Goal: Communication & Community: Answer question/provide support

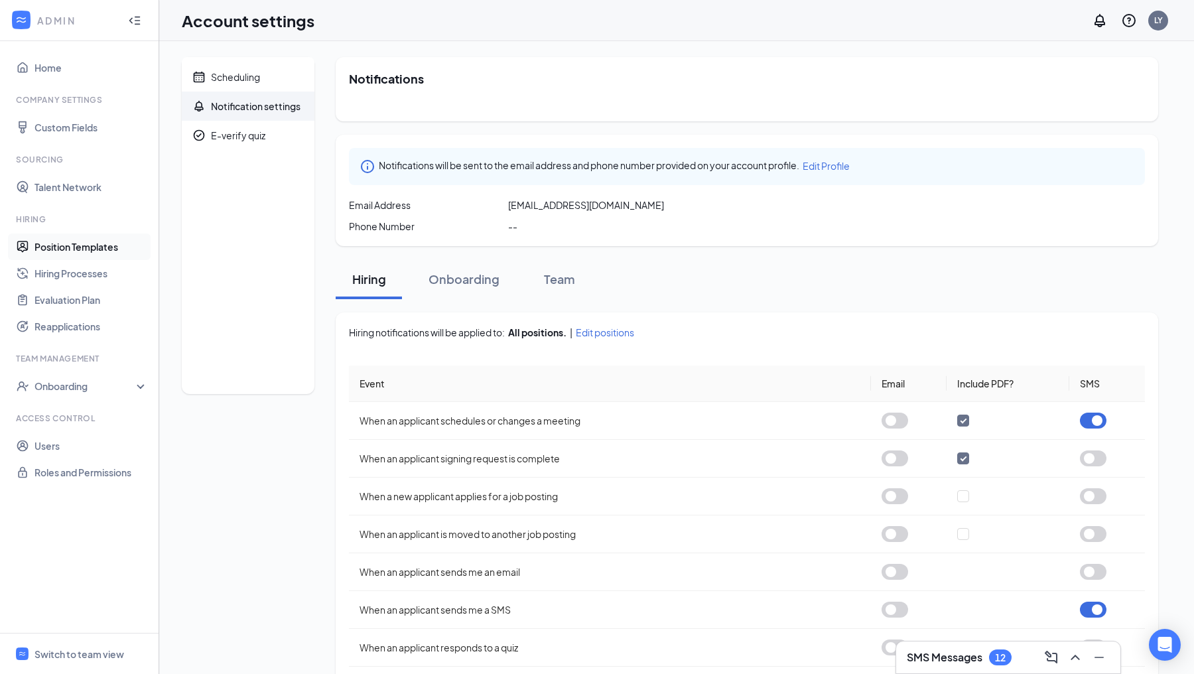
click at [44, 239] on link "Position Templates" at bounding box center [90, 247] width 113 height 27
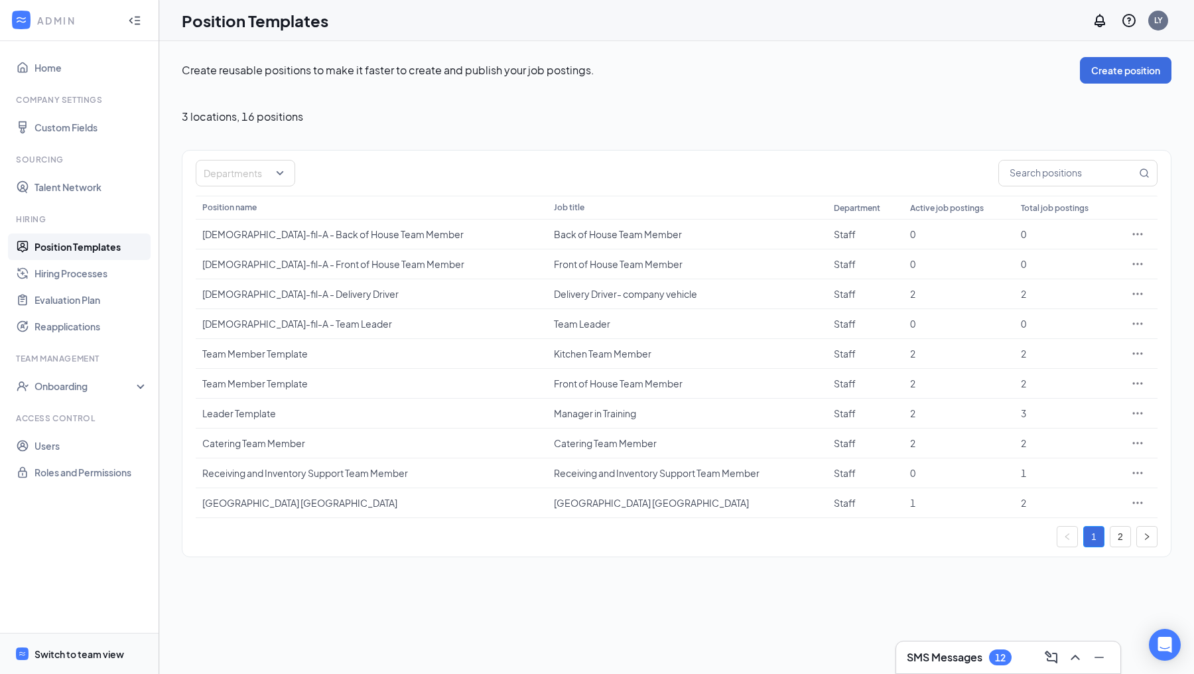
click at [74, 650] on div "Switch to team view" at bounding box center [79, 654] width 90 height 13
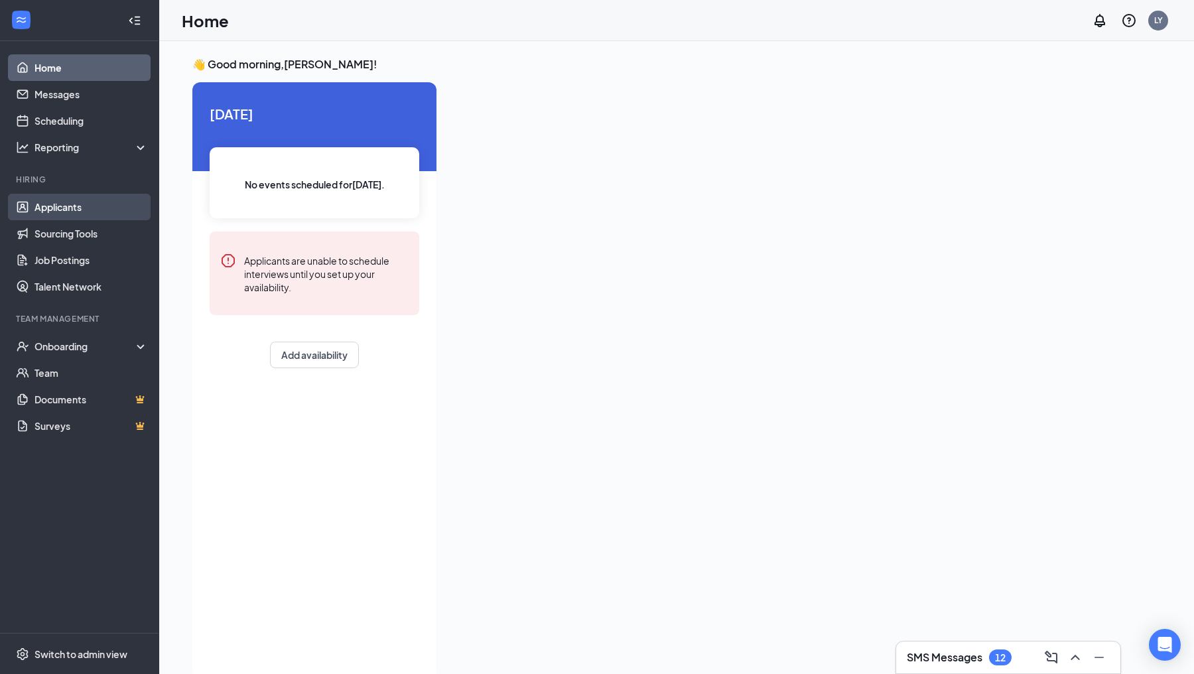
click at [59, 212] on link "Applicants" at bounding box center [90, 207] width 113 height 27
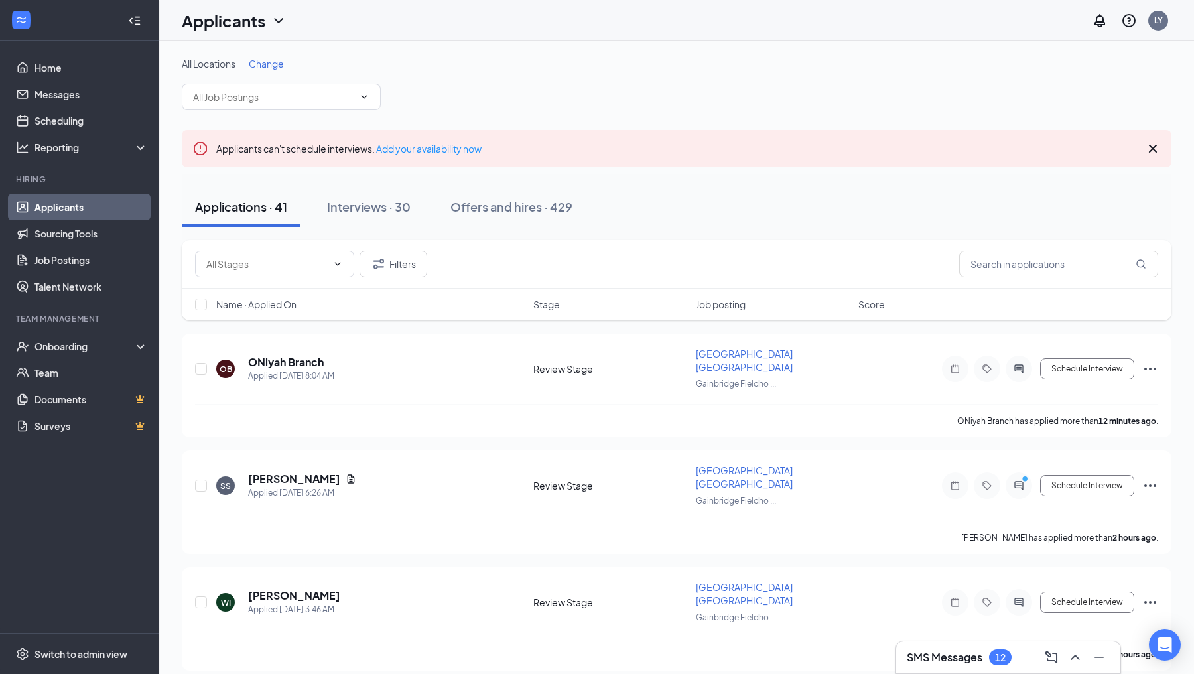
click at [279, 307] on span "Name · Applied On" at bounding box center [256, 304] width 80 height 13
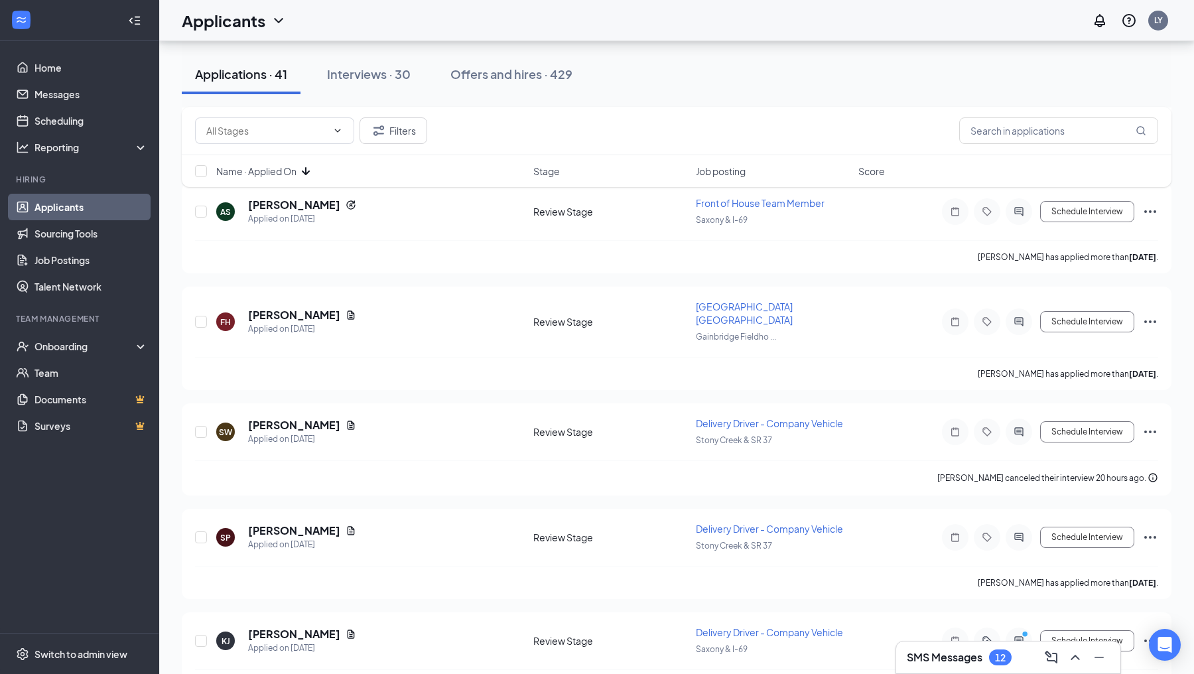
scroll to position [3663, 0]
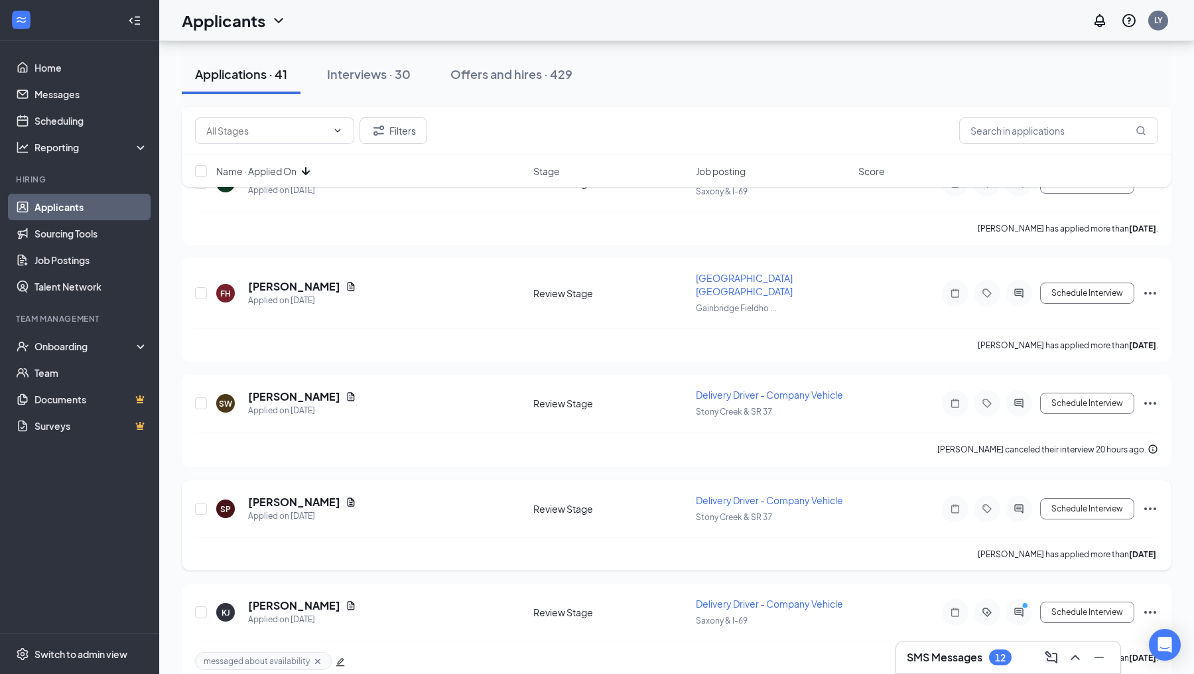
click at [1020, 504] on icon "ActiveChat" at bounding box center [1019, 509] width 16 height 11
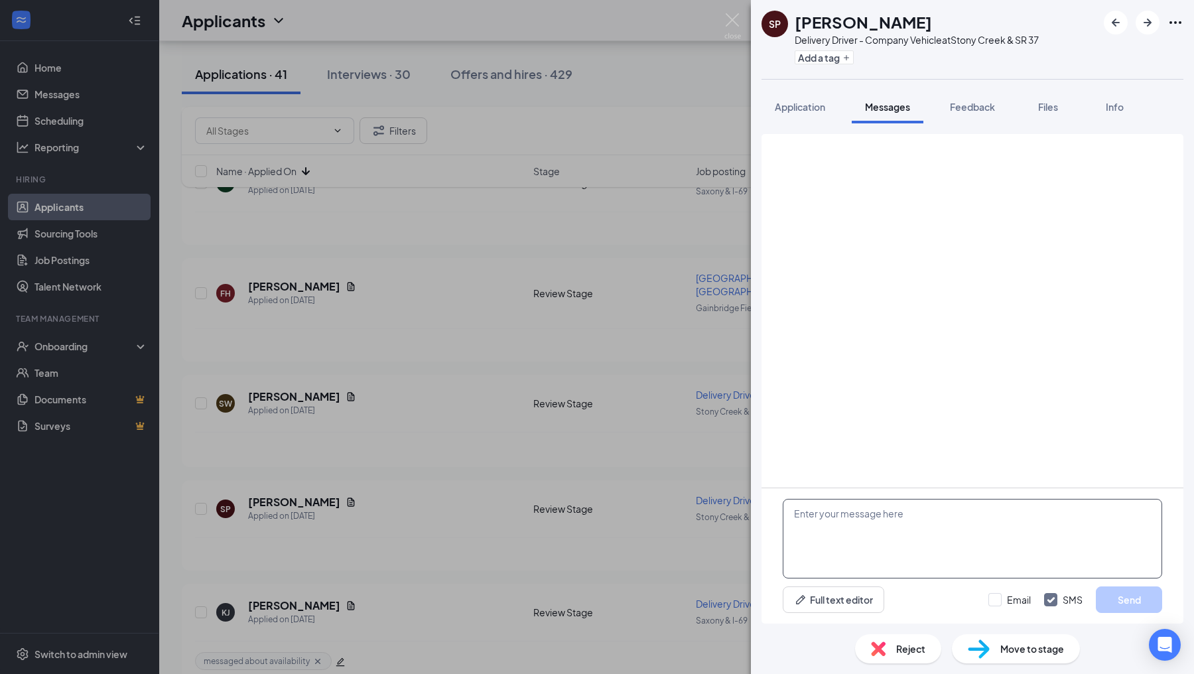
click at [871, 544] on textarea at bounding box center [972, 539] width 379 height 80
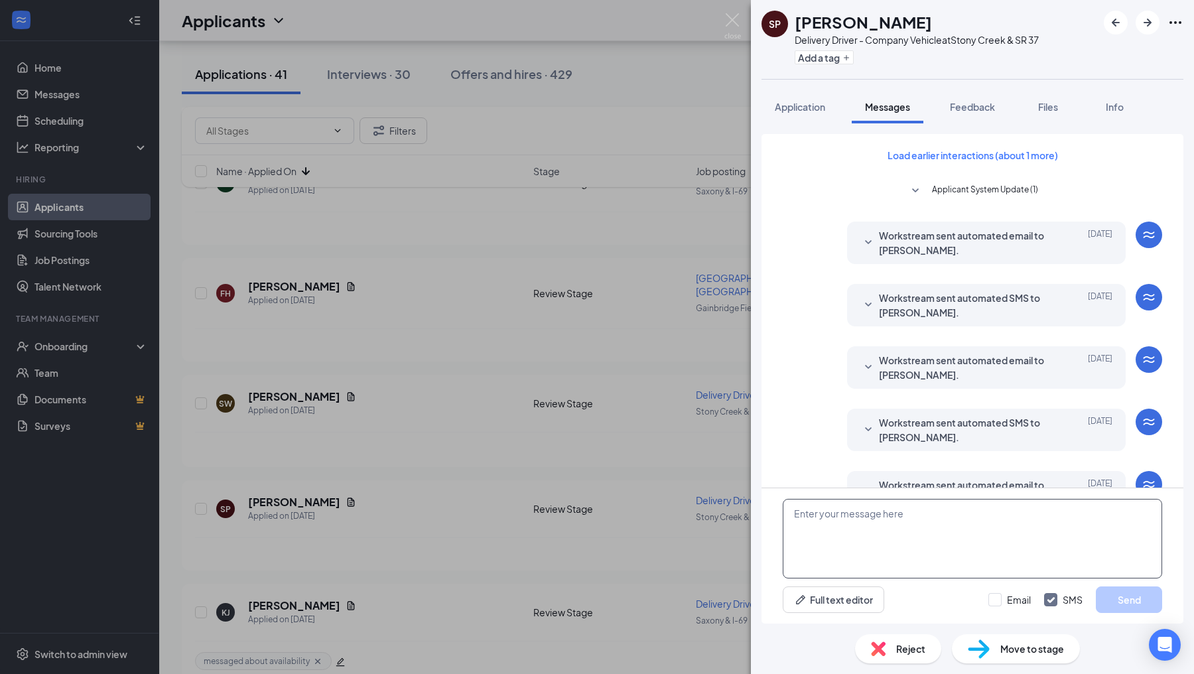
paste textarea "Hello! I wanted to reach out and see what your availability would be. Could you…"
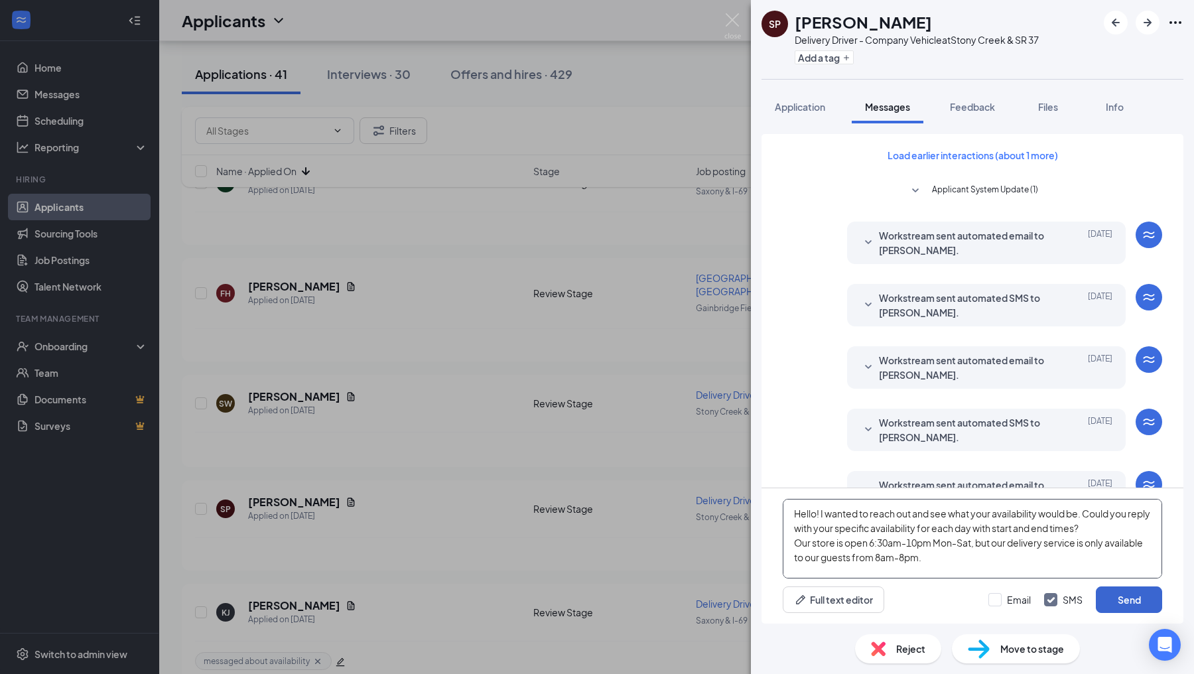
type textarea "Hello! I wanted to reach out and see what your availability would be. Could you…"
click at [1100, 600] on button "Send" at bounding box center [1129, 599] width 66 height 27
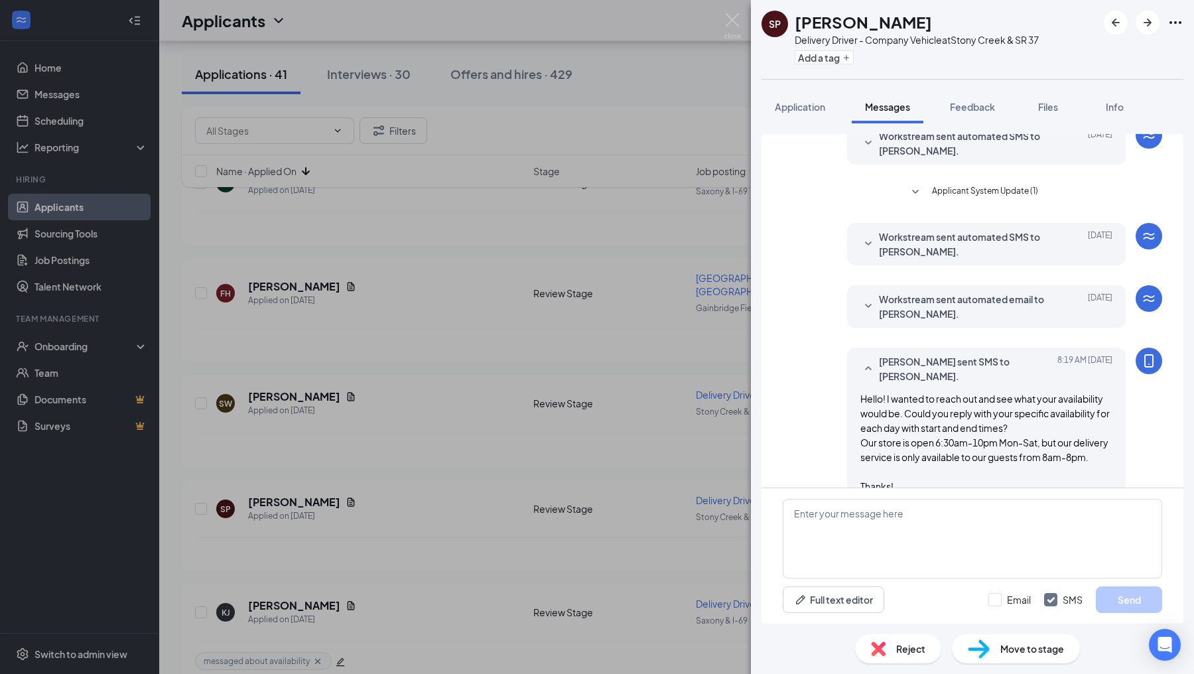
scroll to position [436, 0]
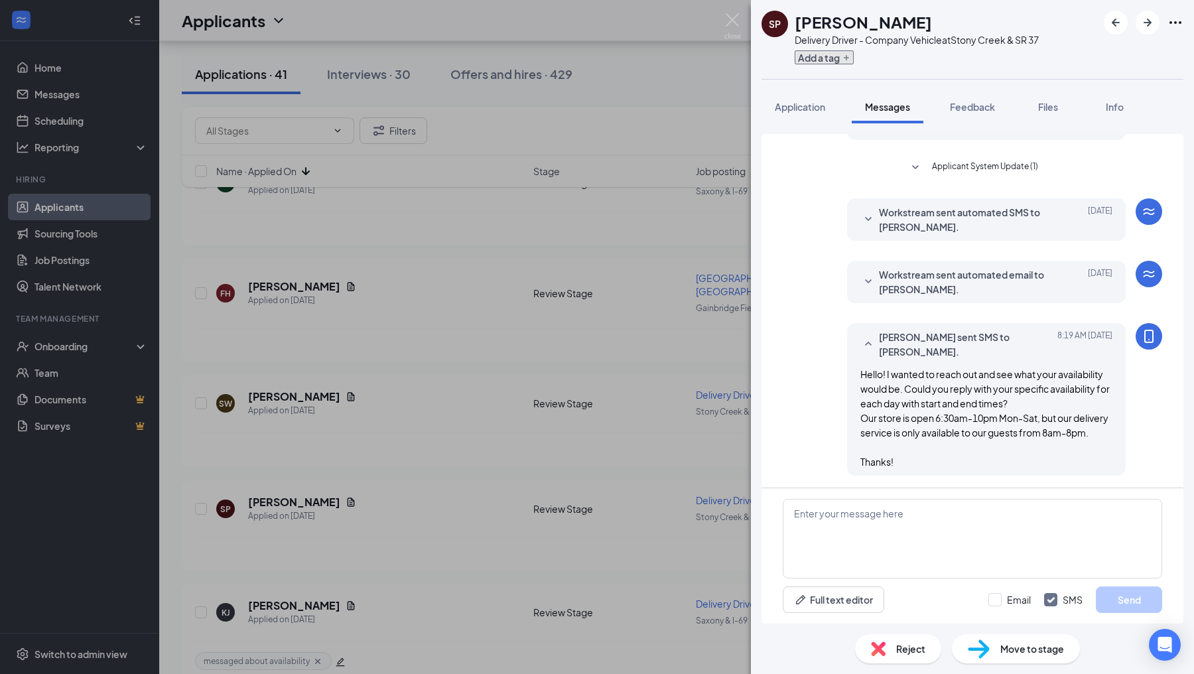
click at [837, 62] on button "Add a tag" at bounding box center [824, 57] width 59 height 14
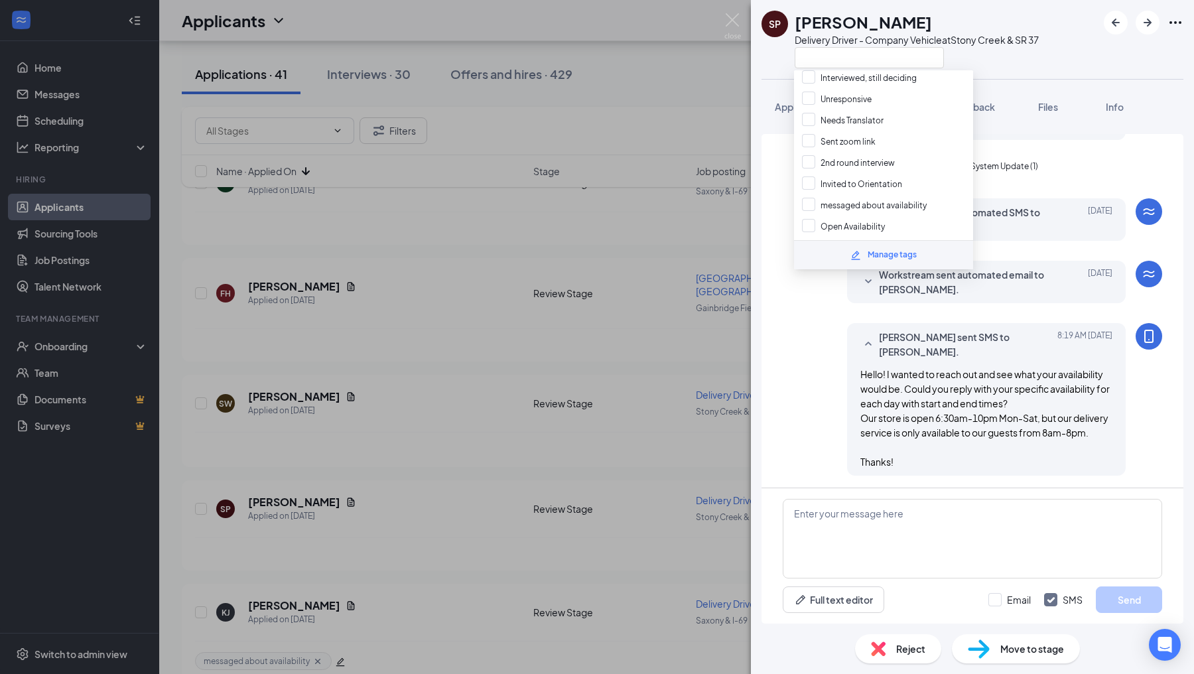
scroll to position [0, 0]
click at [796, 408] on div "[PERSON_NAME] sent SMS to [PERSON_NAME]. [DATE] 8:19 AM Hello! I wanted to reac…" at bounding box center [972, 402] width 379 height 159
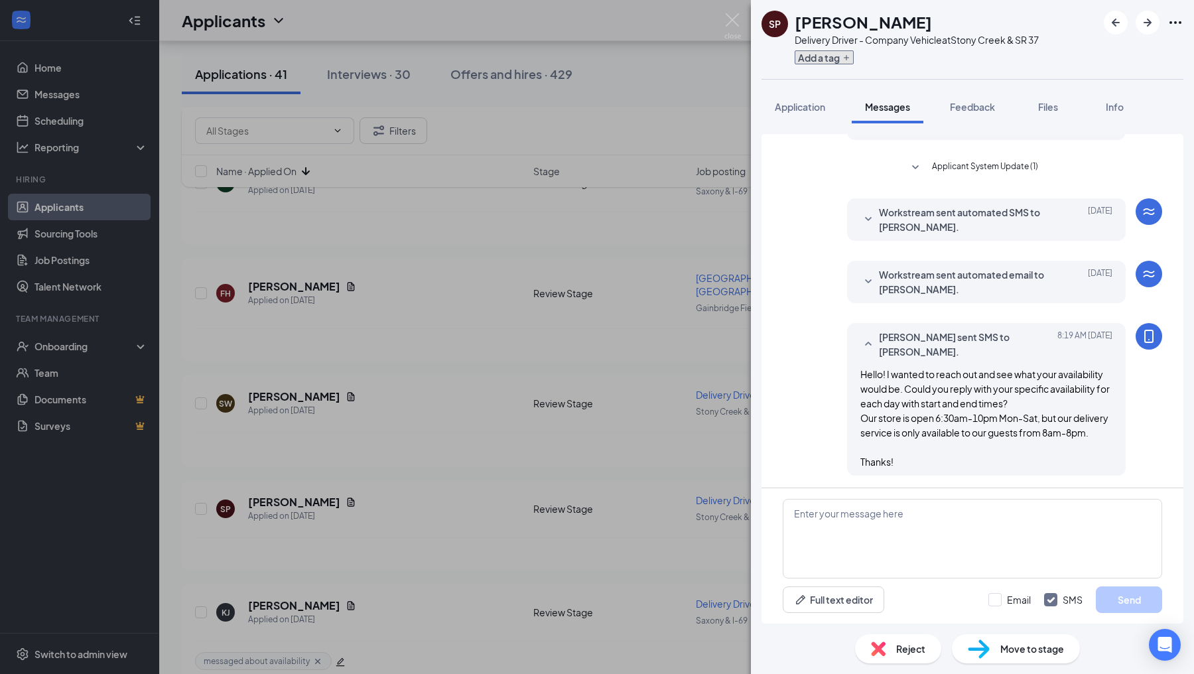
click at [827, 54] on button "Add a tag" at bounding box center [824, 57] width 59 height 14
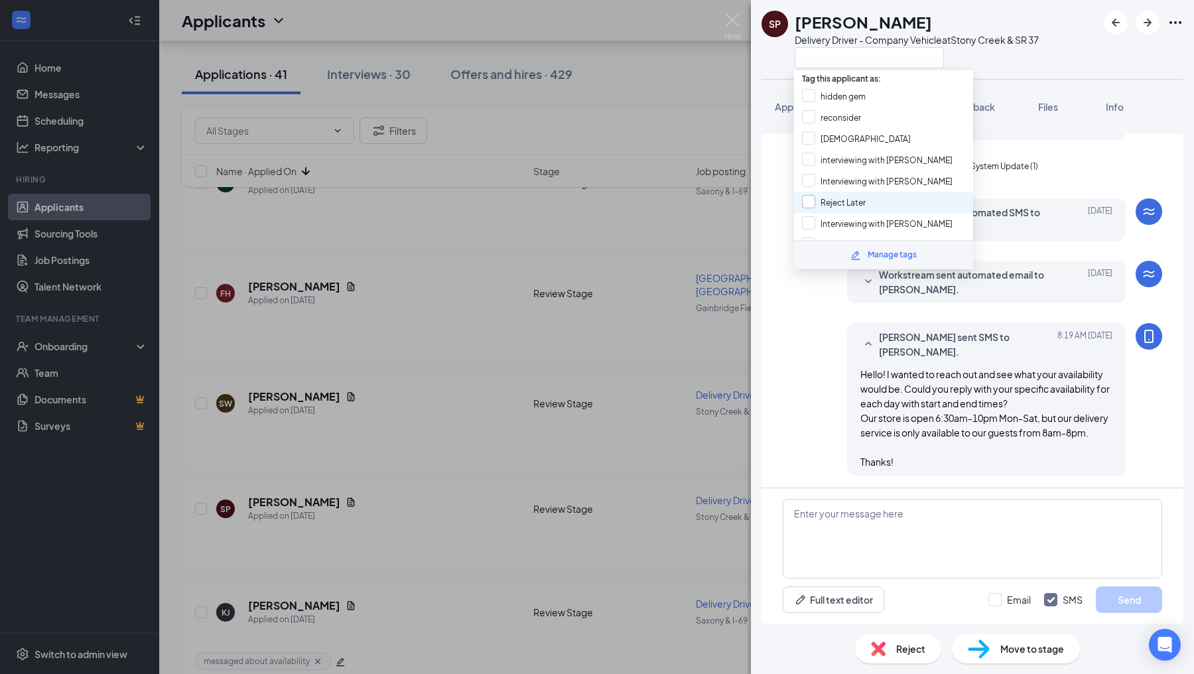
scroll to position [210, 0]
click at [812, 198] on input "messaged about availability" at bounding box center [864, 205] width 125 height 15
checkbox input "true"
click at [796, 346] on div "[PERSON_NAME] sent SMS to [PERSON_NAME]. [DATE] 8:19 AM Hello! I wanted to reac…" at bounding box center [972, 402] width 379 height 159
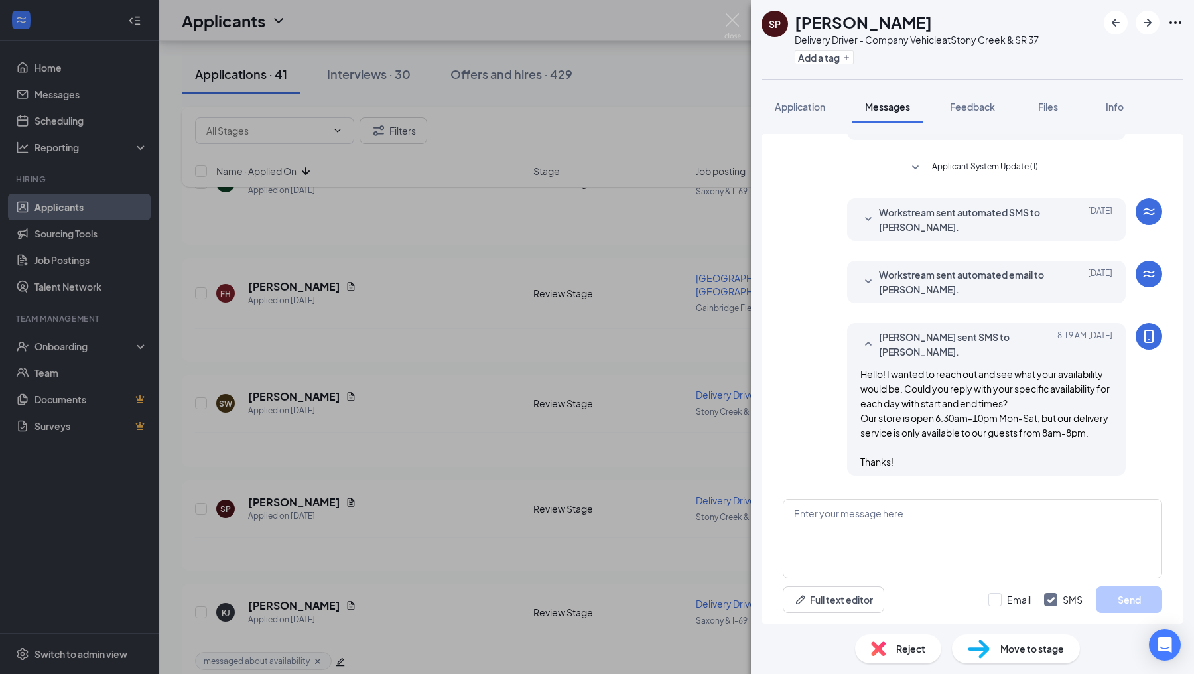
click at [673, 357] on div "SP [PERSON_NAME] Delivery Driver - Company Vehicle at [GEOGRAPHIC_DATA] & SR 37…" at bounding box center [597, 337] width 1194 height 674
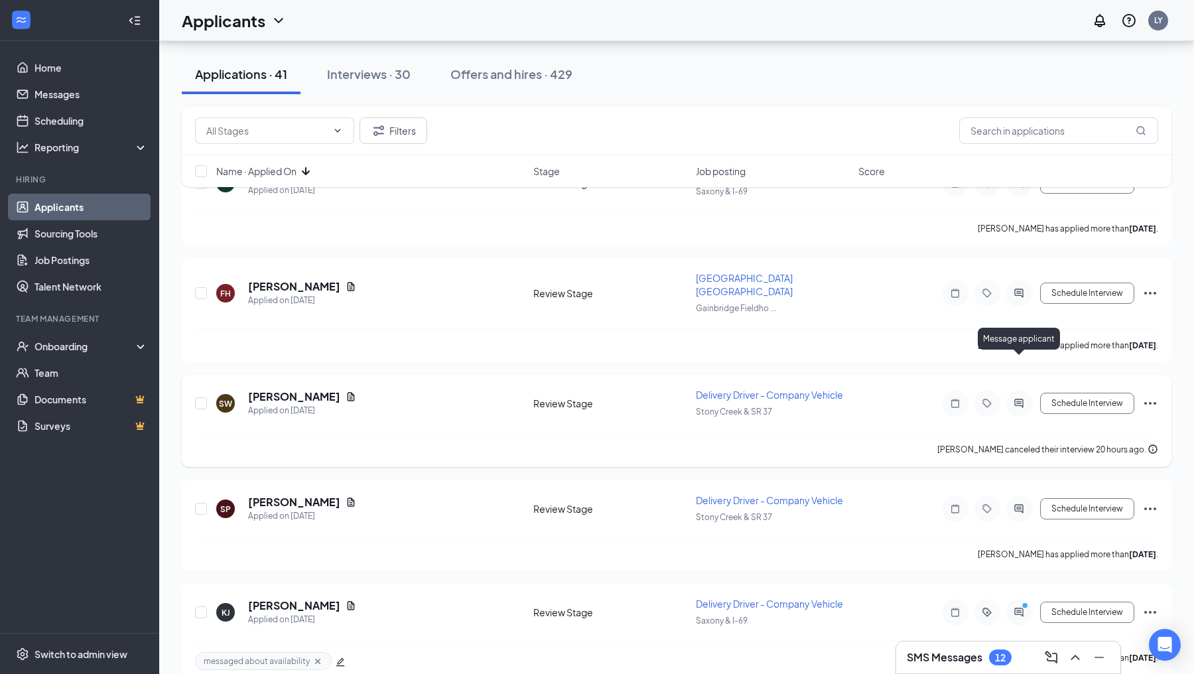
click at [1017, 398] on icon "ActiveChat" at bounding box center [1019, 403] width 16 height 11
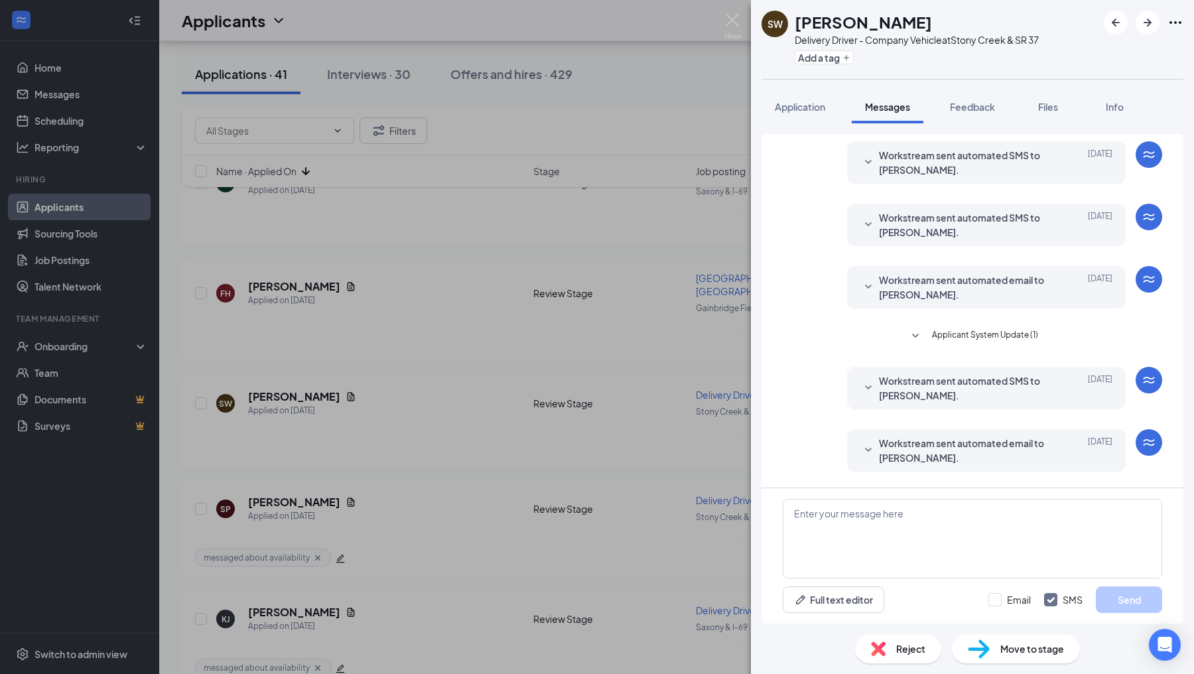
scroll to position [240, 0]
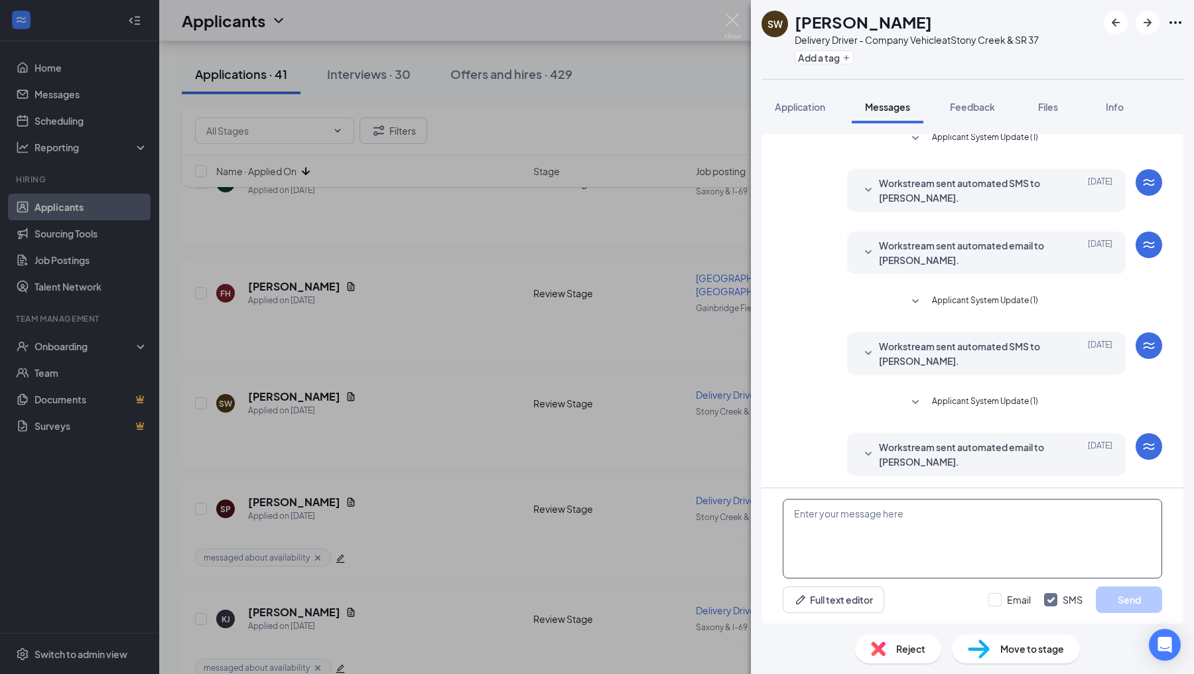
click at [831, 538] on textarea at bounding box center [972, 539] width 379 height 80
paste textarea "Hello! I wanted to reach out and see what your availability would be. Could you…"
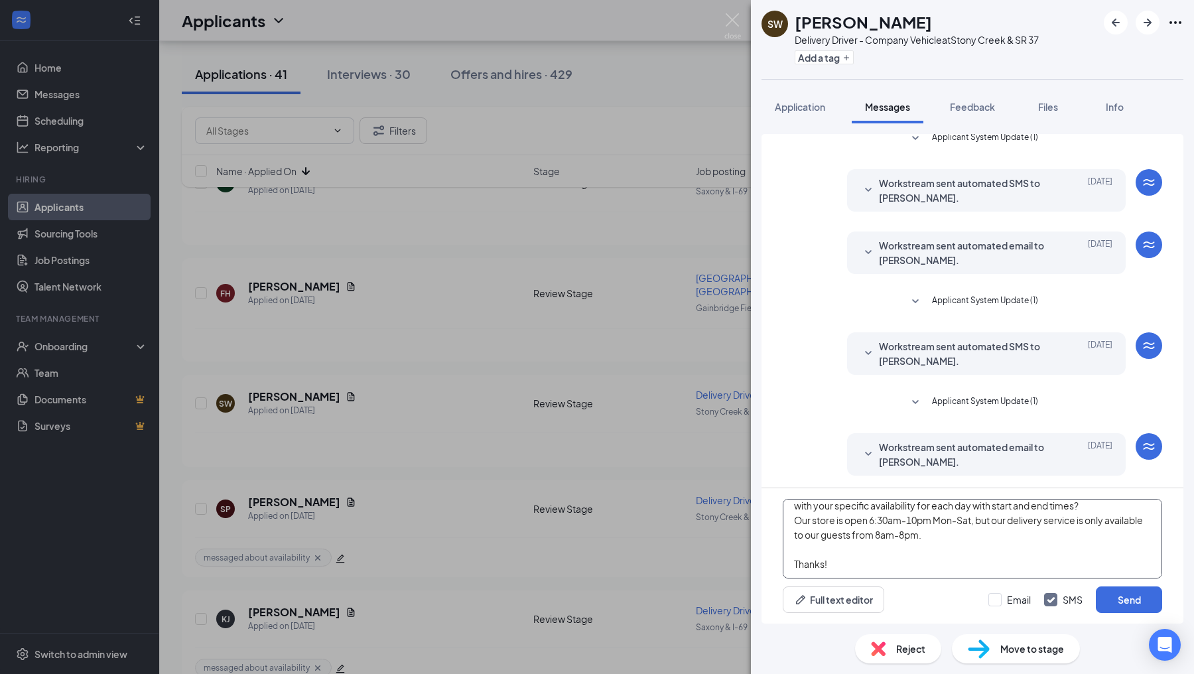
scroll to position [0, 0]
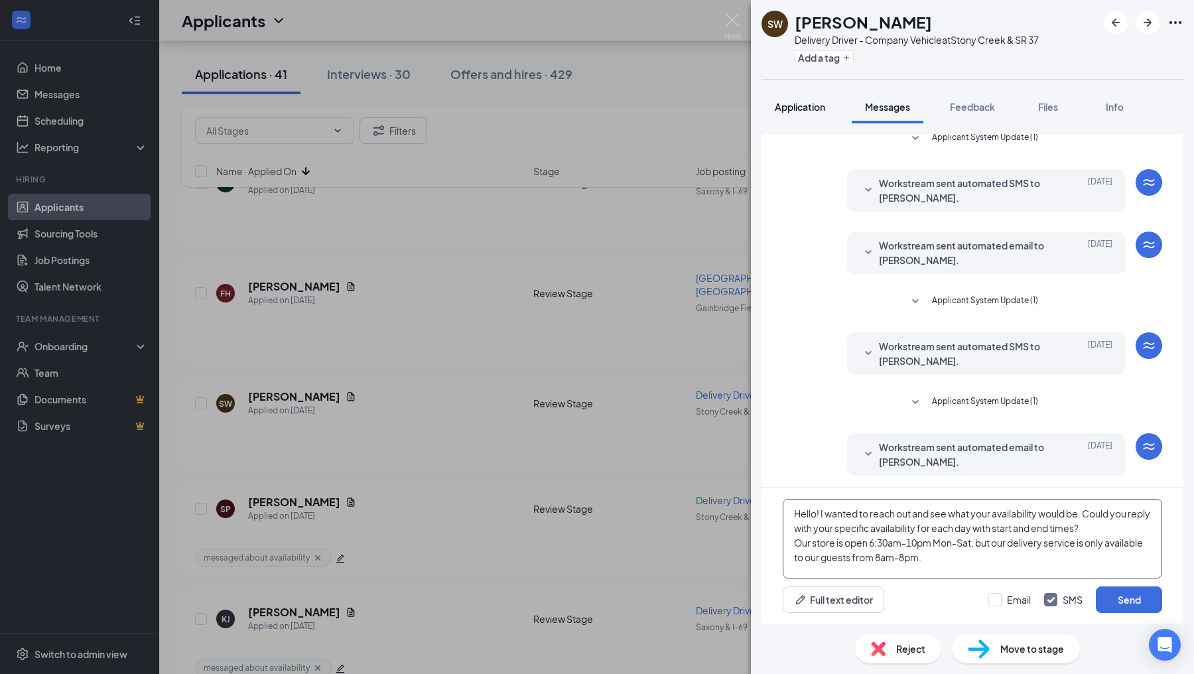
type textarea "Hello! I wanted to reach out and see what your availability would be. Could you…"
click at [778, 113] on div "Application" at bounding box center [800, 106] width 50 height 13
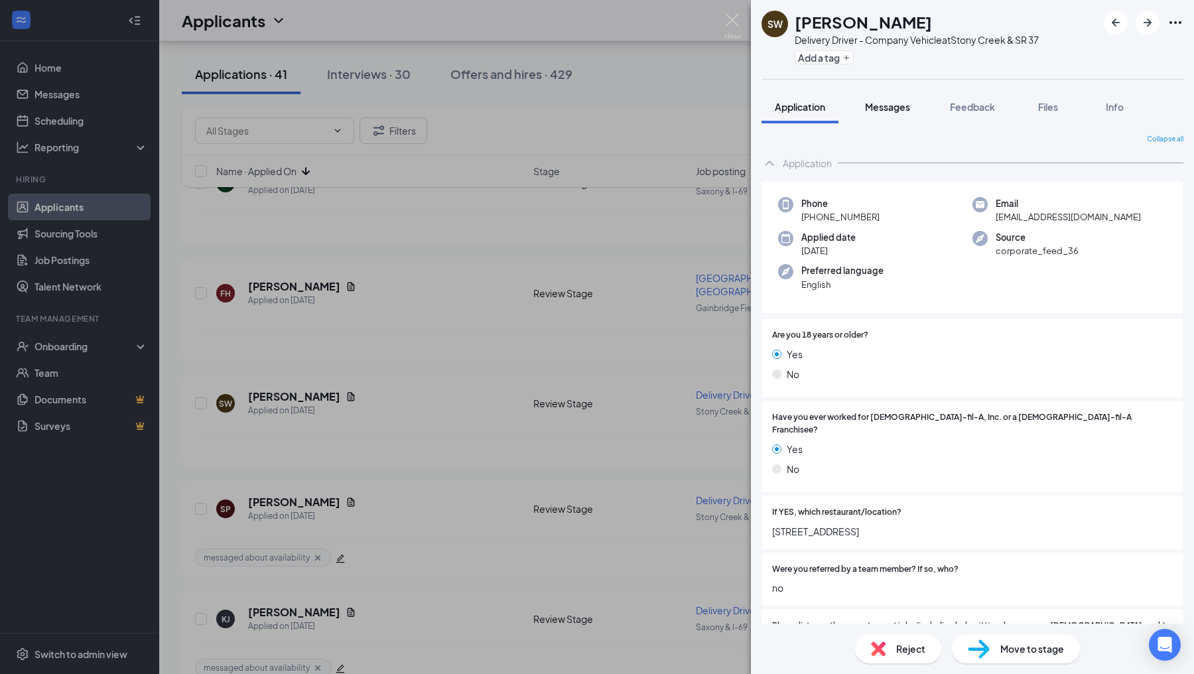
click at [868, 97] on button "Messages" at bounding box center [888, 106] width 72 height 33
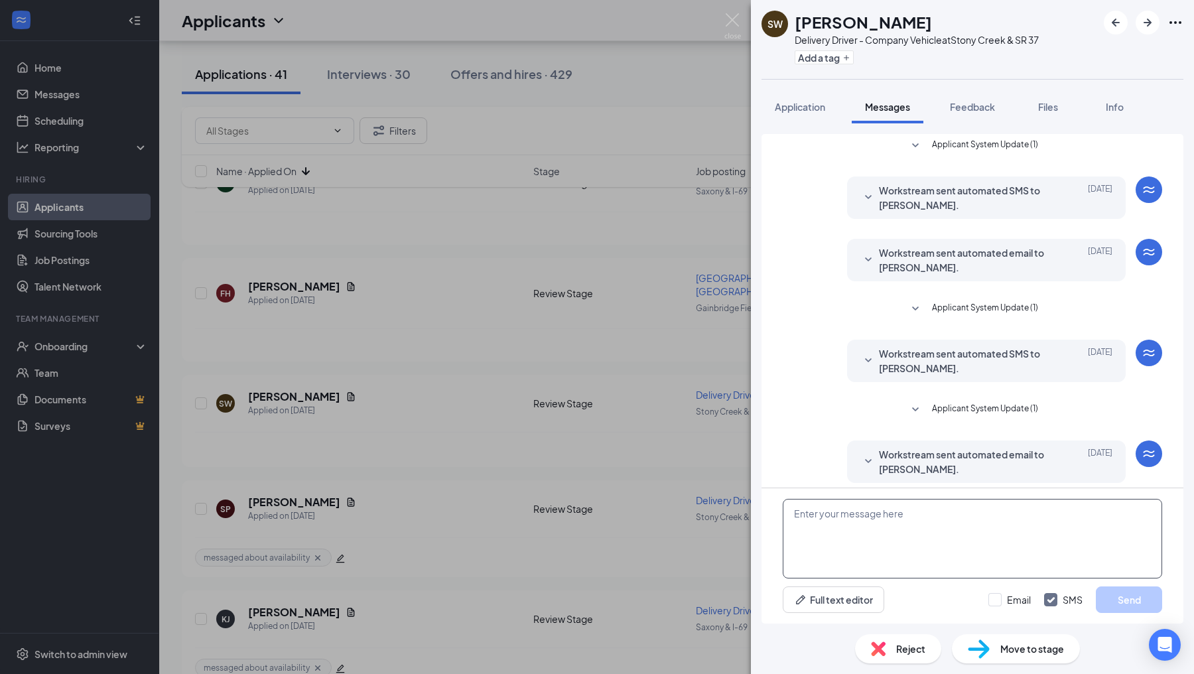
scroll to position [240, 0]
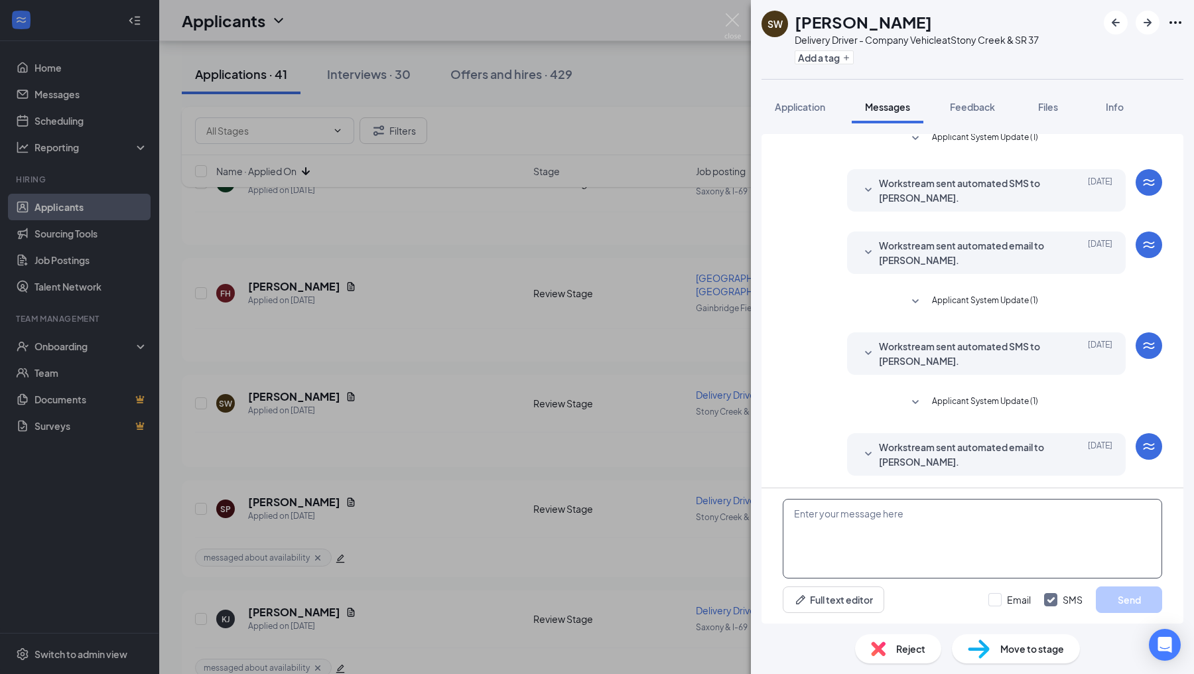
paste textarea "Hello! I wanted to reach out and see what your availability would be. Could you…"
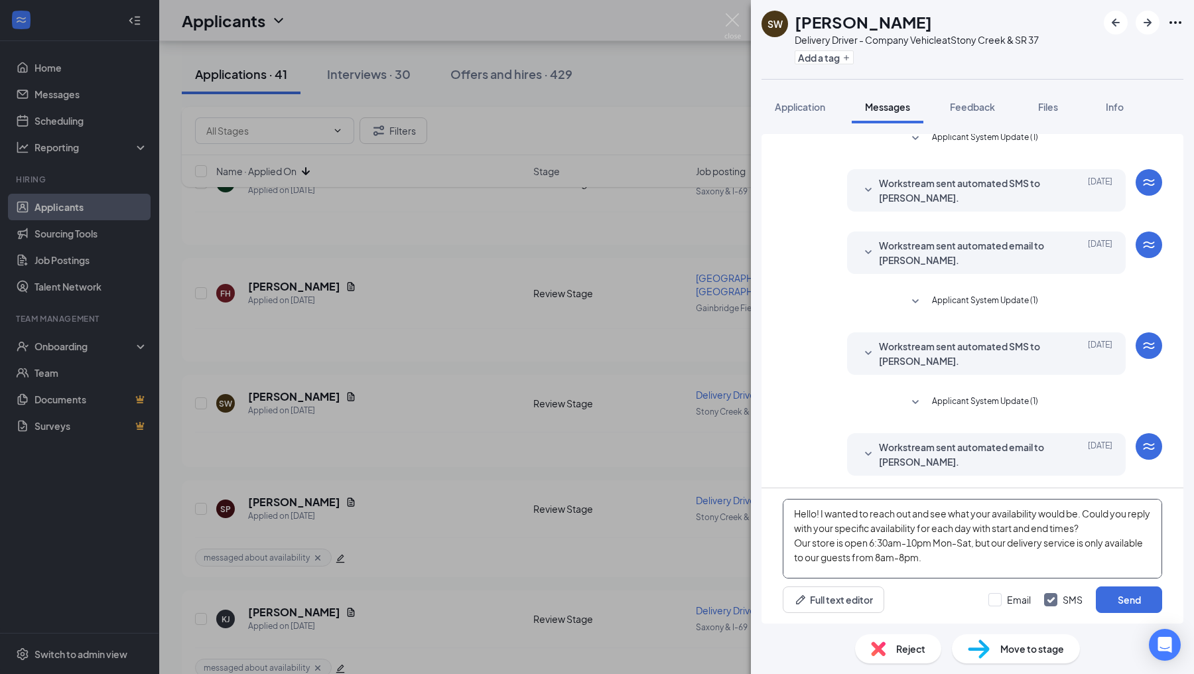
scroll to position [28, 0]
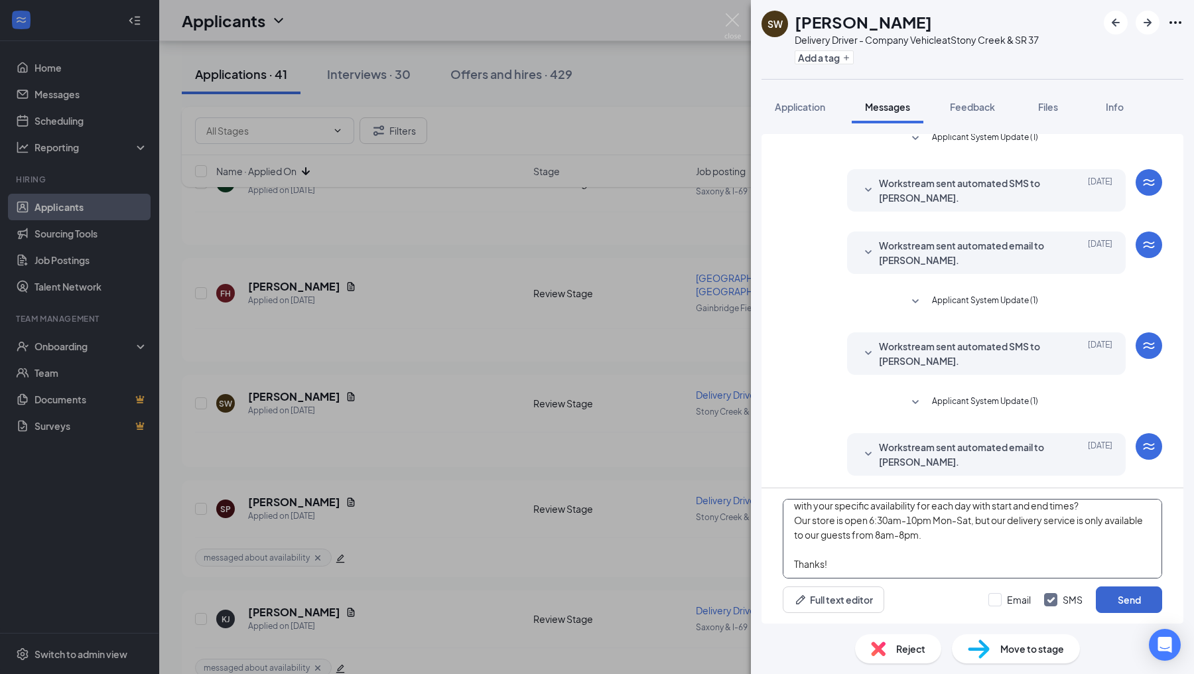
type textarea "Hello! I wanted to reach out and see what your availability would be. Could you…"
click at [1119, 592] on button "Send" at bounding box center [1129, 599] width 66 height 27
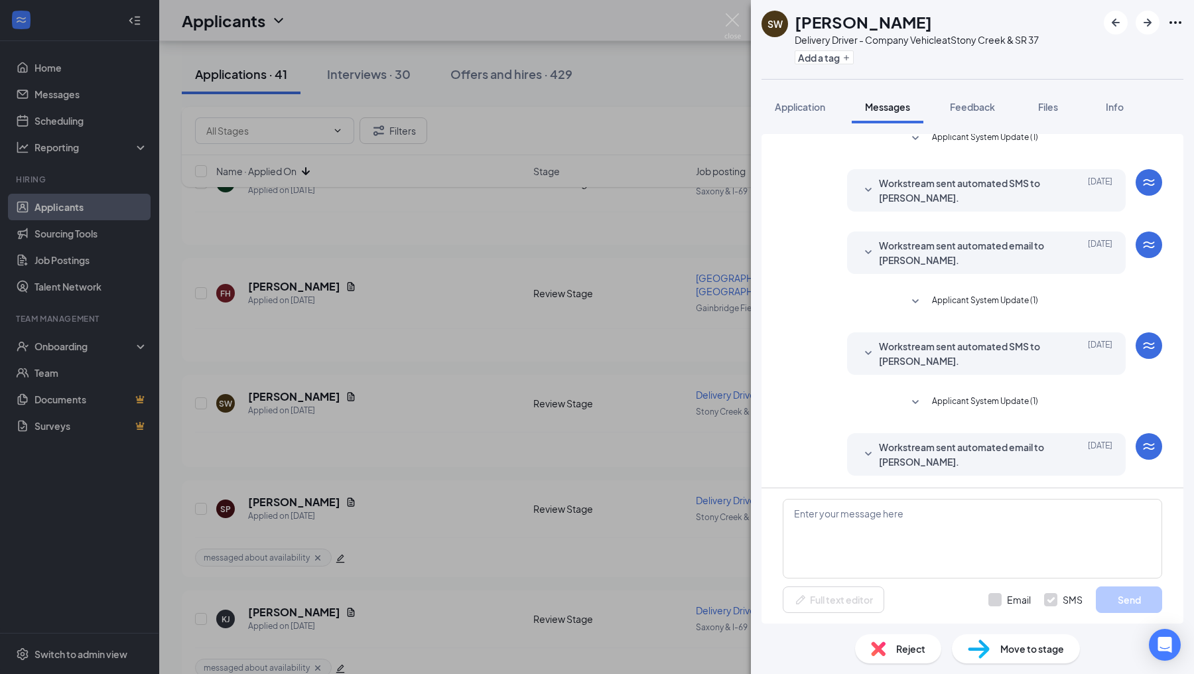
scroll to position [0, 0]
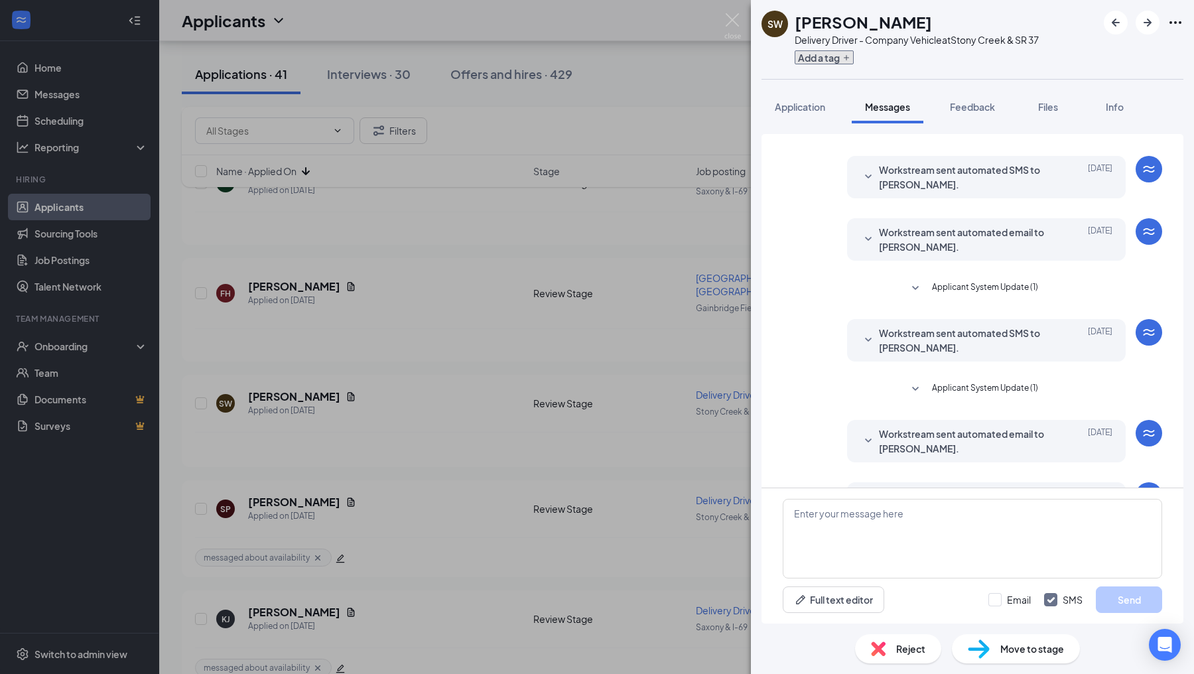
click at [804, 58] on button "Add a tag" at bounding box center [824, 57] width 59 height 14
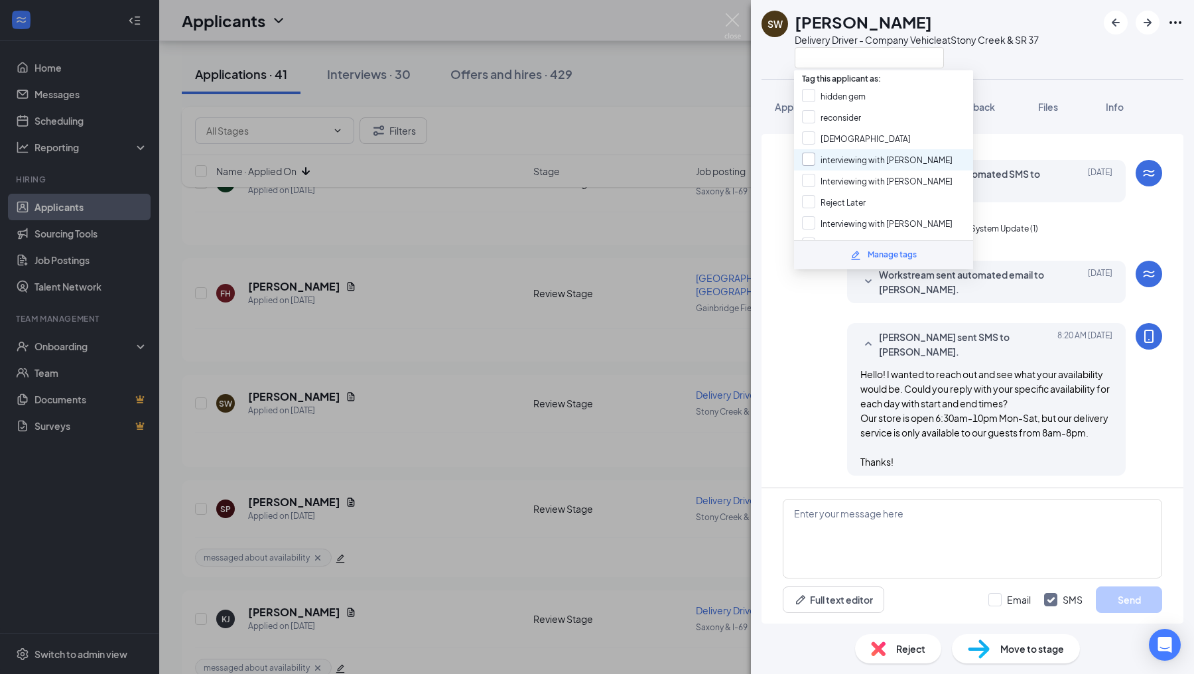
scroll to position [210, 0]
click at [803, 198] on input "messaged about availability" at bounding box center [864, 205] width 125 height 15
checkbox input "true"
click at [808, 350] on div "[PERSON_NAME] sent SMS to [PERSON_NAME]. [DATE] 8:20 AM Hello! I wanted to reac…" at bounding box center [972, 402] width 379 height 159
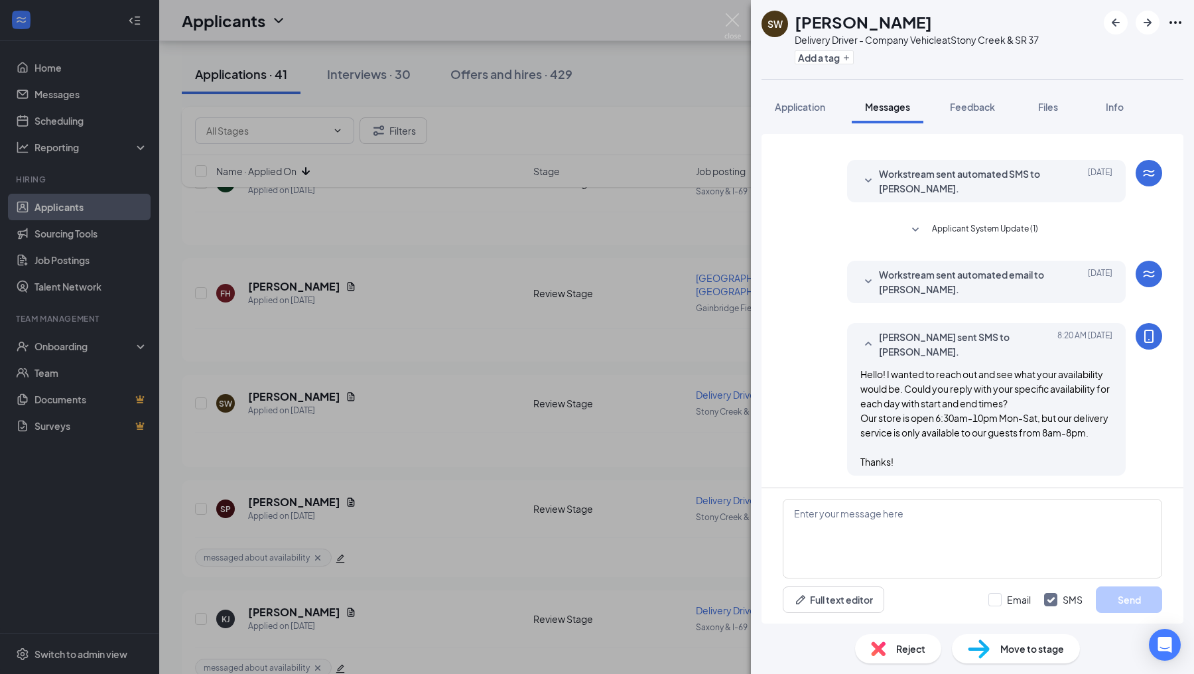
click at [723, 409] on div "SW [PERSON_NAME] Delivery Driver - Company Vehicle at [GEOGRAPHIC_DATA] & SR 37…" at bounding box center [597, 337] width 1194 height 674
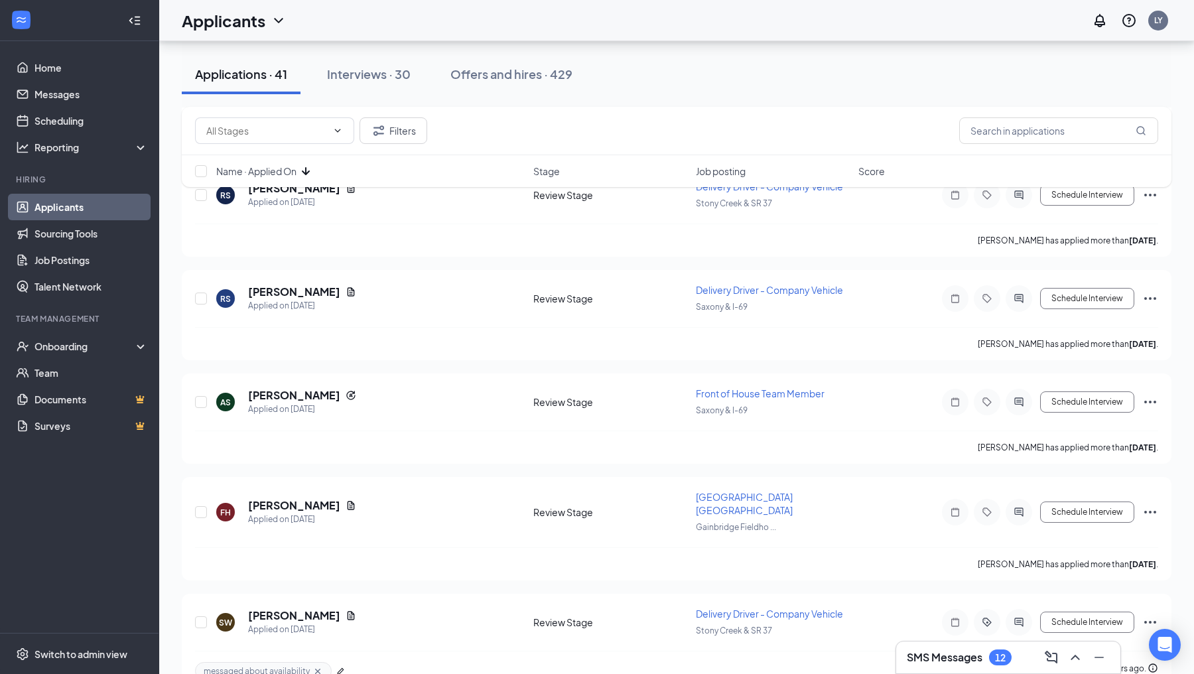
scroll to position [3442, 0]
click at [1021, 510] on icon "ActiveChat" at bounding box center [1018, 514] width 9 height 9
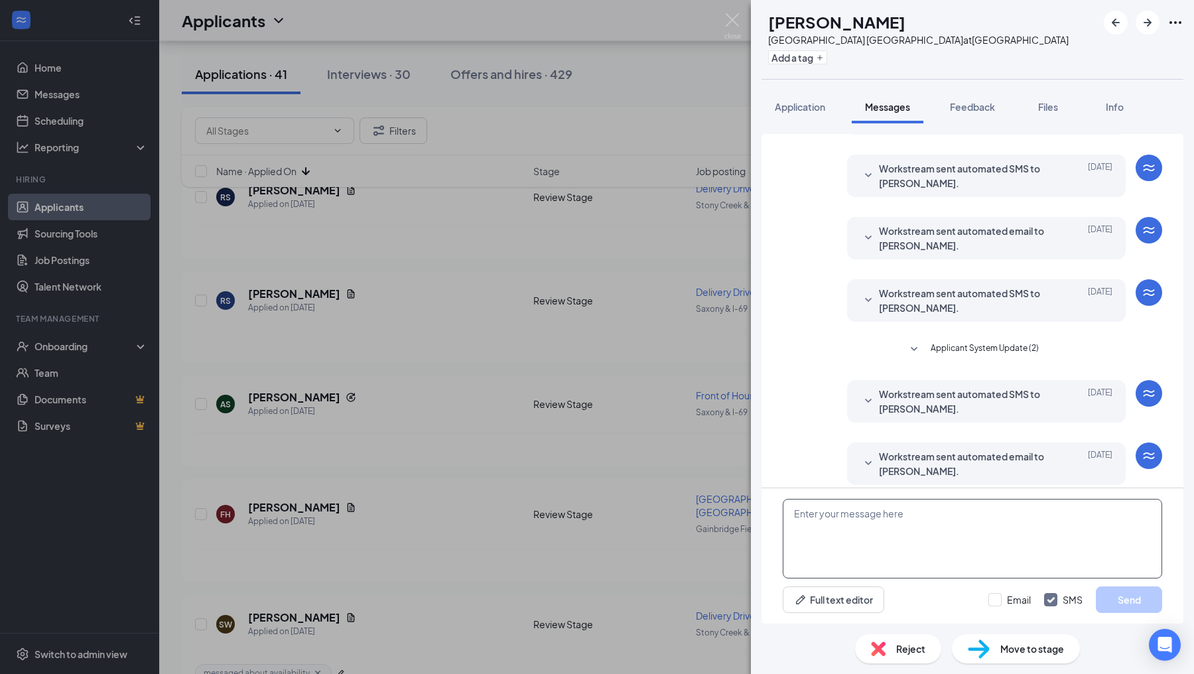
scroll to position [225, 0]
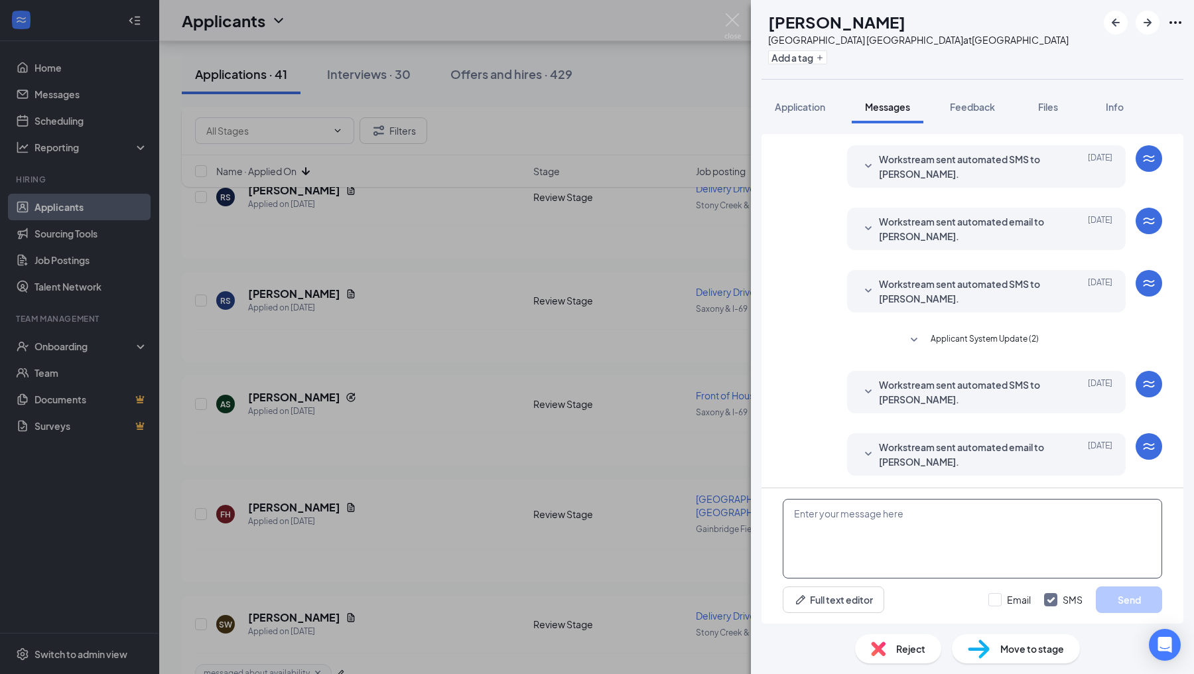
paste textarea "Hello! I wanted to reach out and see what your availability would be. Will you …"
type textarea "Hello! I wanted to reach out and see what your availability would be. Will you …"
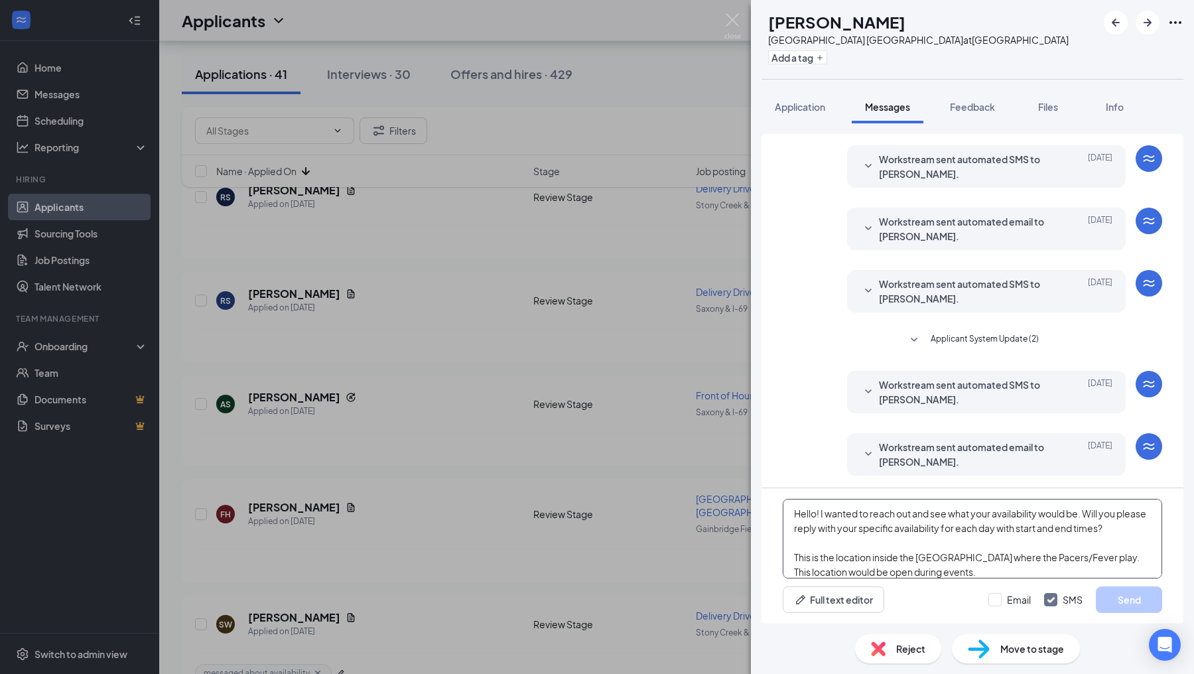
scroll to position [72, 0]
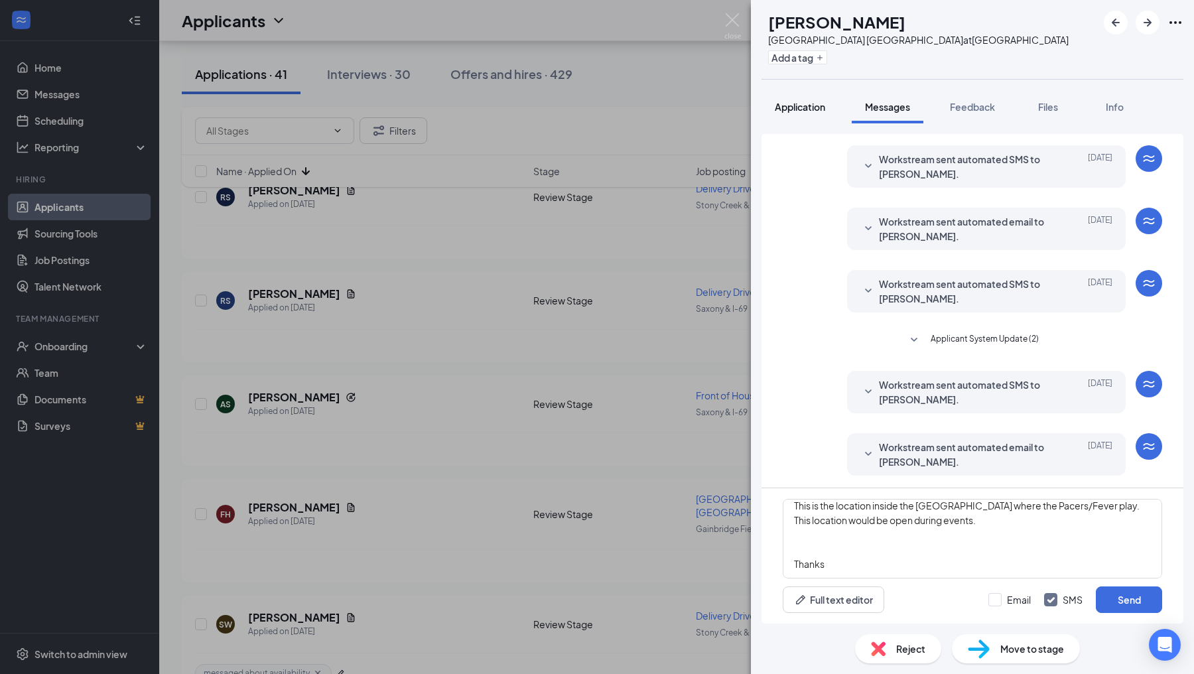
click at [789, 109] on span "Application" at bounding box center [800, 107] width 50 height 12
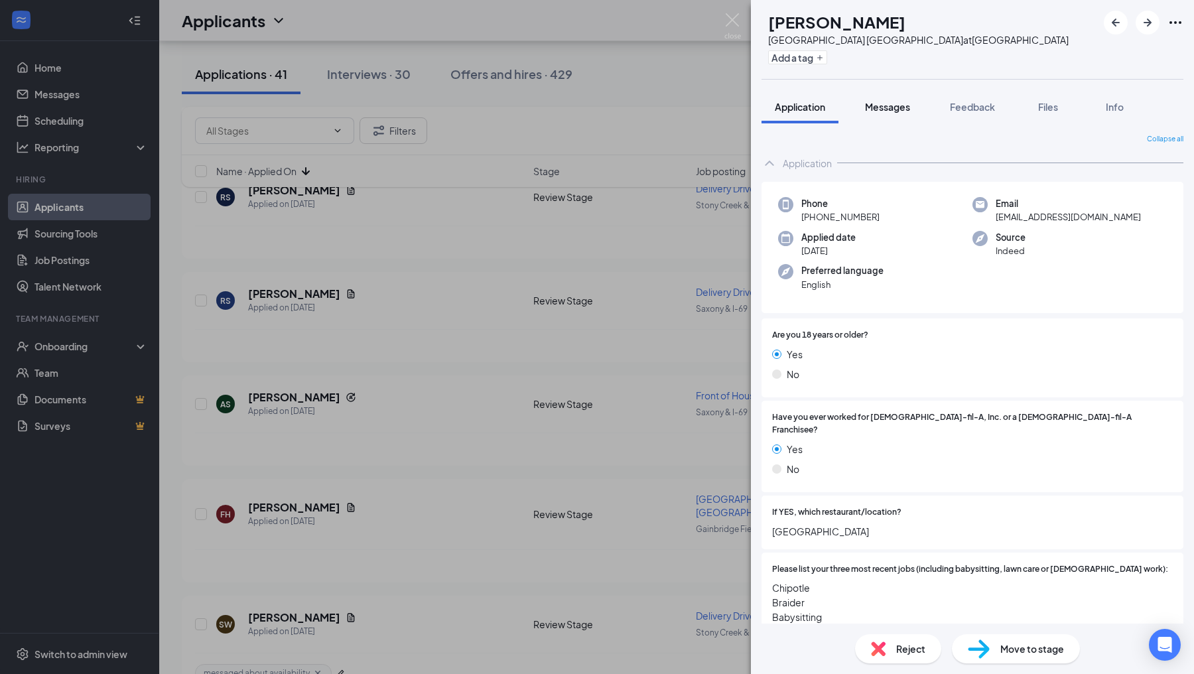
click at [884, 110] on span "Messages" at bounding box center [887, 107] width 45 height 12
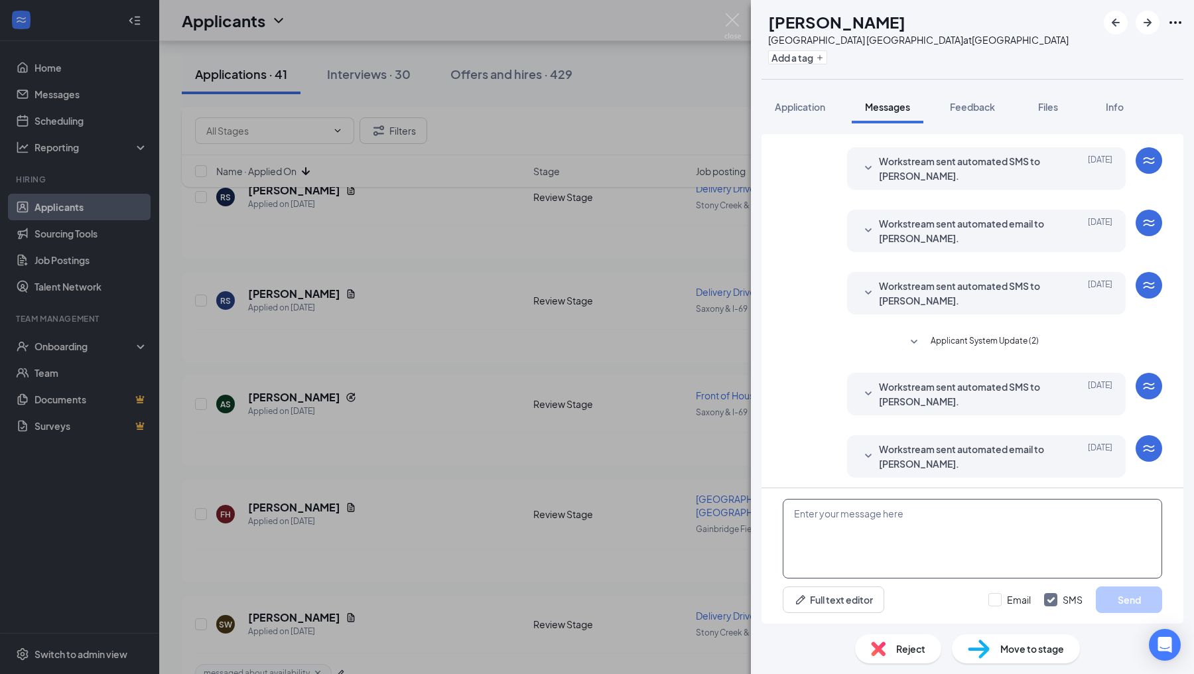
scroll to position [225, 0]
paste textarea "Hello! I wanted to reach out and see what your availability would be. Will you …"
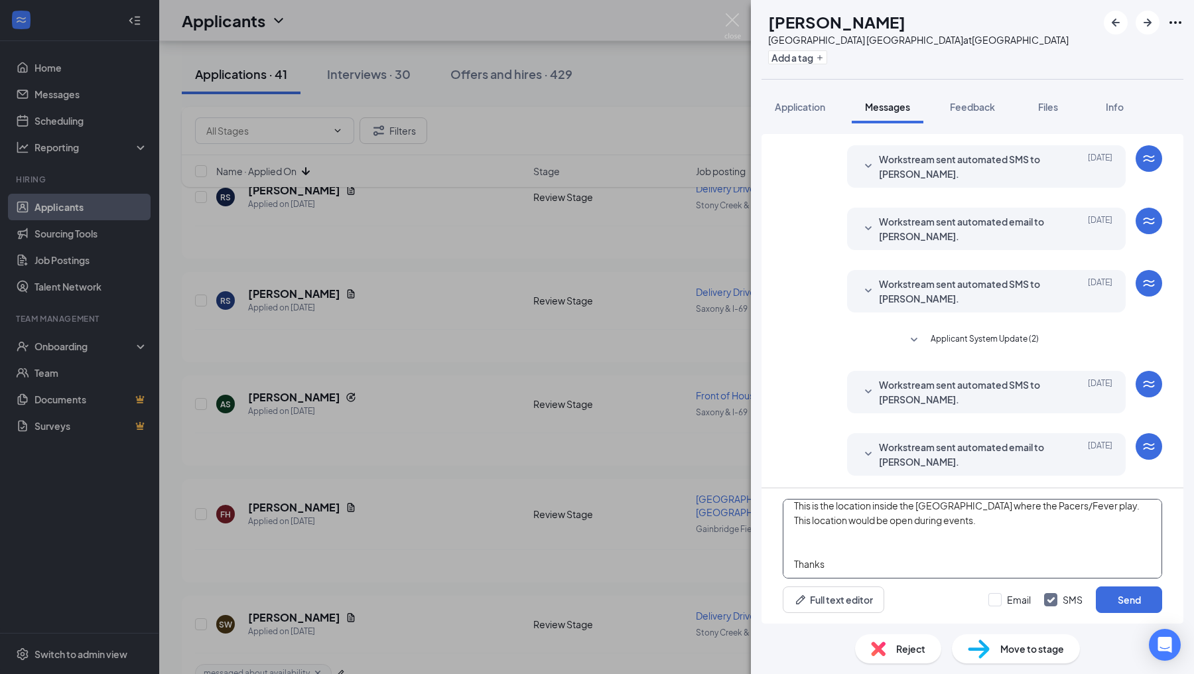
scroll to position [0, 0]
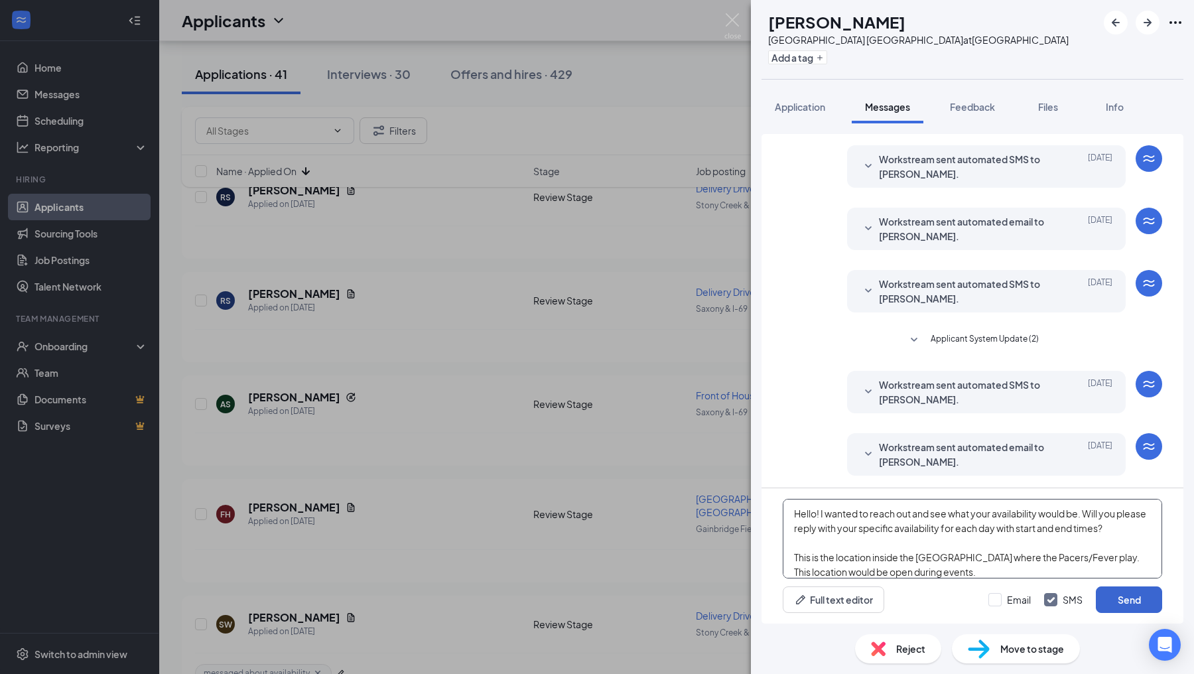
type textarea "Hello! I wanted to reach out and see what your availability would be. Will you …"
click at [1106, 594] on button "Send" at bounding box center [1129, 599] width 66 height 27
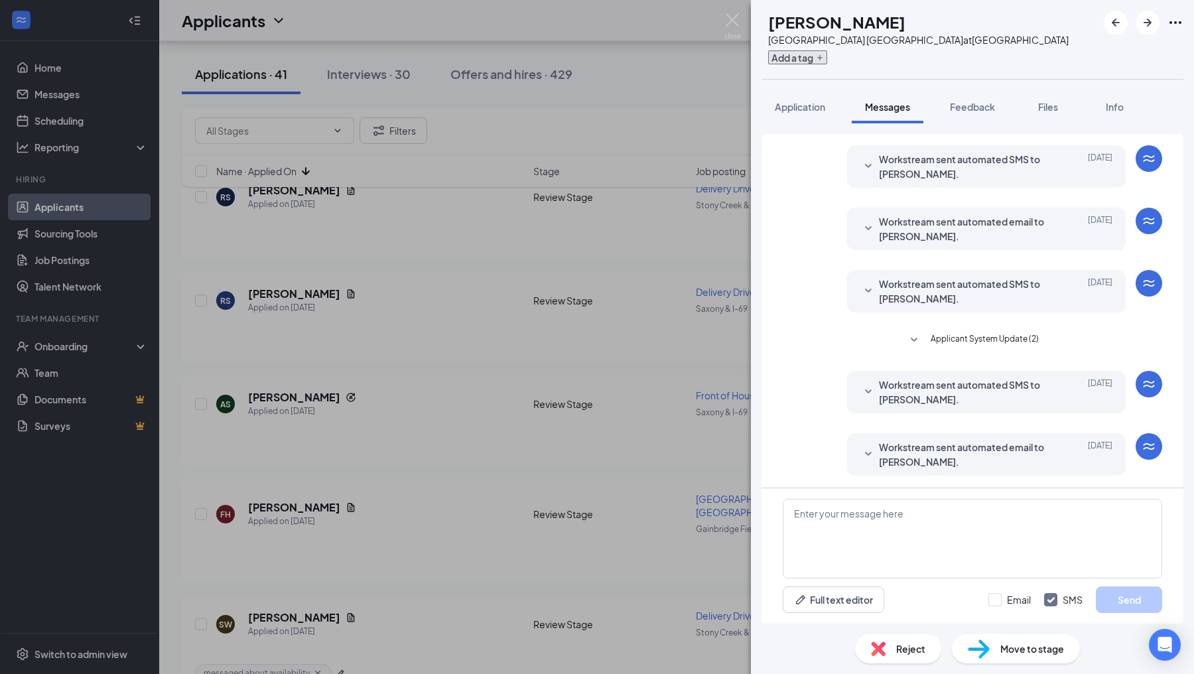
click at [813, 58] on button "Add a tag" at bounding box center [797, 57] width 59 height 14
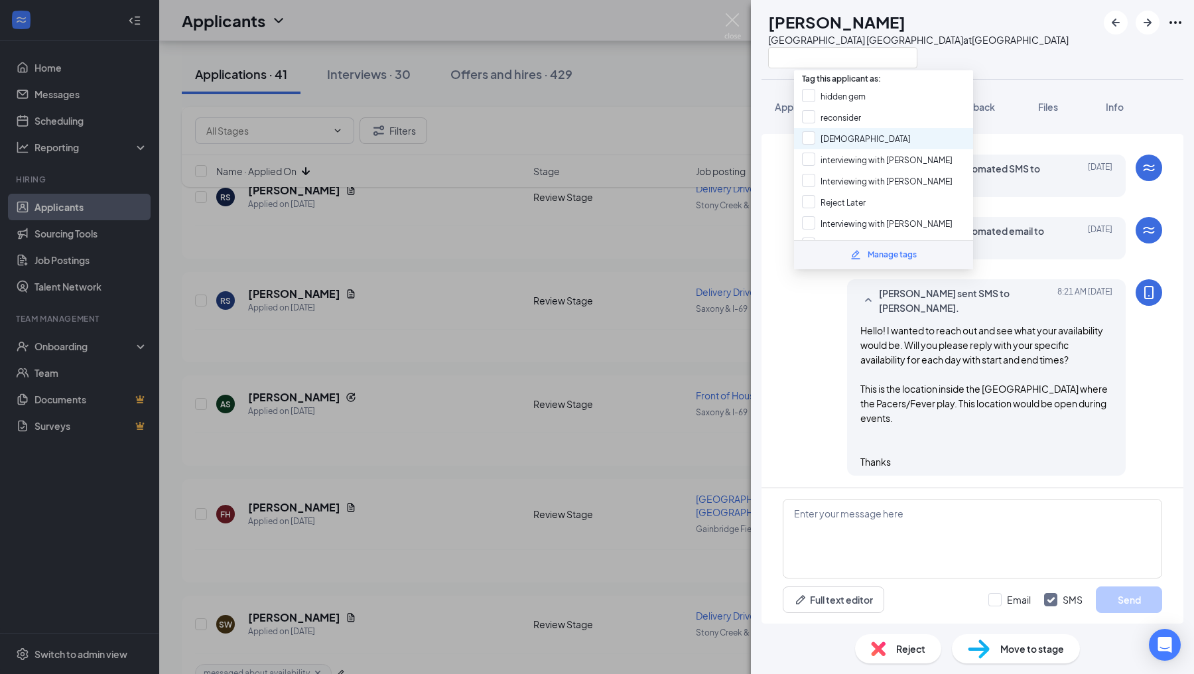
scroll to position [210, 0]
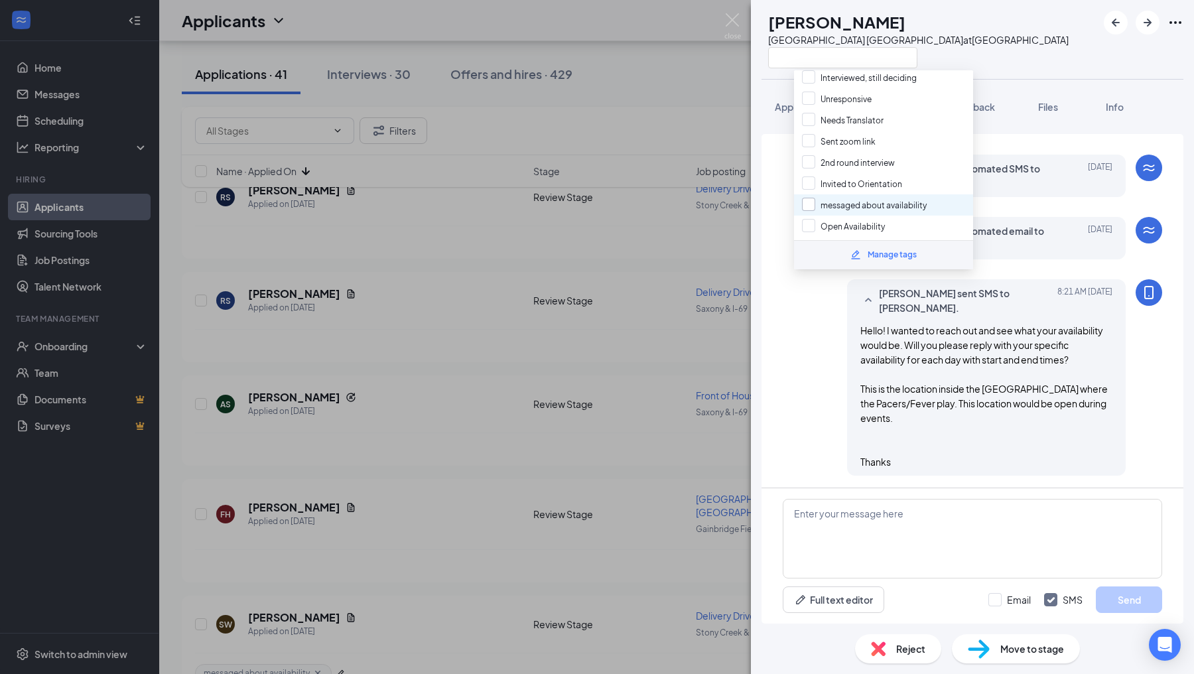
click at [803, 198] on input "messaged about availability" at bounding box center [864, 205] width 125 height 15
checkbox input "true"
click at [790, 422] on div "[PERSON_NAME] sent SMS to [PERSON_NAME]. [DATE] 8:21 AM Hello! I wanted to reac…" at bounding box center [972, 380] width 379 height 203
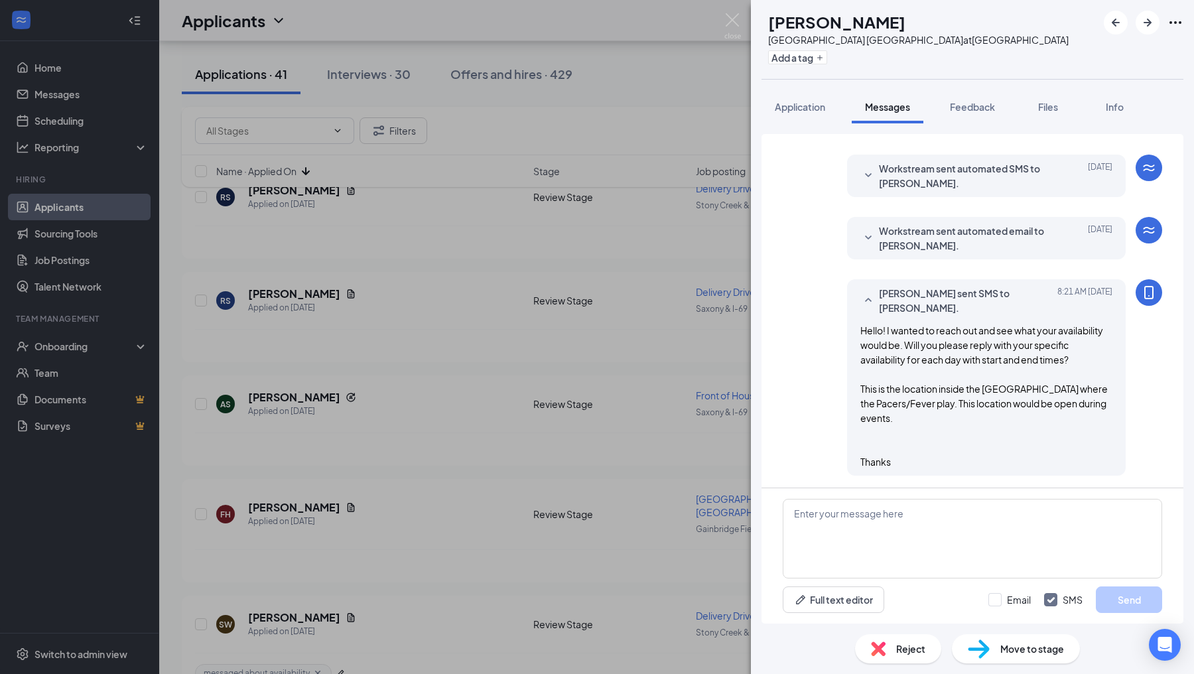
click at [719, 411] on div "FH [PERSON_NAME] [GEOGRAPHIC_DATA] Pacers Downtown at [GEOGRAPHIC_DATA] Add a t…" at bounding box center [597, 337] width 1194 height 674
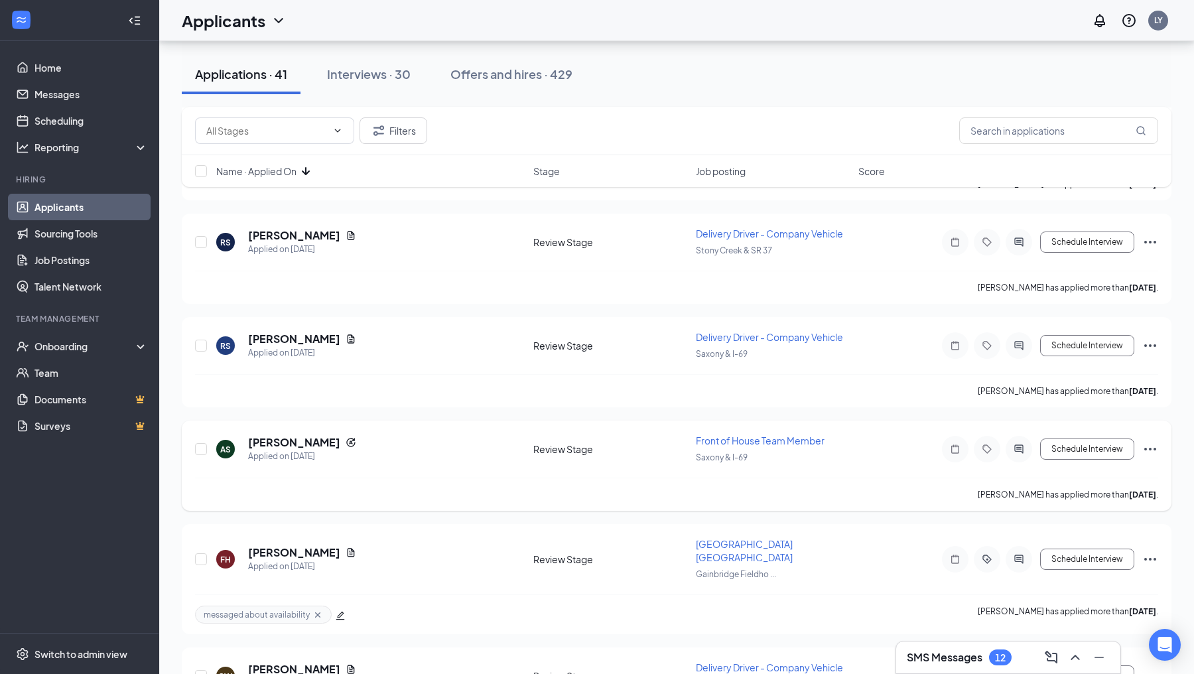
scroll to position [3407, 0]
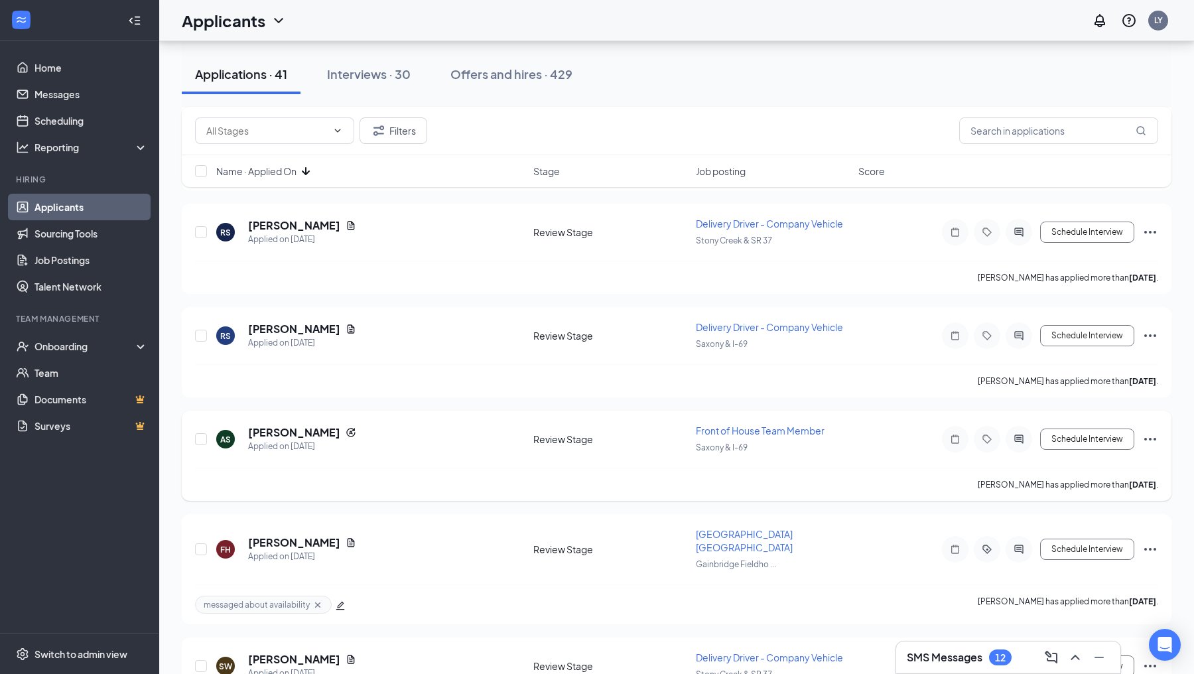
click at [1025, 434] on icon "ActiveChat" at bounding box center [1019, 439] width 16 height 11
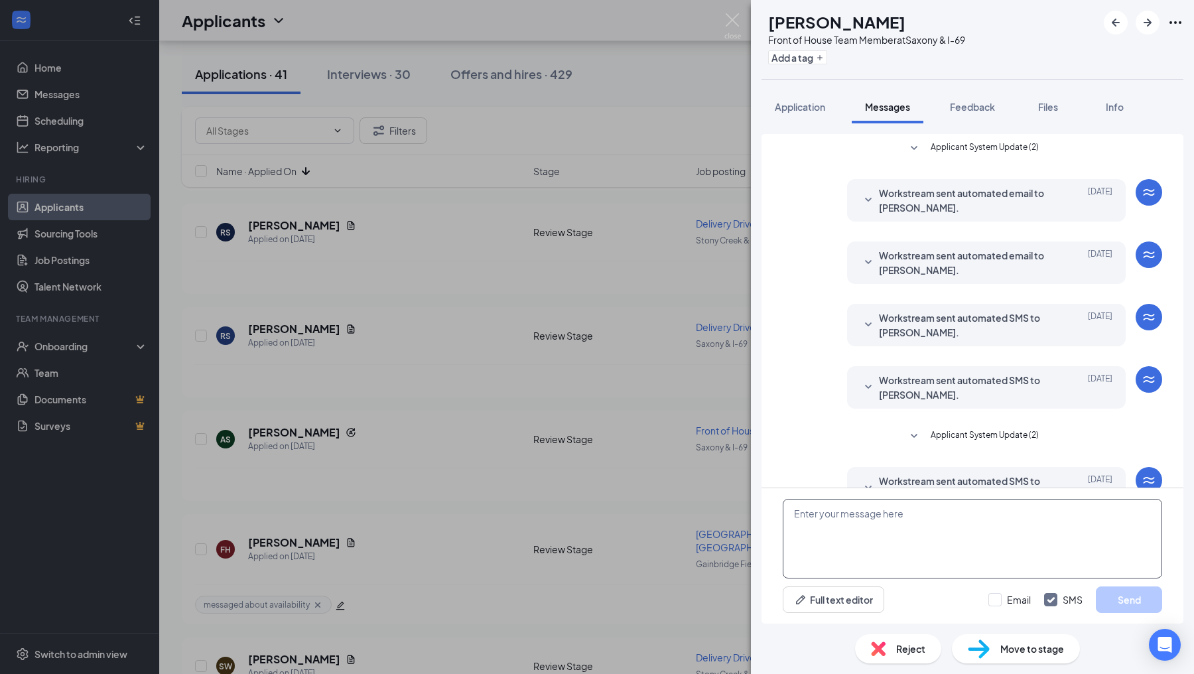
scroll to position [96, 0]
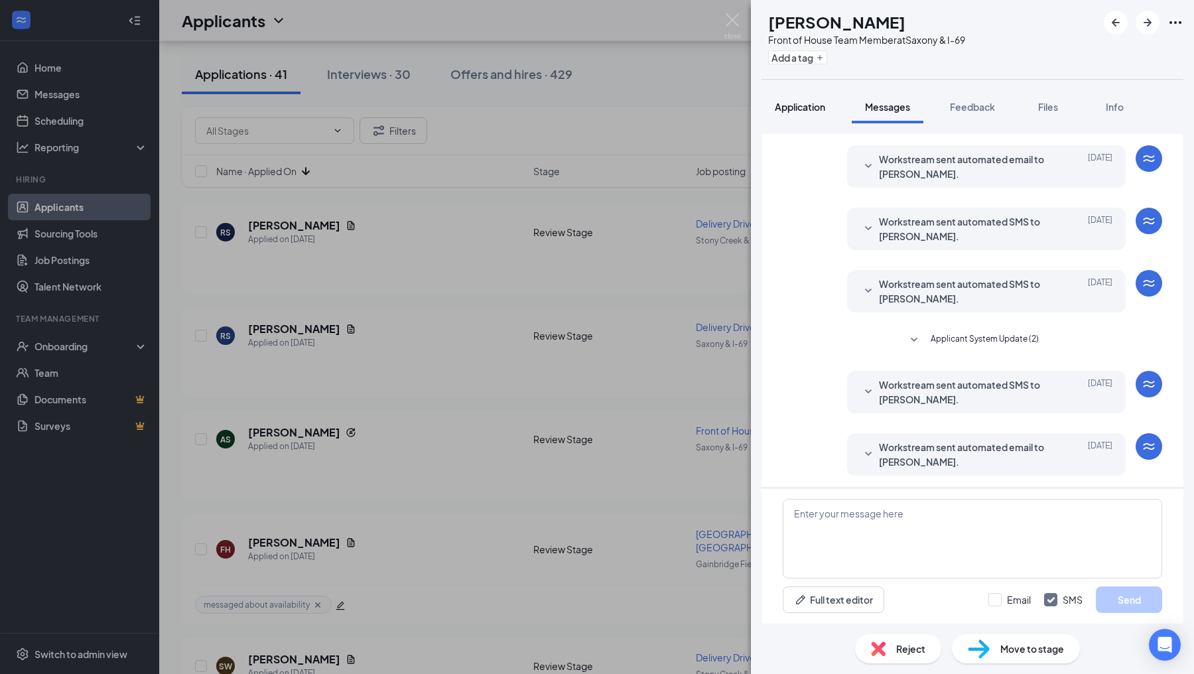
click at [788, 103] on span "Application" at bounding box center [800, 107] width 50 height 12
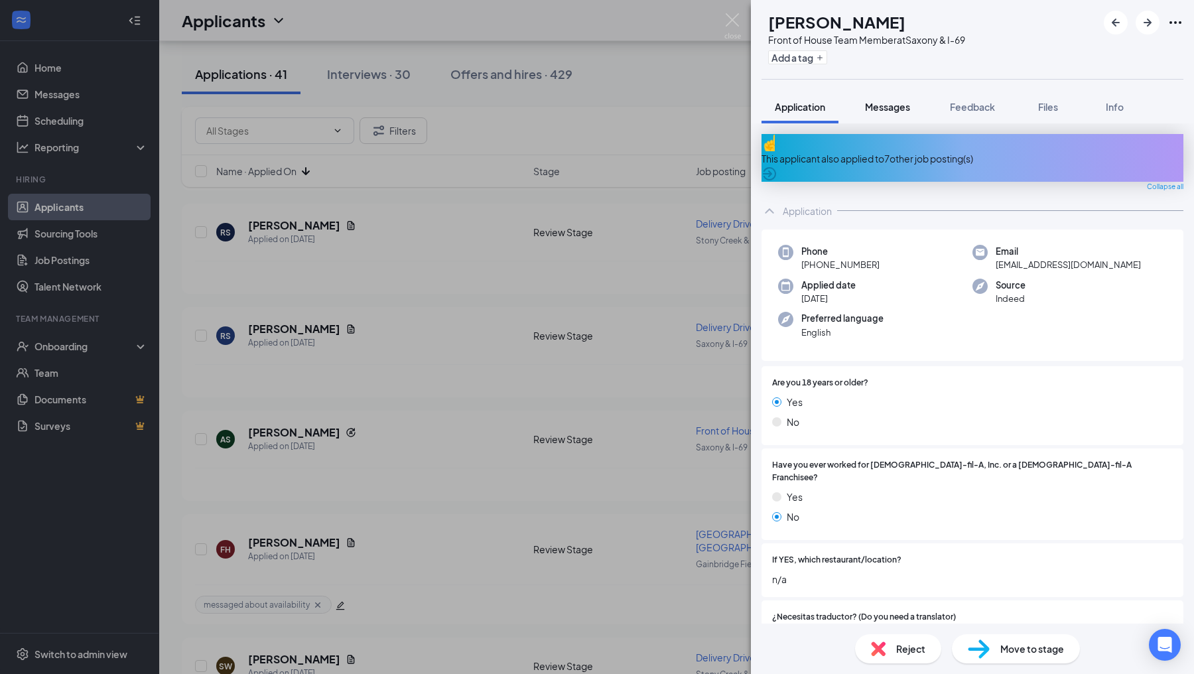
click at [890, 107] on span "Messages" at bounding box center [887, 107] width 45 height 12
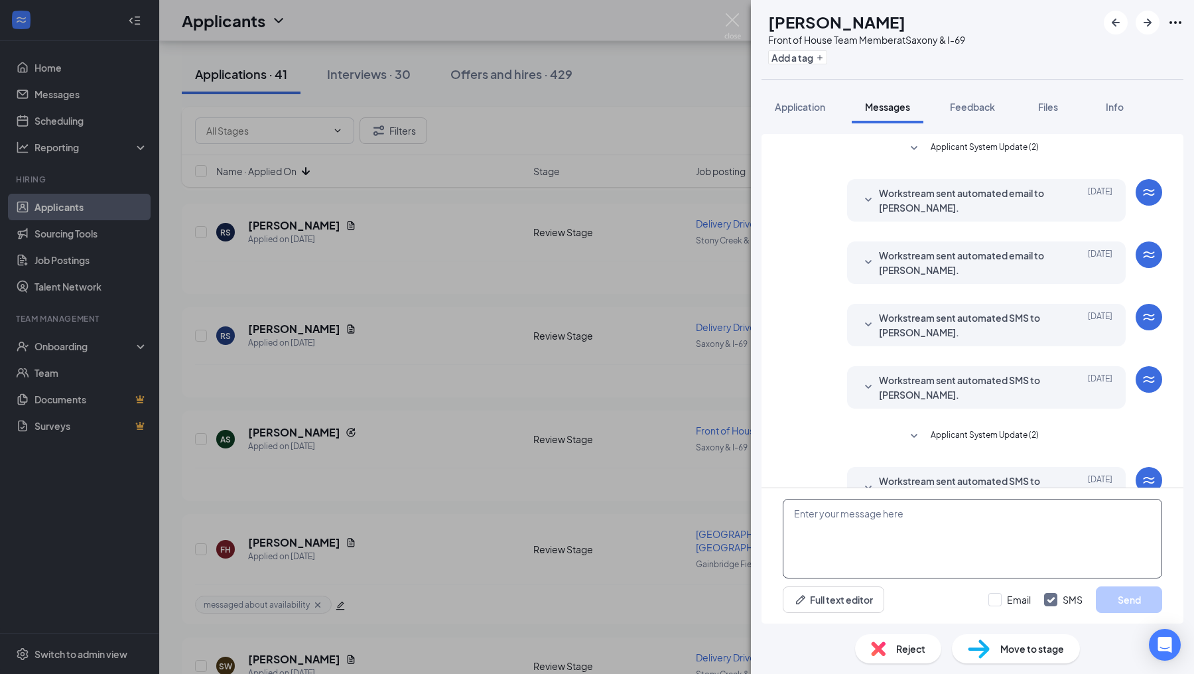
scroll to position [96, 0]
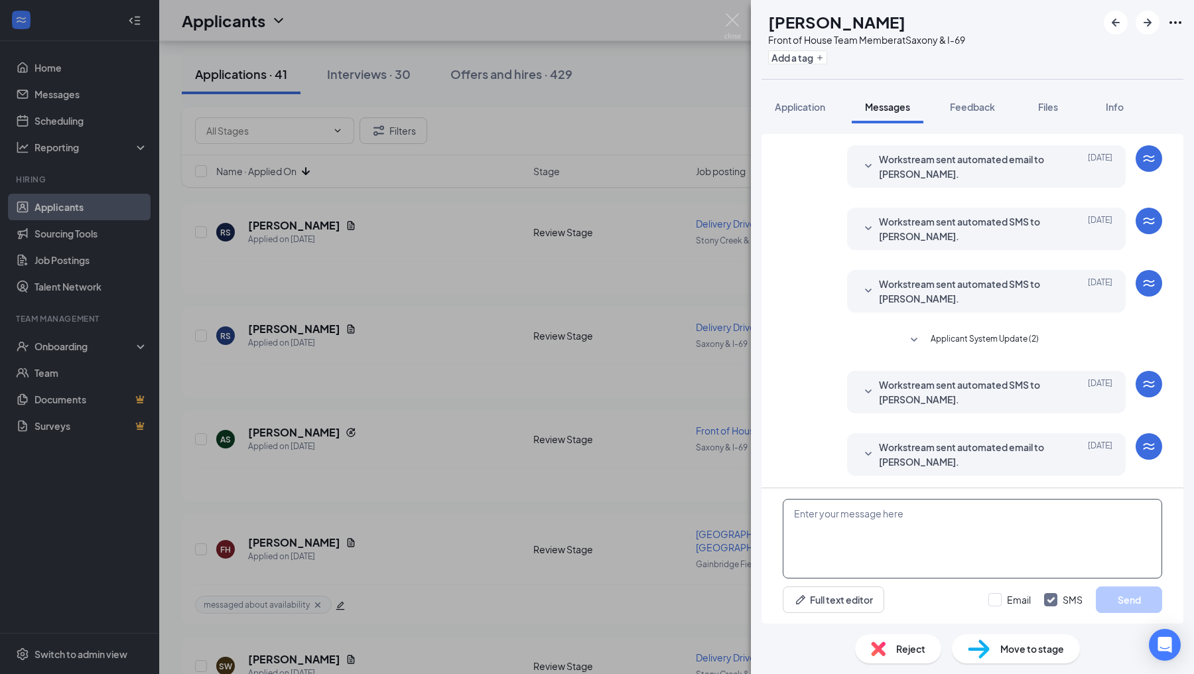
paste textarea "Hello! I wanted to reach out and see what your availability would be. Will you …"
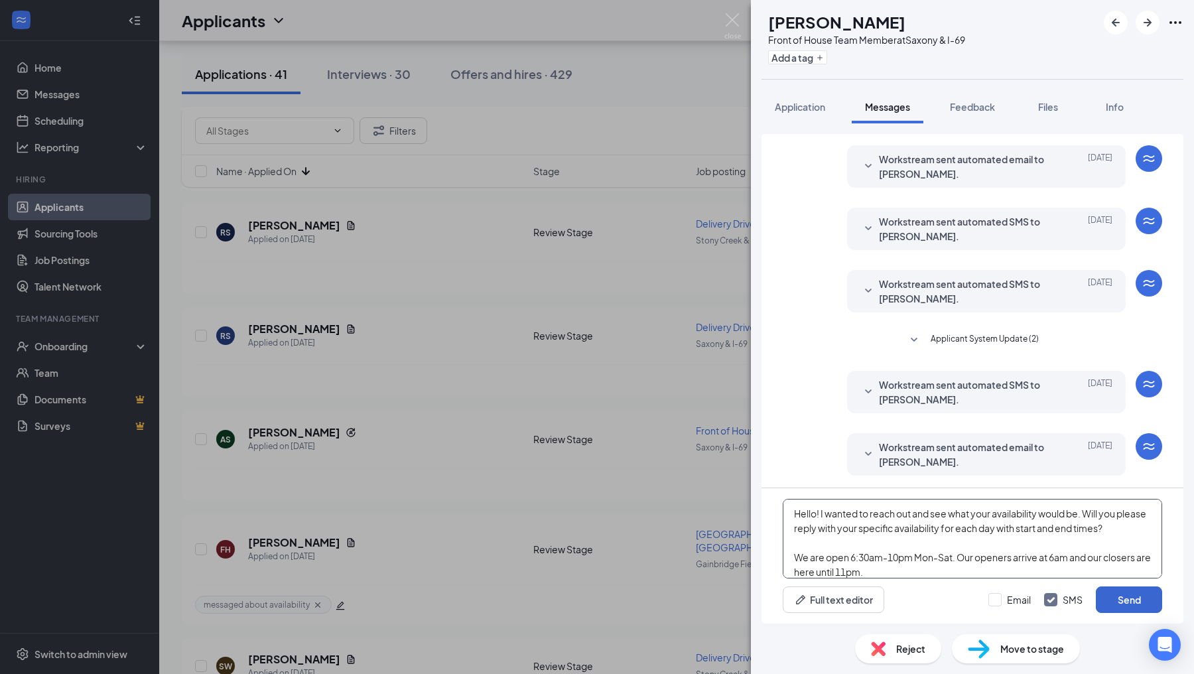
type textarea "Hello! I wanted to reach out and see what your availability would be. Will you …"
click at [1111, 602] on button "Send" at bounding box center [1129, 599] width 66 height 27
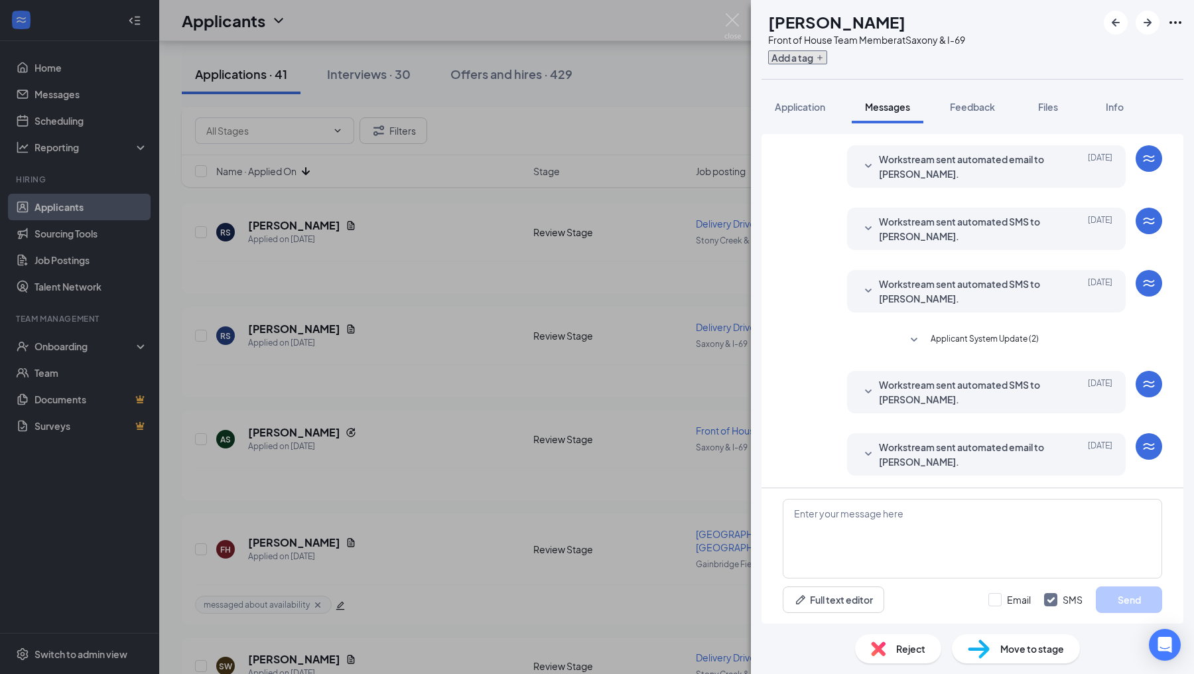
click at [816, 61] on button "Add a tag" at bounding box center [797, 57] width 59 height 14
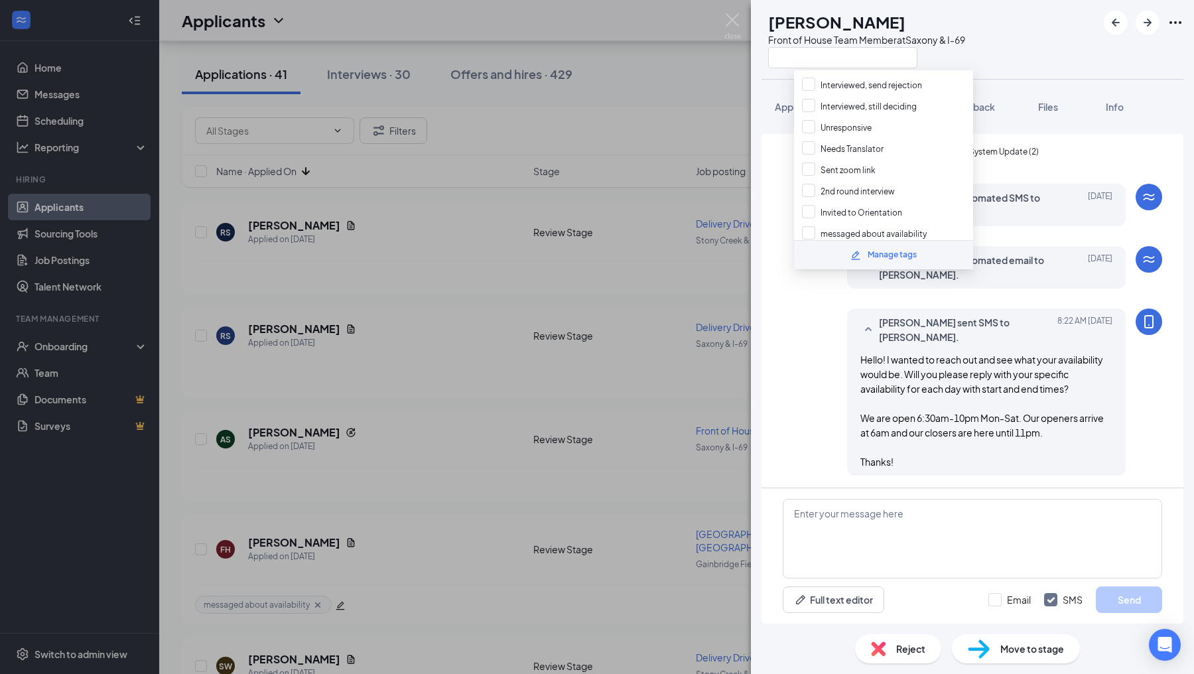
scroll to position [210, 0]
click at [809, 198] on input "messaged about availability" at bounding box center [864, 205] width 125 height 15
checkbox input "true"
click at [792, 345] on div "[PERSON_NAME] sent SMS to [PERSON_NAME]. [DATE] 8:22 AM Hello! I wanted to reac…" at bounding box center [972, 395] width 379 height 174
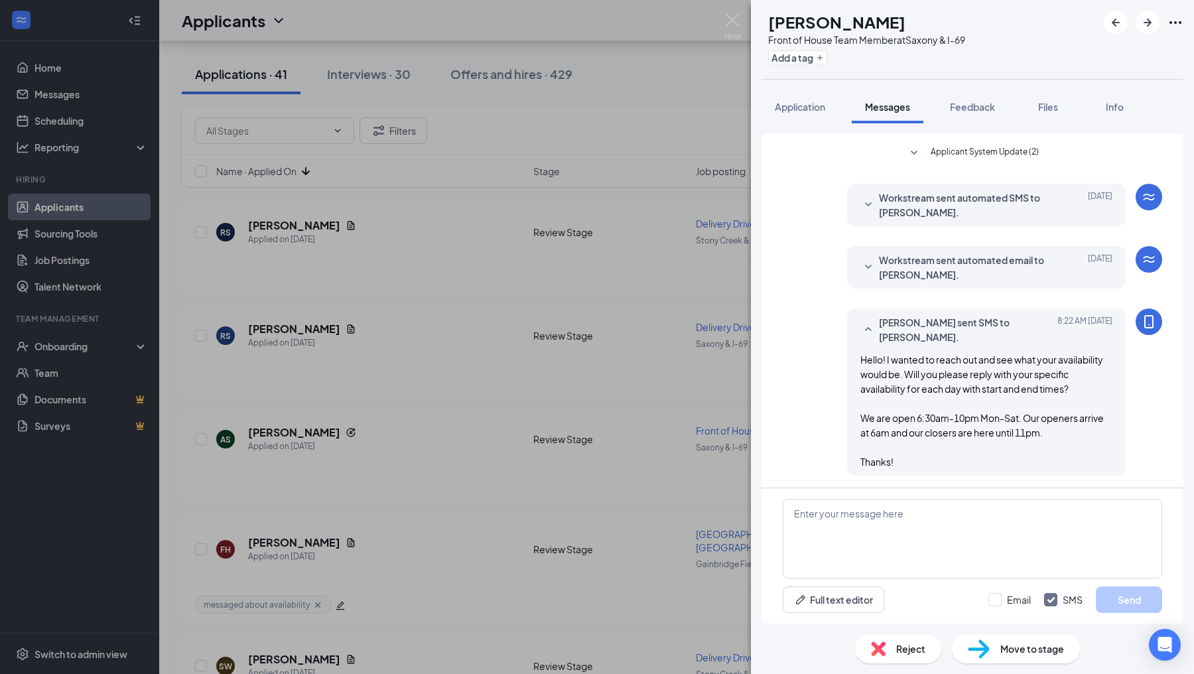
click at [727, 356] on div "AS [PERSON_NAME] Front of House Team Member at [GEOGRAPHIC_DATA] & I-69 Add a t…" at bounding box center [597, 337] width 1194 height 674
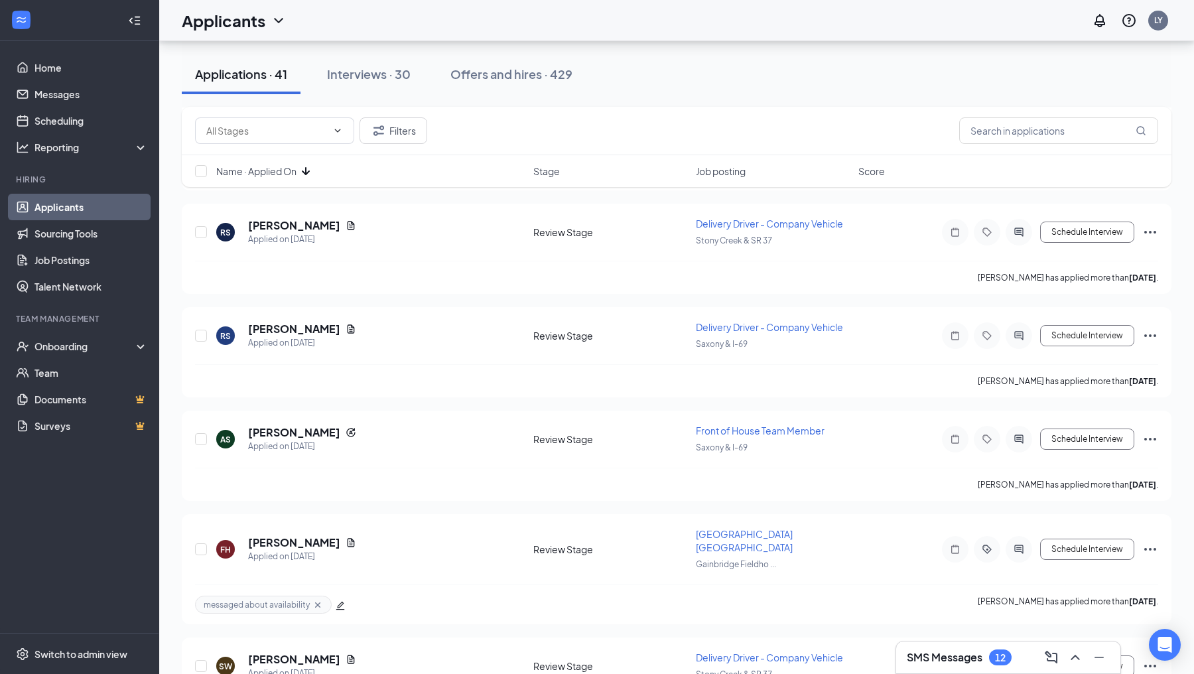
scroll to position [3336, 0]
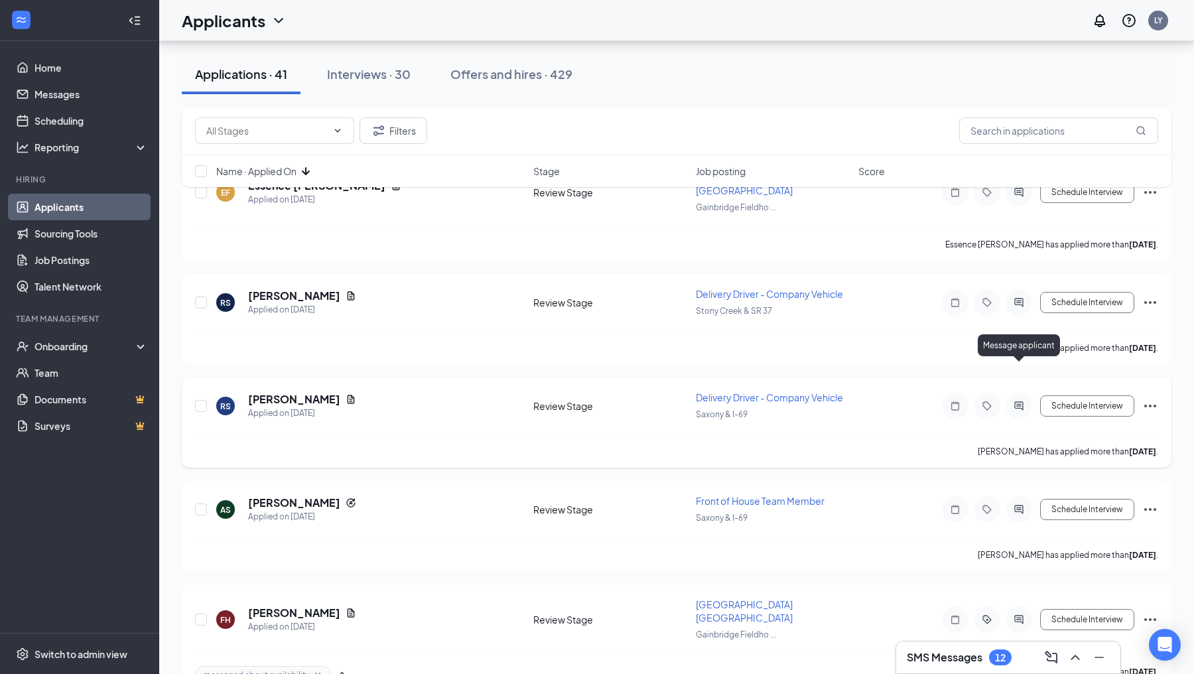
click at [1021, 402] on icon "ActiveChat" at bounding box center [1018, 406] width 9 height 9
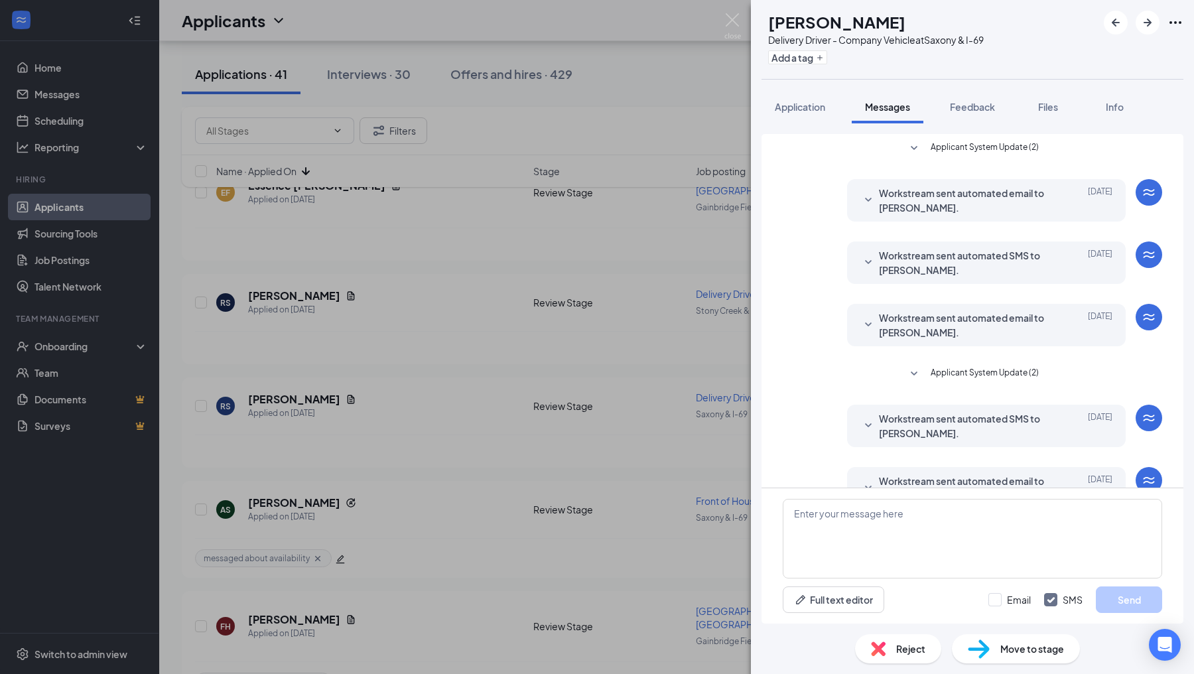
scroll to position [34, 0]
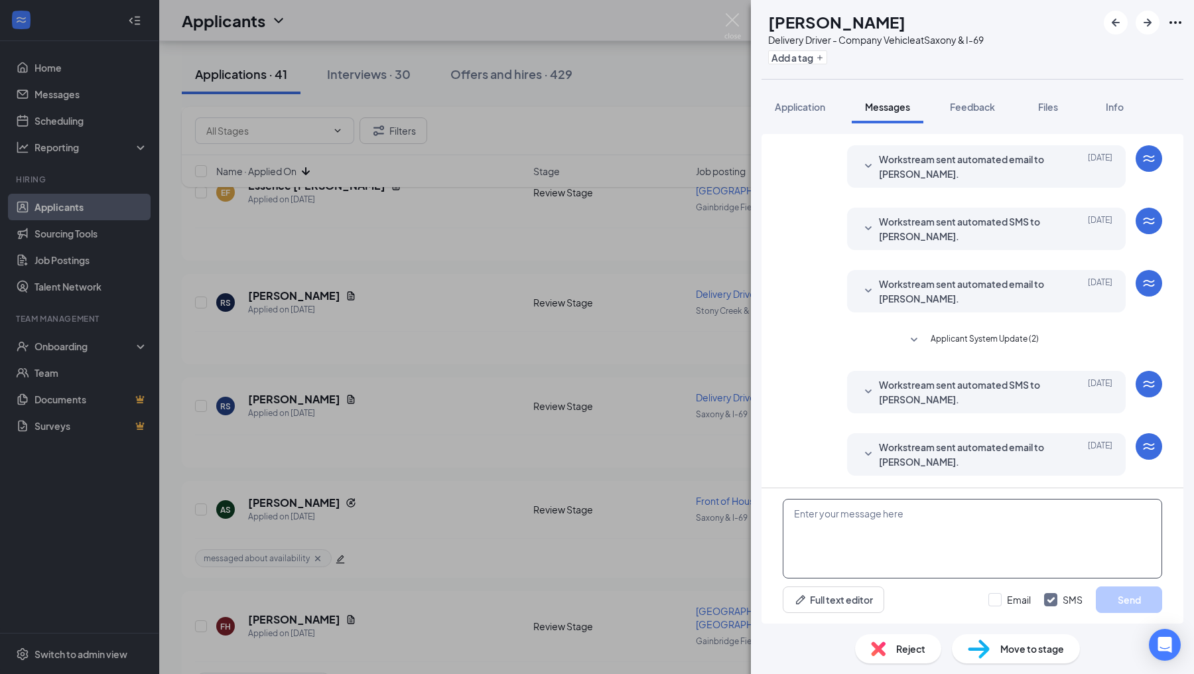
click at [898, 545] on textarea at bounding box center [972, 539] width 379 height 80
paste textarea "Hello! I wanted to reach out and see what your availability would be. Could you…"
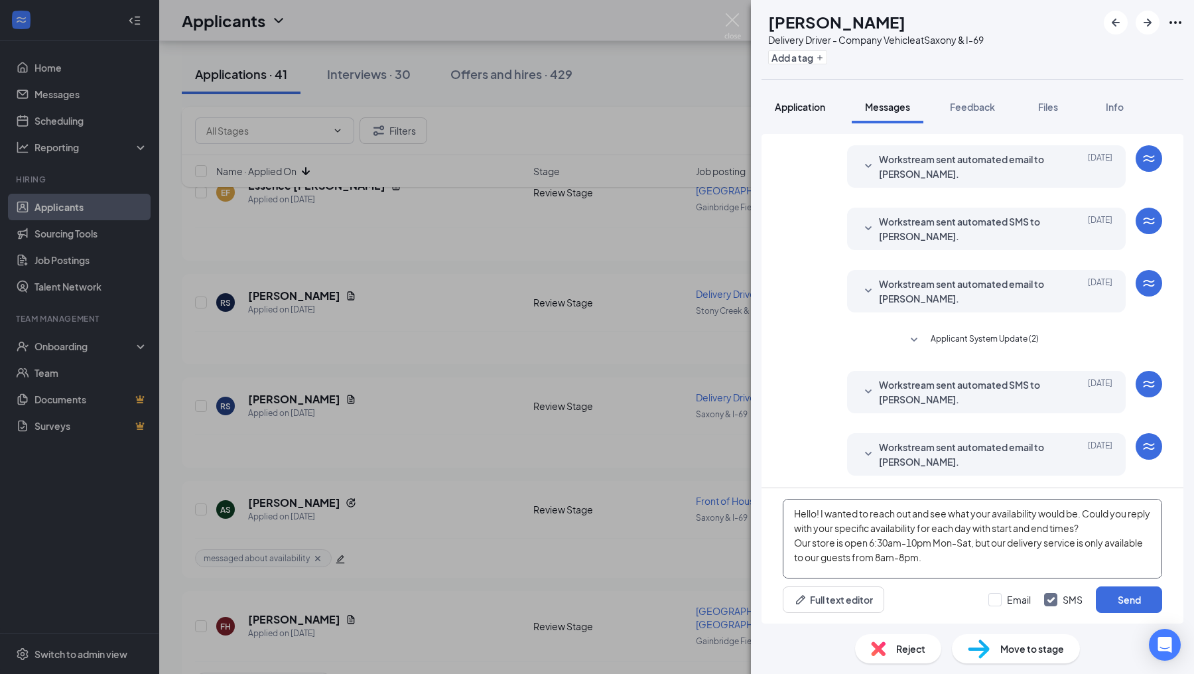
type textarea "Hello! I wanted to reach out and see what your availability would be. Could you…"
click at [805, 108] on span "Application" at bounding box center [800, 107] width 50 height 12
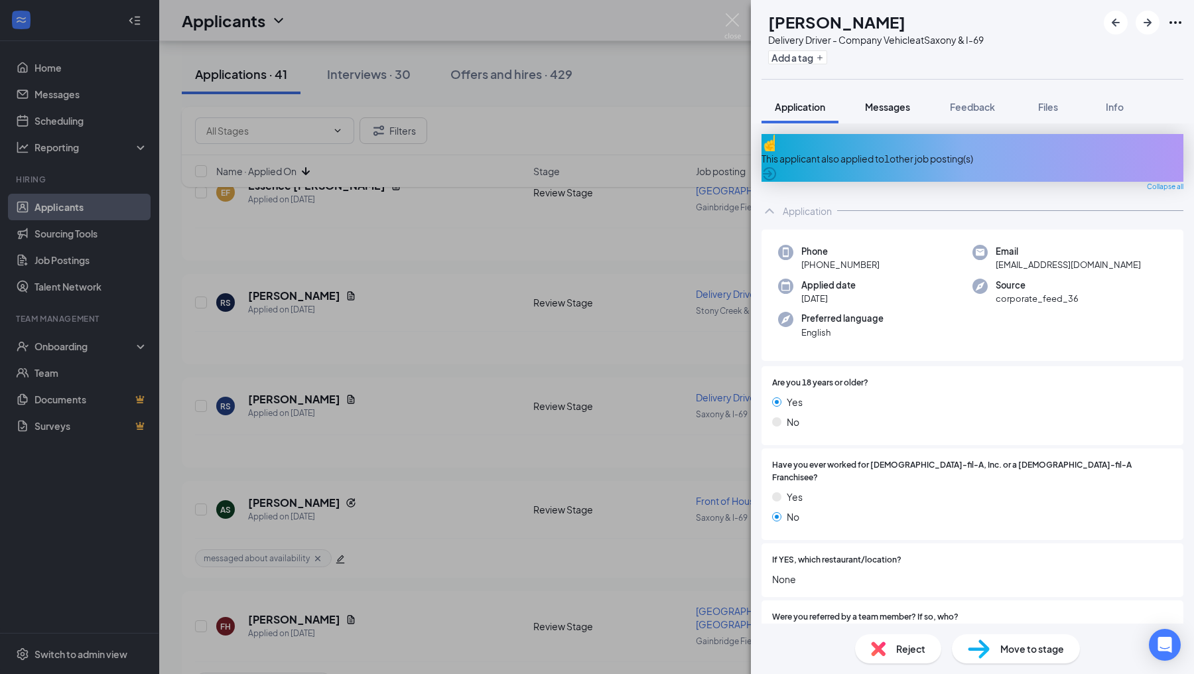
click at [871, 107] on span "Messages" at bounding box center [887, 107] width 45 height 12
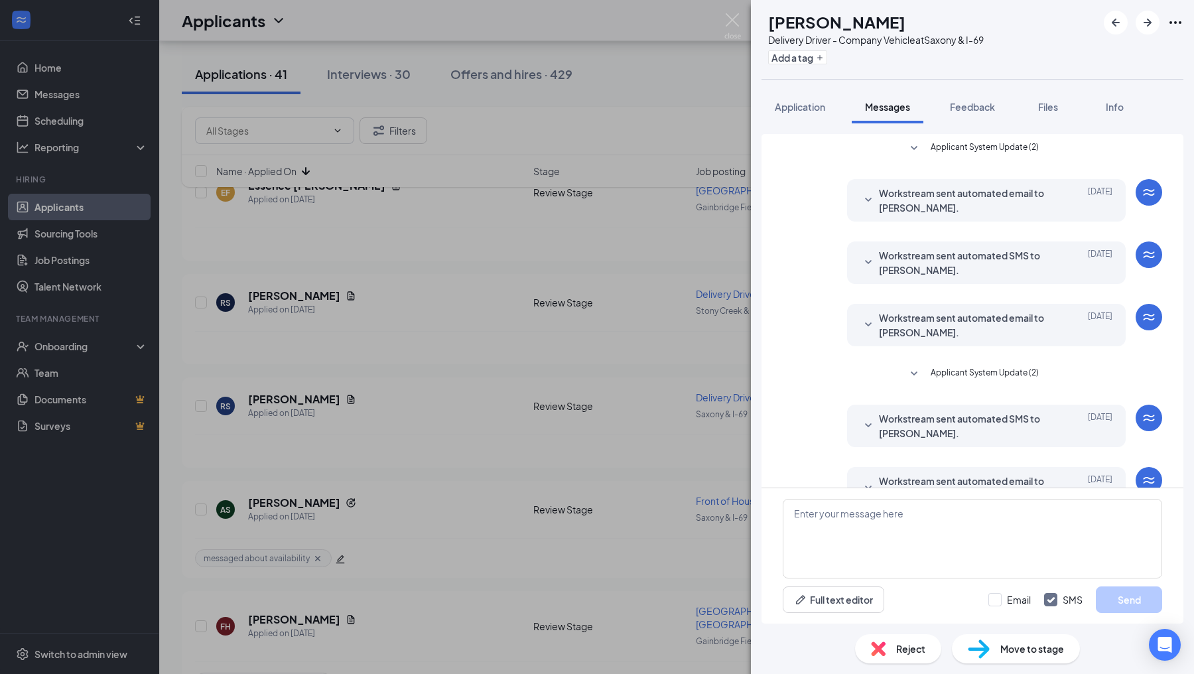
scroll to position [34, 0]
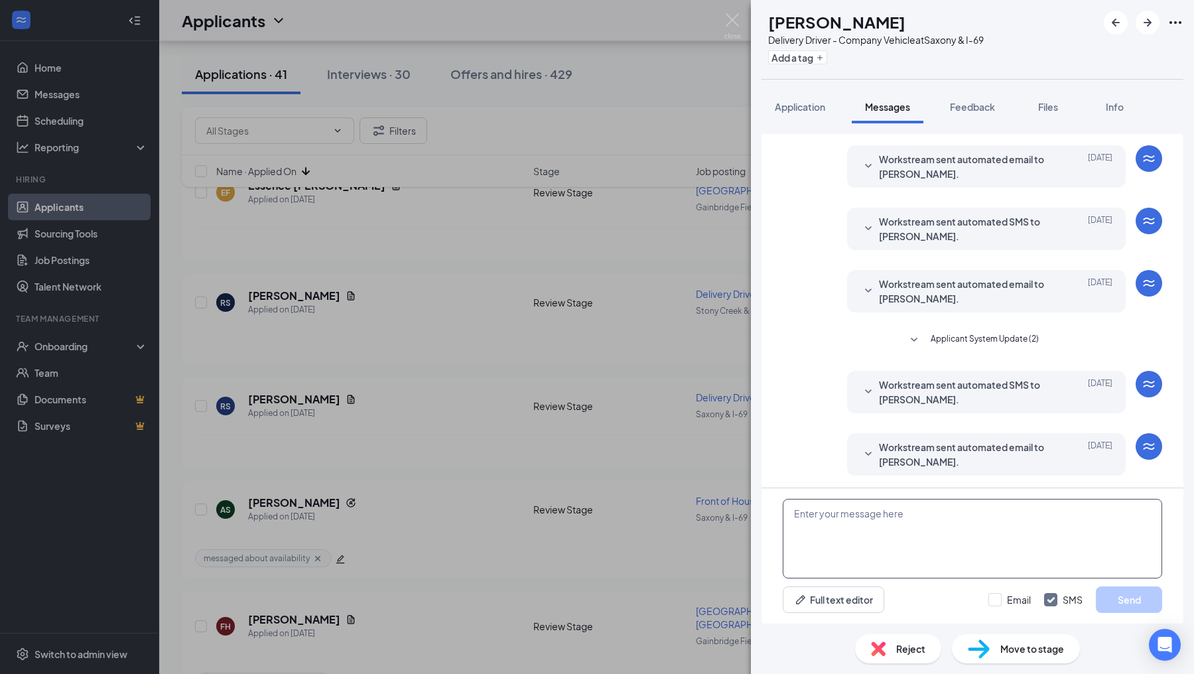
paste textarea "Hello! I wanted to reach out and see what your availability would be. Could you…"
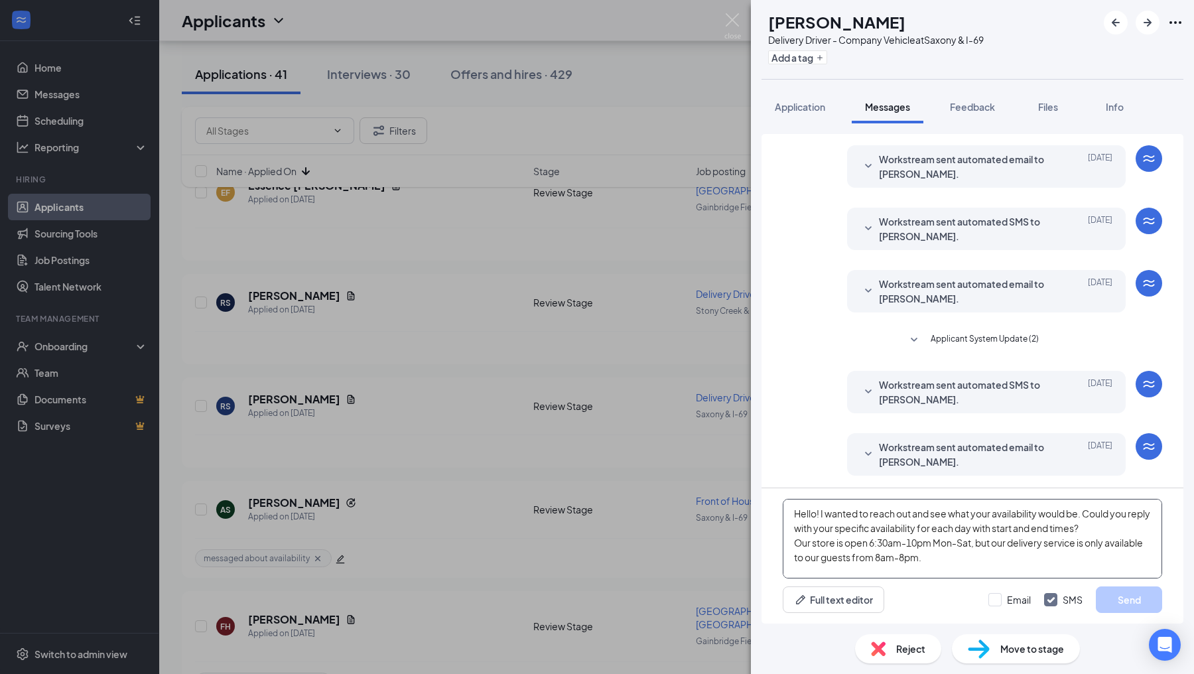
scroll to position [28, 0]
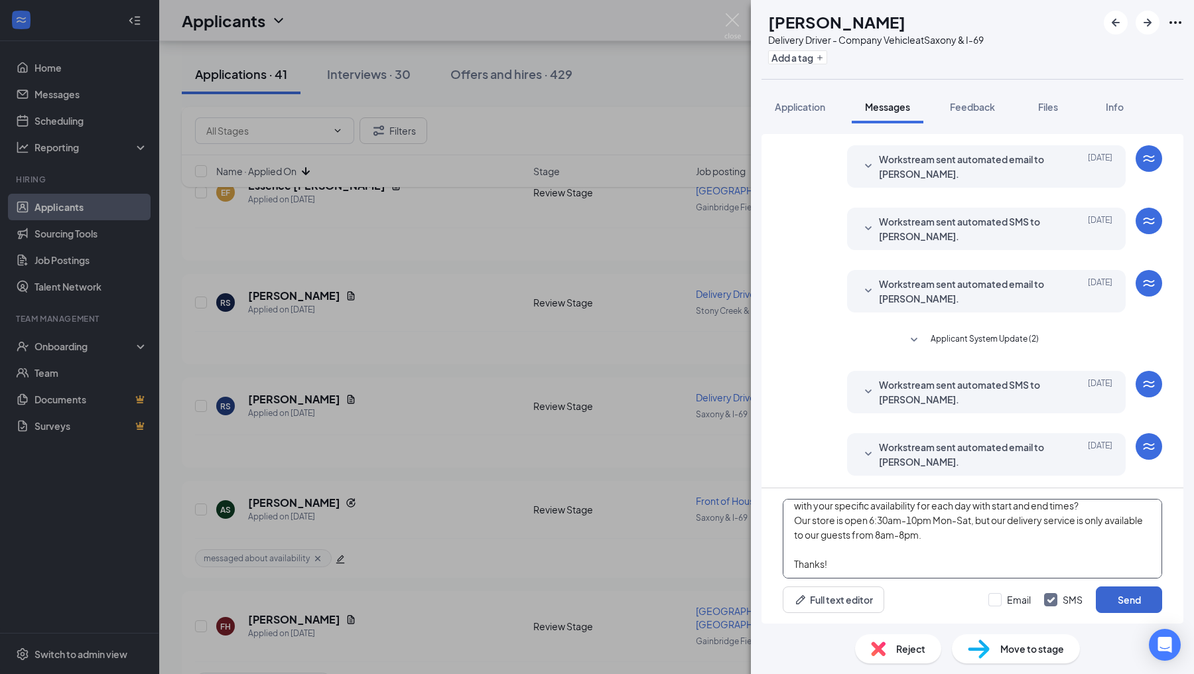
type textarea "Hello! I wanted to reach out and see what your availability would be. Could you…"
click at [1119, 600] on button "Send" at bounding box center [1129, 599] width 66 height 27
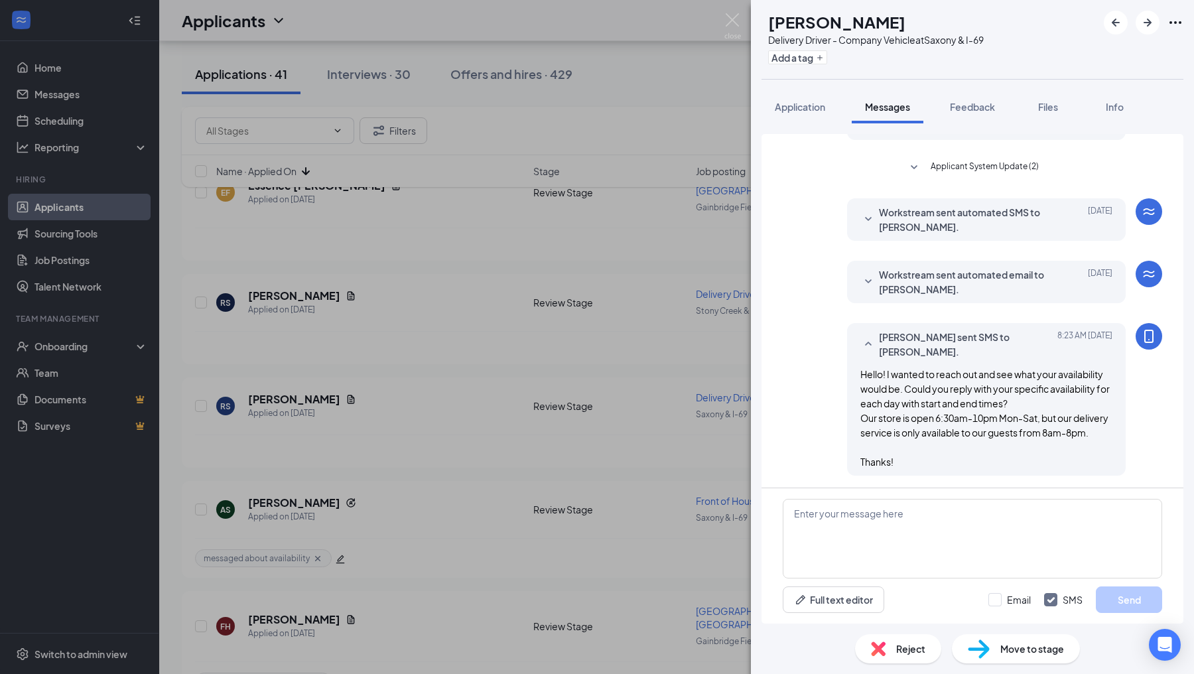
scroll to position [206, 0]
click at [818, 55] on button "Add a tag" at bounding box center [797, 57] width 59 height 14
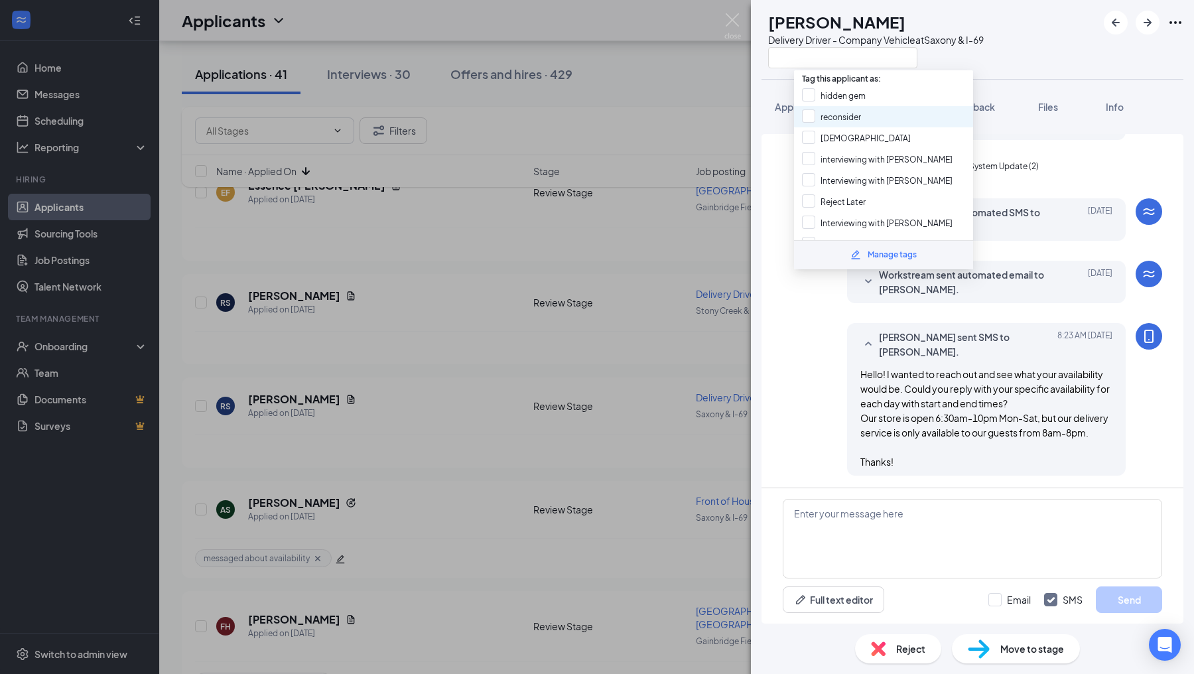
scroll to position [210, 0]
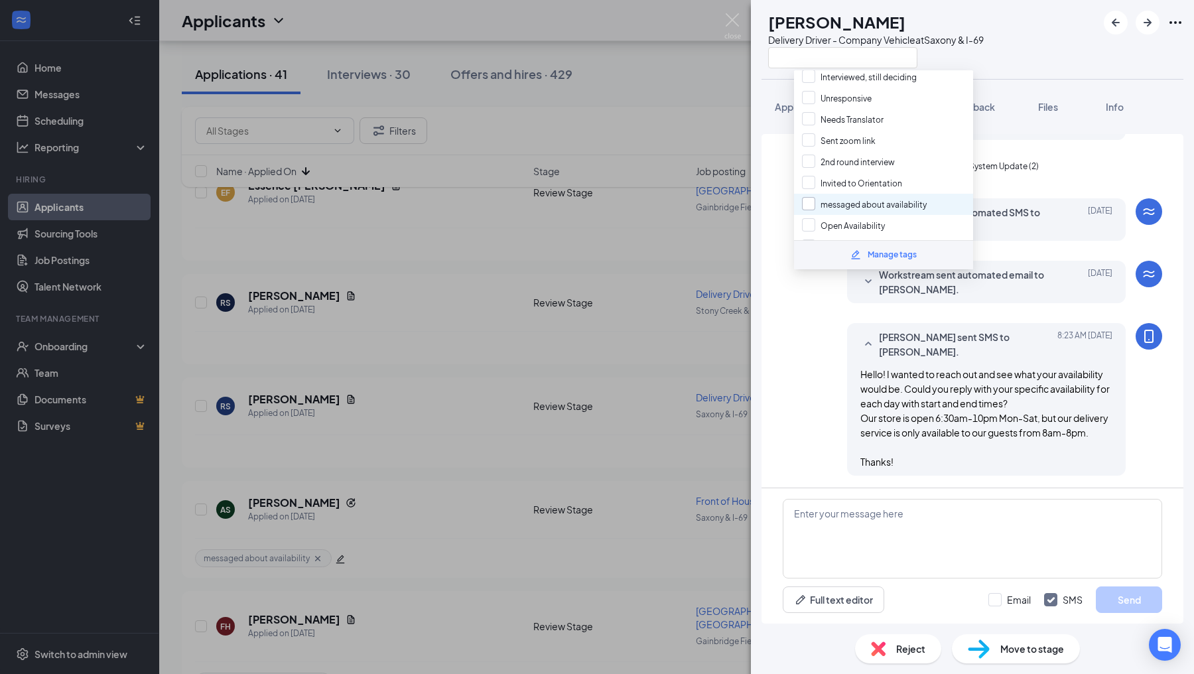
click at [812, 197] on input "messaged about availability" at bounding box center [864, 204] width 125 height 15
checkbox input "true"
click at [799, 412] on div "[PERSON_NAME] sent SMS to [PERSON_NAME]. [DATE] 8:23 AM Hello! I wanted to reac…" at bounding box center [972, 402] width 379 height 159
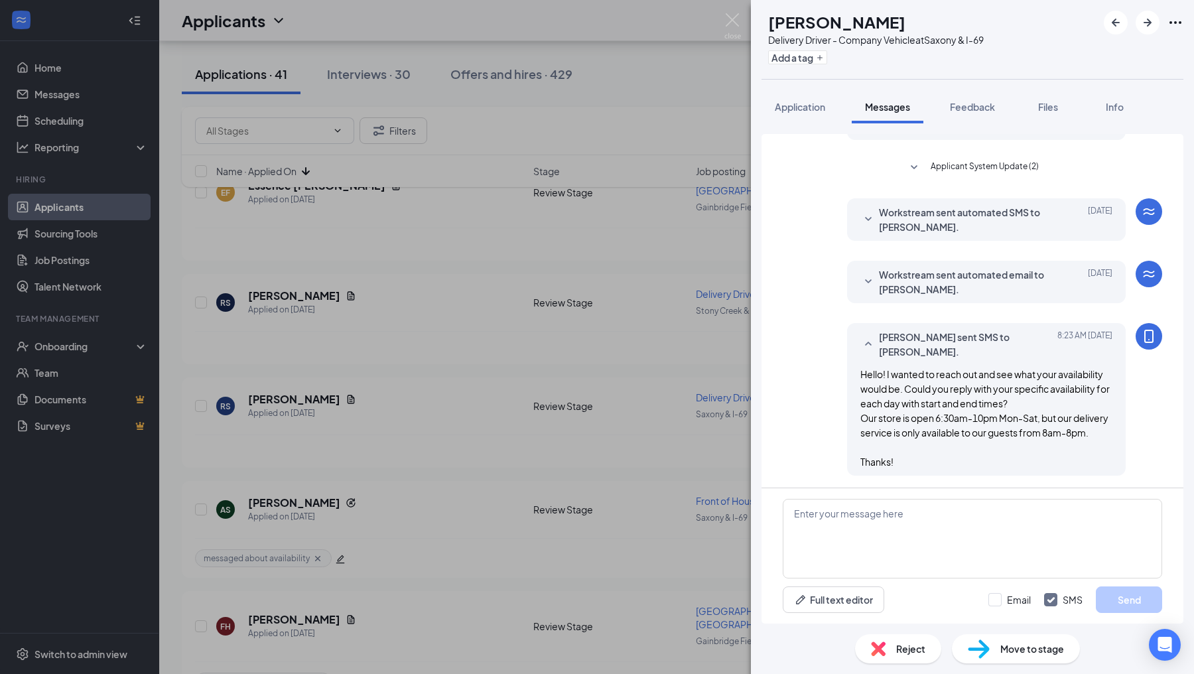
click at [719, 413] on div "RS [PERSON_NAME] Delivery Driver - Company Vehicle at [GEOGRAPHIC_DATA] & I-69 …" at bounding box center [597, 337] width 1194 height 674
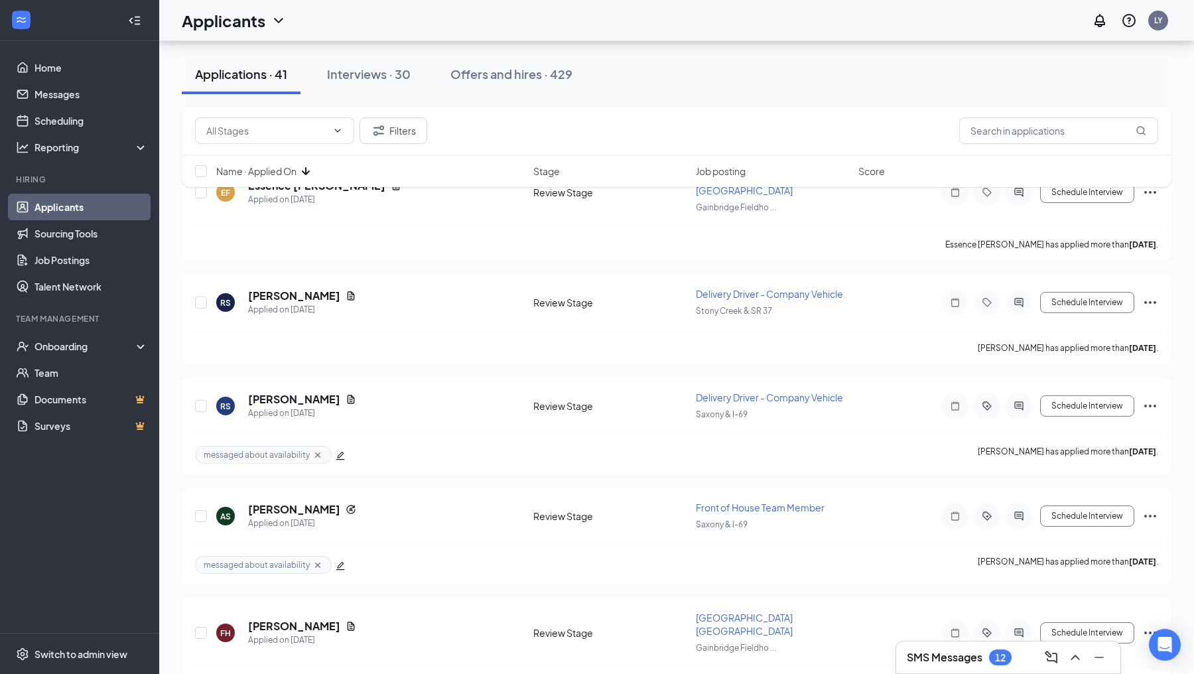
scroll to position [3258, 0]
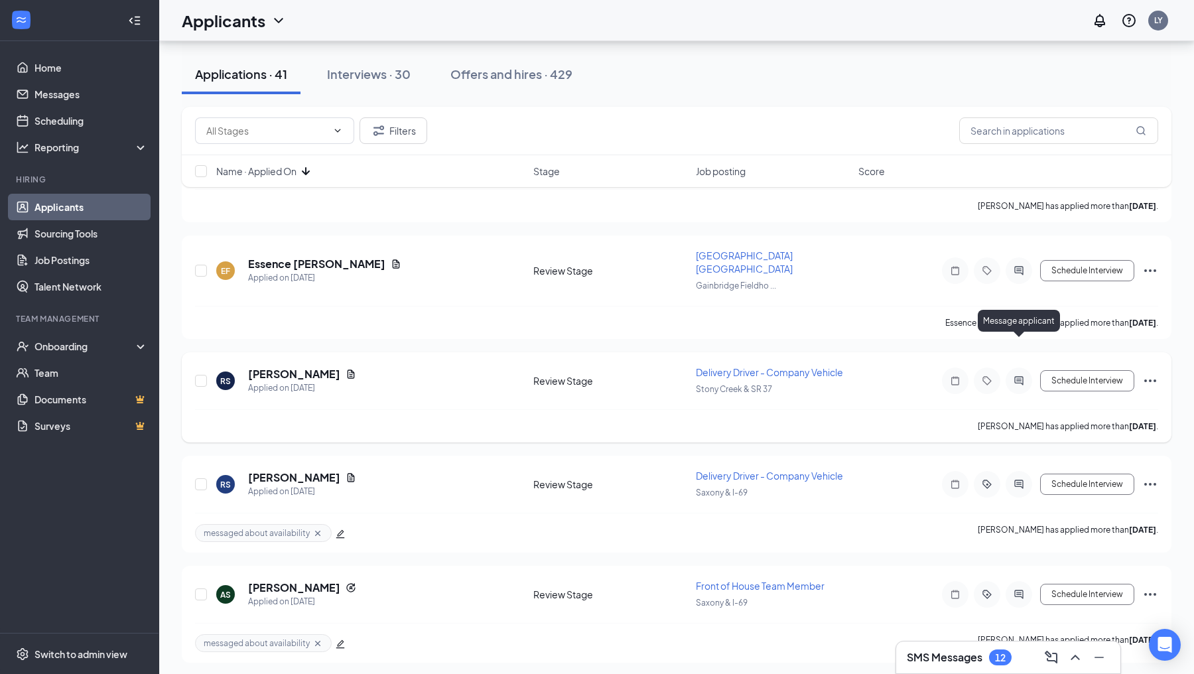
click at [1034, 368] on div "Schedule Interview" at bounding box center [1039, 381] width 239 height 27
click at [1025, 376] on icon "ActiveChat" at bounding box center [1019, 381] width 16 height 11
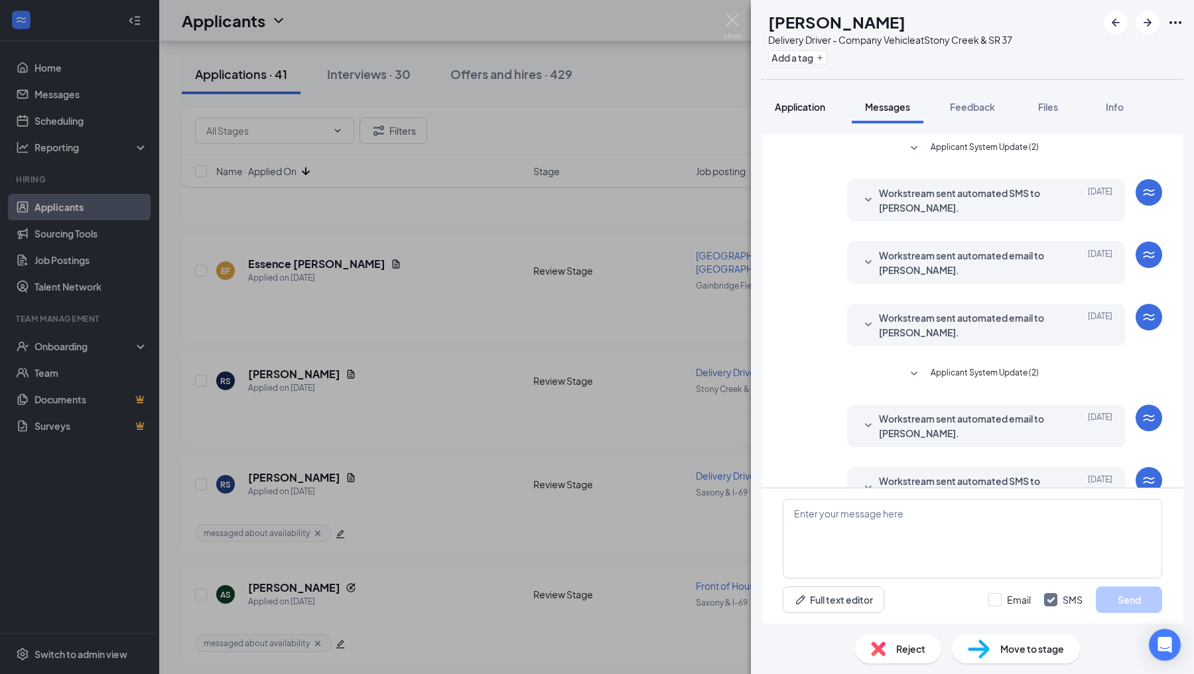
click at [809, 122] on button "Application" at bounding box center [800, 106] width 77 height 33
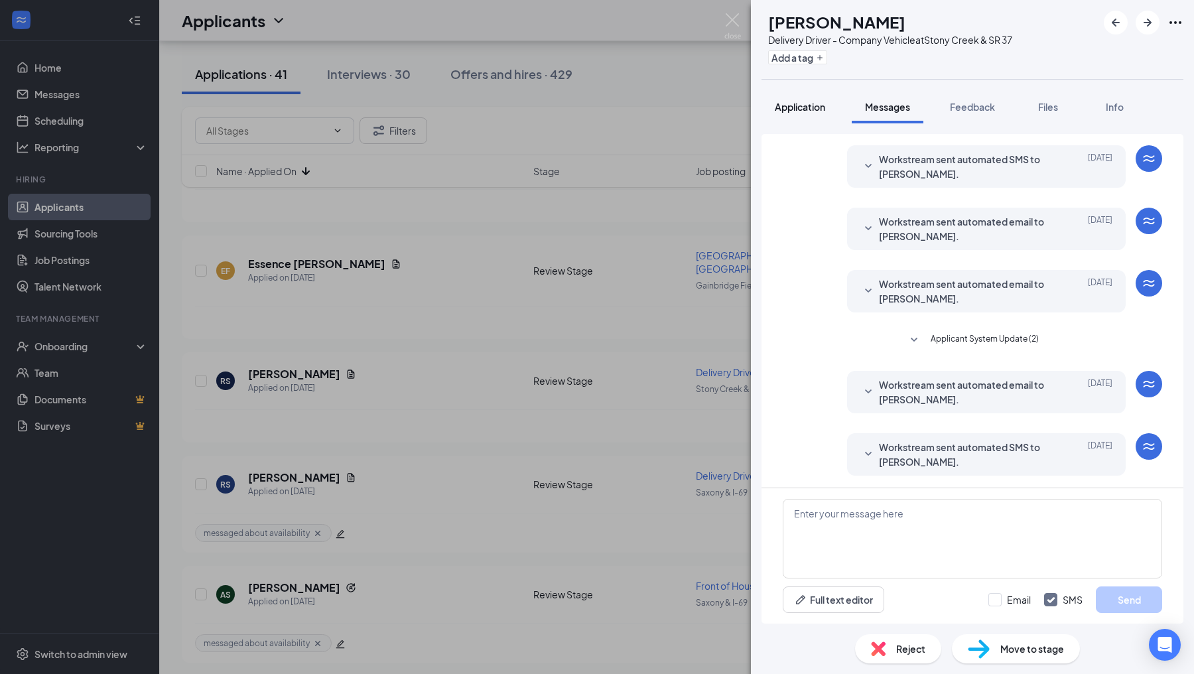
click at [807, 113] on button "Application" at bounding box center [800, 106] width 77 height 33
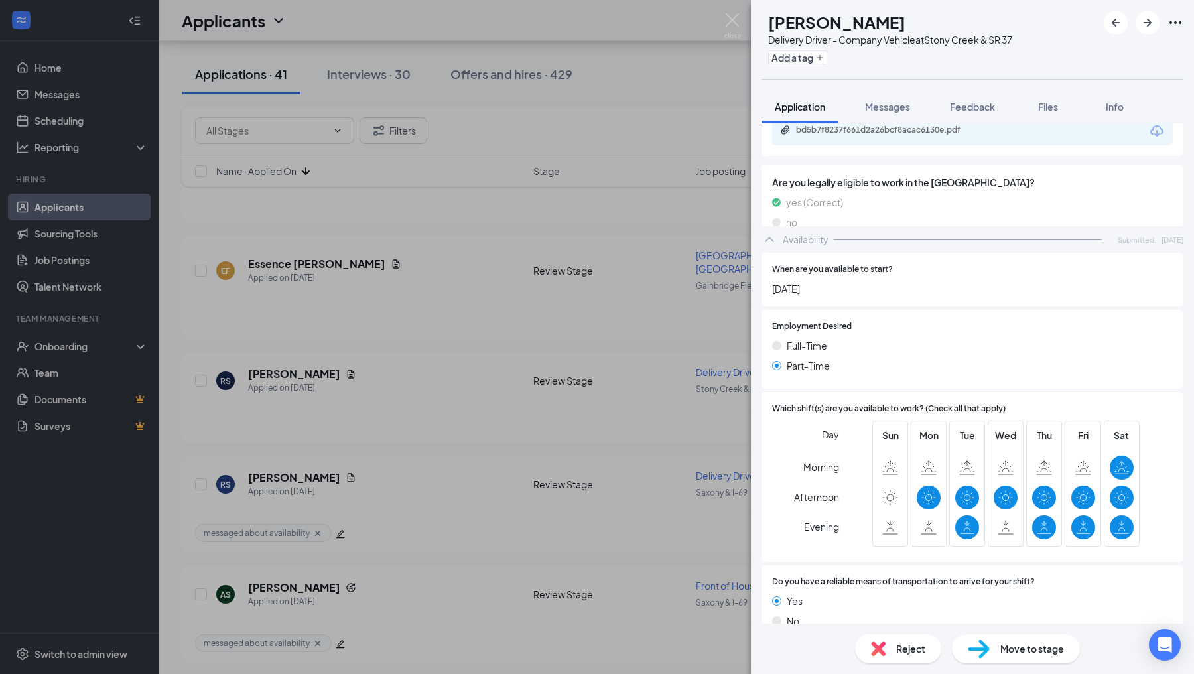
scroll to position [710, 0]
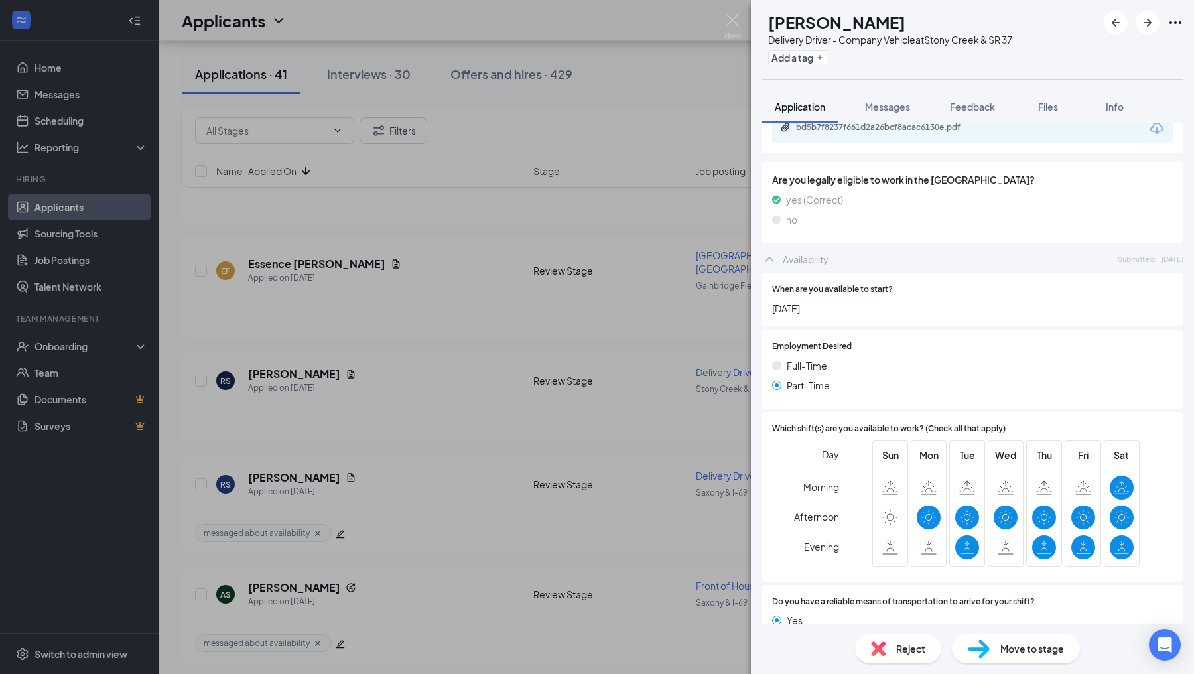
click at [873, 111] on span "Messages" at bounding box center [887, 107] width 45 height 12
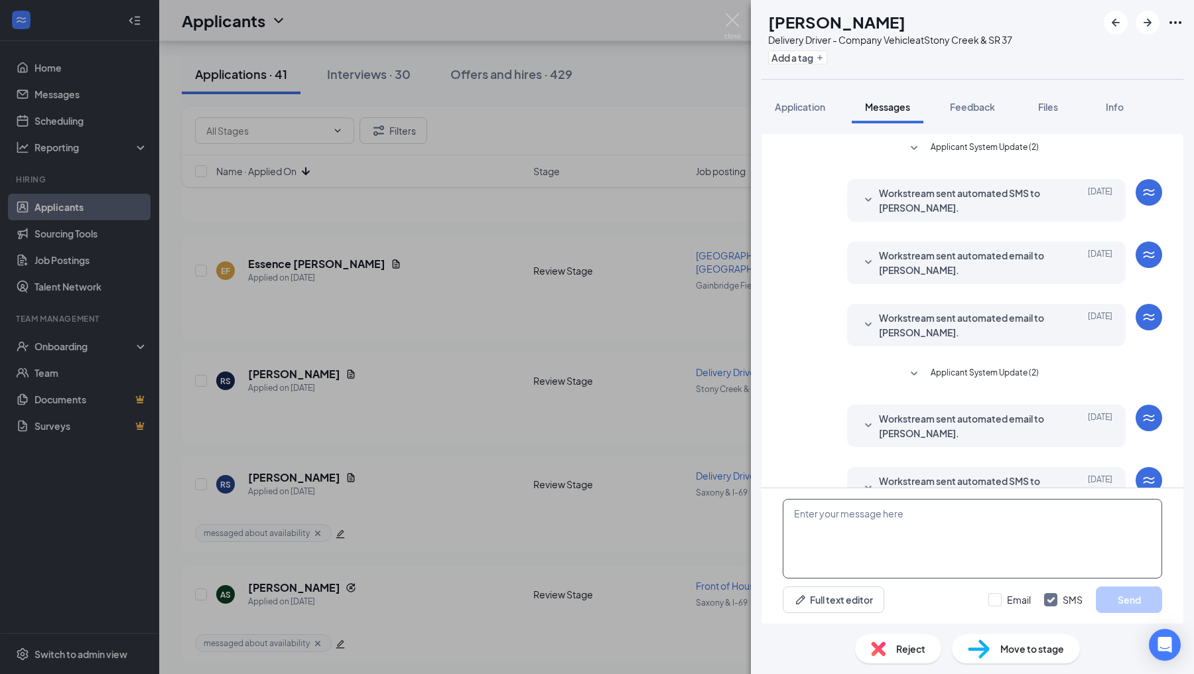
scroll to position [34, 0]
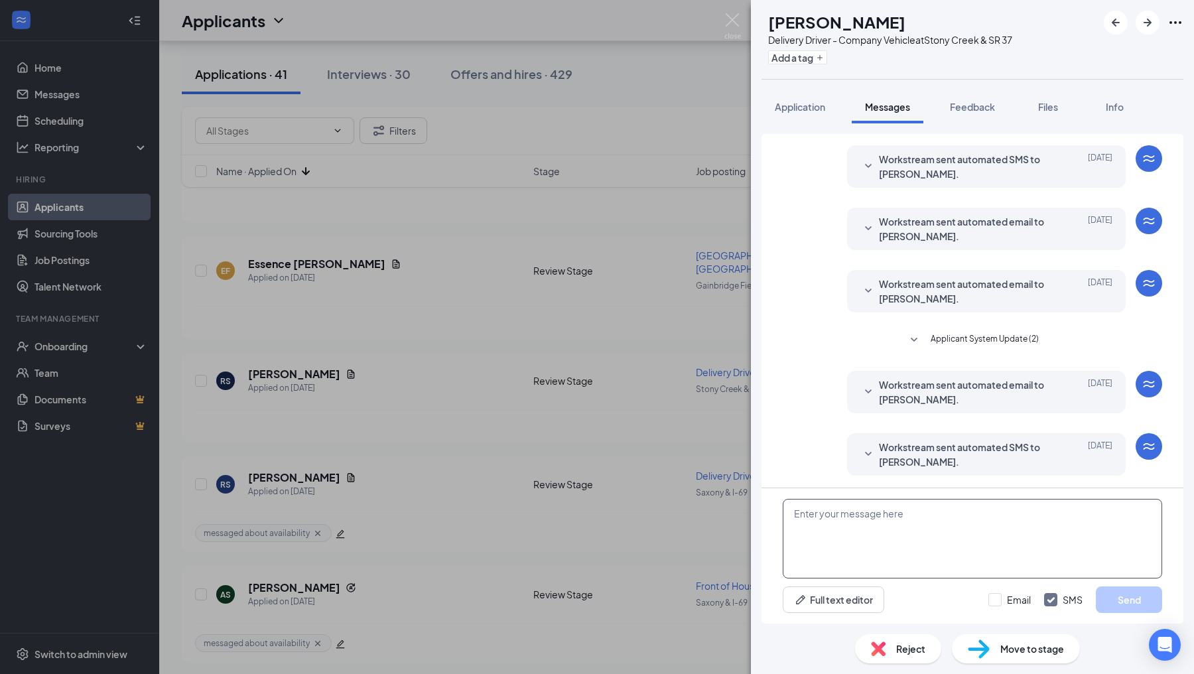
paste textarea "Hello! I wanted to reach out and see what your availability would be. Could you…"
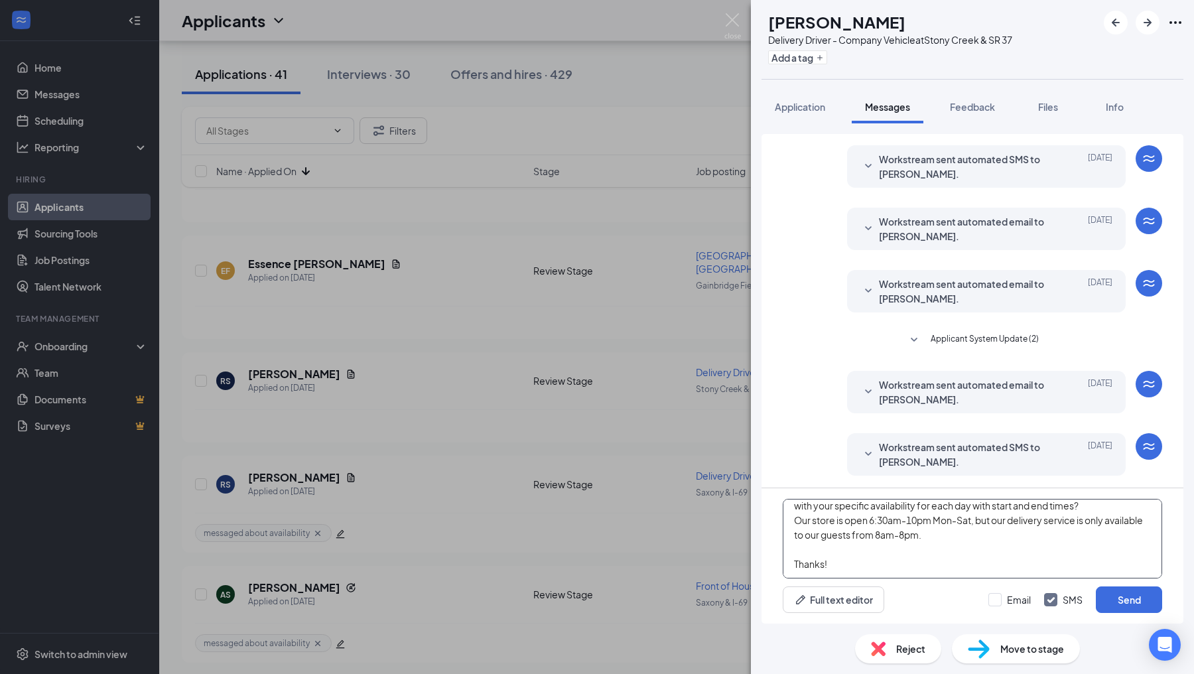
scroll to position [0, 0]
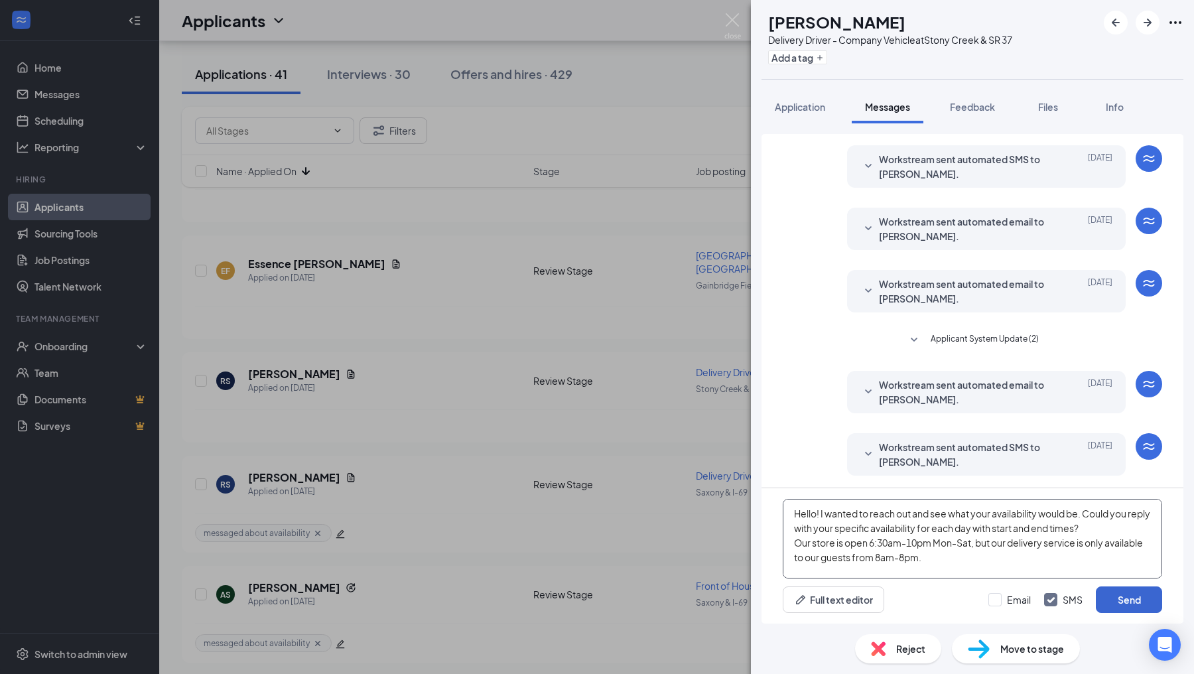
type textarea "Hello! I wanted to reach out and see what your availability would be. Could you…"
click at [1107, 592] on button "Send" at bounding box center [1129, 599] width 66 height 27
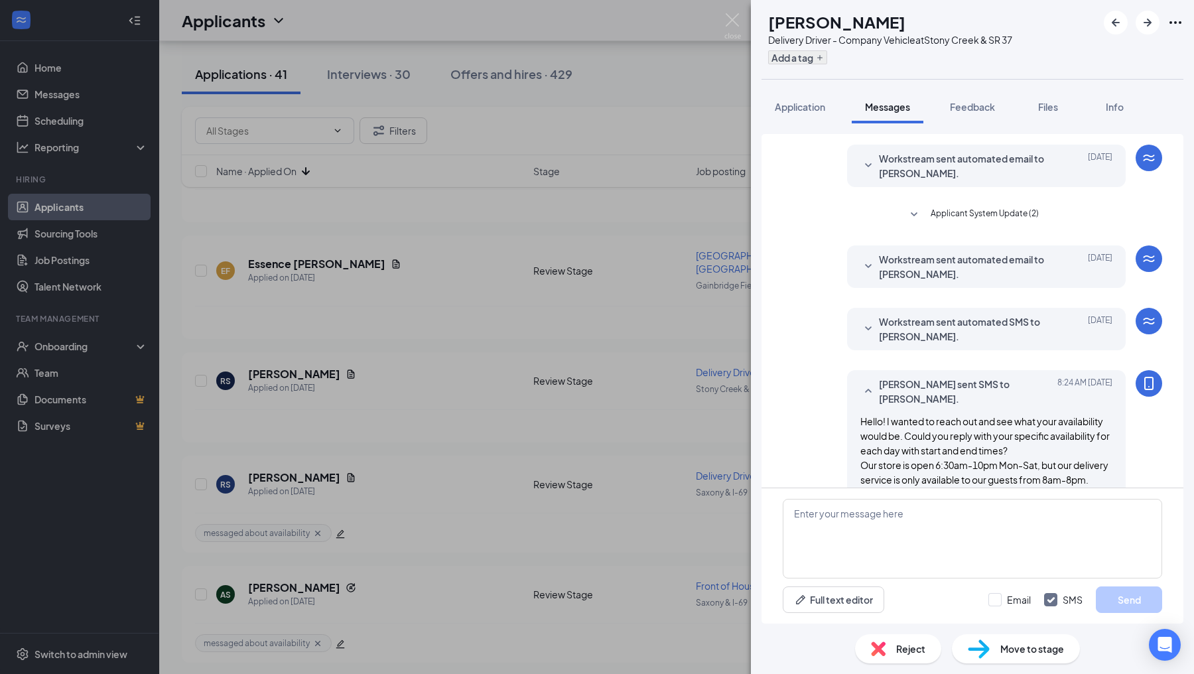
scroll to position [206, 0]
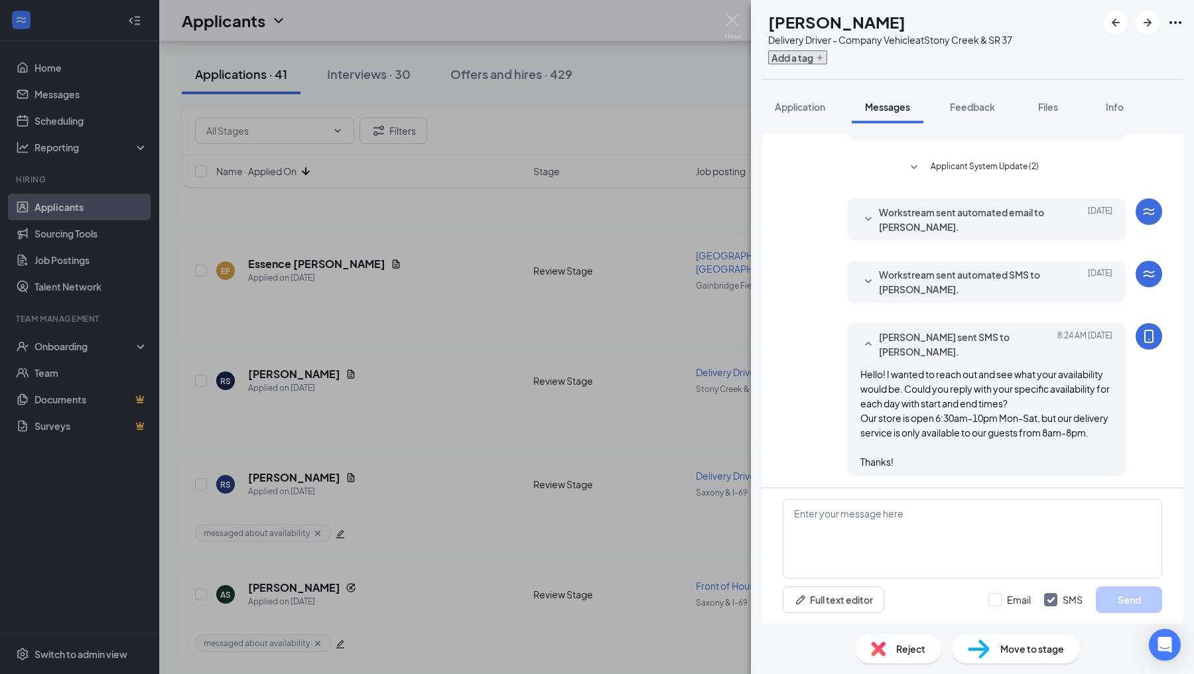
click at [827, 54] on button "Add a tag" at bounding box center [797, 57] width 59 height 14
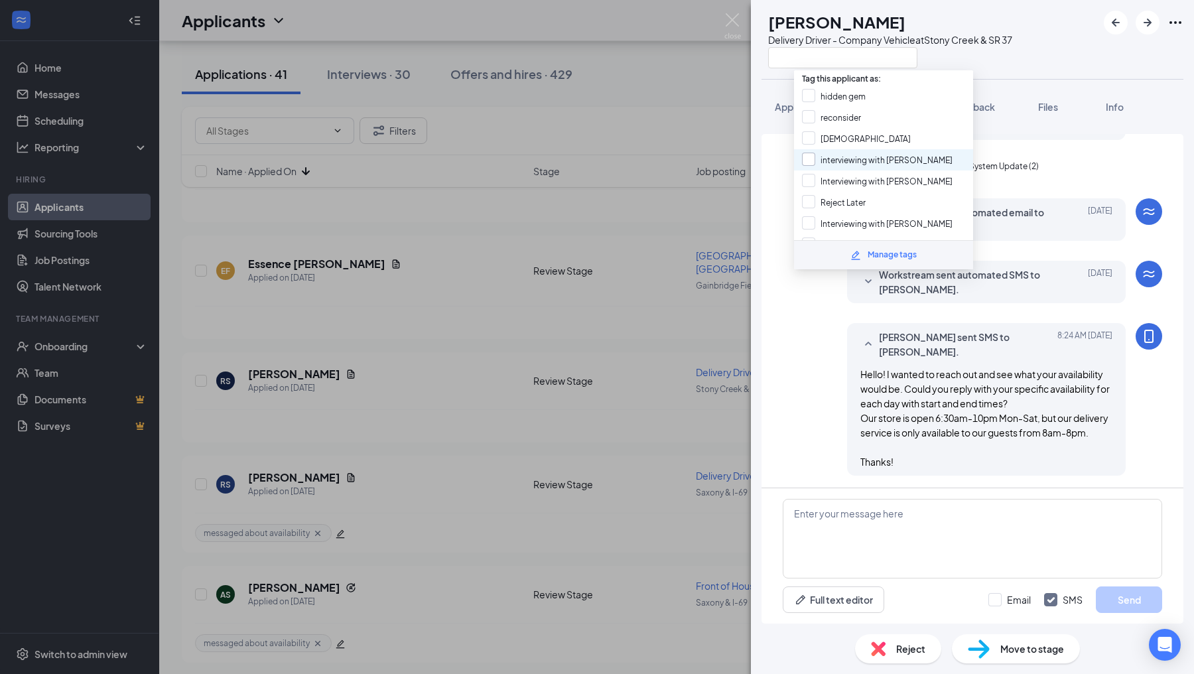
scroll to position [210, 0]
click at [813, 198] on input "messaged about availability" at bounding box center [864, 205] width 125 height 15
checkbox input "true"
click at [809, 324] on div "[PERSON_NAME] sent SMS to [PERSON_NAME]. [DATE] 8:24 AM Hello! I wanted to reac…" at bounding box center [972, 402] width 379 height 159
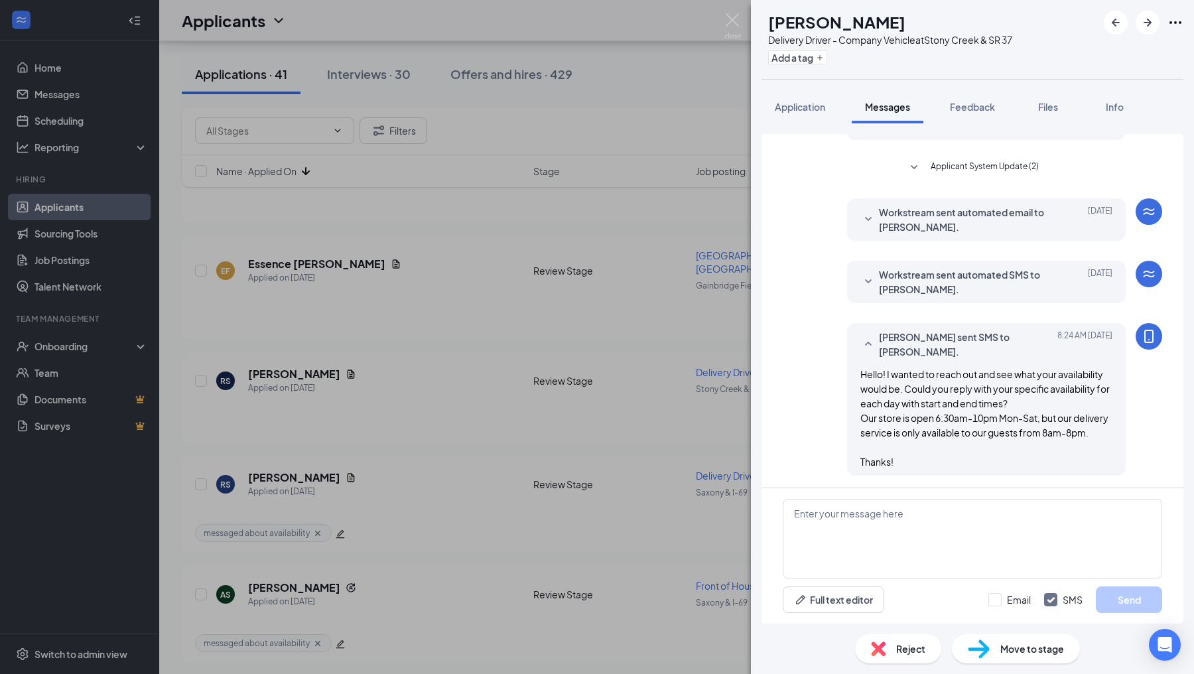
click at [732, 400] on div "RS [PERSON_NAME] Delivery Driver - Company Vehicle at [GEOGRAPHIC_DATA] & SR 37…" at bounding box center [597, 337] width 1194 height 674
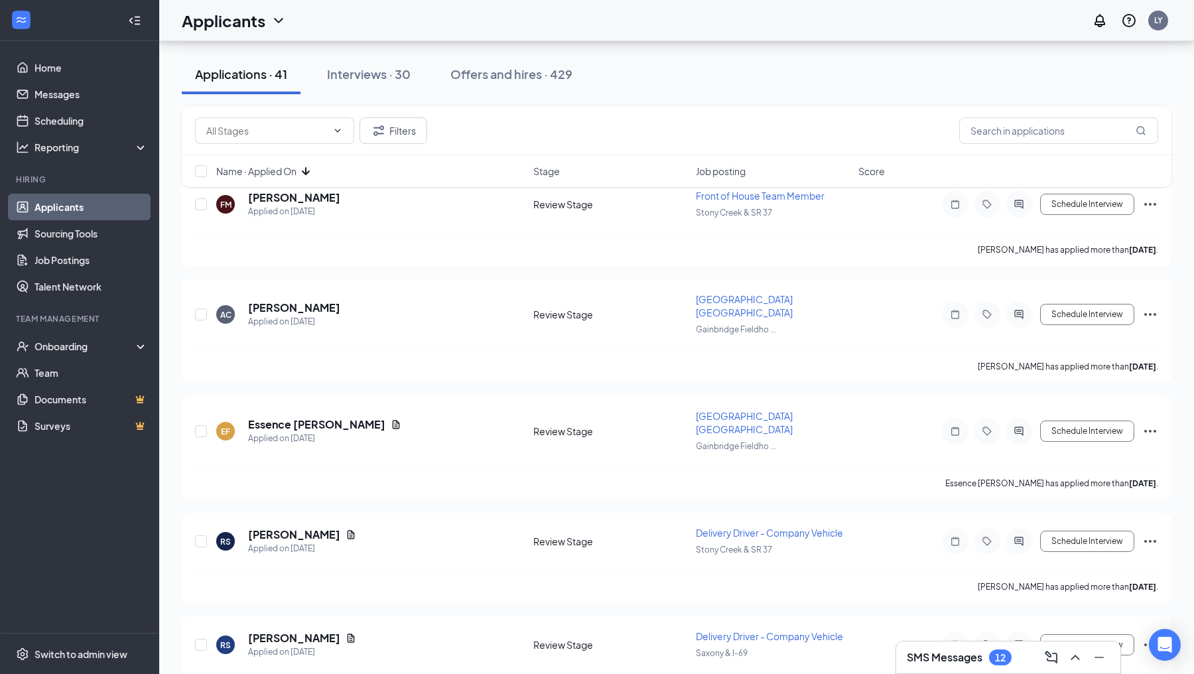
scroll to position [3096, 0]
click at [1023, 429] on icon "ActiveChat" at bounding box center [1018, 433] width 9 height 9
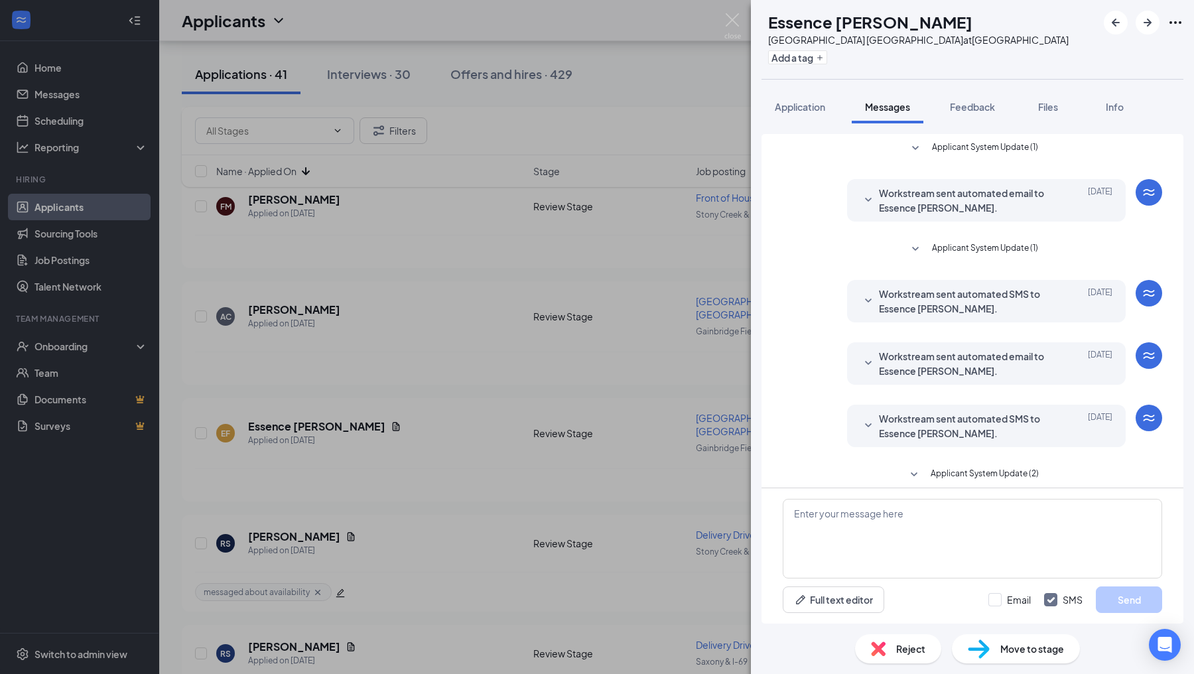
scroll to position [135, 0]
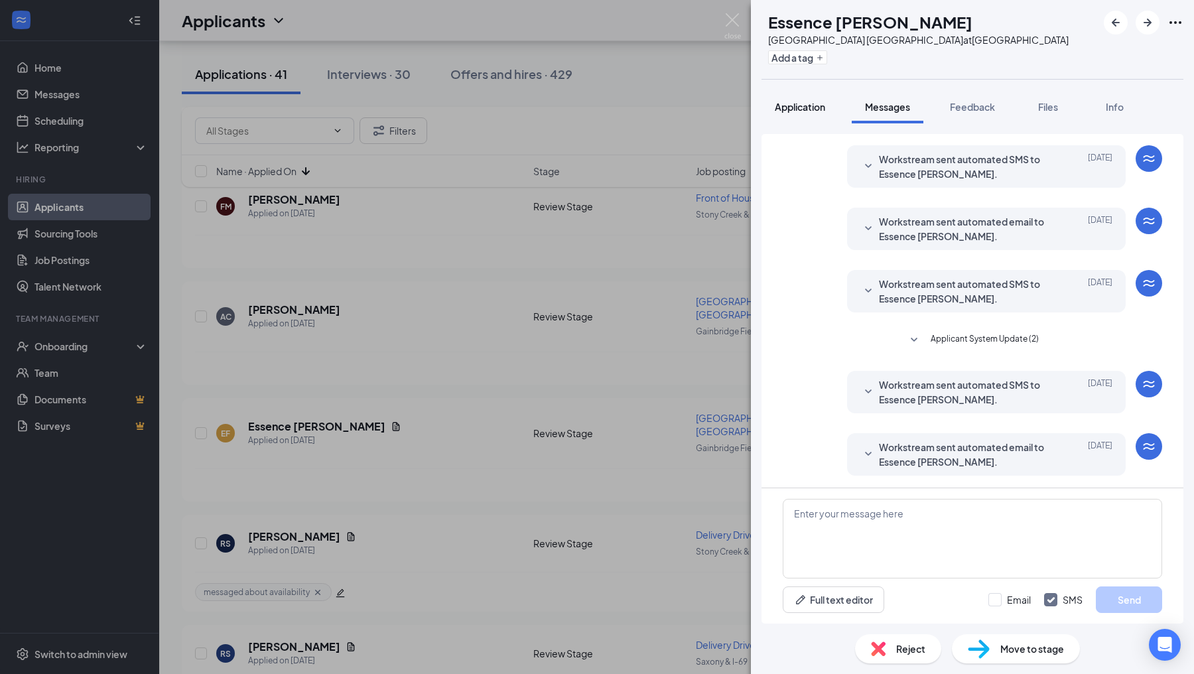
click at [819, 106] on span "Application" at bounding box center [800, 107] width 50 height 12
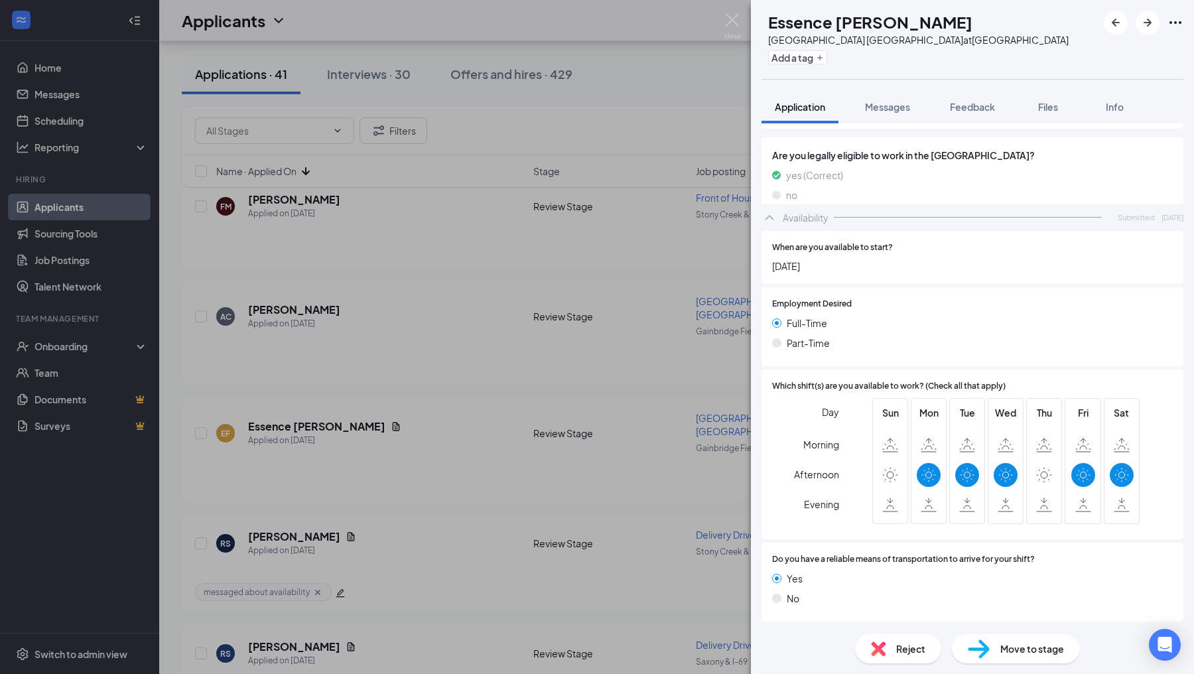
scroll to position [635, 0]
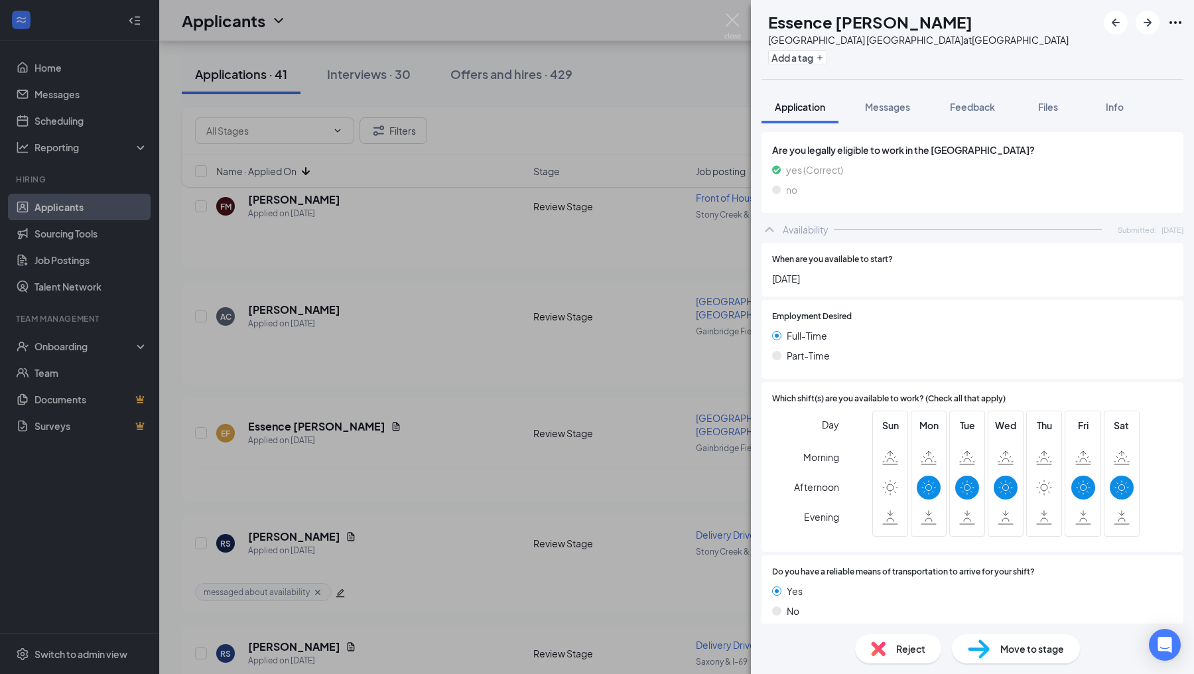
click at [878, 109] on span "Messages" at bounding box center [887, 107] width 45 height 12
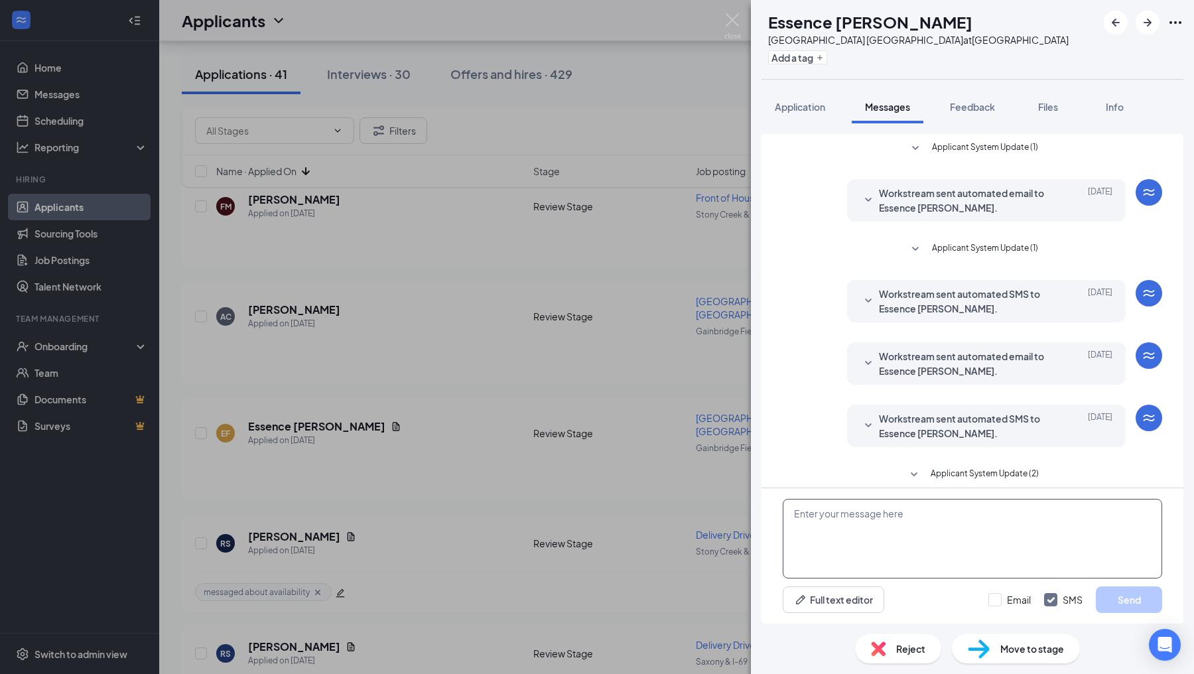
scroll to position [135, 0]
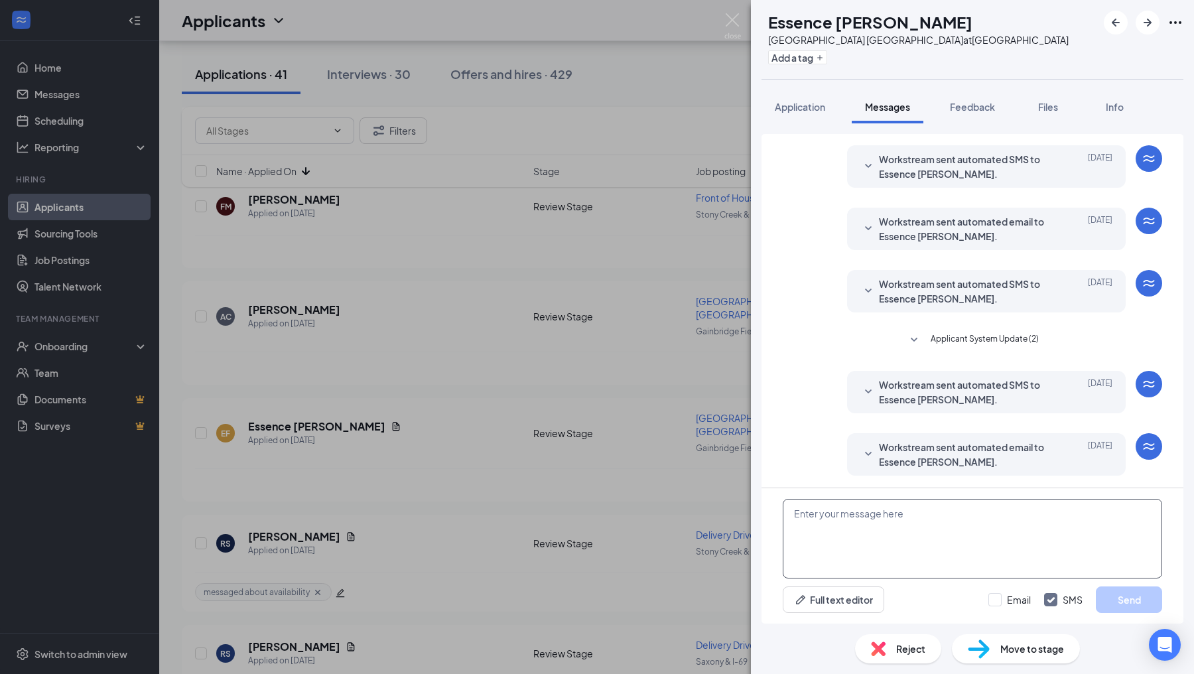
paste textarea "Hello! I wanted to reach out and see what your availability would be. Will you …"
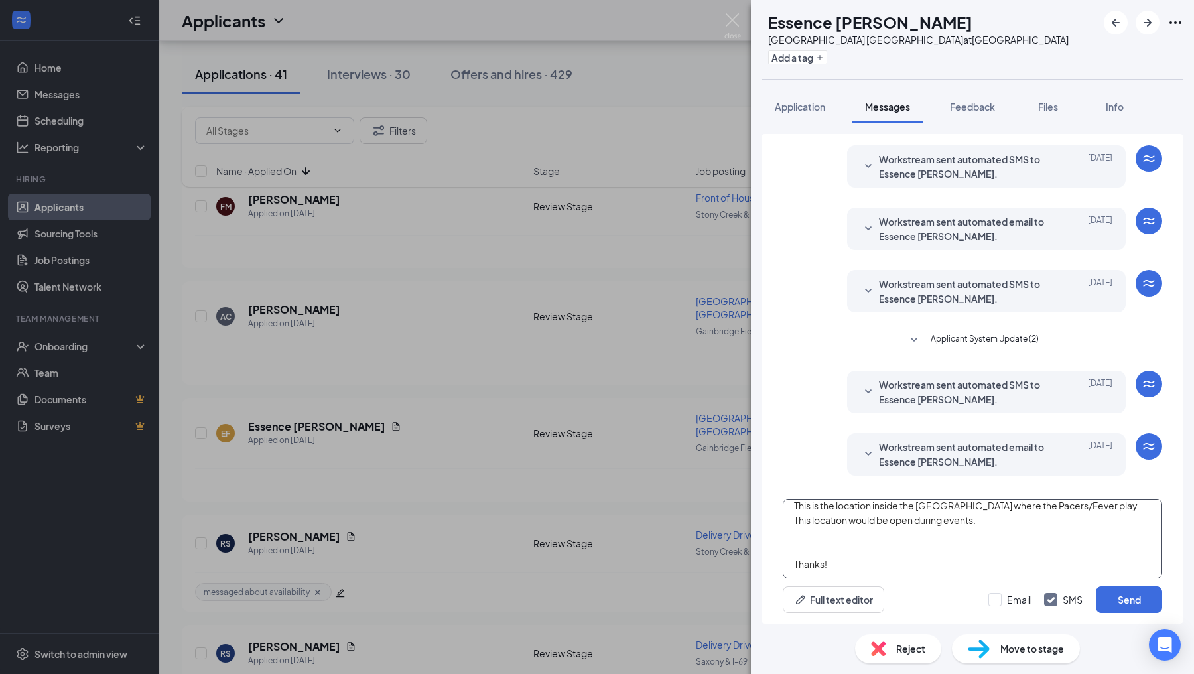
scroll to position [0, 0]
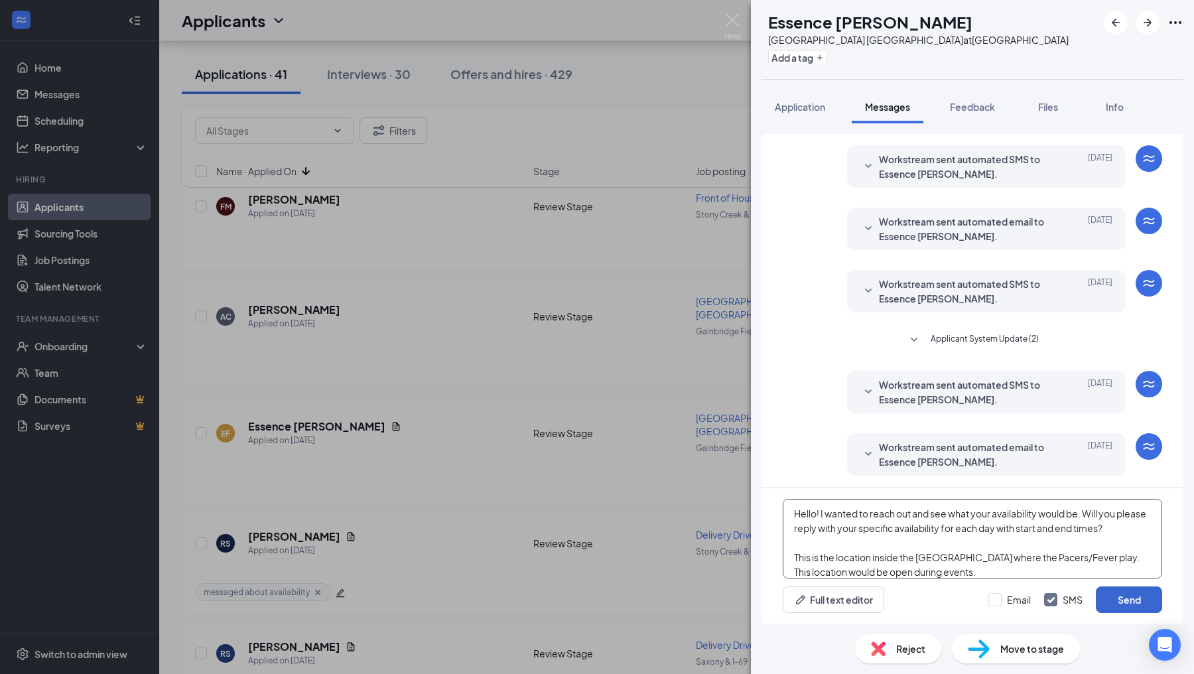
type textarea "Hello! I wanted to reach out and see what your availability would be. Will you …"
click at [1122, 604] on button "Send" at bounding box center [1129, 599] width 66 height 27
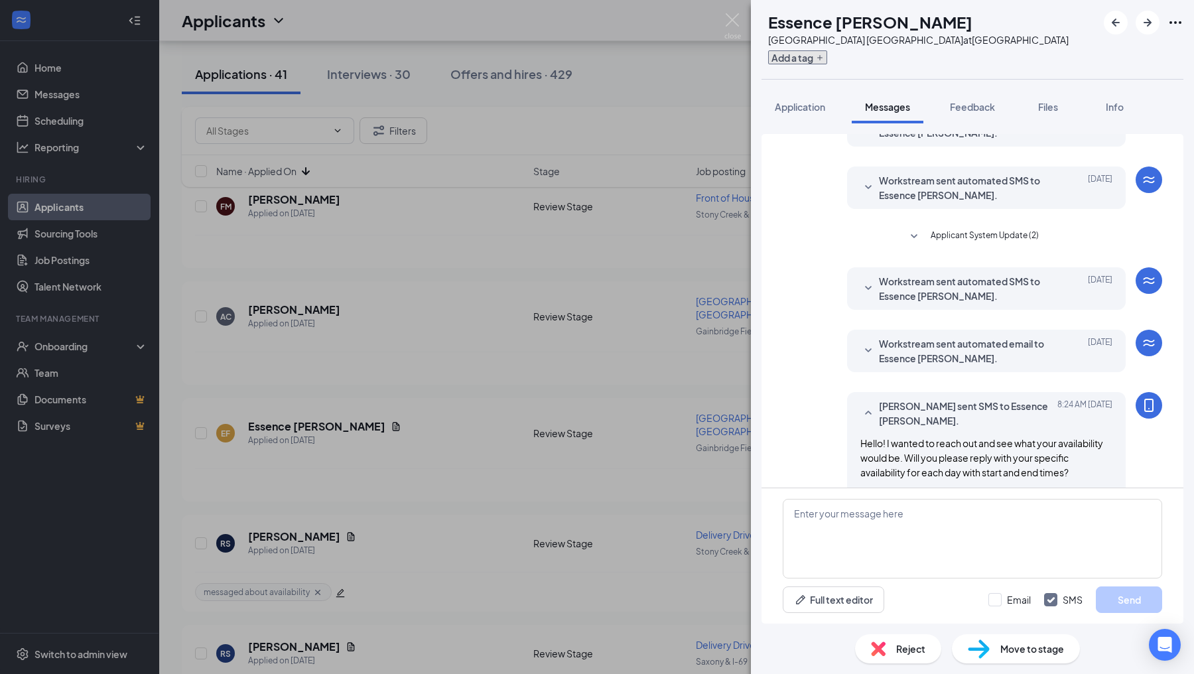
click at [827, 54] on button "Add a tag" at bounding box center [797, 57] width 59 height 14
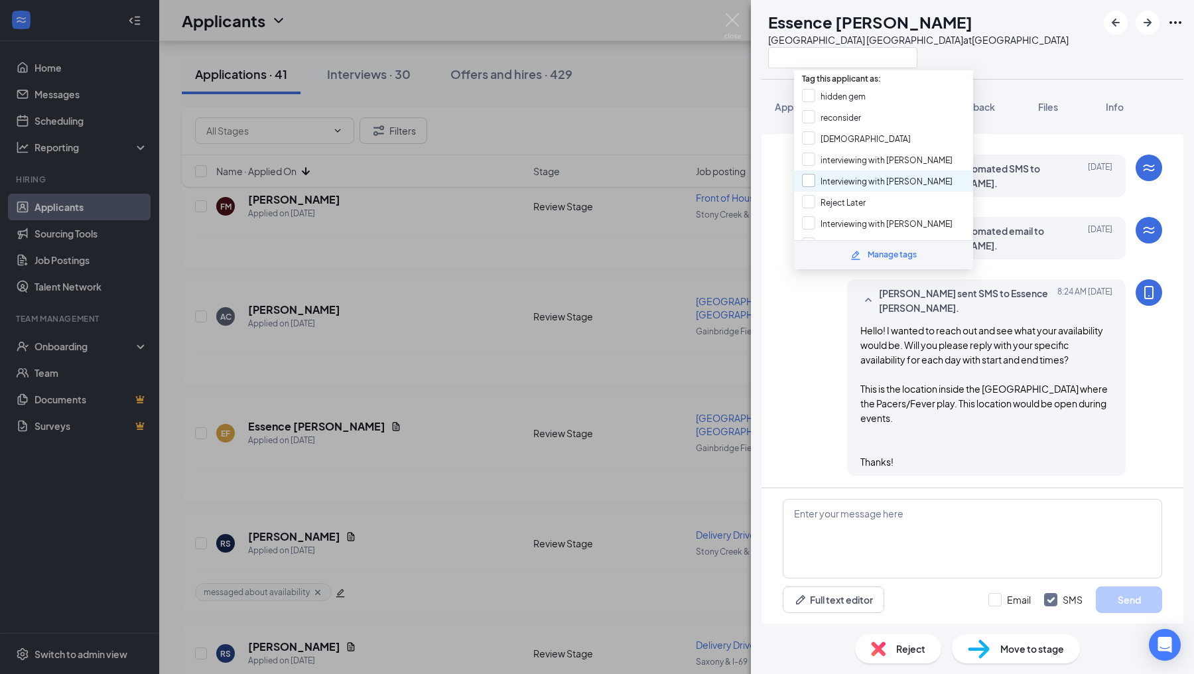
scroll to position [210, 0]
click at [809, 198] on input "messaged about availability" at bounding box center [864, 205] width 125 height 15
checkbox input "true"
click at [807, 381] on div "[PERSON_NAME] sent SMS to Essence [PERSON_NAME]. [DATE] 8:24 AM Hello! I wanted…" at bounding box center [972, 380] width 379 height 203
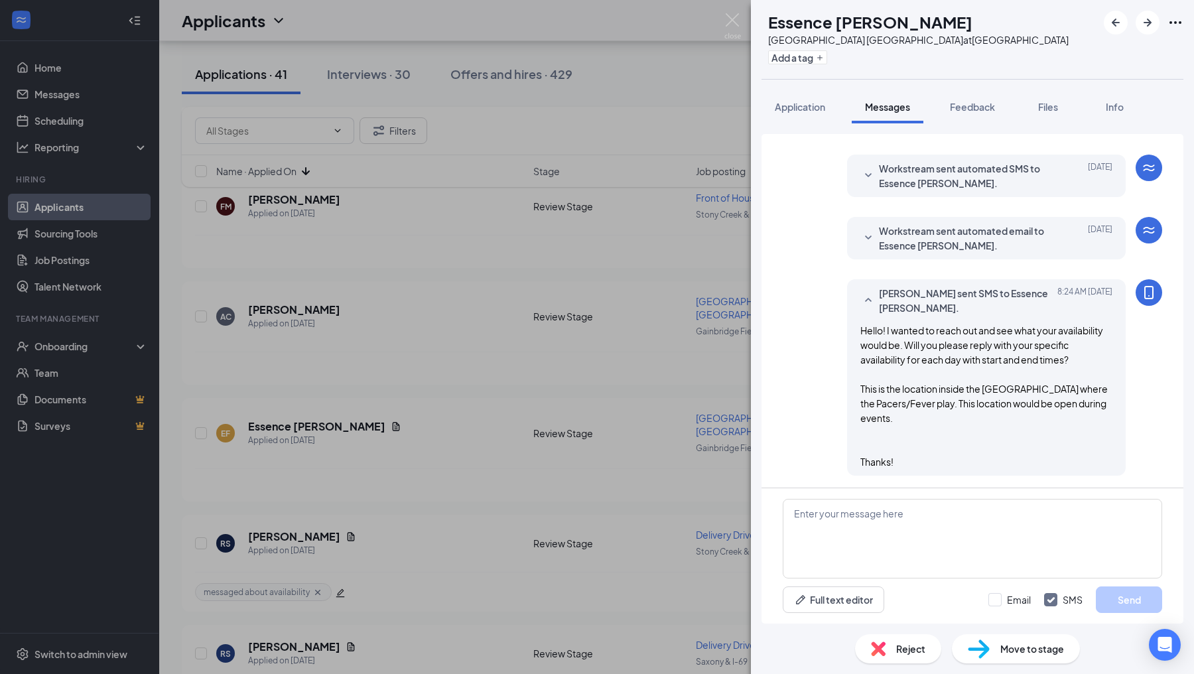
click at [727, 378] on div "EF Essence [PERSON_NAME] [GEOGRAPHIC_DATA] Pacers Downtown at [GEOGRAPHIC_DATA]…" at bounding box center [597, 337] width 1194 height 674
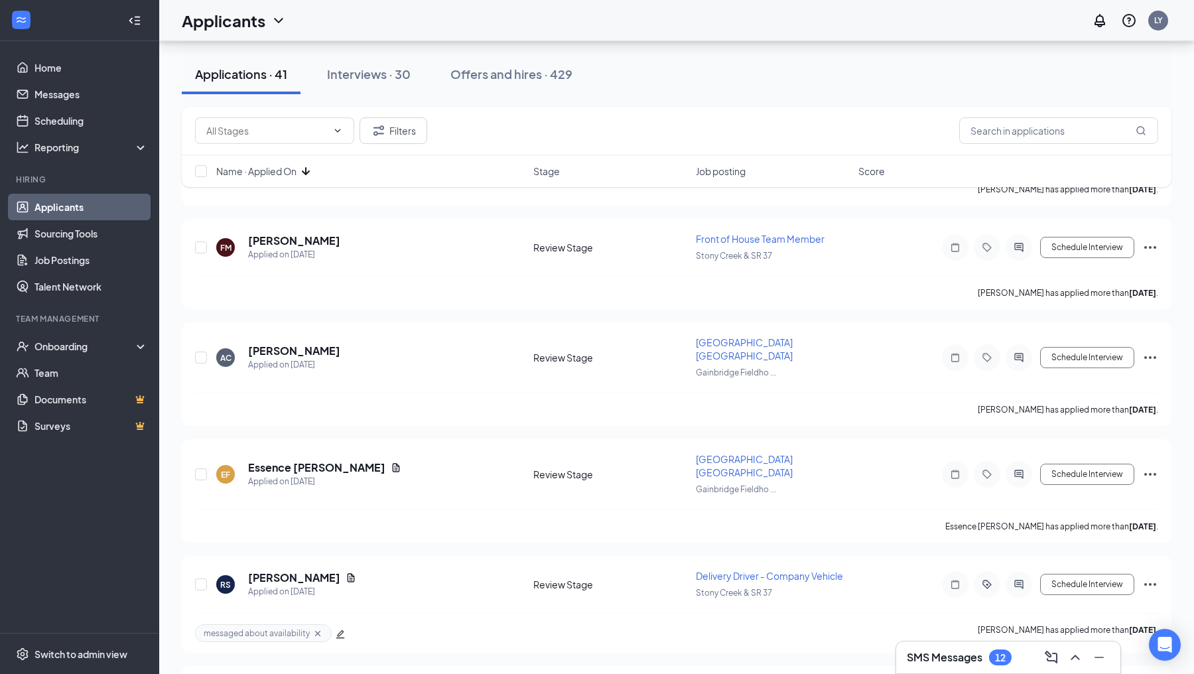
scroll to position [2978, 0]
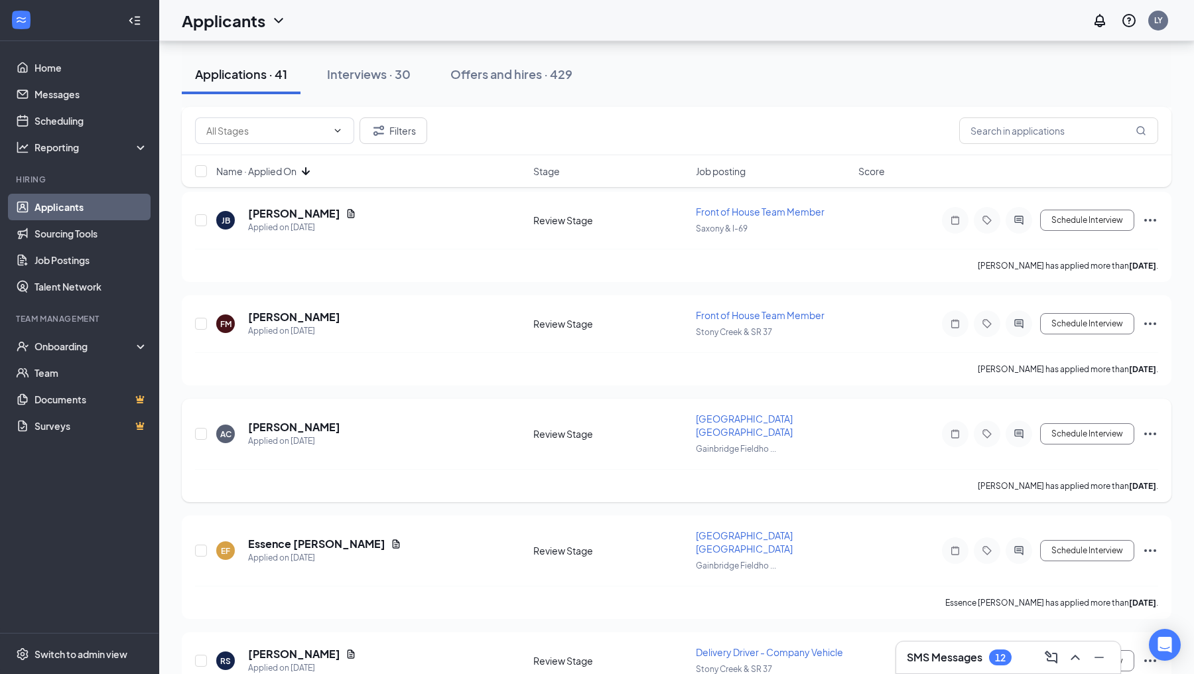
click at [1018, 429] on icon "ActiveChat" at bounding box center [1019, 434] width 16 height 11
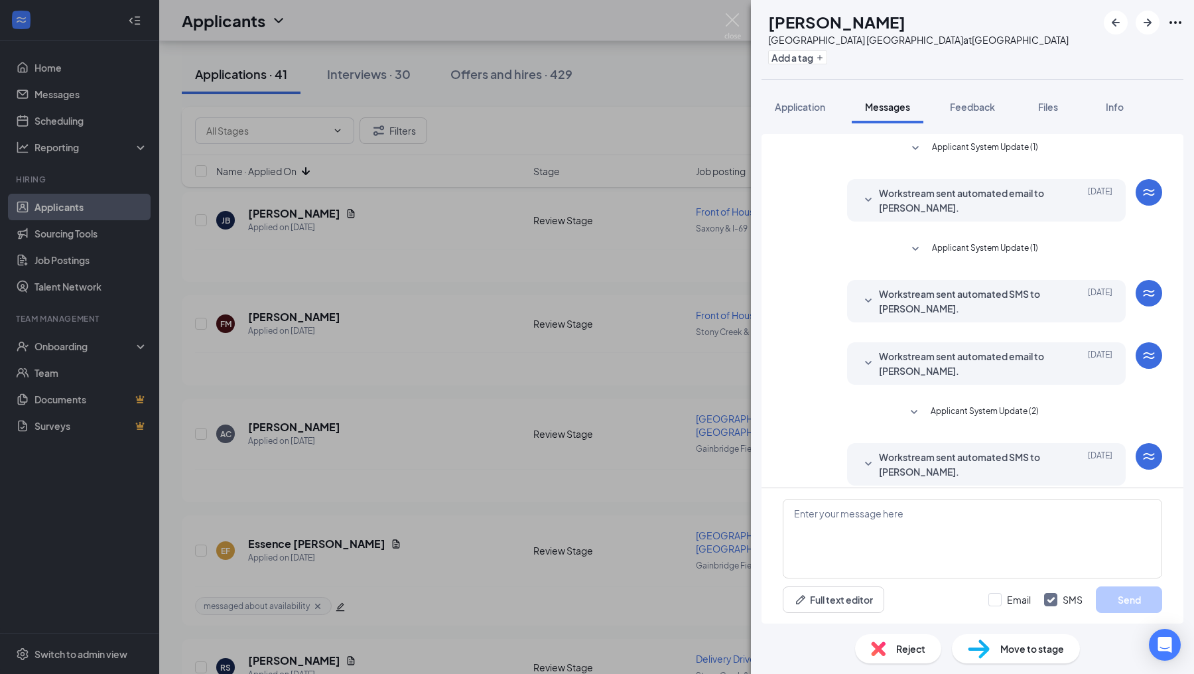
scroll to position [72, 0]
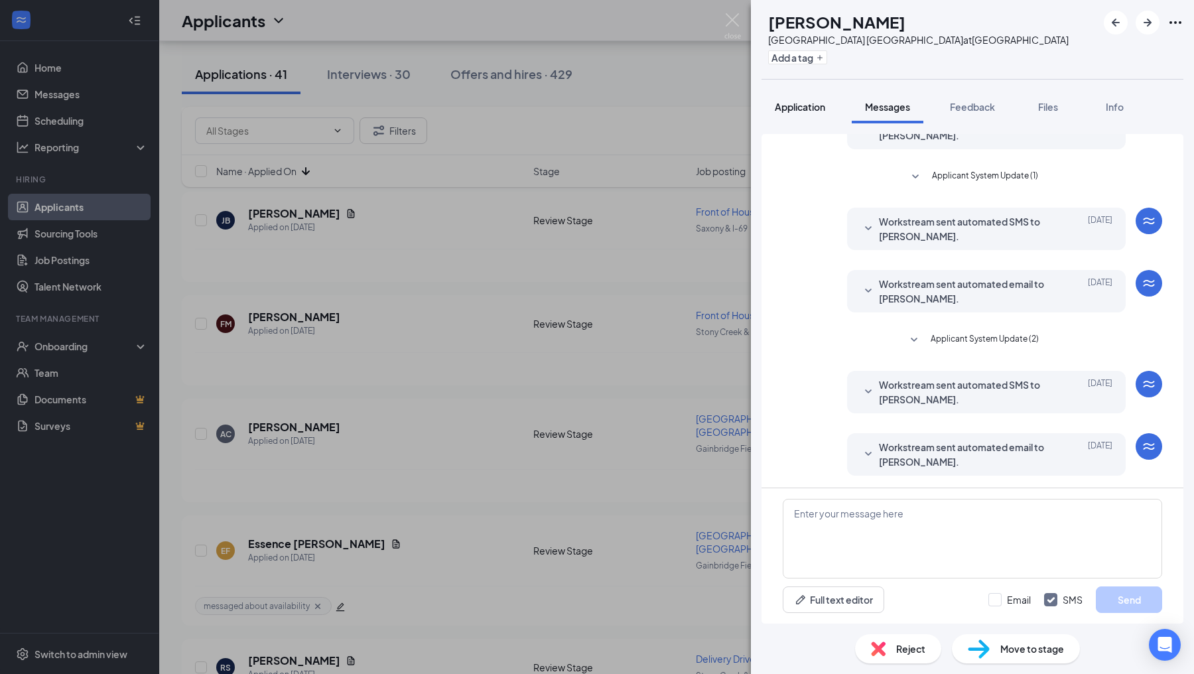
click at [819, 109] on span "Application" at bounding box center [800, 107] width 50 height 12
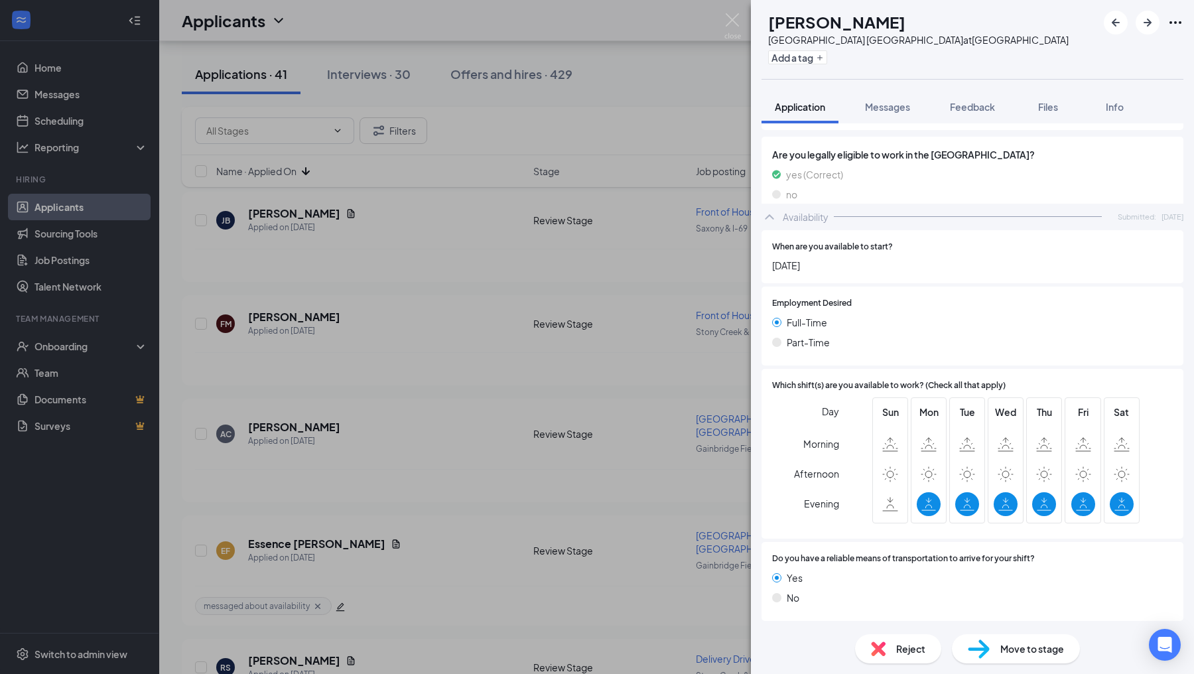
scroll to position [590, 0]
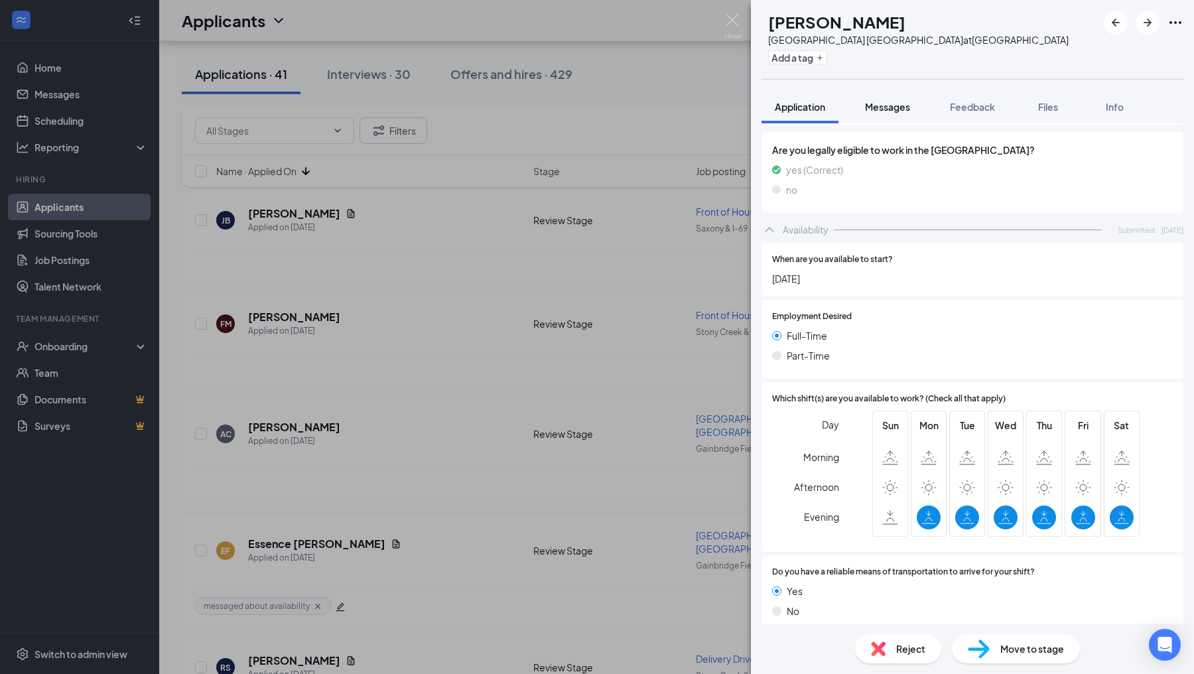
click at [884, 109] on span "Messages" at bounding box center [887, 107] width 45 height 12
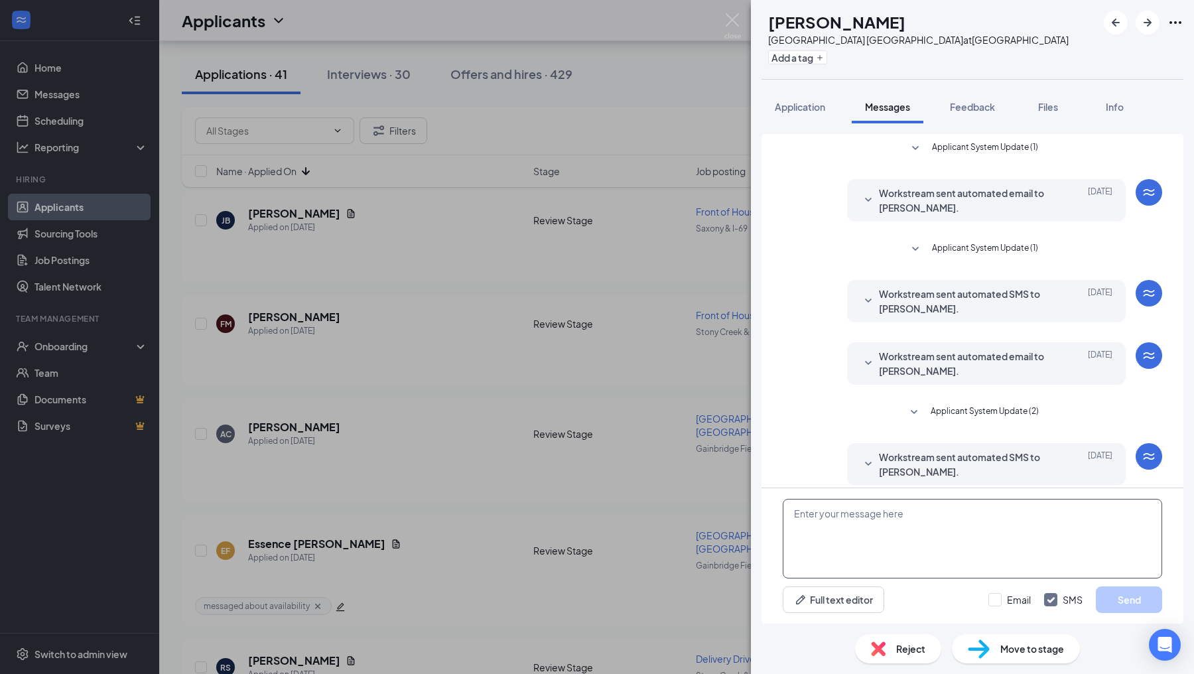
scroll to position [72, 0]
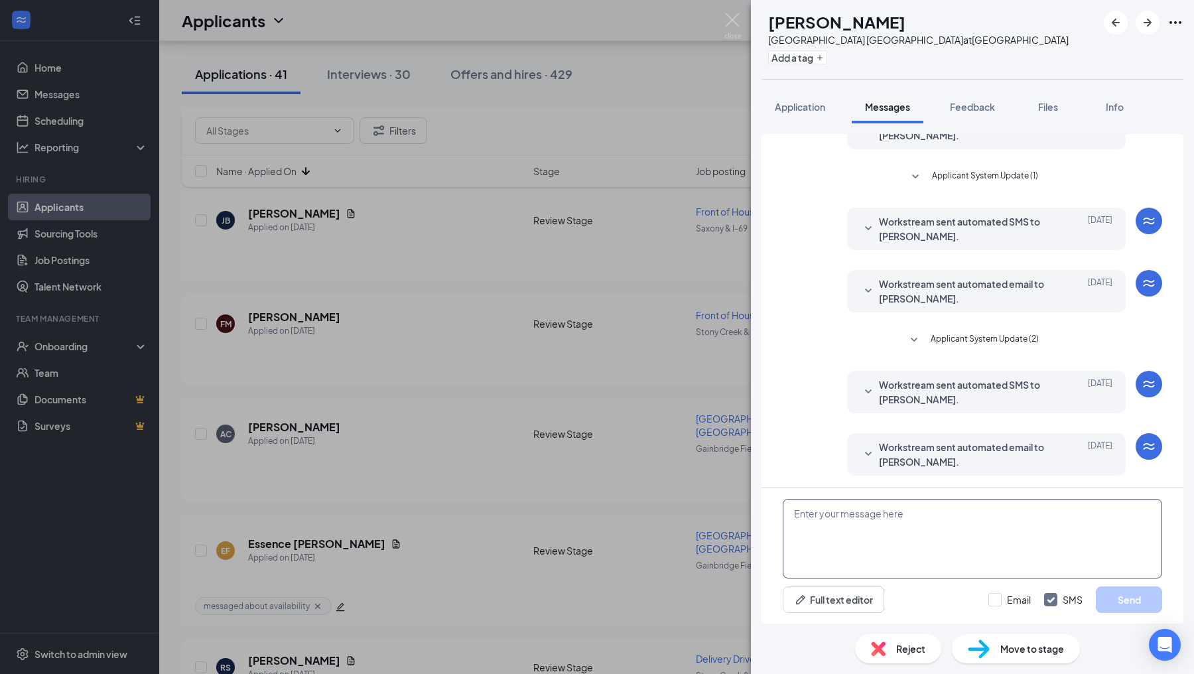
paste textarea "Hello! I wanted to reach out and see what your availability would be. Will you …"
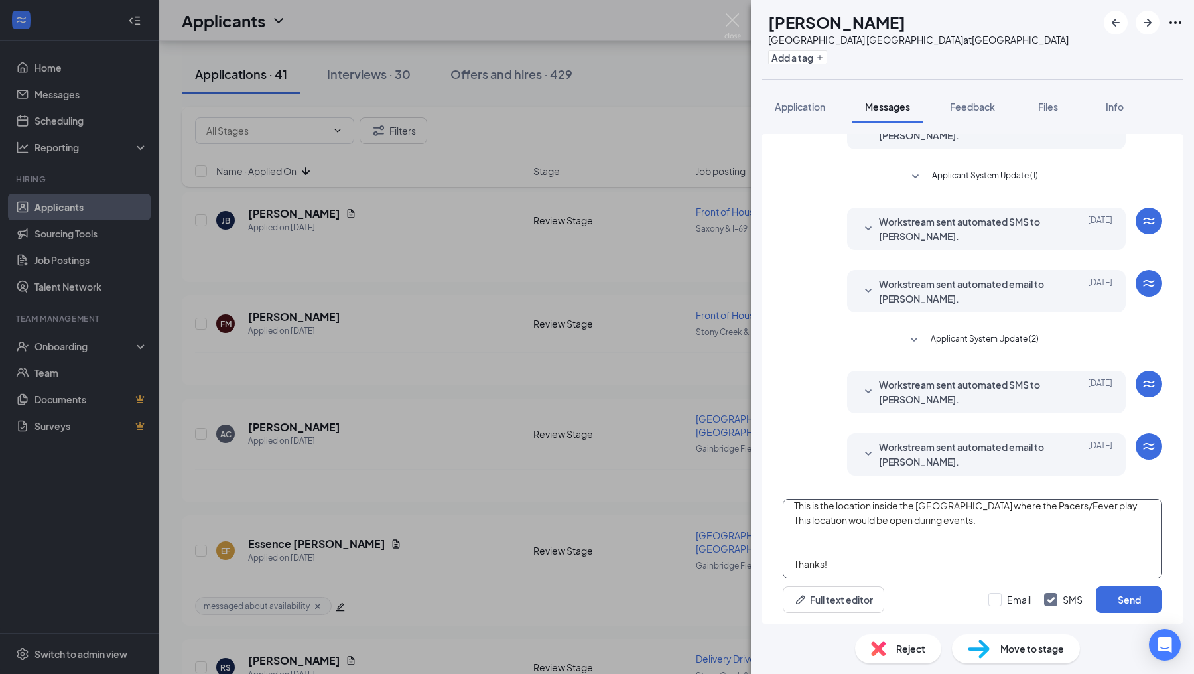
scroll to position [0, 0]
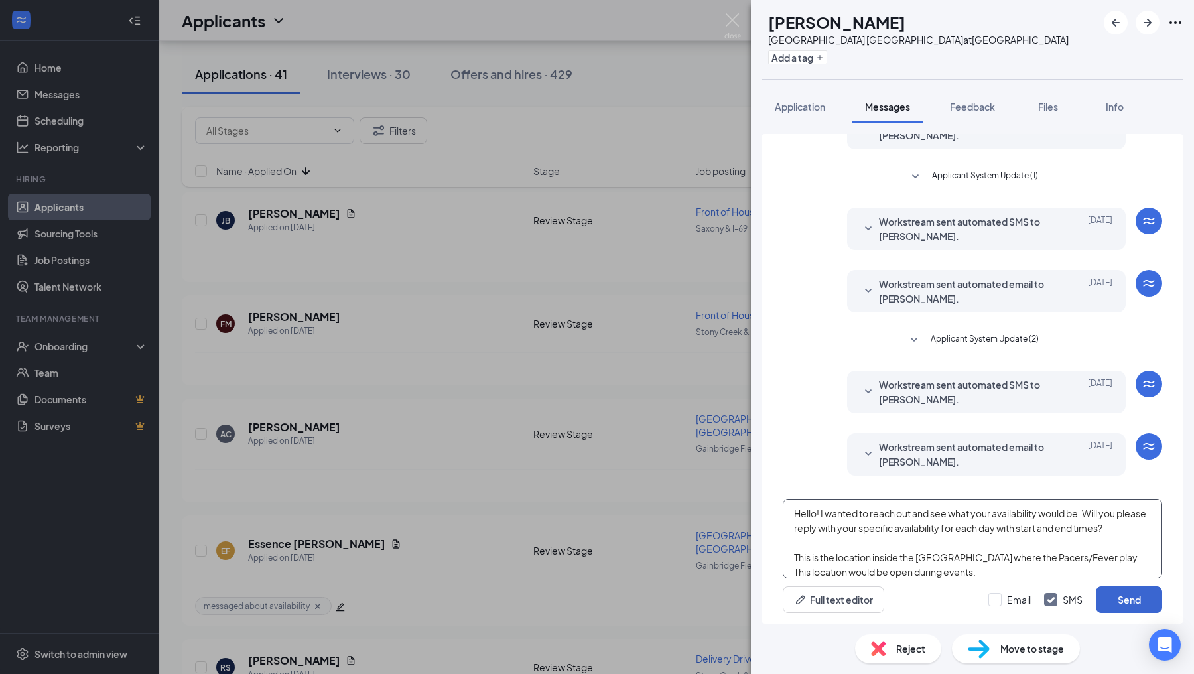
type textarea "Hello! I wanted to reach out and see what your availability would be. Will you …"
click at [1114, 600] on button "Send" at bounding box center [1129, 599] width 66 height 27
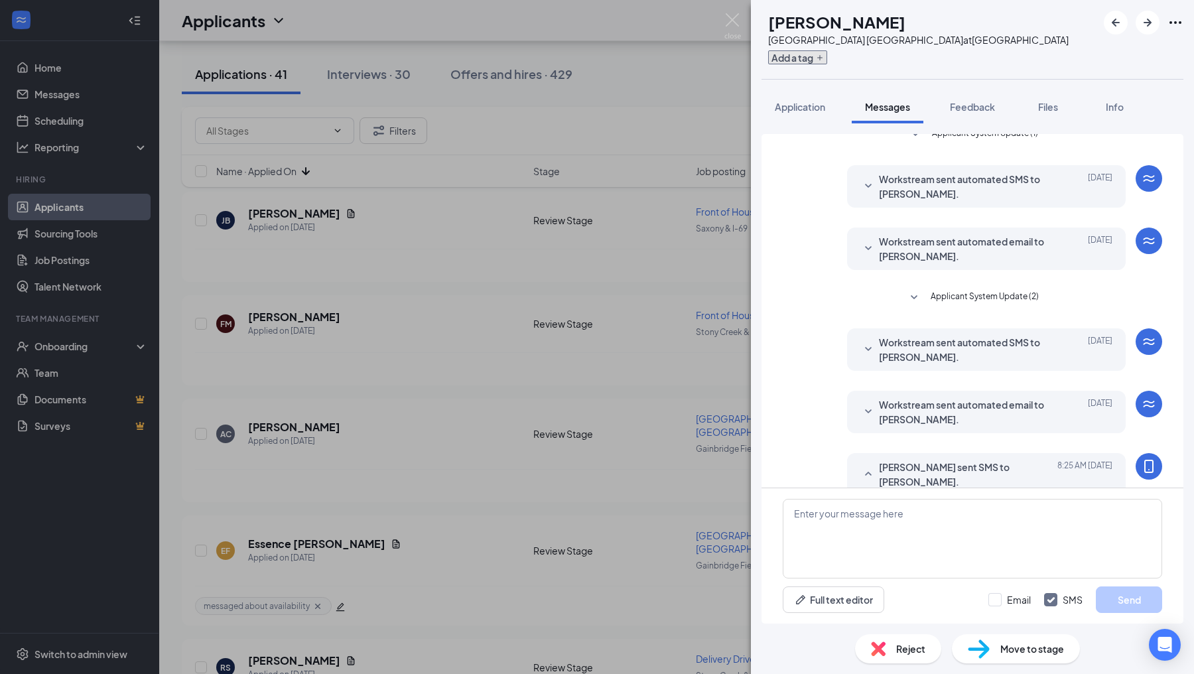
click at [808, 57] on button "Add a tag" at bounding box center [797, 57] width 59 height 14
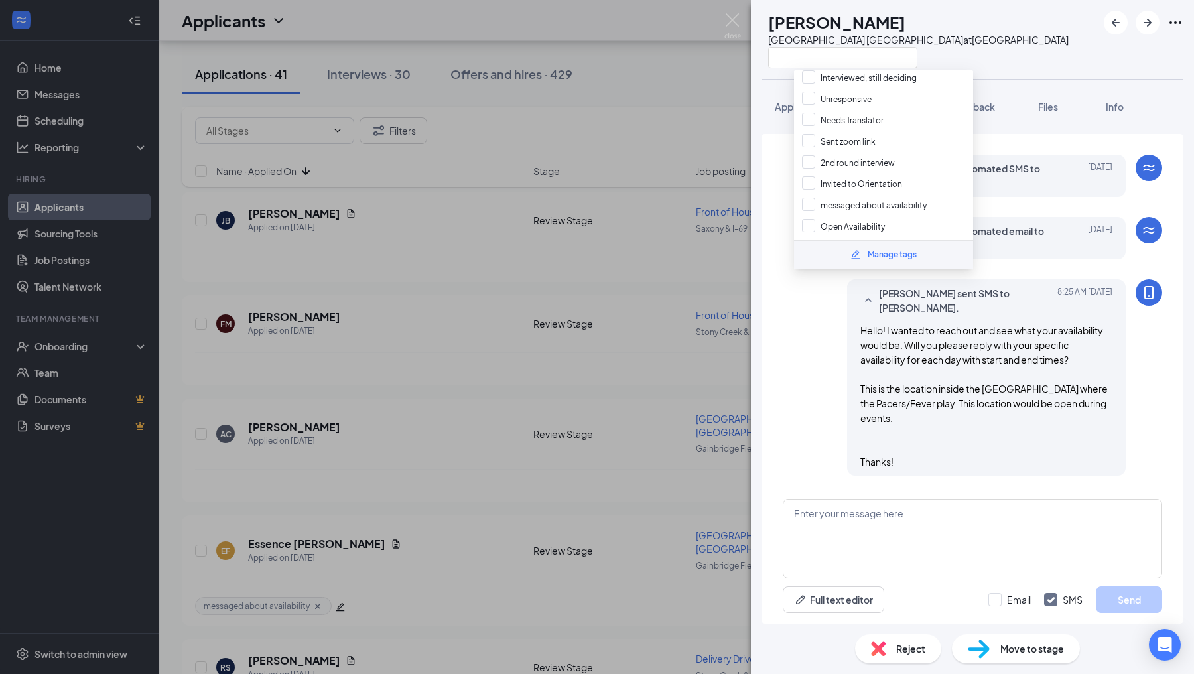
scroll to position [210, 0]
click at [810, 197] on input "messaged about availability" at bounding box center [864, 204] width 125 height 15
checkbox input "true"
click at [794, 413] on div "[PERSON_NAME] sent SMS to [PERSON_NAME]. [DATE] 8:25 AM Hello! I wanted to reac…" at bounding box center [972, 380] width 379 height 203
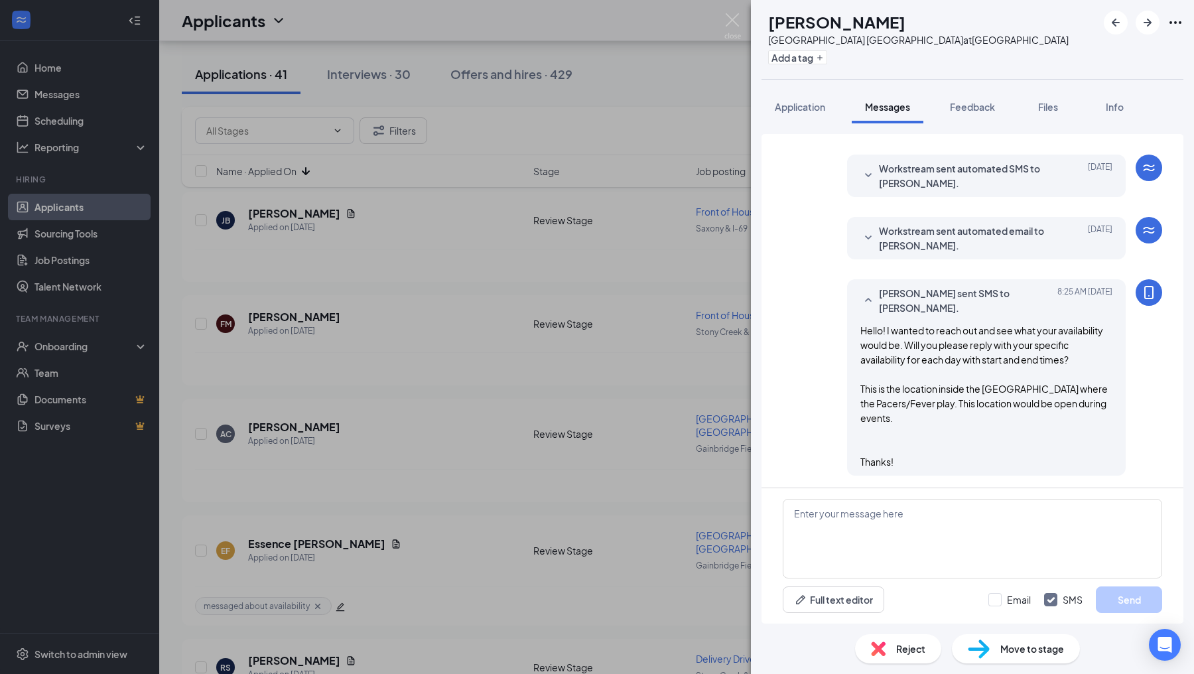
click at [745, 415] on div "AC [PERSON_NAME] [GEOGRAPHIC_DATA] Pacers Downtown at [GEOGRAPHIC_DATA] Add a t…" at bounding box center [597, 337] width 1194 height 674
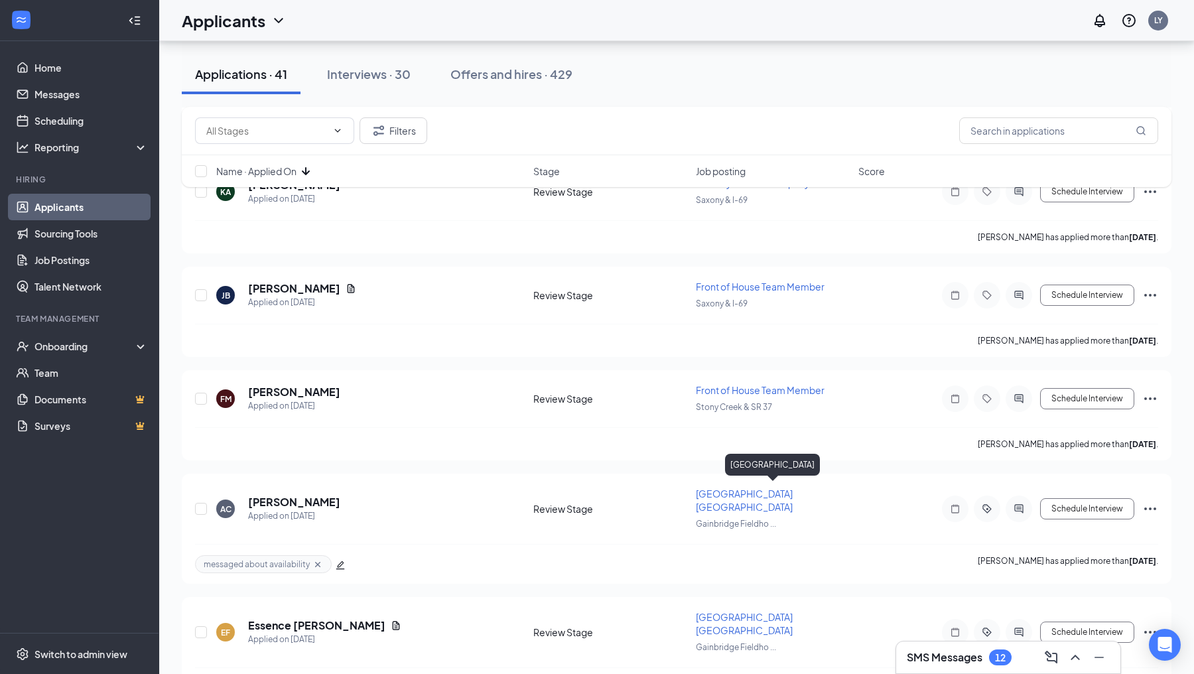
scroll to position [2902, 0]
click at [1016, 395] on icon "ActiveChat" at bounding box center [1019, 400] width 16 height 11
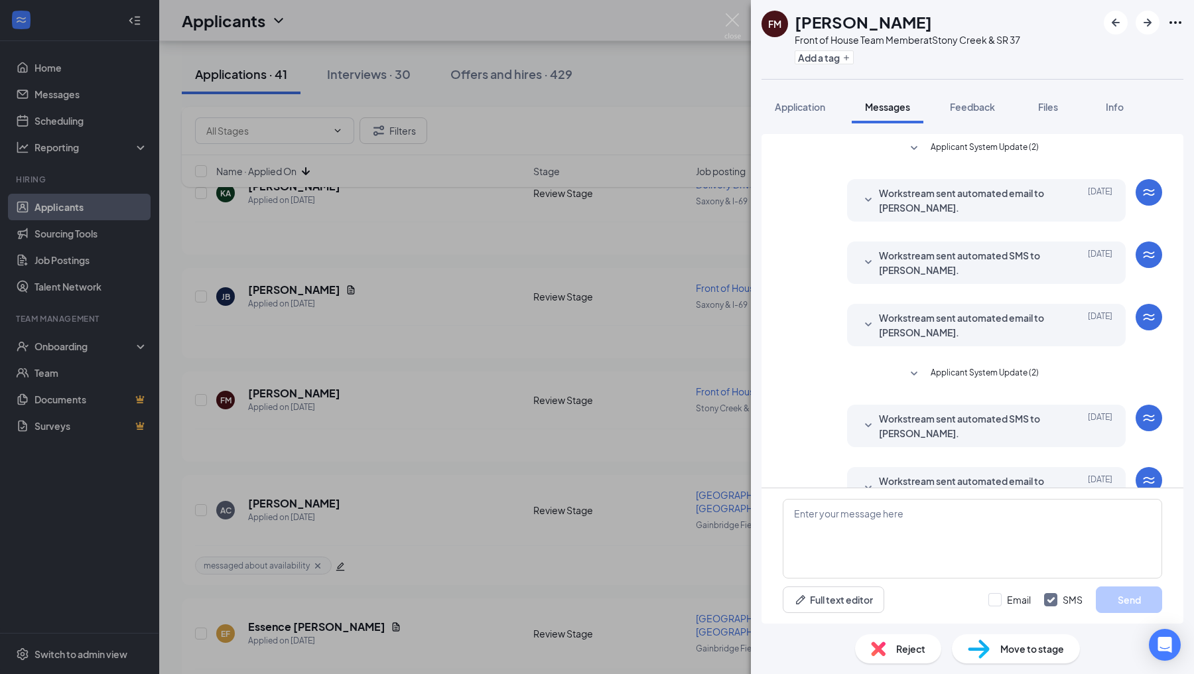
scroll to position [34, 0]
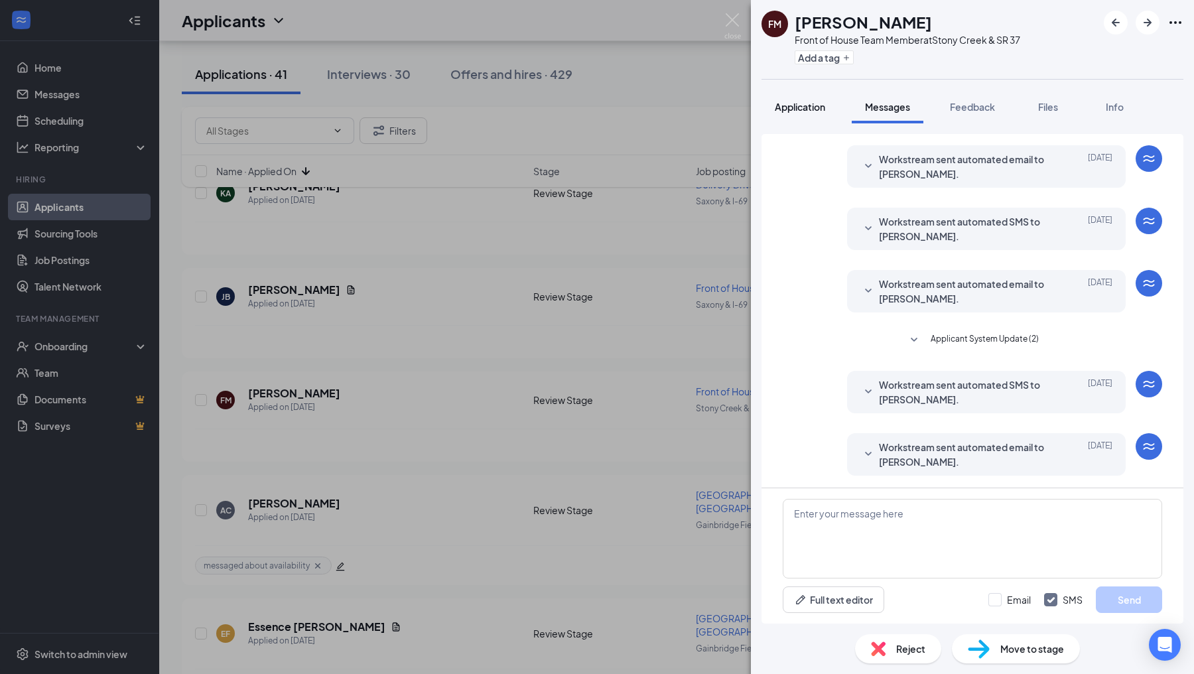
click at [811, 111] on span "Application" at bounding box center [800, 107] width 50 height 12
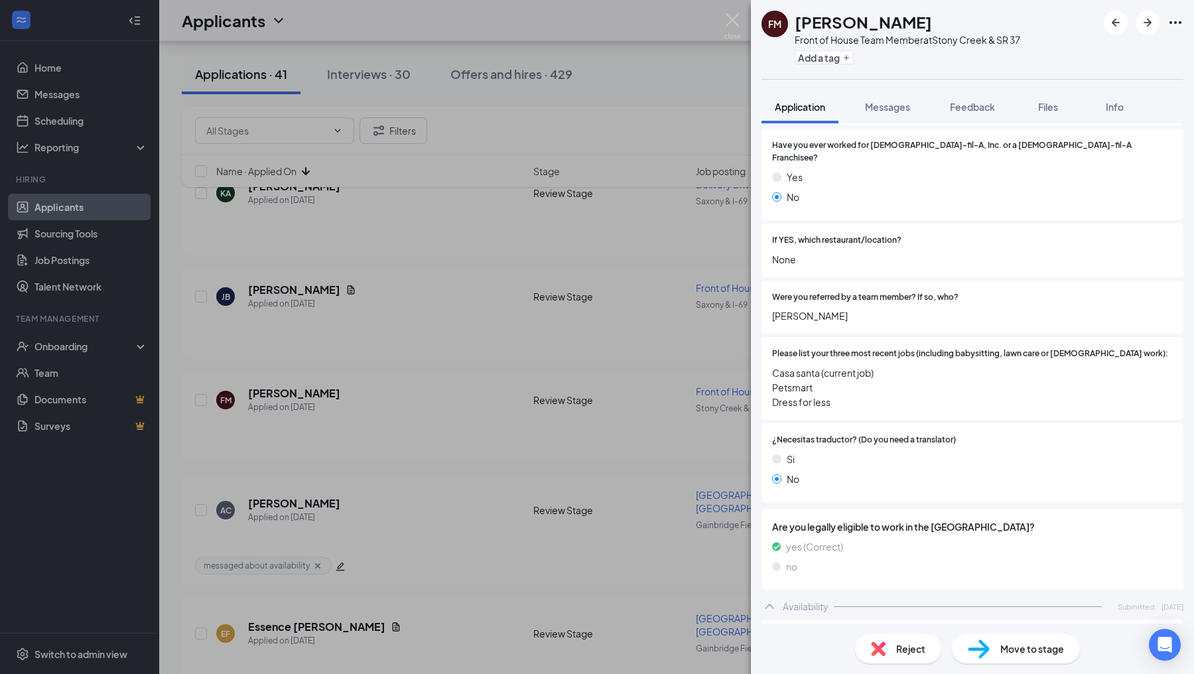
scroll to position [649, 0]
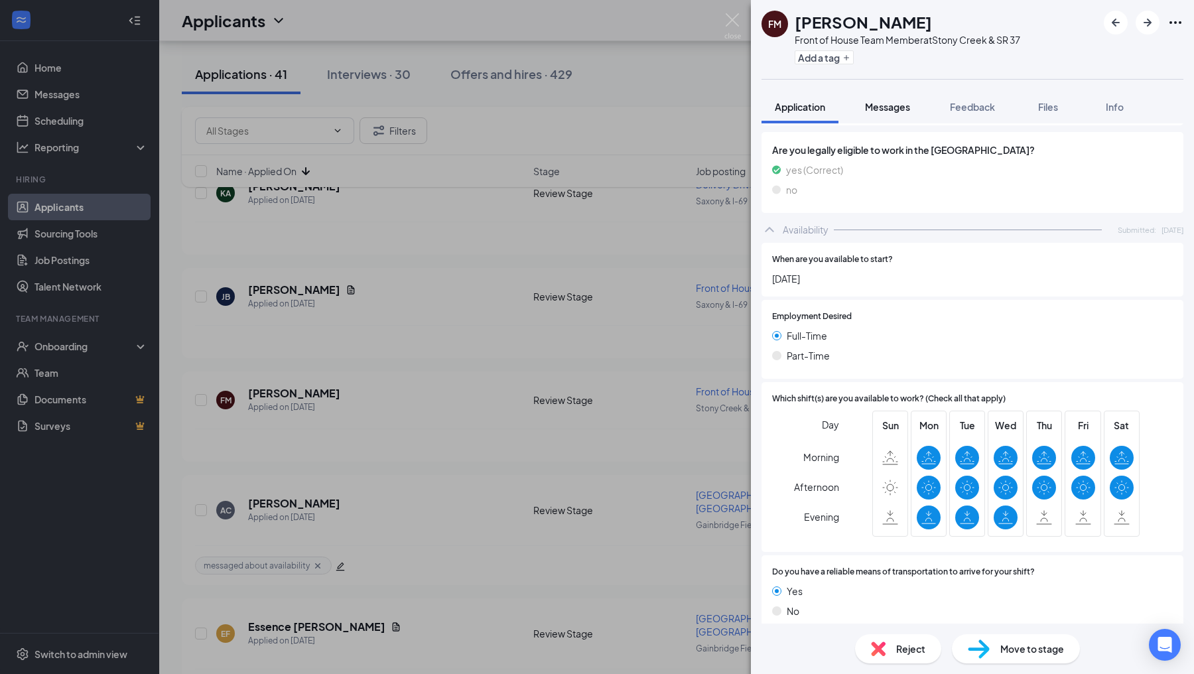
click at [874, 113] on button "Messages" at bounding box center [888, 106] width 72 height 33
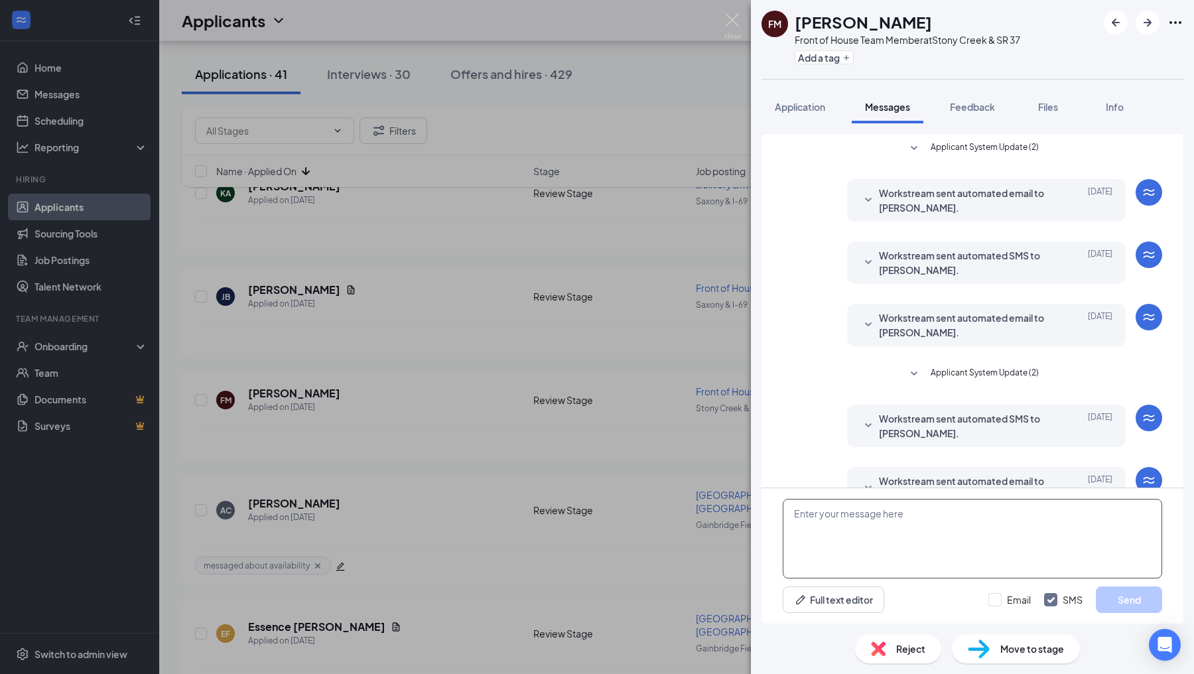
scroll to position [34, 0]
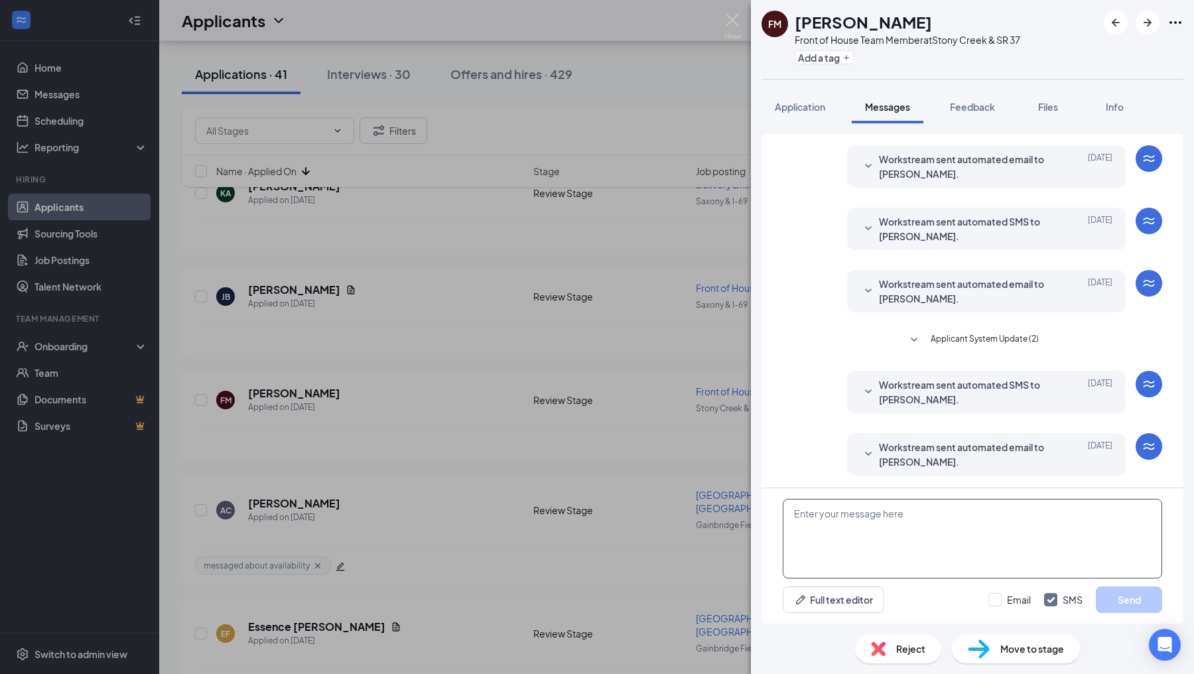
paste textarea "Hello! I wanted to reach out and see what your availability would be. Will you …"
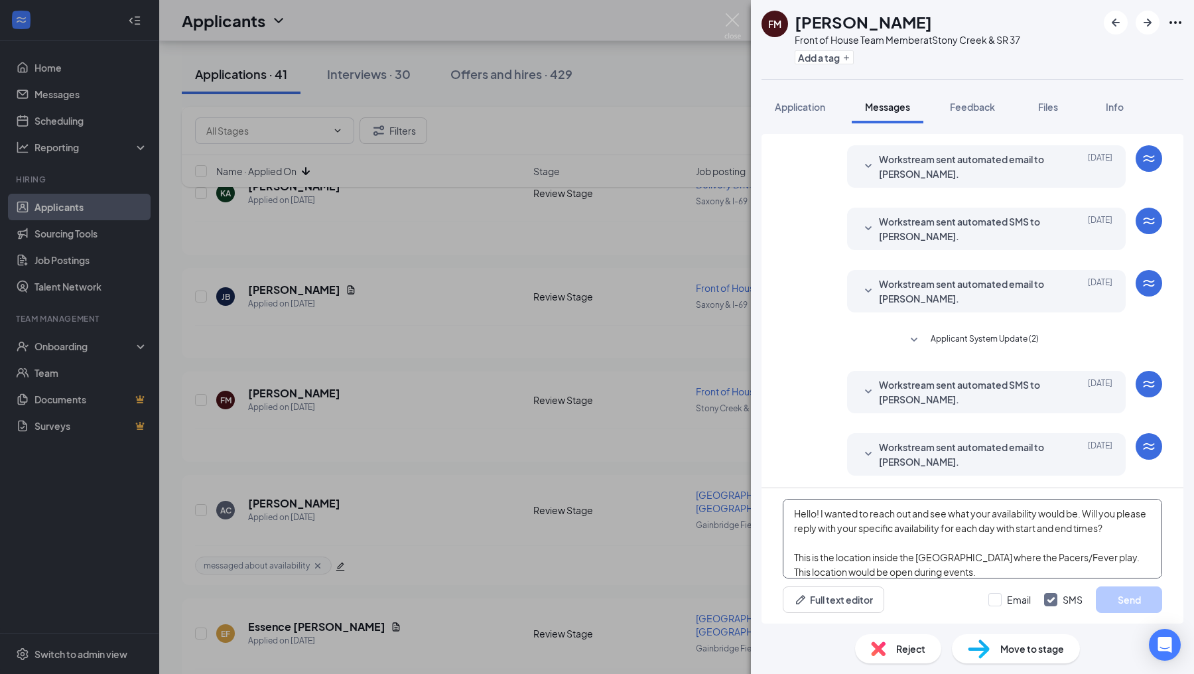
scroll to position [57, 0]
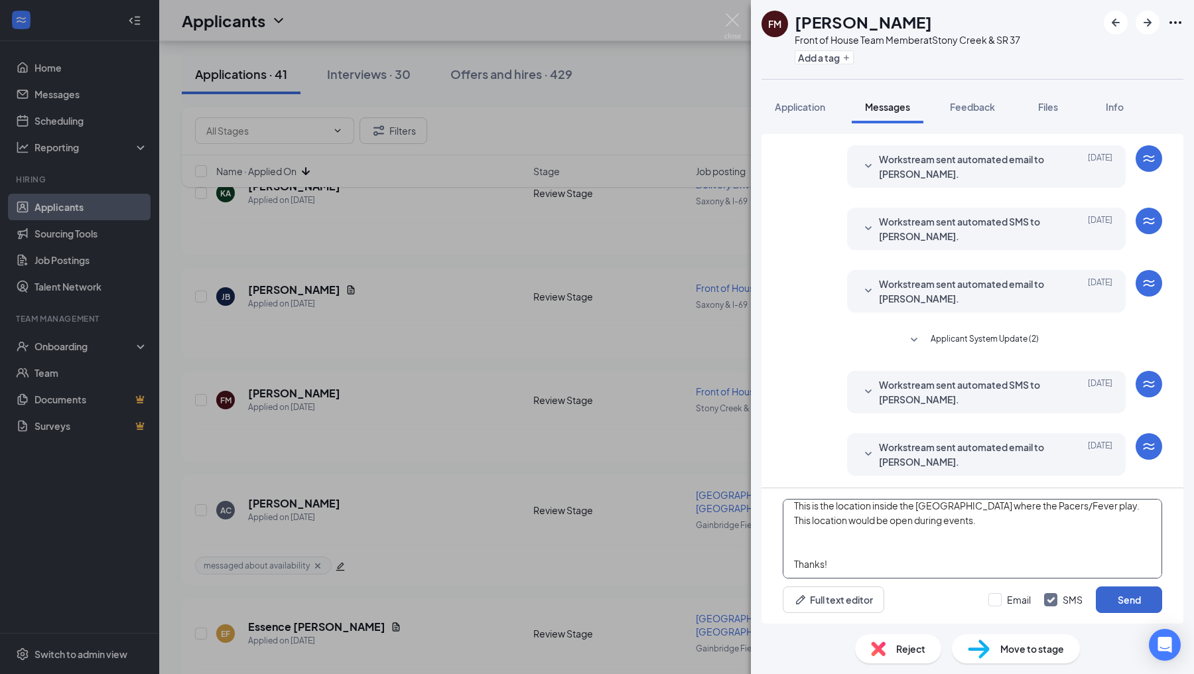
type textarea "Hello! I wanted to reach out and see what your availability would be. Will you …"
click at [1102, 604] on button "Send" at bounding box center [1129, 599] width 66 height 27
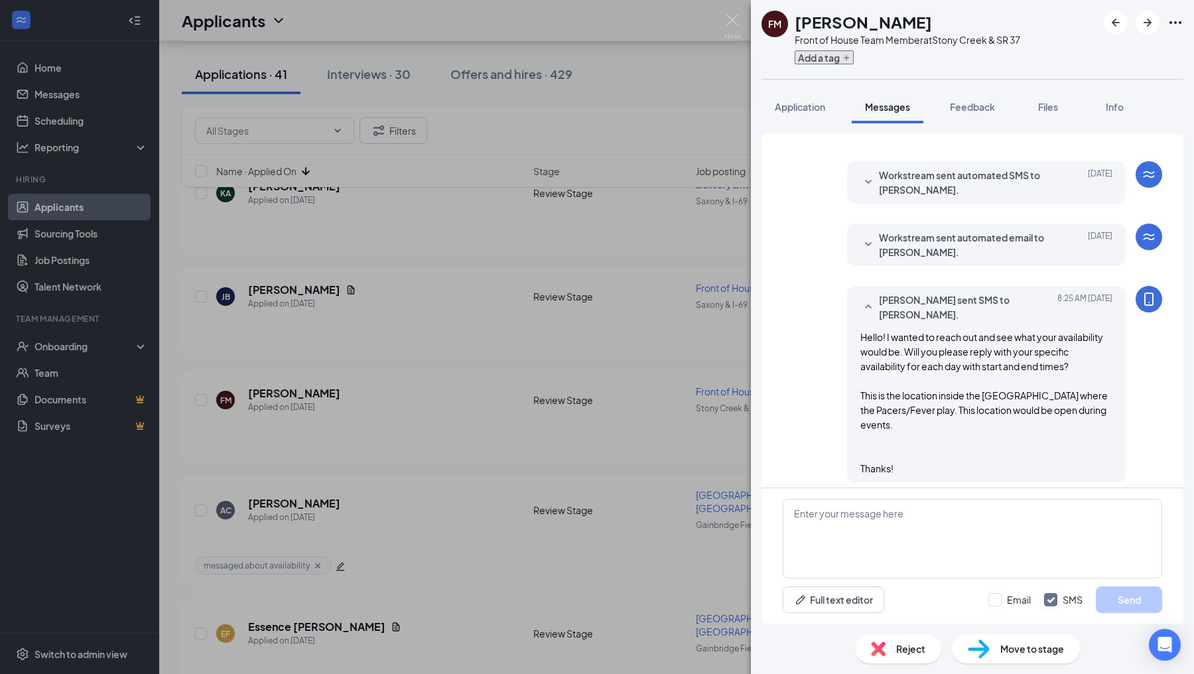
scroll to position [250, 0]
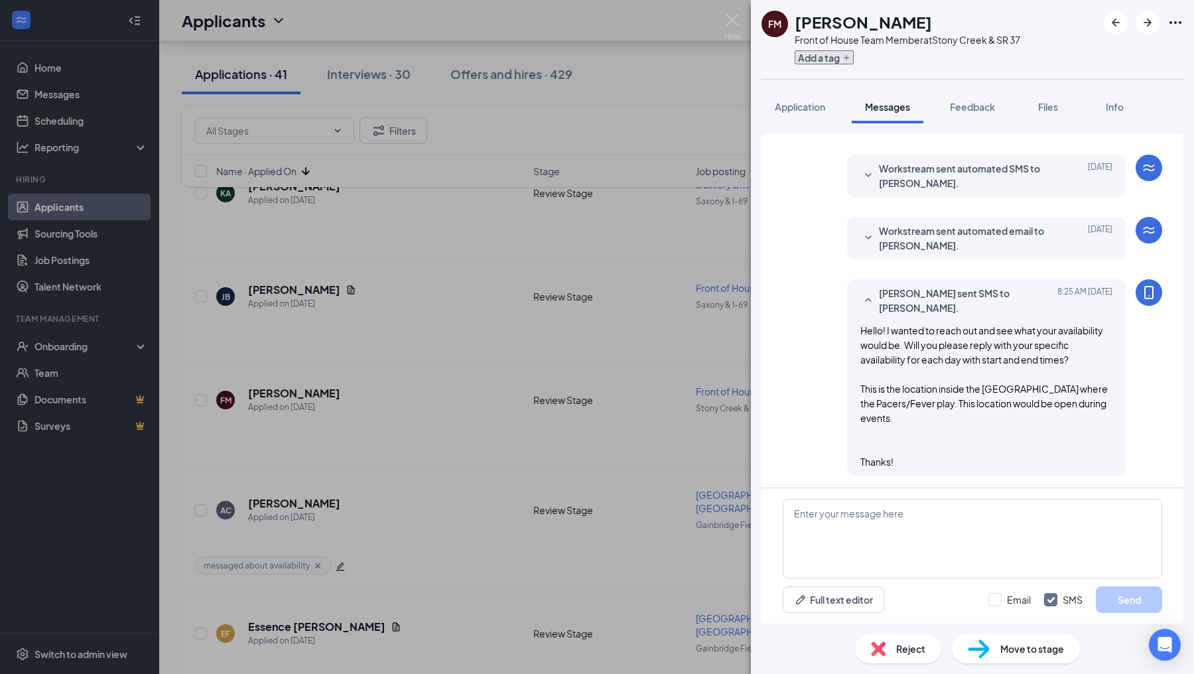
click at [833, 58] on button "Add a tag" at bounding box center [824, 57] width 59 height 14
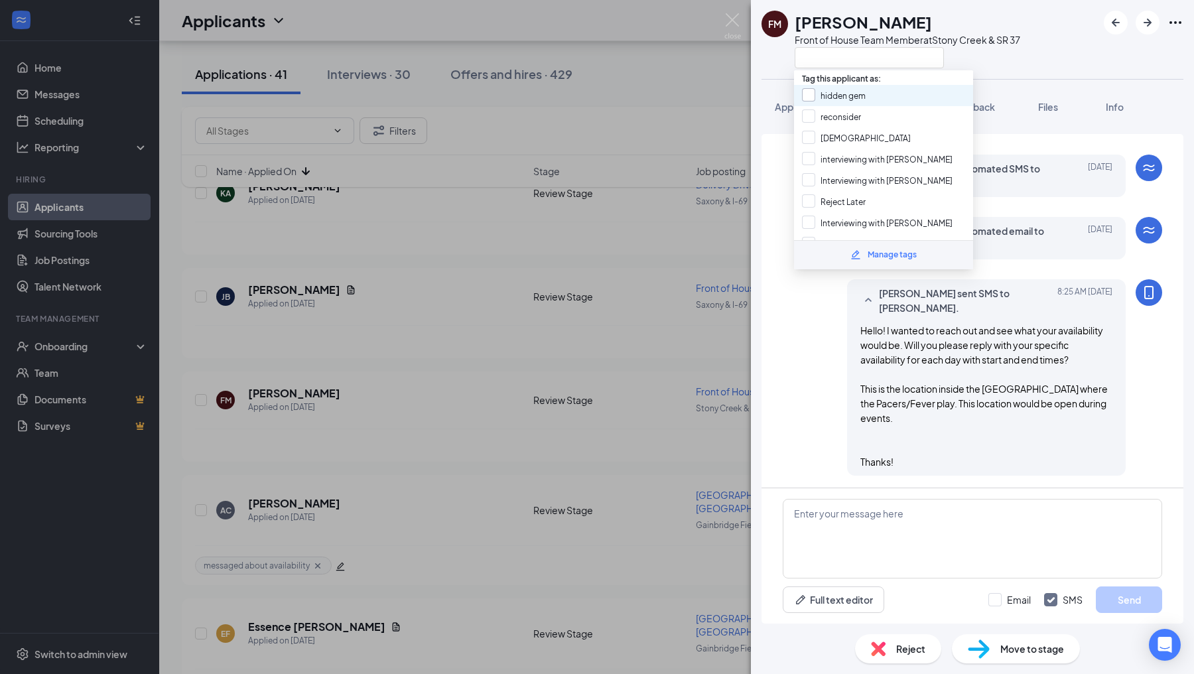
scroll to position [210, 0]
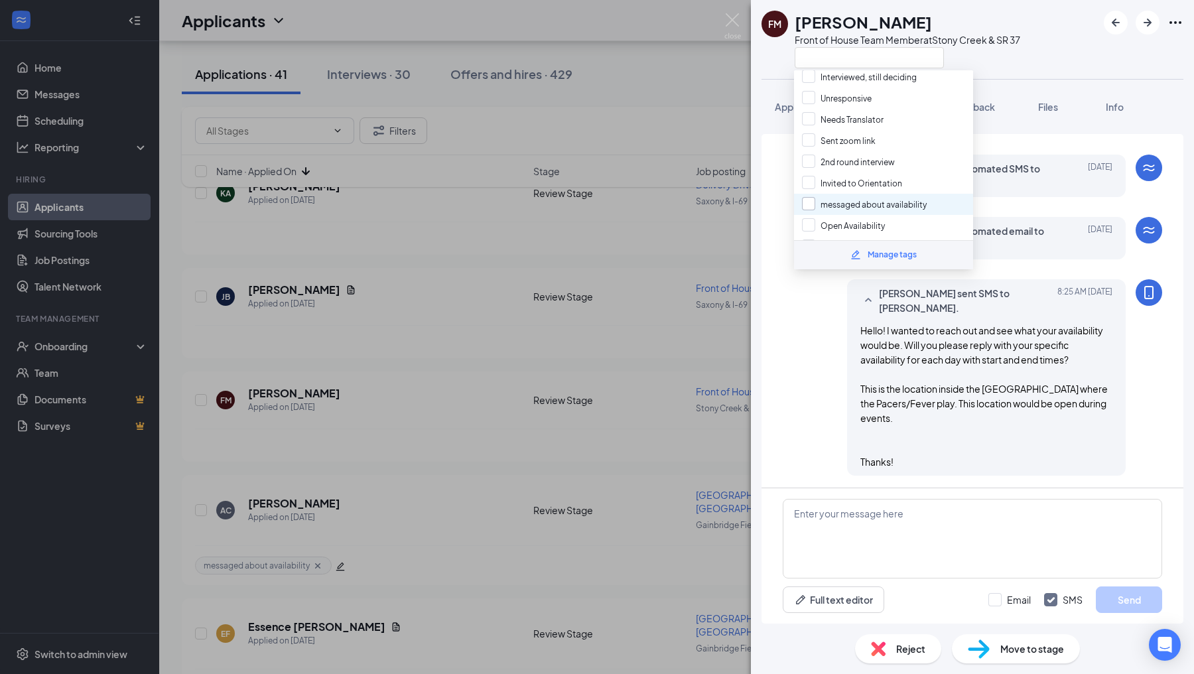
click at [809, 197] on input "messaged about availability" at bounding box center [864, 204] width 125 height 15
checkbox input "true"
click at [802, 356] on div "[PERSON_NAME] sent SMS to [PERSON_NAME]. [DATE] 8:25 AM Hello! I wanted to reac…" at bounding box center [972, 380] width 379 height 203
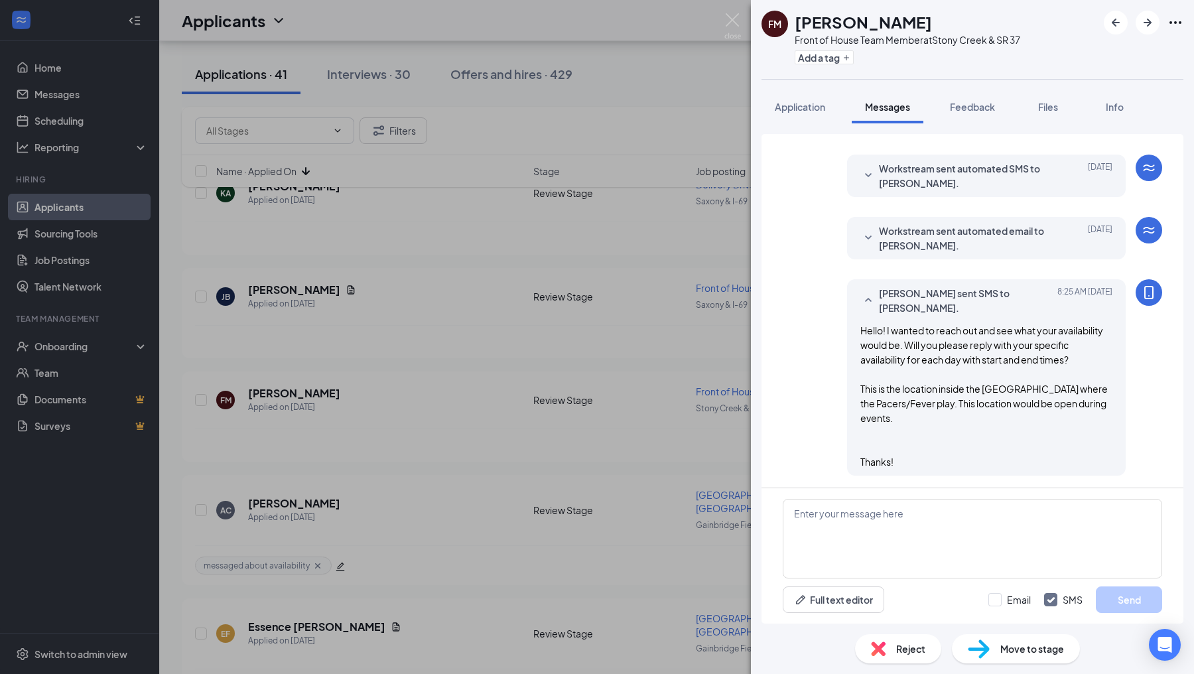
click at [715, 360] on div "FM [PERSON_NAME] Front of House Team Member at [GEOGRAPHIC_DATA] & SR 37 Add a …" at bounding box center [597, 337] width 1194 height 674
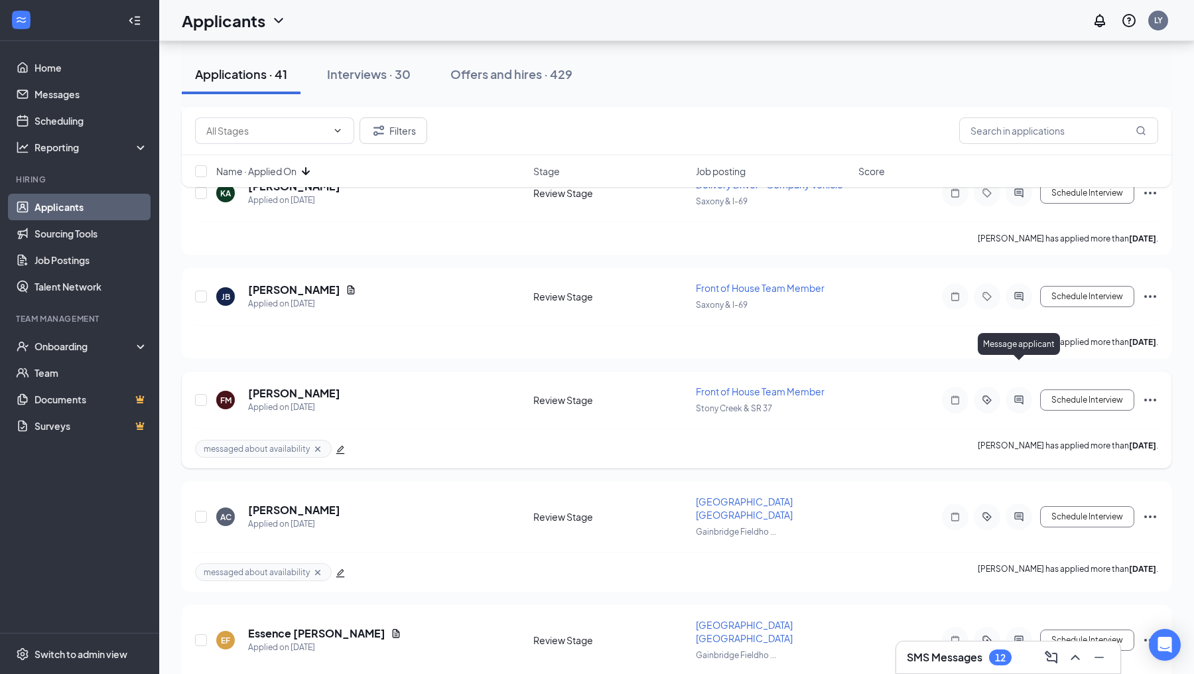
click at [1020, 395] on icon "ActiveChat" at bounding box center [1019, 400] width 16 height 11
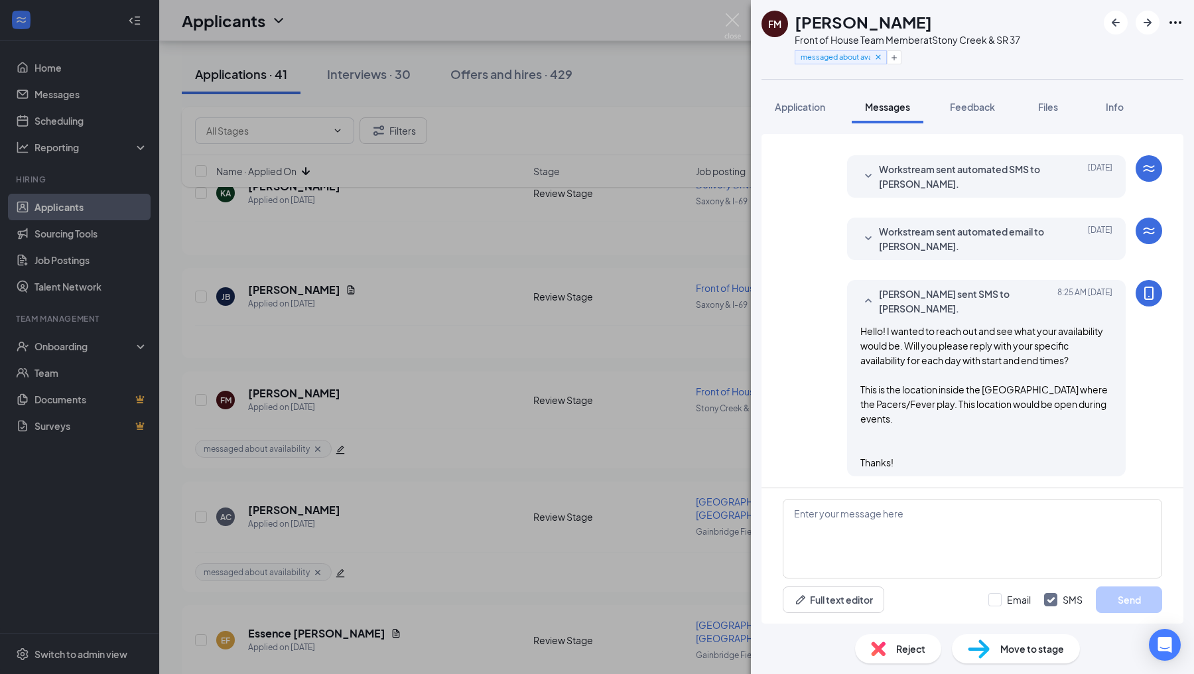
scroll to position [250, 0]
paste textarea "Hello! I wanted to reach out and see what your availability would be. Will you …"
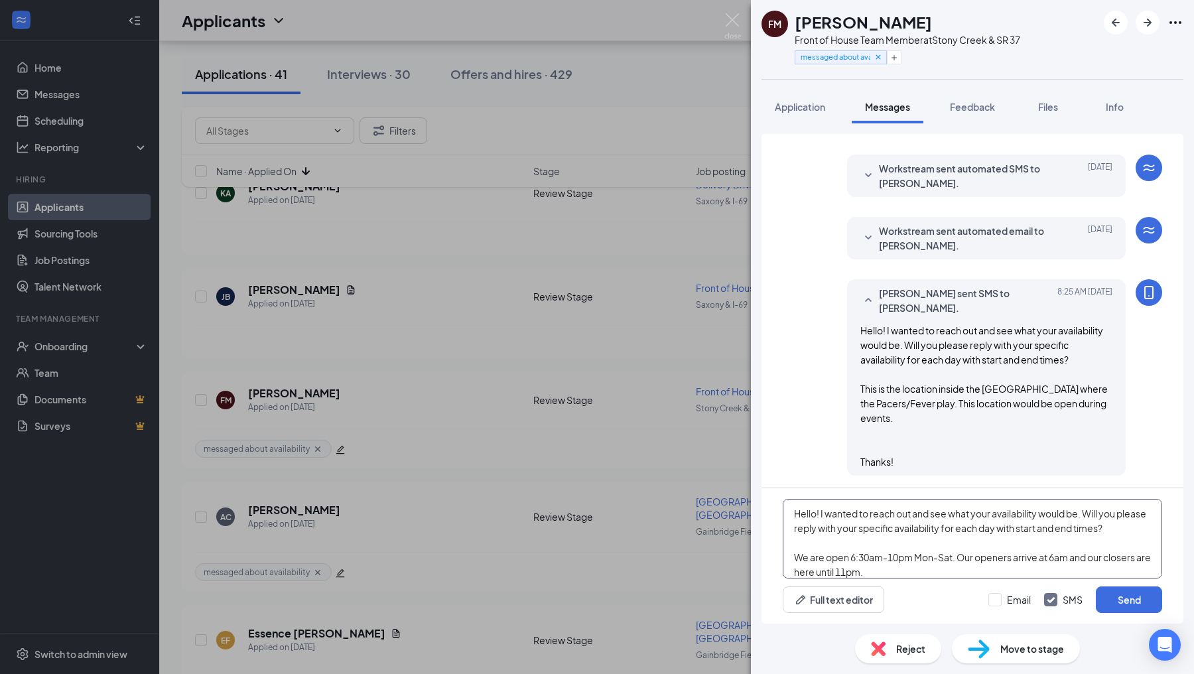
scroll to position [43, 0]
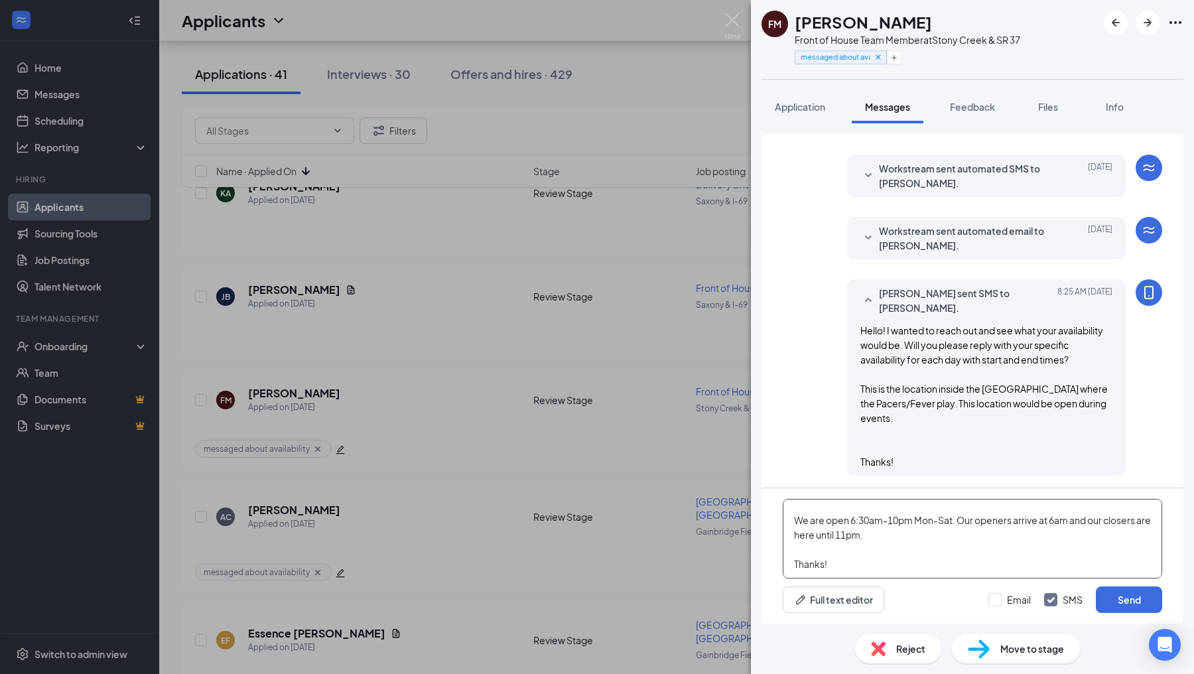
type textarea "Hello! I wanted to reach out and see what your availability would be. Will you …"
click at [1122, 586] on div "Email SMS Send" at bounding box center [1076, 599] width 174 height 27
click at [1122, 597] on button "Send" at bounding box center [1129, 599] width 66 height 27
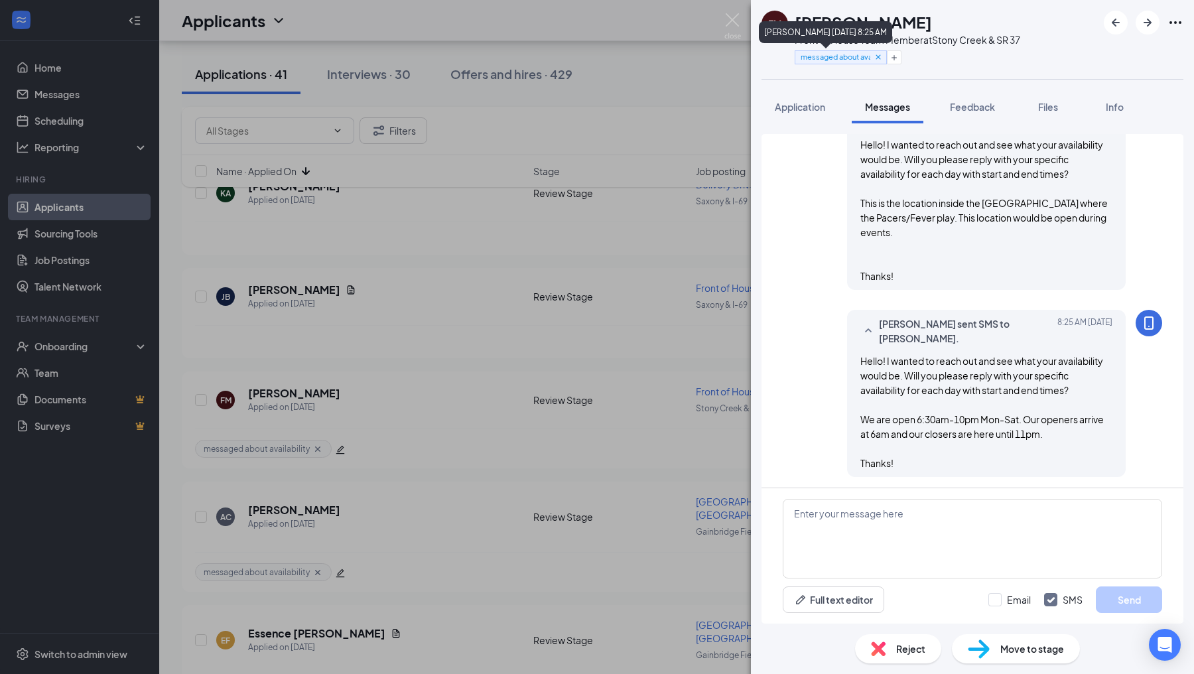
scroll to position [437, 0]
click at [732, 25] on img at bounding box center [732, 26] width 17 height 26
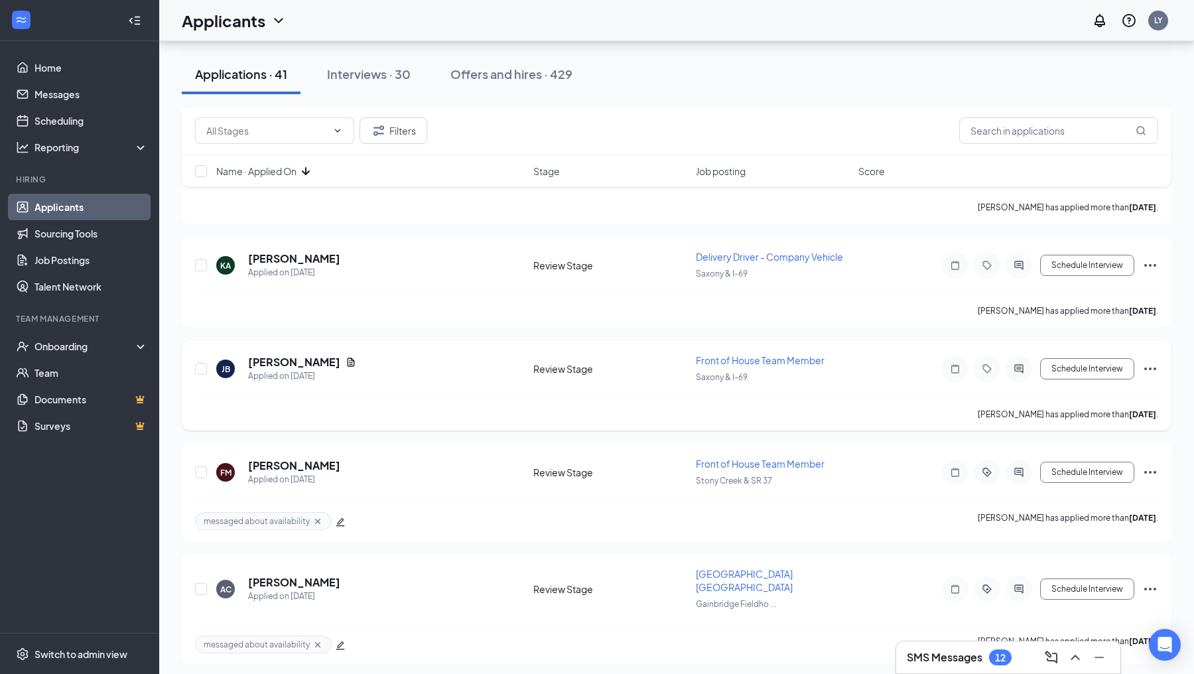
scroll to position [2809, 0]
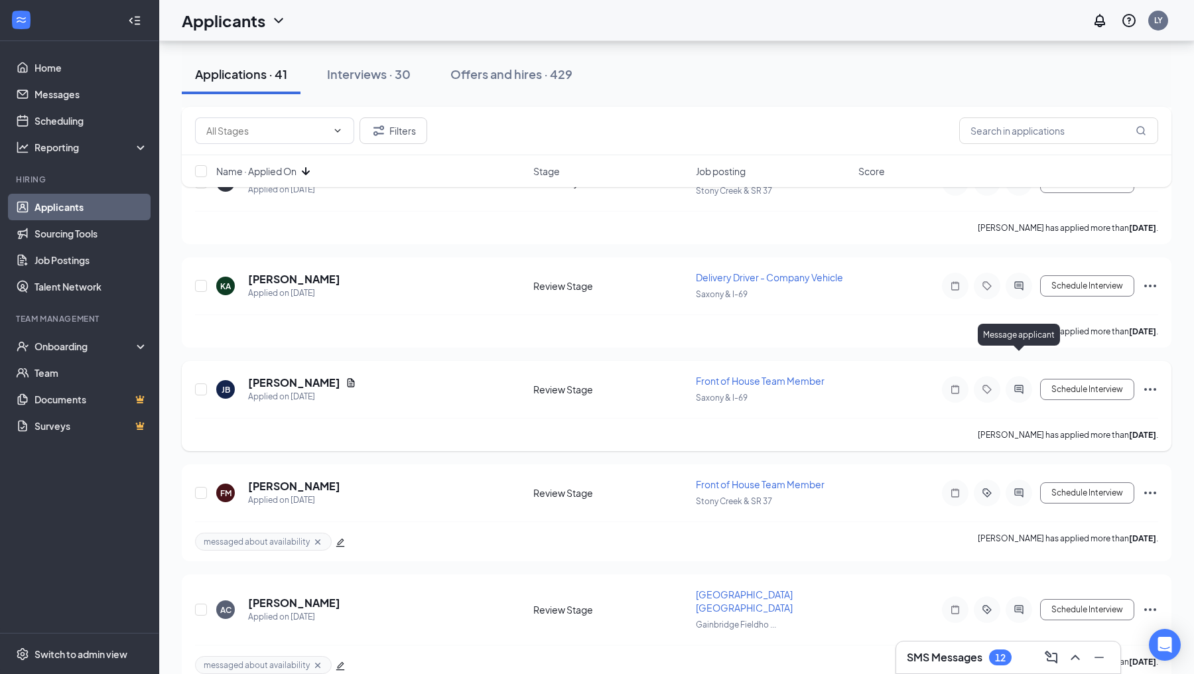
click at [1019, 384] on icon "ActiveChat" at bounding box center [1019, 389] width 16 height 11
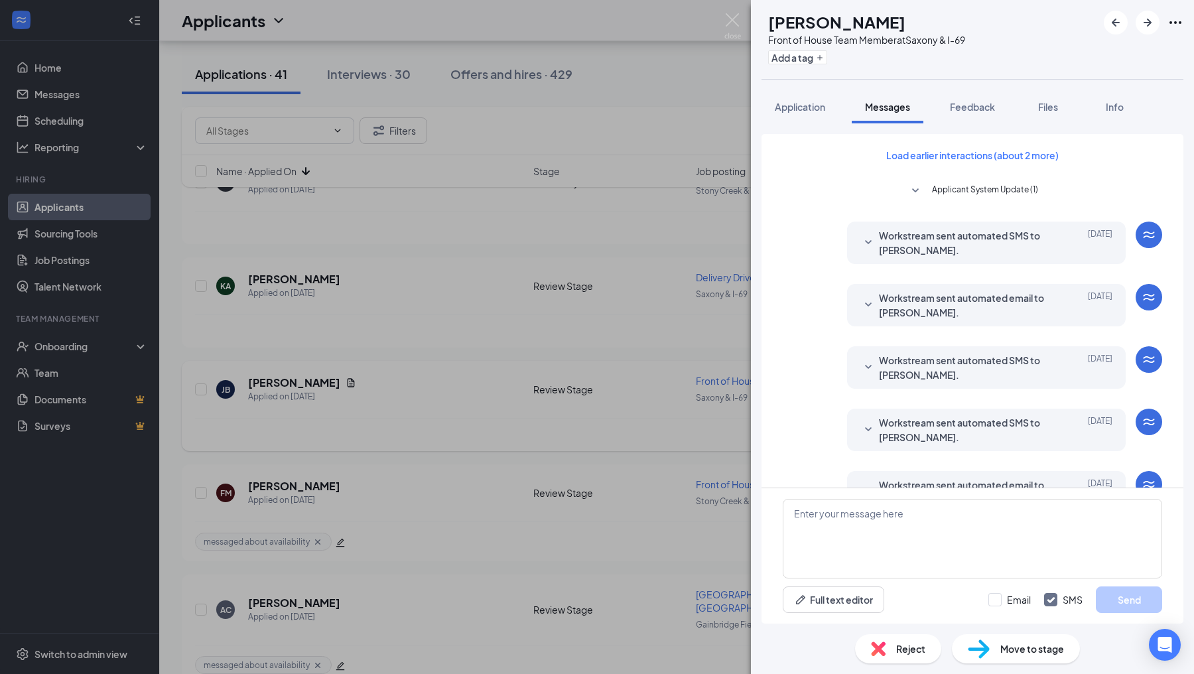
scroll to position [201, 0]
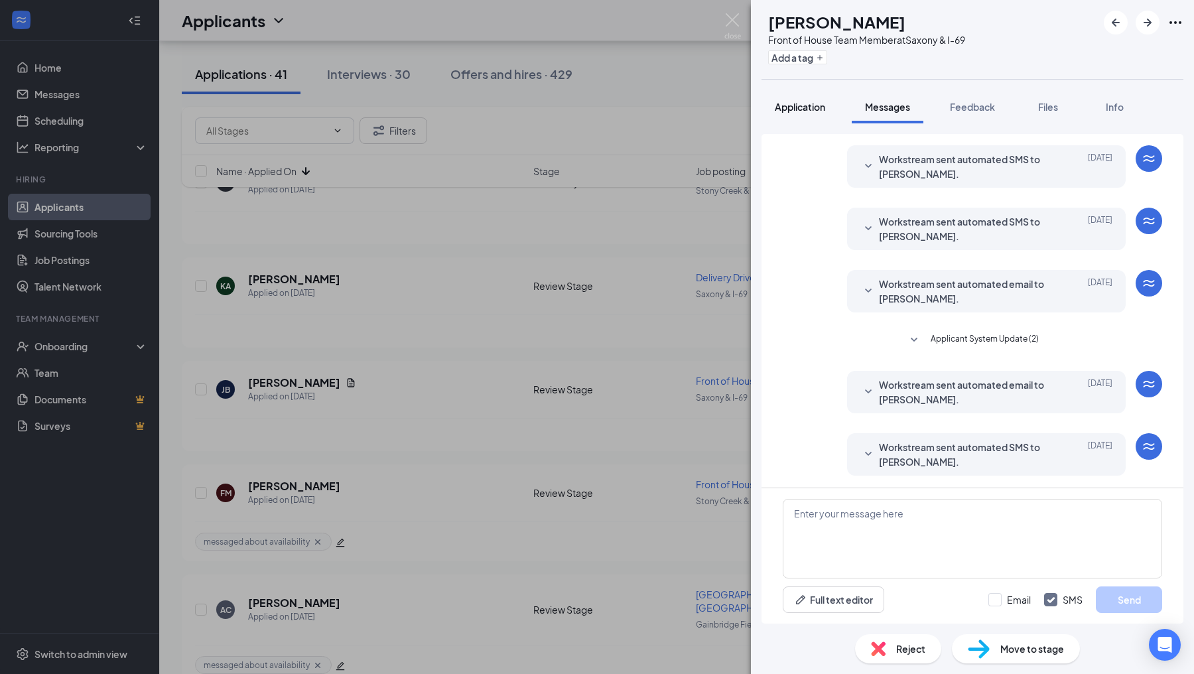
click at [813, 110] on span "Application" at bounding box center [800, 107] width 50 height 12
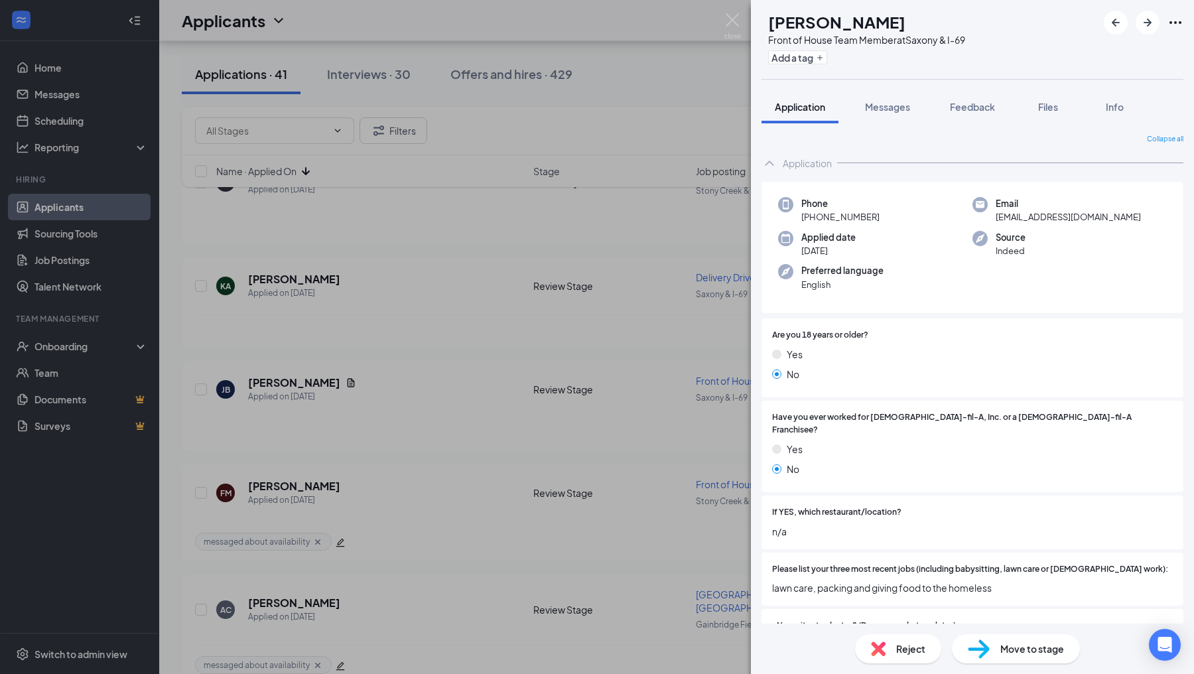
scroll to position [635, 0]
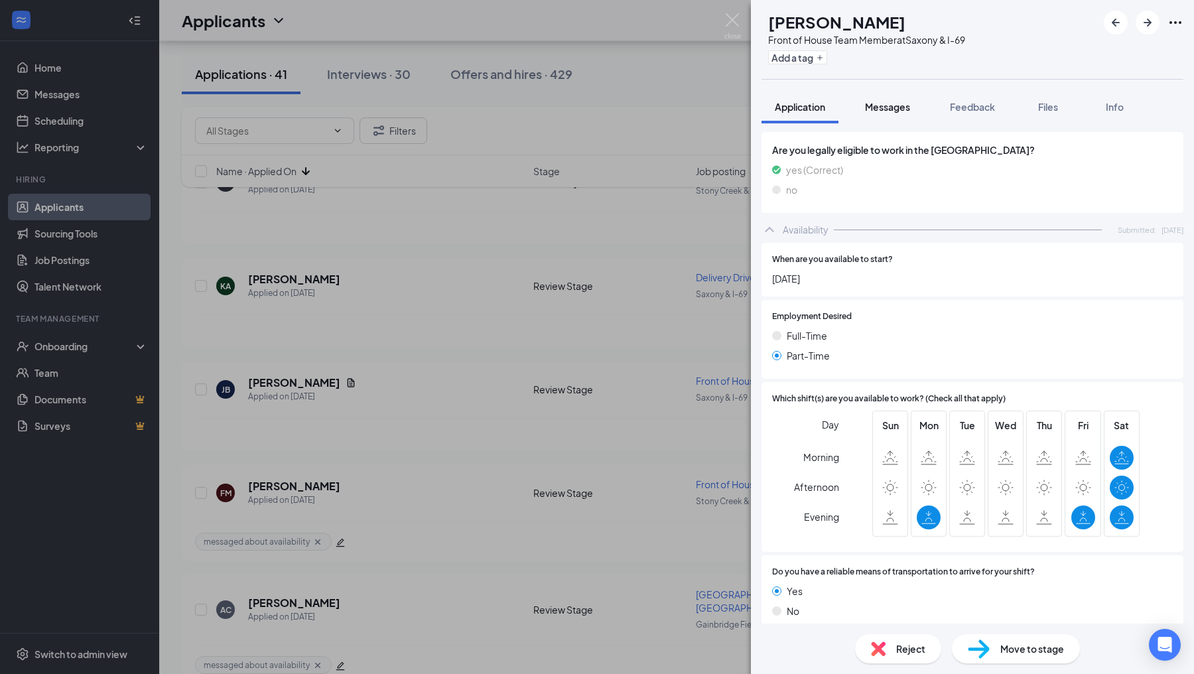
click at [890, 108] on span "Messages" at bounding box center [887, 107] width 45 height 12
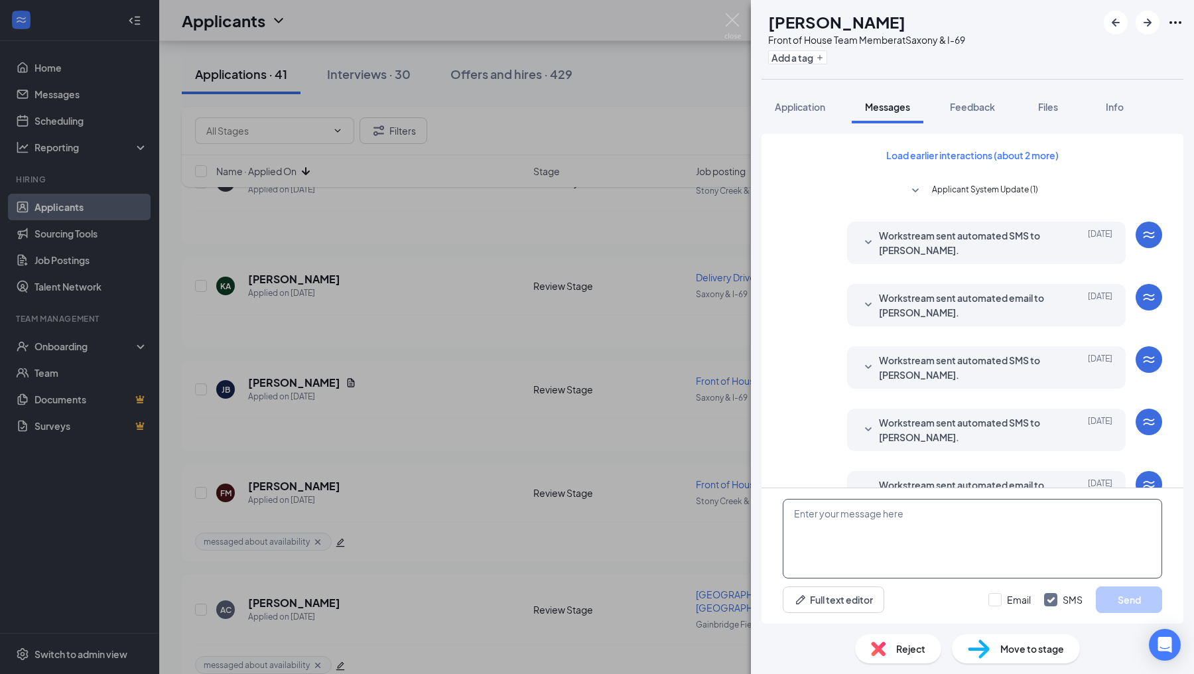
click at [872, 539] on textarea at bounding box center [972, 539] width 379 height 80
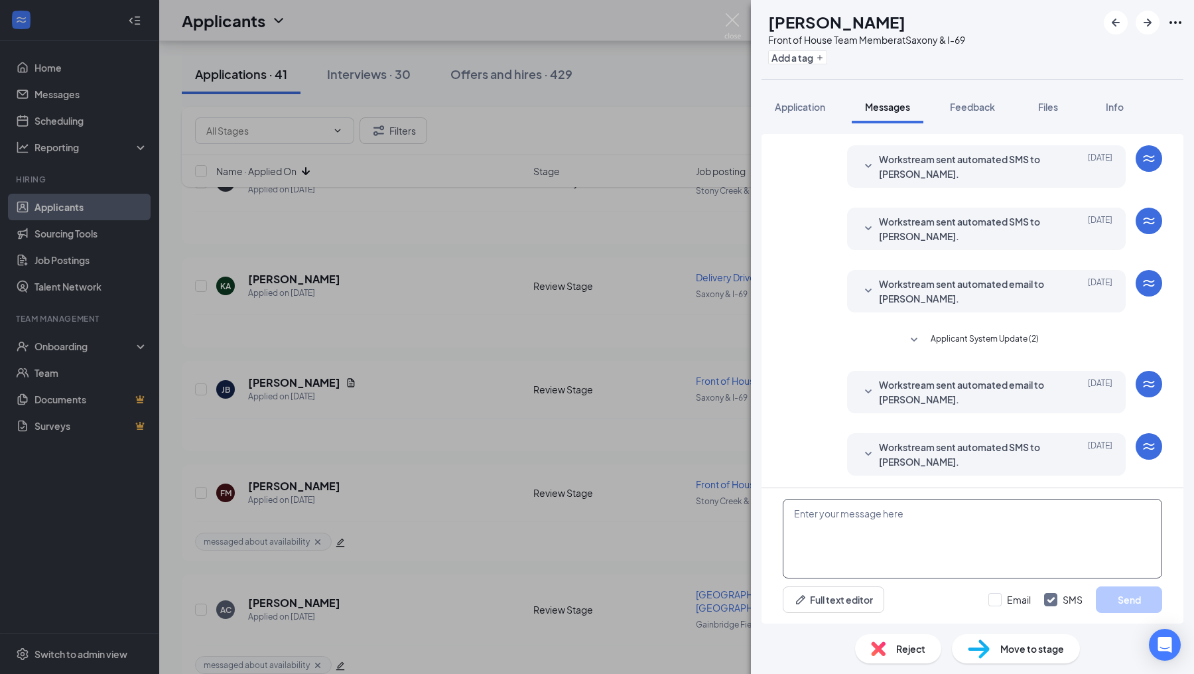
scroll to position [201, 0]
paste textarea "Hello! I wanted to reach out and see what your availability would be. Will you …"
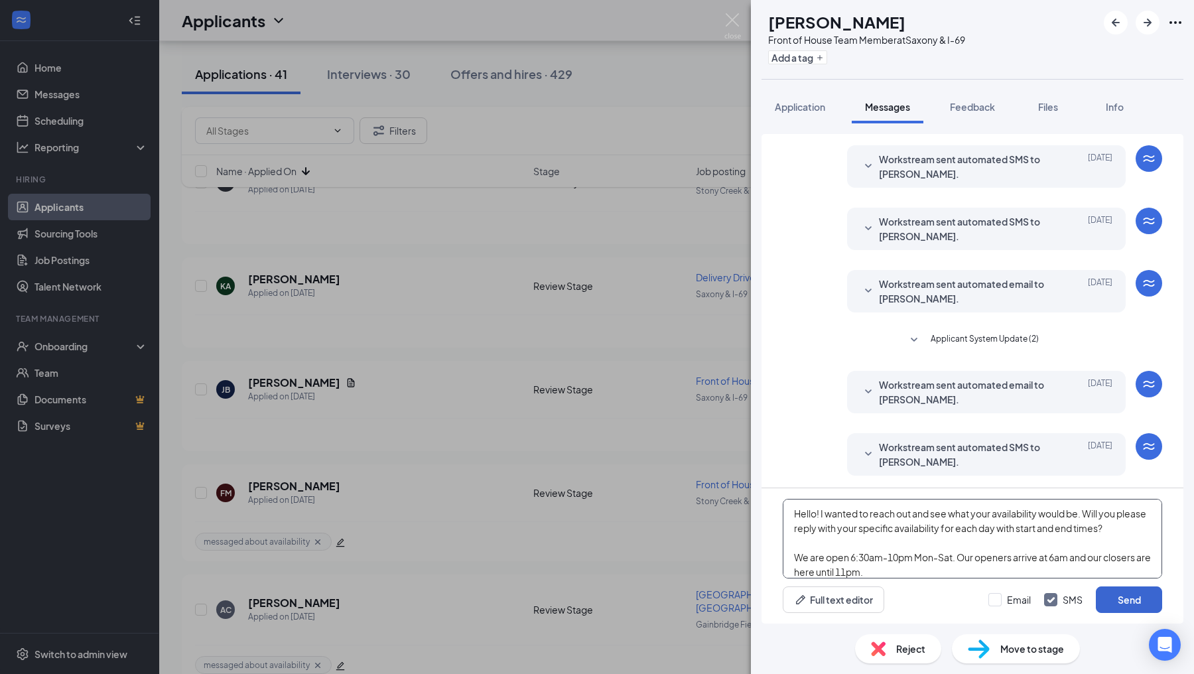
type textarea "Hello! I wanted to reach out and see what your availability would be. Will you …"
click at [1105, 589] on button "Send" at bounding box center [1129, 599] width 66 height 27
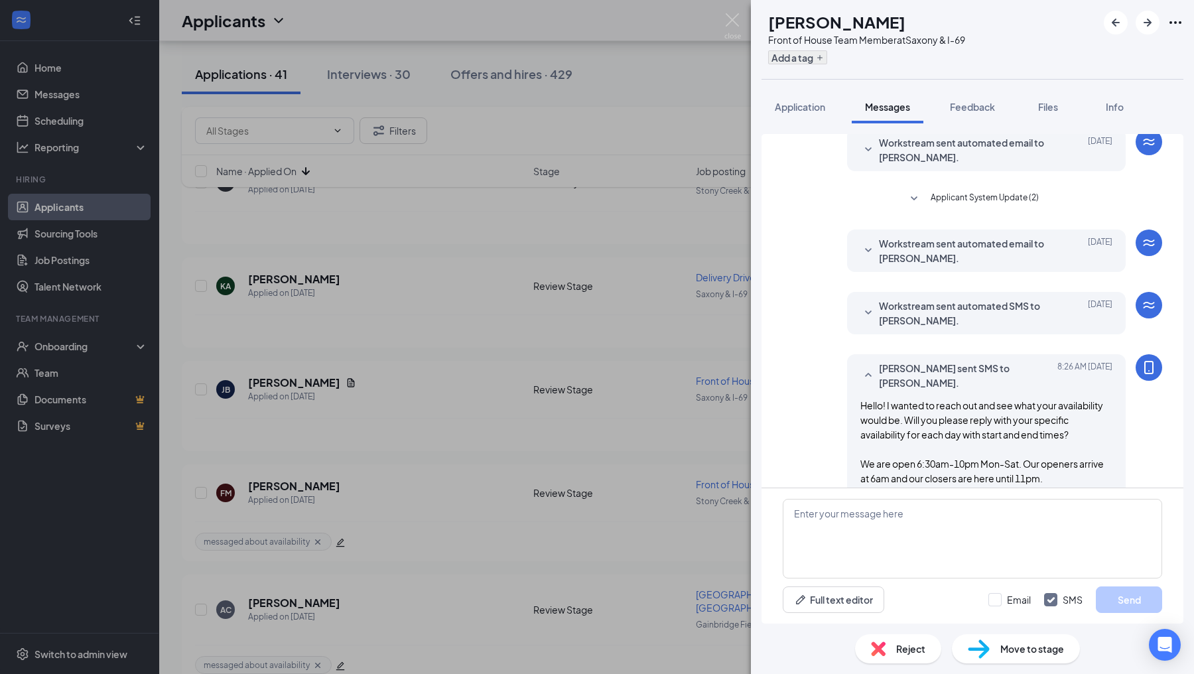
scroll to position [388, 0]
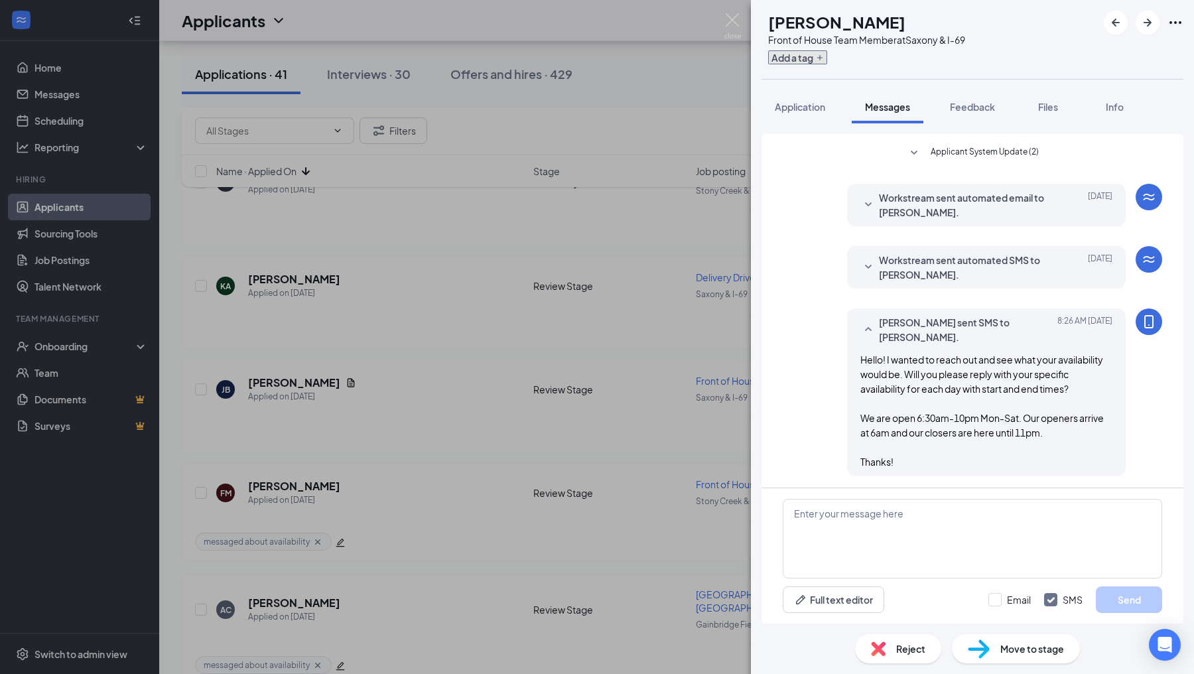
click at [823, 54] on button "Add a tag" at bounding box center [797, 57] width 59 height 14
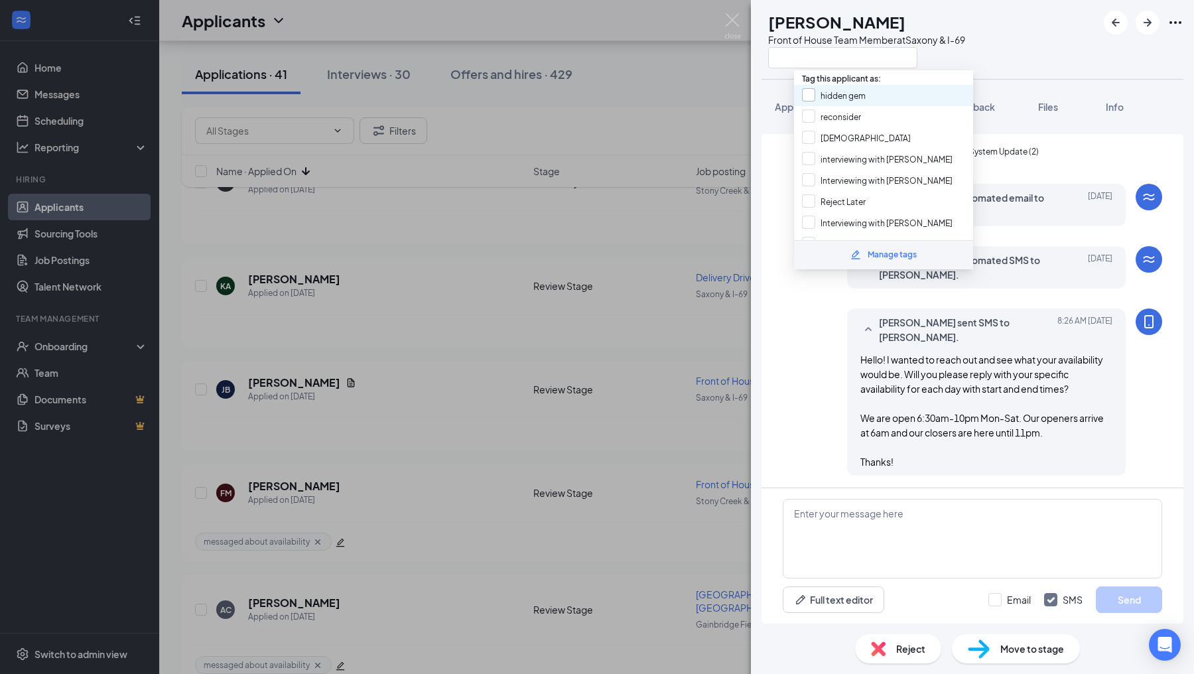
scroll to position [210, 0]
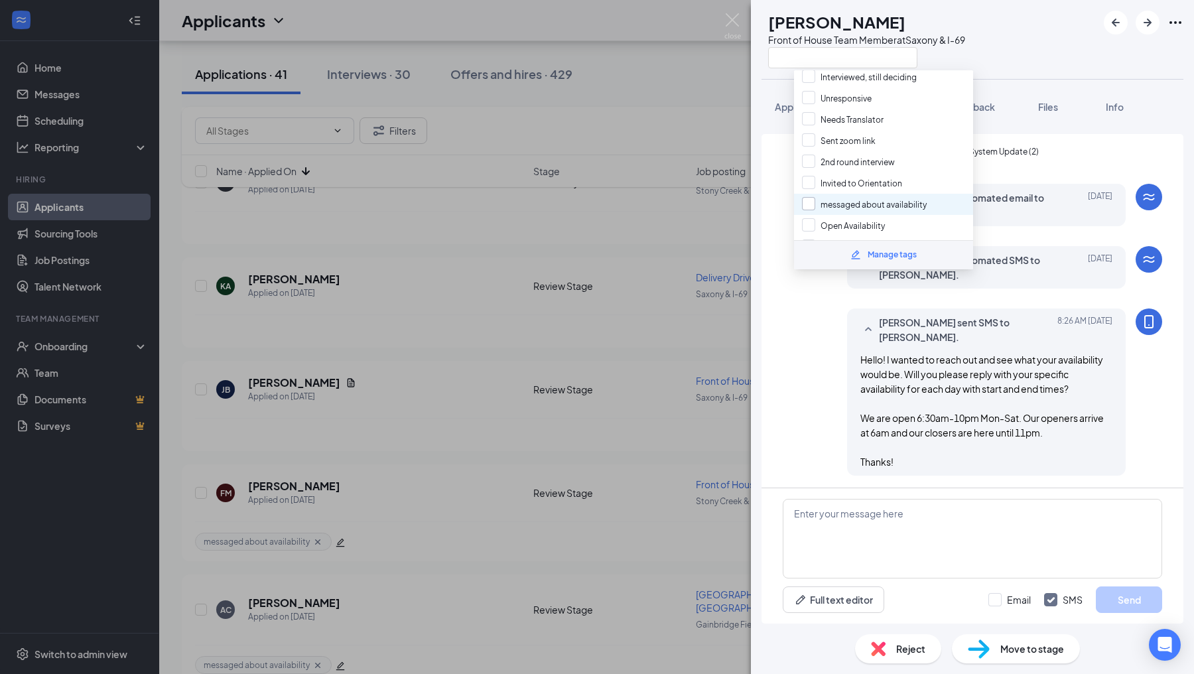
click at [807, 197] on input "messaged about availability" at bounding box center [864, 204] width 125 height 15
checkbox input "true"
click at [789, 419] on div "[PERSON_NAME] sent SMS to [PERSON_NAME]. [DATE] 8:26 AM Hello! I wanted to reac…" at bounding box center [972, 395] width 379 height 174
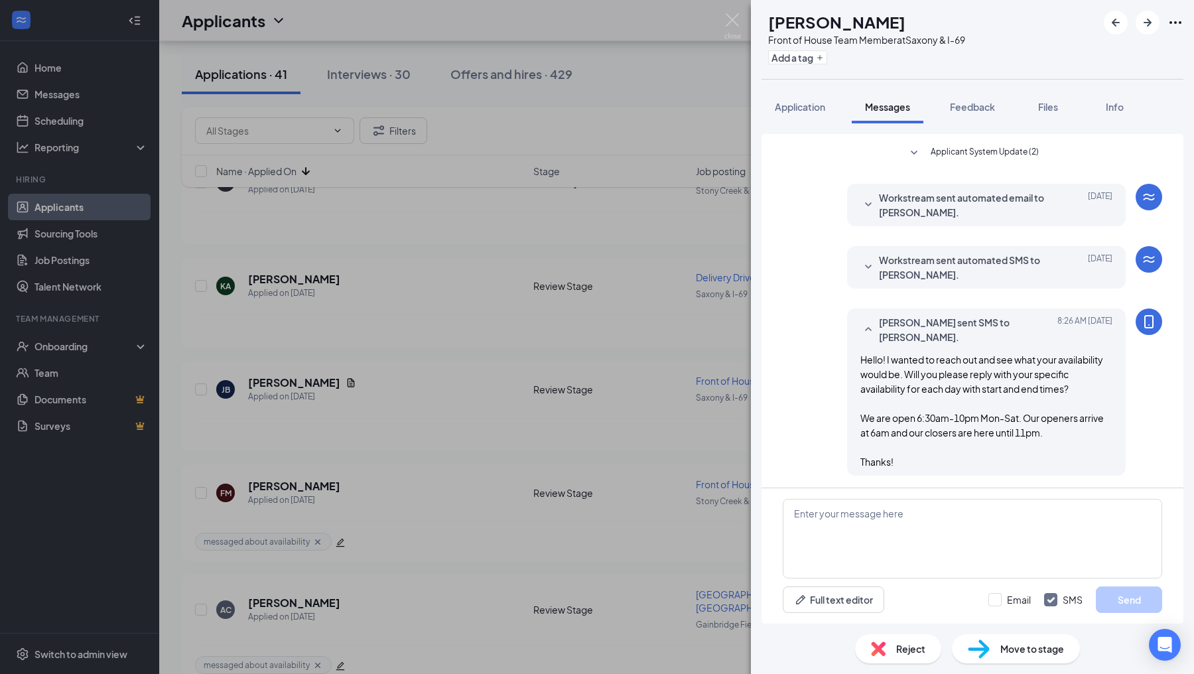
click at [710, 392] on div "[PERSON_NAME] Front of House Team Member at Saxony & I-69 Add a tag Application…" at bounding box center [597, 337] width 1194 height 674
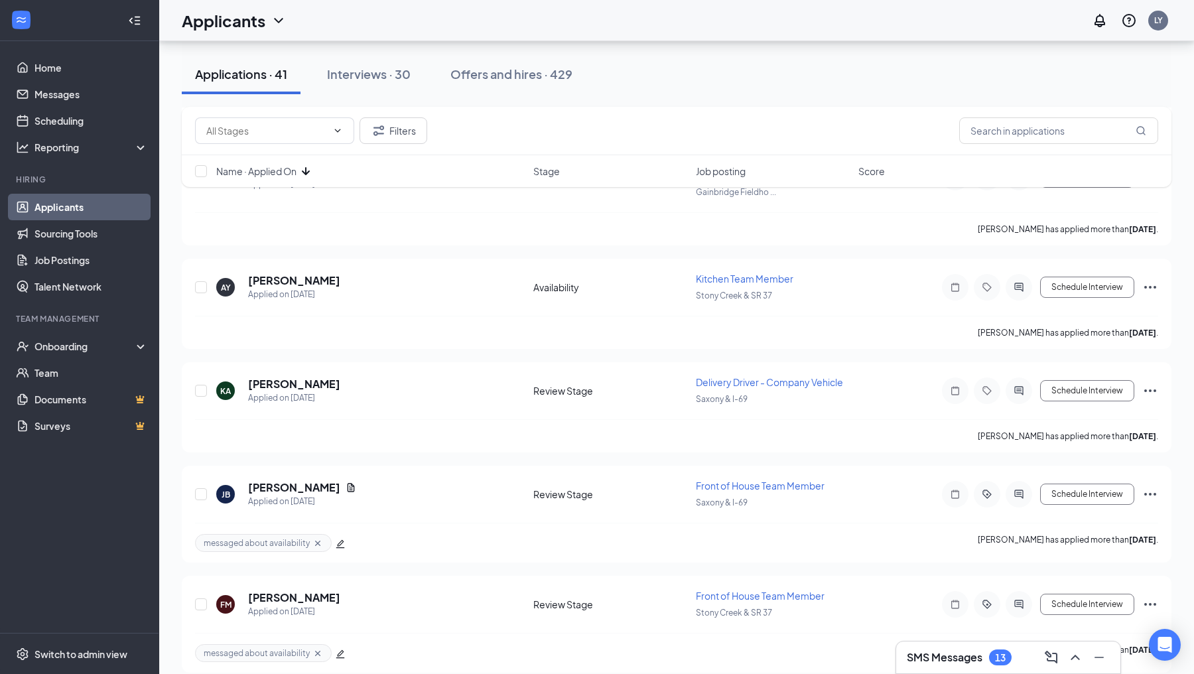
scroll to position [2700, 0]
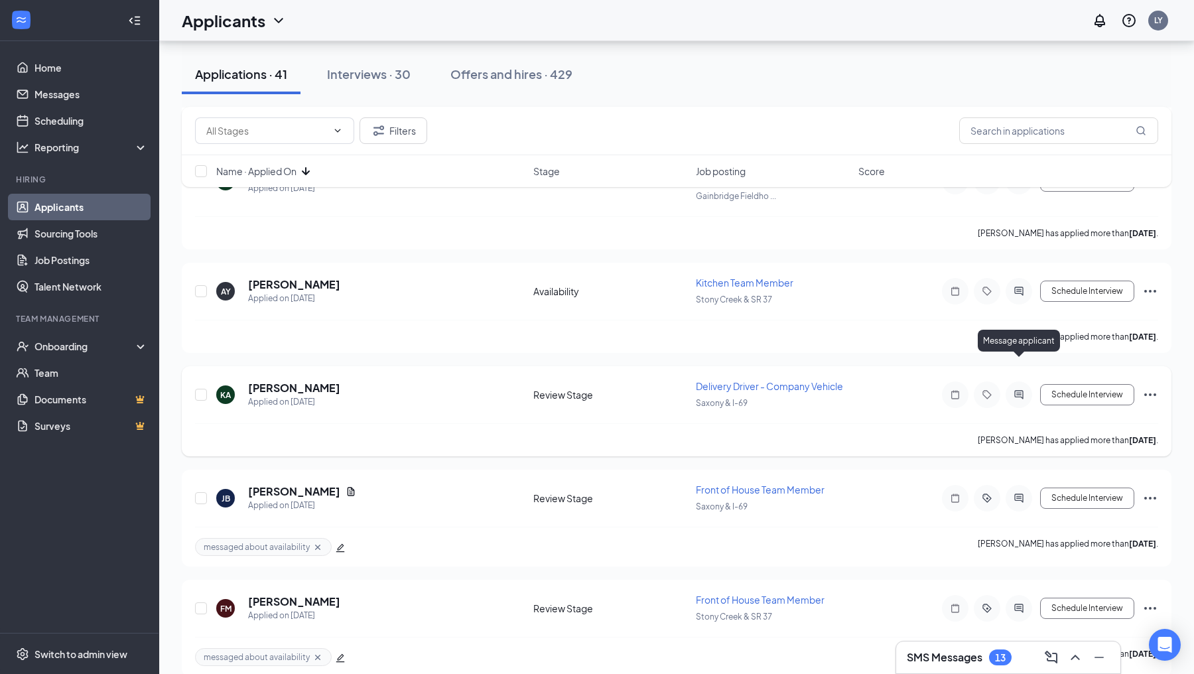
click at [1020, 389] on icon "ActiveChat" at bounding box center [1019, 394] width 16 height 11
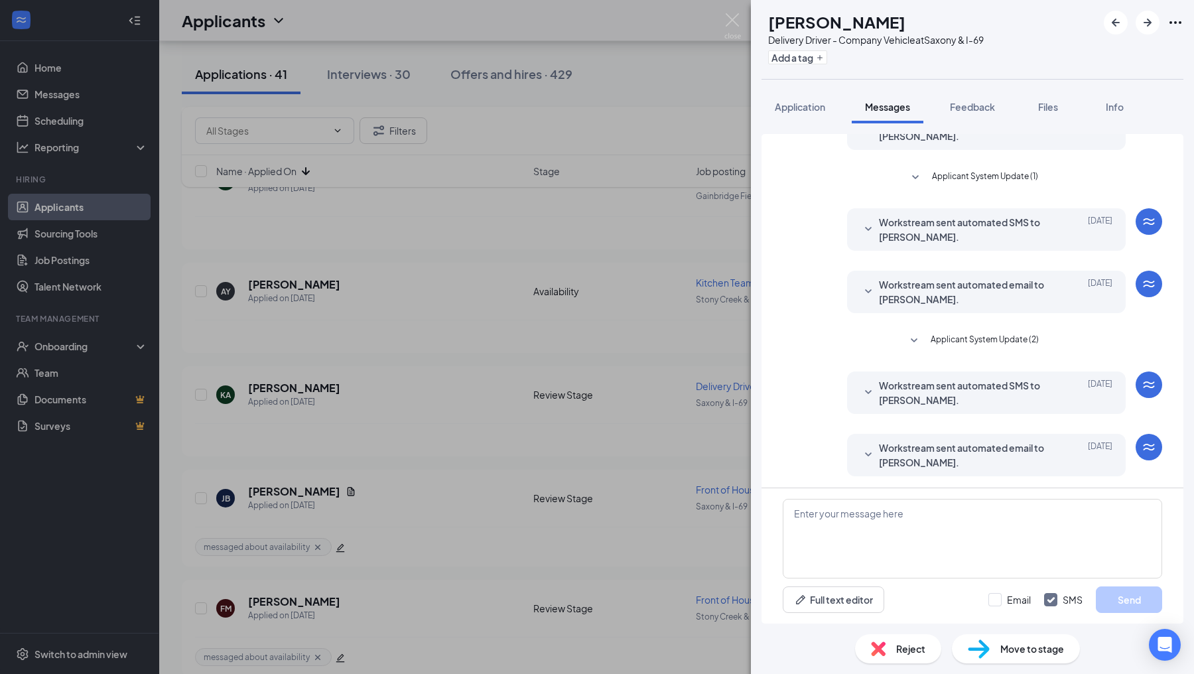
scroll to position [72, 0]
click at [817, 105] on span "Application" at bounding box center [800, 107] width 50 height 12
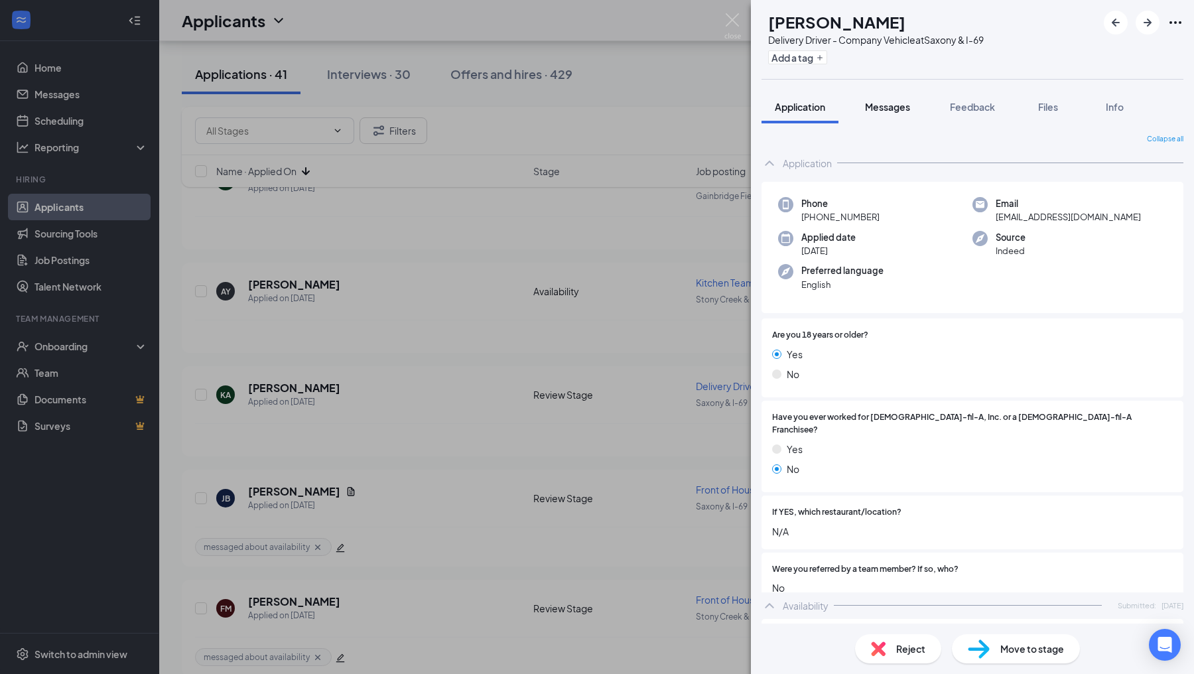
click at [892, 113] on button "Messages" at bounding box center [888, 106] width 72 height 33
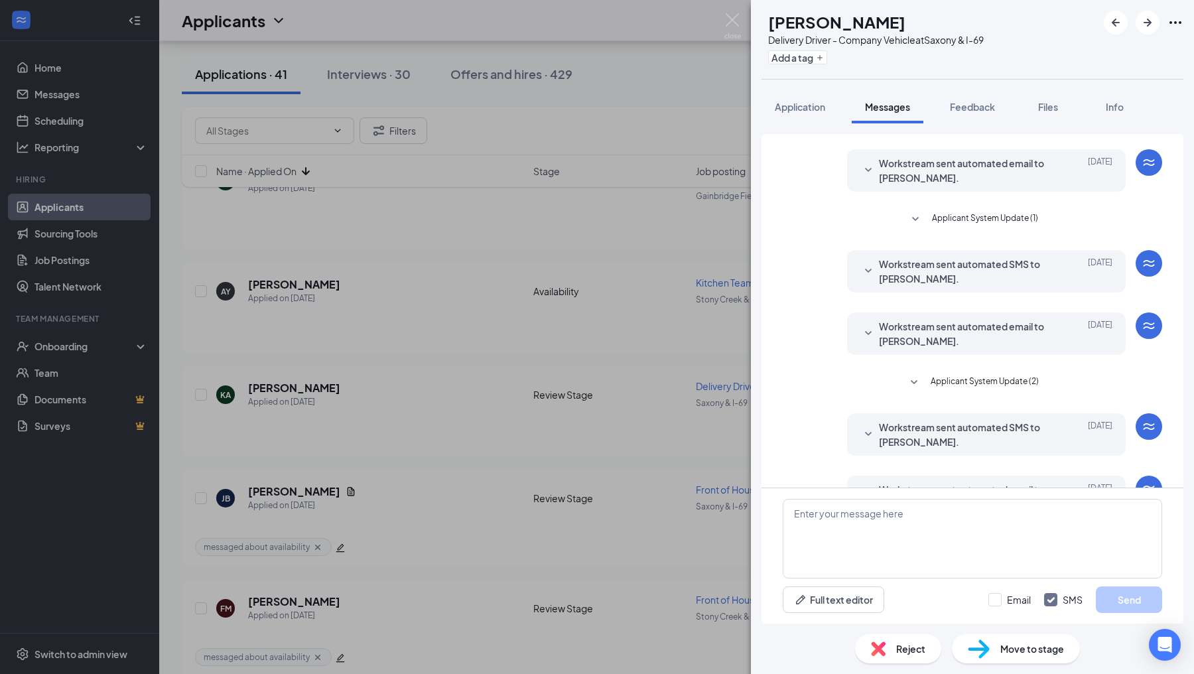
scroll to position [72, 0]
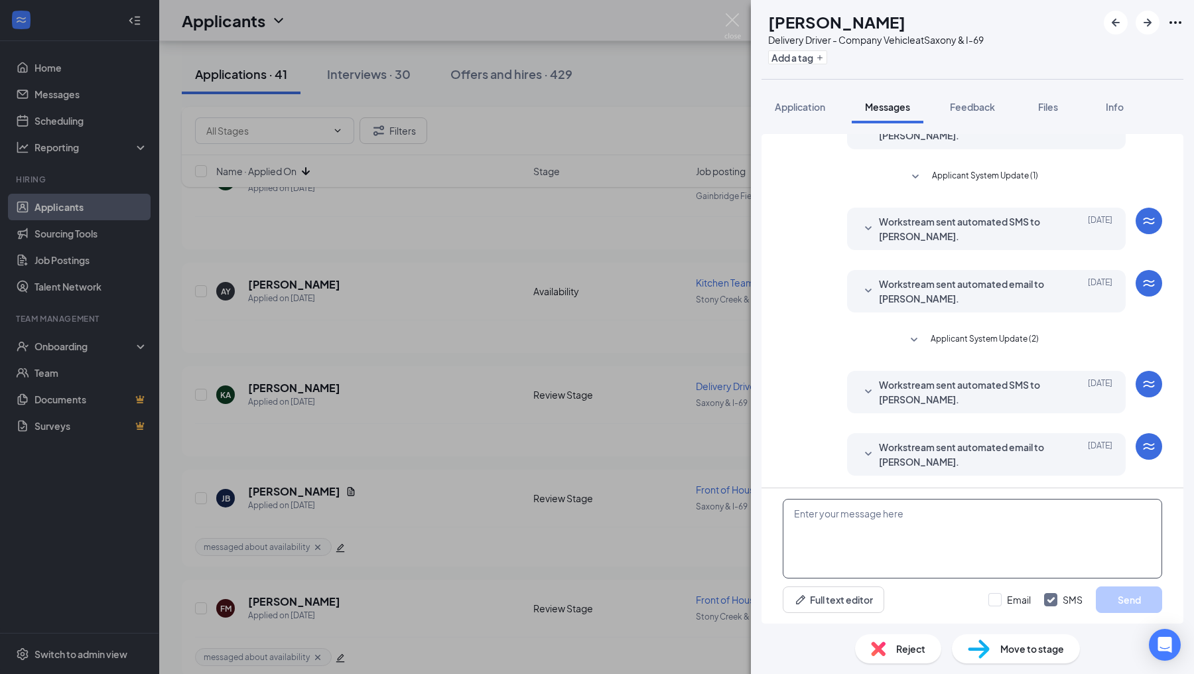
click at [833, 535] on textarea at bounding box center [972, 539] width 379 height 80
paste textarea "Hello! I wanted to reach out and see what your availability would be. Could you…"
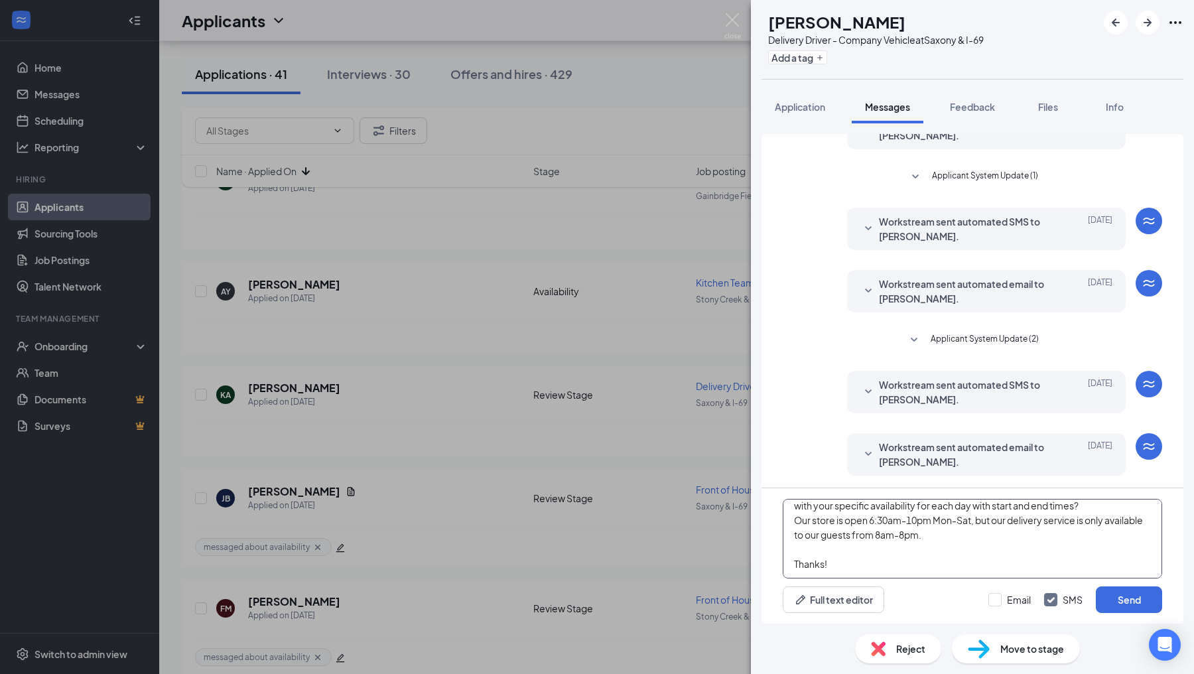
scroll to position [0, 0]
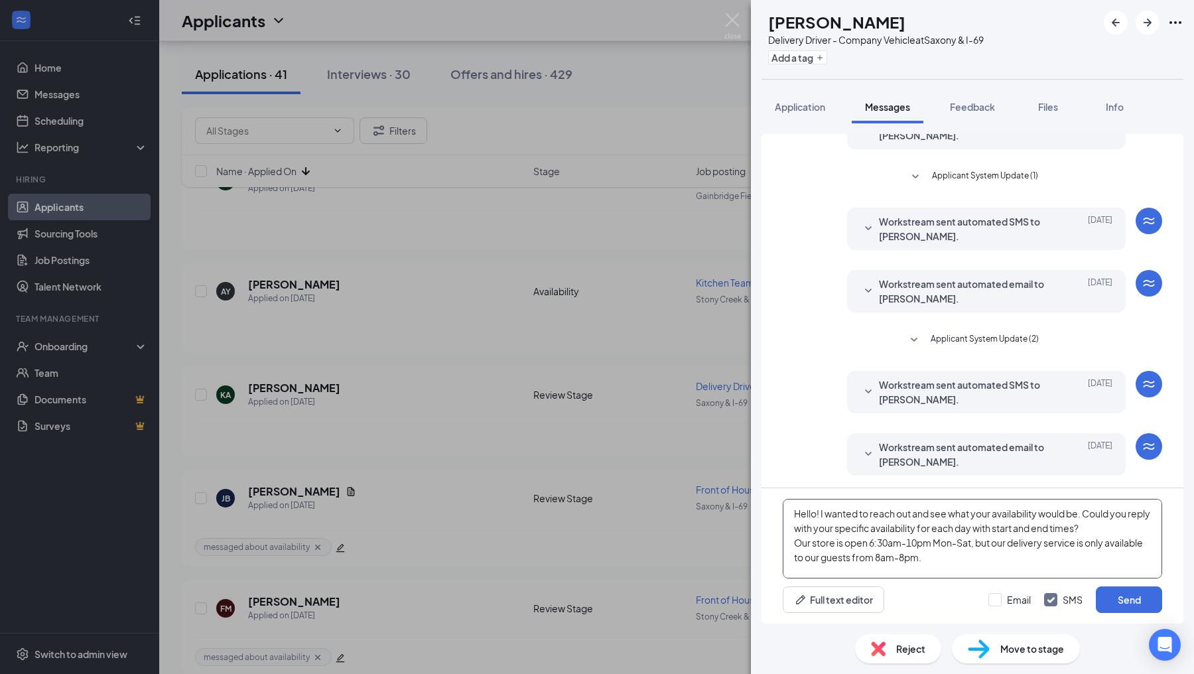
click at [796, 524] on textarea "Hello! I wanted to reach out and see what your availability would be. Could you…" at bounding box center [972, 539] width 379 height 80
type textarea "Hello! I wanted to reach out and see what your availability would be. Could you…"
click at [1113, 588] on button "Send" at bounding box center [1129, 599] width 66 height 27
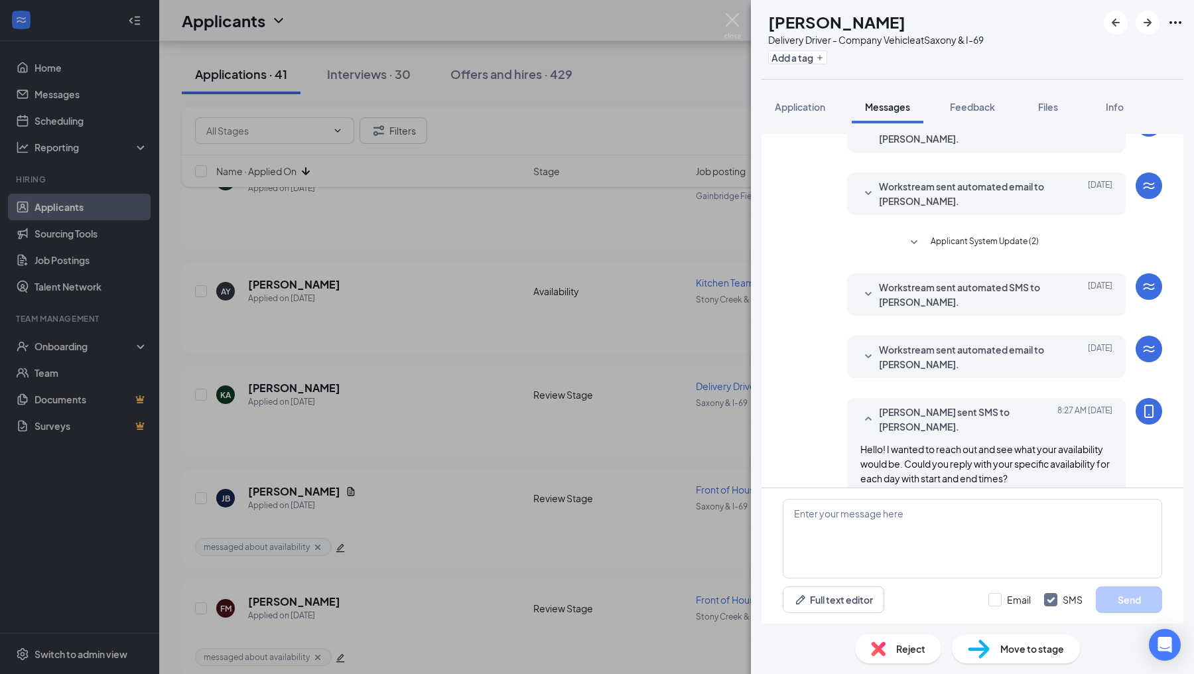
scroll to position [245, 0]
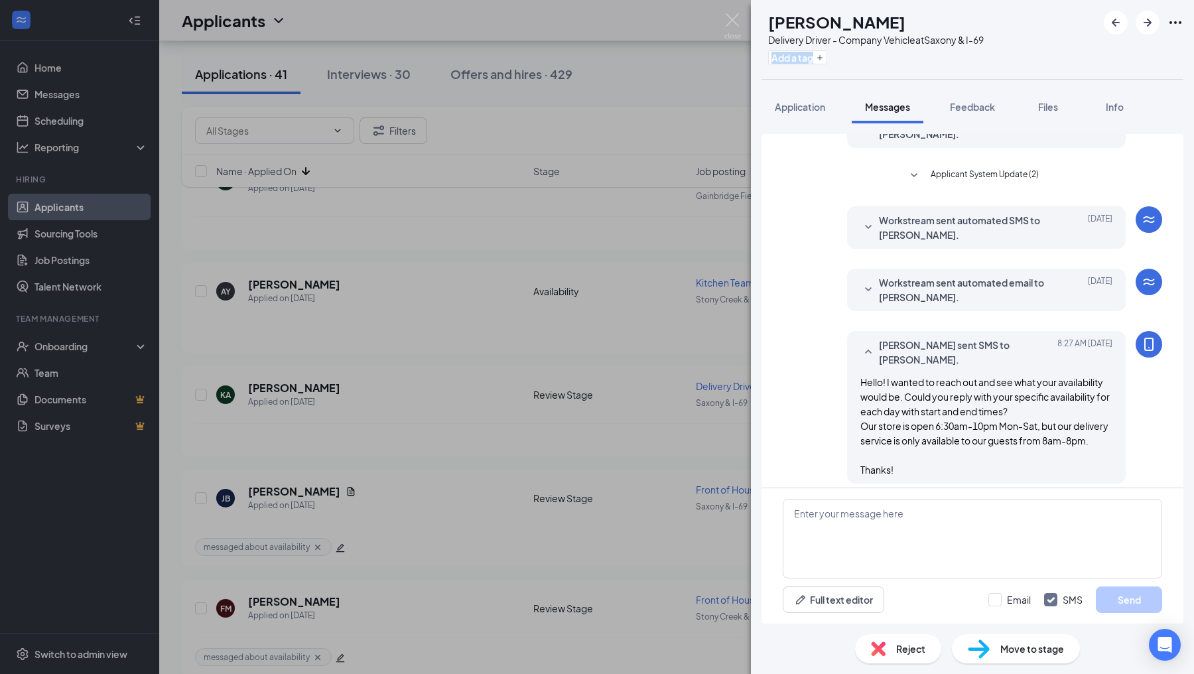
click at [807, 64] on div "Add a tag" at bounding box center [876, 57] width 216 height 22
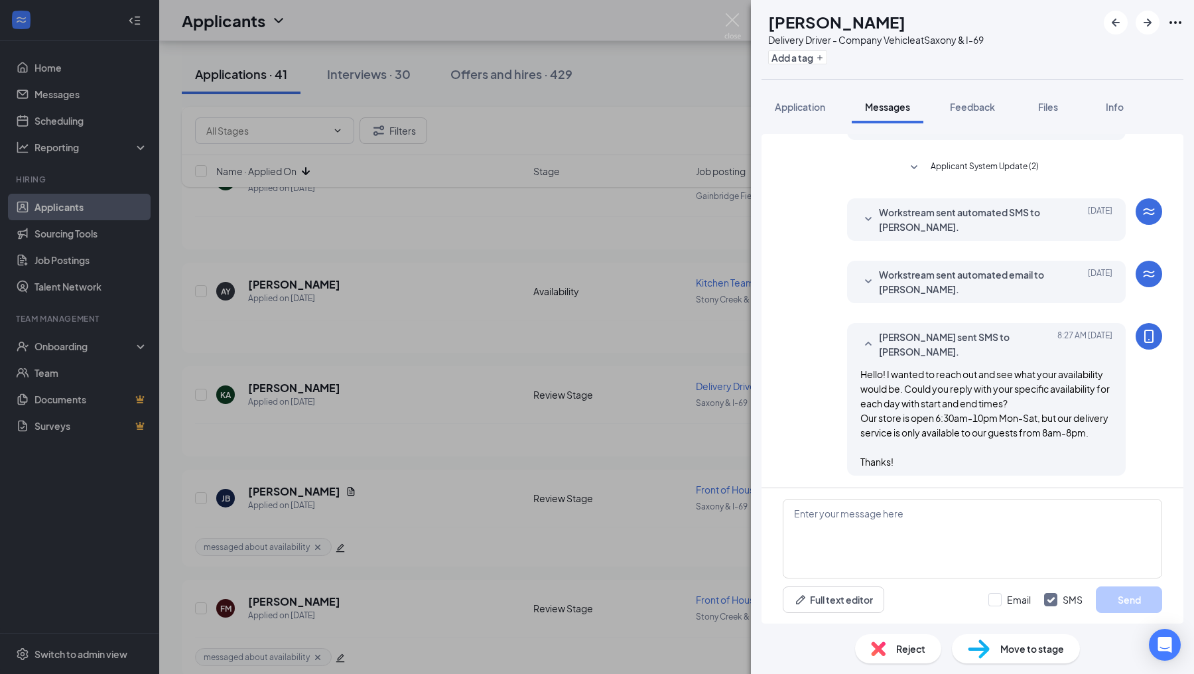
click at [906, 68] on div "KA [PERSON_NAME] Delivery Driver - Company Vehicle at [GEOGRAPHIC_DATA] & I-69 …" at bounding box center [972, 39] width 443 height 79
click at [825, 58] on button "Add a tag" at bounding box center [797, 57] width 59 height 14
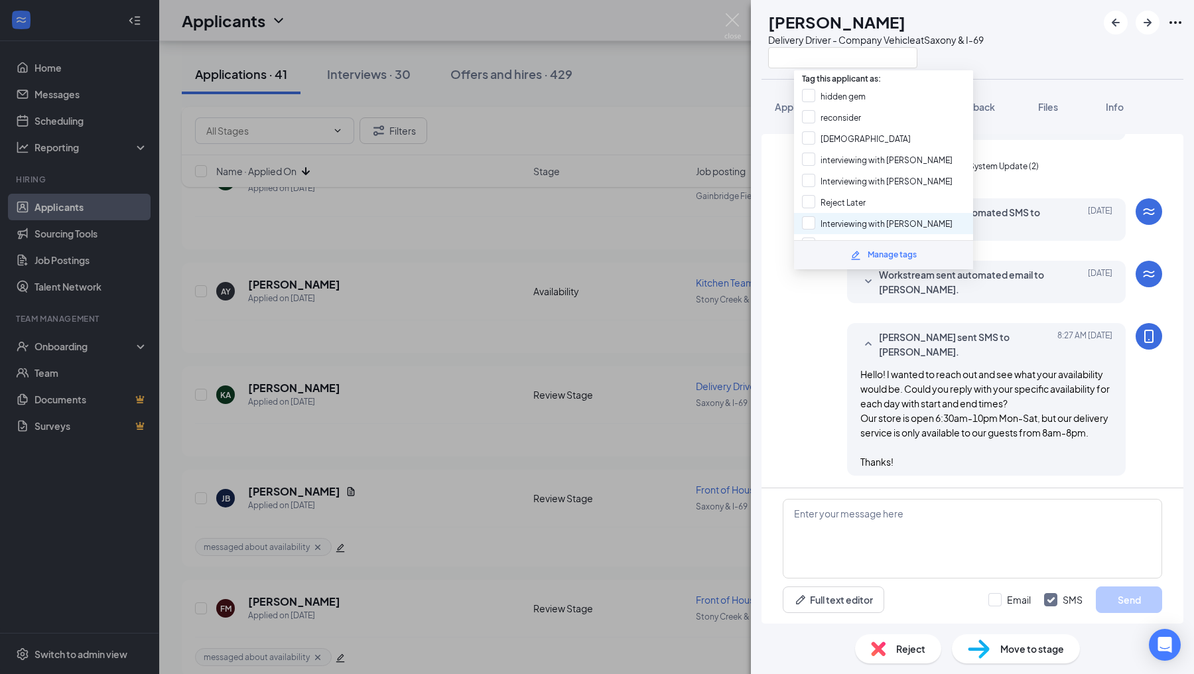
scroll to position [210, 0]
click at [809, 198] on input "messaged about availability" at bounding box center [864, 205] width 125 height 15
checkbox input "true"
click at [809, 339] on div "[PERSON_NAME] sent SMS to [PERSON_NAME]. [DATE] 8:27 AM Hello! I wanted to reac…" at bounding box center [972, 402] width 379 height 159
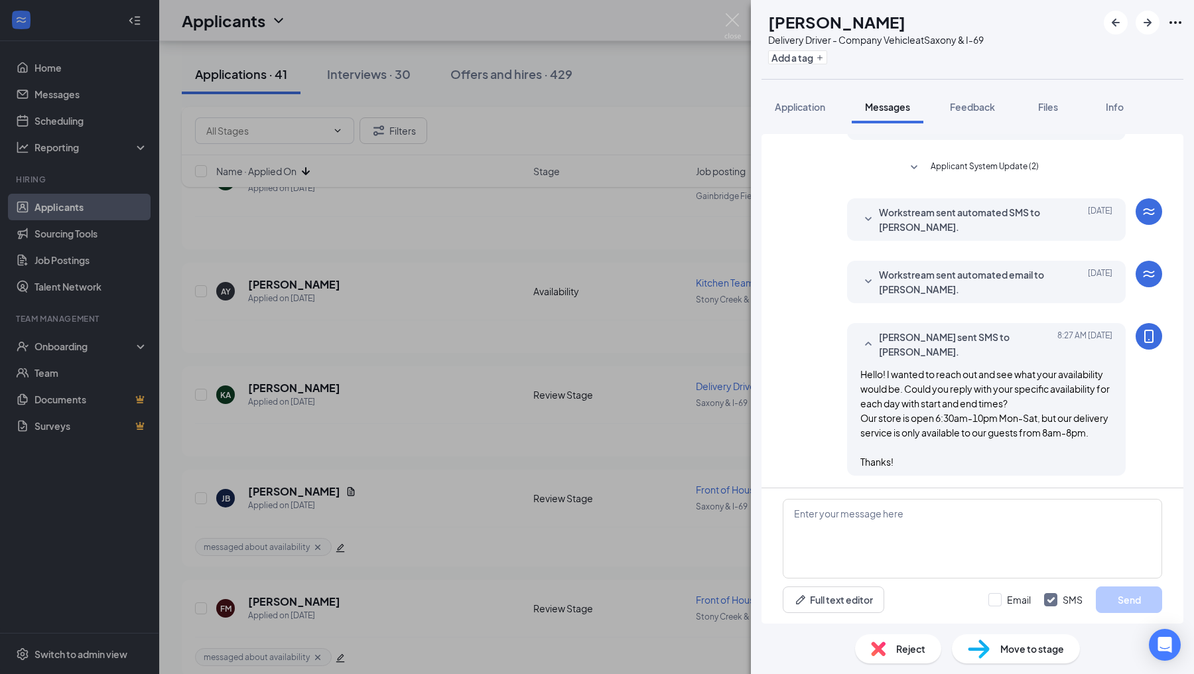
click at [716, 403] on div "KA [PERSON_NAME] Delivery Driver - Company Vehicle at [GEOGRAPHIC_DATA] & I-69 …" at bounding box center [597, 337] width 1194 height 674
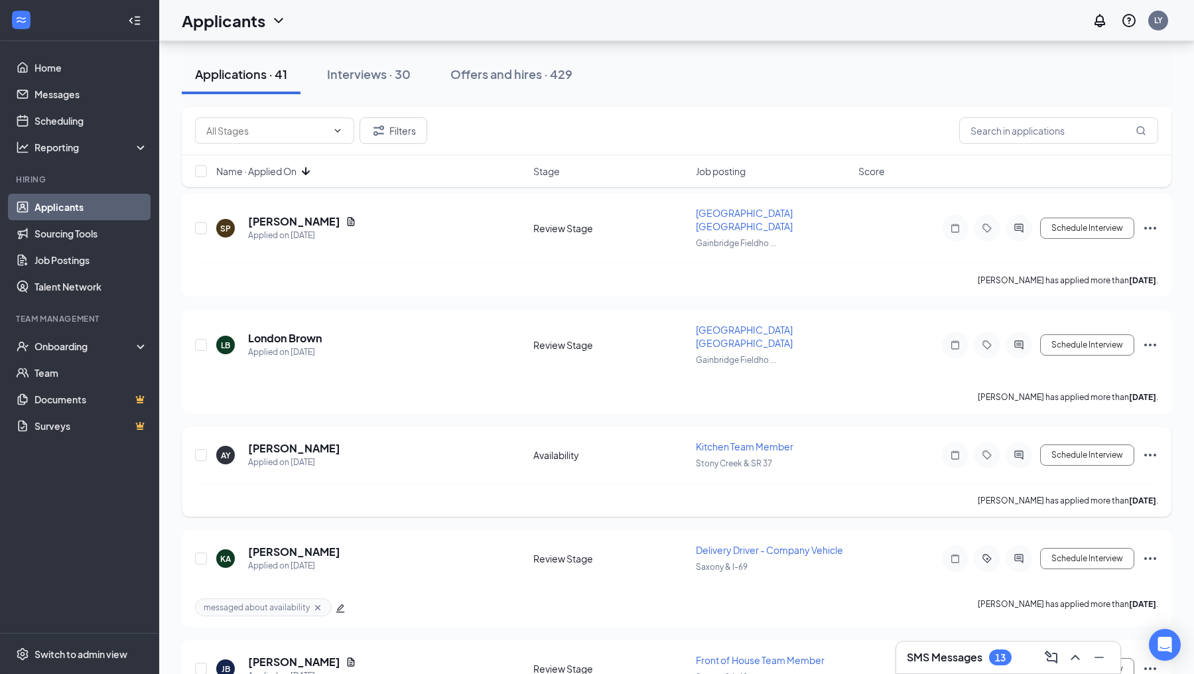
scroll to position [2524, 0]
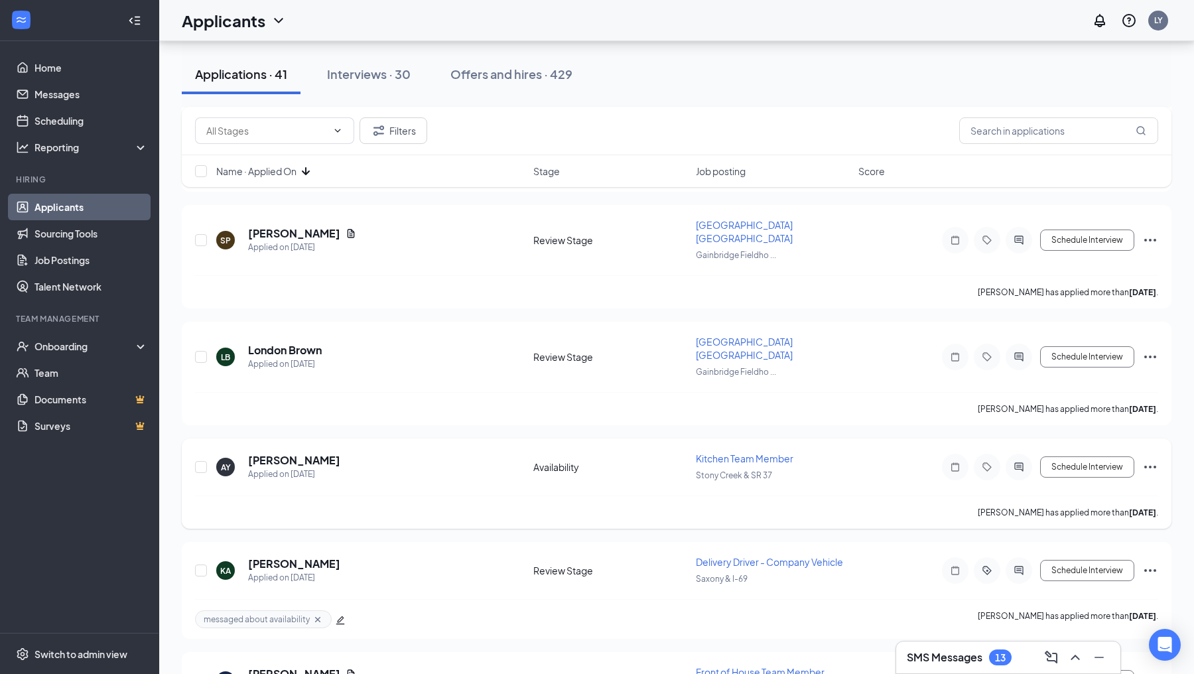
click at [1020, 462] on icon "ActiveChat" at bounding box center [1019, 467] width 16 height 11
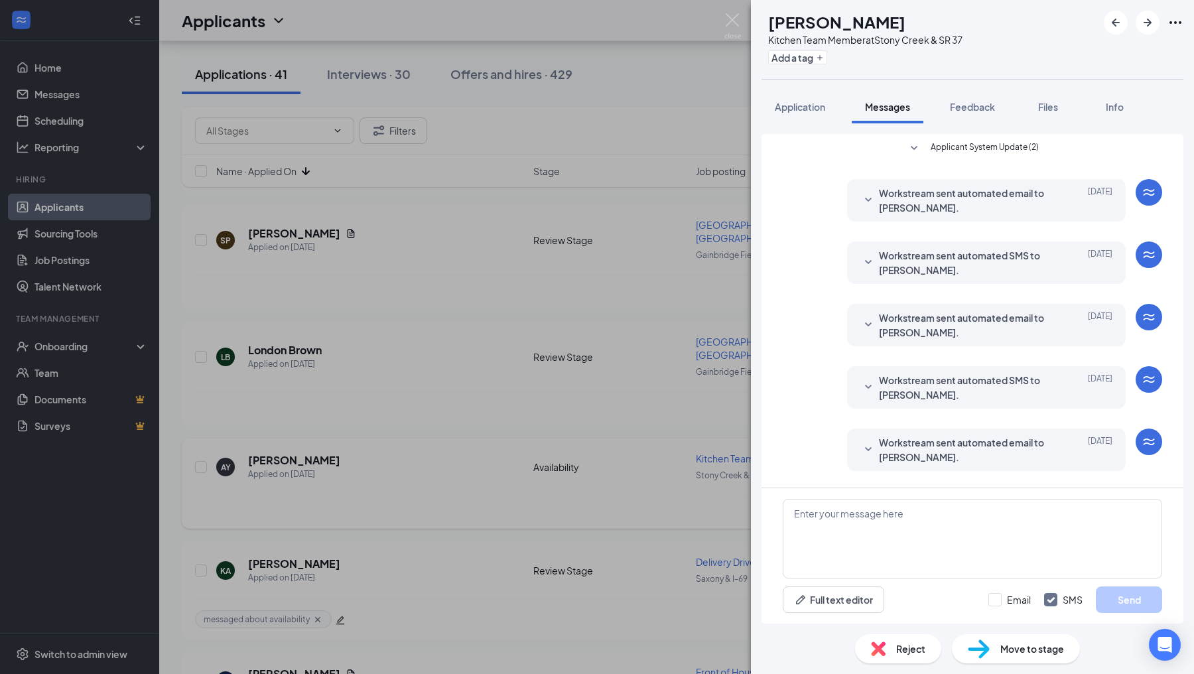
scroll to position [58, 0]
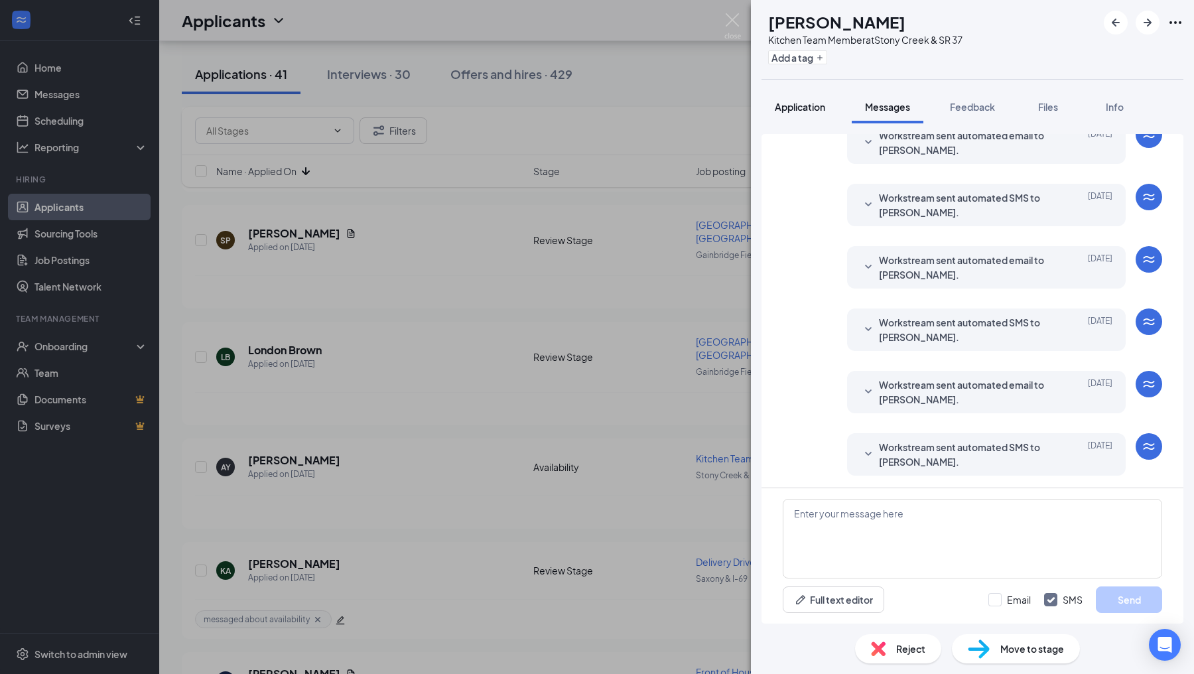
click at [789, 101] on span "Application" at bounding box center [800, 107] width 50 height 12
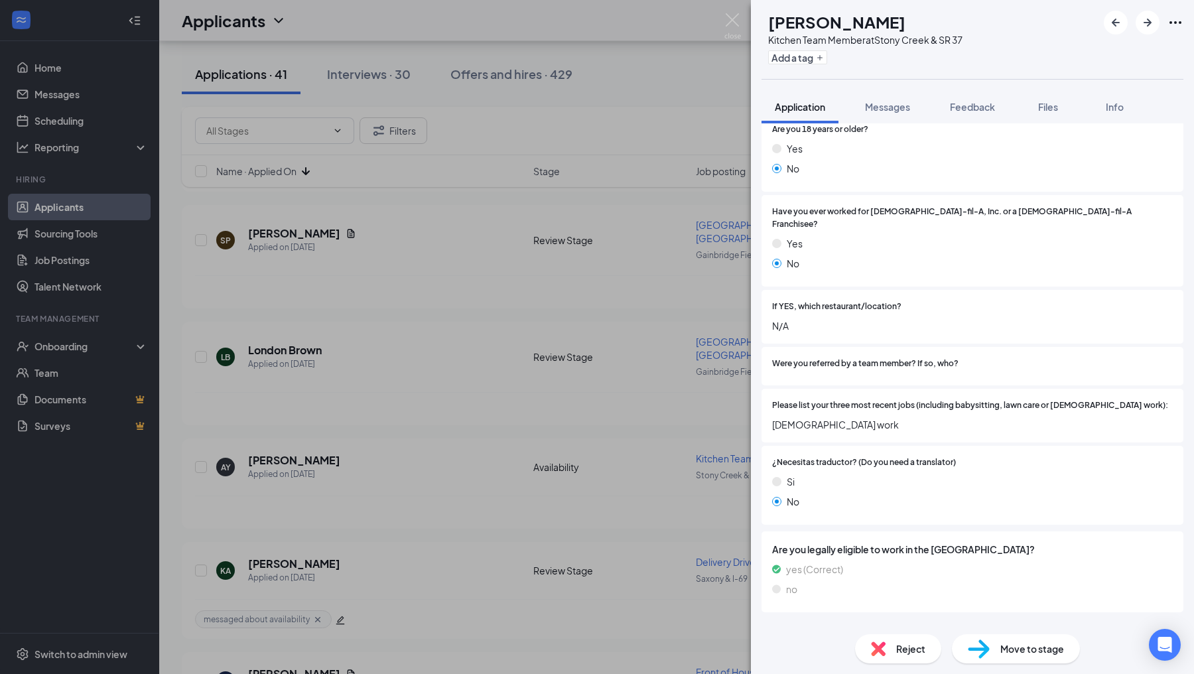
scroll to position [211, 0]
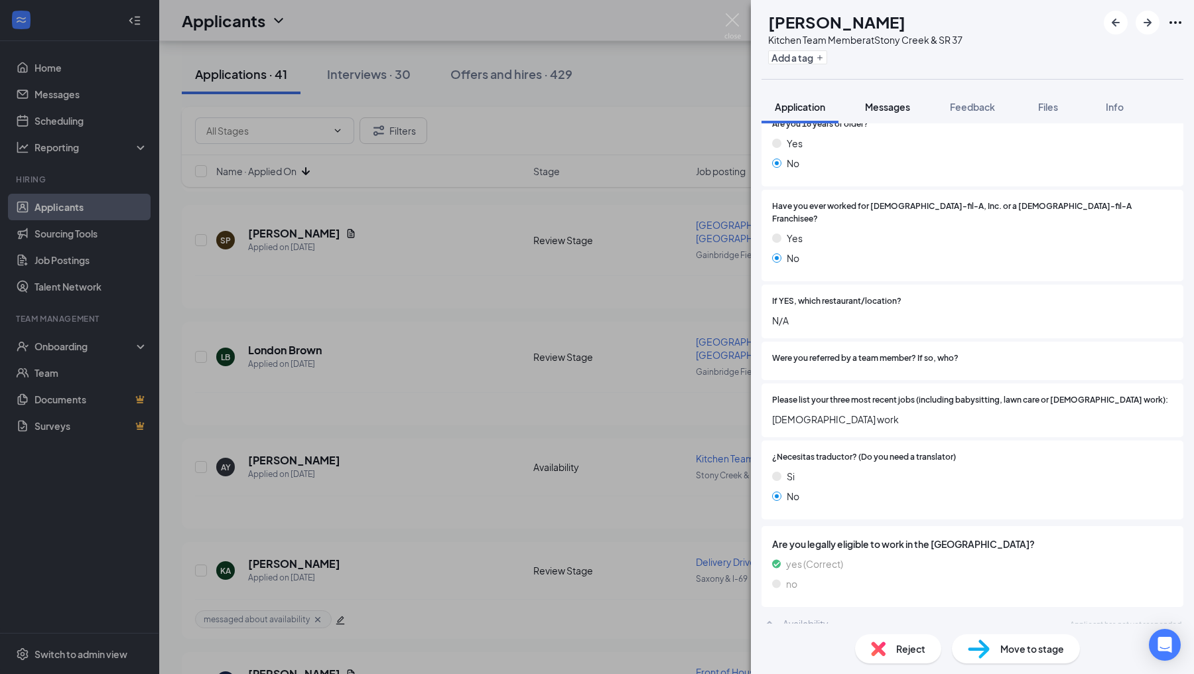
click at [870, 114] on button "Messages" at bounding box center [888, 106] width 72 height 33
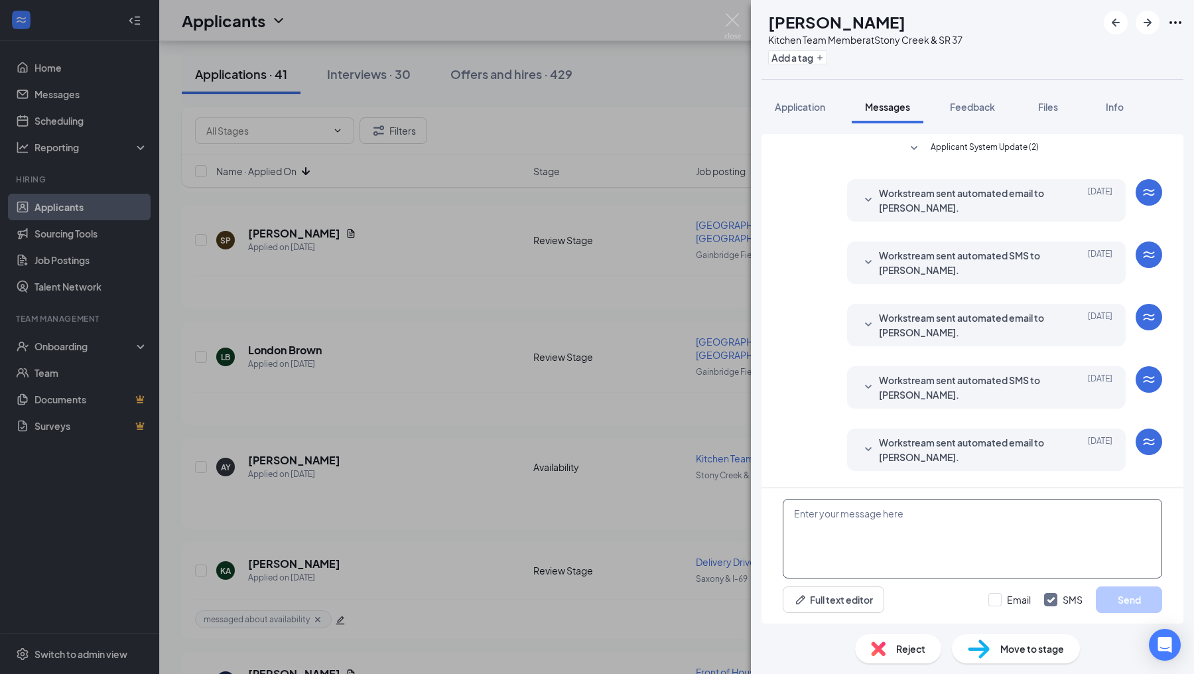
scroll to position [58, 0]
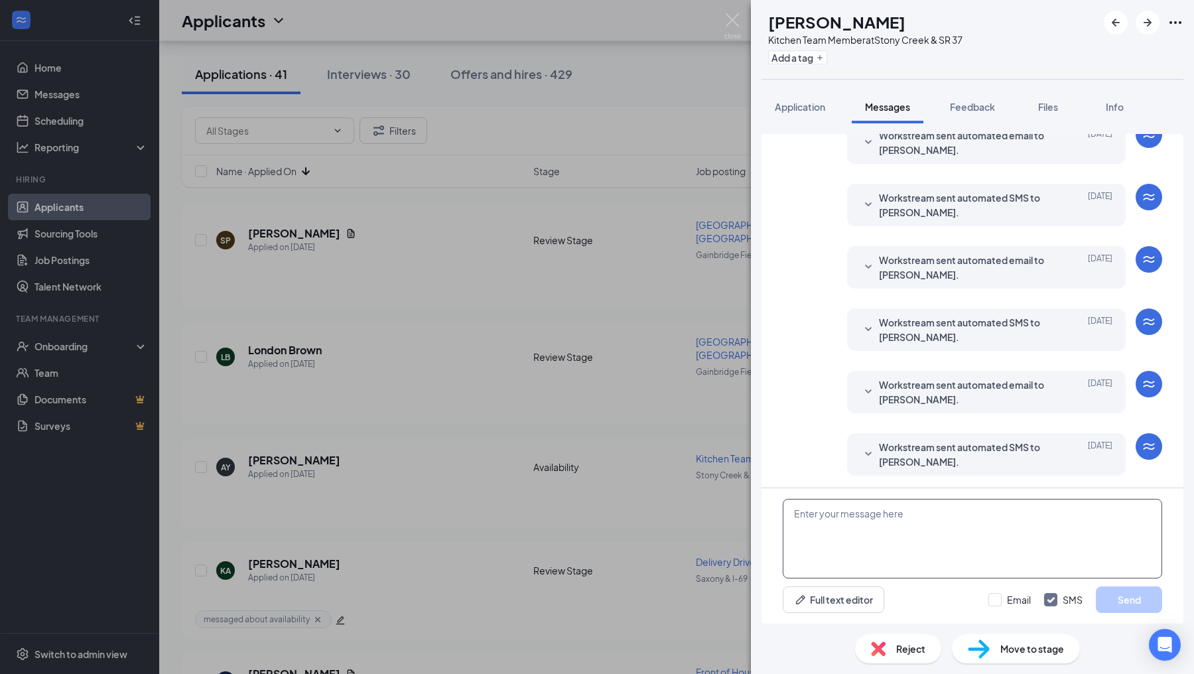
paste textarea "Hello! I wanted to reach out and see what your availability would be. Will you …"
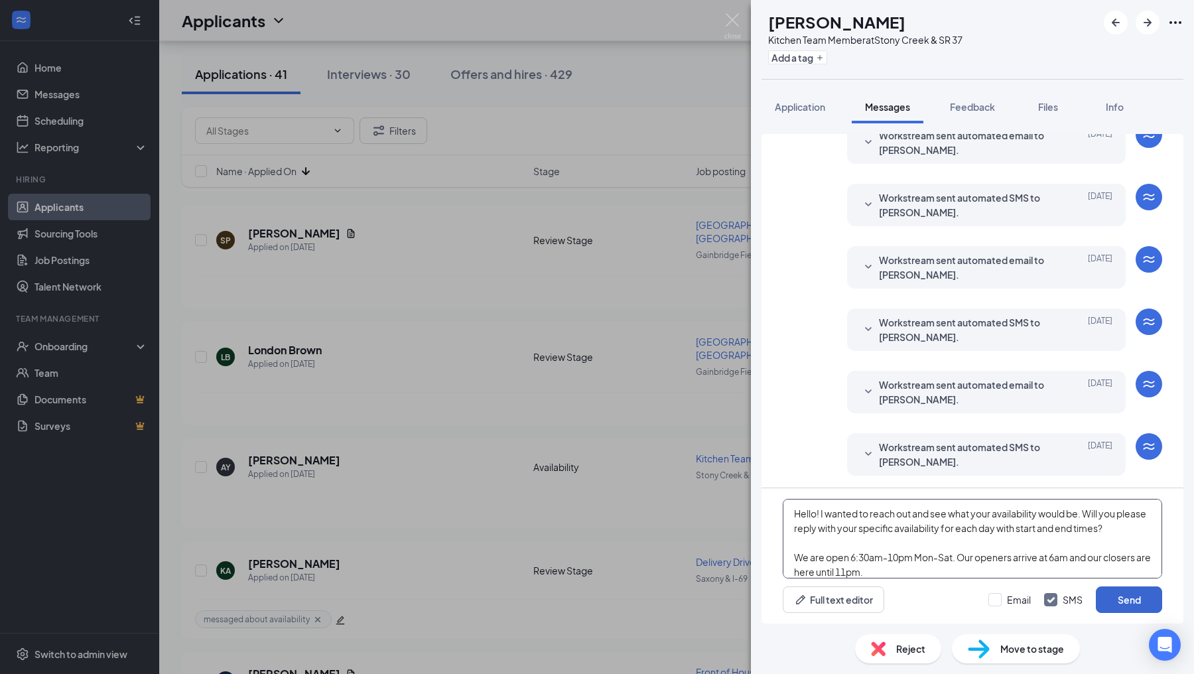
type textarea "Hello! I wanted to reach out and see what your availability would be. Will you …"
click at [1119, 597] on button "Send" at bounding box center [1129, 599] width 66 height 27
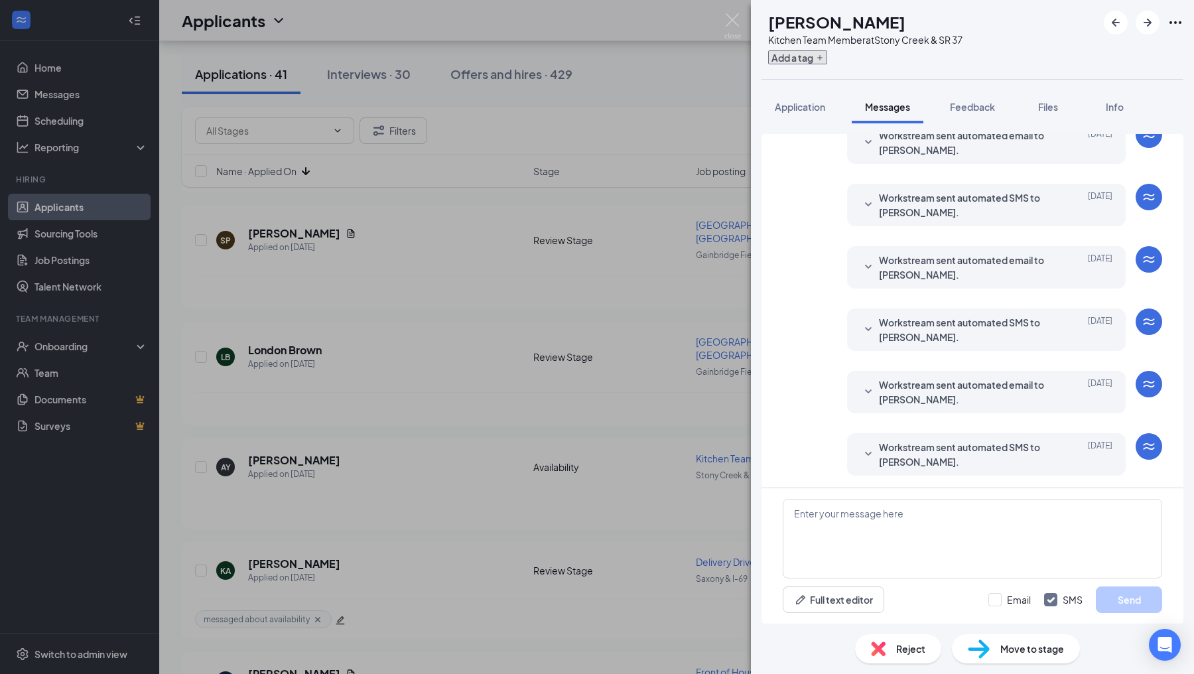
click at [817, 51] on button "Add a tag" at bounding box center [797, 57] width 59 height 14
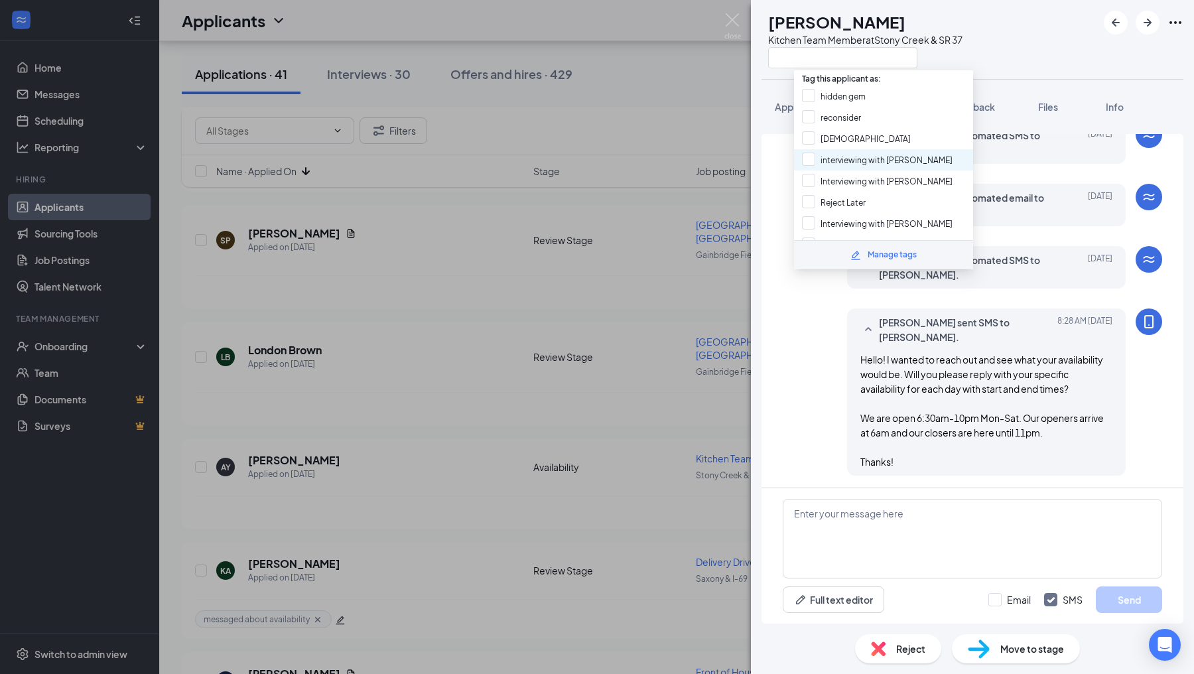
scroll to position [210, 0]
click at [810, 198] on div "messaged about availability" at bounding box center [883, 204] width 179 height 21
checkbox input "true"
click at [793, 401] on div "[PERSON_NAME] sent SMS to [PERSON_NAME]. [DATE] 8:28 AM Hello! I wanted to reac…" at bounding box center [972, 395] width 379 height 174
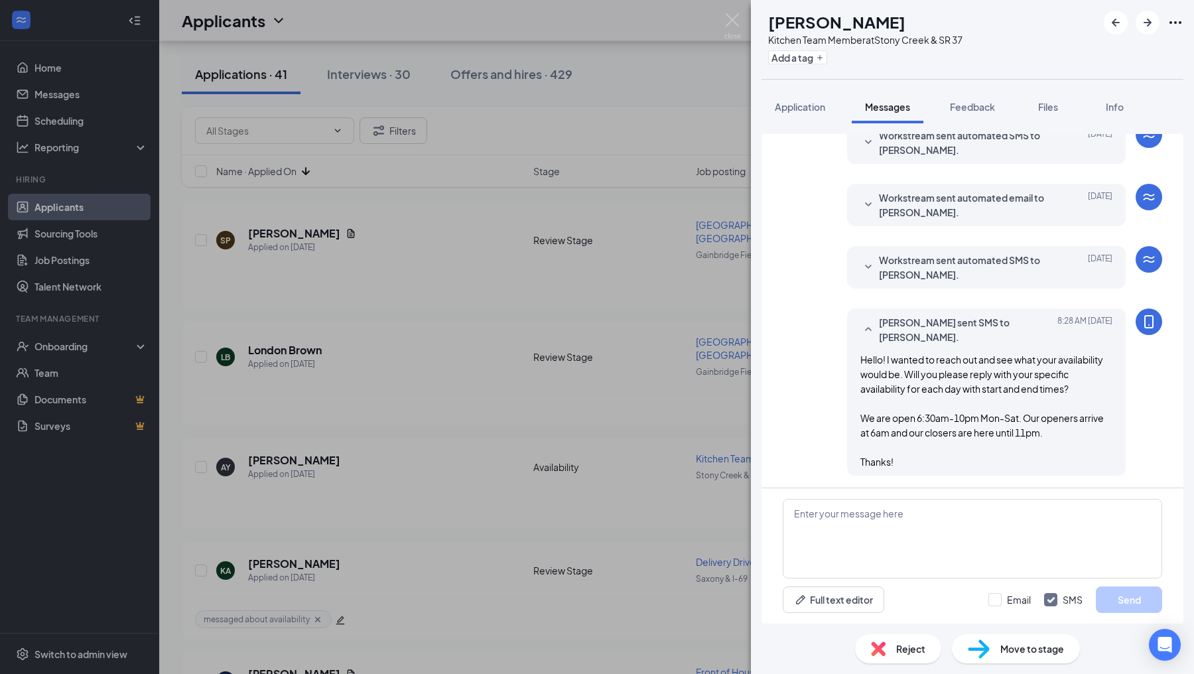
click at [722, 384] on div "AY [PERSON_NAME] Kitchen Team Member at [GEOGRAPHIC_DATA] & SR 37 Add a tag App…" at bounding box center [597, 337] width 1194 height 674
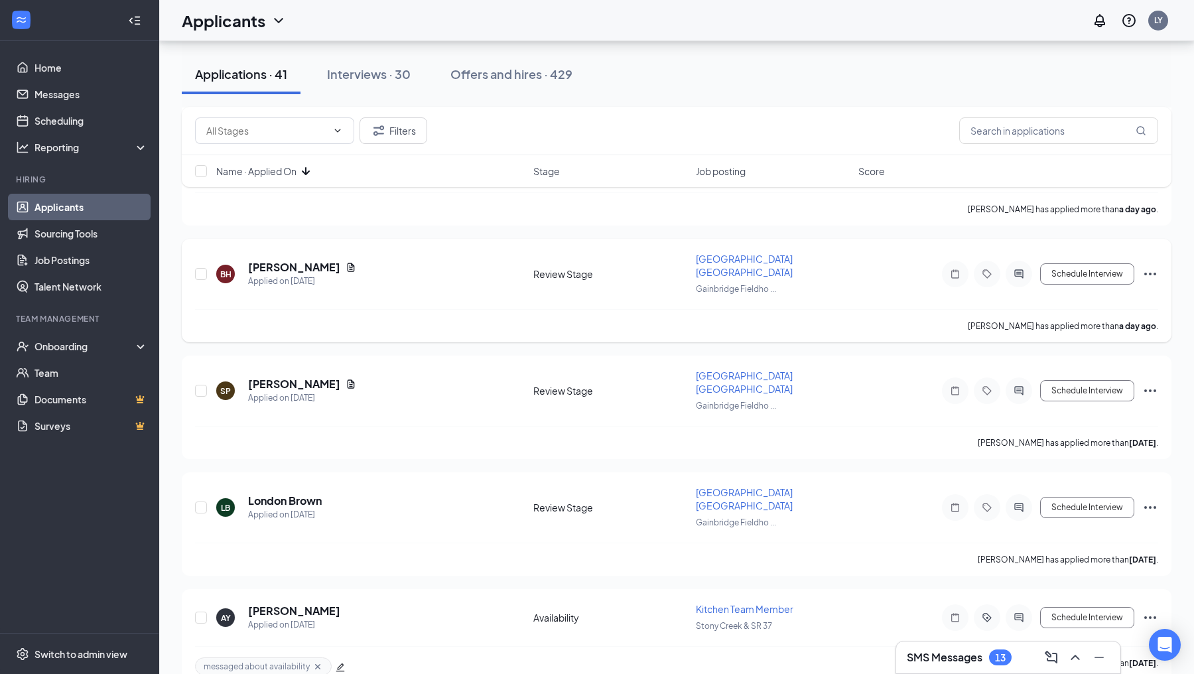
scroll to position [2372, 0]
click at [1020, 504] on icon "ActiveChat" at bounding box center [1019, 509] width 16 height 11
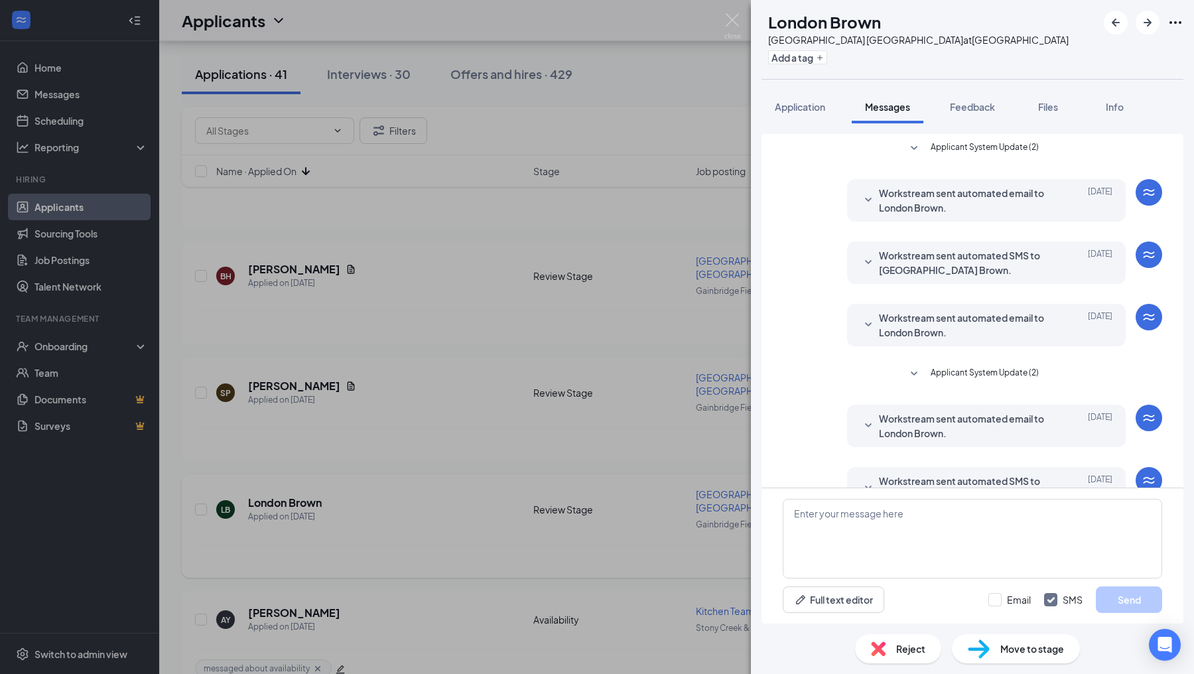
scroll to position [34, 0]
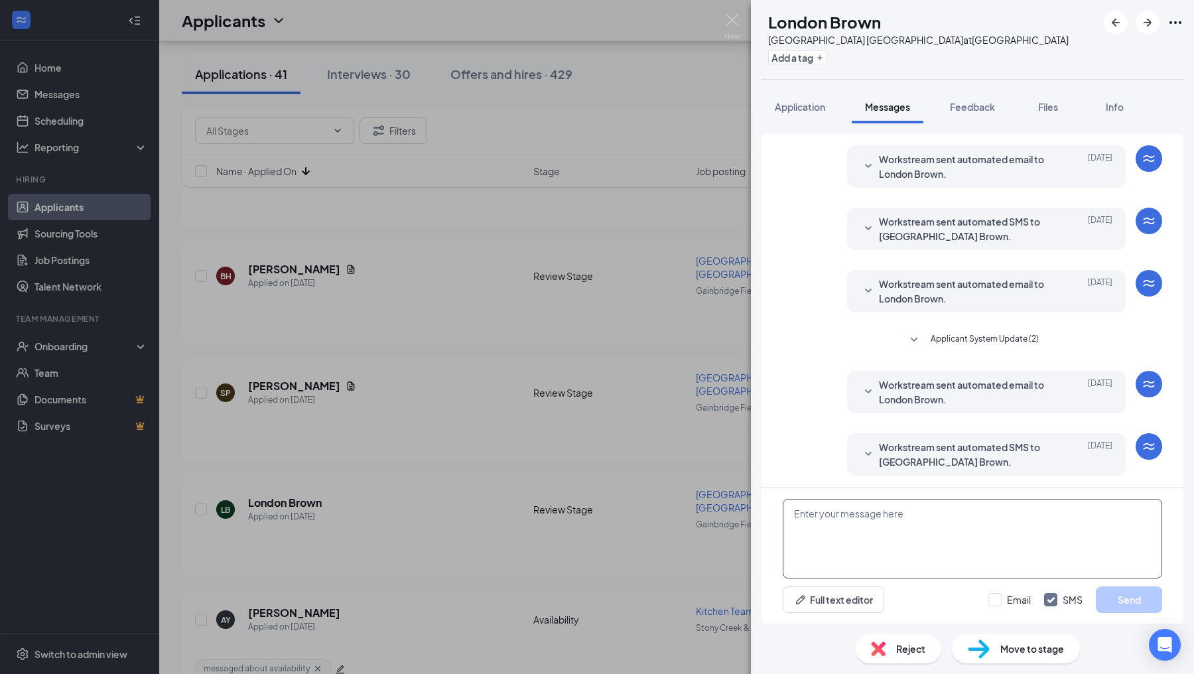
click at [864, 521] on textarea at bounding box center [972, 539] width 379 height 80
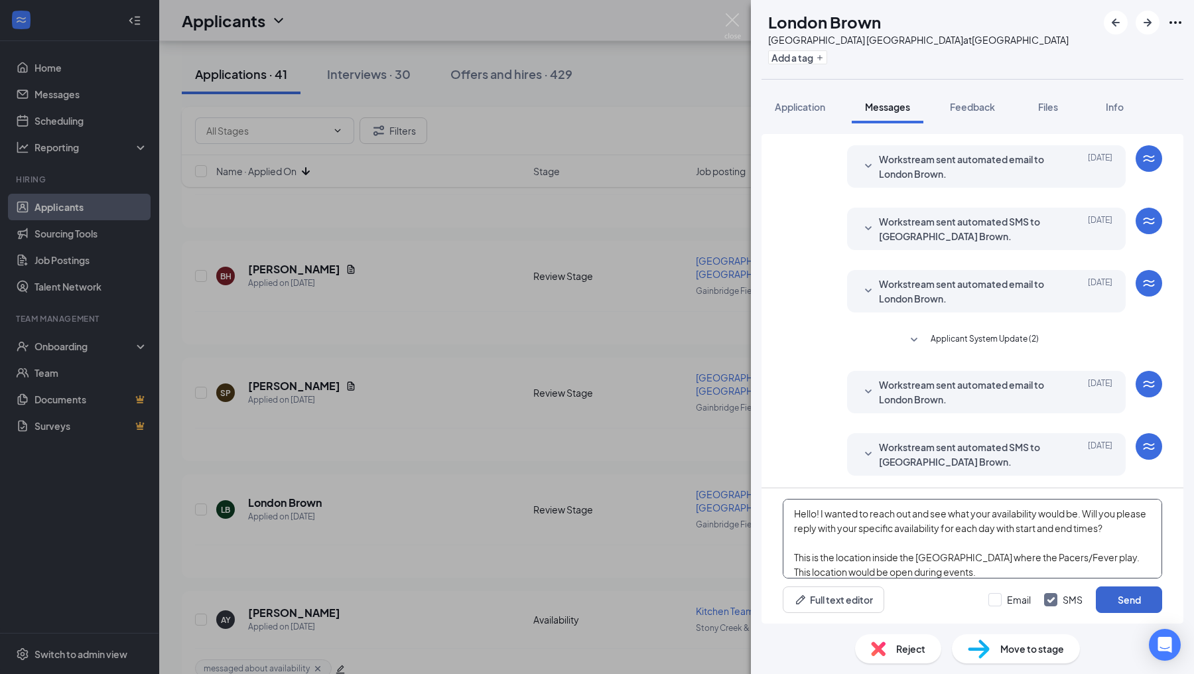
type textarea "Hello! I wanted to reach out and see what your availability would be. Will you …"
click at [1137, 598] on button "Send" at bounding box center [1129, 599] width 66 height 27
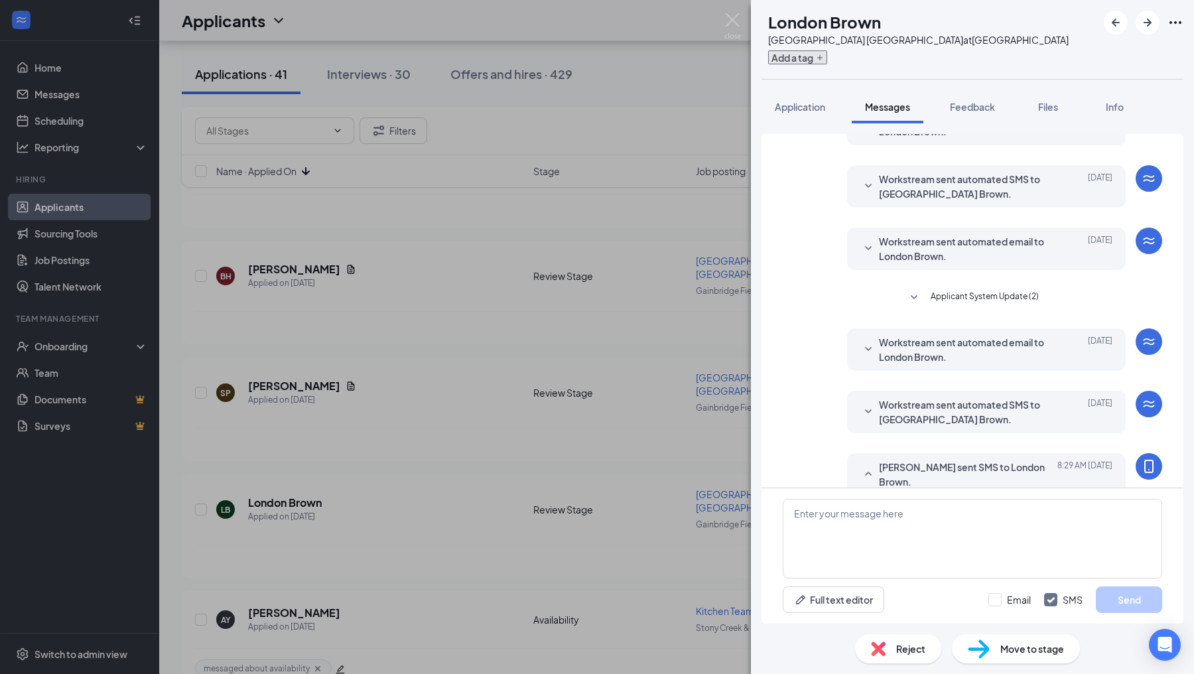
click at [808, 60] on button "Add a tag" at bounding box center [797, 57] width 59 height 14
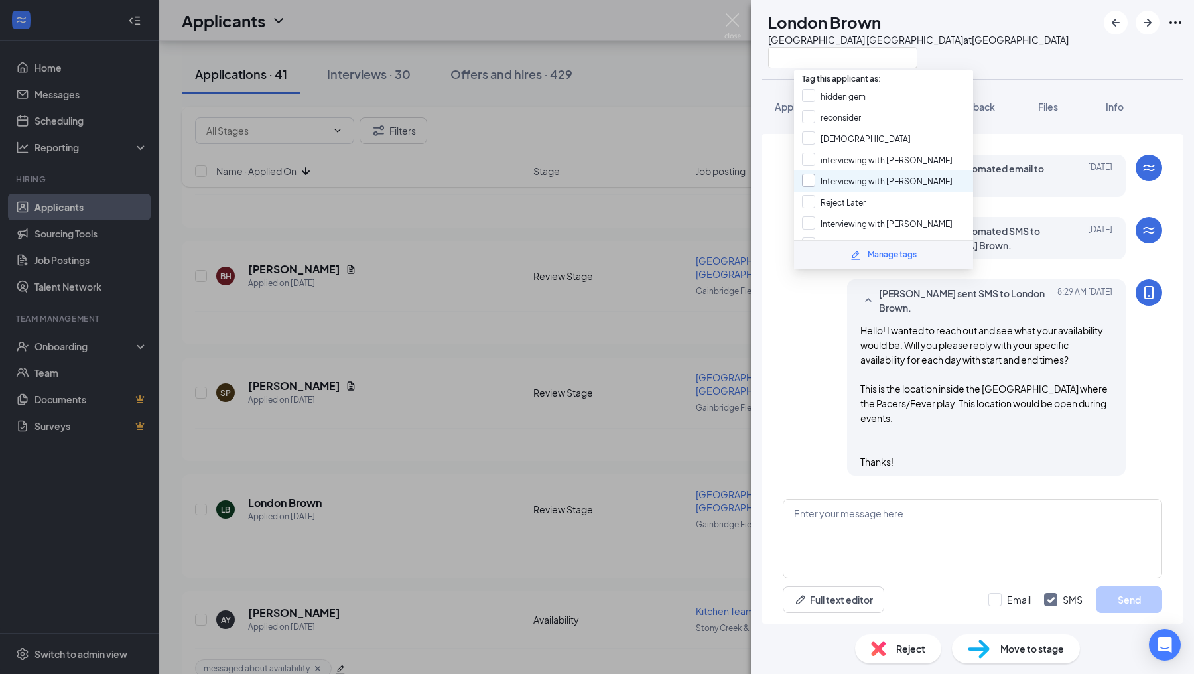
scroll to position [210, 0]
click at [811, 198] on input "messaged about availability" at bounding box center [864, 205] width 125 height 15
checkbox input "true"
click at [803, 419] on div "[PERSON_NAME] sent SMS to London Brown. [DATE] 8:29 AM Hello! I wanted to reach…" at bounding box center [972, 380] width 379 height 203
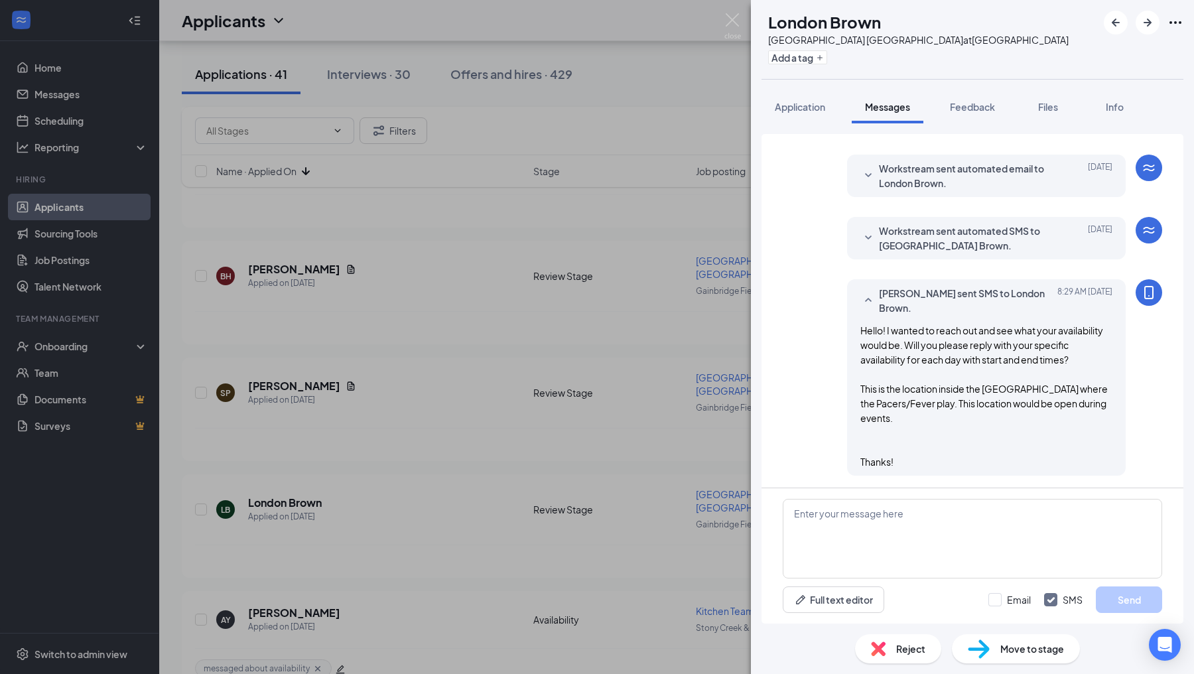
click at [711, 430] on div "LB [GEOGRAPHIC_DATA] [GEOGRAPHIC_DATA] Pacers Downtown at [GEOGRAPHIC_DATA] Add…" at bounding box center [597, 337] width 1194 height 674
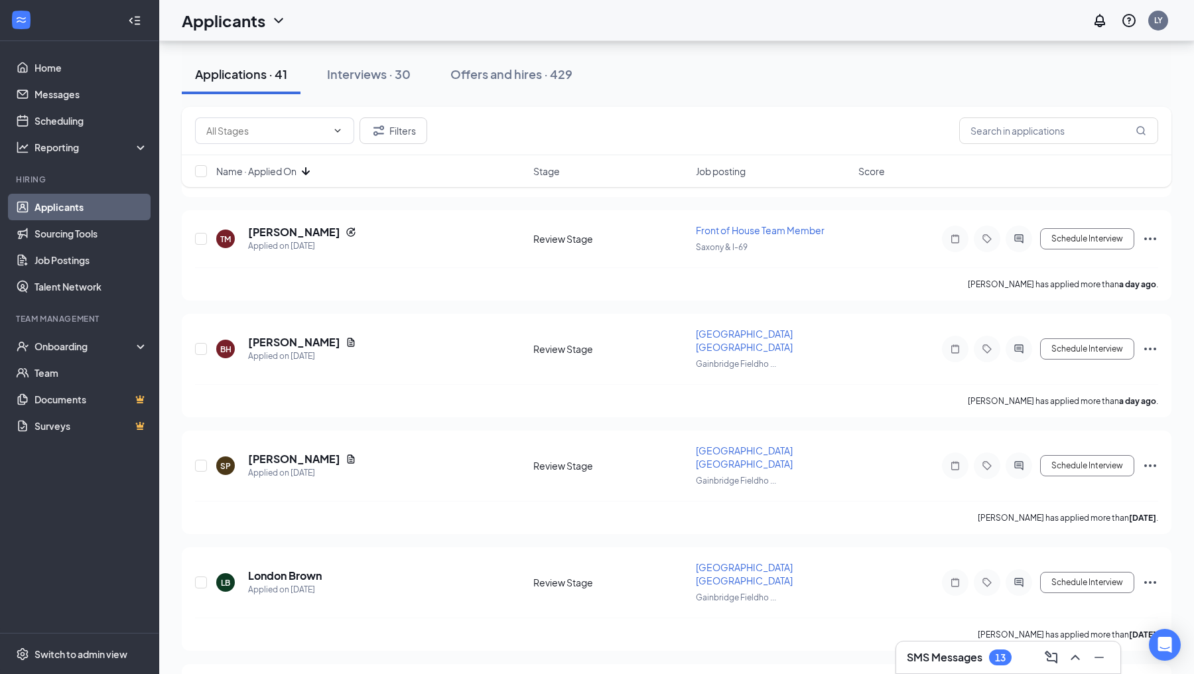
scroll to position [2286, 0]
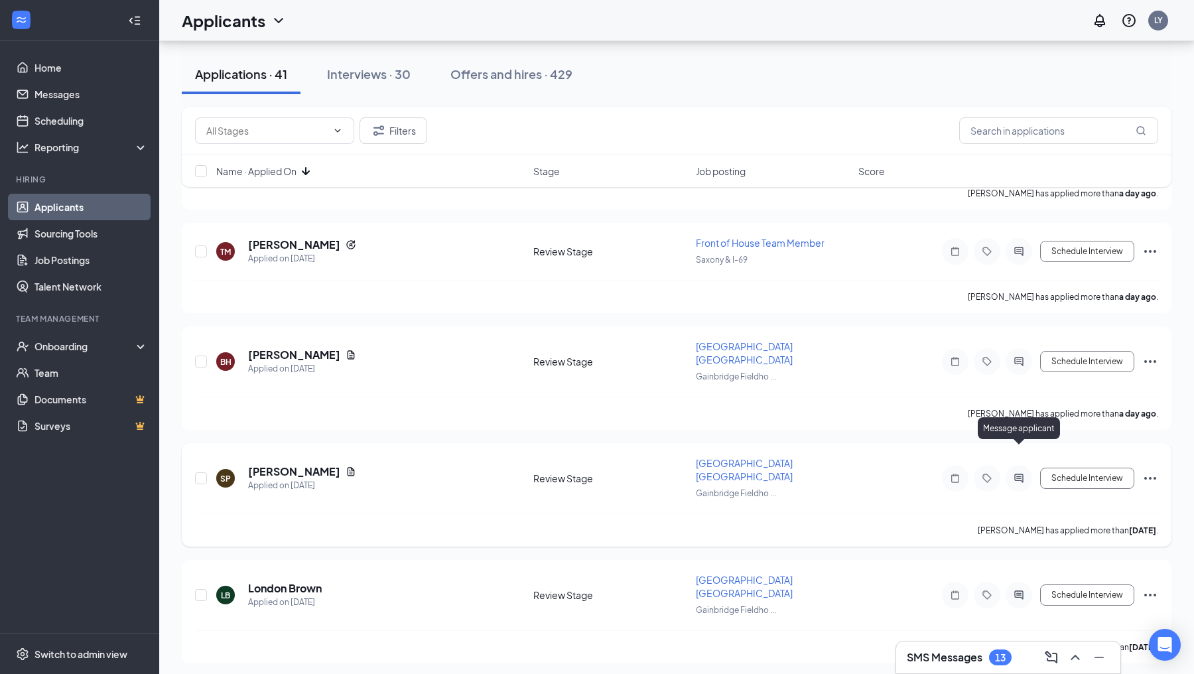
click at [1014, 473] on icon "ActiveChat" at bounding box center [1019, 478] width 16 height 11
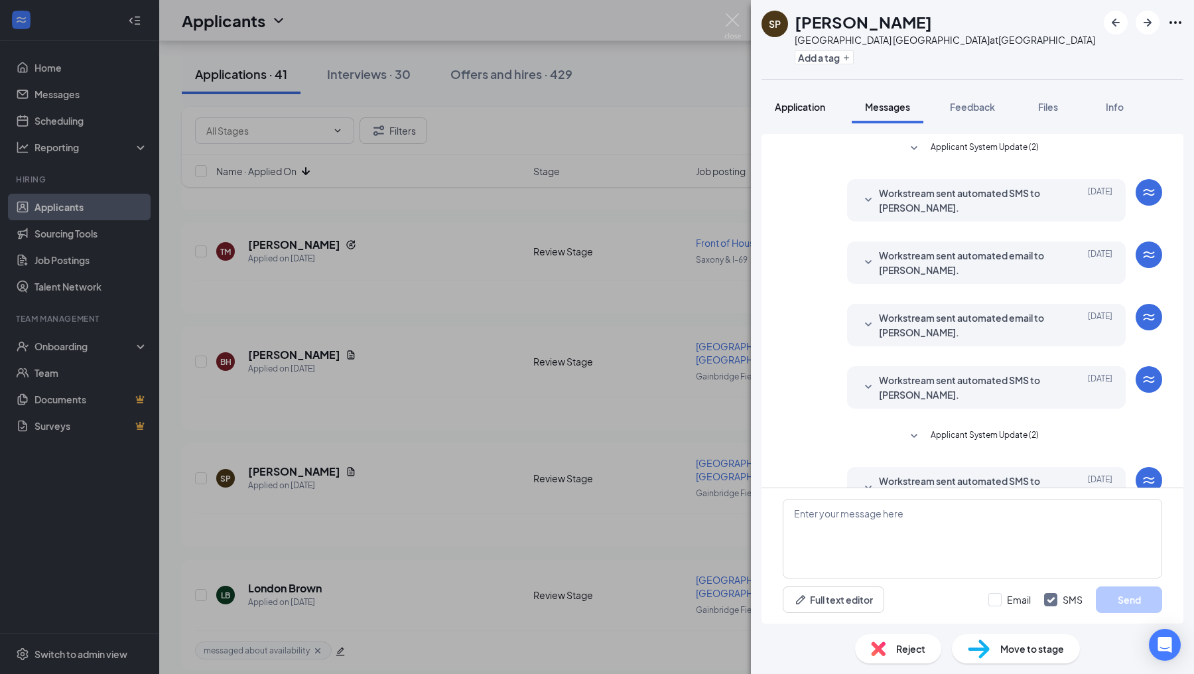
scroll to position [96, 0]
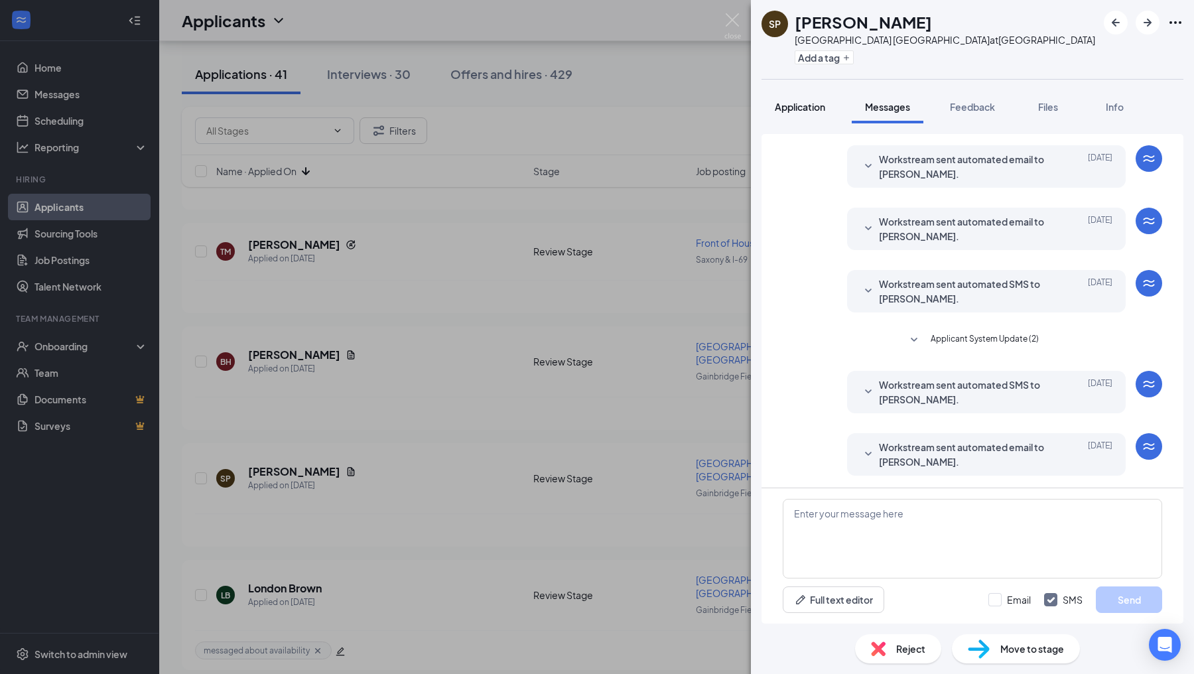
click at [831, 112] on button "Application" at bounding box center [800, 106] width 77 height 33
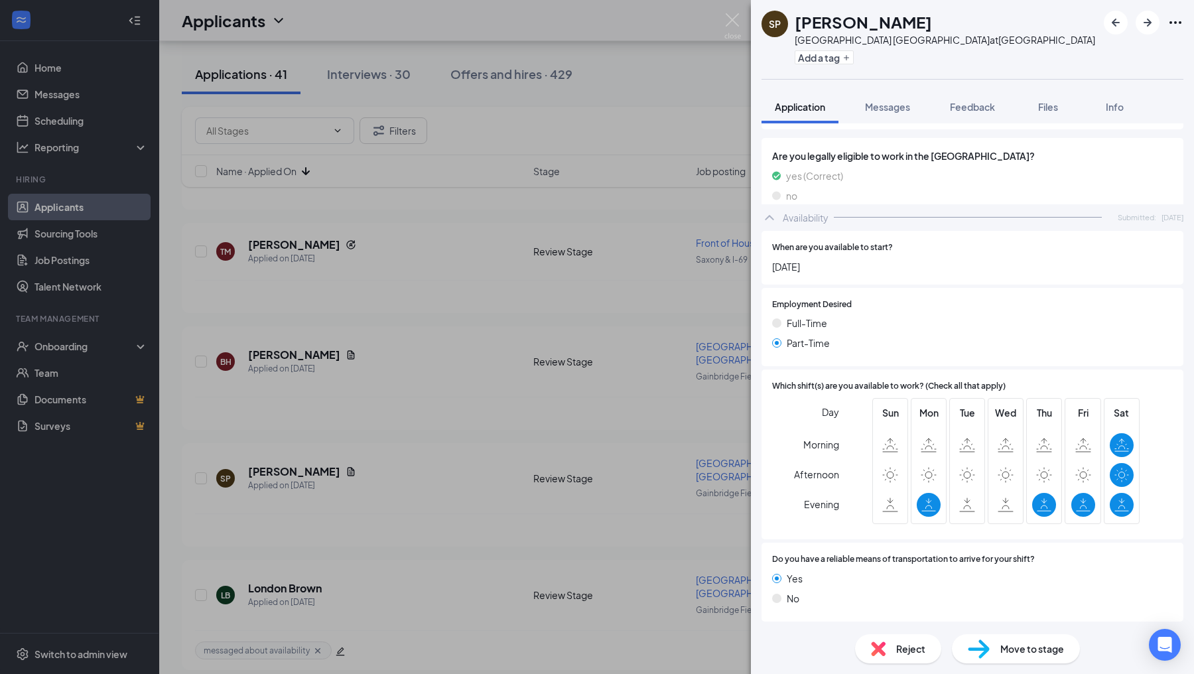
scroll to position [687, 0]
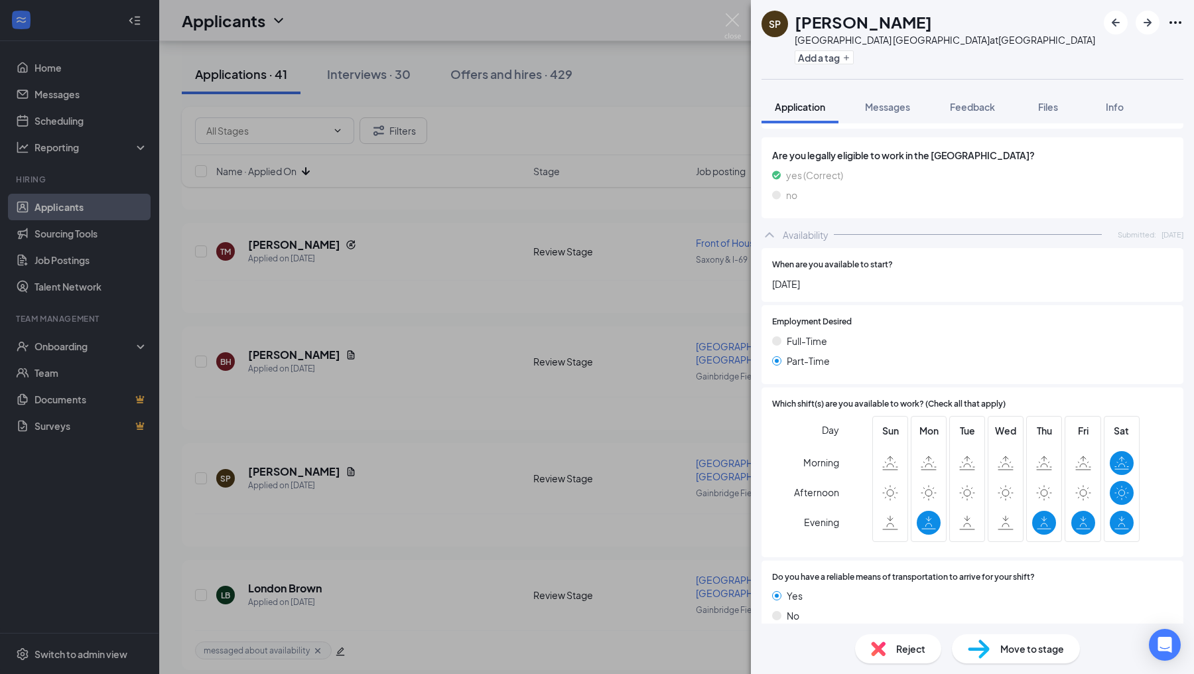
click at [872, 134] on div "Are you legally eligible to work in the [GEOGRAPHIC_DATA]? yes (Correct) no" at bounding box center [973, 178] width 422 height 88
click at [875, 117] on button "Messages" at bounding box center [888, 106] width 72 height 33
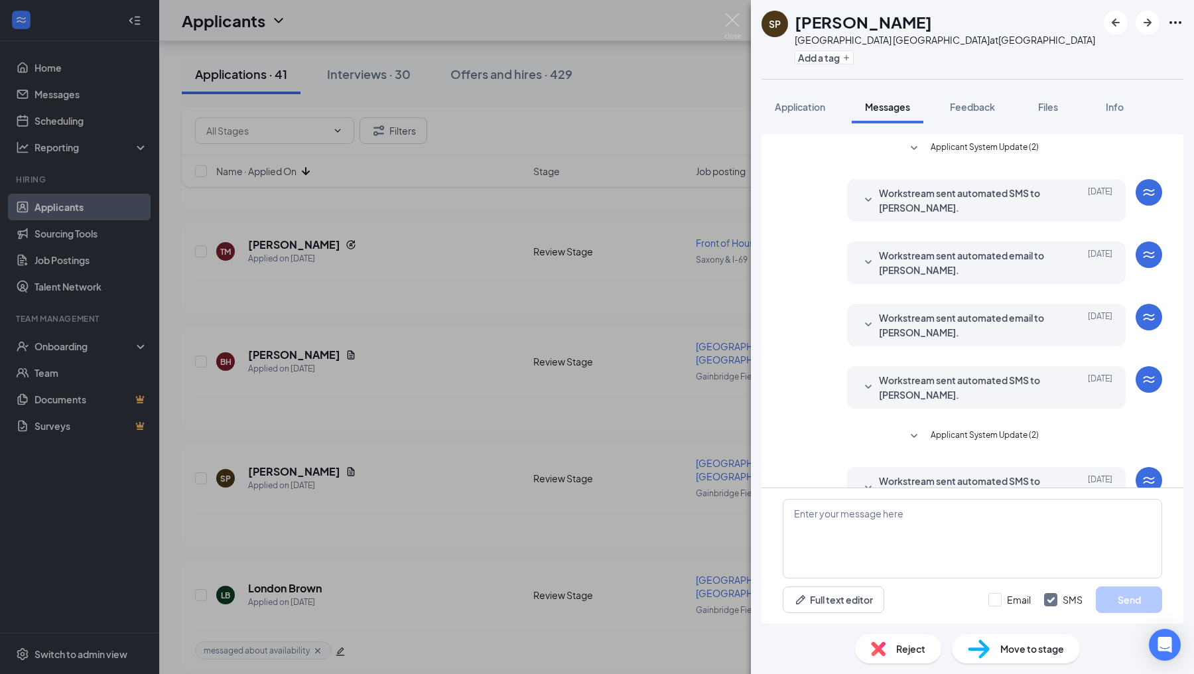
scroll to position [96, 0]
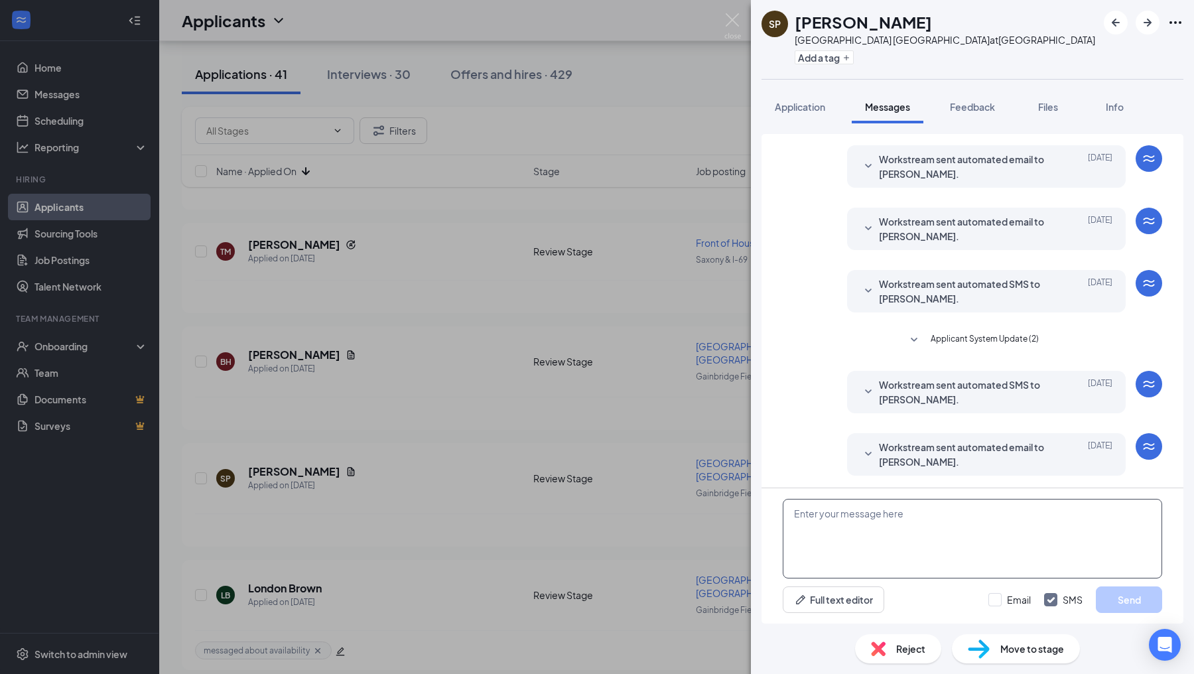
click at [837, 527] on textarea at bounding box center [972, 539] width 379 height 80
paste textarea "Hello! I wanted to reach out and see what your availability would be. Will you …"
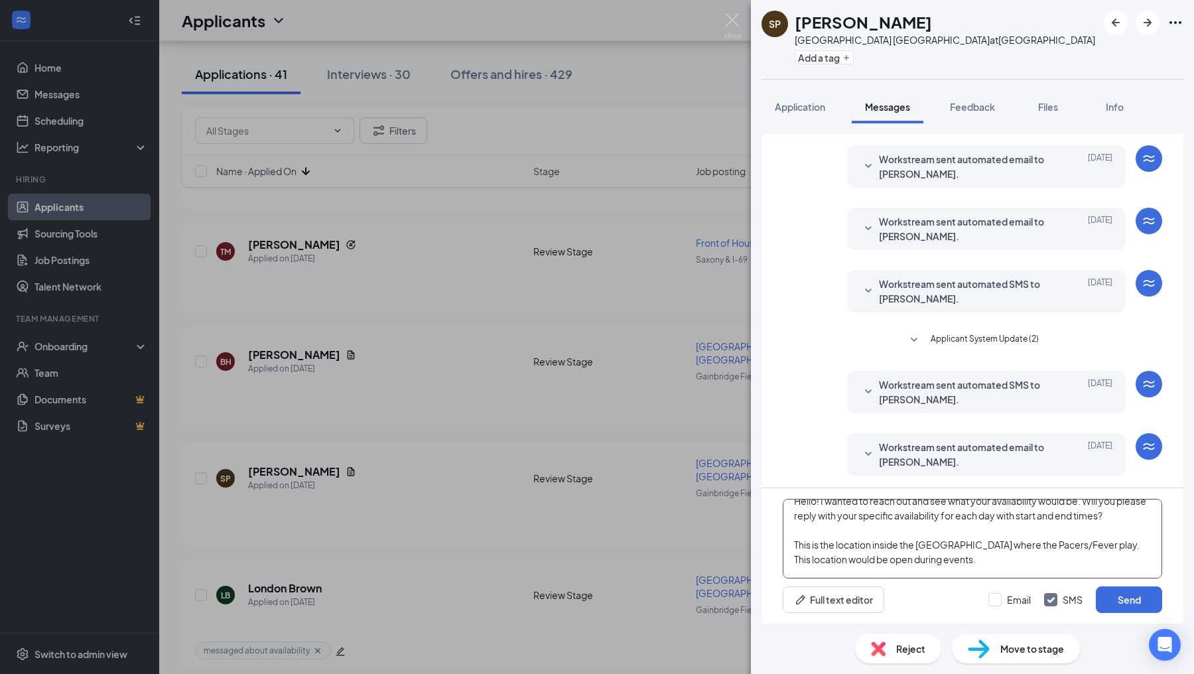
scroll to position [0, 0]
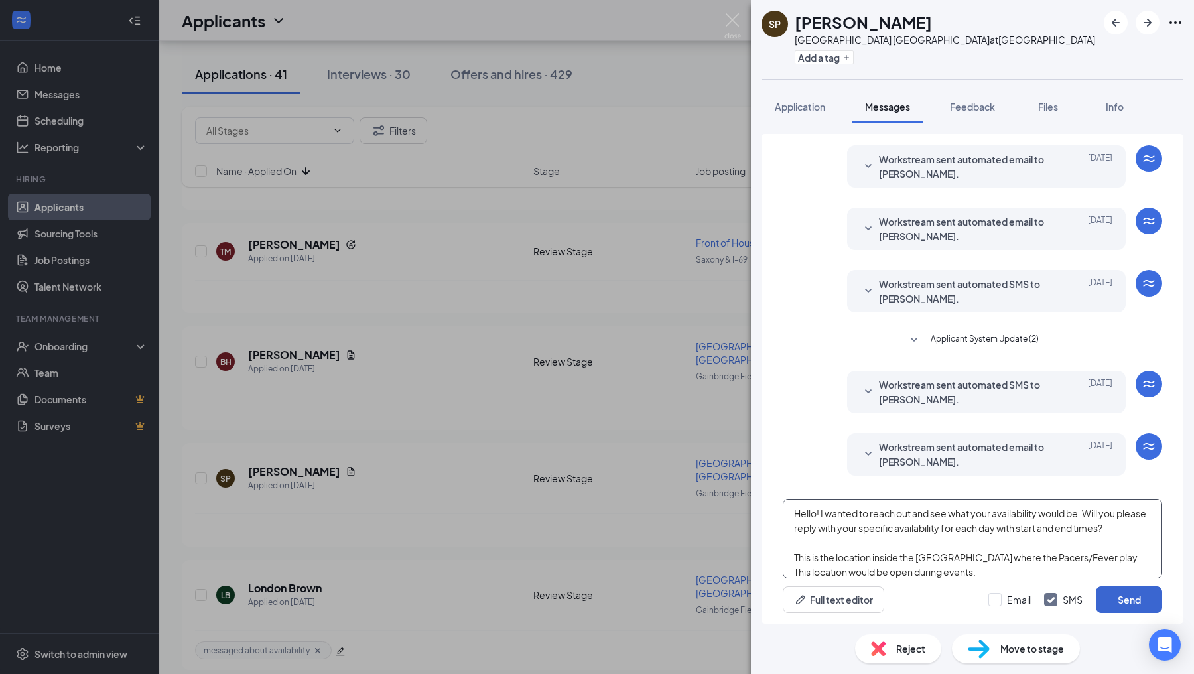
type textarea "Hello! I wanted to reach out and see what your availability would be. Will you …"
click at [1115, 592] on button "Send" at bounding box center [1129, 599] width 66 height 27
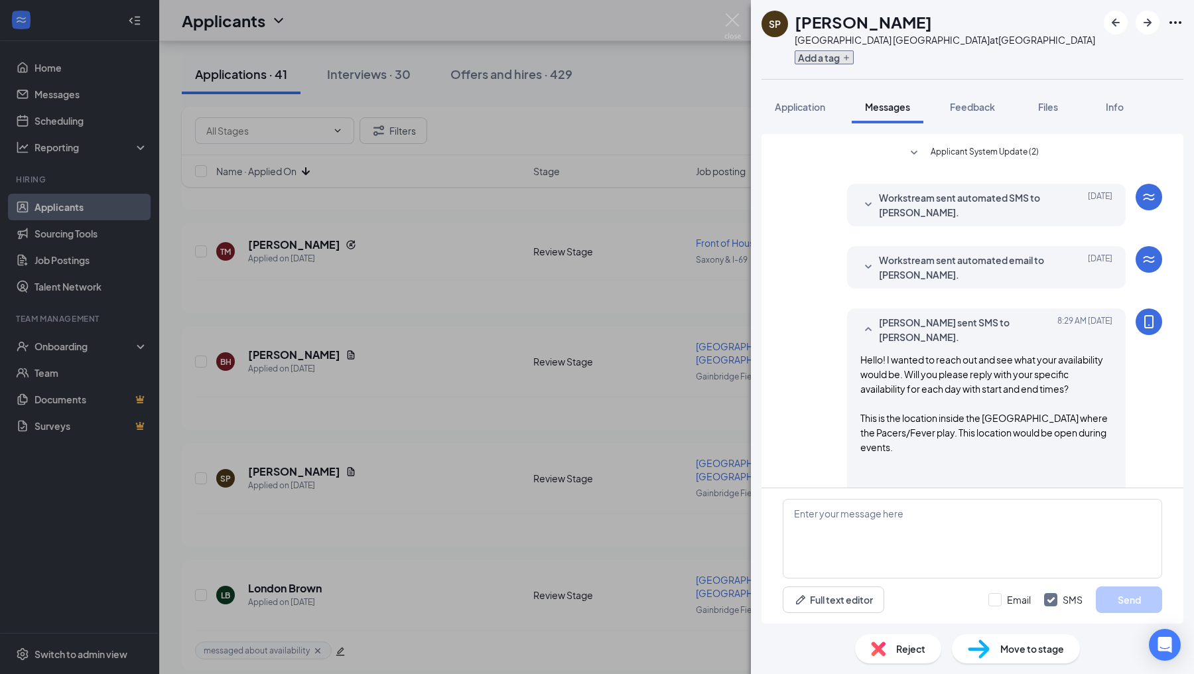
click at [810, 58] on button "Add a tag" at bounding box center [824, 57] width 59 height 14
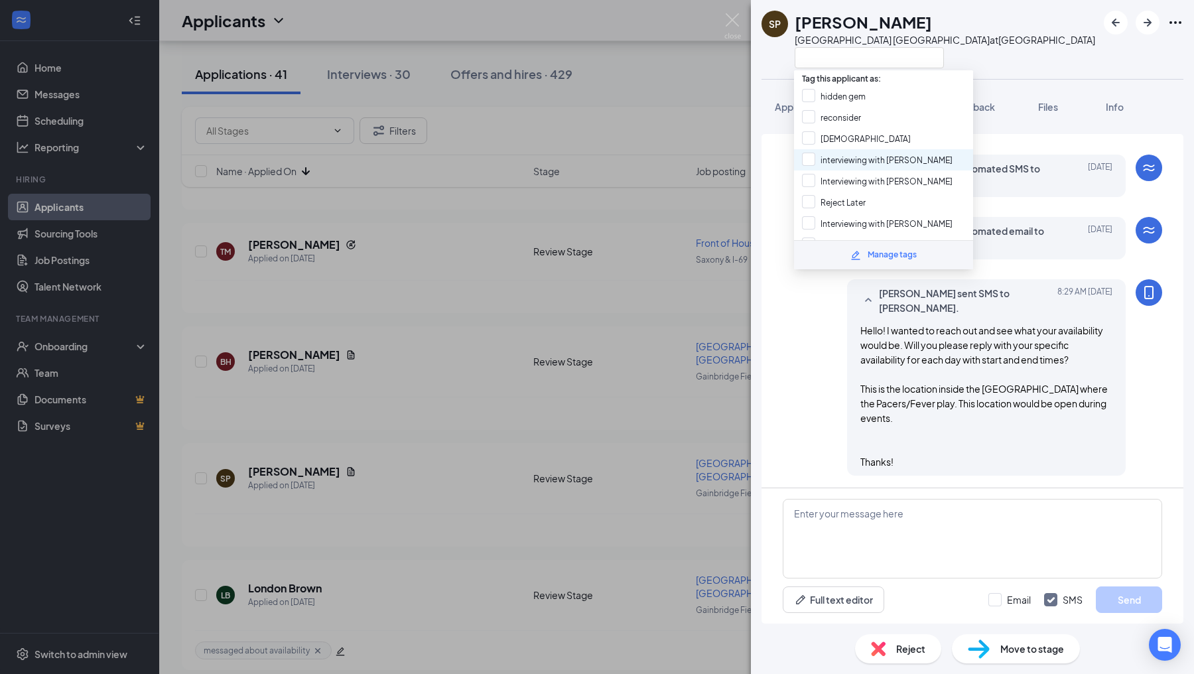
scroll to position [210, 0]
click at [802, 198] on input "messaged about availability" at bounding box center [864, 205] width 125 height 15
checkbox input "true"
click at [802, 338] on div "[PERSON_NAME] sent SMS to [PERSON_NAME]. [DATE] 8:29 AM Hello! I wanted to reac…" at bounding box center [972, 380] width 379 height 203
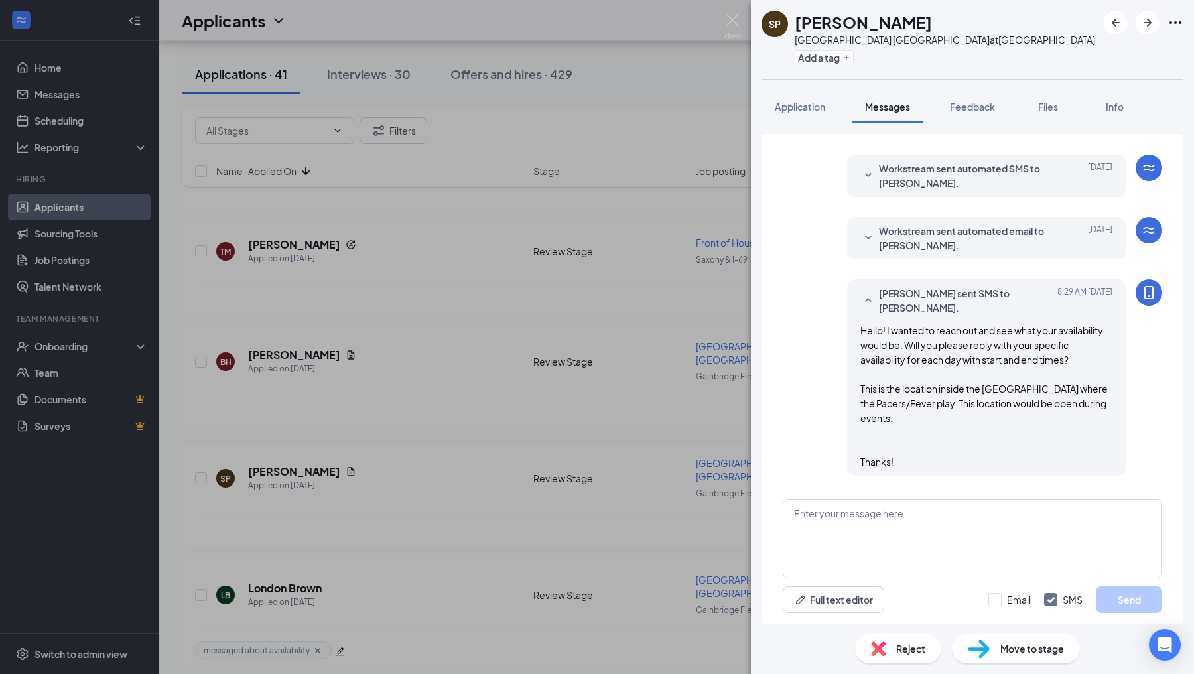
click at [716, 376] on div "SP [PERSON_NAME] [GEOGRAPHIC_DATA] Pacers Downtown at [GEOGRAPHIC_DATA] Add a t…" at bounding box center [597, 337] width 1194 height 674
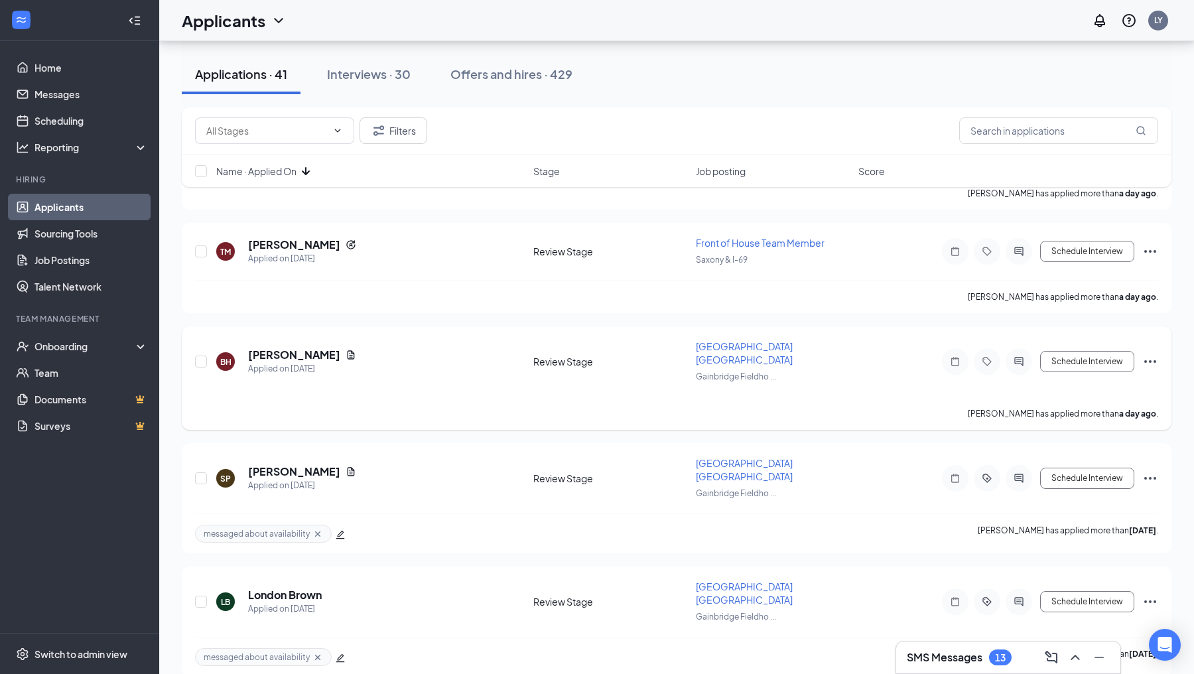
scroll to position [2240, 0]
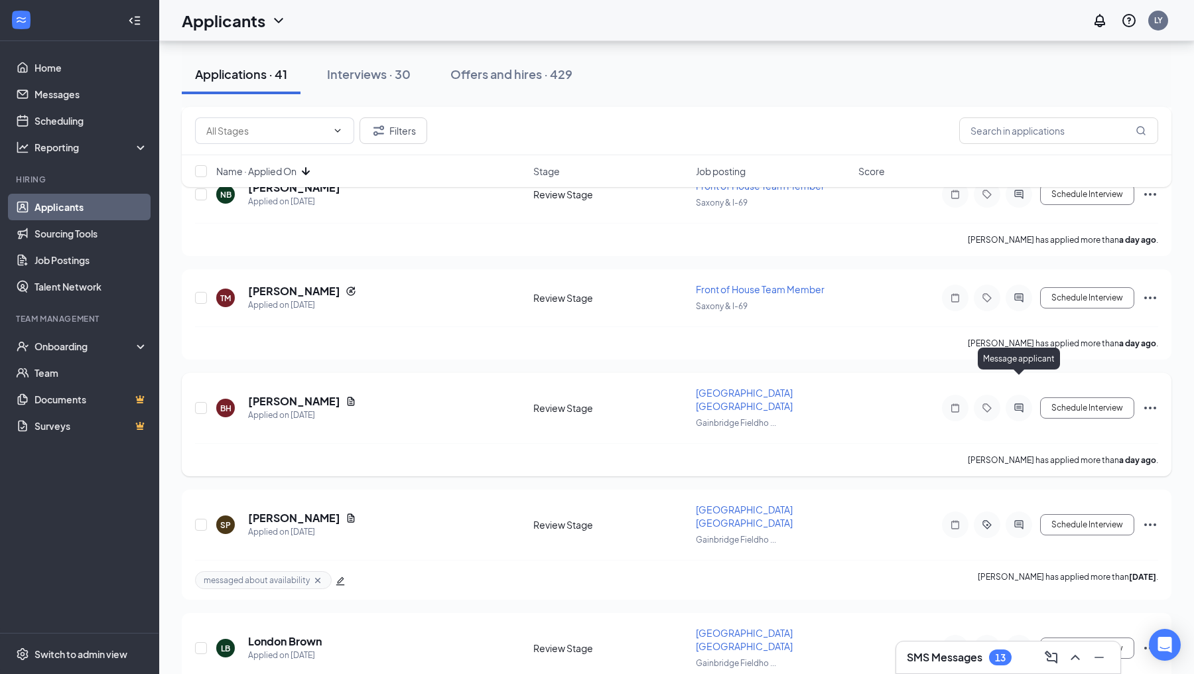
click at [1019, 403] on icon "ActiveChat" at bounding box center [1019, 408] width 16 height 11
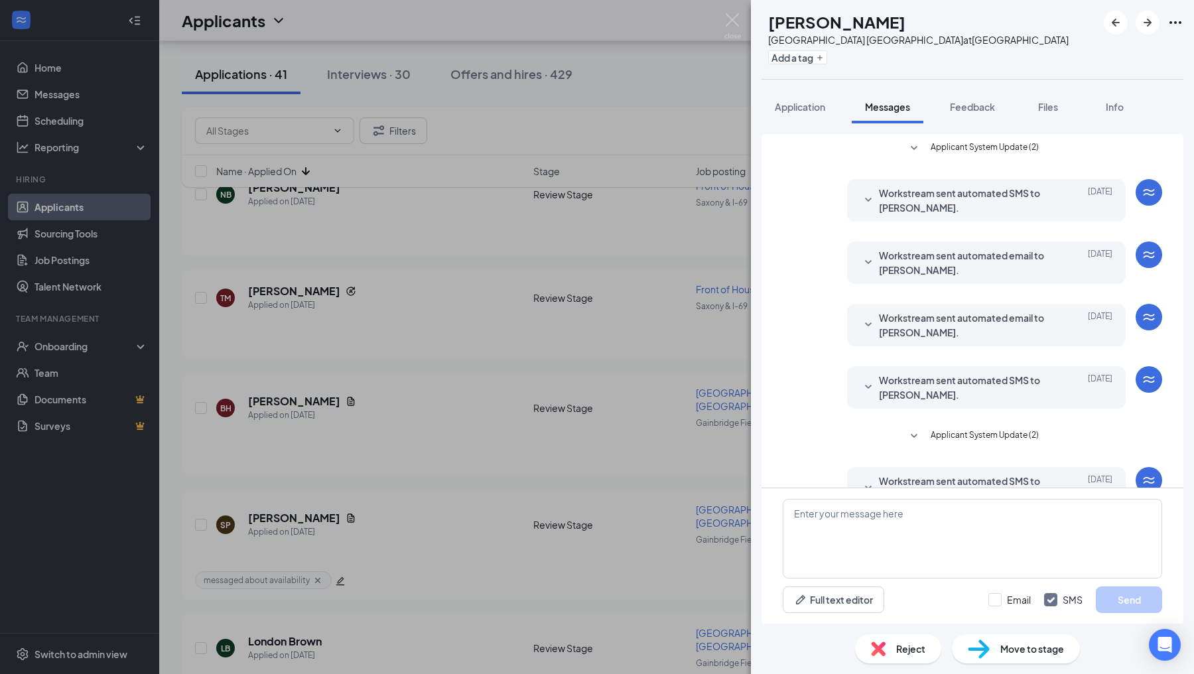
scroll to position [96, 0]
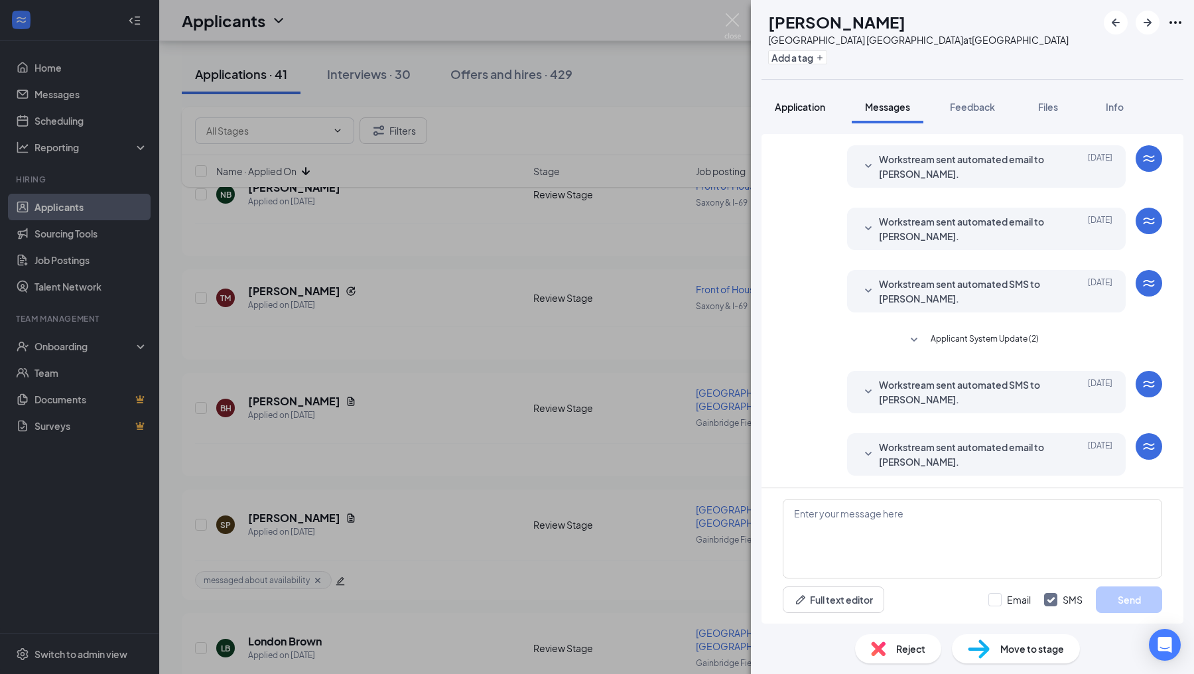
click at [819, 105] on span "Application" at bounding box center [800, 107] width 50 height 12
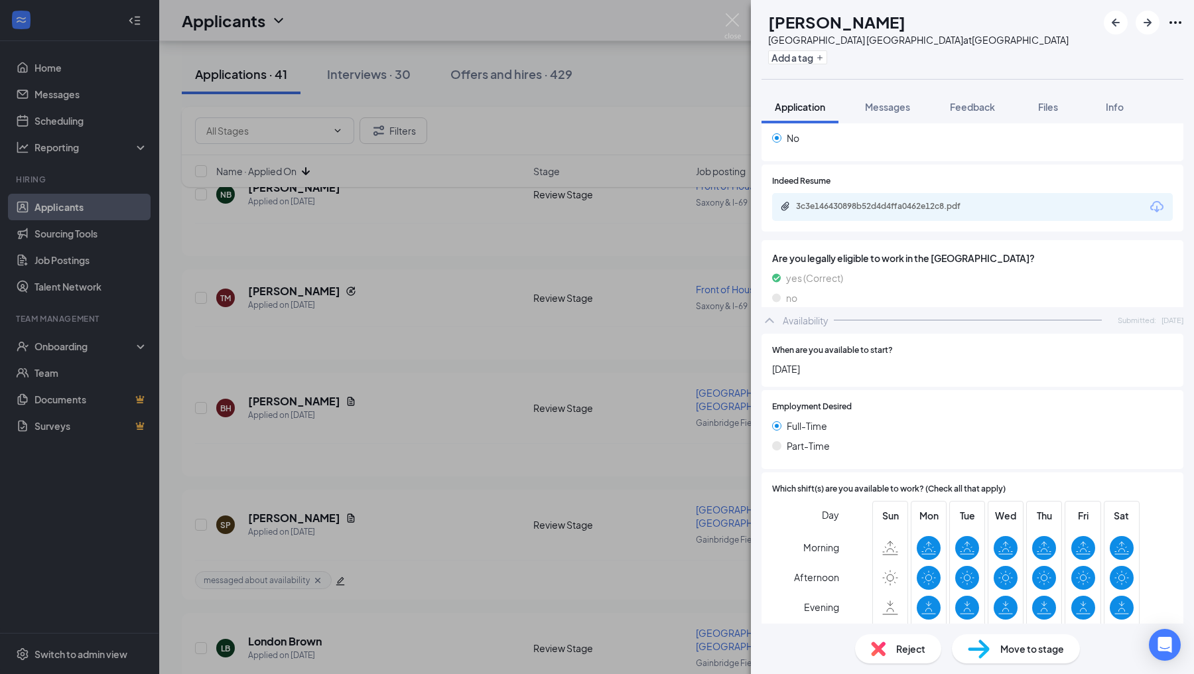
scroll to position [659, 0]
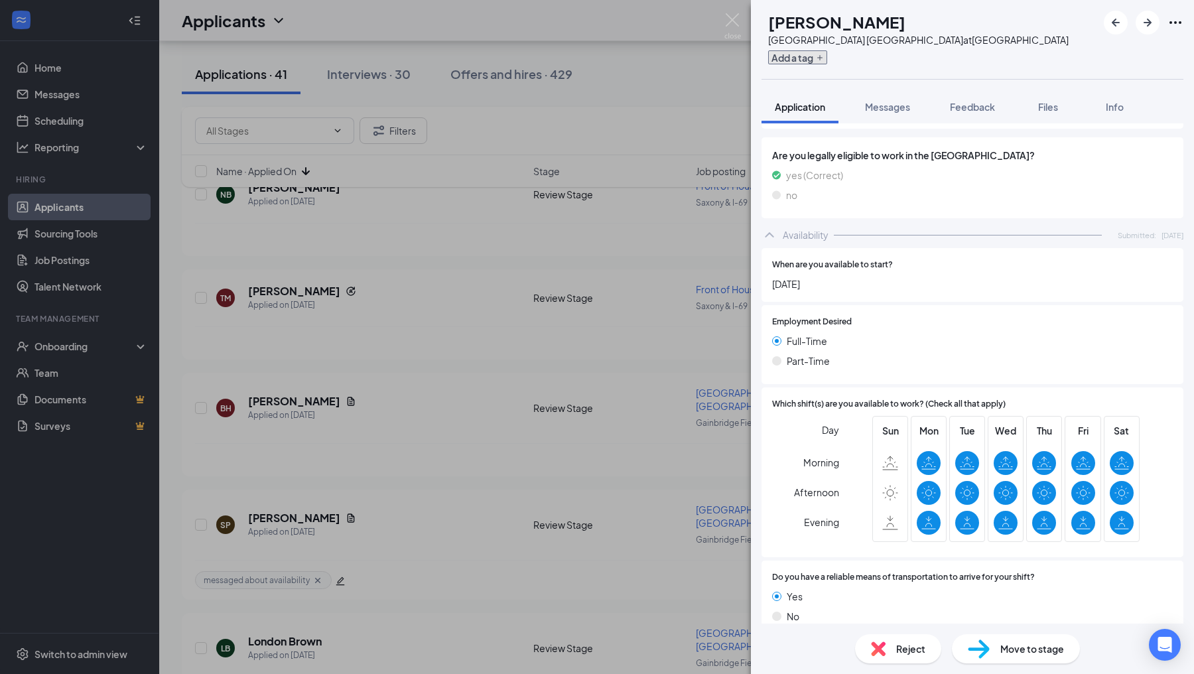
click at [820, 62] on button "Add a tag" at bounding box center [797, 57] width 59 height 14
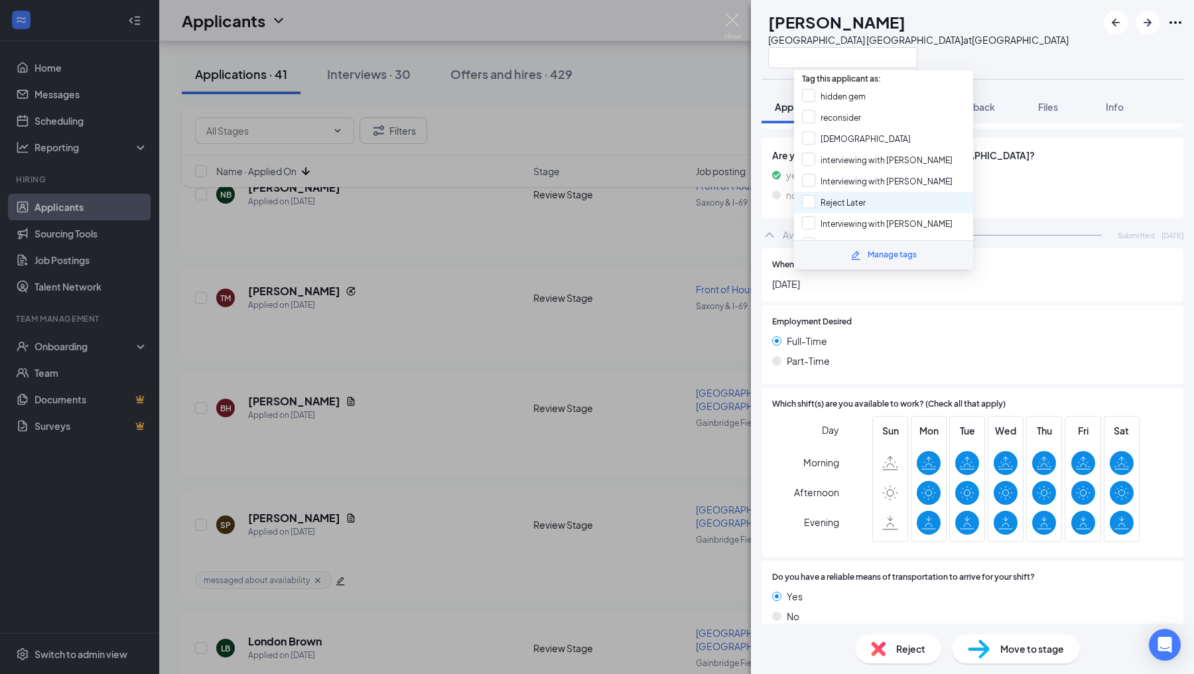
scroll to position [210, 0]
click at [811, 219] on input "Open Availability" at bounding box center [843, 226] width 83 height 15
checkbox input "true"
click at [922, 354] on div "Part-Time" at bounding box center [972, 361] width 401 height 15
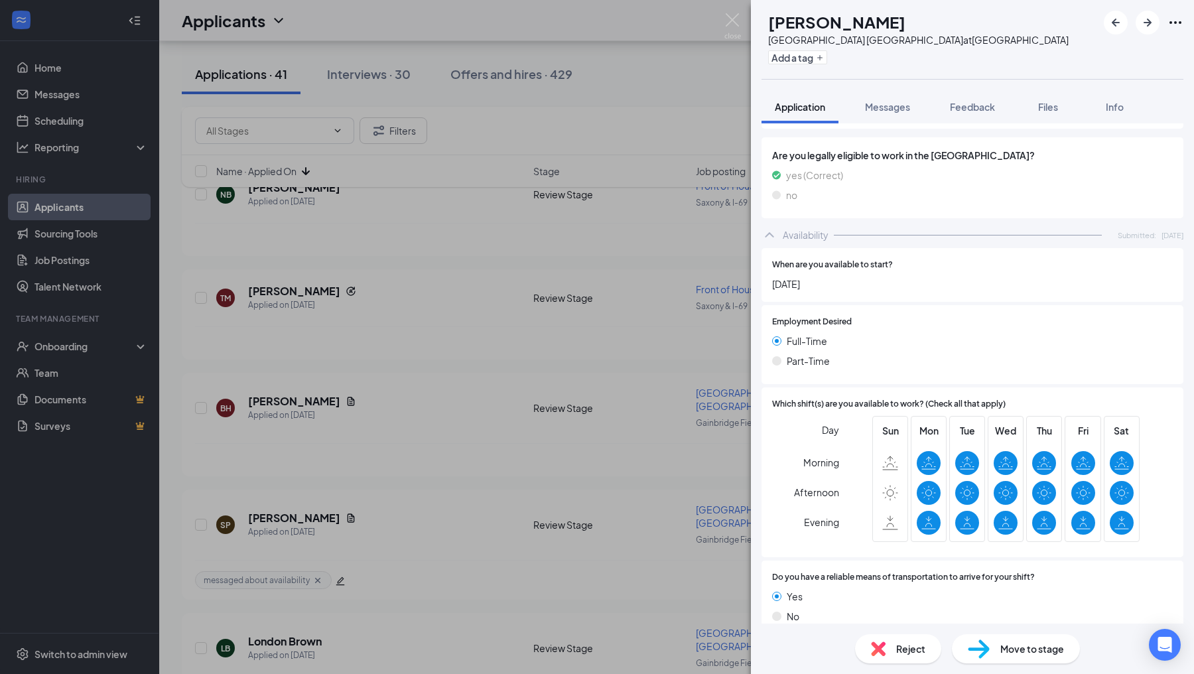
click at [669, 289] on div "BH [PERSON_NAME] [GEOGRAPHIC_DATA] Pacers Downtown at [GEOGRAPHIC_DATA] Add a t…" at bounding box center [597, 337] width 1194 height 674
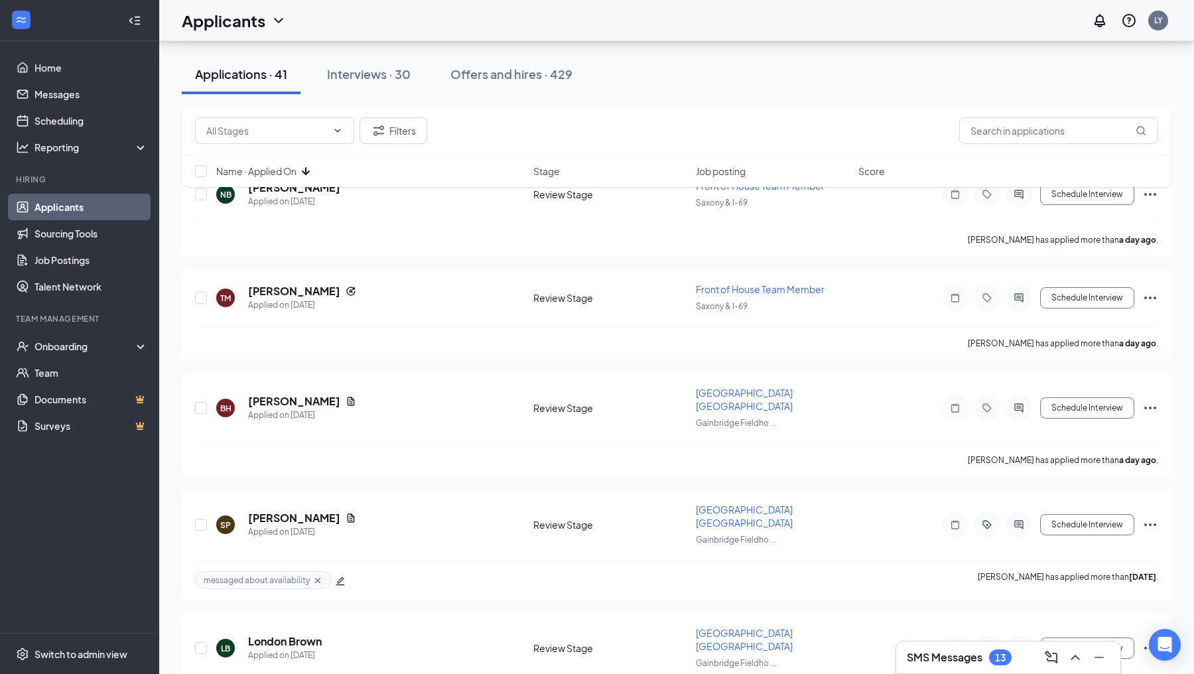
scroll to position [2170, 0]
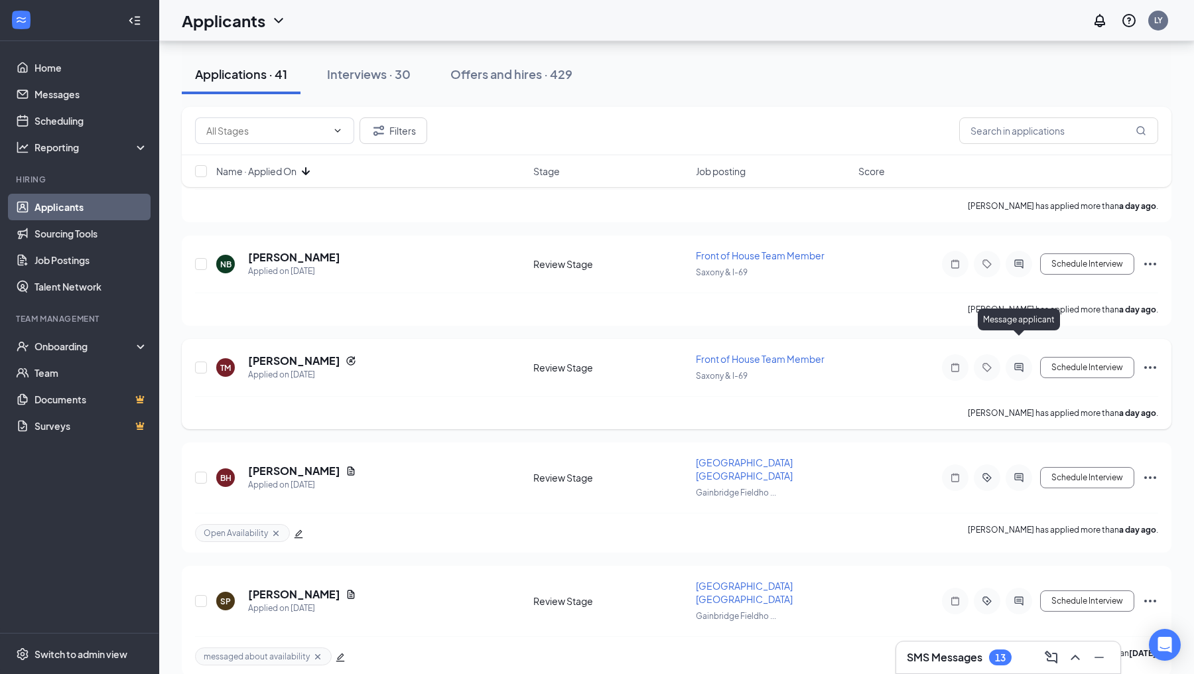
click at [1015, 362] on icon "ActiveChat" at bounding box center [1019, 367] width 16 height 11
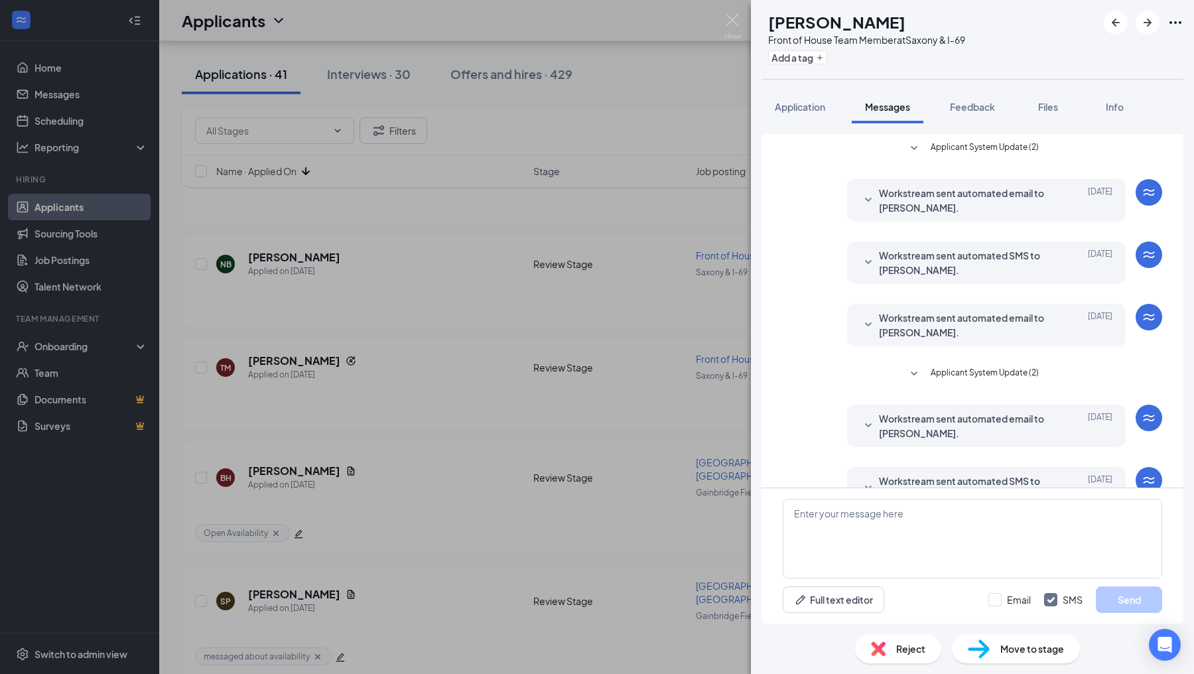
scroll to position [34, 0]
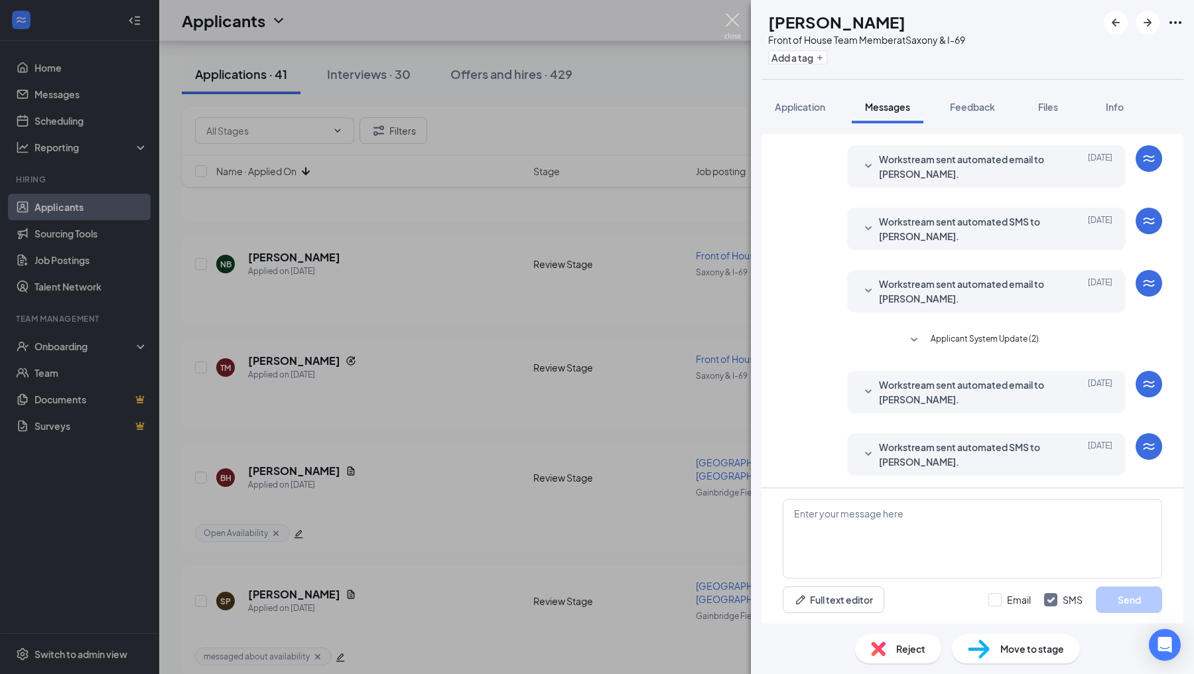
click at [732, 19] on img at bounding box center [732, 26] width 17 height 26
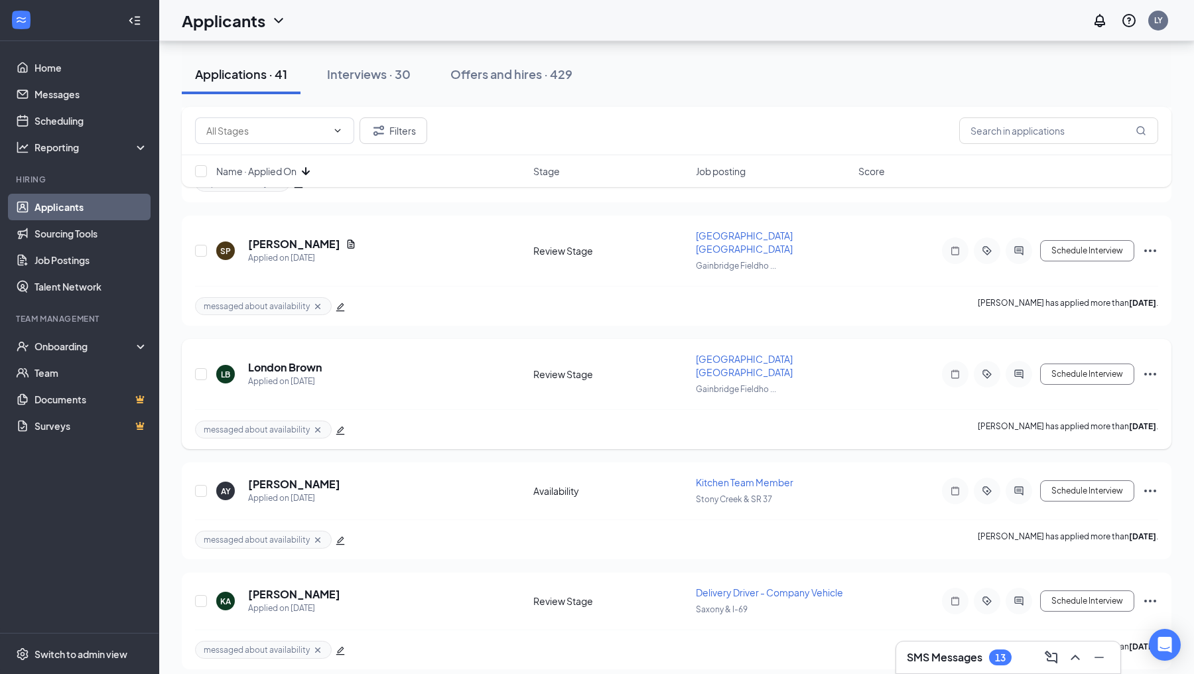
scroll to position [2571, 0]
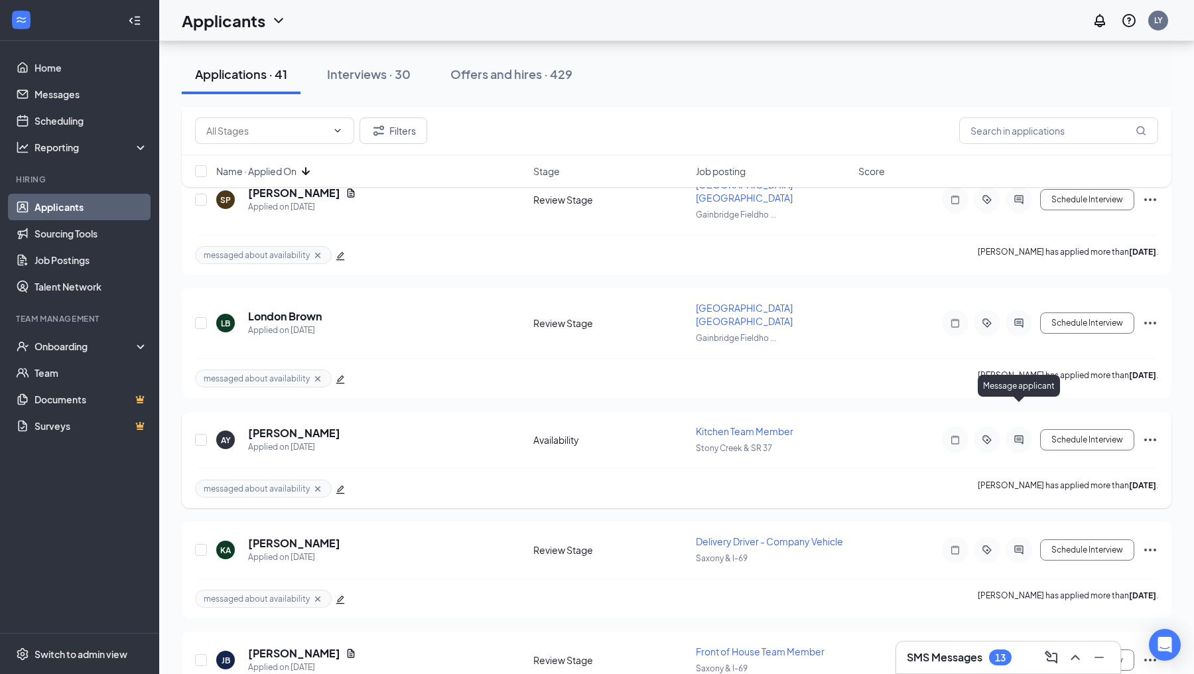
click at [1023, 436] on icon "ActiveChat" at bounding box center [1018, 440] width 9 height 9
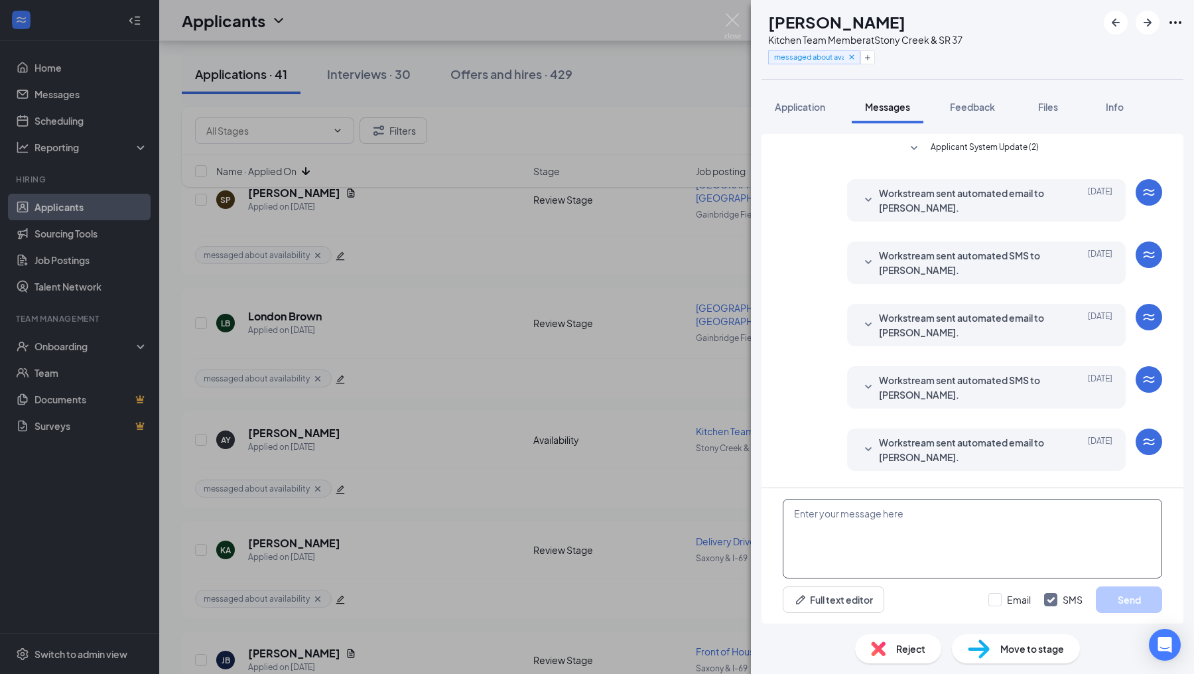
scroll to position [245, 0]
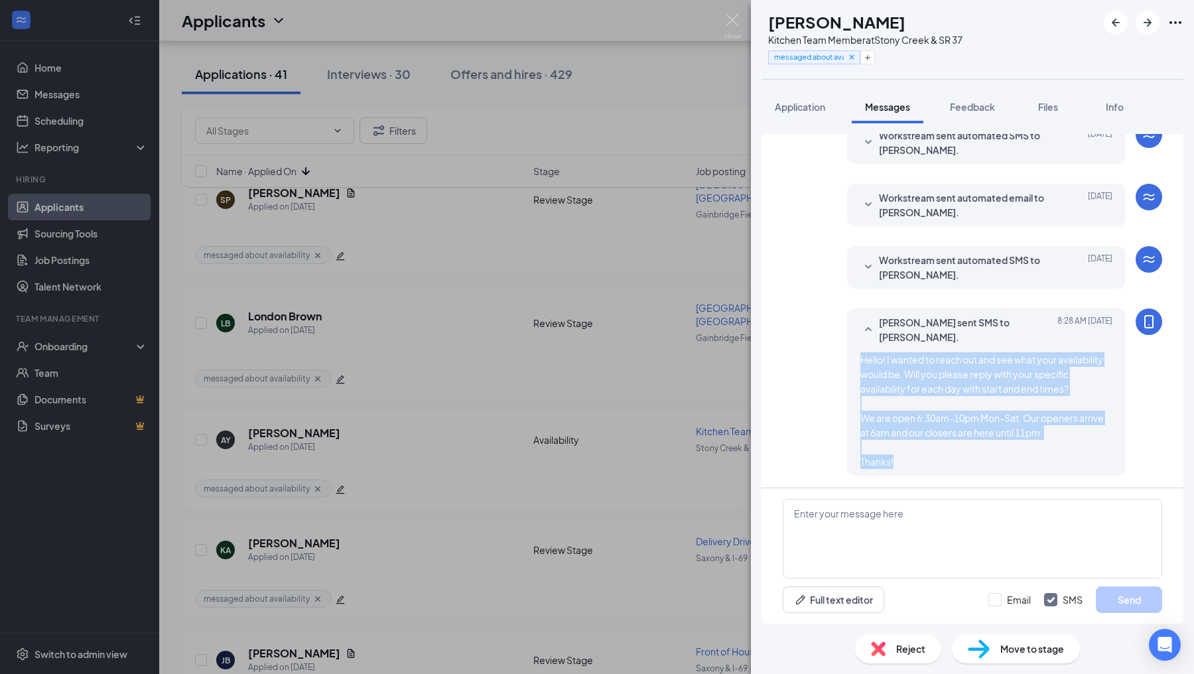
drag, startPoint x: 893, startPoint y: 467, endPoint x: 847, endPoint y: 365, distance: 112.0
click at [847, 365] on div "[PERSON_NAME] sent SMS to [PERSON_NAME]. [DATE] 8:28 AM Hello! I wanted to reac…" at bounding box center [986, 391] width 279 height 167
click at [725, 19] on img at bounding box center [732, 26] width 17 height 26
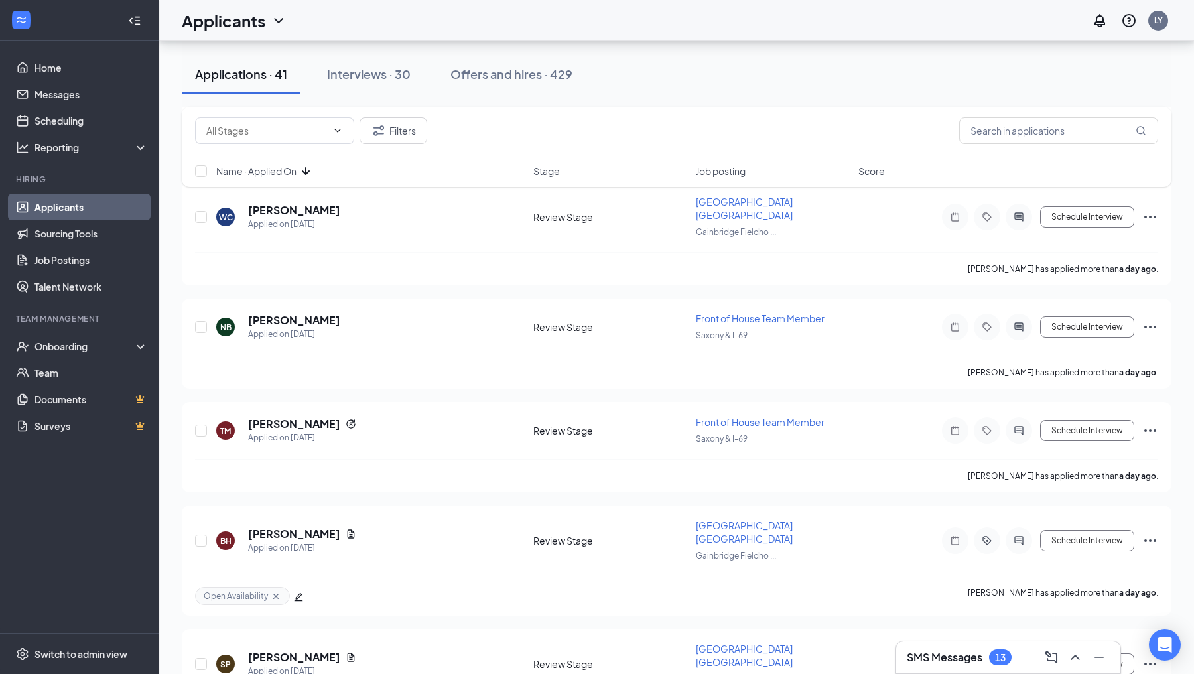
scroll to position [2100, 0]
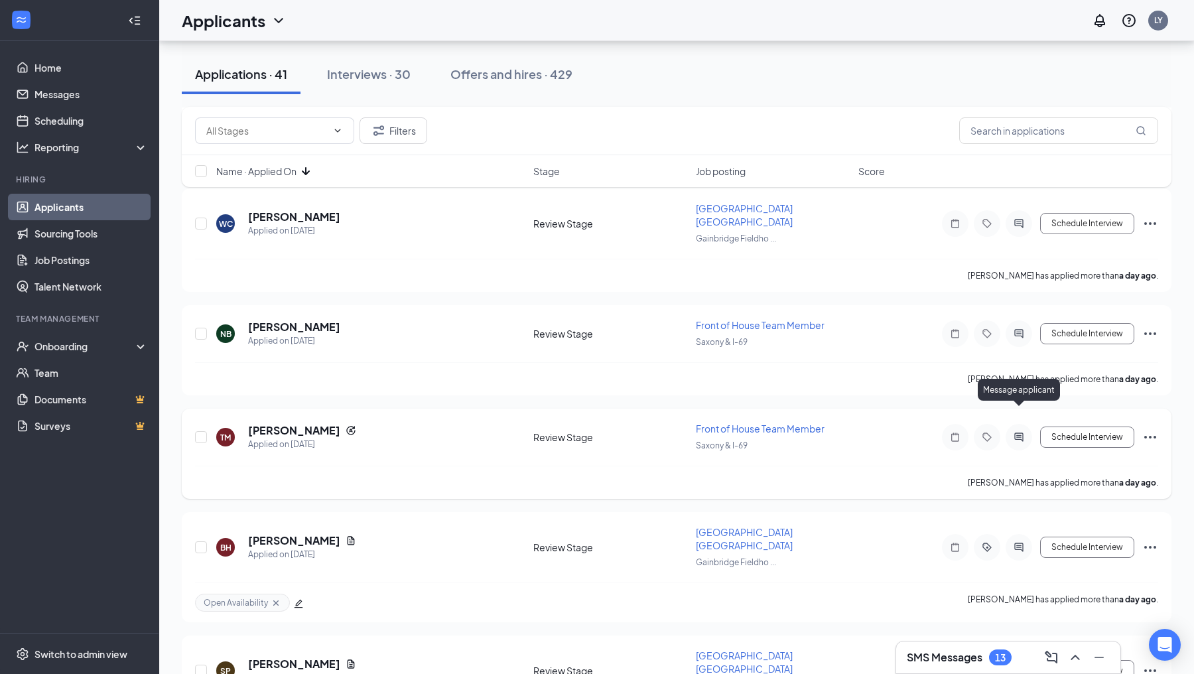
click at [1022, 432] on icon "ActiveChat" at bounding box center [1019, 437] width 16 height 11
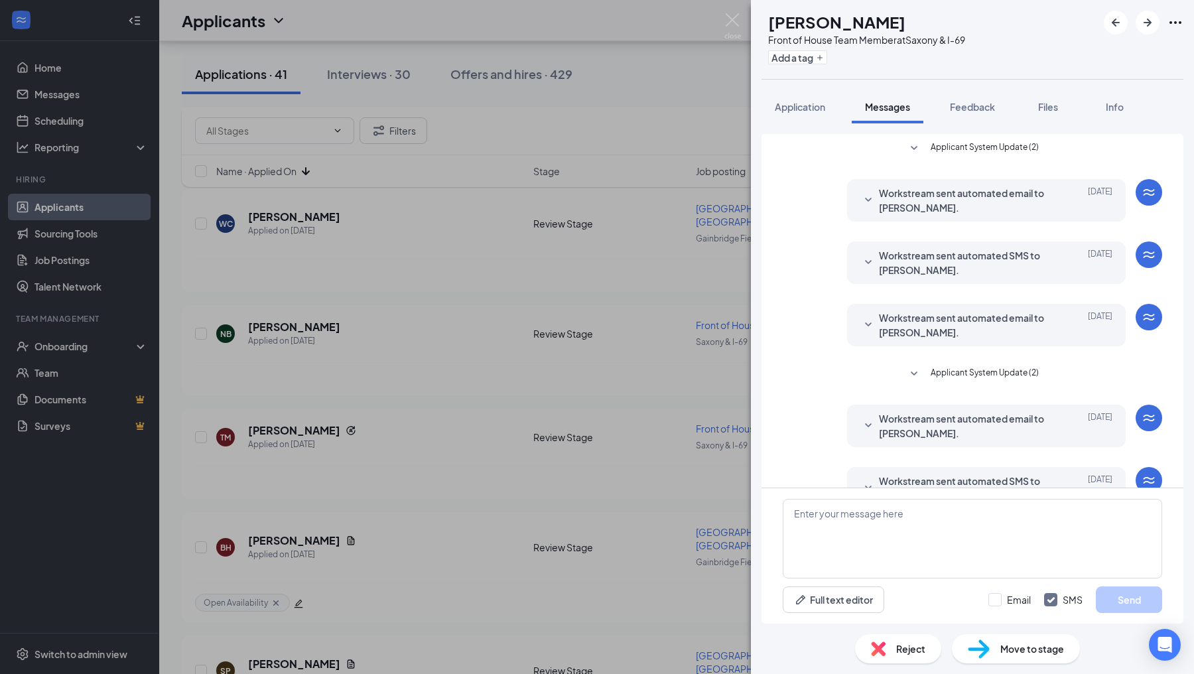
scroll to position [34, 0]
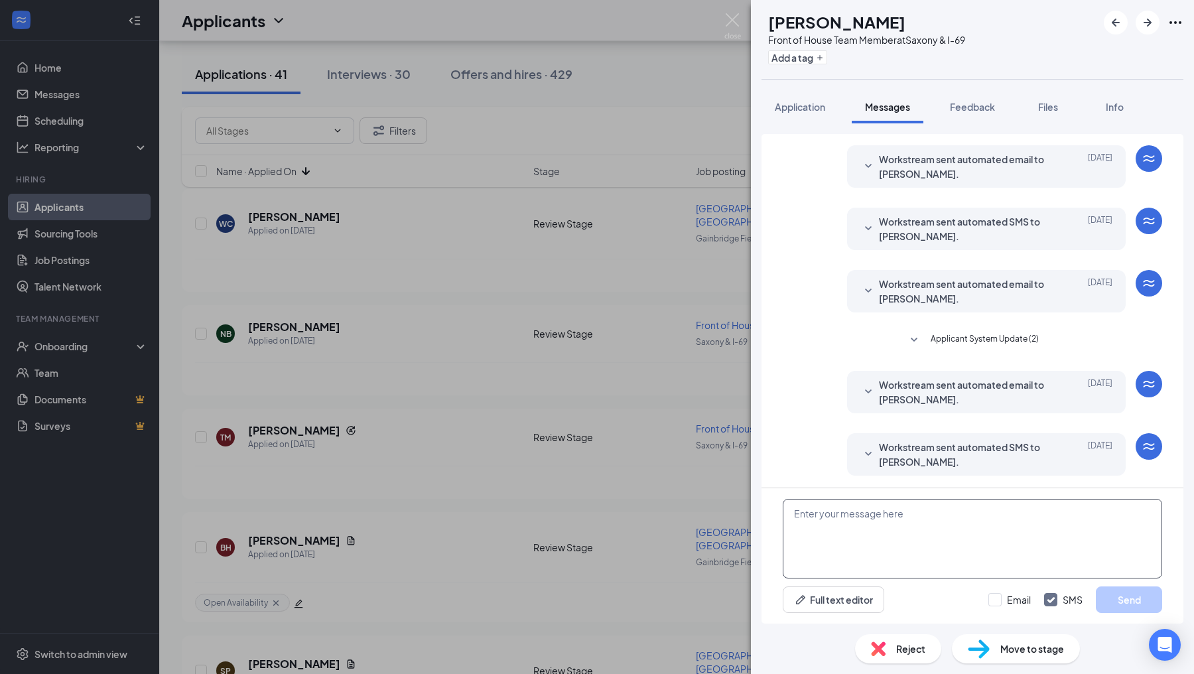
paste textarea "Hello! I wanted to reach out and see what your availability would be. Will you …"
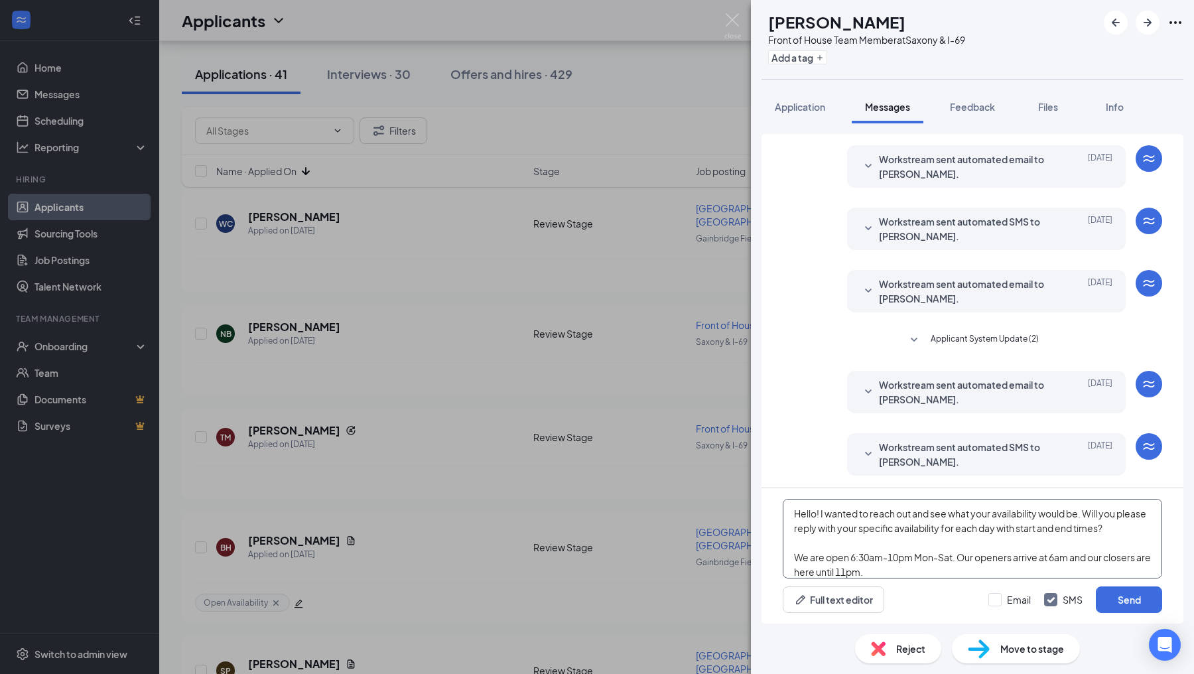
scroll to position [36, 0]
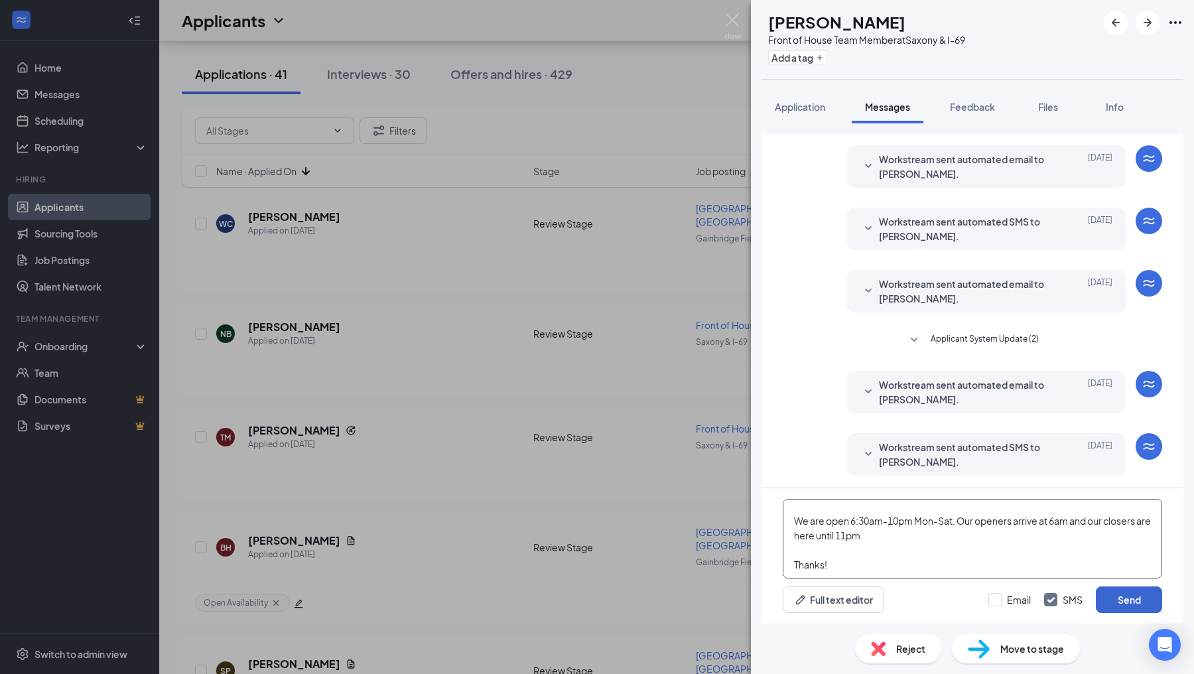
type textarea "Hello! I wanted to reach out and see what your availability would be. Will you …"
click at [1144, 603] on button "Send" at bounding box center [1129, 599] width 66 height 27
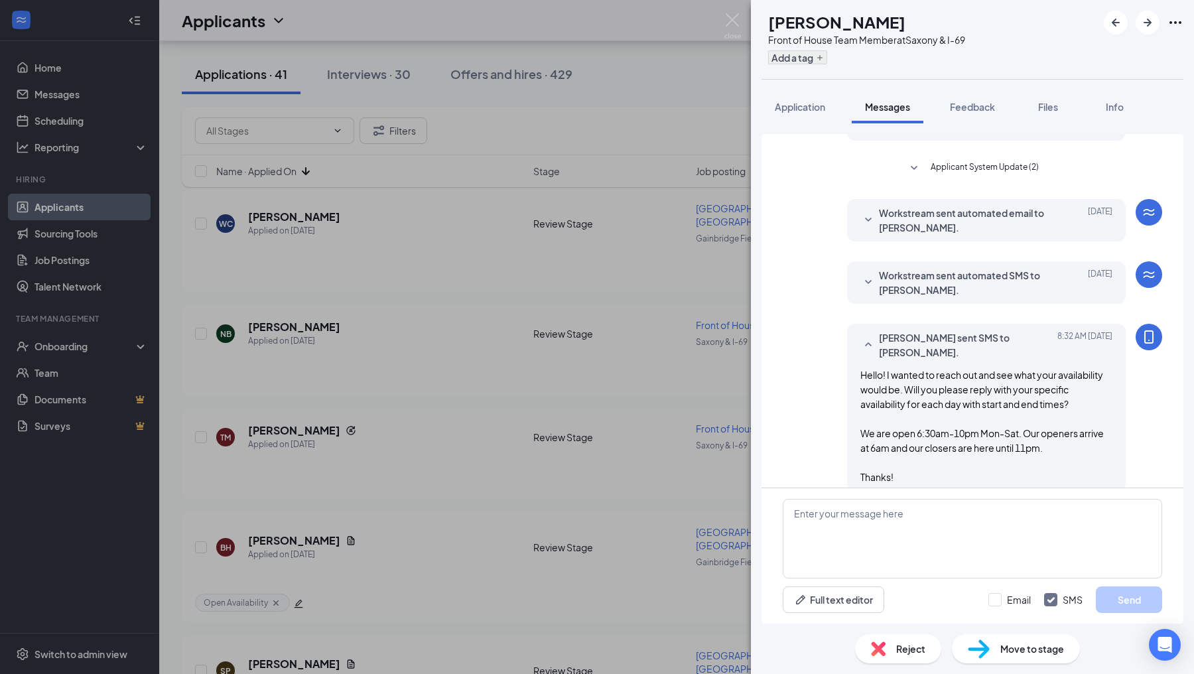
scroll to position [221, 0]
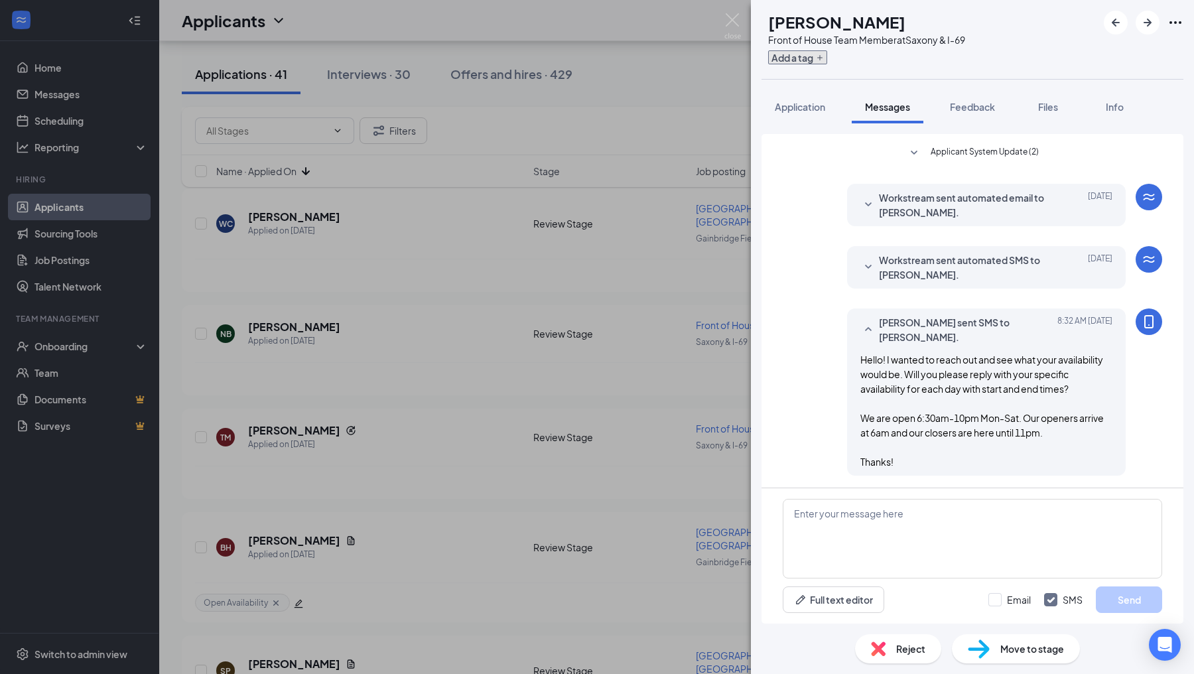
click at [819, 56] on button "Add a tag" at bounding box center [797, 57] width 59 height 14
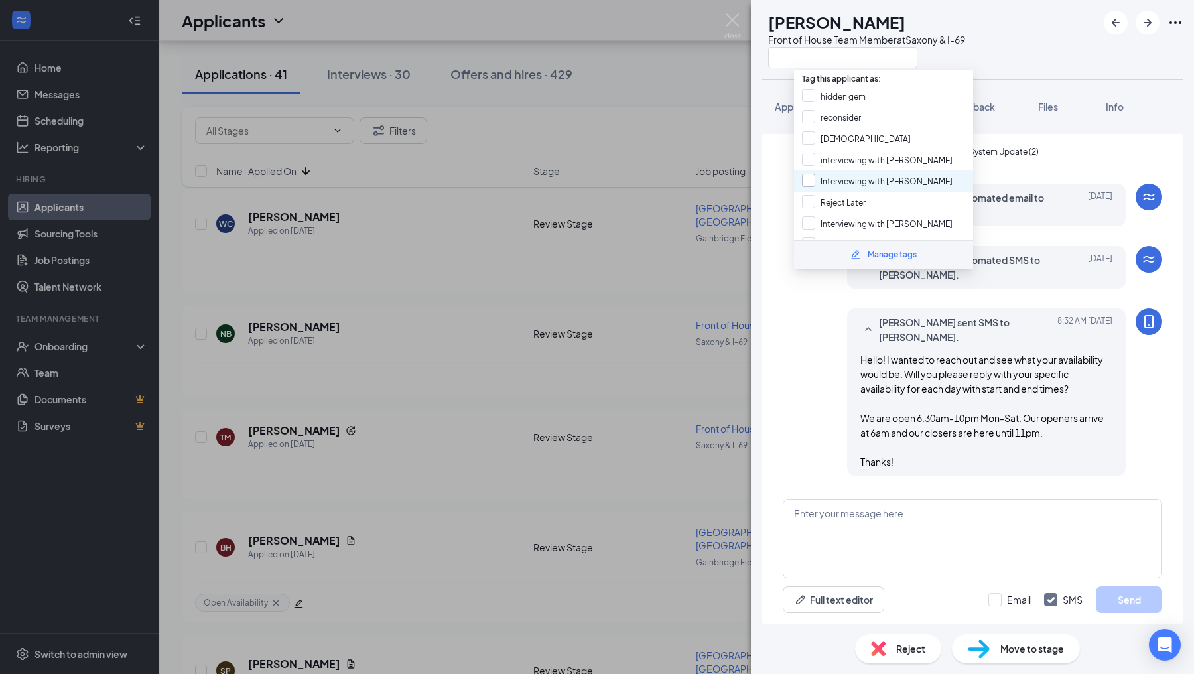
scroll to position [210, 0]
click at [808, 198] on input "messaged about availability" at bounding box center [864, 205] width 125 height 15
checkbox input "true"
click at [791, 306] on div "Applicant System Update (2) Workstream sent automated email to [PERSON_NAME]. […" at bounding box center [972, 201] width 379 height 576
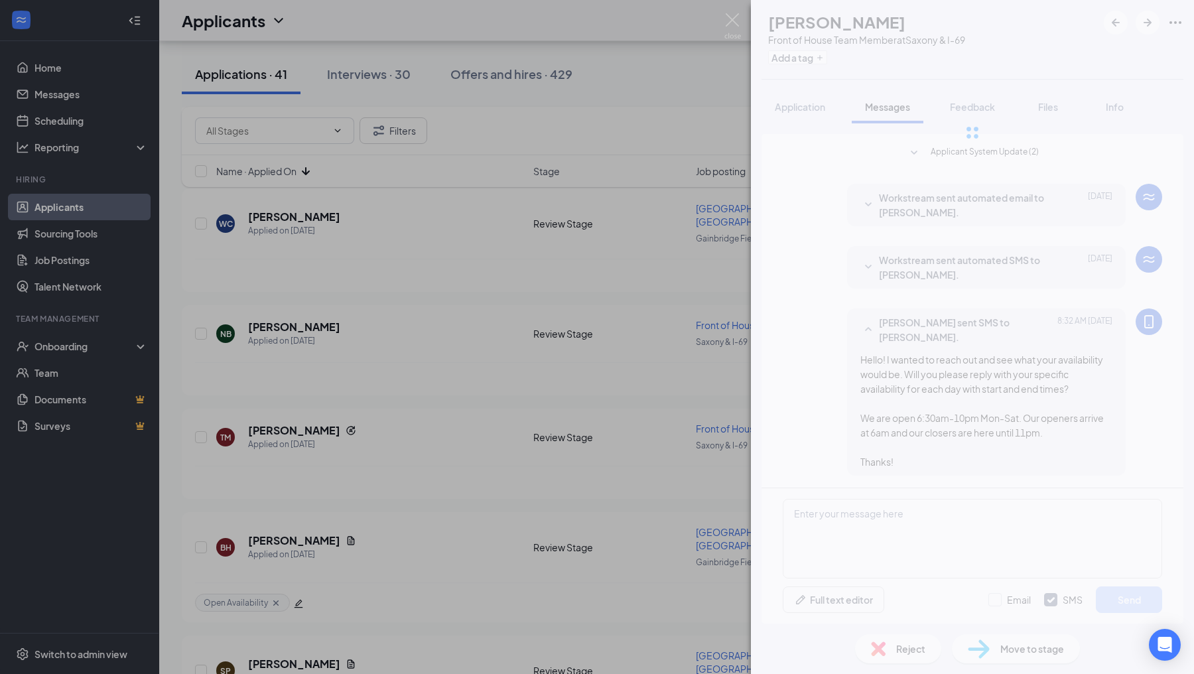
click at [722, 340] on div "TM [PERSON_NAME] Front of House Team Member at [GEOGRAPHIC_DATA] & I-69 Add a t…" at bounding box center [597, 337] width 1194 height 674
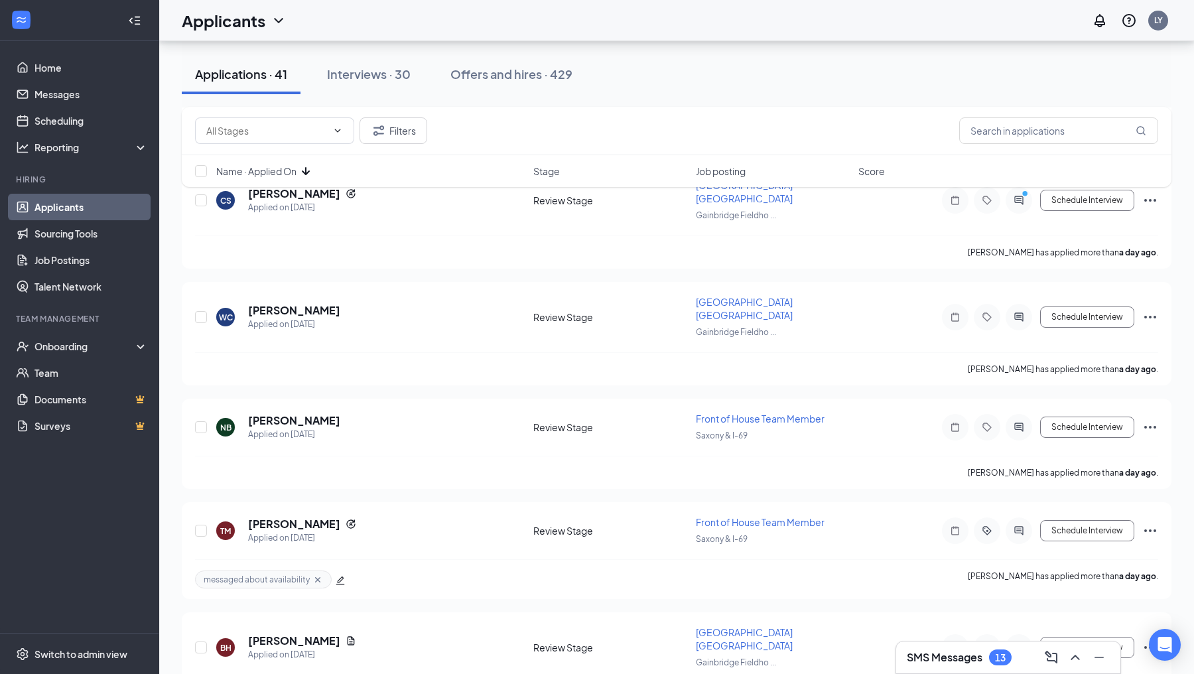
scroll to position [2002, 0]
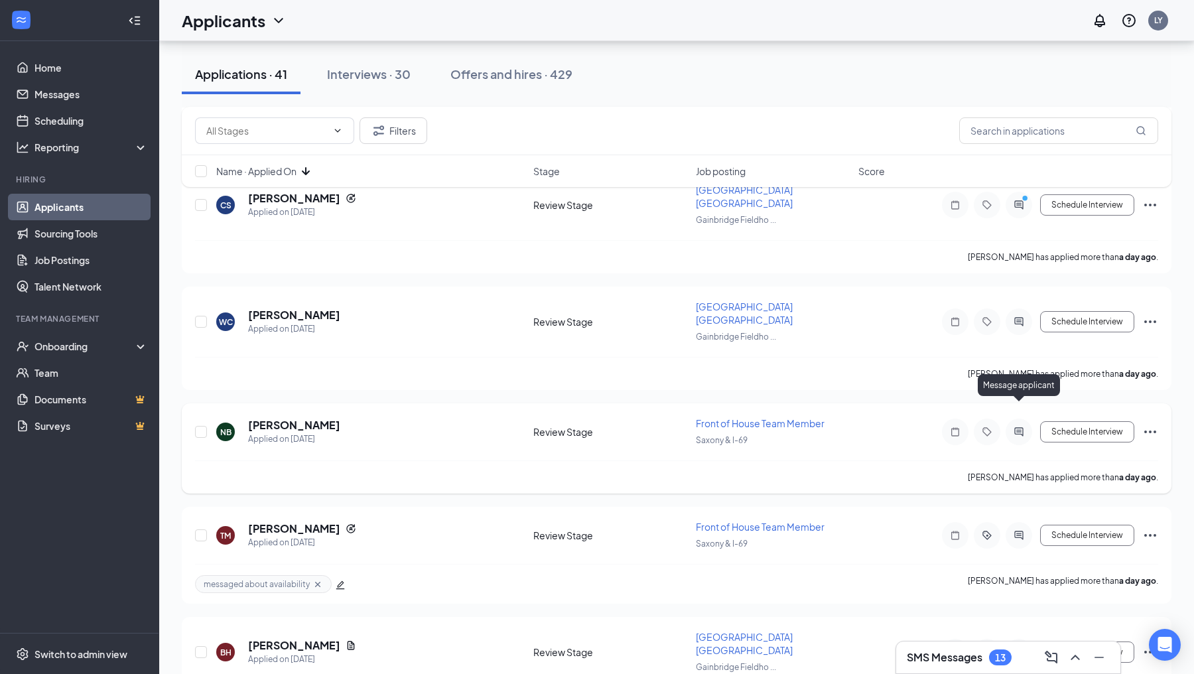
click at [1015, 428] on icon "ActiveChat" at bounding box center [1018, 432] width 9 height 9
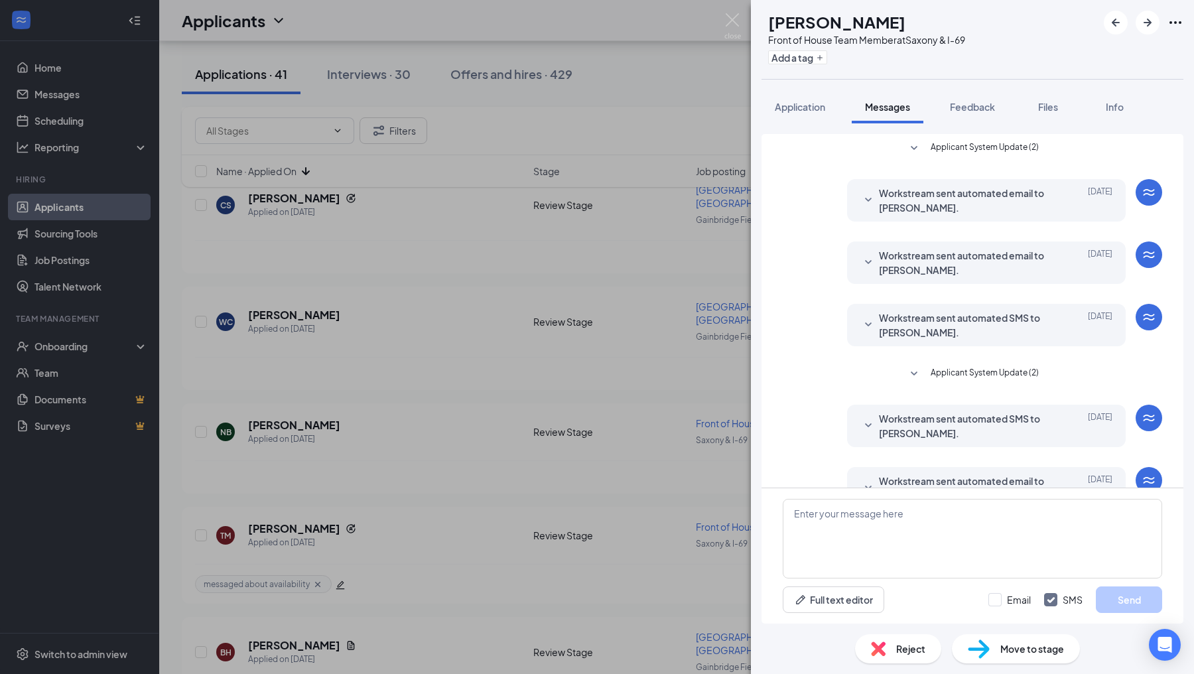
scroll to position [34, 0]
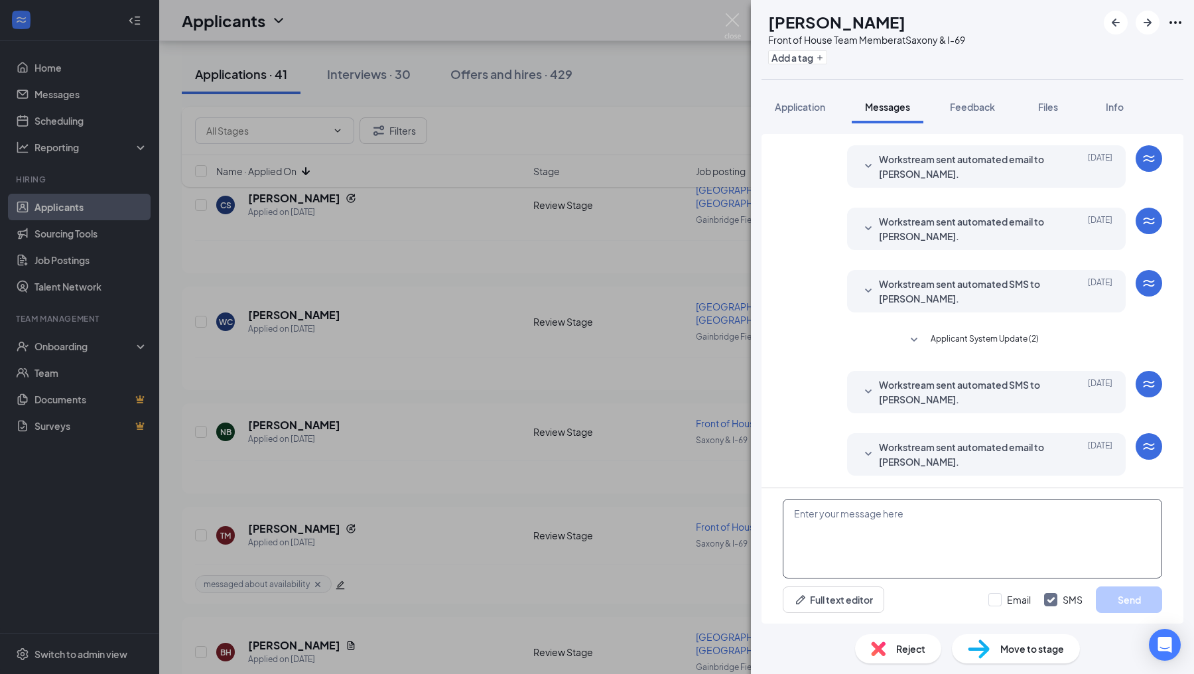
click at [884, 546] on textarea at bounding box center [972, 539] width 379 height 80
paste textarea "Hello! I wanted to reach out and see what your availability would be. Will you …"
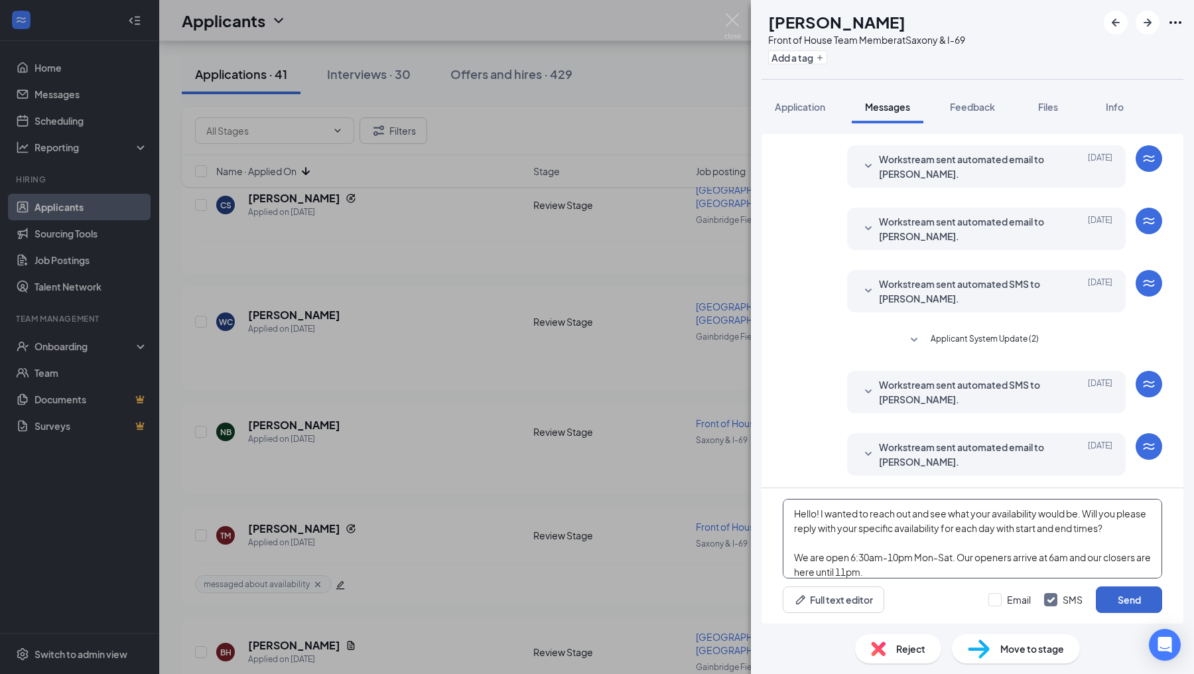
type textarea "Hello! I wanted to reach out and see what your availability would be. Will you …"
click at [1126, 598] on button "Send" at bounding box center [1129, 599] width 66 height 27
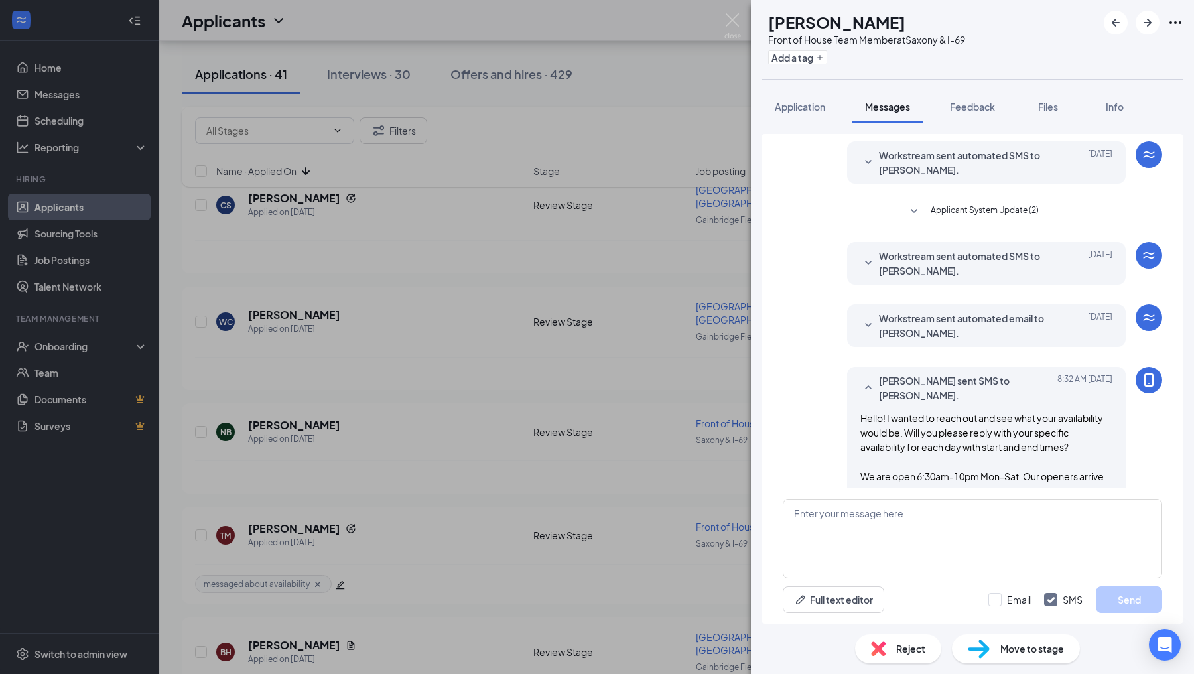
scroll to position [221, 0]
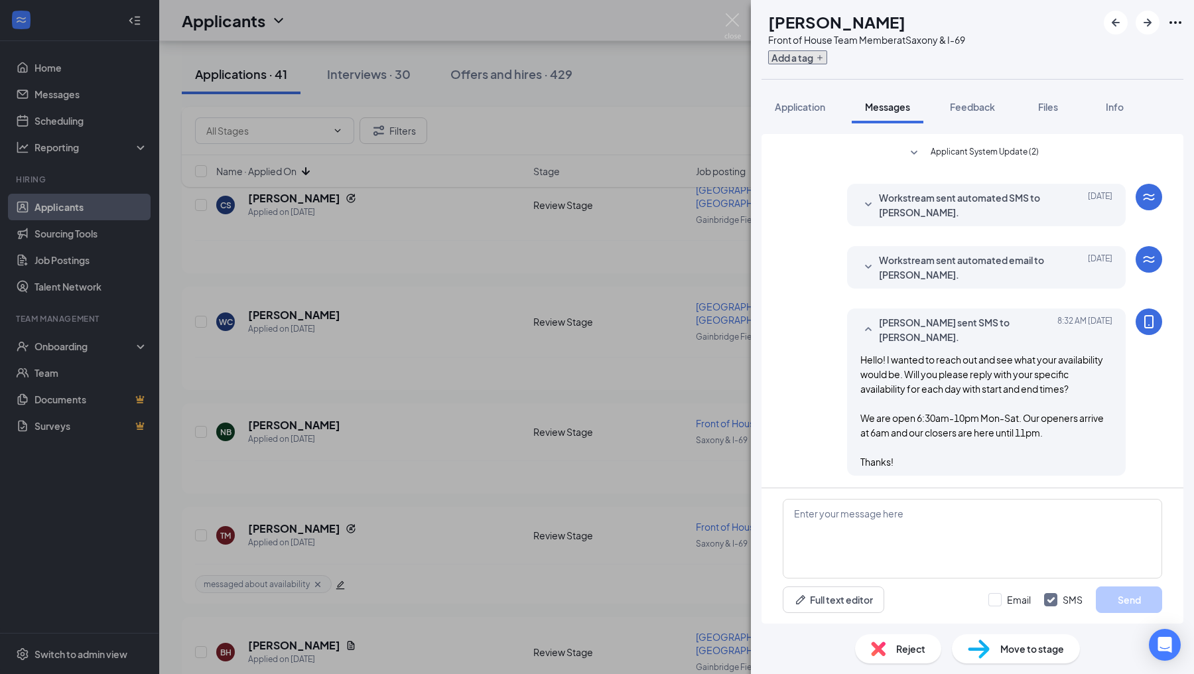
click at [800, 51] on button "Add a tag" at bounding box center [797, 57] width 59 height 14
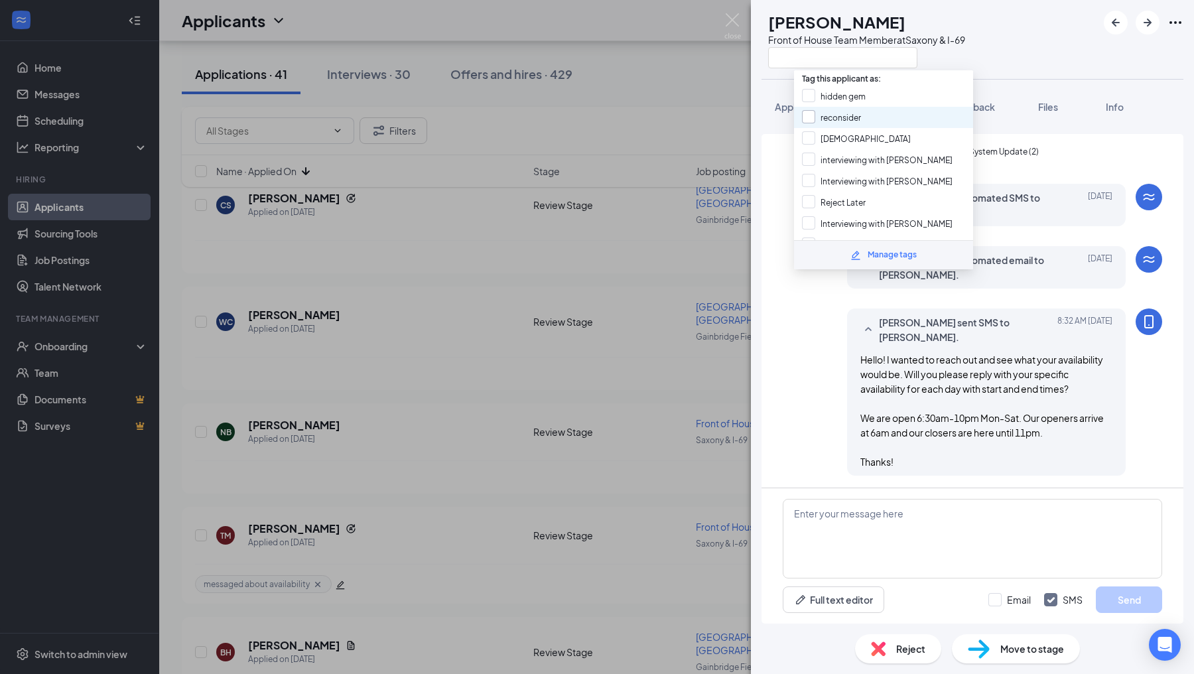
scroll to position [210, 0]
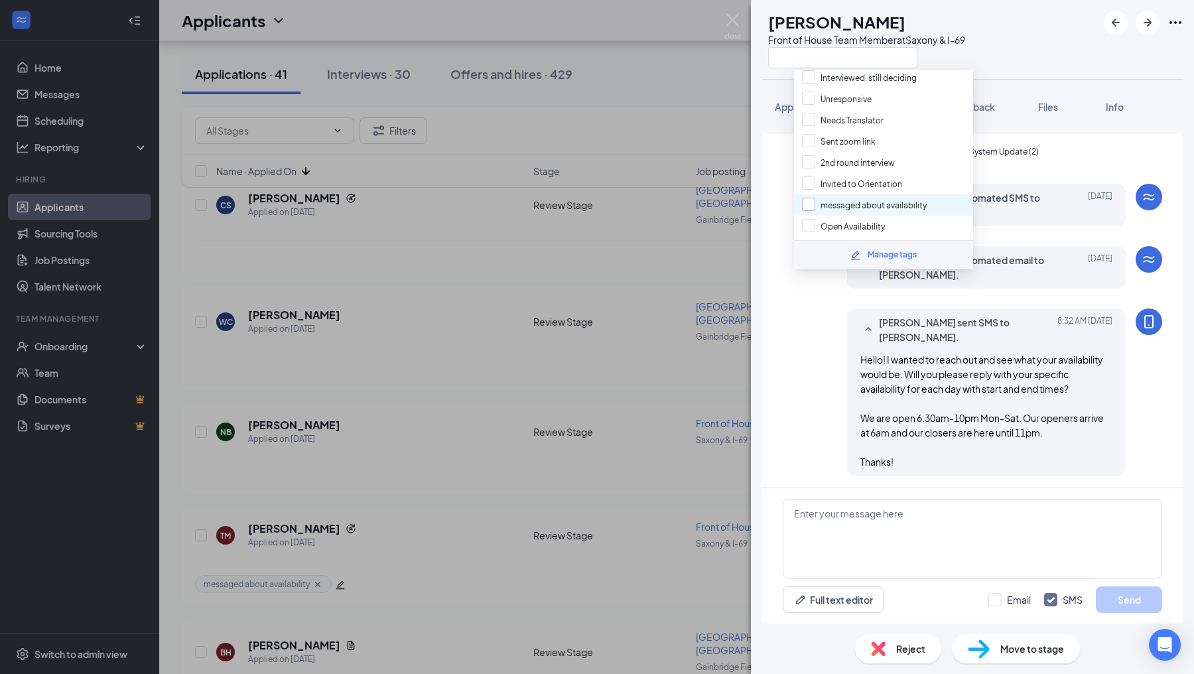
click at [805, 198] on input "messaged about availability" at bounding box center [864, 205] width 125 height 15
checkbox input "true"
click at [795, 374] on div "[PERSON_NAME] sent SMS to [PERSON_NAME]. [DATE] 8:32 AM Hello! I wanted to reac…" at bounding box center [972, 395] width 379 height 174
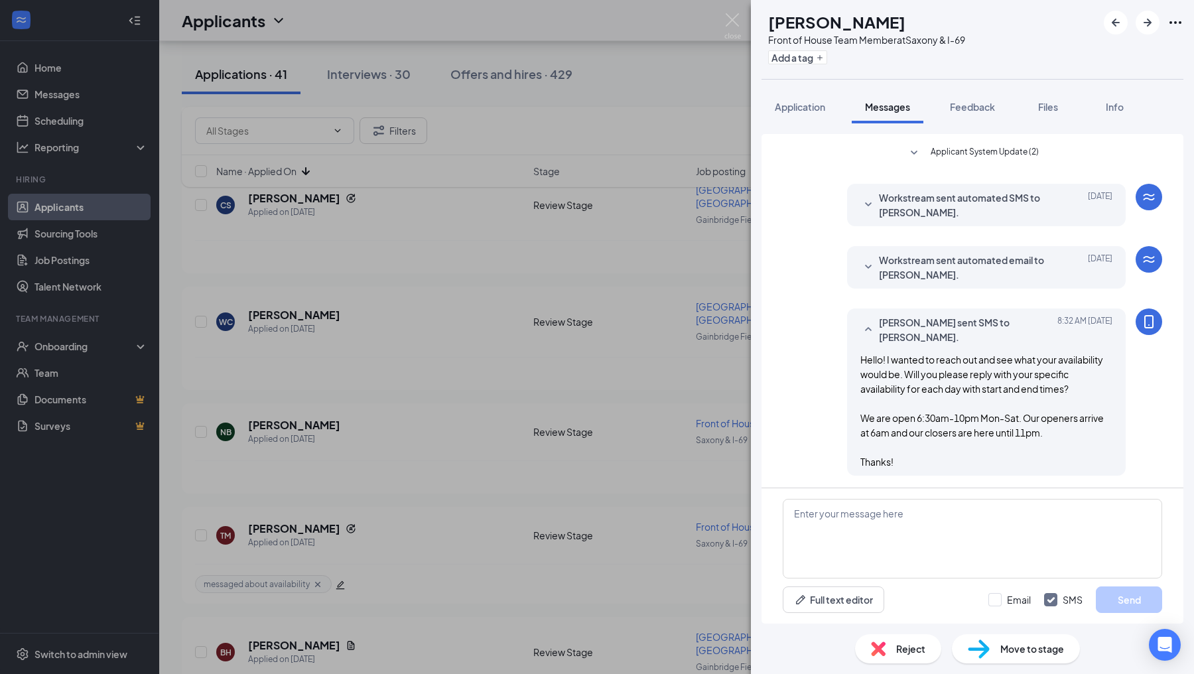
click at [742, 367] on div "NB [PERSON_NAME] Front of House Team Member at [GEOGRAPHIC_DATA] & I-69 Add a t…" at bounding box center [597, 337] width 1194 height 674
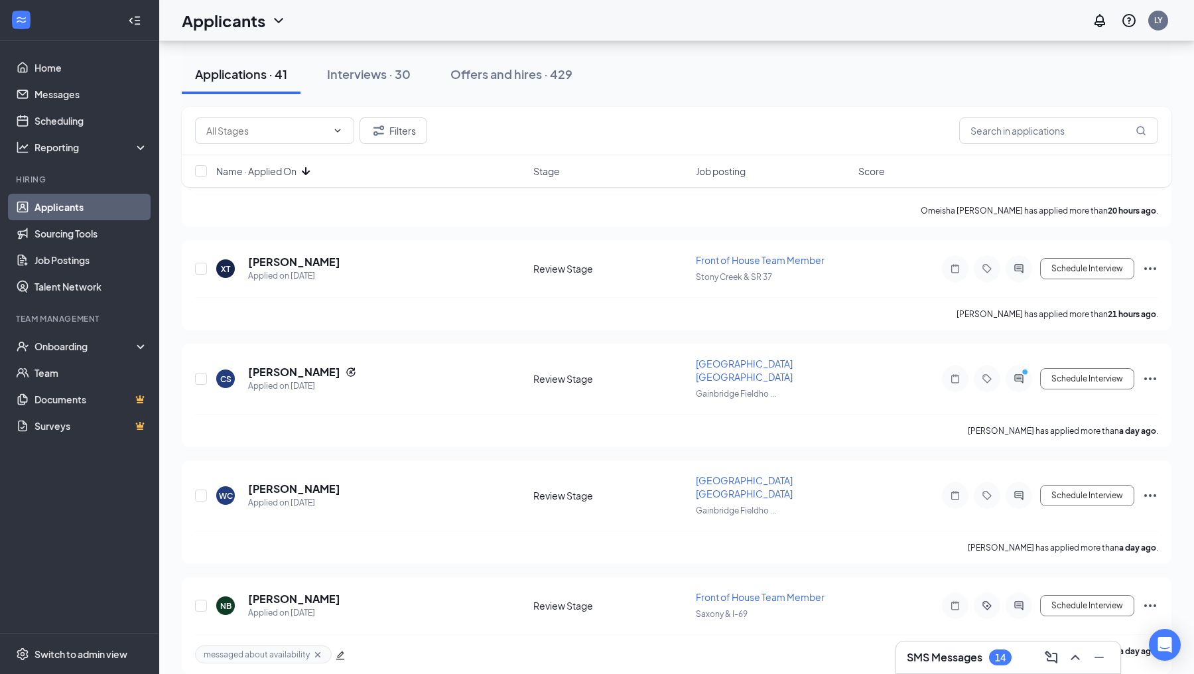
scroll to position [1821, 0]
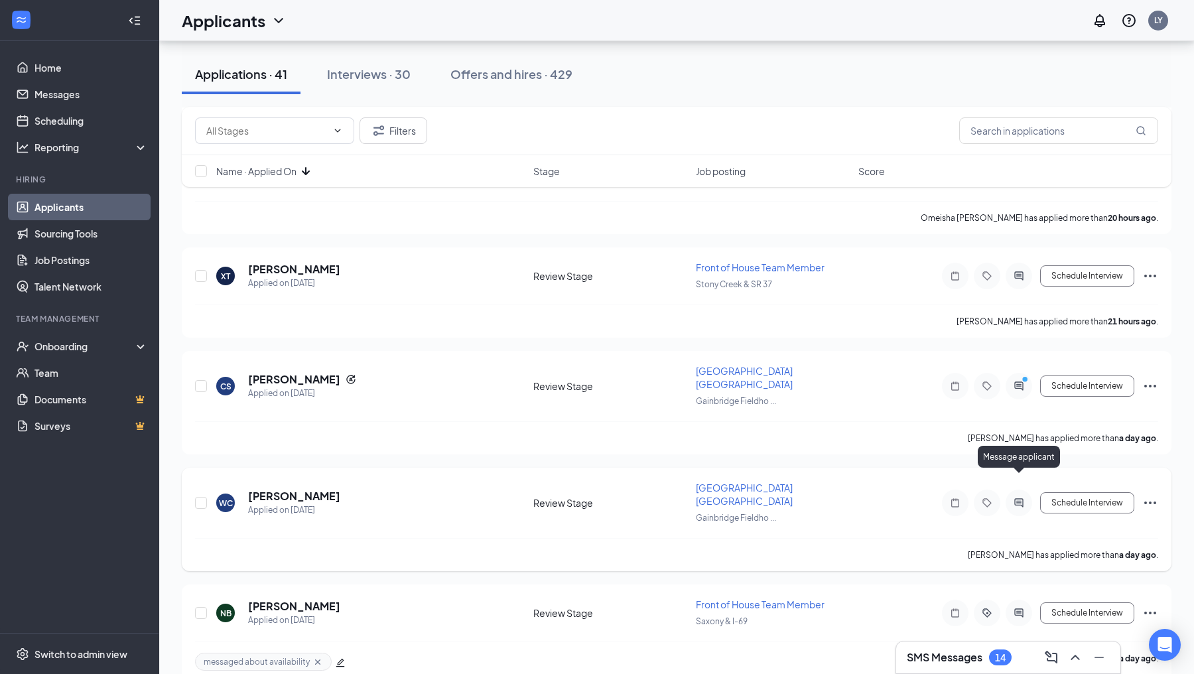
click at [1023, 499] on icon "ActiveChat" at bounding box center [1018, 503] width 9 height 9
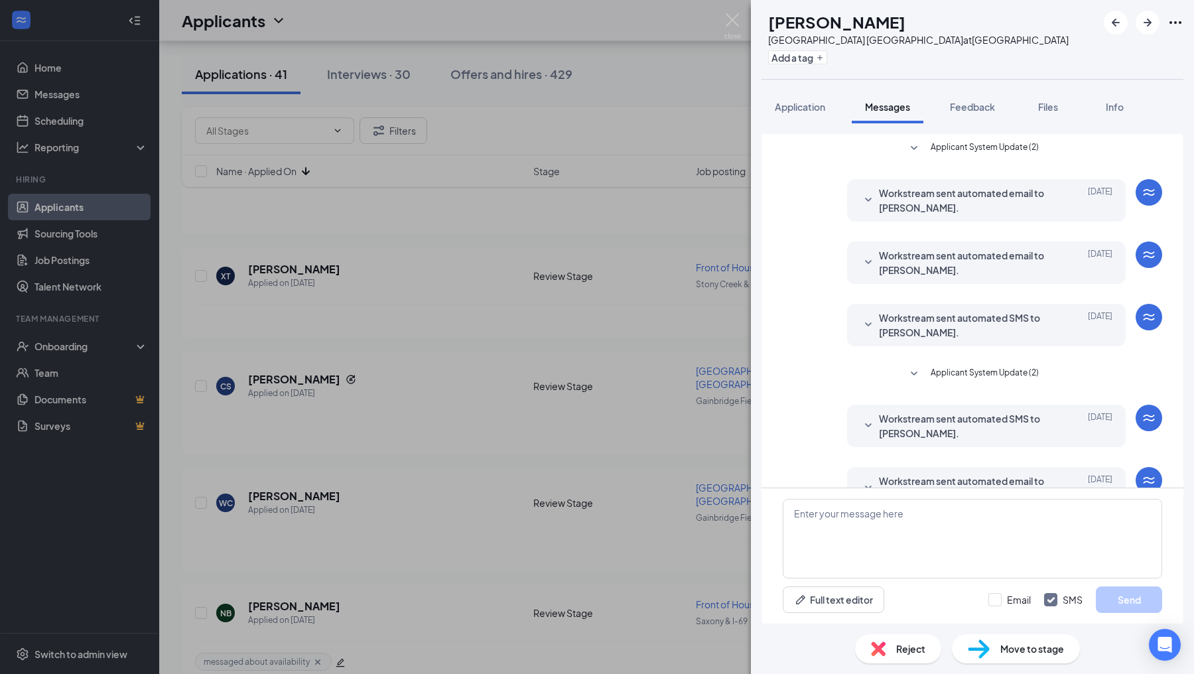
scroll to position [34, 0]
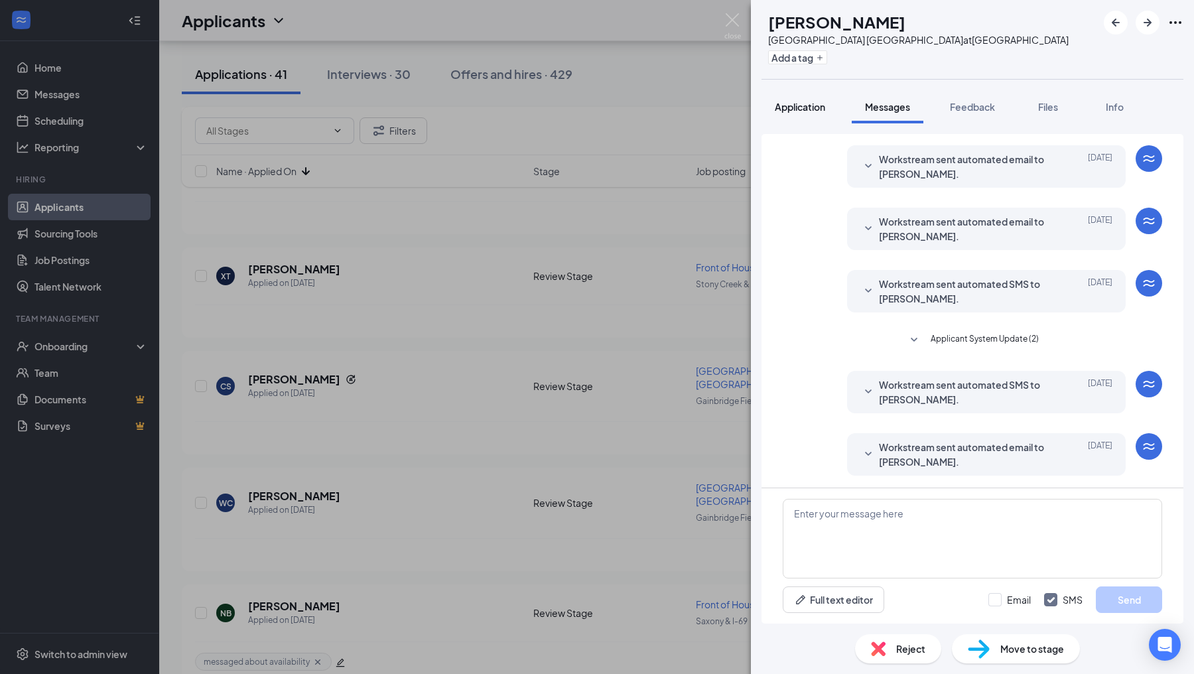
click at [795, 115] on button "Application" at bounding box center [800, 106] width 77 height 33
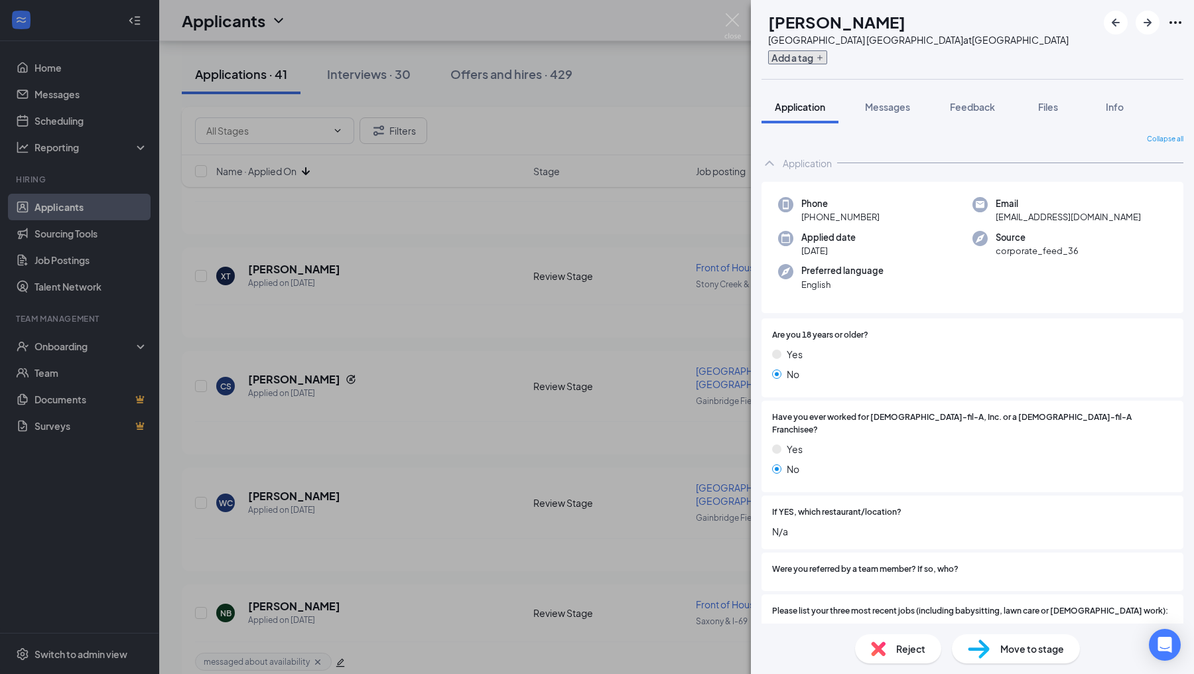
click at [827, 57] on button "Add a tag" at bounding box center [797, 57] width 59 height 14
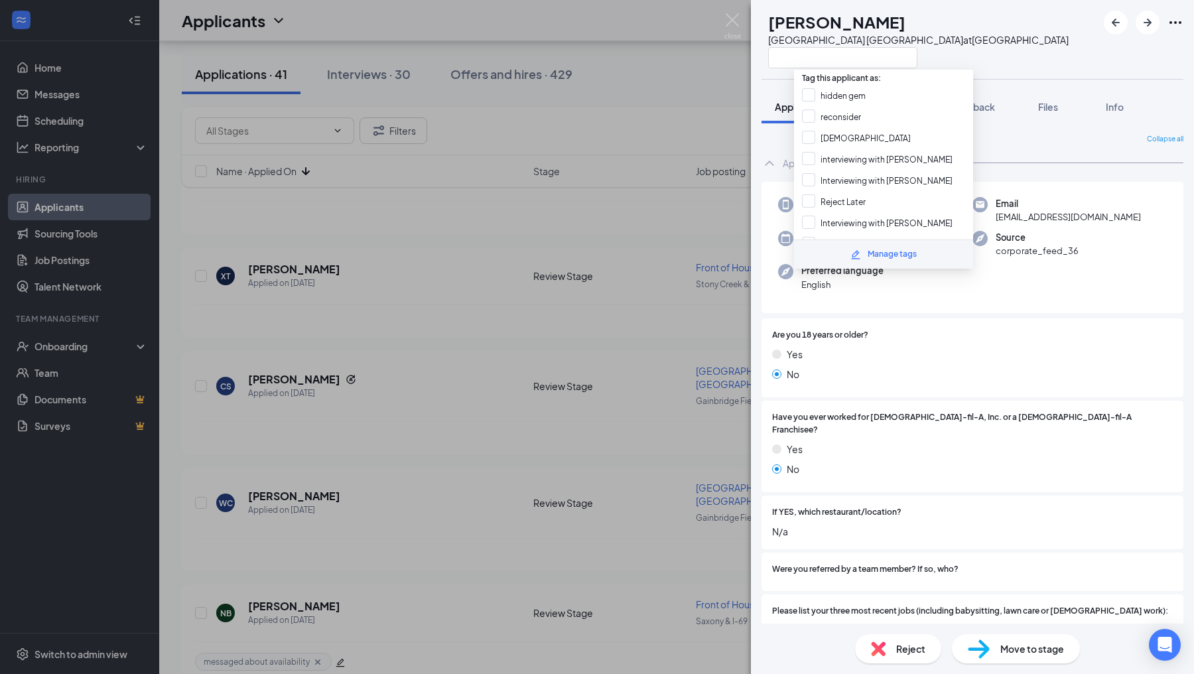
click at [970, 70] on div "Tag this applicant as: hidden gem reconsider [DEMOGRAPHIC_DATA] interviewing wi…" at bounding box center [883, 169] width 179 height 199
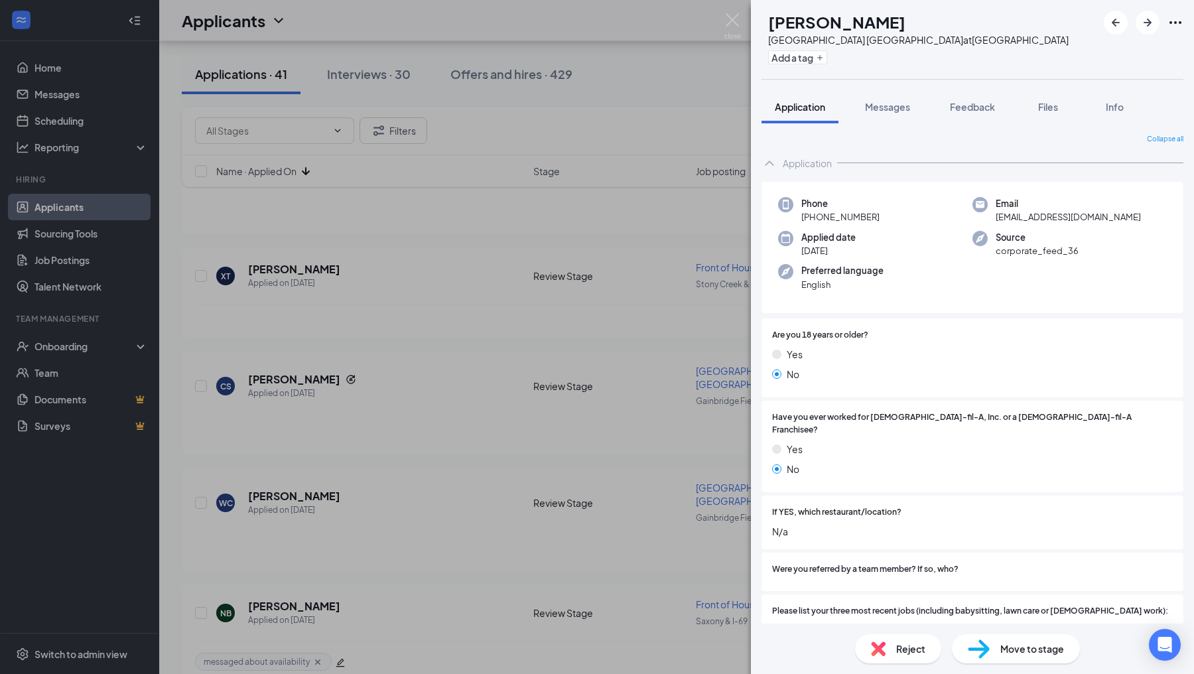
click at [904, 646] on span "Reject" at bounding box center [910, 649] width 29 height 15
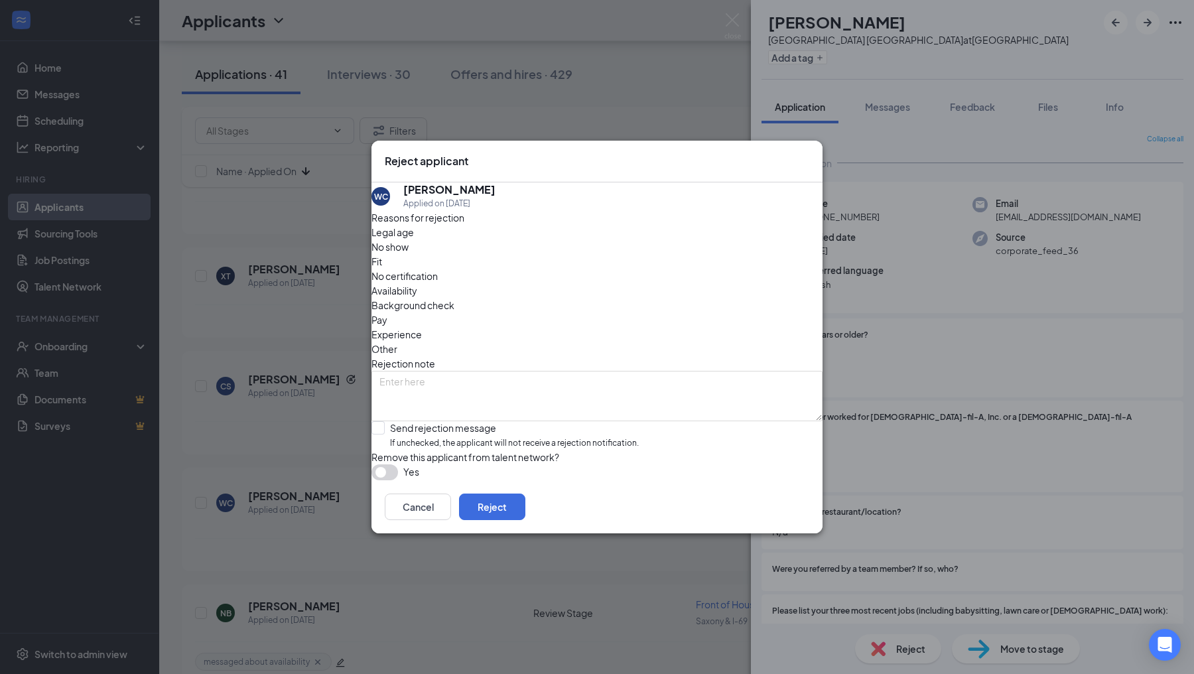
click at [436, 240] on div "Legal age" at bounding box center [597, 232] width 451 height 15
click at [525, 519] on button "Reject" at bounding box center [492, 507] width 66 height 27
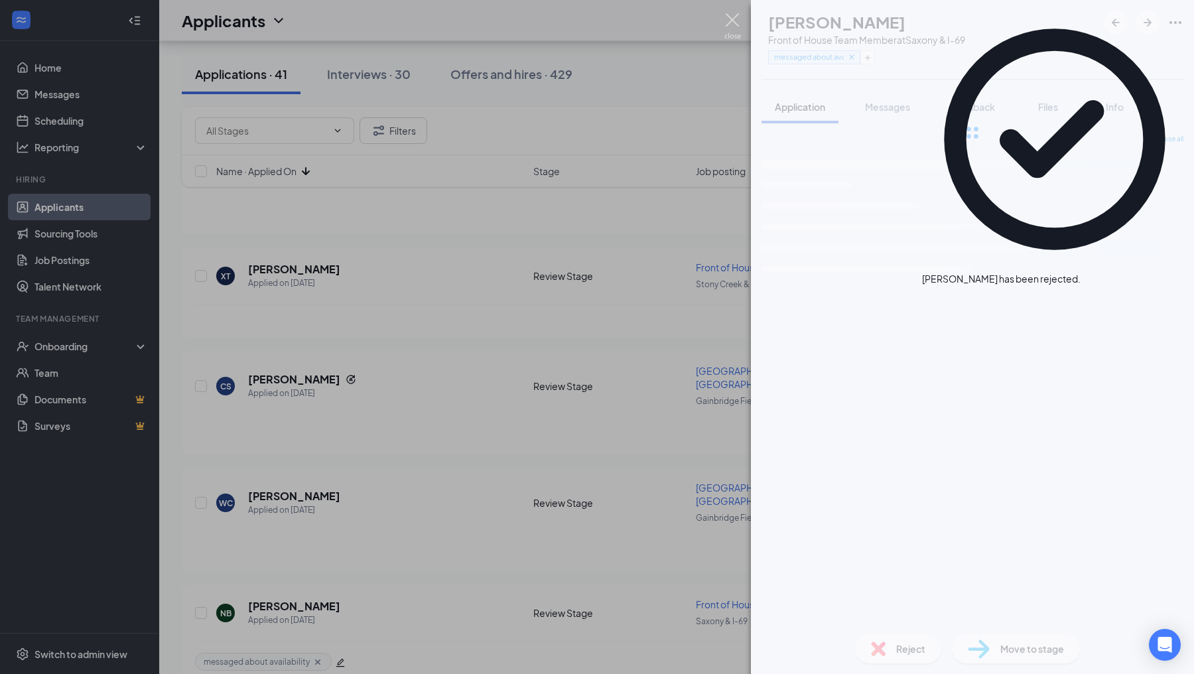
click at [736, 15] on img at bounding box center [732, 26] width 17 height 26
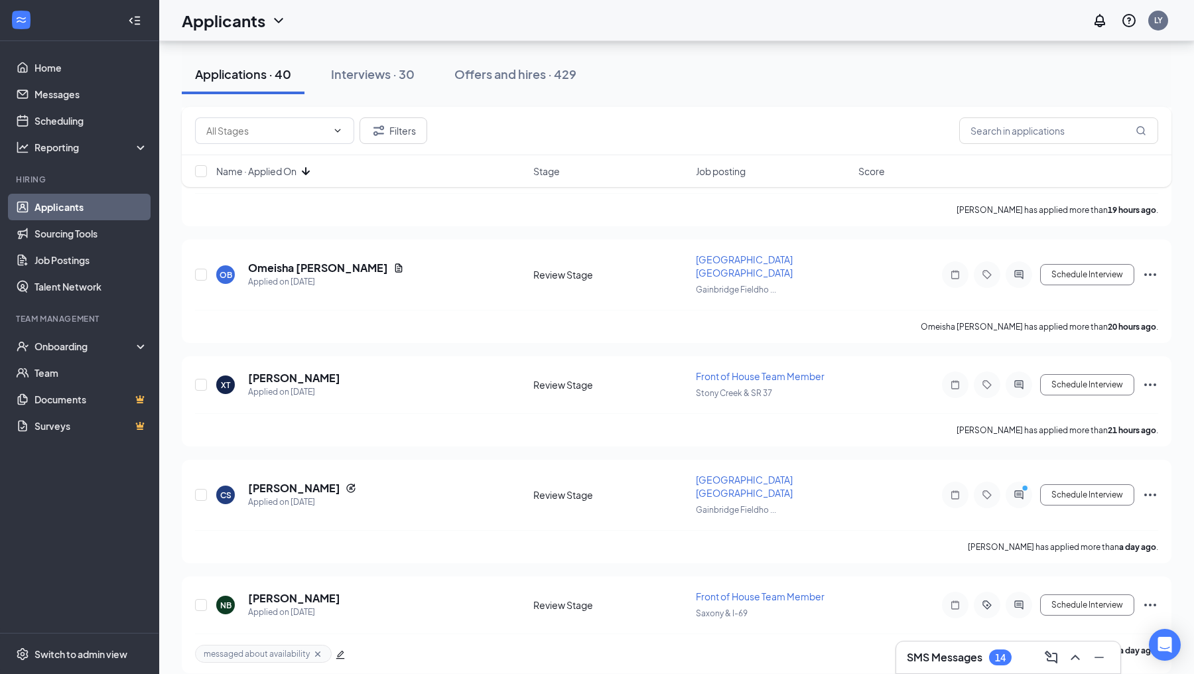
scroll to position [1712, 0]
click at [1017, 490] on icon "ActiveChat" at bounding box center [1019, 495] width 16 height 11
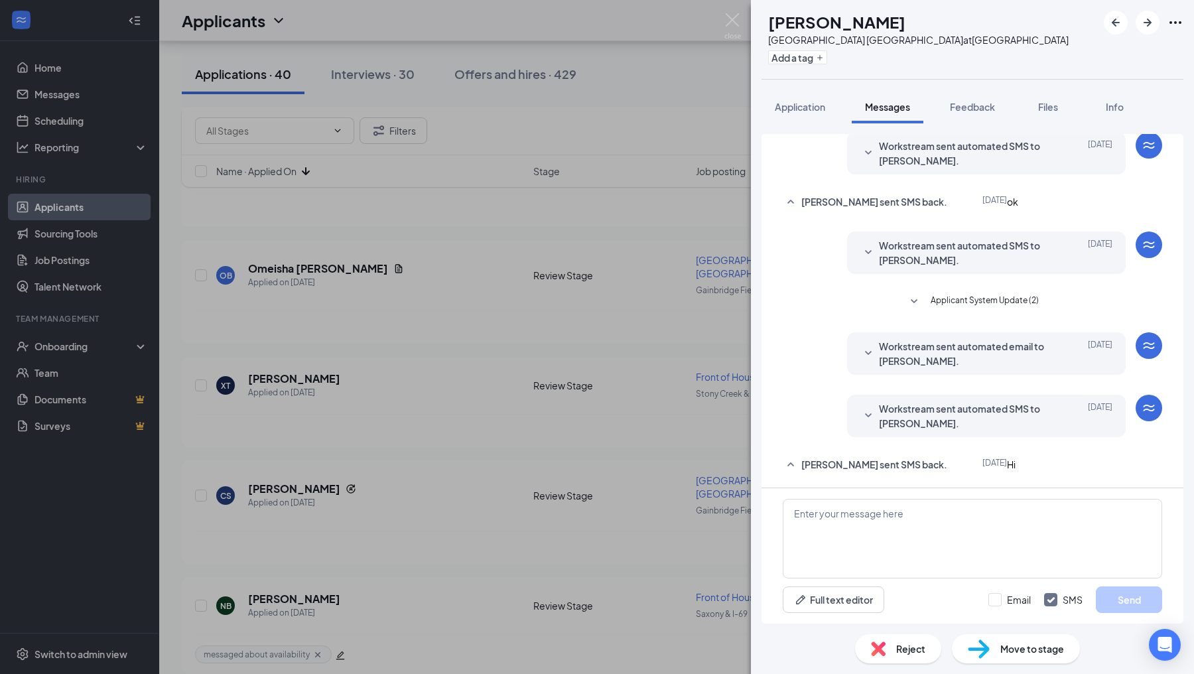
scroll to position [220, 0]
click at [828, 525] on textarea at bounding box center [972, 539] width 379 height 80
paste textarea "Hello! I wanted to reach out and see what your availability would be. Will you …"
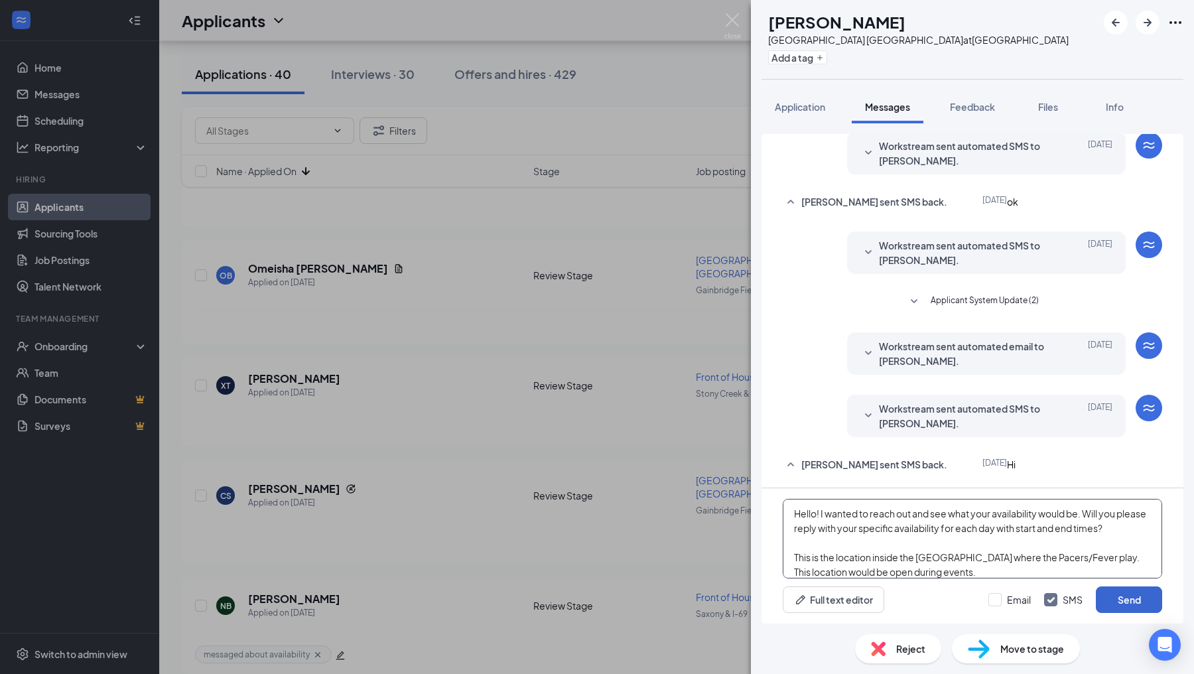
type textarea "Hello! I wanted to reach out and see what your availability would be. Will you …"
click at [1120, 598] on button "Send" at bounding box center [1129, 599] width 66 height 27
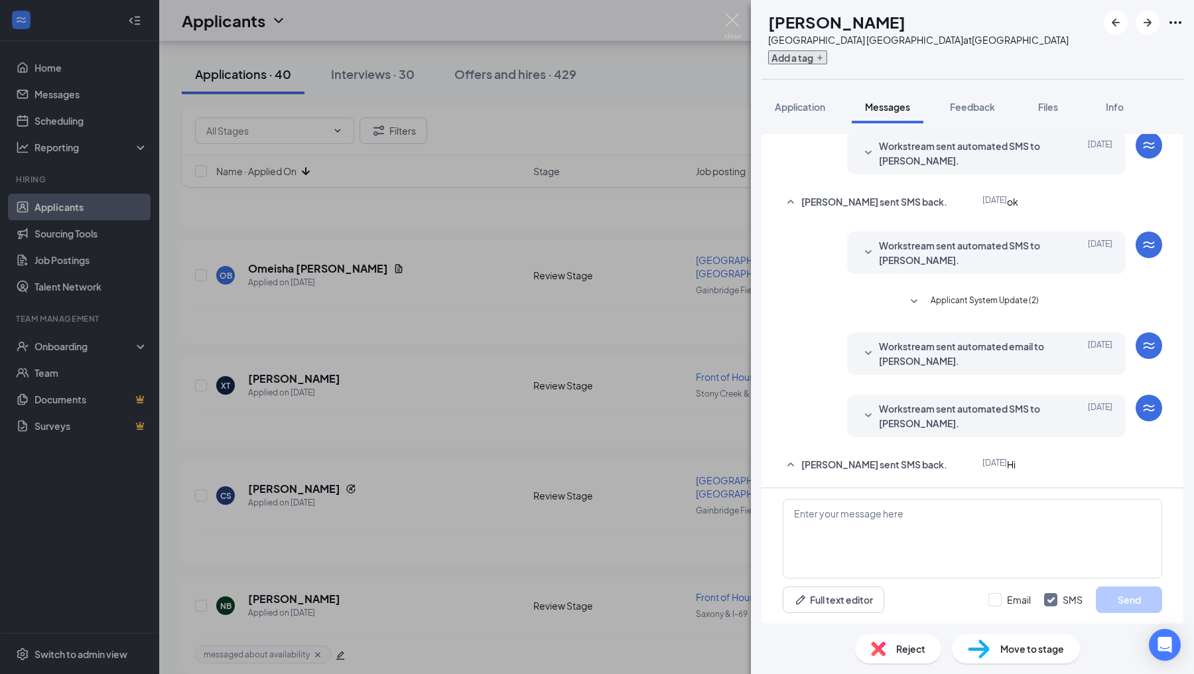
click at [821, 58] on button "Add a tag" at bounding box center [797, 57] width 59 height 14
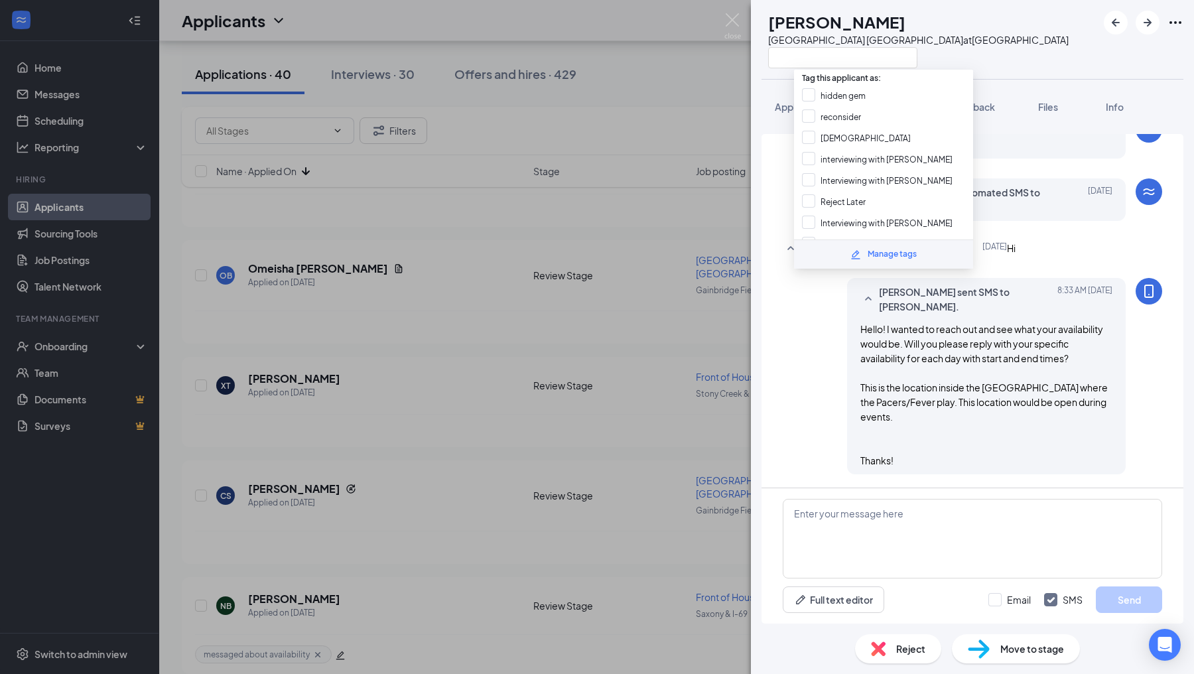
scroll to position [210, 0]
click at [809, 197] on input "messaged about availability" at bounding box center [864, 204] width 125 height 15
checkbox input "true"
click at [809, 339] on div "[PERSON_NAME] sent SMS to [PERSON_NAME]. [DATE] 8:33 AM Hello! I wanted to reac…" at bounding box center [972, 379] width 379 height 203
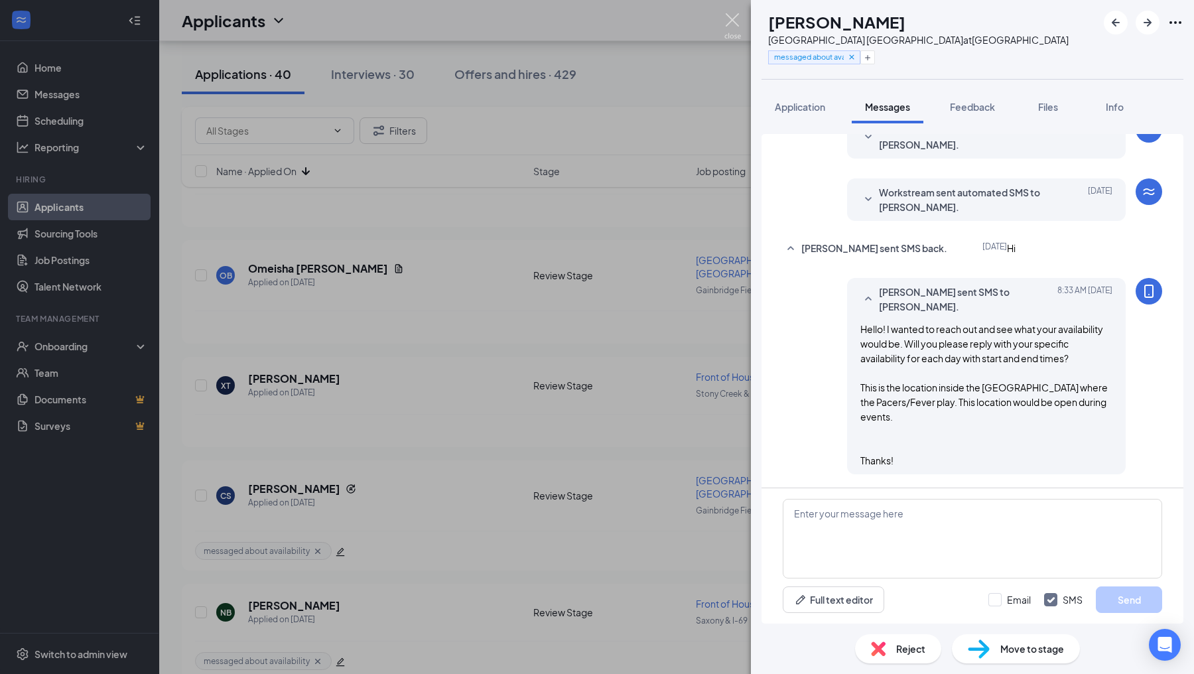
click at [730, 23] on img at bounding box center [732, 26] width 17 height 26
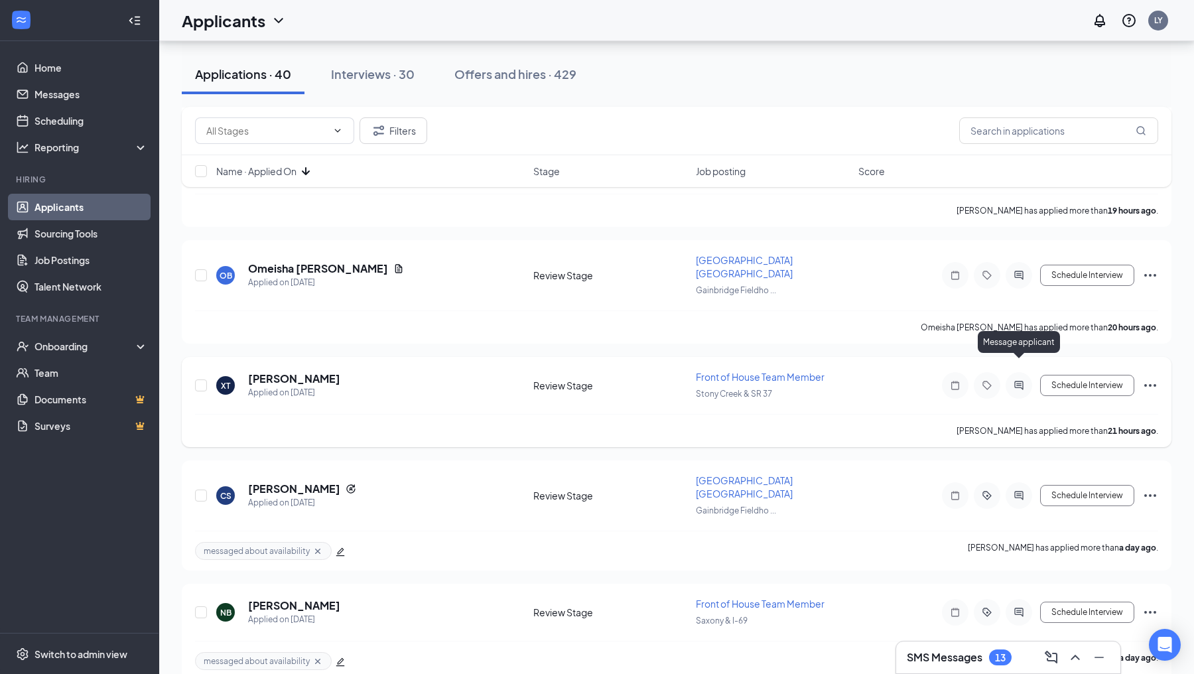
click at [1023, 381] on icon "ActiveChat" at bounding box center [1018, 385] width 9 height 9
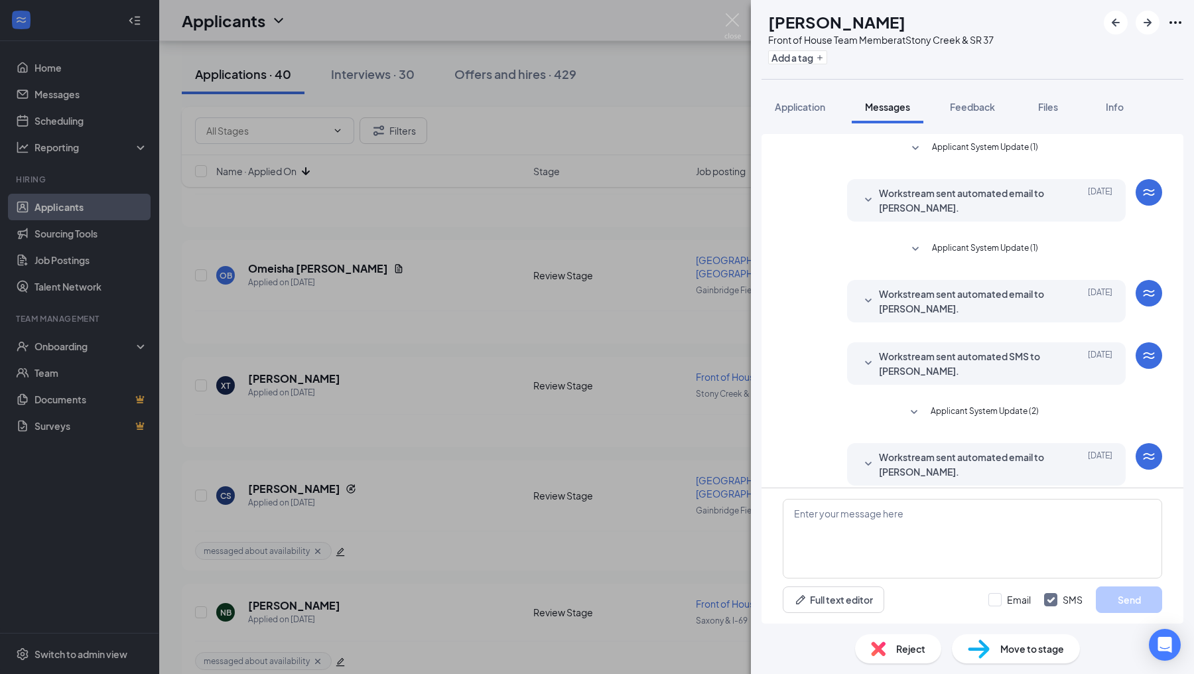
scroll to position [72, 0]
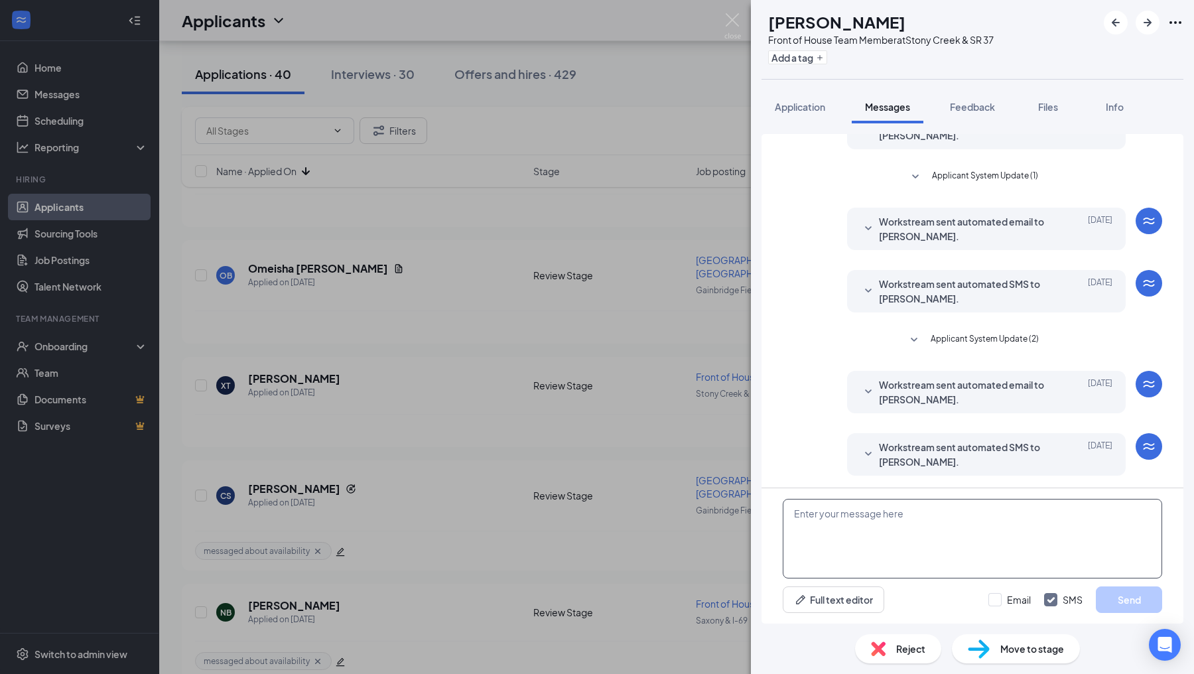
click at [879, 557] on textarea at bounding box center [972, 539] width 379 height 80
paste textarea "Hello! I wanted to reach out and see what your availability would be. Will you …"
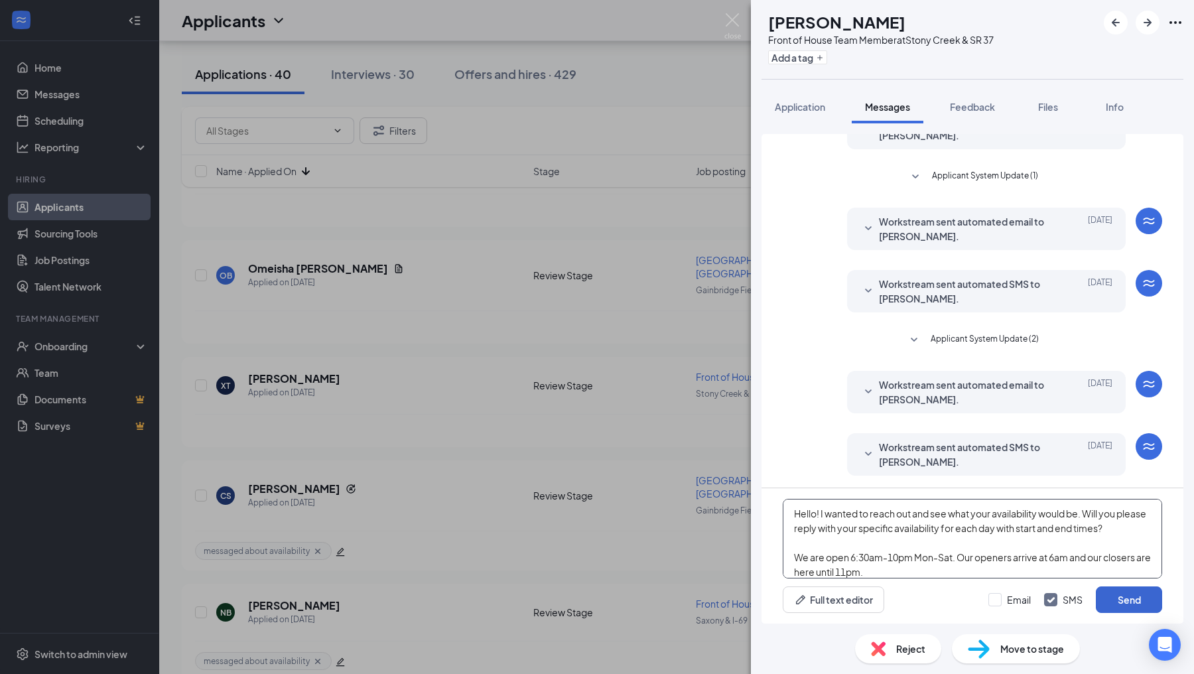
type textarea "Hello! I wanted to reach out and see what your availability would be. Will you …"
click at [1114, 601] on button "Send" at bounding box center [1129, 599] width 66 height 27
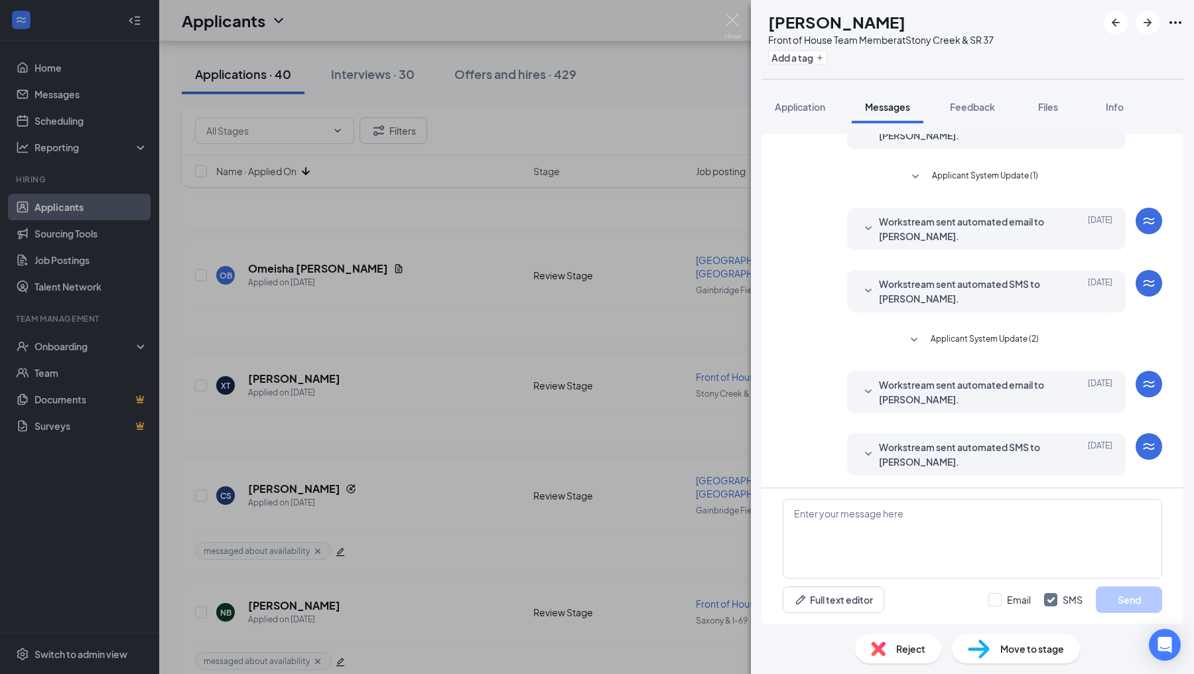
click at [817, 46] on div "Add a tag" at bounding box center [881, 57] width 226 height 22
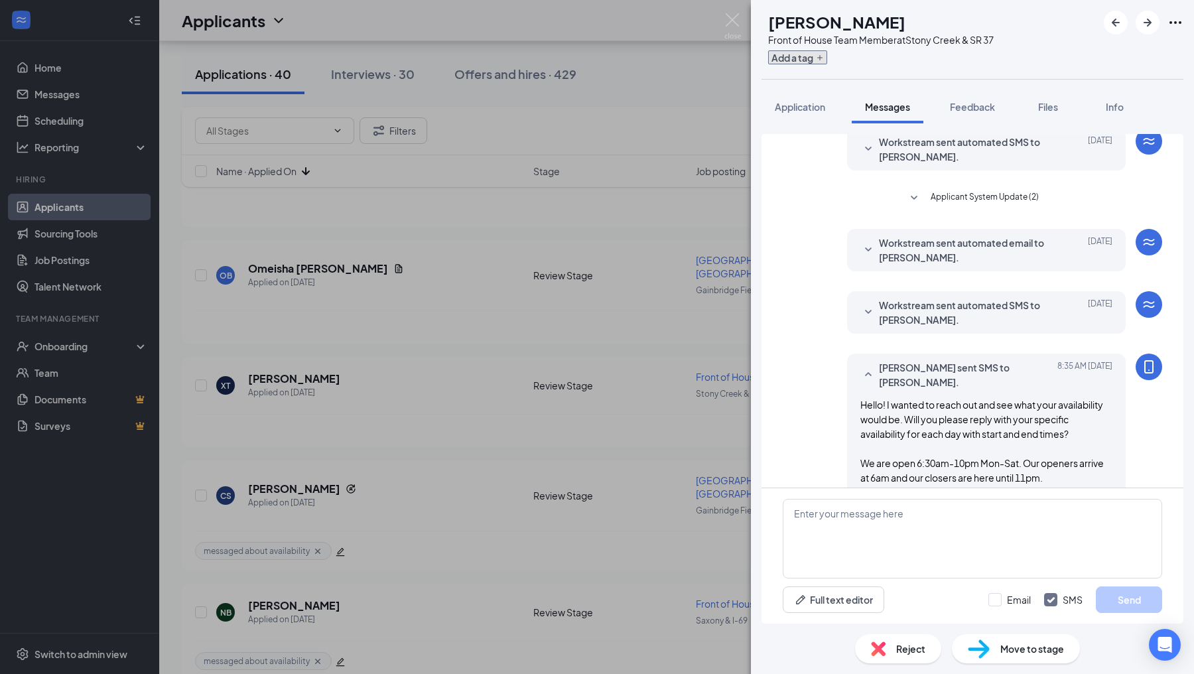
click at [816, 56] on button "Add a tag" at bounding box center [797, 57] width 59 height 14
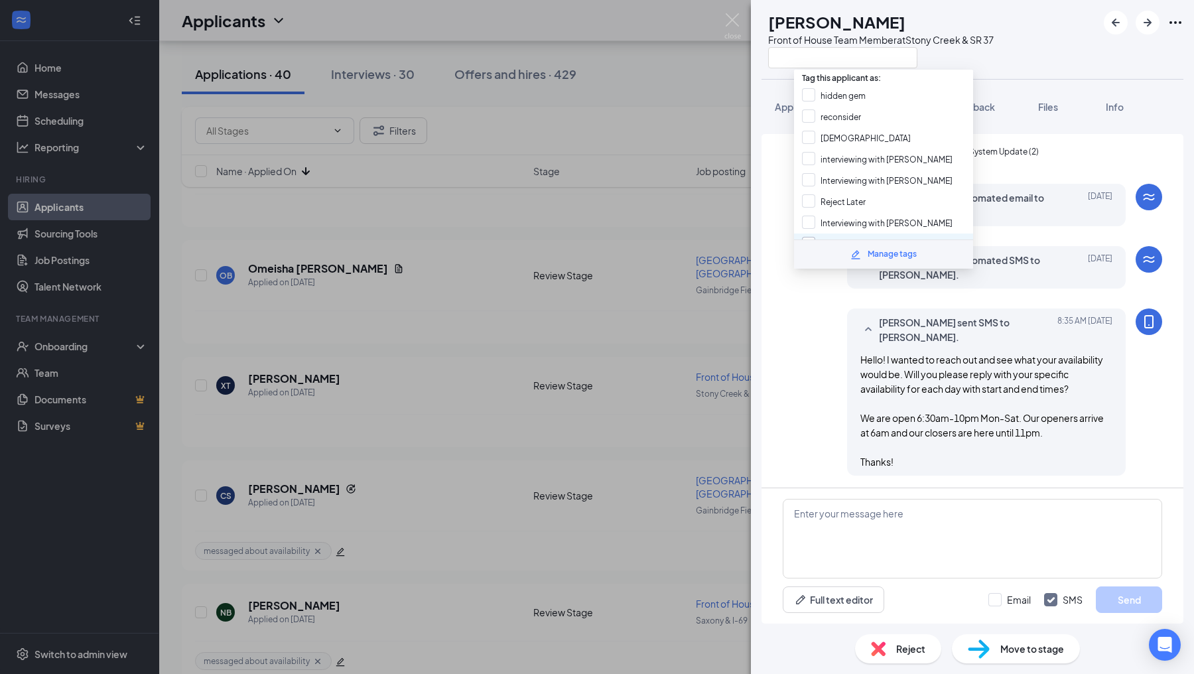
scroll to position [210, 0]
click at [808, 197] on input "messaged about availability" at bounding box center [864, 204] width 125 height 15
checkbox input "true"
click at [808, 377] on div "[PERSON_NAME] sent SMS to [PERSON_NAME]. [DATE] 8:35 AM Hello! I wanted to reac…" at bounding box center [972, 395] width 379 height 174
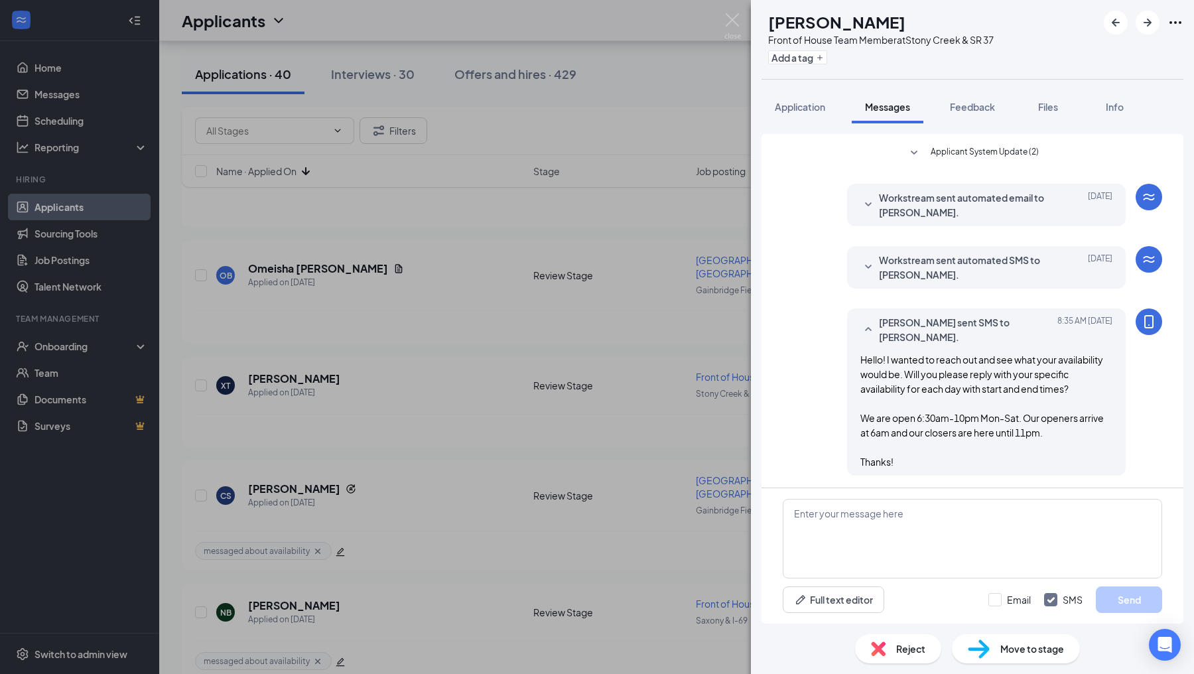
click at [736, 391] on div "XT [PERSON_NAME] Front of House Team Member at [GEOGRAPHIC_DATA] & SR 37 Add a …" at bounding box center [597, 337] width 1194 height 674
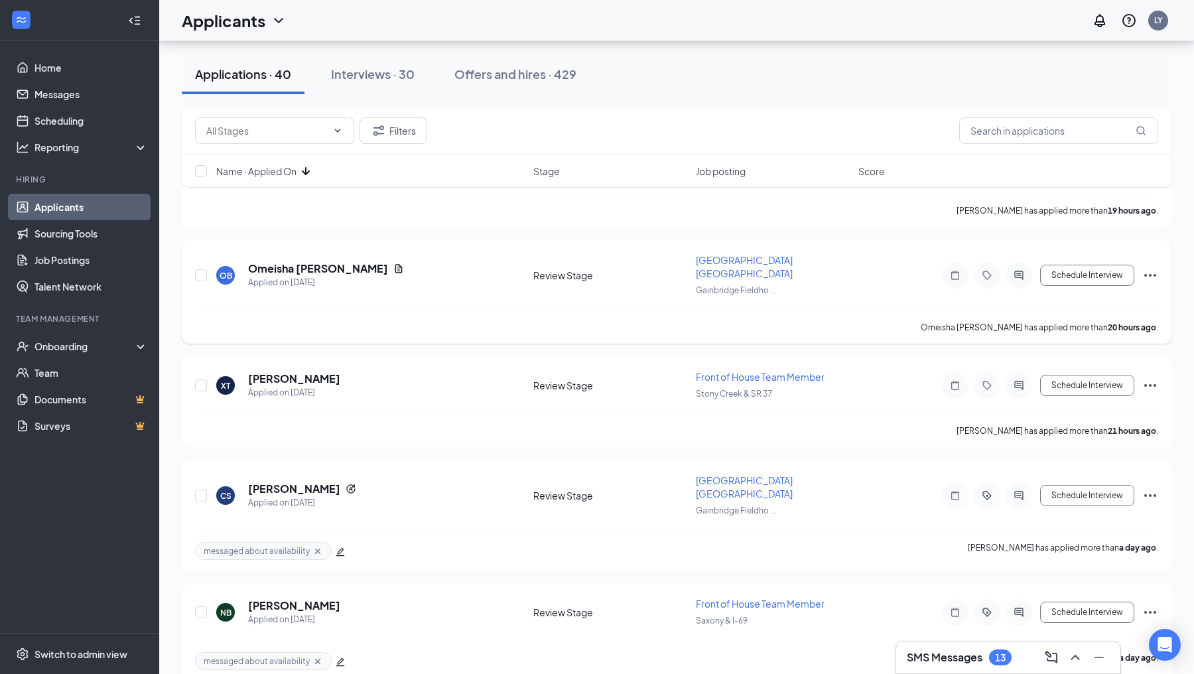
scroll to position [1592, 0]
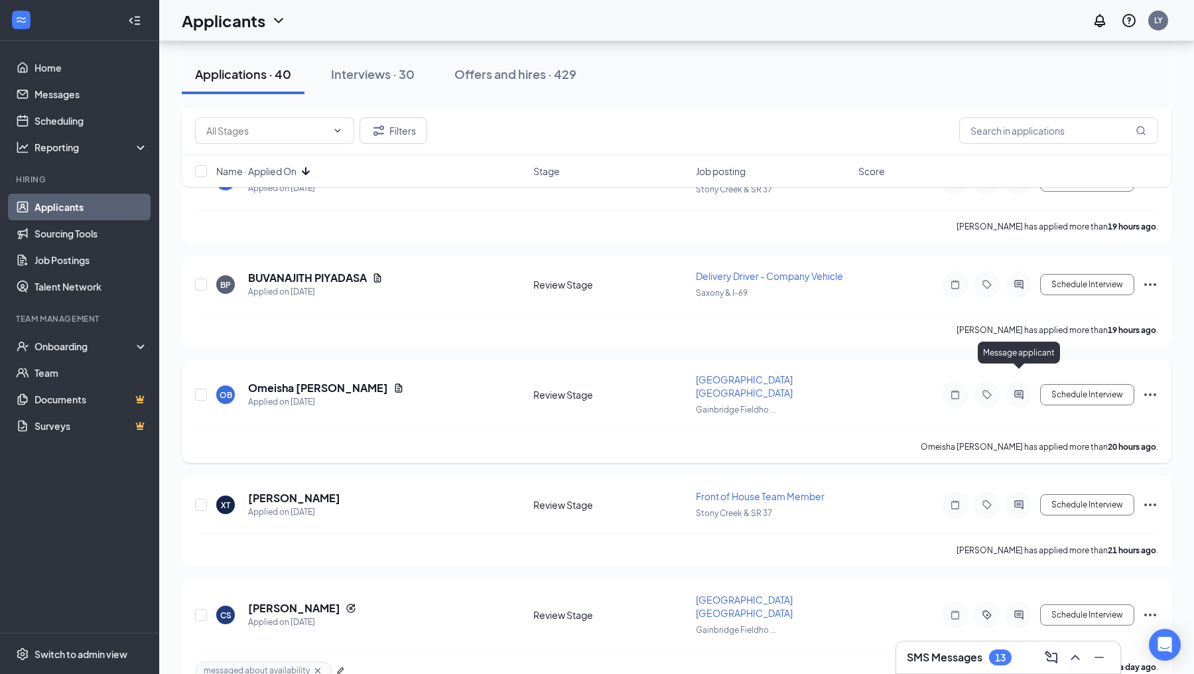
click at [1024, 389] on icon "ActiveChat" at bounding box center [1019, 394] width 16 height 11
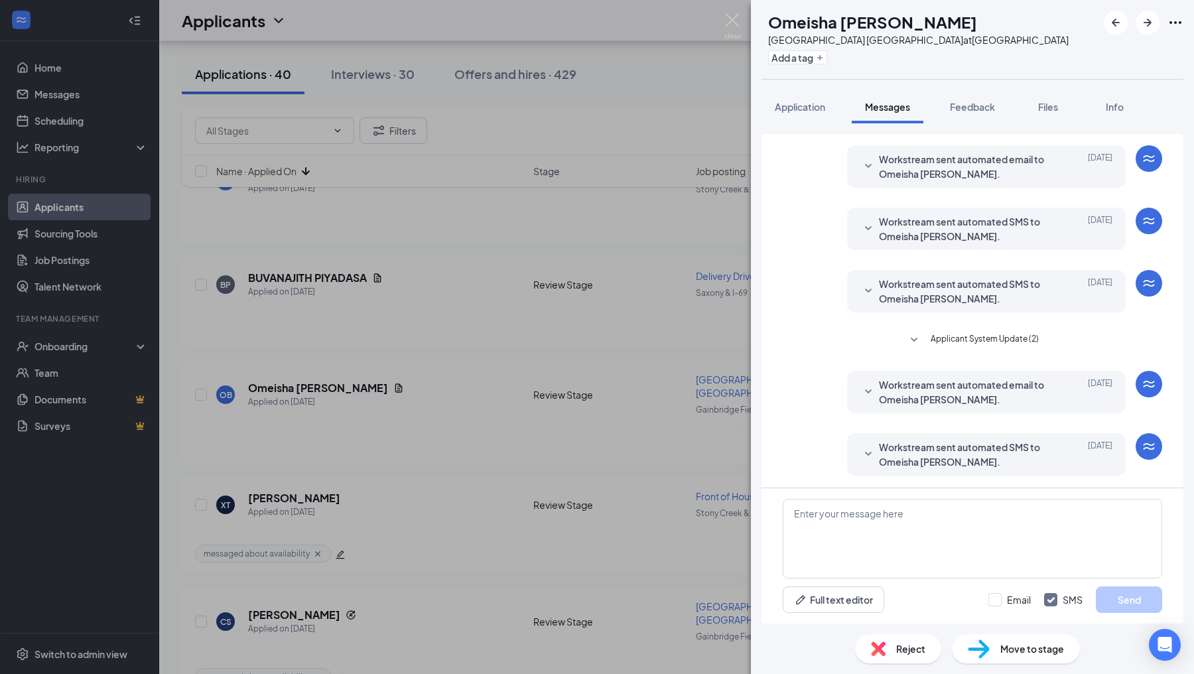
scroll to position [96, 0]
click at [794, 113] on button "Application" at bounding box center [800, 106] width 77 height 33
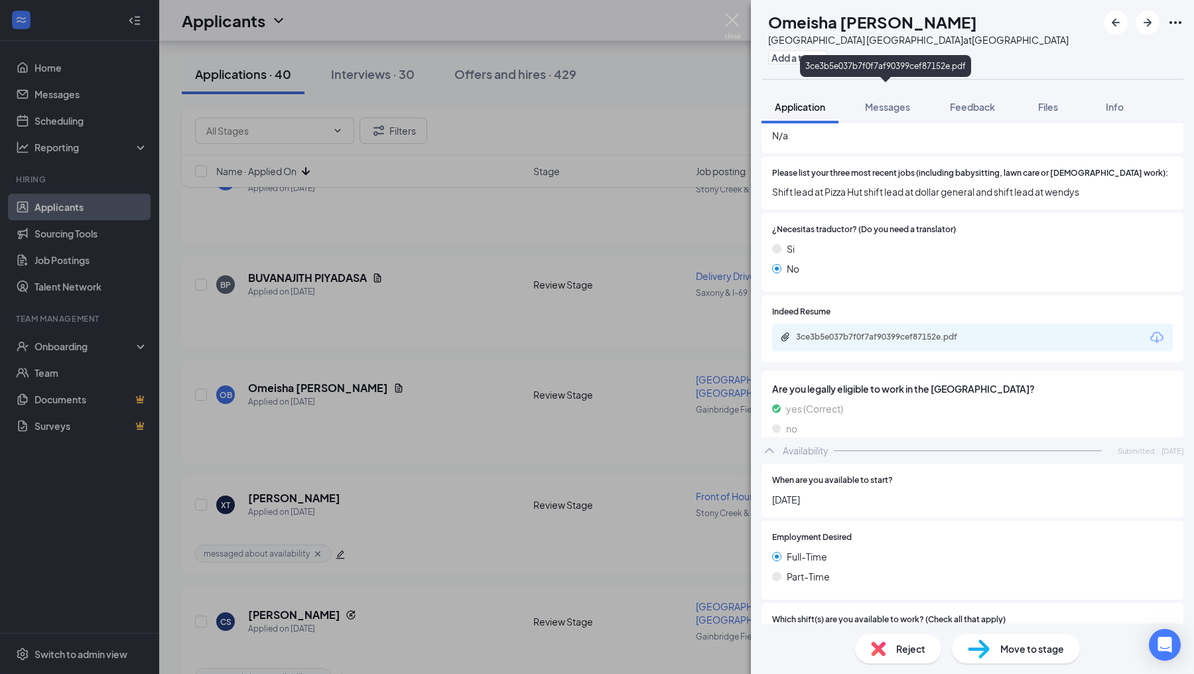
scroll to position [635, 0]
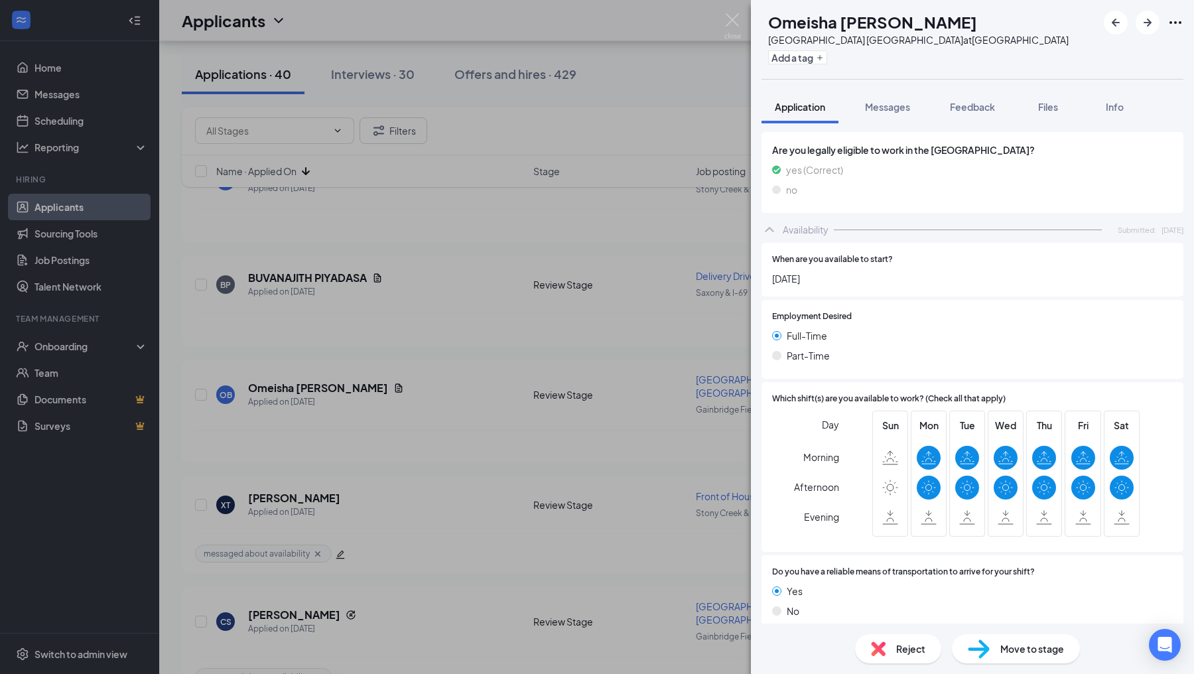
click at [904, 636] on div "Reject" at bounding box center [898, 648] width 86 height 29
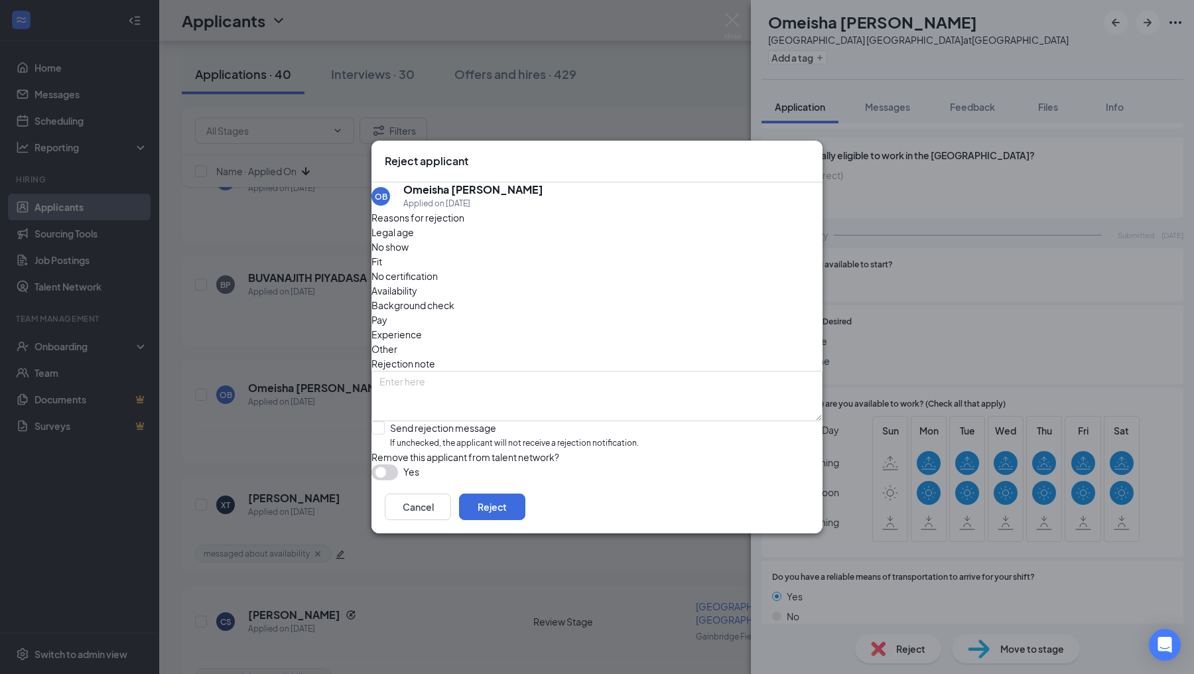
click at [417, 283] on span "Availability" at bounding box center [395, 290] width 46 height 15
click at [525, 519] on button "Reject" at bounding box center [492, 507] width 66 height 27
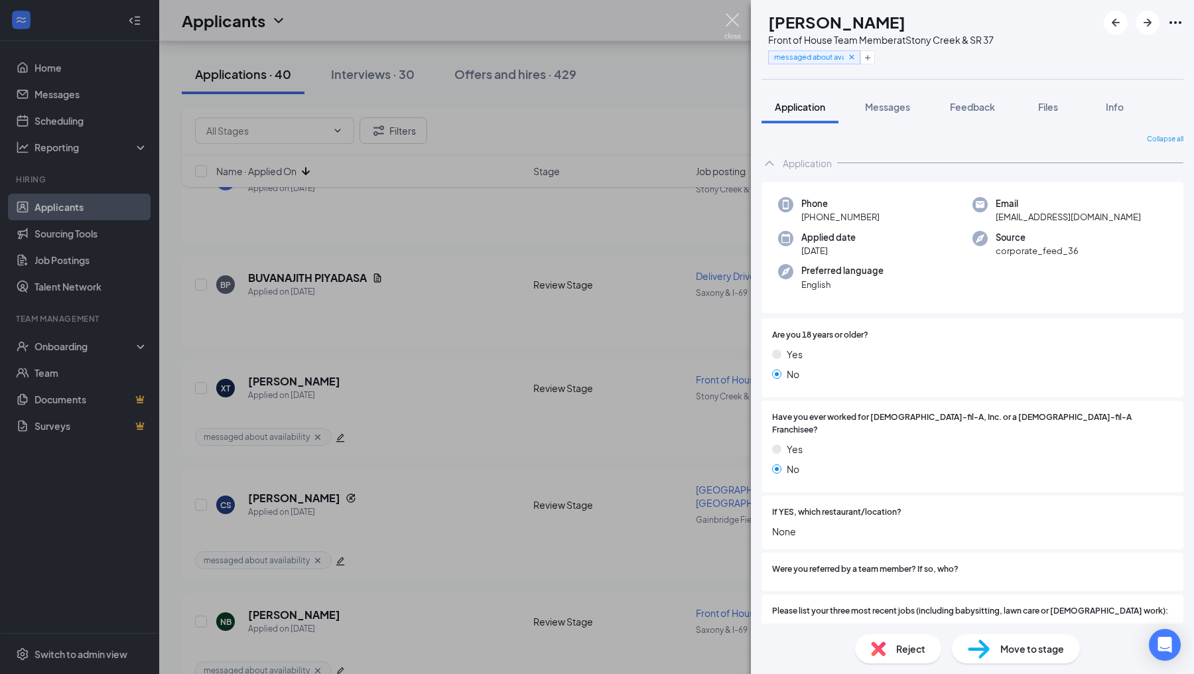
click at [730, 19] on img at bounding box center [732, 26] width 17 height 26
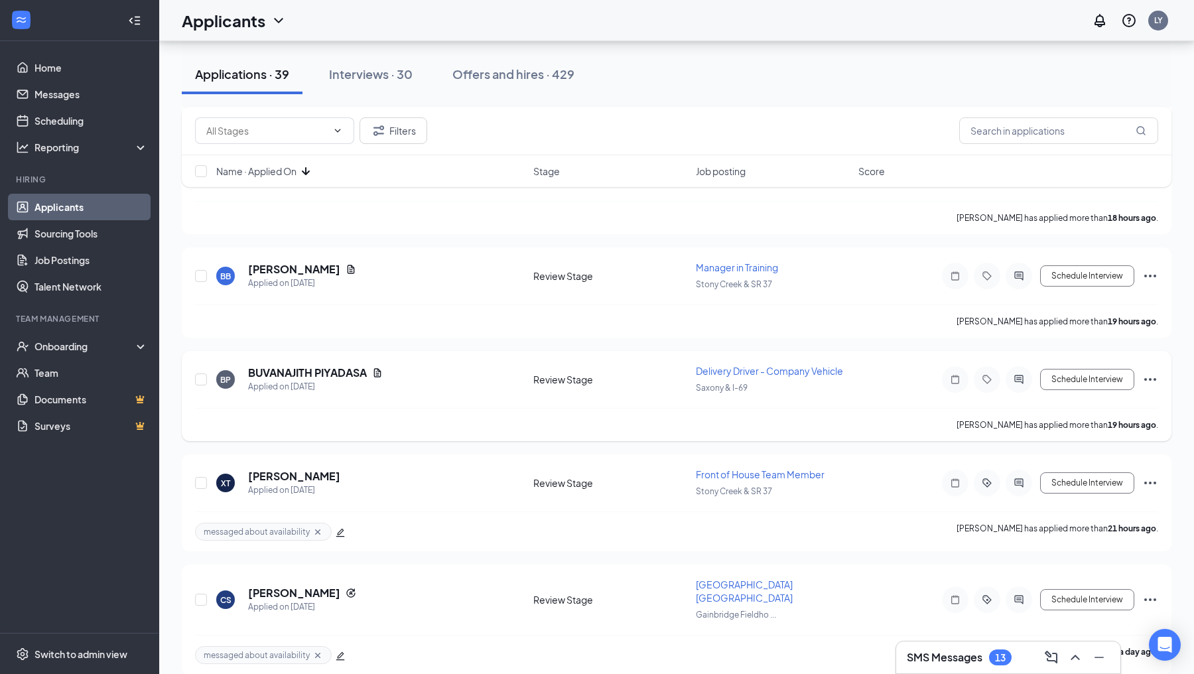
scroll to position [1468, 0]
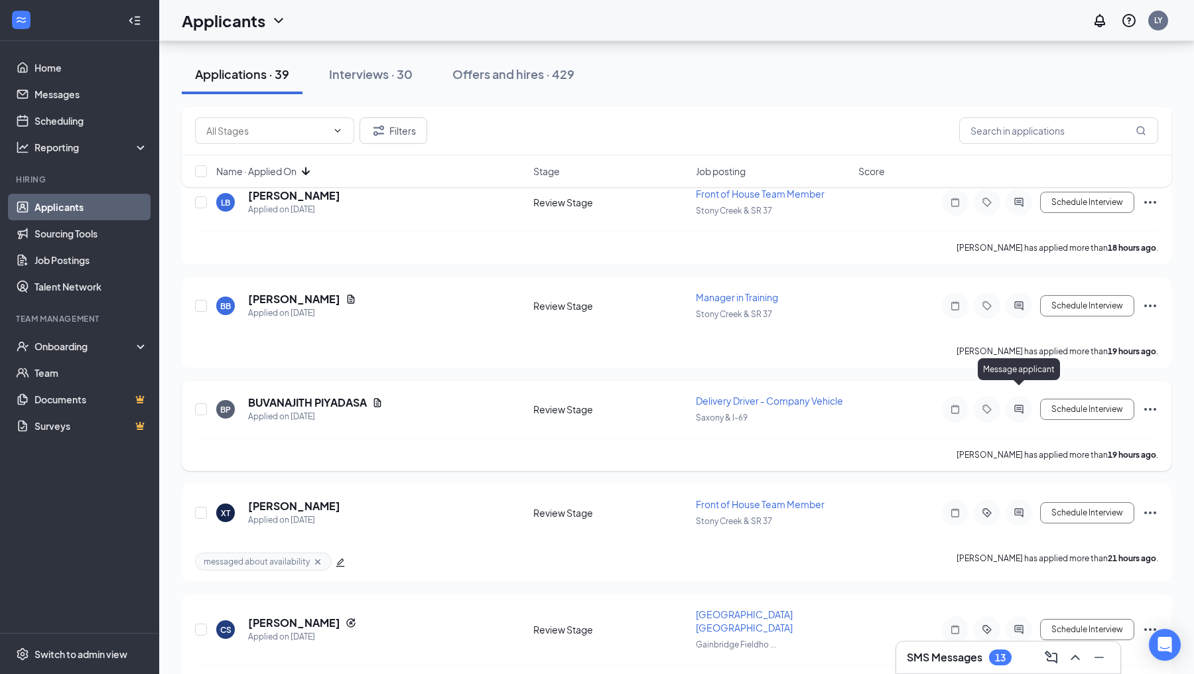
click at [1020, 405] on icon "ActiveChat" at bounding box center [1018, 409] width 9 height 9
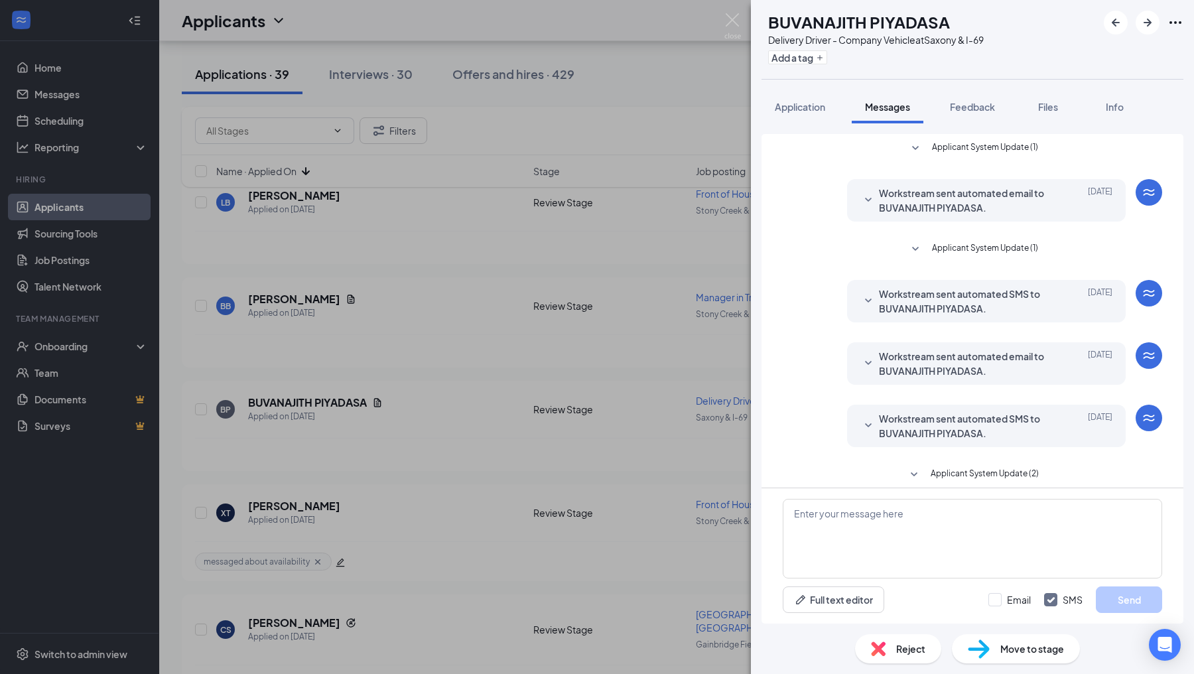
scroll to position [135, 0]
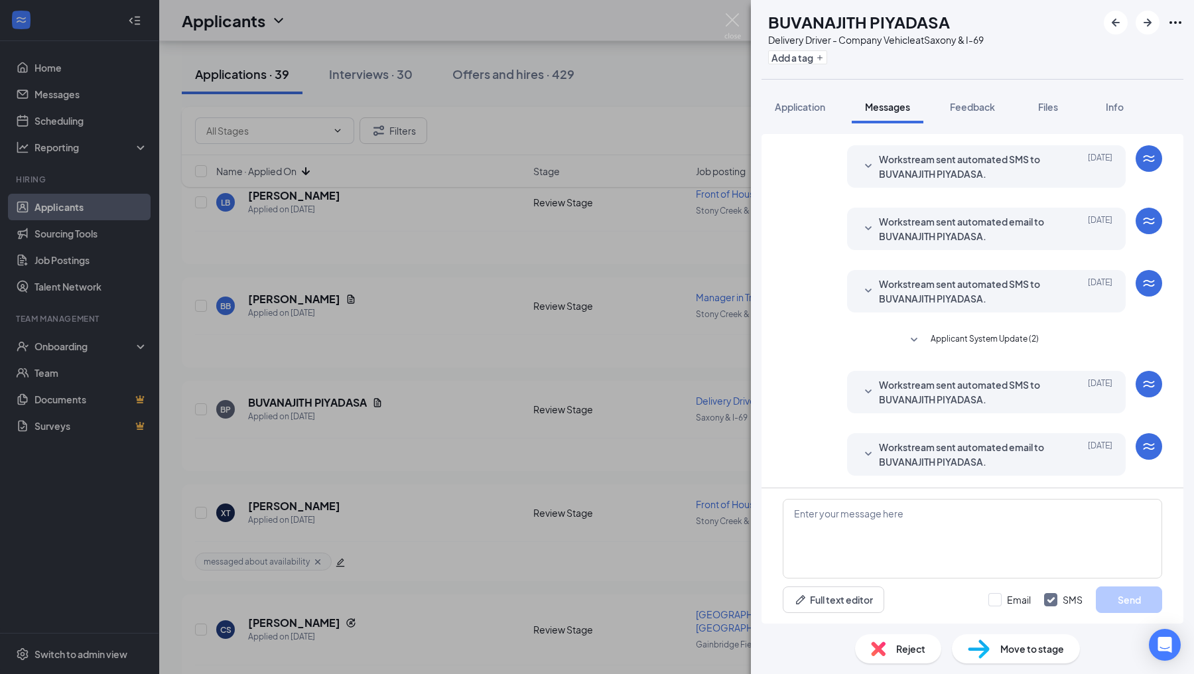
click at [797, 108] on span "Application" at bounding box center [800, 107] width 50 height 12
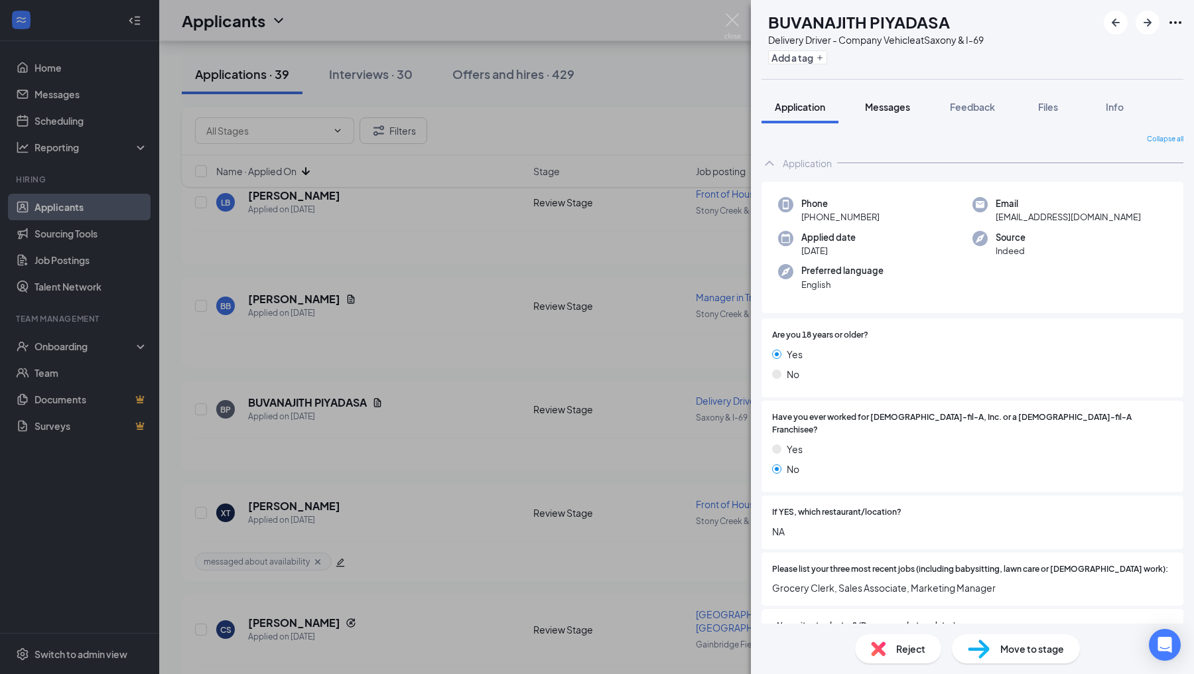
click at [888, 110] on span "Messages" at bounding box center [887, 107] width 45 height 12
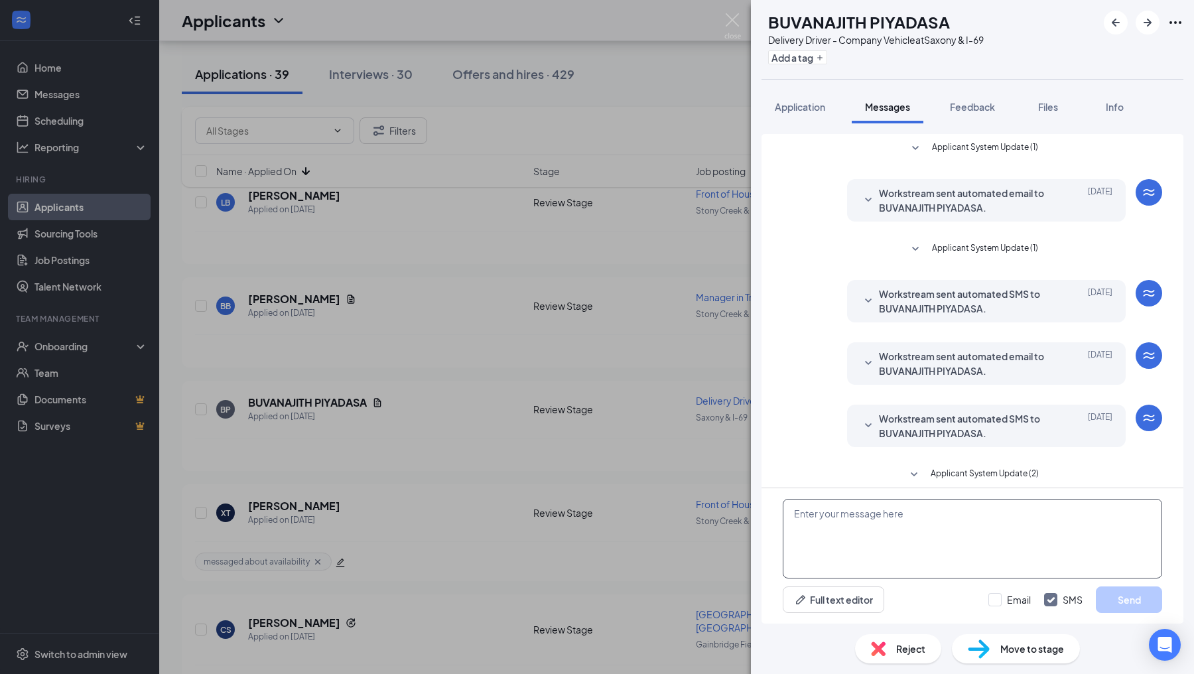
scroll to position [135, 0]
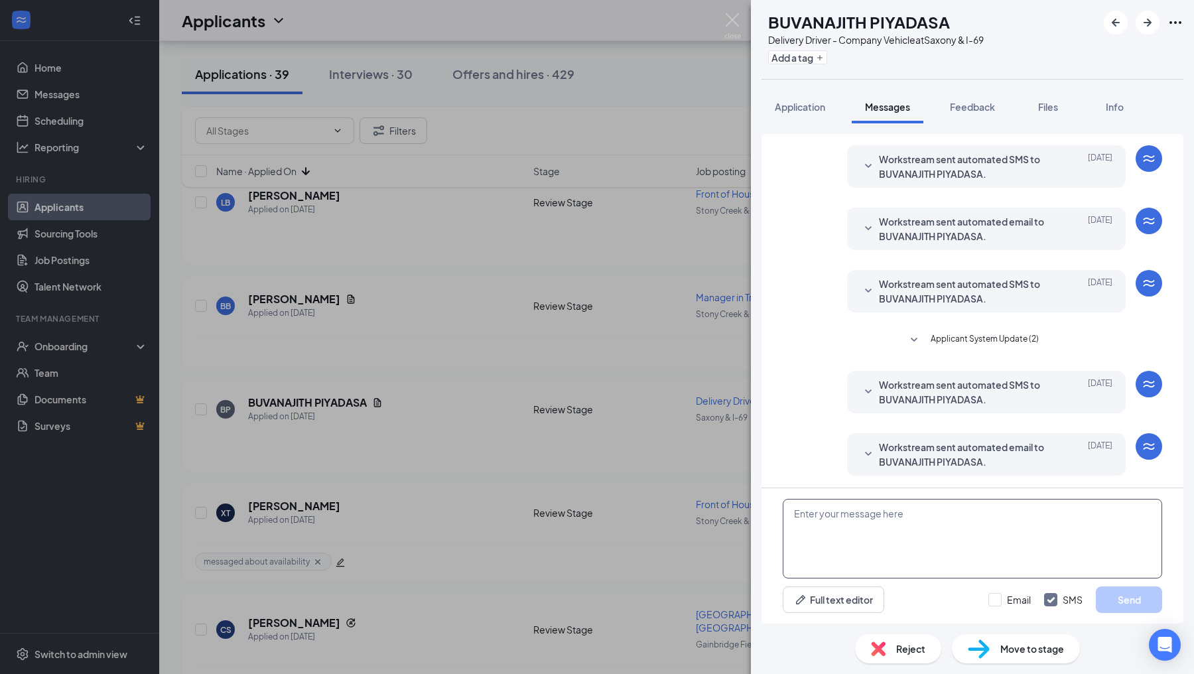
paste textarea "Hello! I wanted to reach out and see what your availability would be. Could you…"
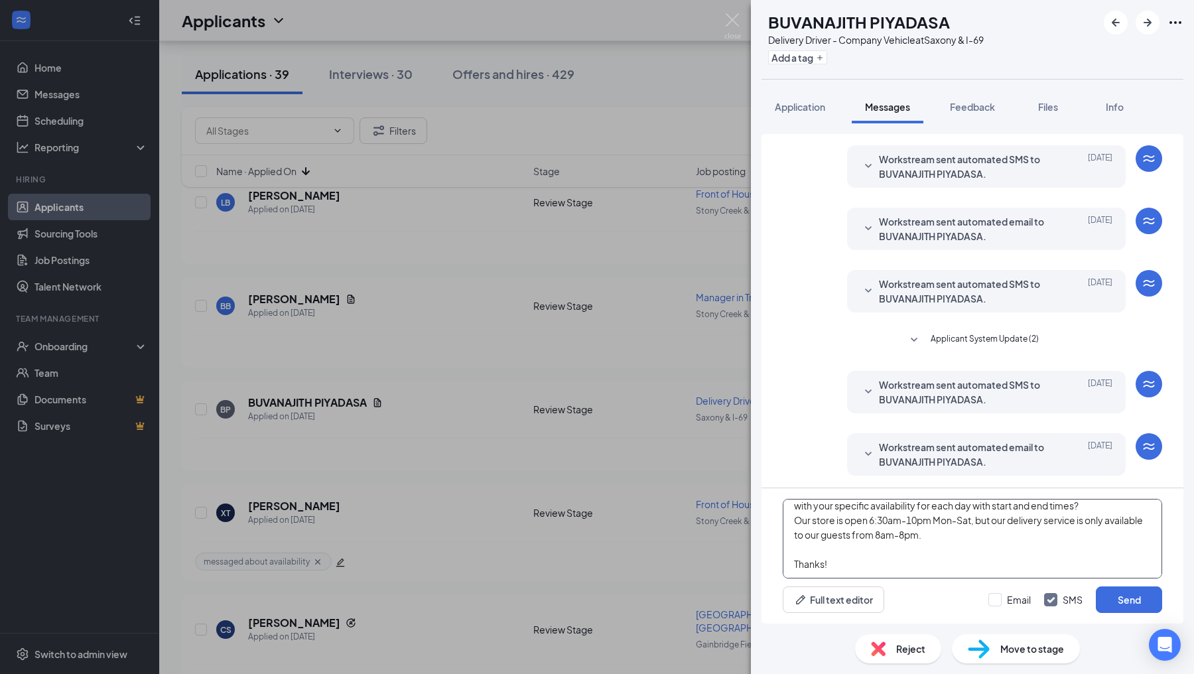
scroll to position [0, 0]
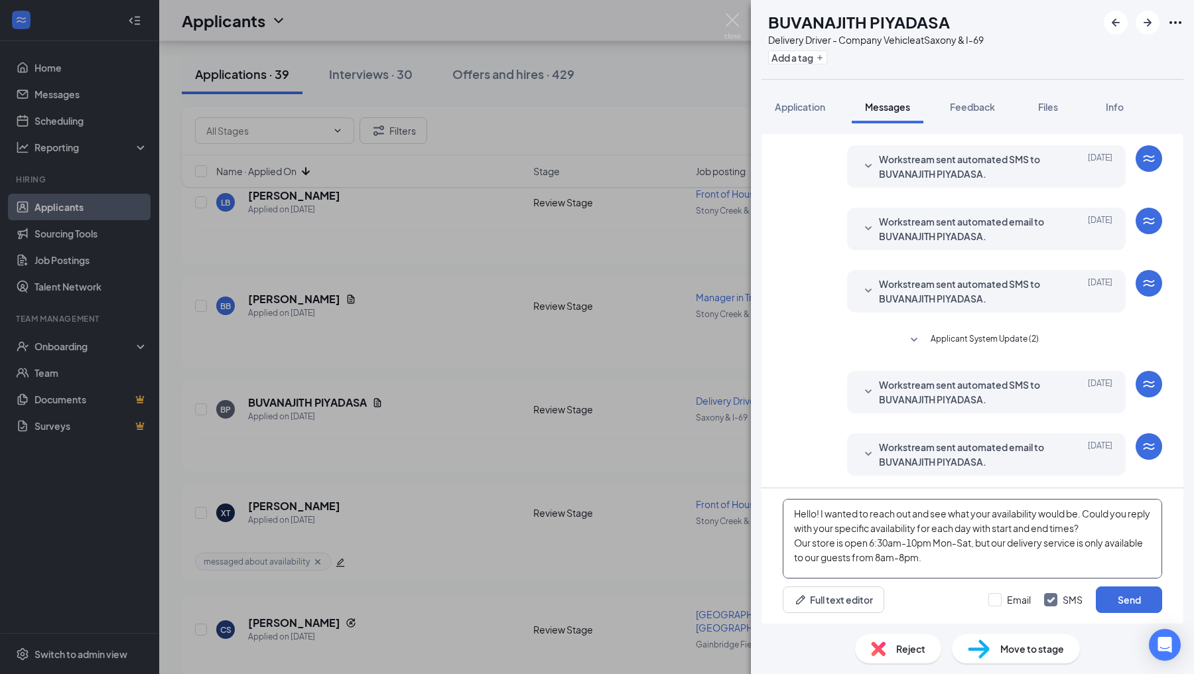
click at [786, 527] on textarea "Hello! I wanted to reach out and see what your availability would be. Could you…" at bounding box center [972, 539] width 379 height 80
type textarea "Hello! I wanted to reach out and see what your availability would be. Could you…"
click at [1113, 600] on button "Send" at bounding box center [1129, 599] width 66 height 27
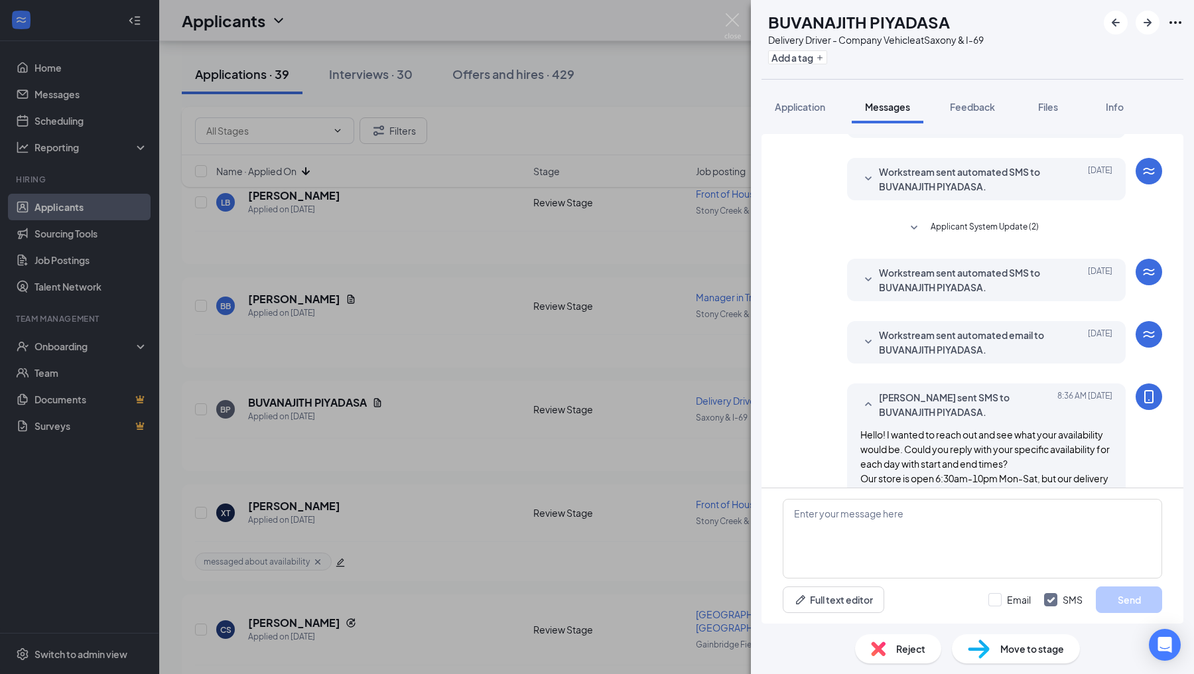
scroll to position [307, 0]
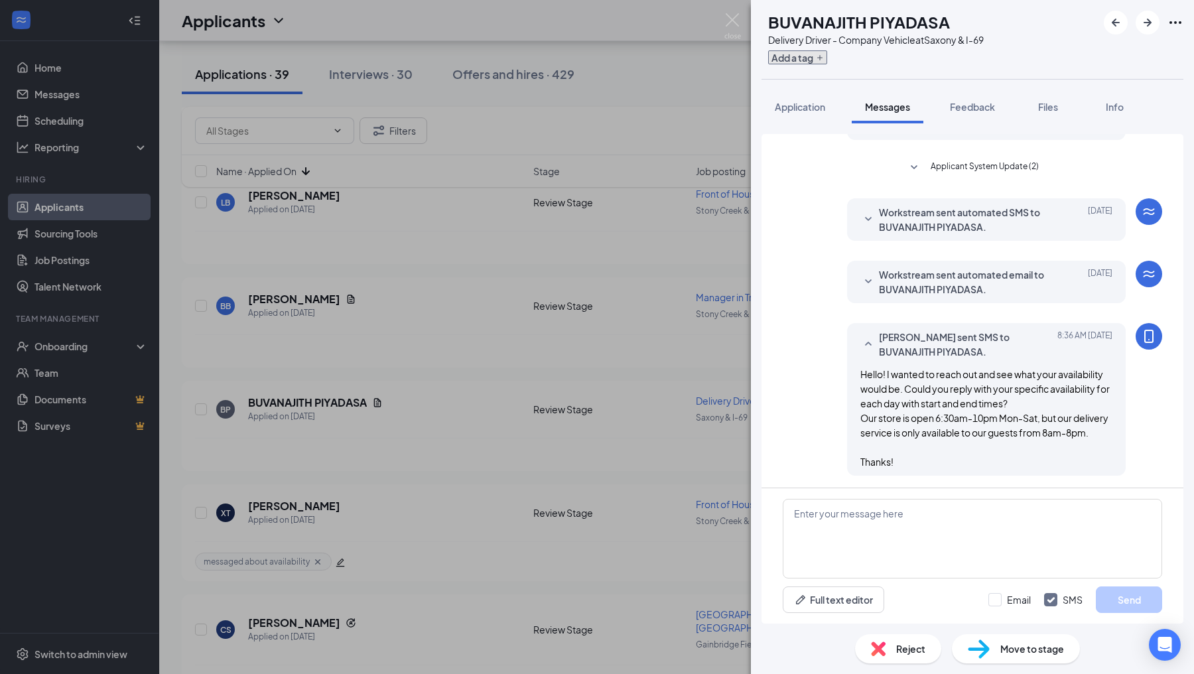
click at [827, 54] on button "Add a tag" at bounding box center [797, 57] width 59 height 14
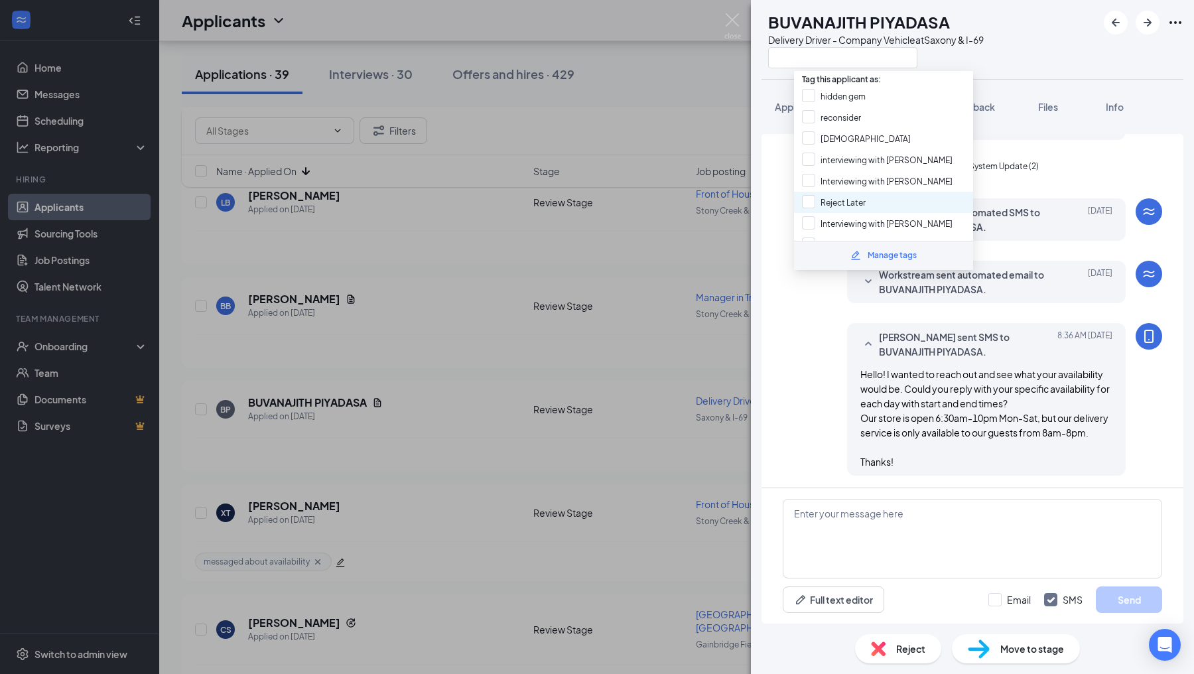
scroll to position [210, 0]
click at [811, 198] on input "messaged about availability" at bounding box center [864, 205] width 125 height 15
checkbox input "true"
click at [793, 381] on div "[PERSON_NAME] sent SMS to BUVANAJITH PIYADASA. [DATE] 8:36 AM Hello! I wanted t…" at bounding box center [972, 402] width 379 height 159
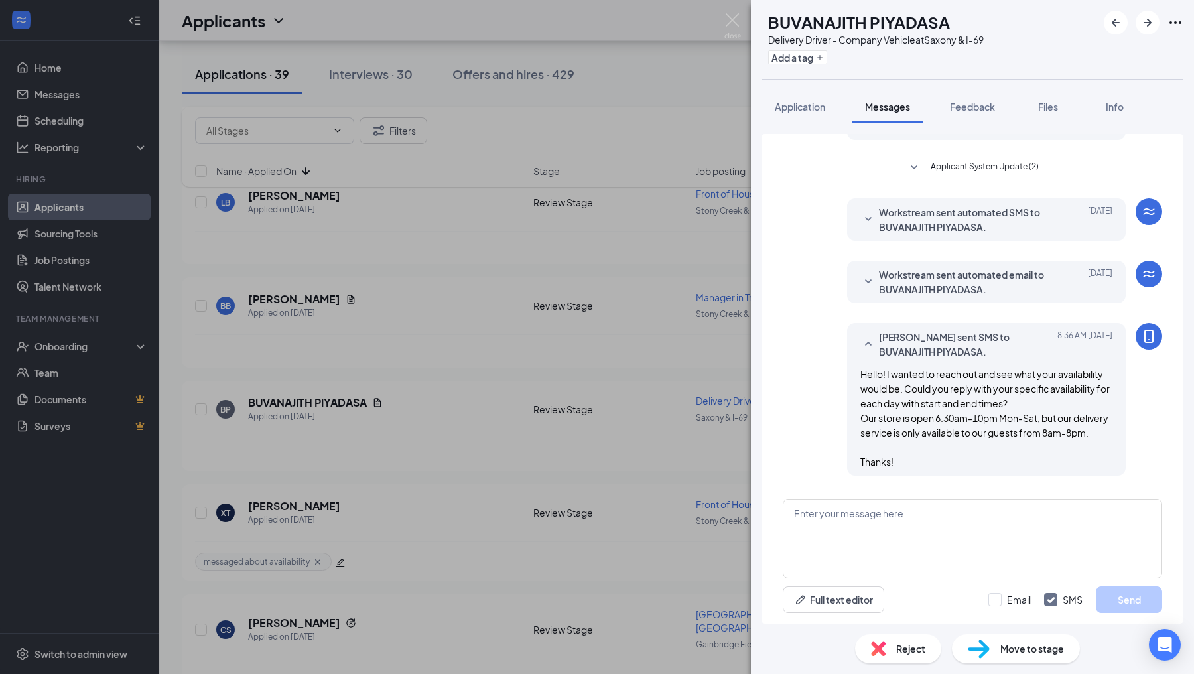
click at [764, 386] on div "Applicant System Update (1) Workstream sent automated email to BUVANAJITH PIYAD…" at bounding box center [973, 311] width 422 height 354
click at [724, 368] on div "BP BUVANAJITH PIYADASA Delivery Driver - Company Vehicle at [GEOGRAPHIC_DATA] &…" at bounding box center [597, 337] width 1194 height 674
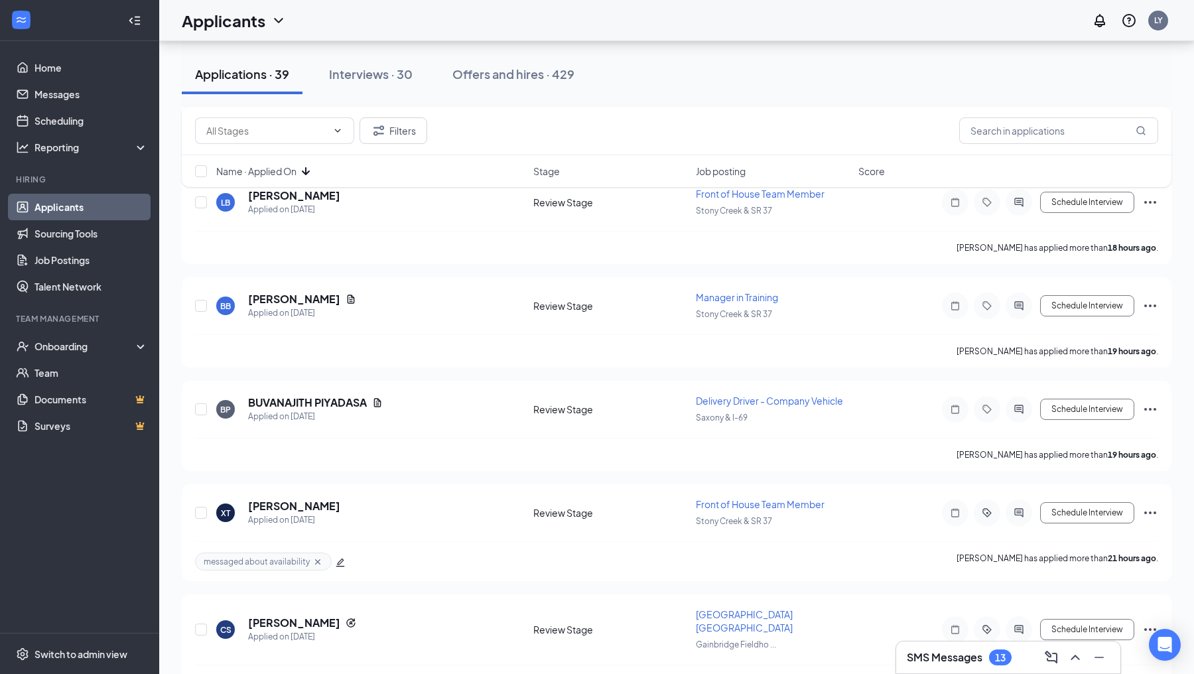
scroll to position [1394, 0]
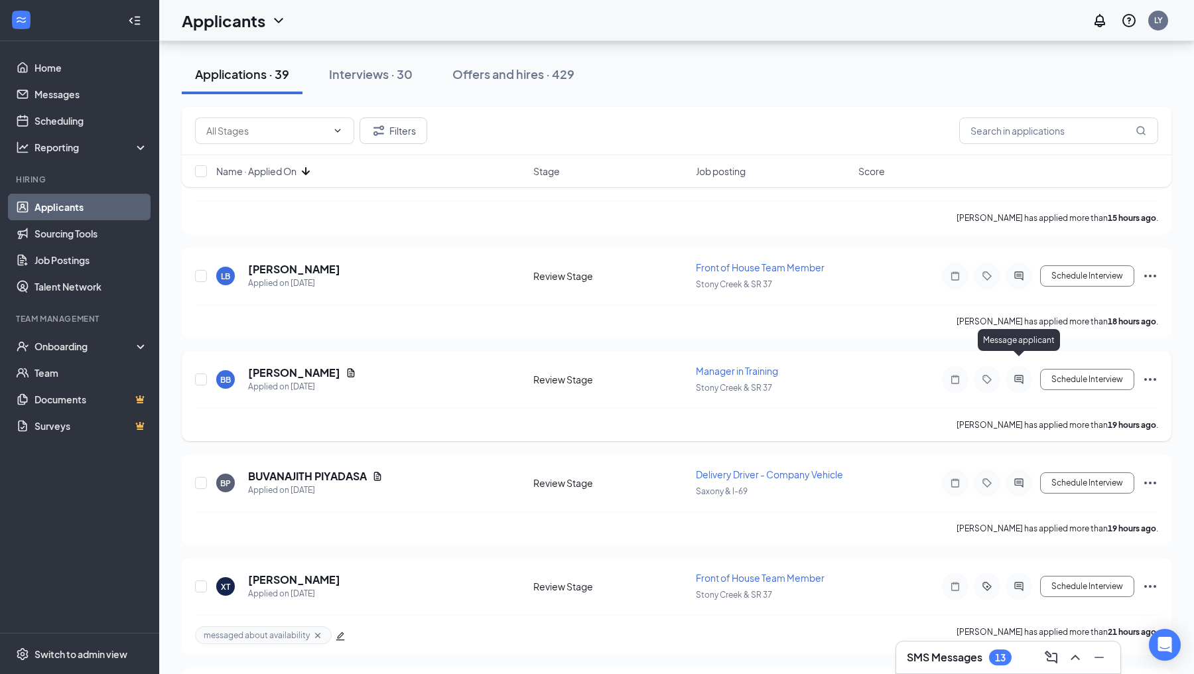
click at [1024, 374] on icon "ActiveChat" at bounding box center [1019, 379] width 16 height 11
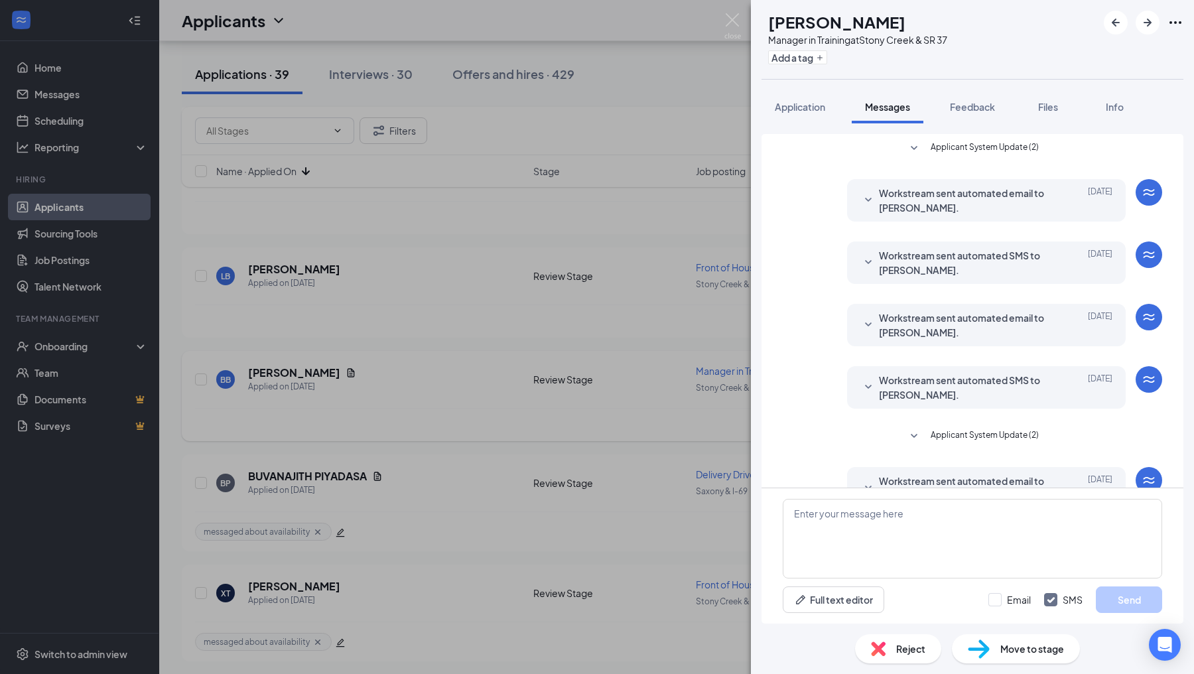
scroll to position [96, 0]
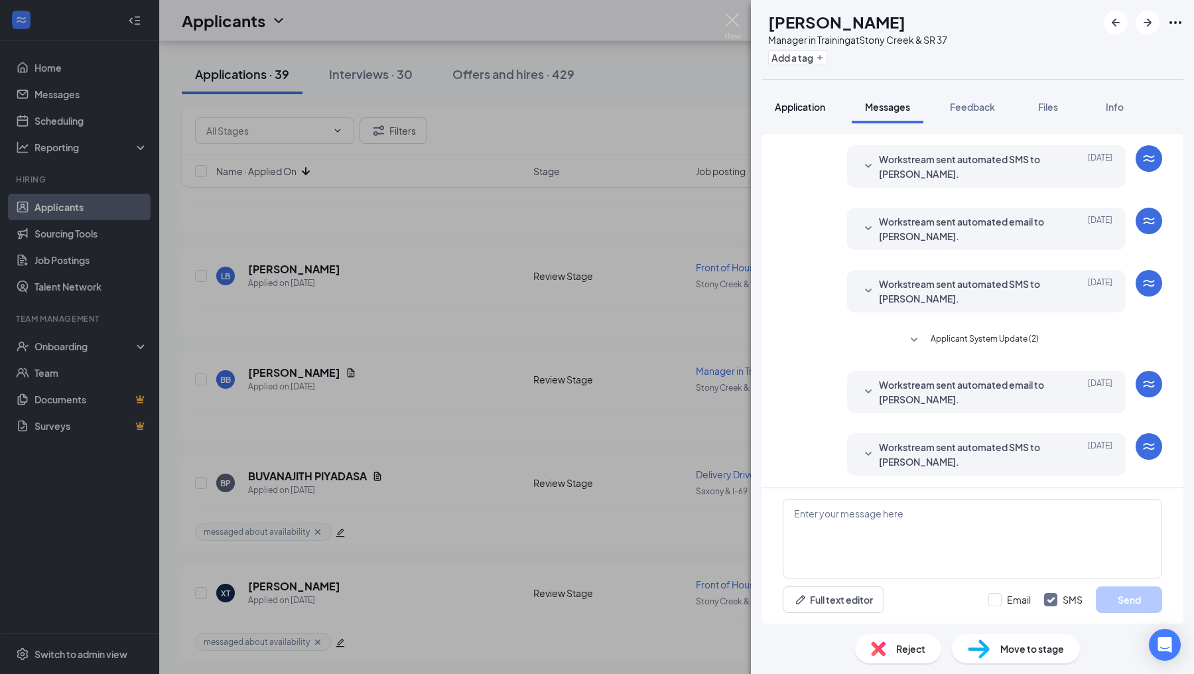
click at [813, 106] on span "Application" at bounding box center [800, 107] width 50 height 12
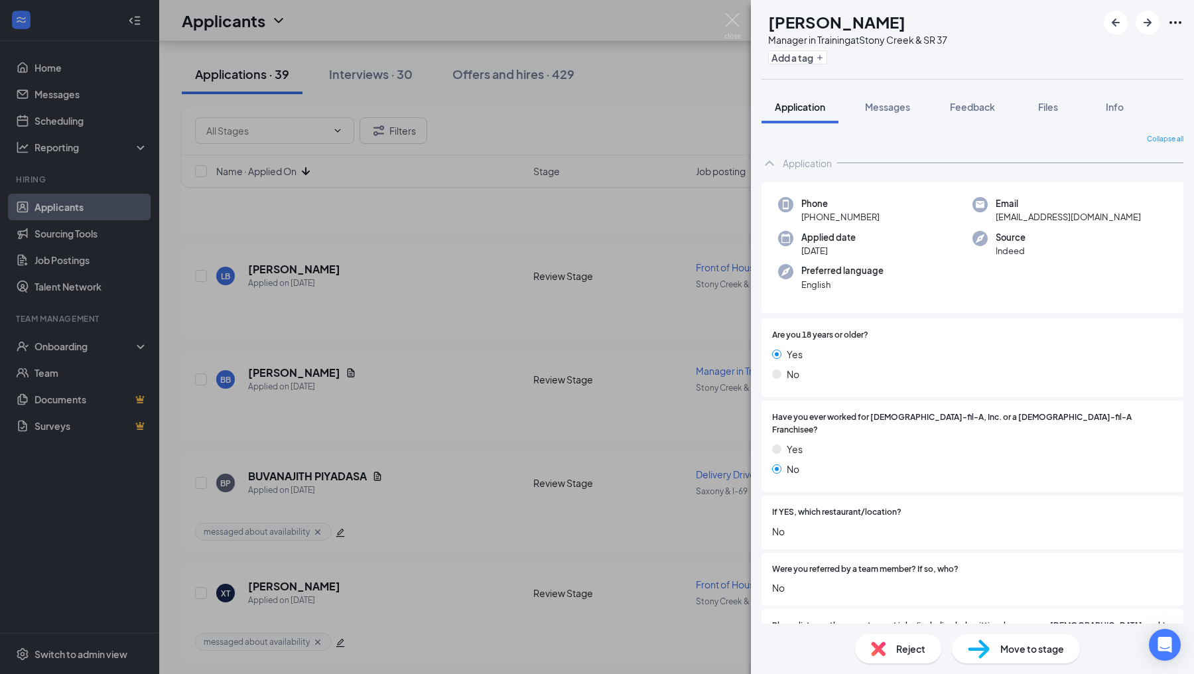
scroll to position [692, 0]
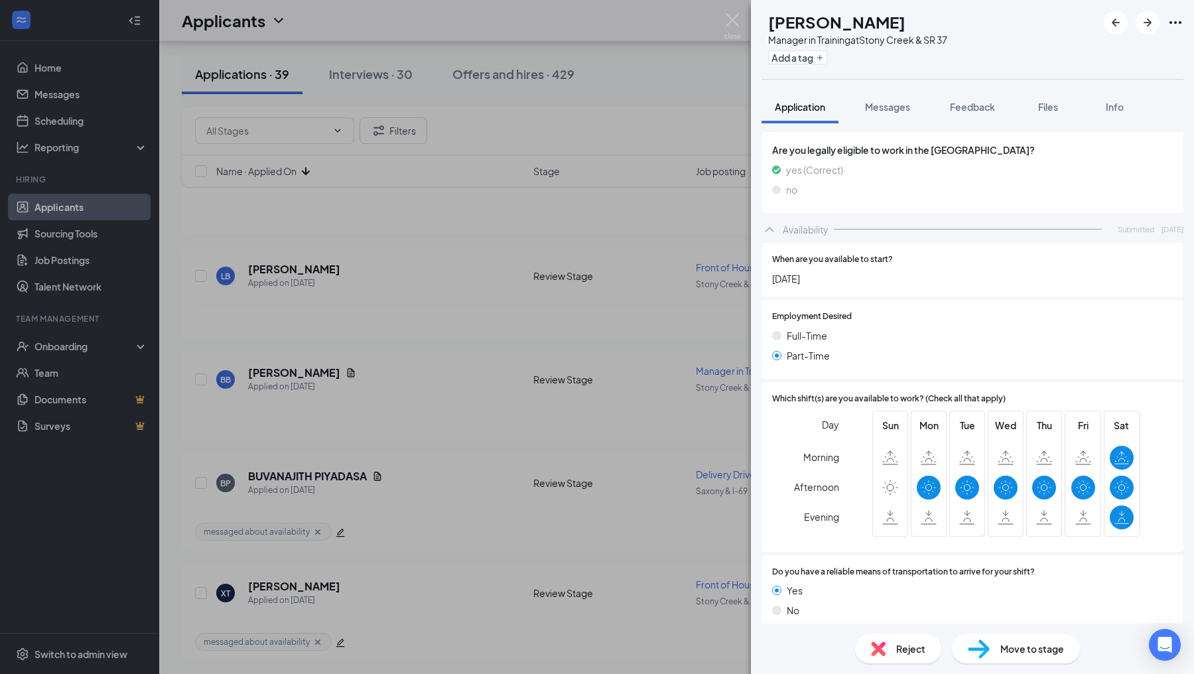
click at [882, 102] on span "Messages" at bounding box center [887, 107] width 45 height 12
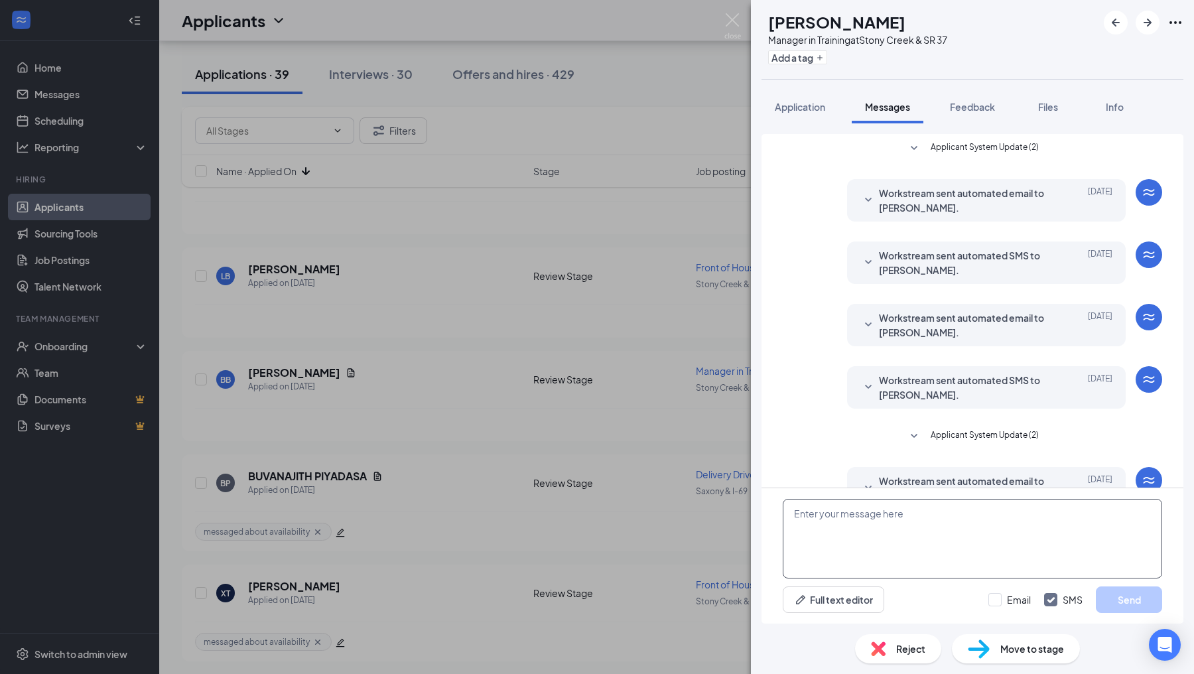
click at [882, 538] on textarea at bounding box center [972, 539] width 379 height 80
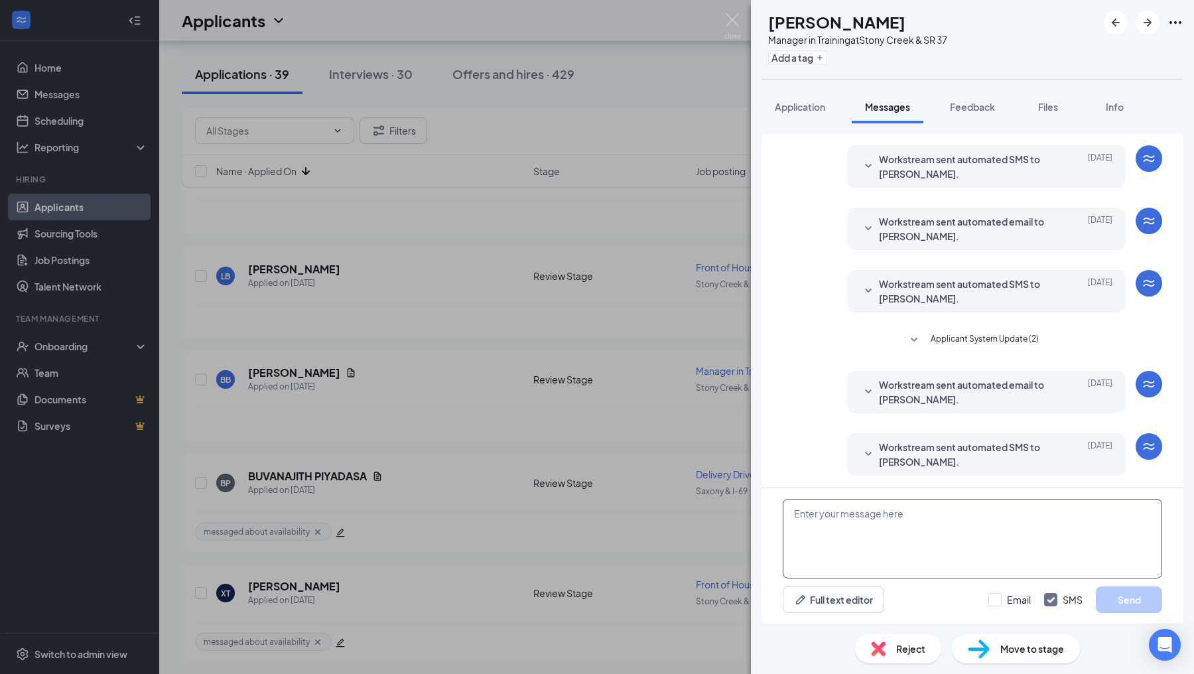
paste textarea "Hello! I wanted to reach out and see what your availability would be. Will you …"
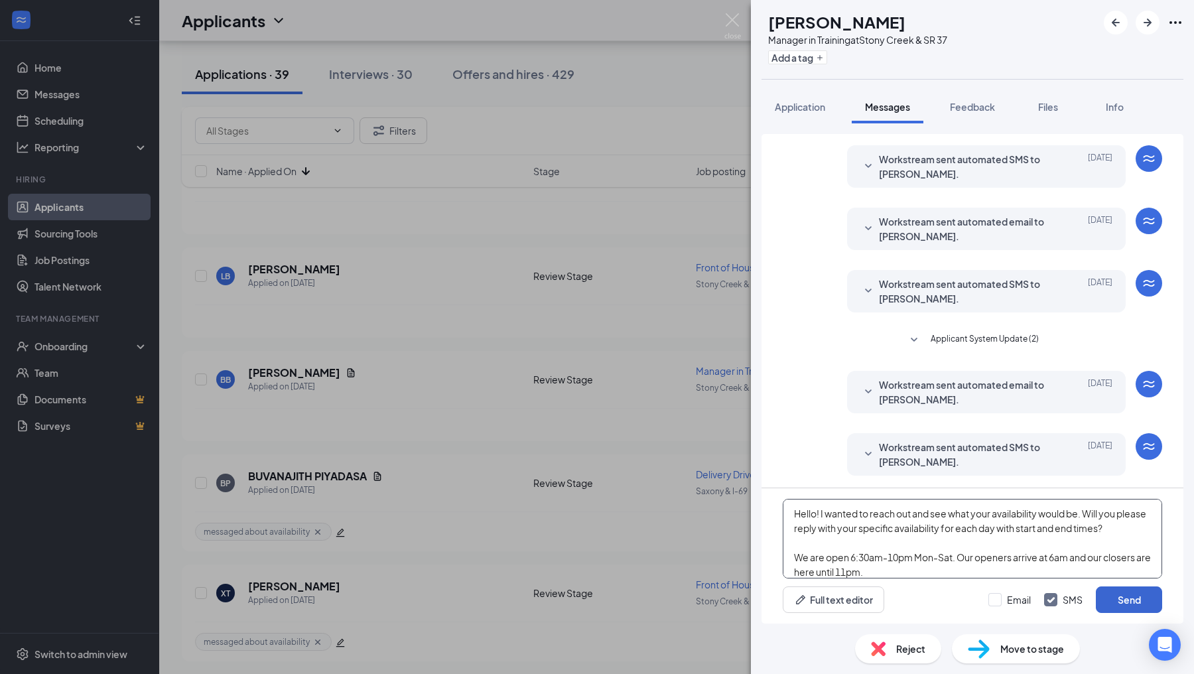
type textarea "Hello! I wanted to reach out and see what your availability would be. Will you …"
click at [1102, 600] on button "Send" at bounding box center [1129, 599] width 66 height 27
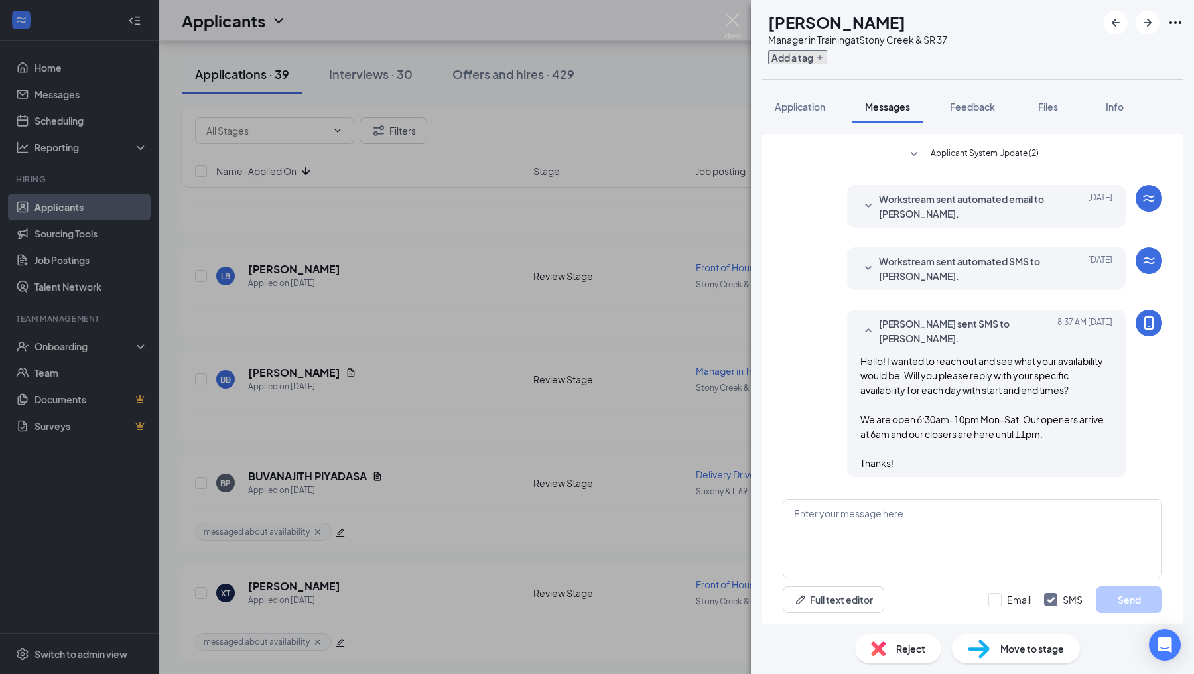
click at [815, 61] on button "Add a tag" at bounding box center [797, 57] width 59 height 14
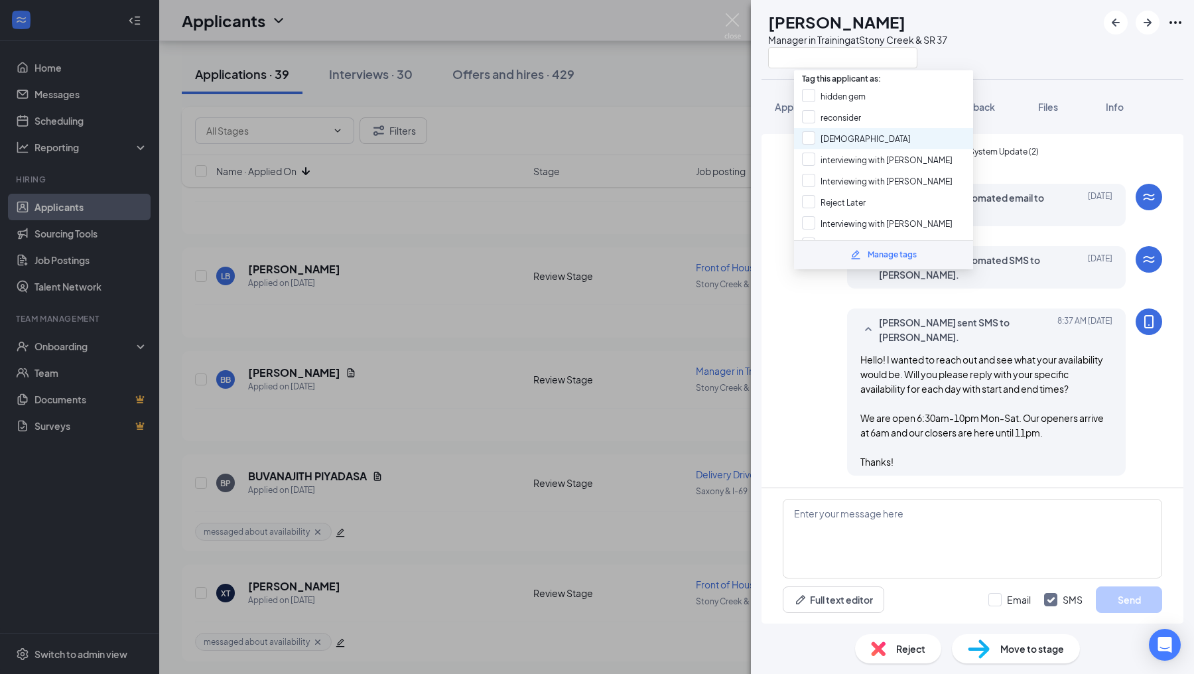
scroll to position [210, 0]
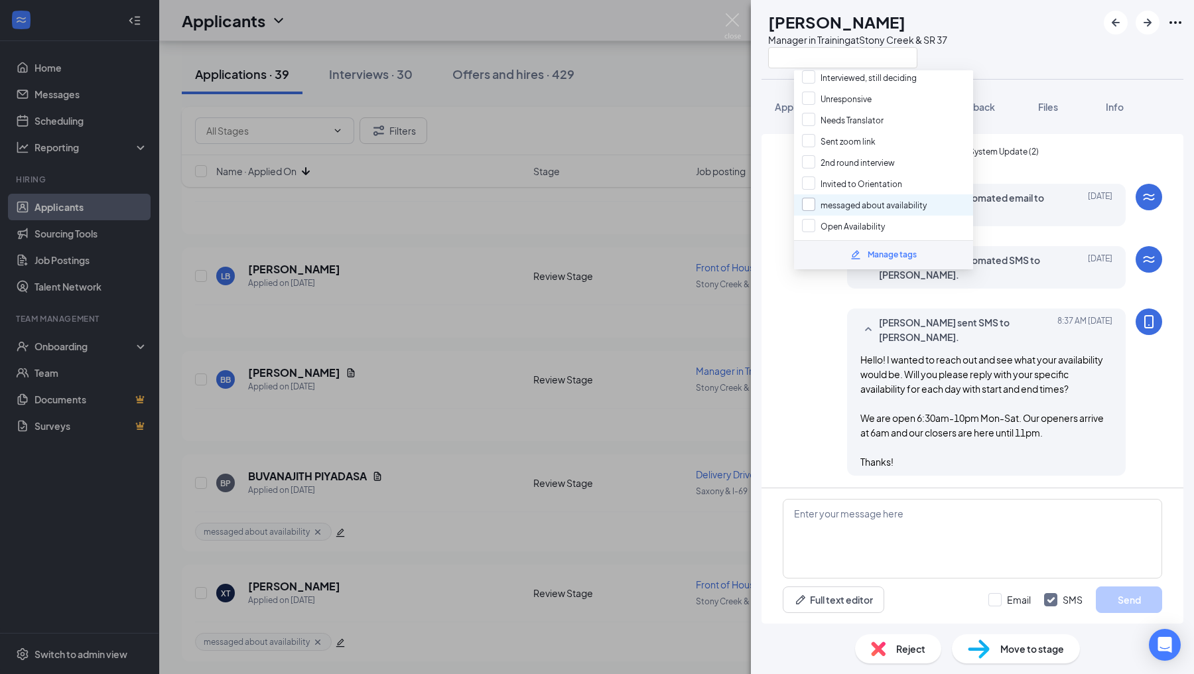
click at [811, 198] on input "messaged about availability" at bounding box center [864, 205] width 125 height 15
checkbox input "true"
click at [794, 354] on div "[PERSON_NAME] sent SMS to [PERSON_NAME]. [DATE] 8:37 AM Hello! I wanted to reac…" at bounding box center [972, 395] width 379 height 174
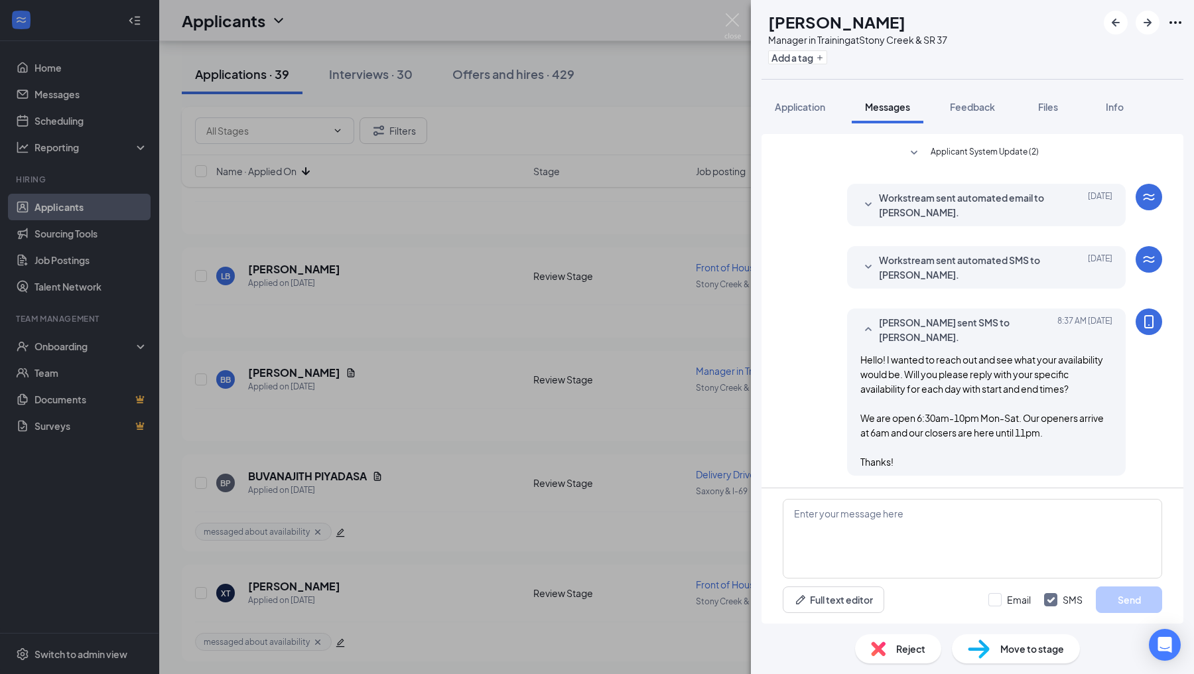
click at [734, 380] on div "BB [PERSON_NAME] Manager in Training at [GEOGRAPHIC_DATA] & SR 37 Add a tag App…" at bounding box center [597, 337] width 1194 height 674
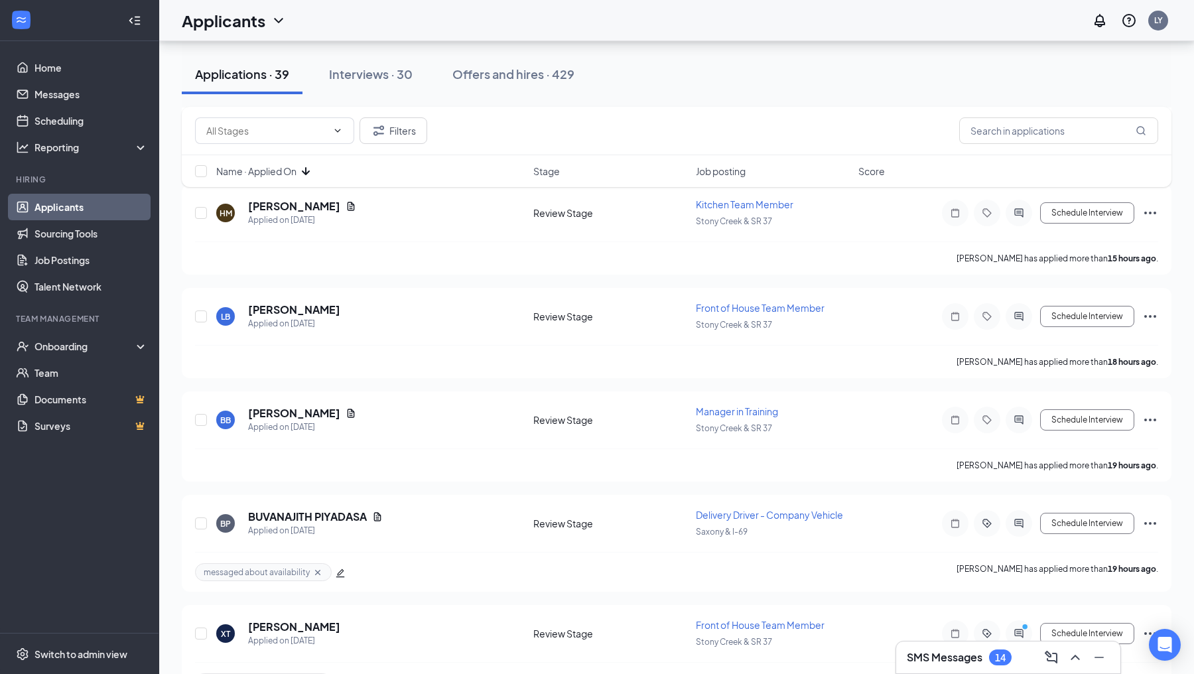
scroll to position [1352, 0]
click at [1018, 314] on icon "ActiveChat" at bounding box center [1018, 318] width 9 height 9
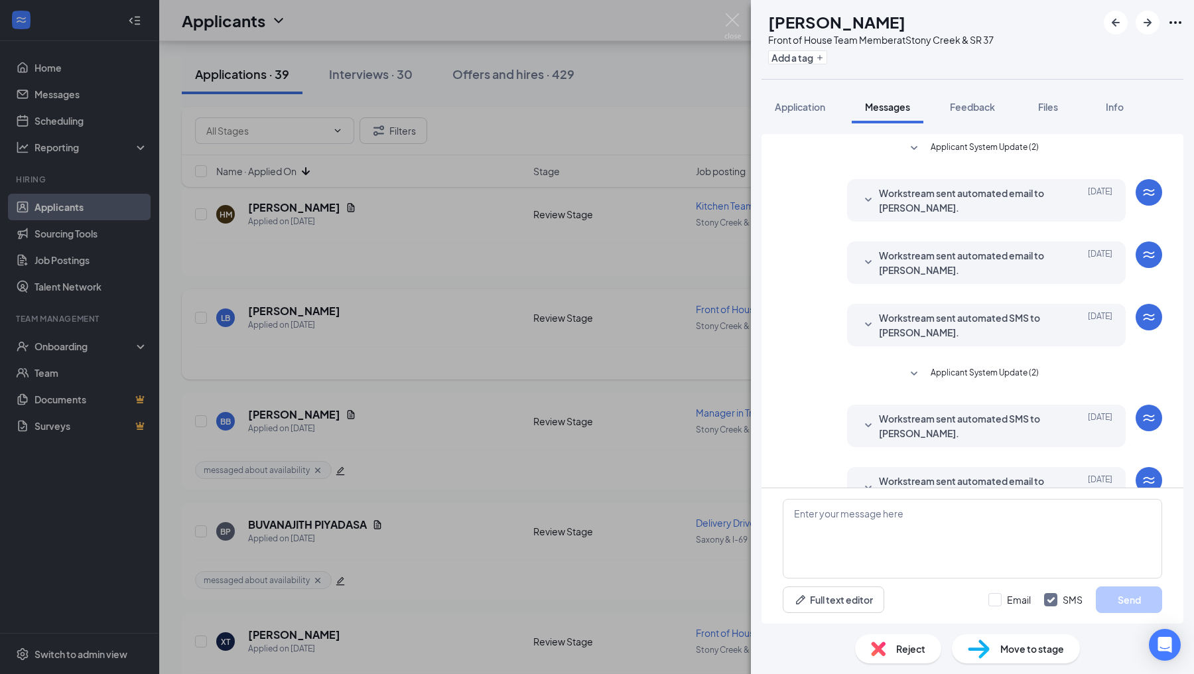
scroll to position [34, 0]
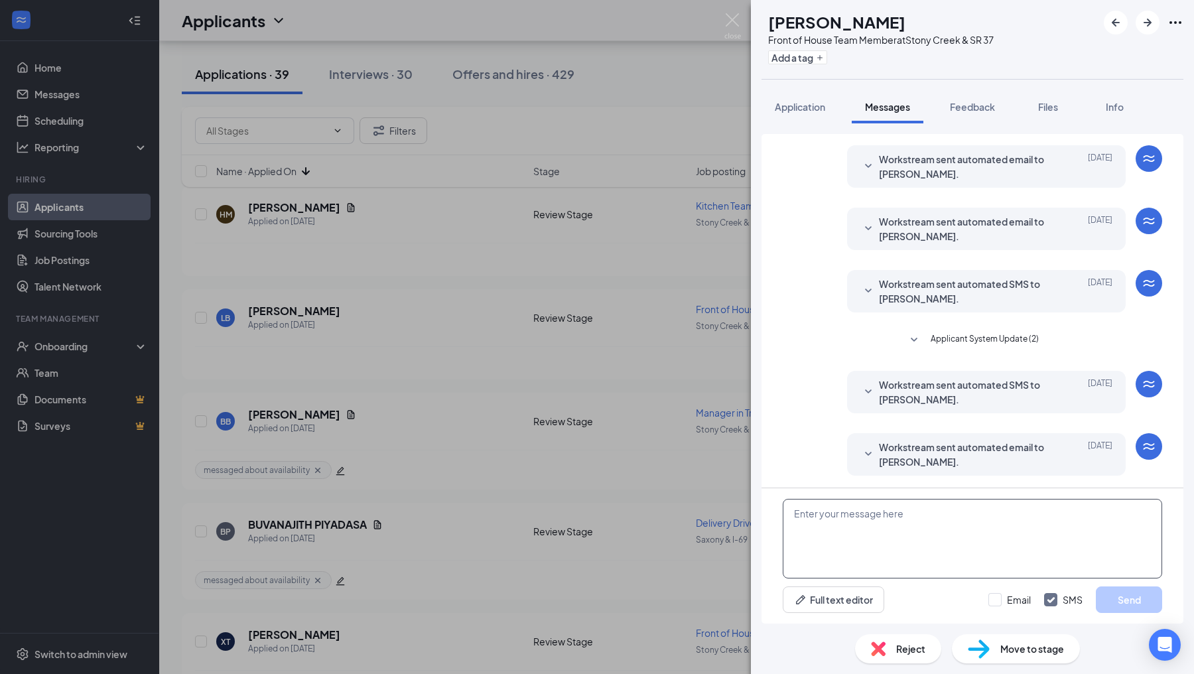
paste textarea "Hello! I wanted to reach out and see what your availability would be. Will you …"
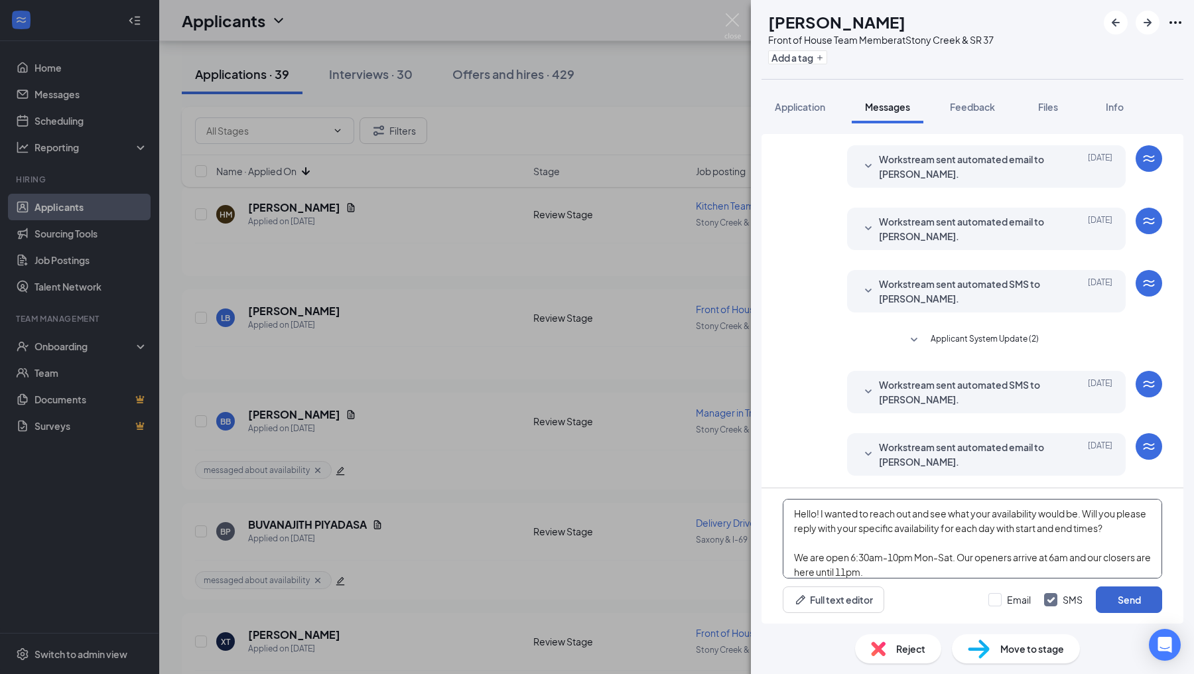
type textarea "Hello! I wanted to reach out and see what your availability would be. Will you …"
click at [1140, 609] on button "Send" at bounding box center [1129, 599] width 66 height 27
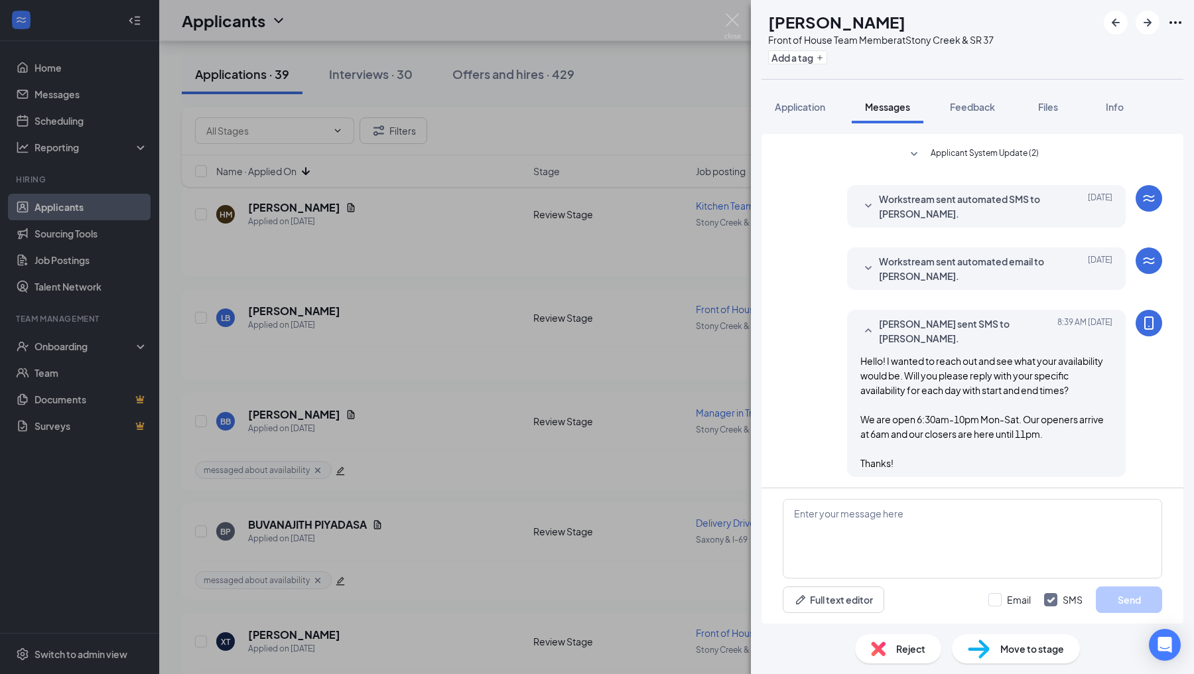
scroll to position [221, 0]
click at [817, 58] on button "Add a tag" at bounding box center [797, 57] width 59 height 14
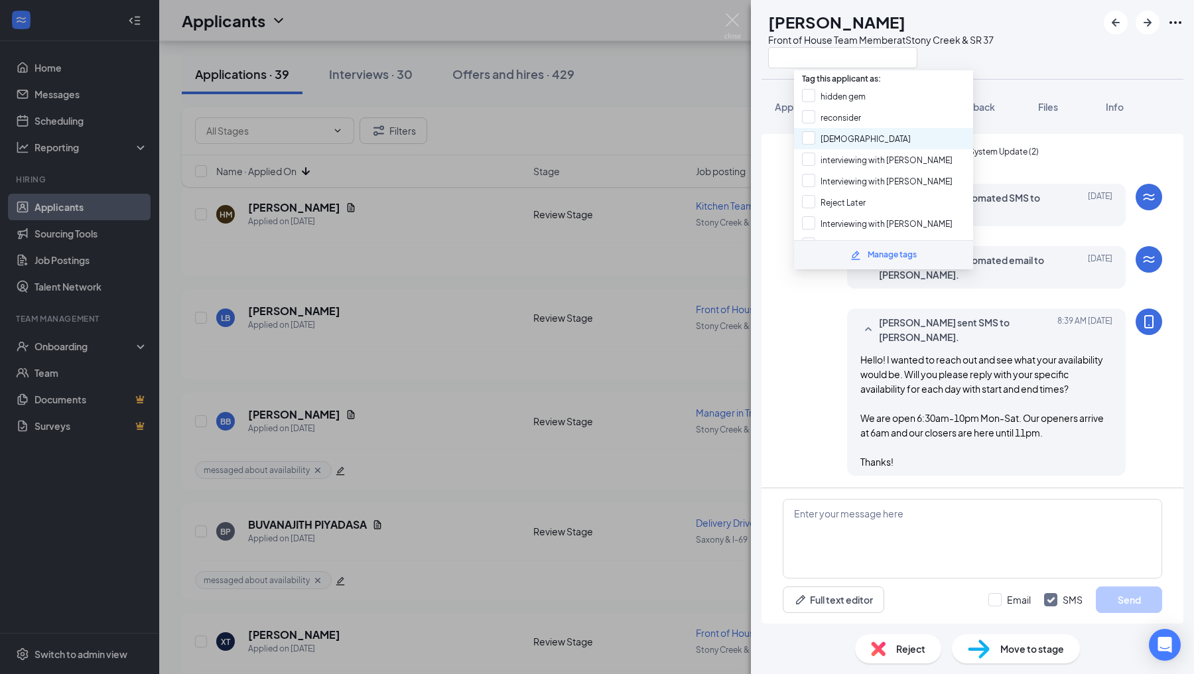
scroll to position [210, 0]
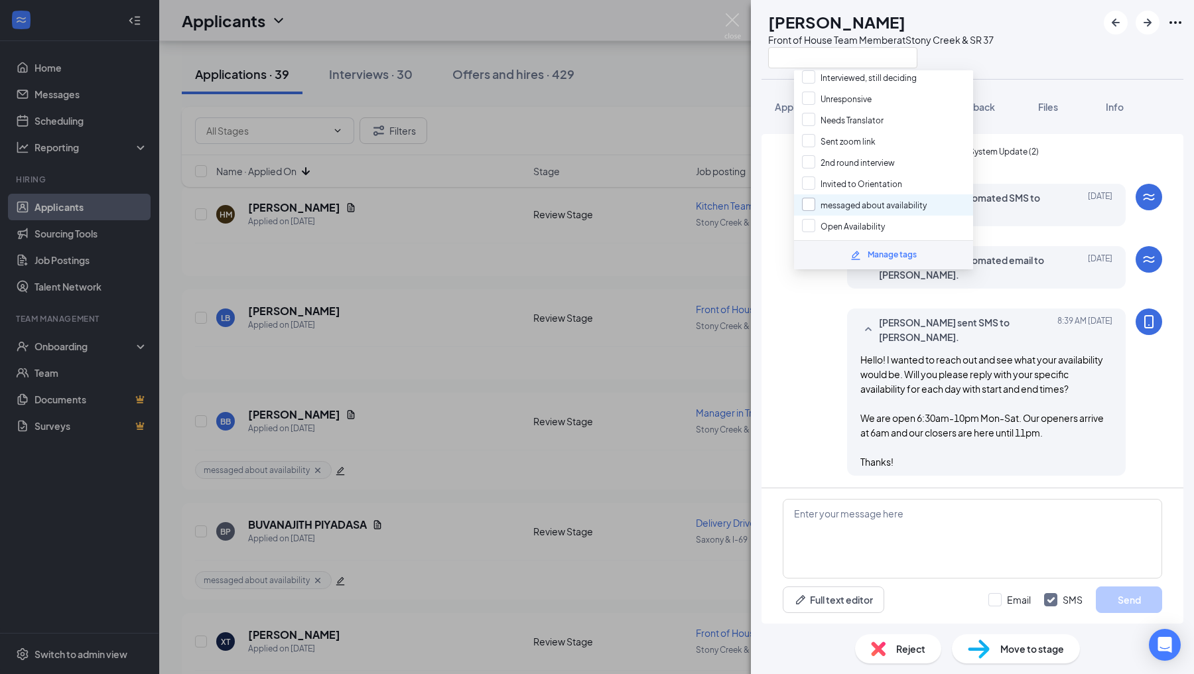
click at [811, 198] on input "messaged about availability" at bounding box center [864, 205] width 125 height 15
checkbox input "true"
click at [804, 295] on div "Applicant System Update (2) Workstream sent automated email to [PERSON_NAME]. […" at bounding box center [972, 201] width 379 height 576
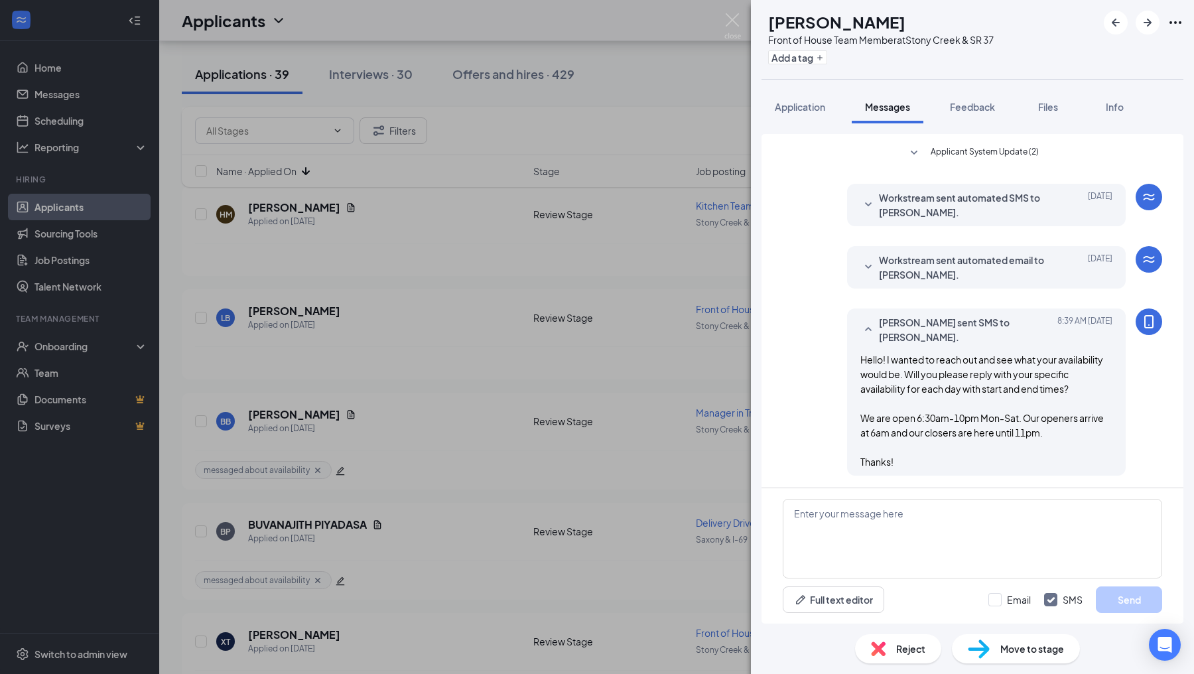
click at [722, 354] on div "LB [PERSON_NAME] Front of House Team Member at [GEOGRAPHIC_DATA] & SR 37 Add a …" at bounding box center [597, 337] width 1194 height 674
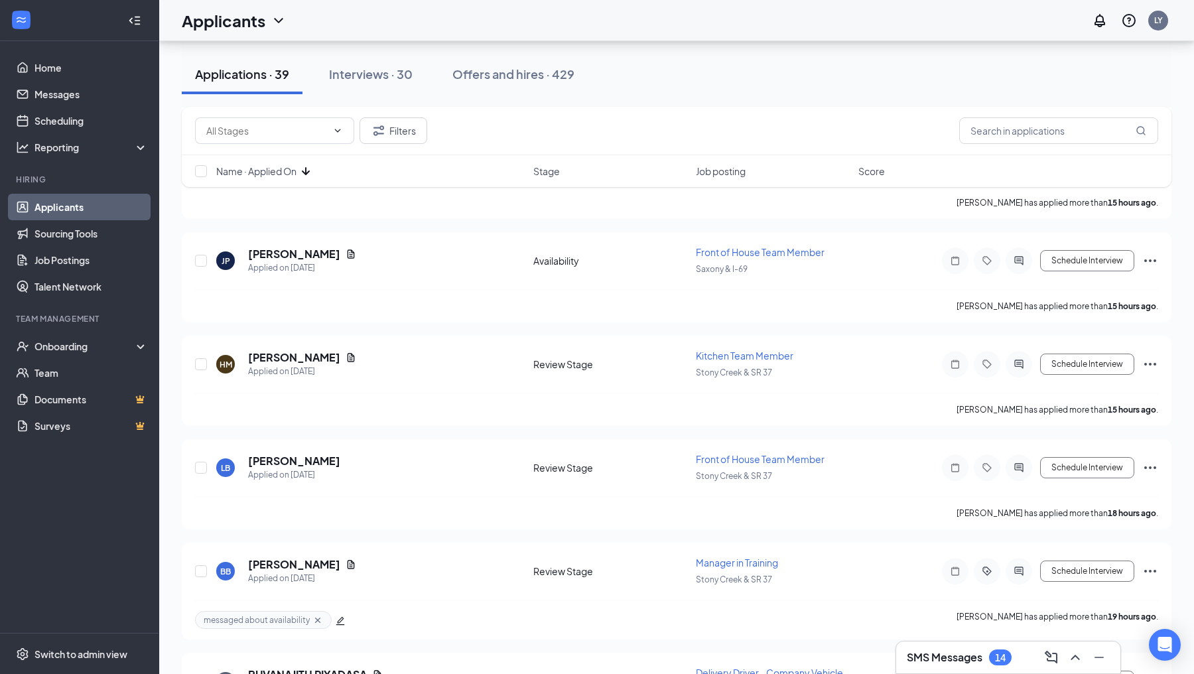
scroll to position [1192, 0]
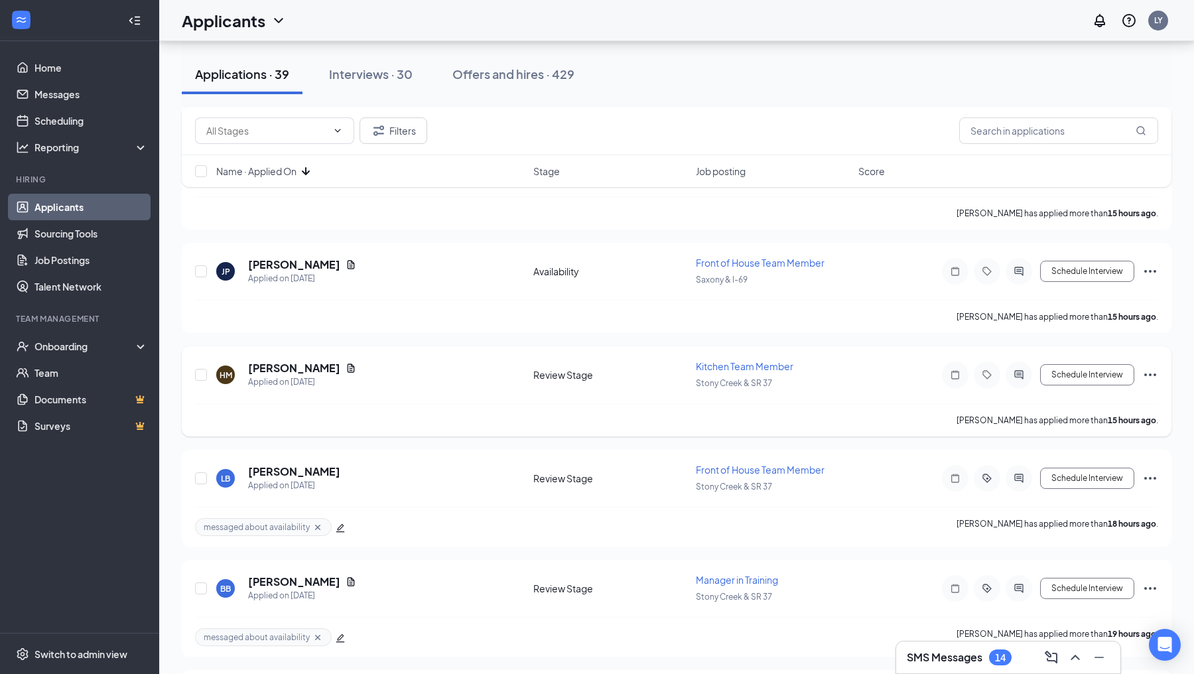
click at [1020, 370] on icon "ActiveChat" at bounding box center [1019, 375] width 16 height 11
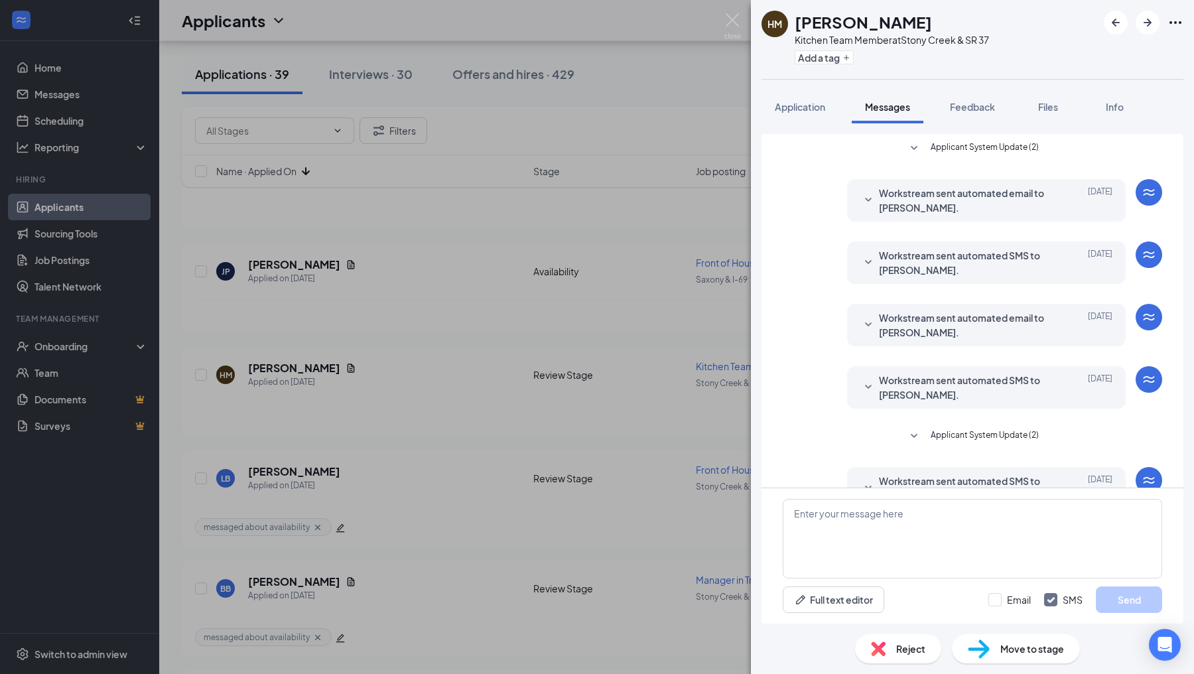
scroll to position [96, 0]
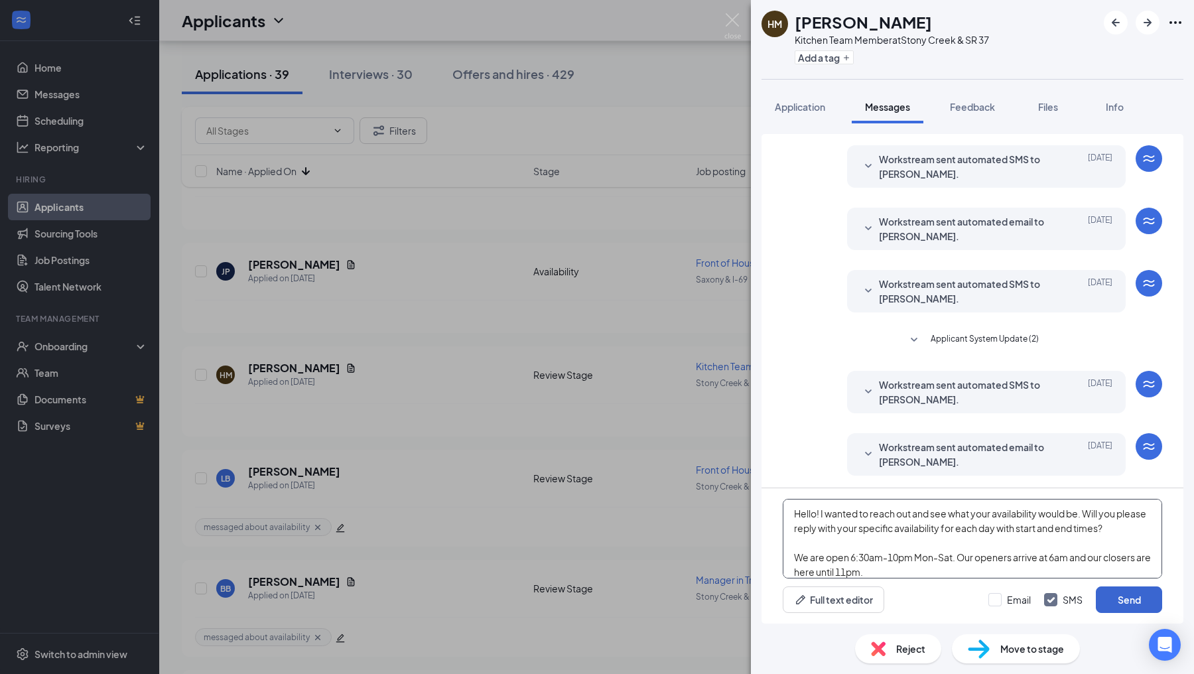
type textarea "Hello! I wanted to reach out and see what your availability would be. Will you …"
click at [1105, 592] on button "Send" at bounding box center [1129, 599] width 66 height 27
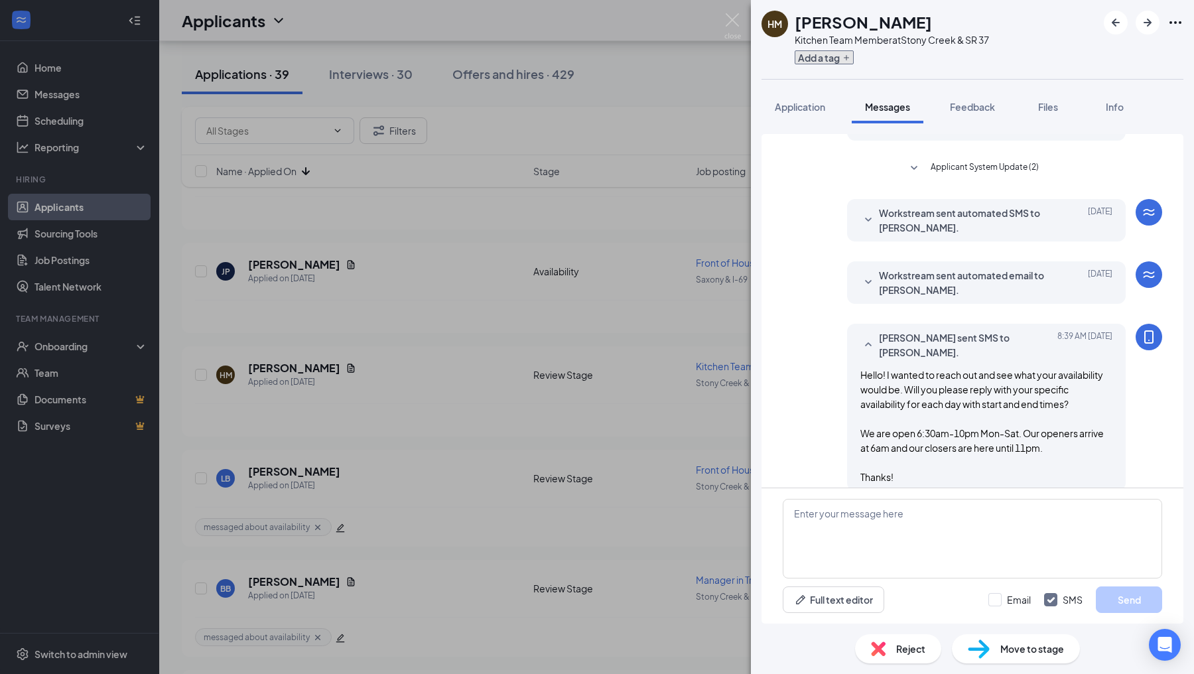
click at [828, 51] on button "Add a tag" at bounding box center [824, 57] width 59 height 14
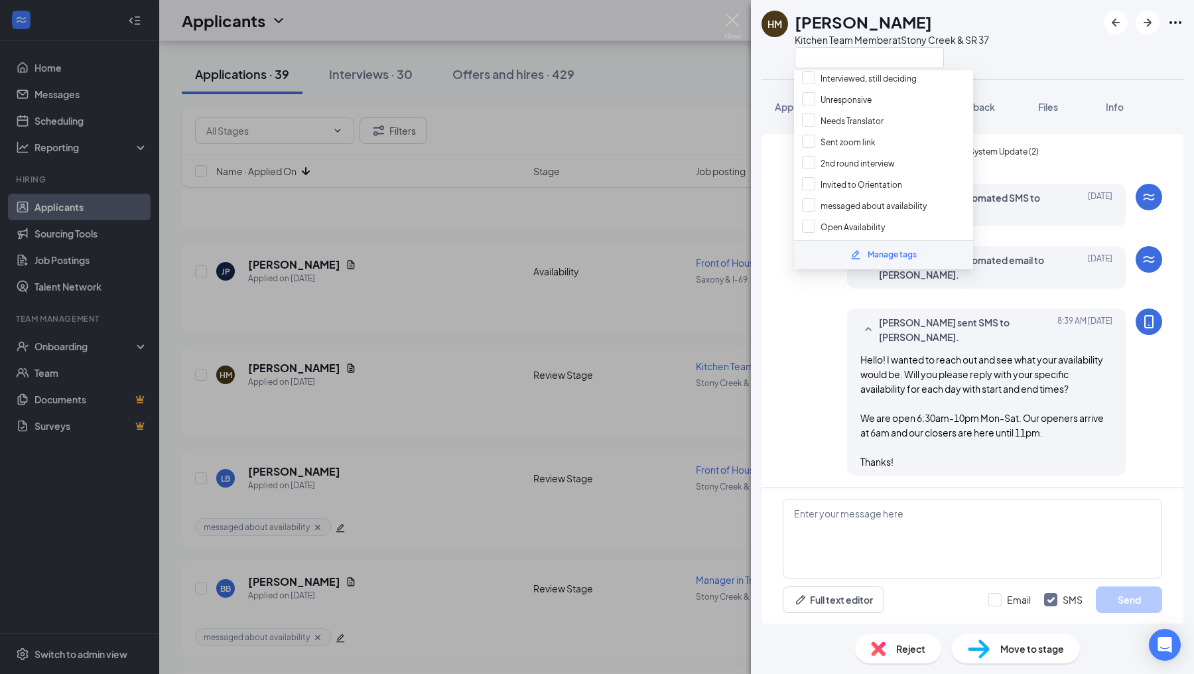
scroll to position [210, 0]
click at [810, 198] on input "messaged about availability" at bounding box center [864, 205] width 125 height 15
checkbox input "true"
click at [804, 418] on div "[PERSON_NAME] sent SMS to [PERSON_NAME]. [DATE] 8:39 AM Hello! I wanted to reac…" at bounding box center [972, 395] width 379 height 174
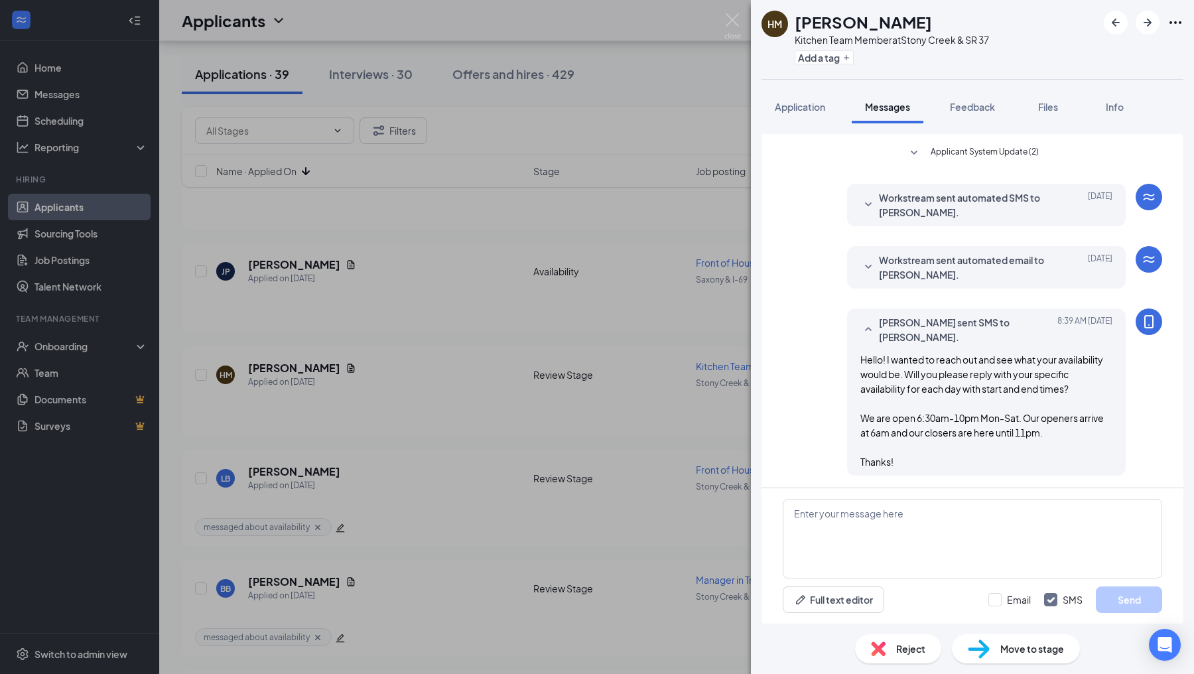
click at [742, 420] on div "[PERSON_NAME] Kitchen Team Member at [GEOGRAPHIC_DATA] & SR 37 Add a tag Applic…" at bounding box center [597, 337] width 1194 height 674
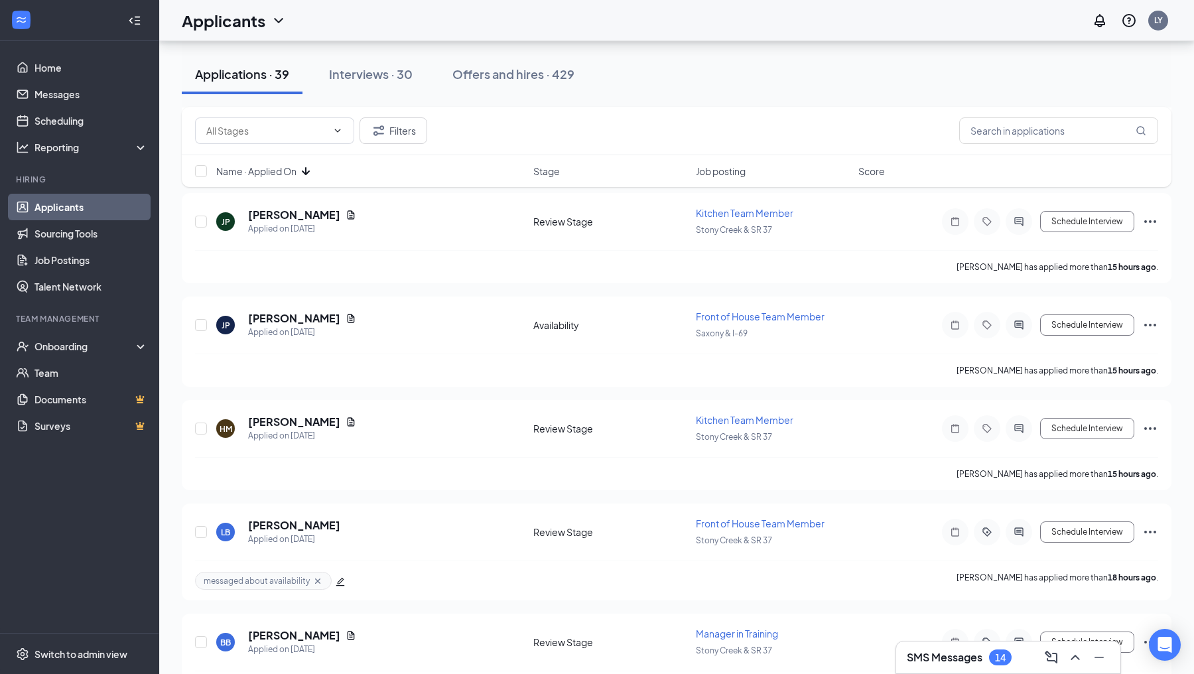
scroll to position [1136, 0]
click at [1021, 322] on icon "ActiveChat" at bounding box center [1019, 327] width 16 height 11
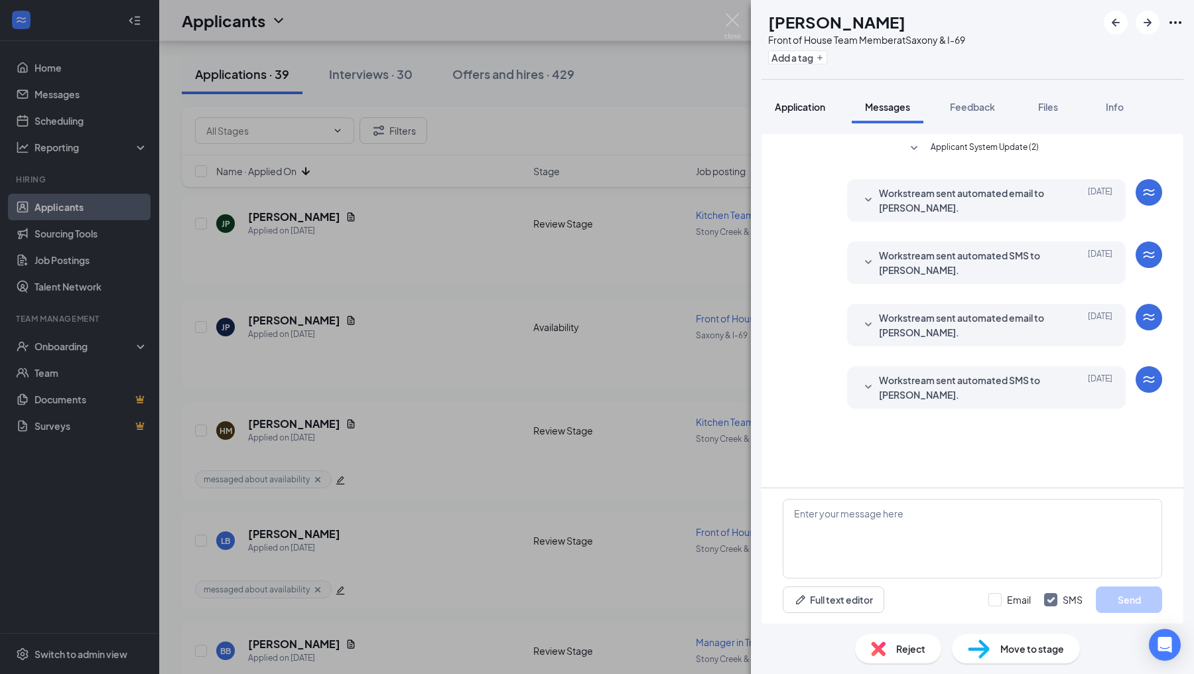
click at [803, 113] on div "Application" at bounding box center [800, 106] width 50 height 13
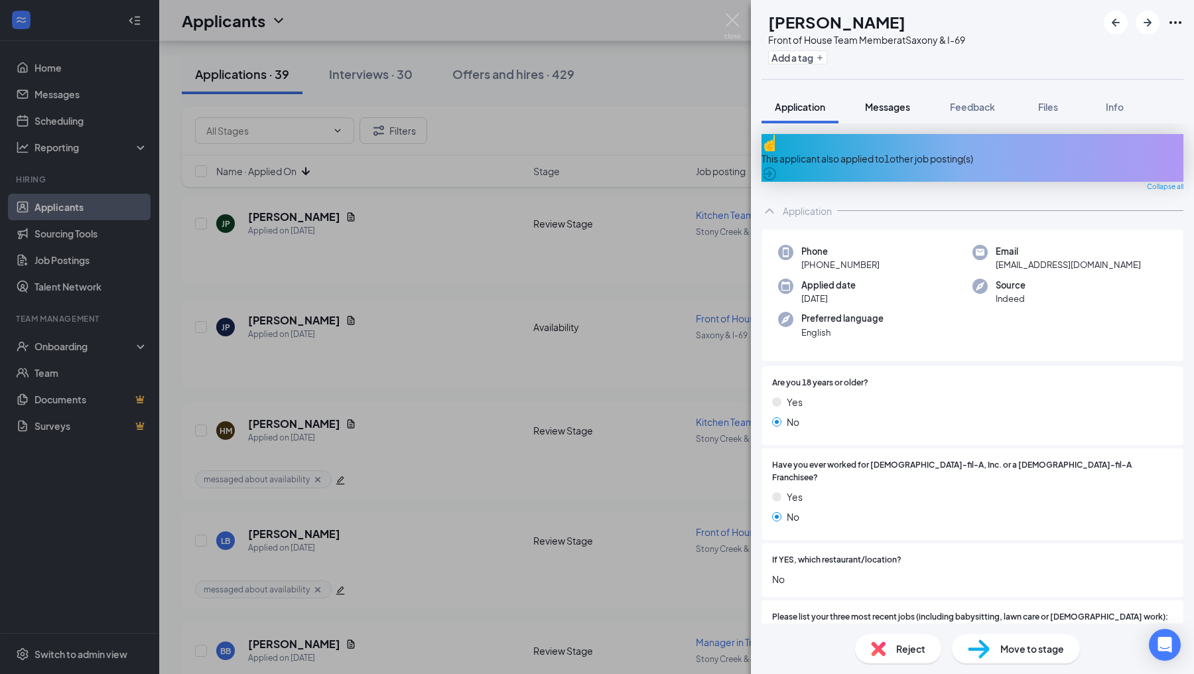
click at [884, 101] on span "Messages" at bounding box center [887, 107] width 45 height 12
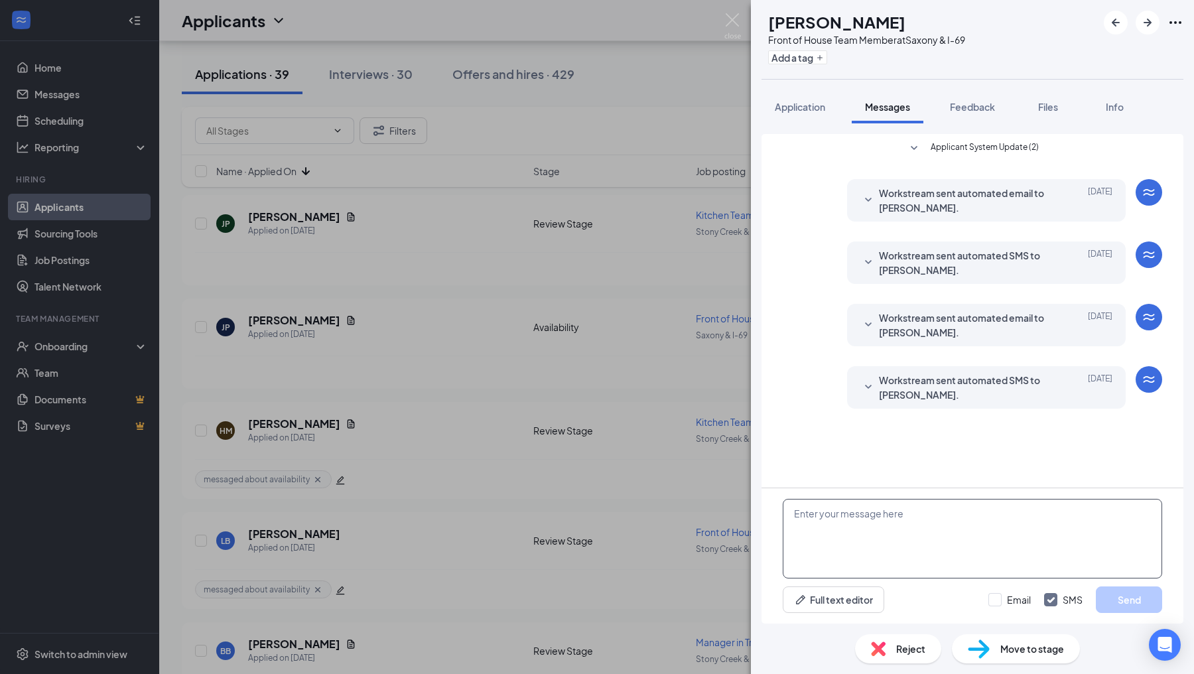
paste textarea "Hello! I wanted to reach out and see what your availability would be. Will you …"
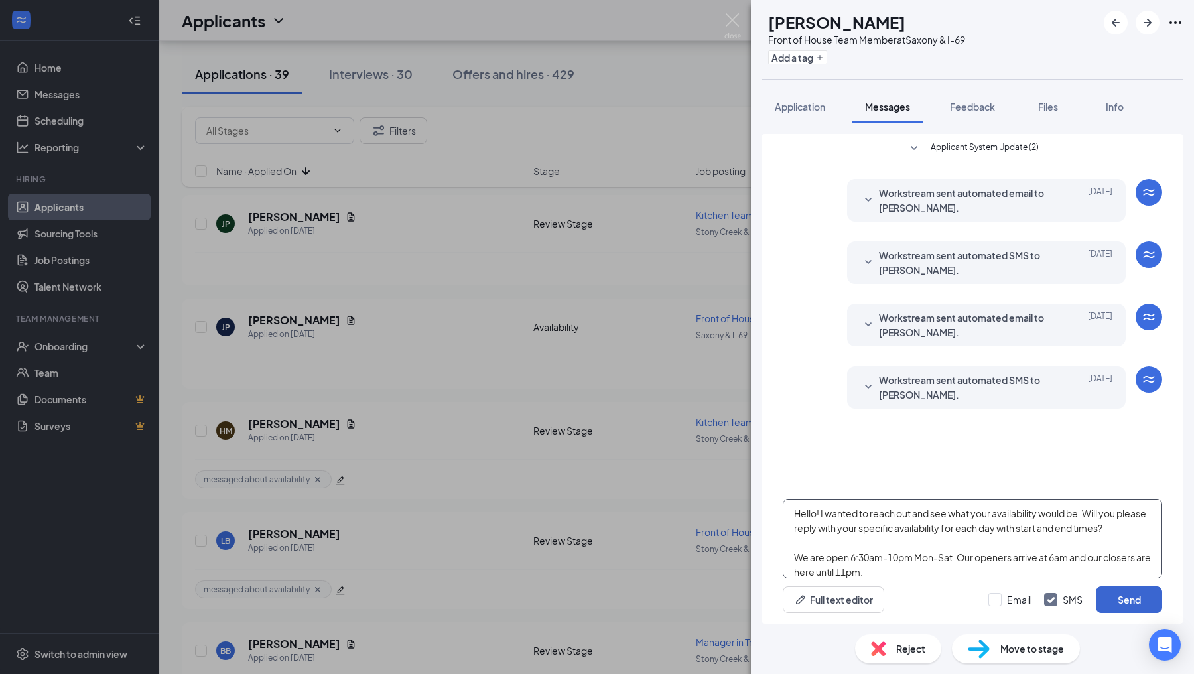
type textarea "Hello! I wanted to reach out and see what your availability would be. Will you …"
click at [1123, 609] on button "Send" at bounding box center [1129, 599] width 66 height 27
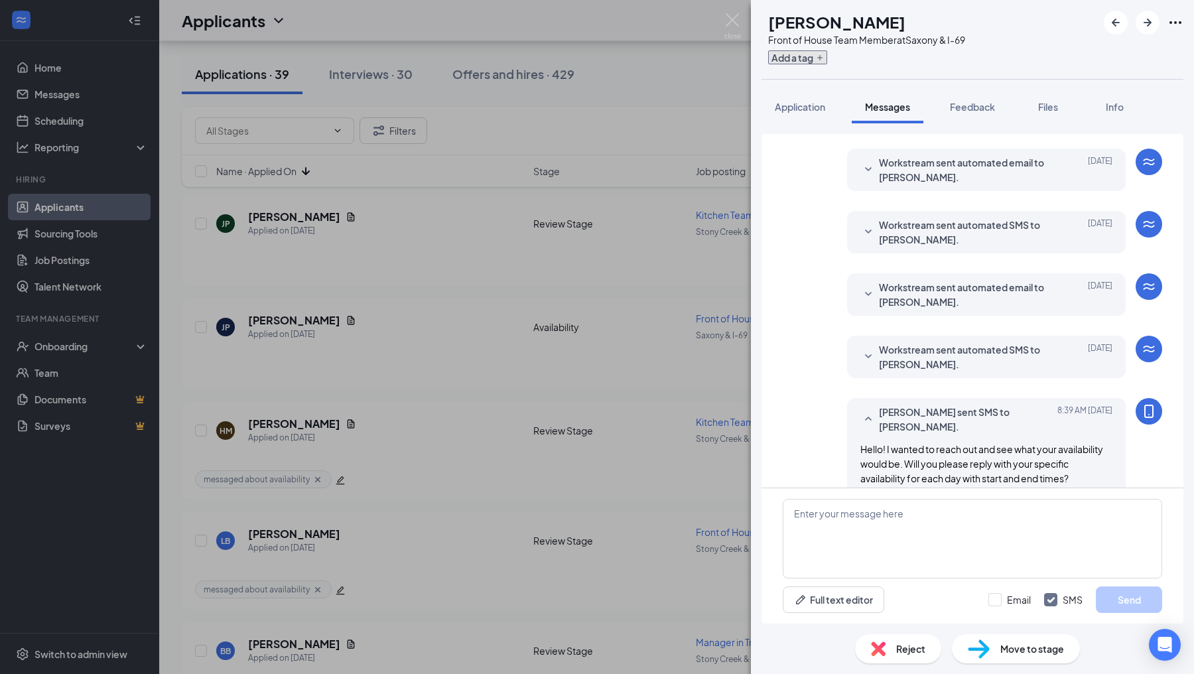
click at [814, 55] on button "Add a tag" at bounding box center [797, 57] width 59 height 14
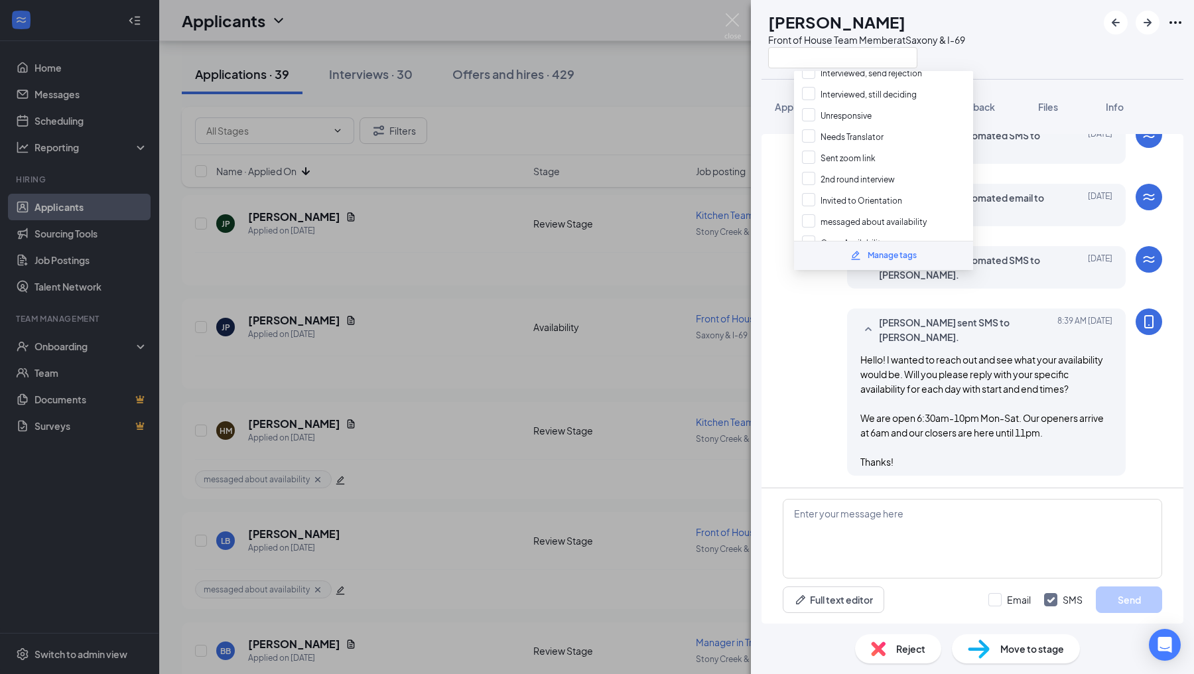
scroll to position [210, 0]
click at [811, 198] on input "messaged about availability" at bounding box center [864, 205] width 125 height 15
checkbox input "true"
click at [794, 399] on div "[PERSON_NAME] sent SMS to [PERSON_NAME]. [DATE] 8:39 AM Hello! I wanted to reac…" at bounding box center [972, 395] width 379 height 174
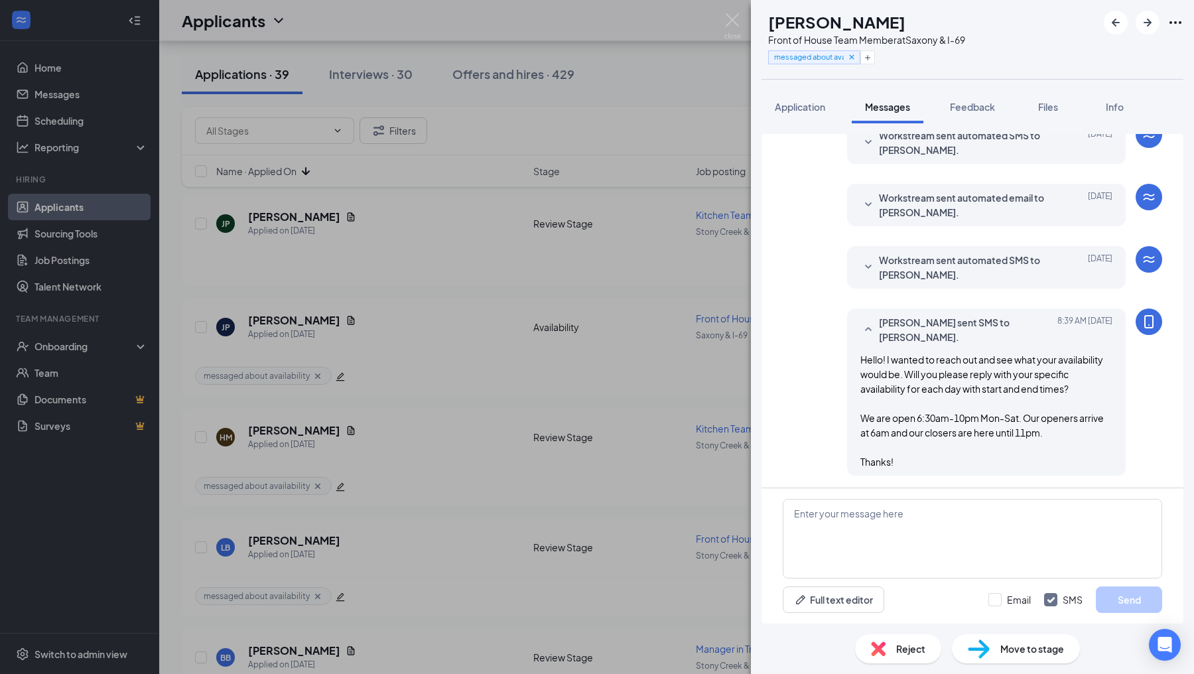
click at [733, 393] on div "JP [PERSON_NAME] Front of House Team Member at [GEOGRAPHIC_DATA] & I-69 message…" at bounding box center [597, 337] width 1194 height 674
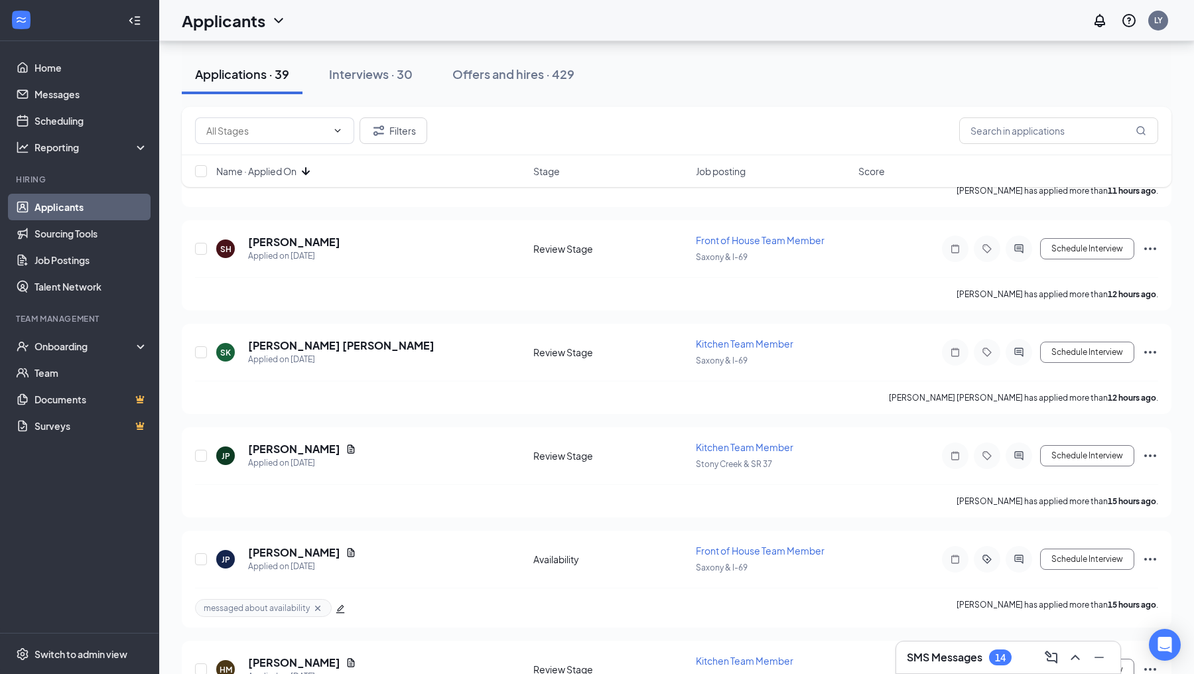
scroll to position [894, 0]
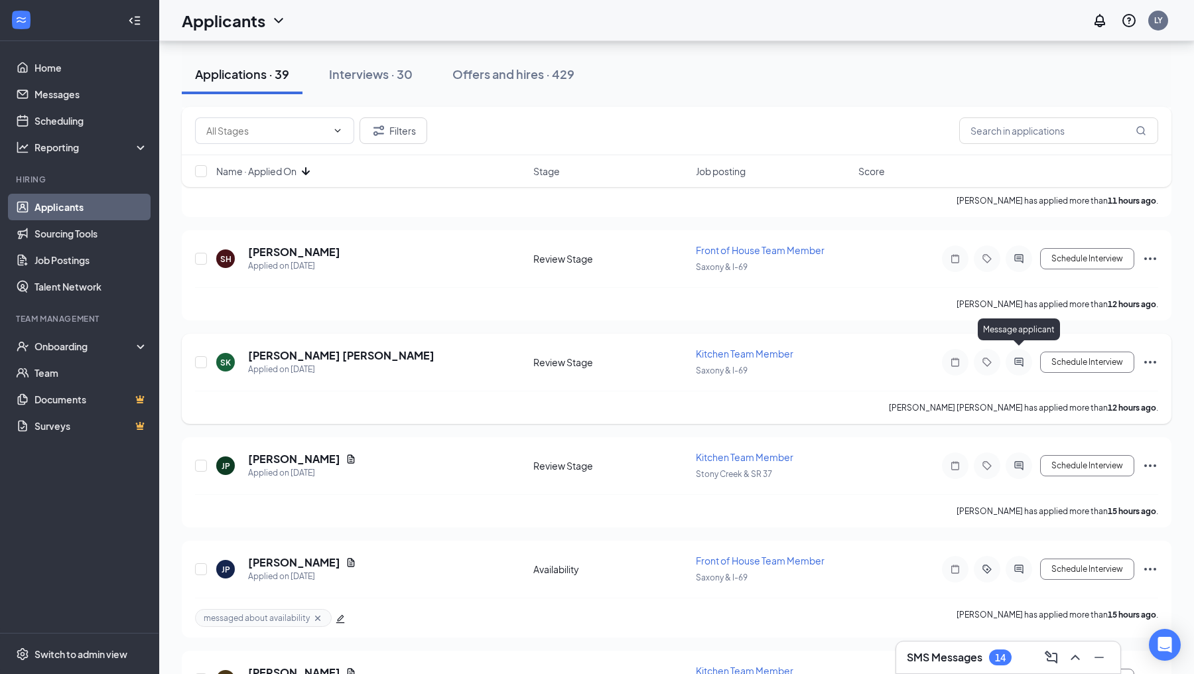
click at [1022, 357] on icon "ActiveChat" at bounding box center [1019, 362] width 16 height 11
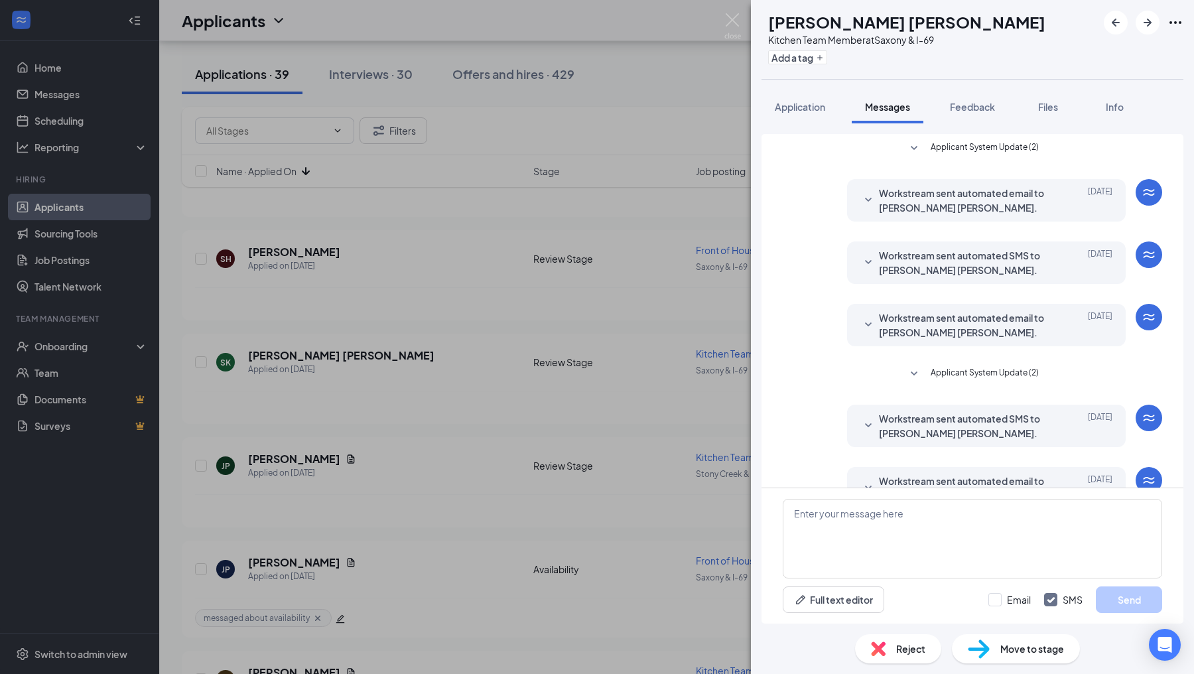
scroll to position [34, 0]
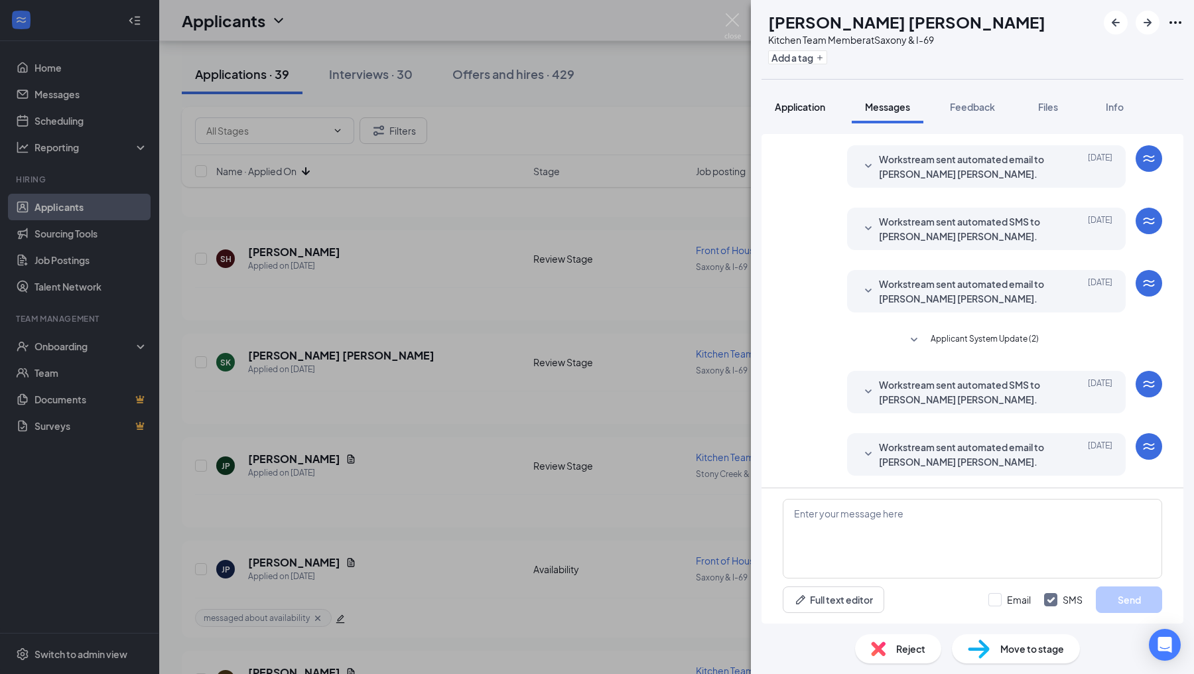
click at [807, 111] on span "Application" at bounding box center [800, 107] width 50 height 12
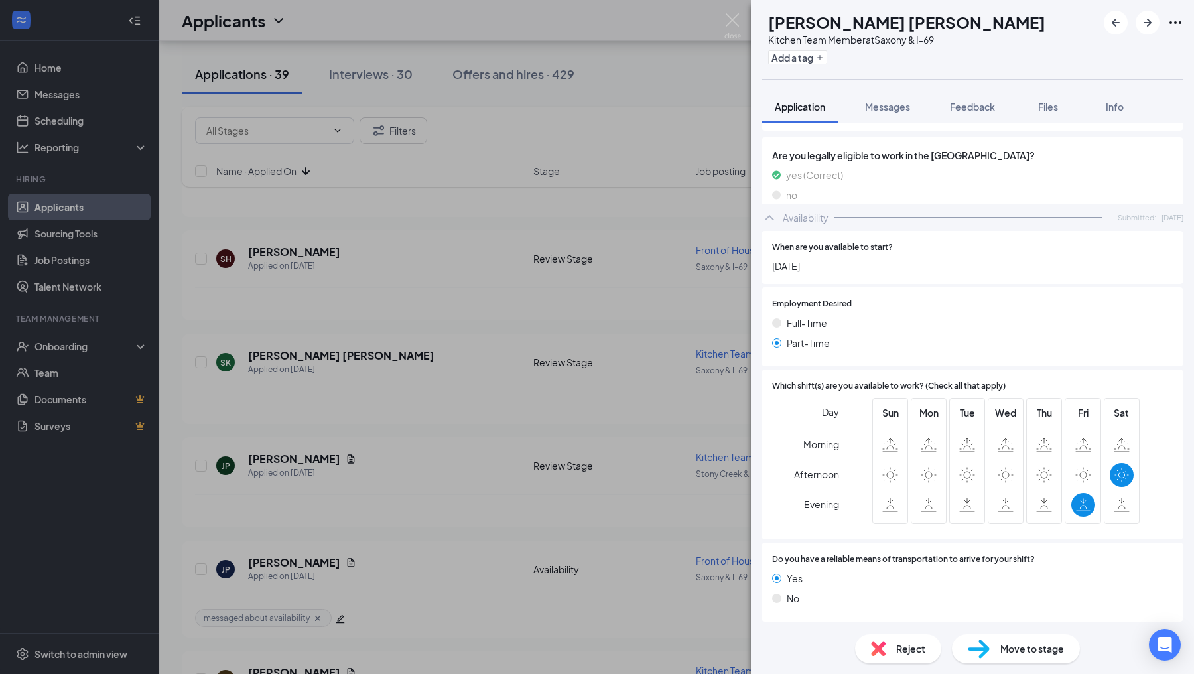
scroll to position [620, 0]
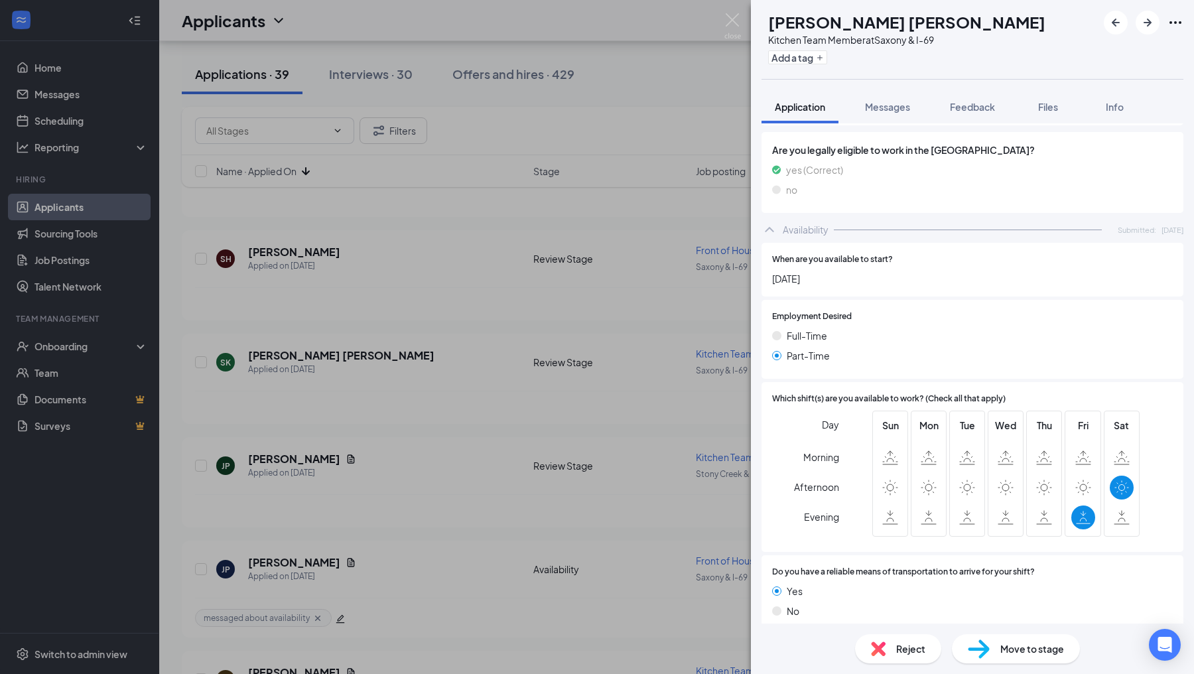
click at [880, 646] on img at bounding box center [878, 649] width 15 height 15
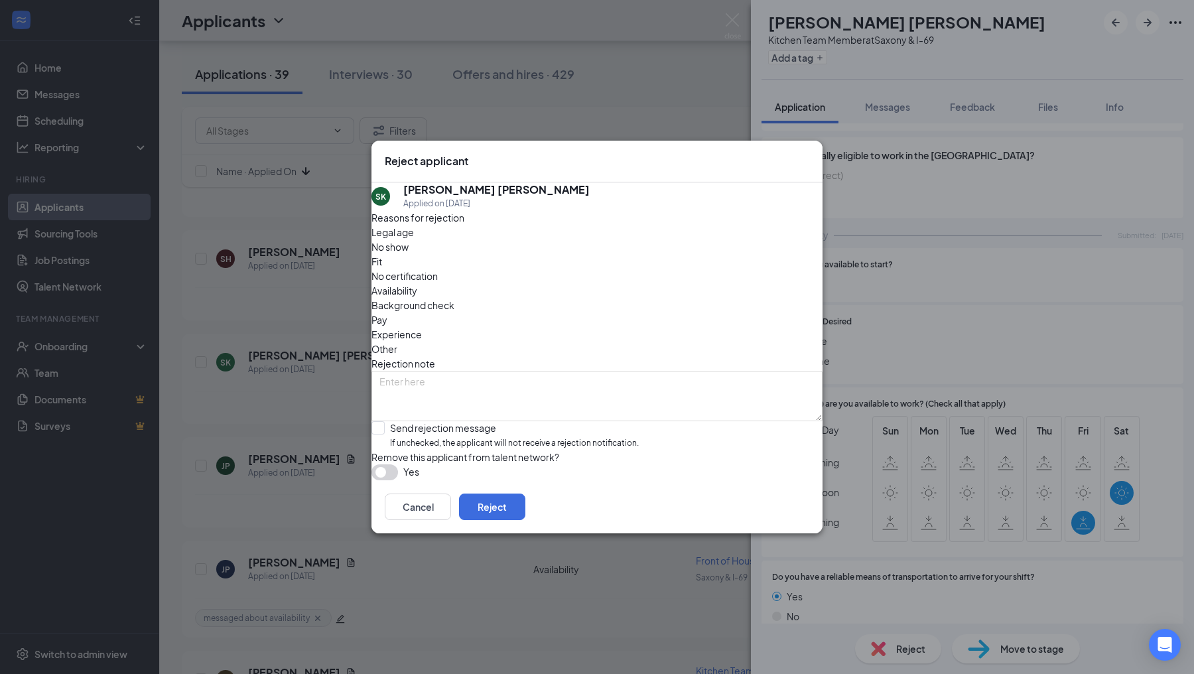
click at [417, 283] on span "Availability" at bounding box center [395, 290] width 46 height 15
click at [525, 515] on button "Reject" at bounding box center [492, 507] width 66 height 27
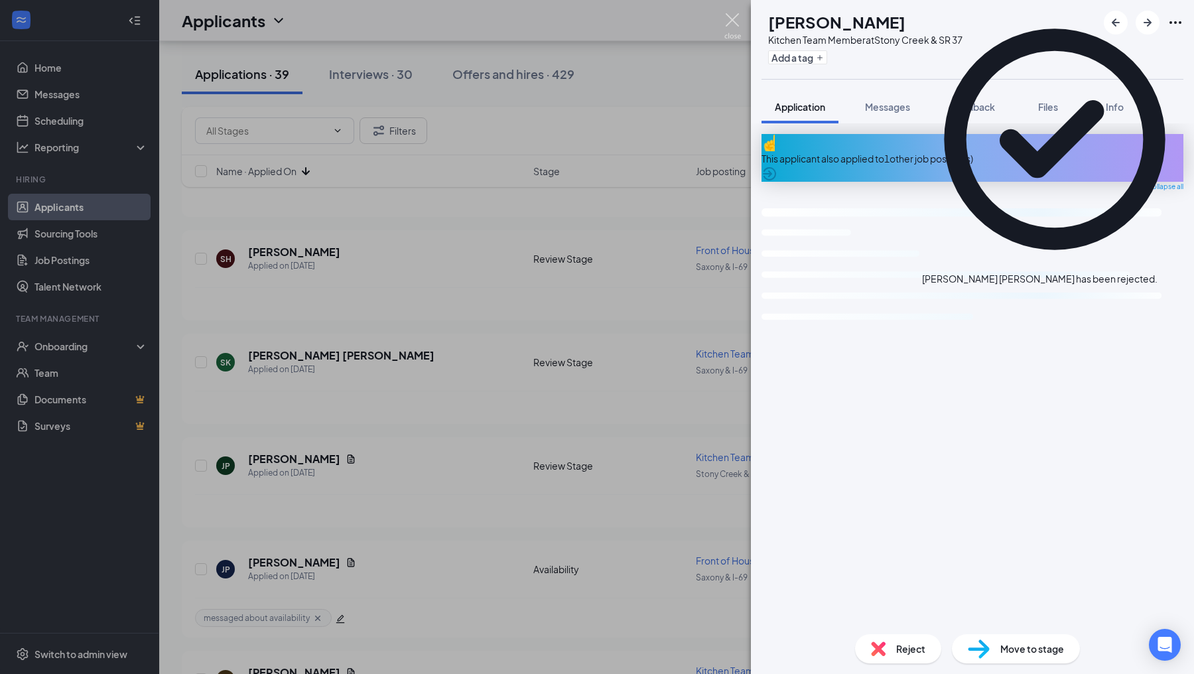
click at [734, 24] on img at bounding box center [732, 26] width 17 height 26
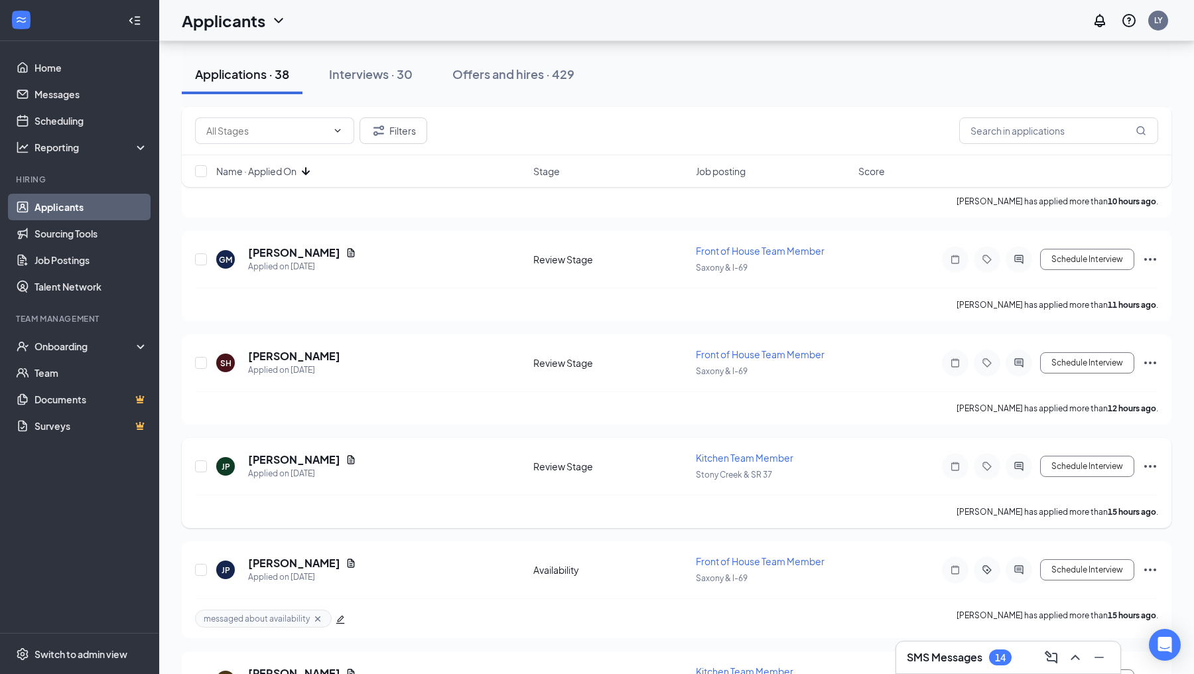
scroll to position [773, 0]
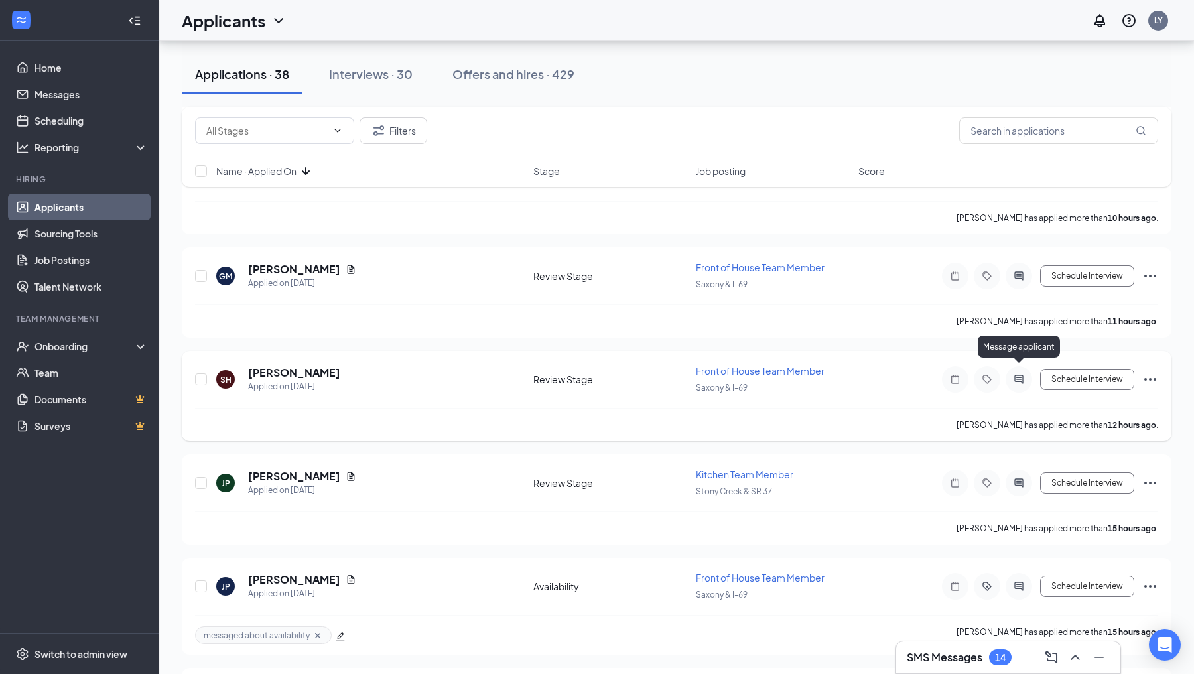
click at [1019, 376] on icon "ActiveChat" at bounding box center [1018, 380] width 9 height 9
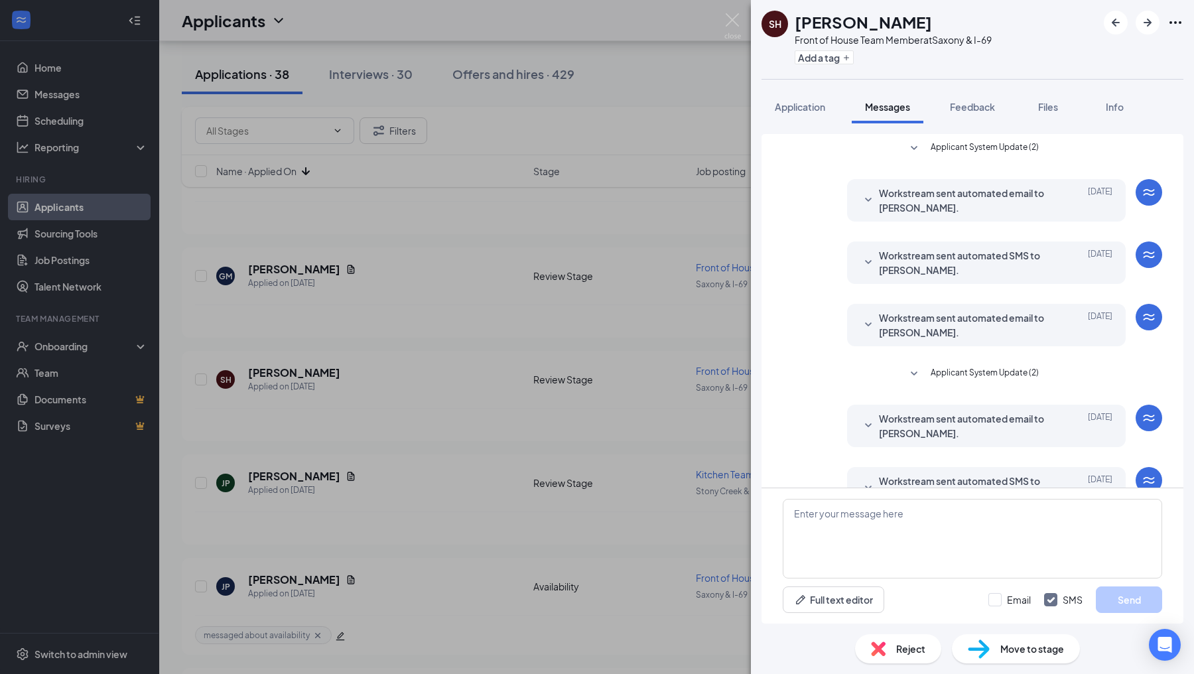
scroll to position [34, 0]
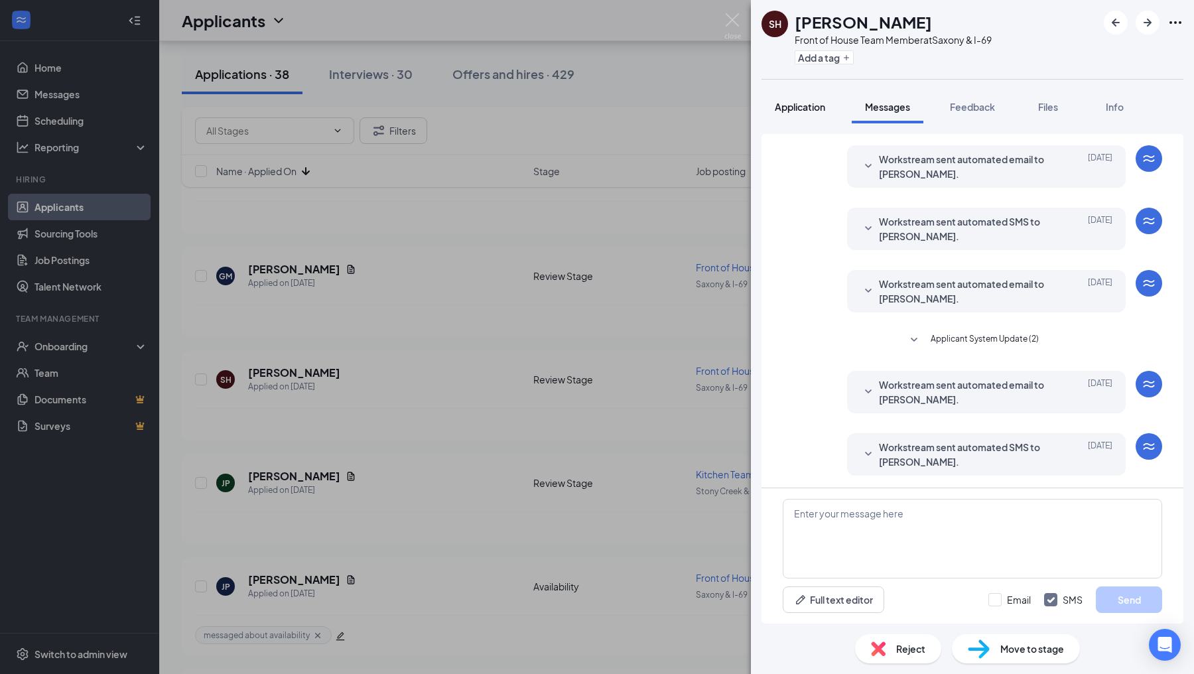
click at [800, 98] on button "Application" at bounding box center [800, 106] width 77 height 33
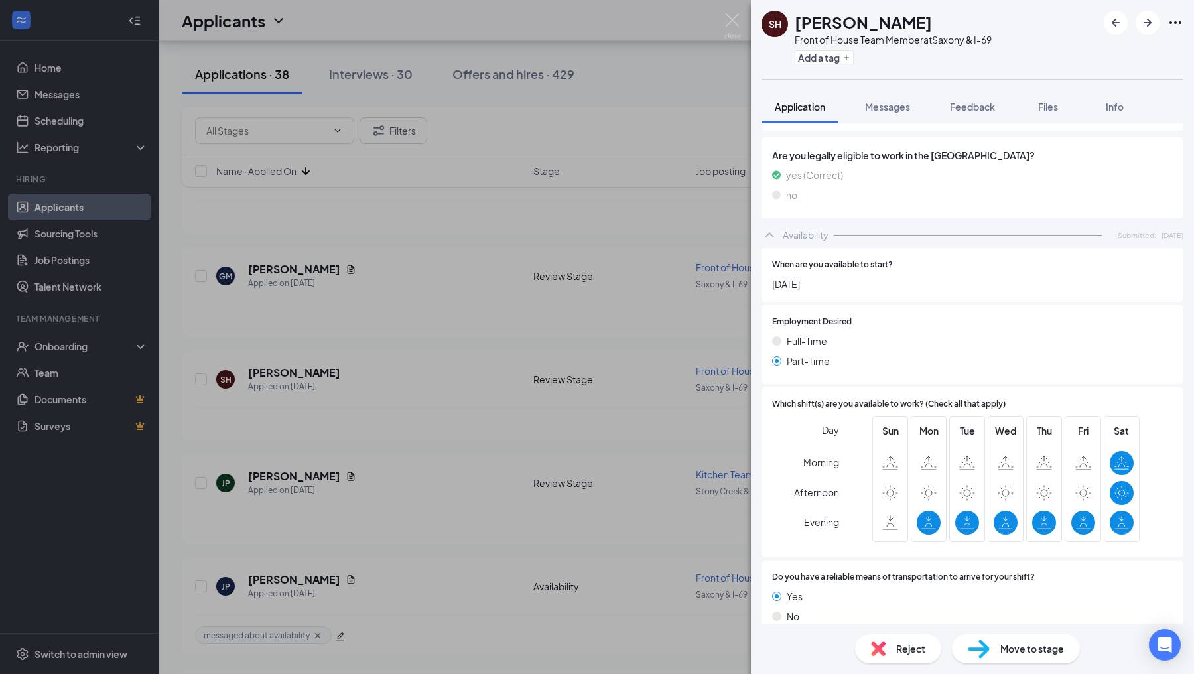
scroll to position [620, 0]
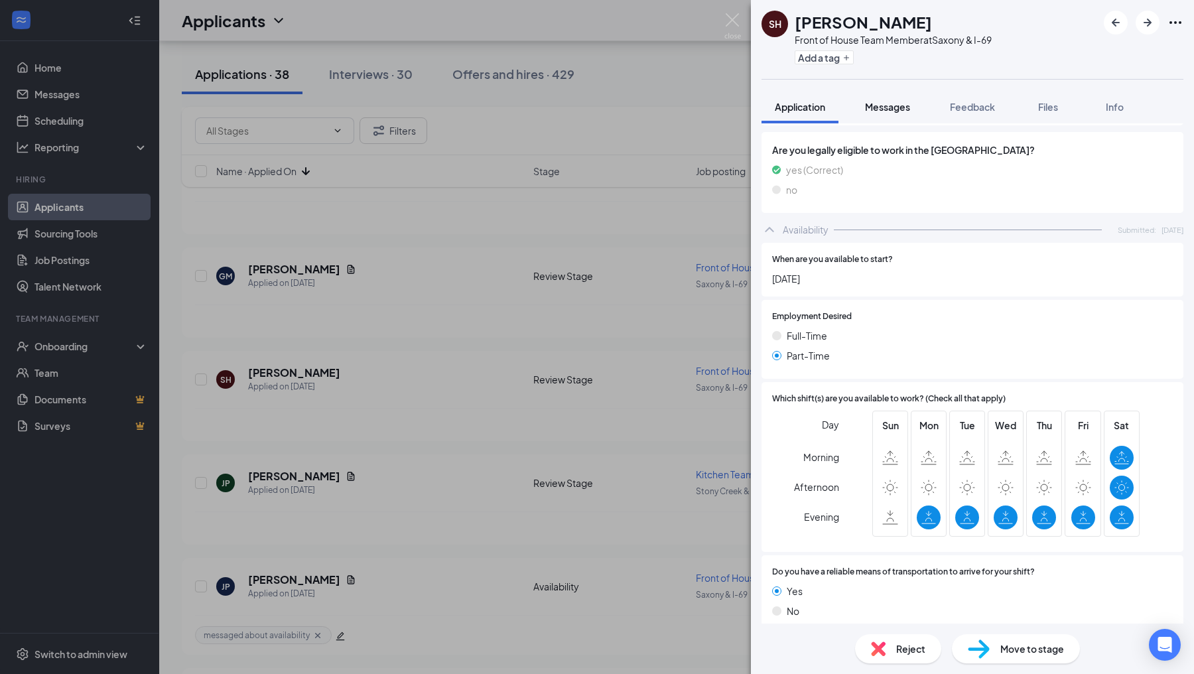
click at [895, 110] on span "Messages" at bounding box center [887, 107] width 45 height 12
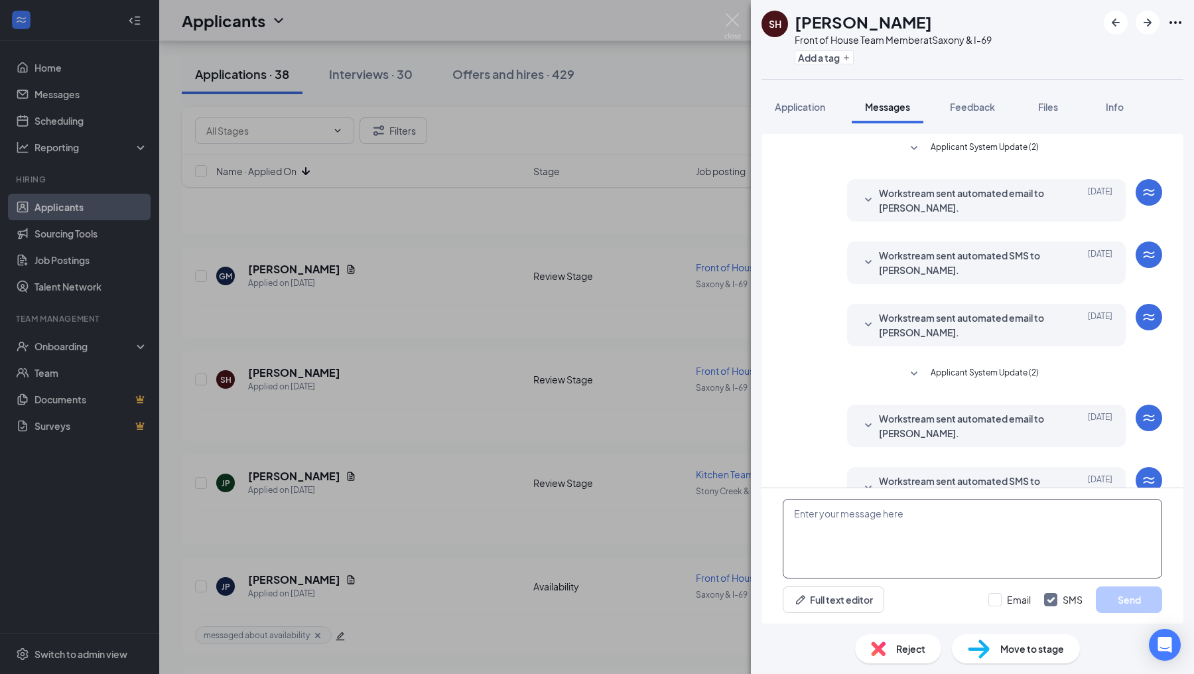
scroll to position [34, 0]
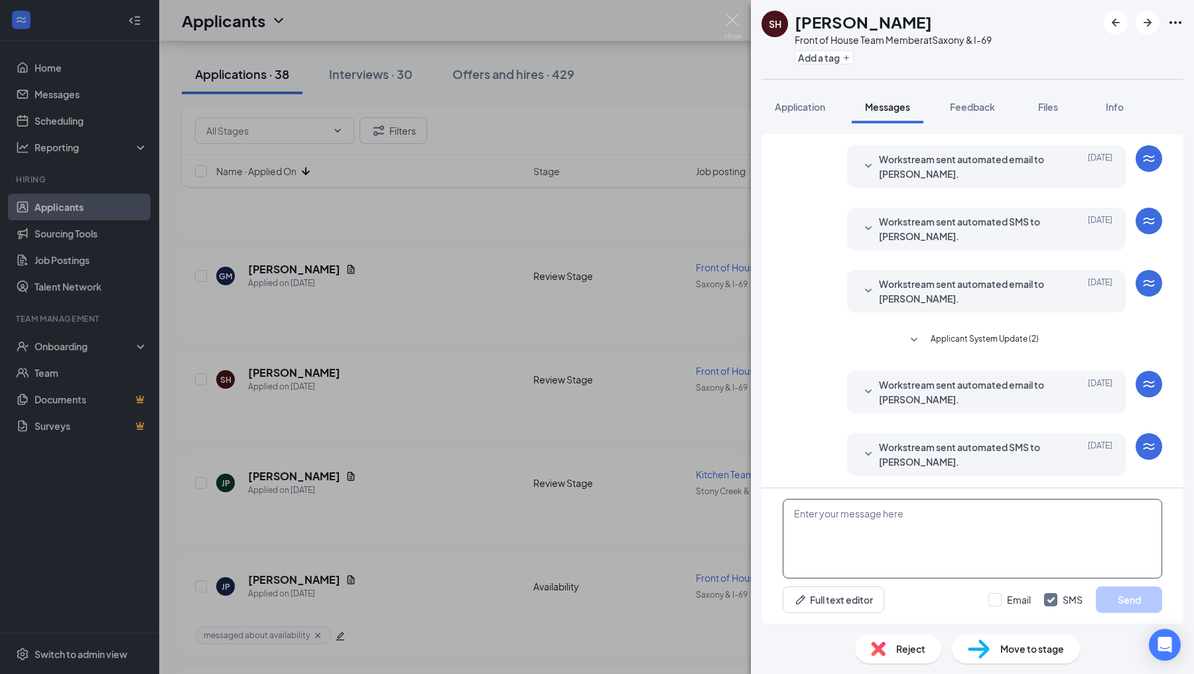
paste textarea "Hello! I wanted to reach out and see what your availability would be. Will you …"
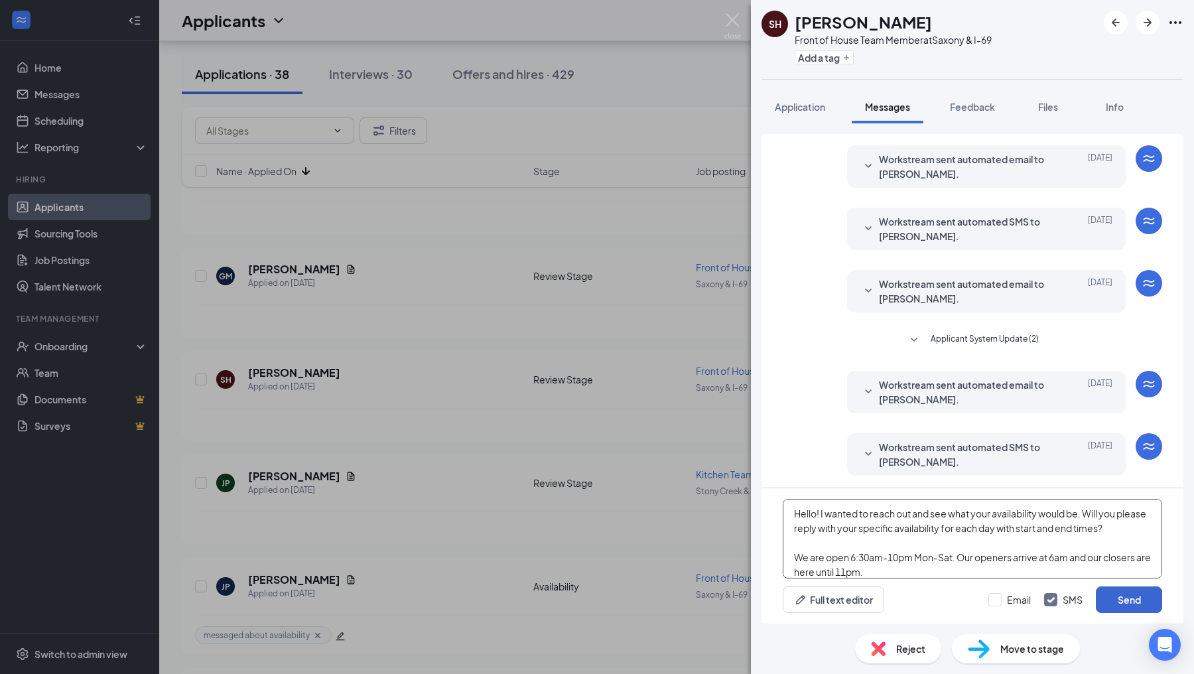
type textarea "Hello! I wanted to reach out and see what your availability would be. Will you …"
click at [1105, 606] on button "Send" at bounding box center [1129, 599] width 66 height 27
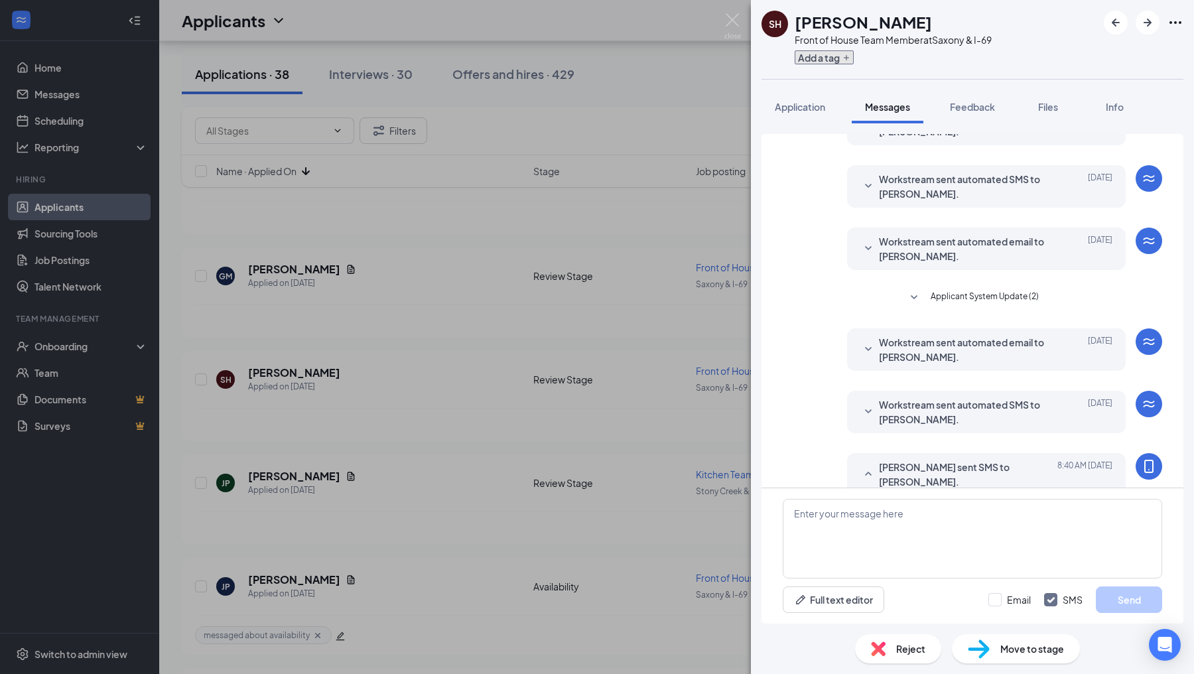
click at [823, 58] on button "Add a tag" at bounding box center [824, 57] width 59 height 14
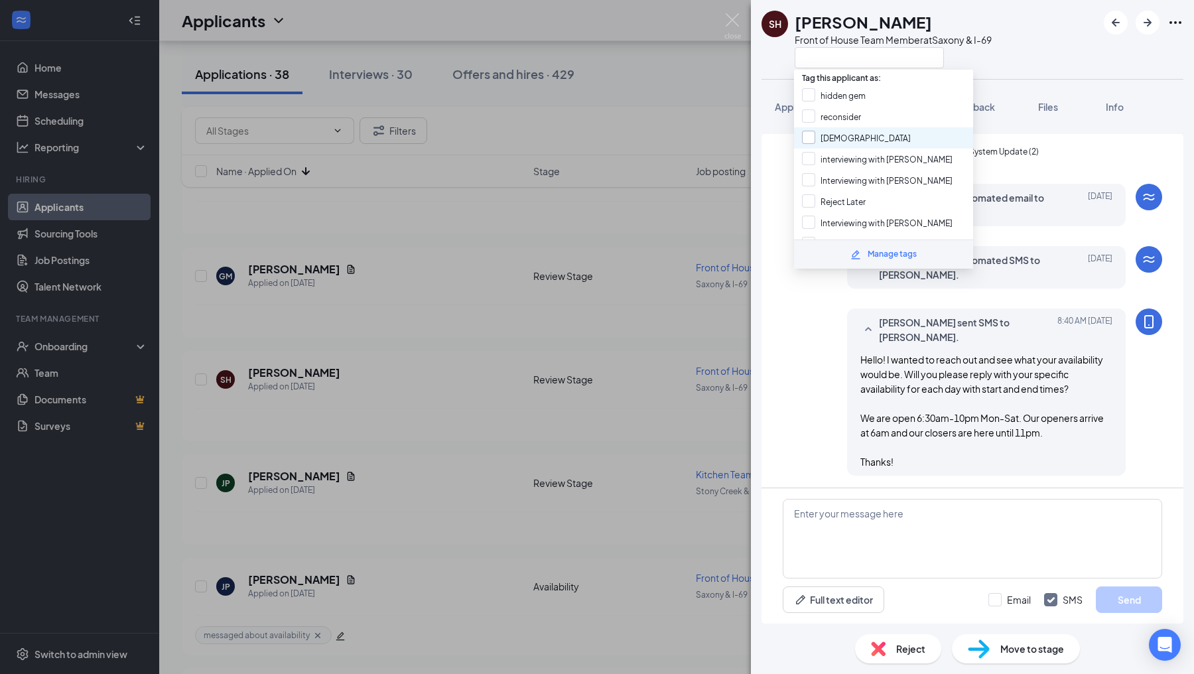
scroll to position [210, 0]
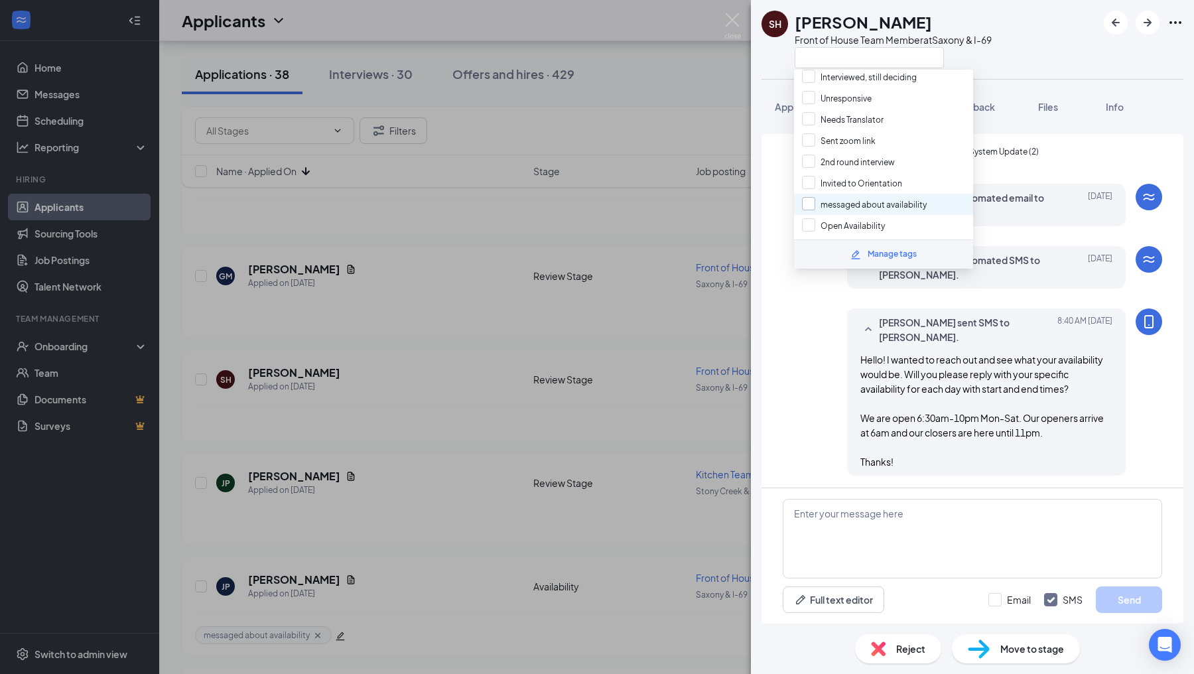
click at [807, 197] on input "messaged about availability" at bounding box center [864, 204] width 125 height 15
checkbox input "true"
click at [807, 375] on div "[PERSON_NAME] sent SMS to [PERSON_NAME]. [DATE] 8:40 AM Hello! I wanted to reac…" at bounding box center [972, 395] width 379 height 174
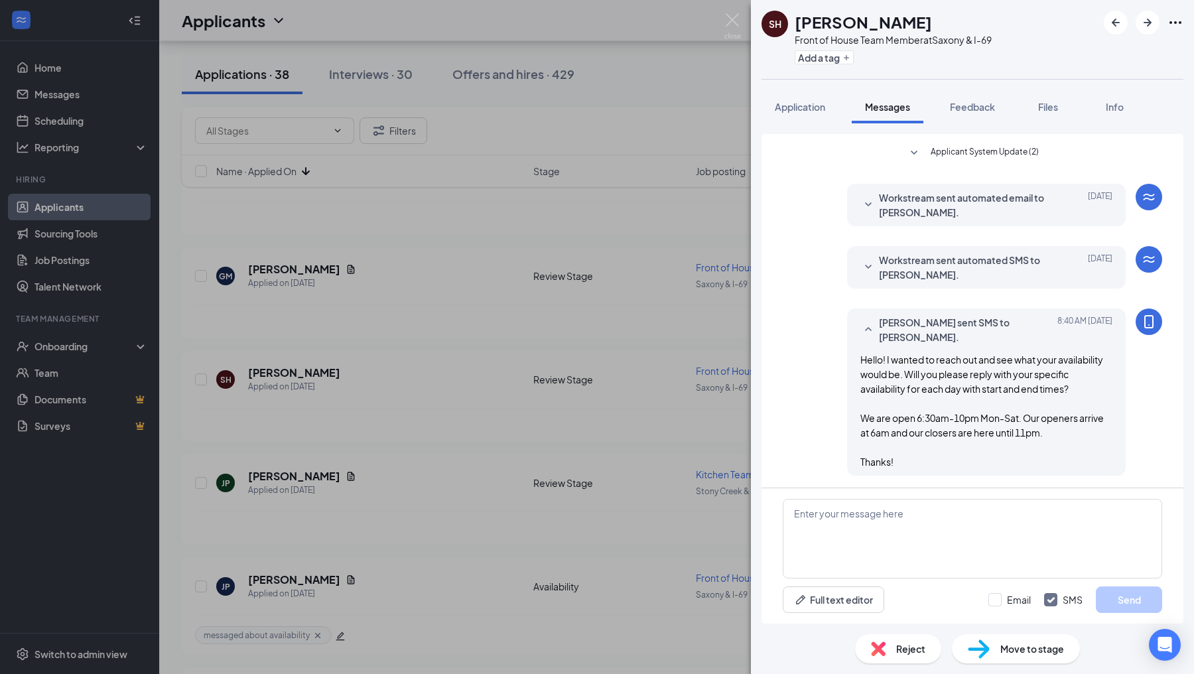
click at [730, 397] on div "SH [PERSON_NAME] Front of House Team Member at Saxony & I-69 Add a tag Applicat…" at bounding box center [597, 337] width 1194 height 674
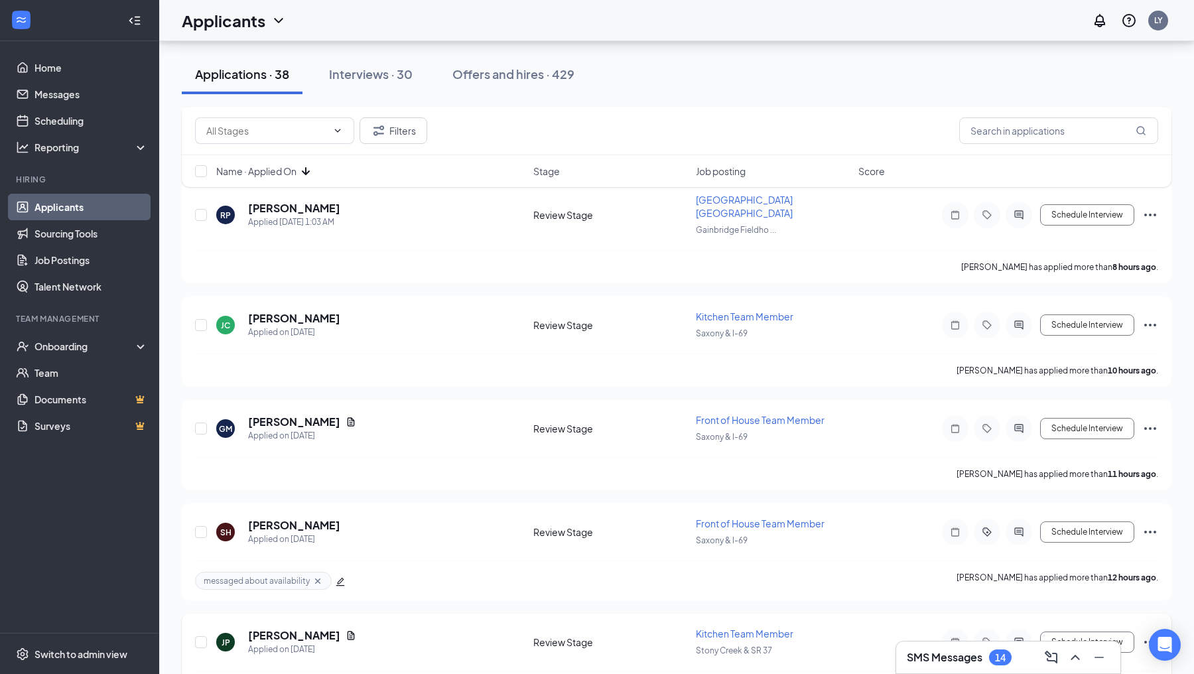
scroll to position [619, 0]
click at [1016, 425] on icon "ActiveChat" at bounding box center [1019, 430] width 16 height 11
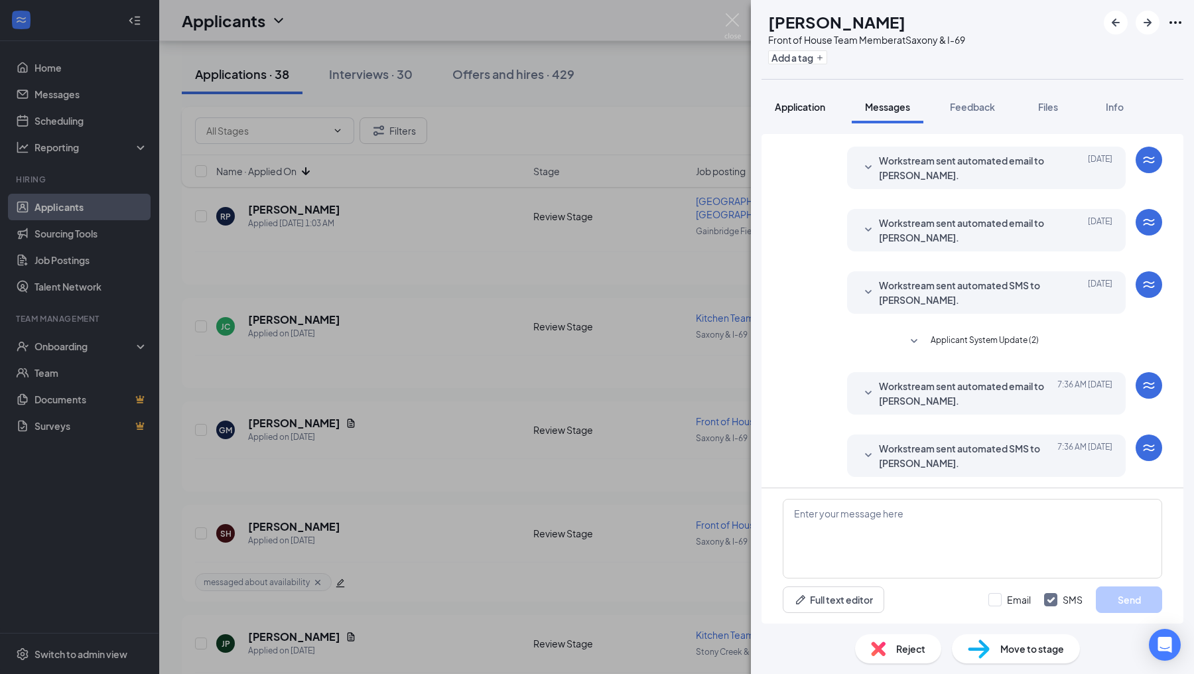
scroll to position [96, 0]
click at [803, 111] on span "Application" at bounding box center [800, 107] width 50 height 12
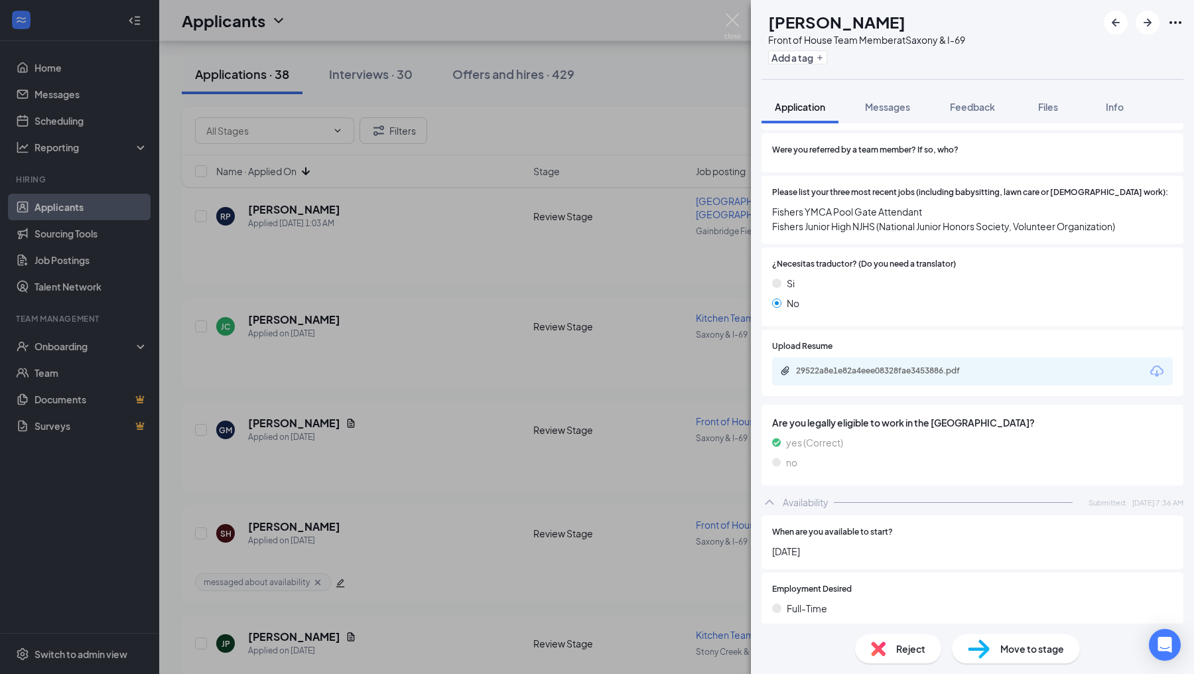
scroll to position [429, 0]
click at [855, 369] on div "29522a8e1e82a4eee08328fae3453886.pdf" at bounding box center [889, 374] width 186 height 11
click at [894, 103] on span "Messages" at bounding box center [887, 107] width 45 height 12
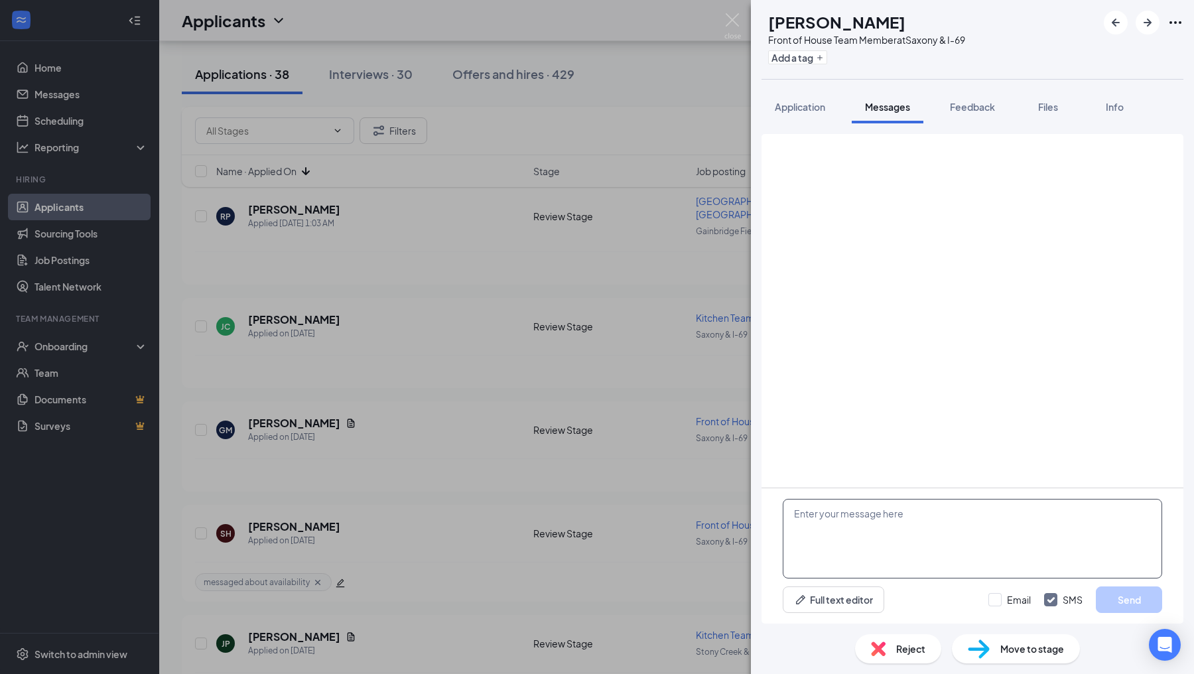
click at [873, 539] on textarea at bounding box center [972, 539] width 379 height 80
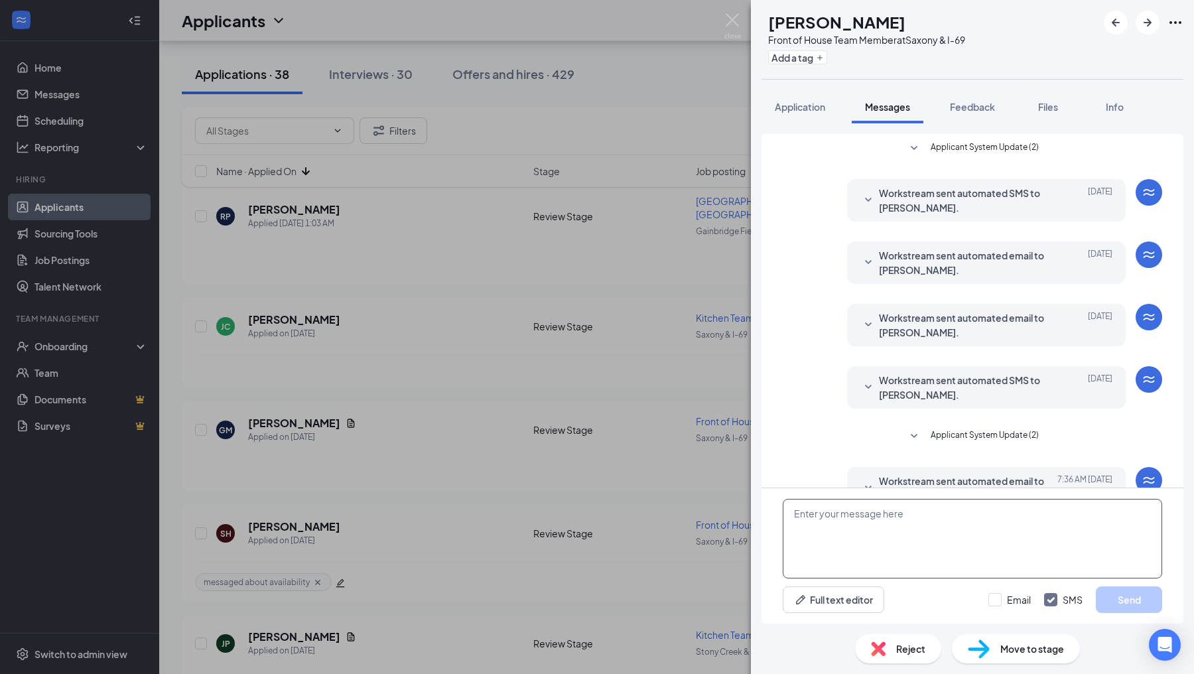
scroll to position [96, 0]
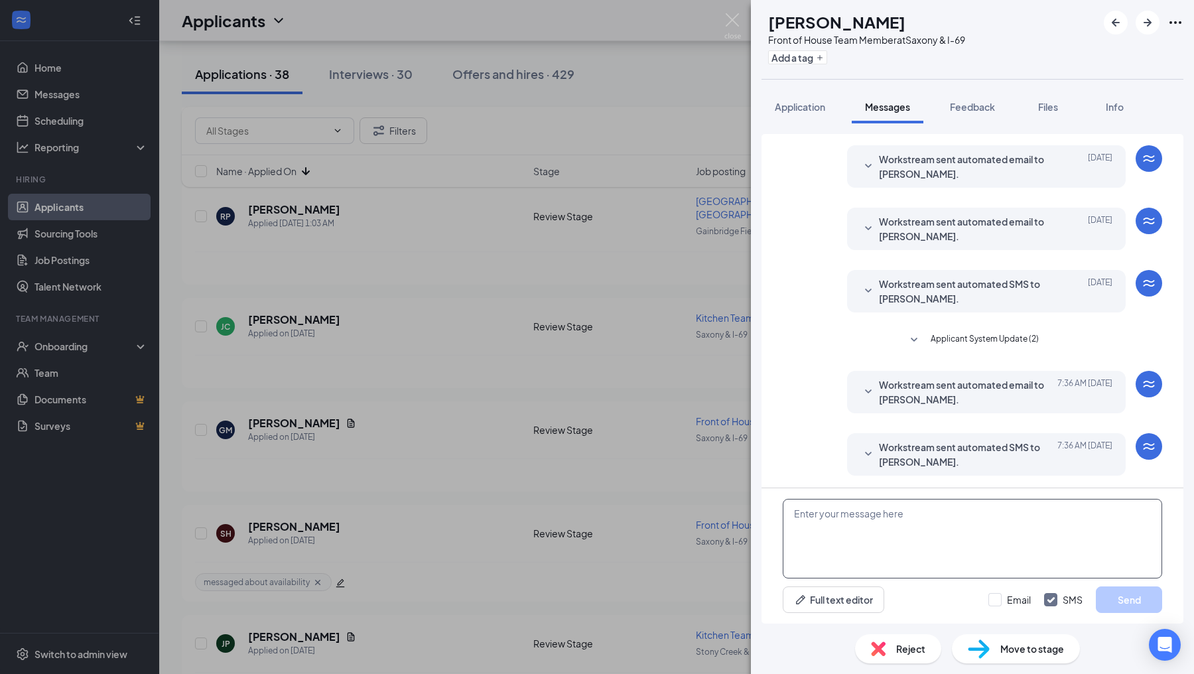
paste textarea "Hello! I wanted to reach out and see what your availability would be. Will you …"
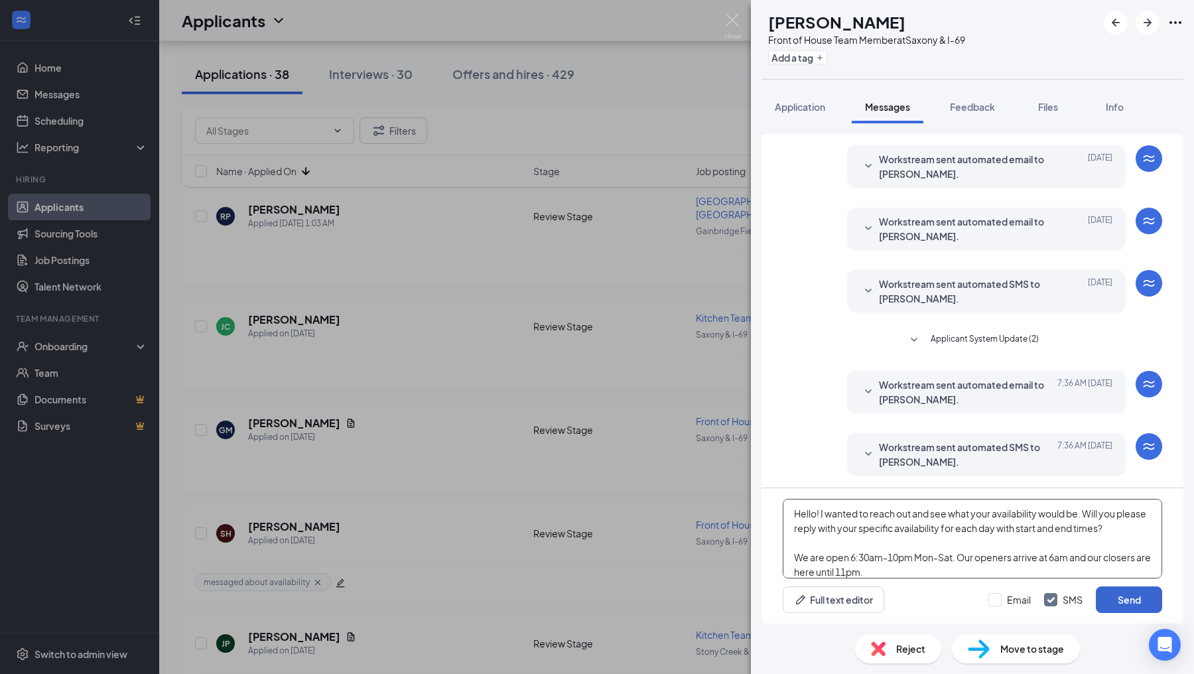
type textarea "Hello! I wanted to reach out and see what your availability would be. Will you …"
click at [1111, 602] on button "Send" at bounding box center [1129, 599] width 66 height 27
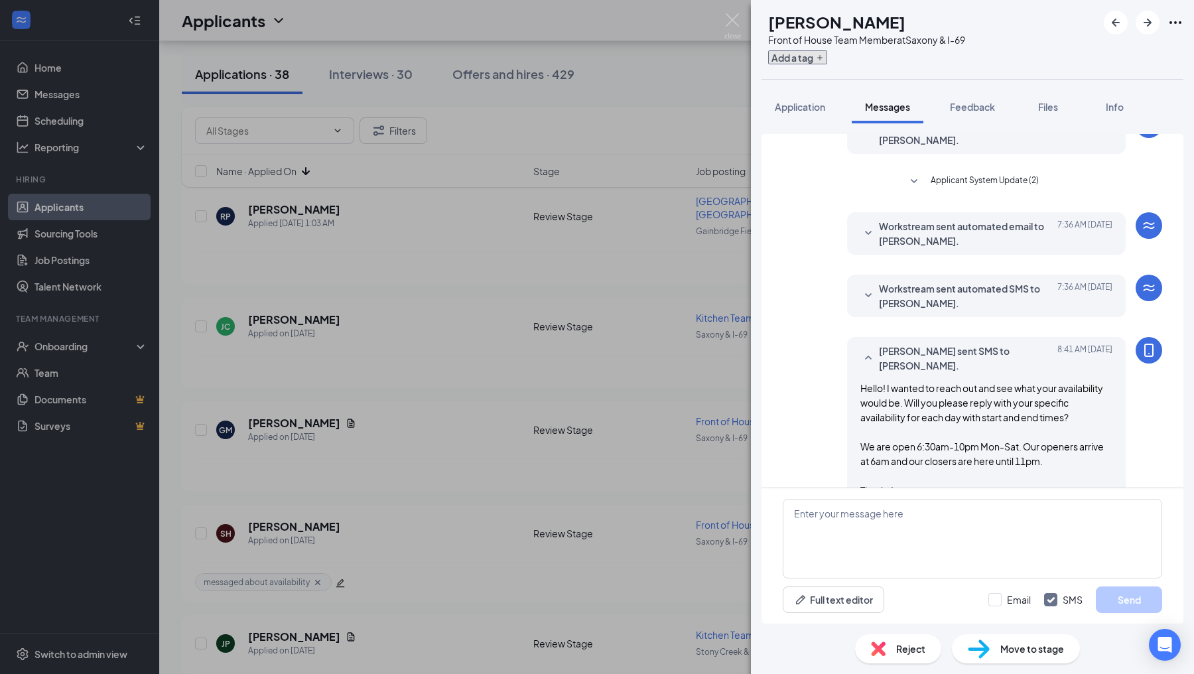
click at [827, 62] on button "Add a tag" at bounding box center [797, 57] width 59 height 14
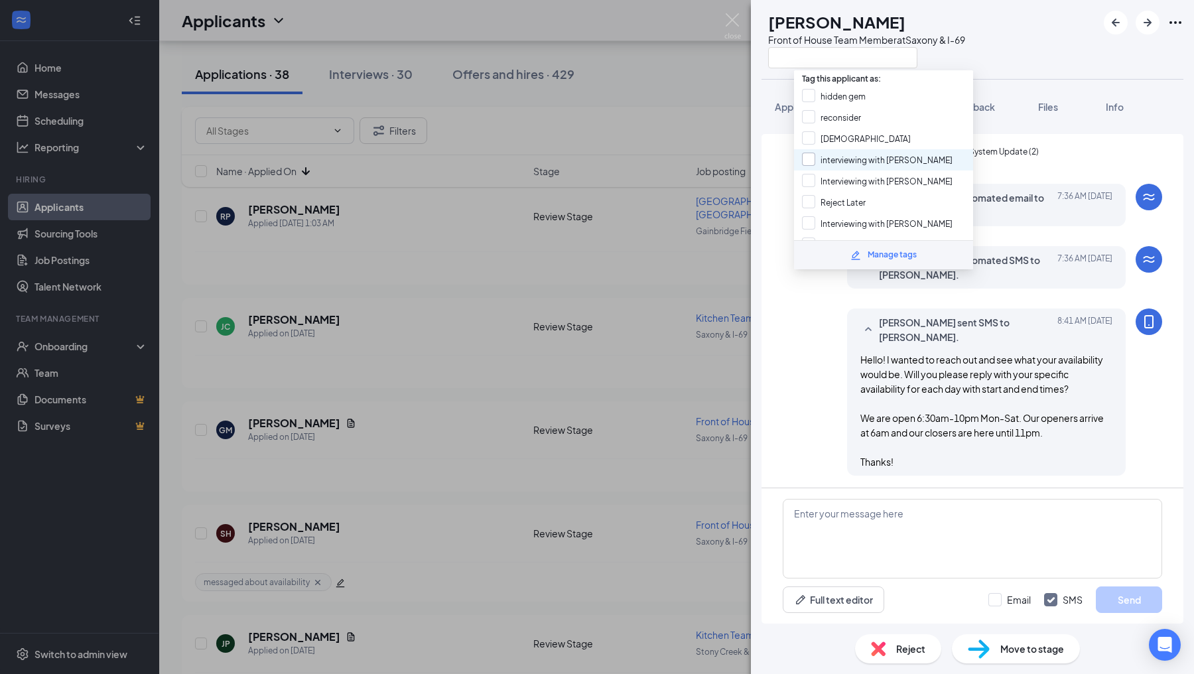
scroll to position [210, 0]
click at [809, 198] on input "messaged about availability" at bounding box center [864, 205] width 125 height 15
checkbox input "true"
click at [818, 409] on div "[PERSON_NAME] sent SMS to [PERSON_NAME]. [DATE] 8:41 AM Hello! I wanted to reac…" at bounding box center [972, 395] width 379 height 174
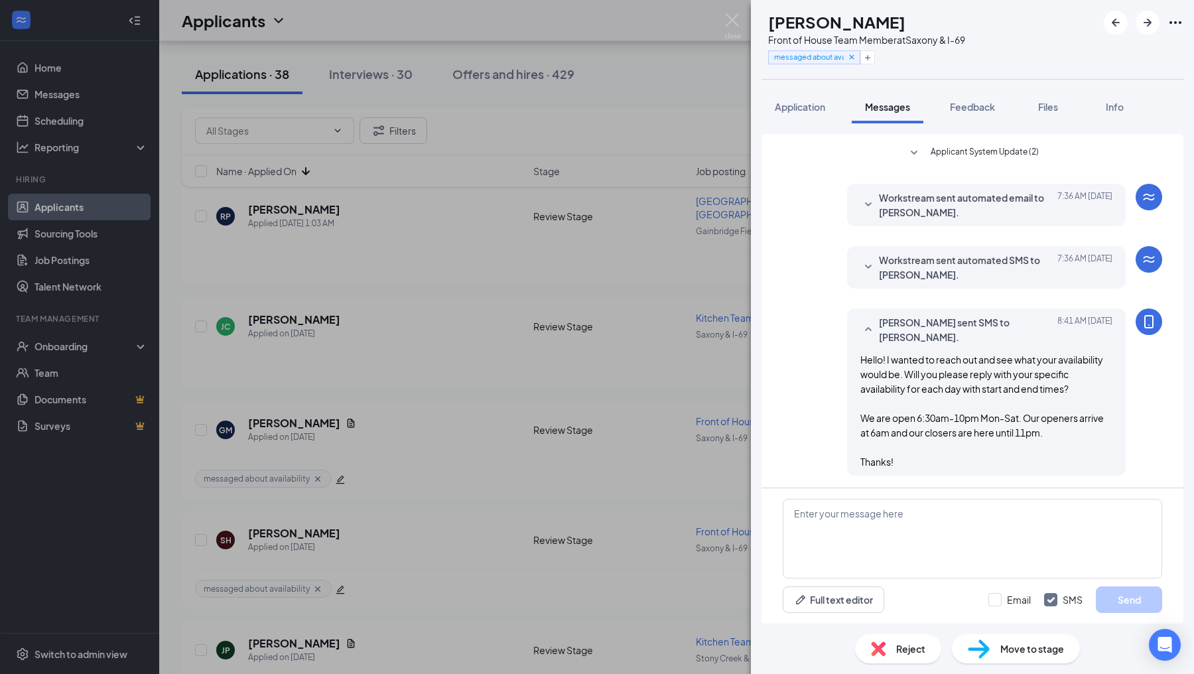
click at [736, 11] on div "GM [PERSON_NAME] Front of House Team Member at [GEOGRAPHIC_DATA] & I-69 message…" at bounding box center [597, 337] width 1194 height 674
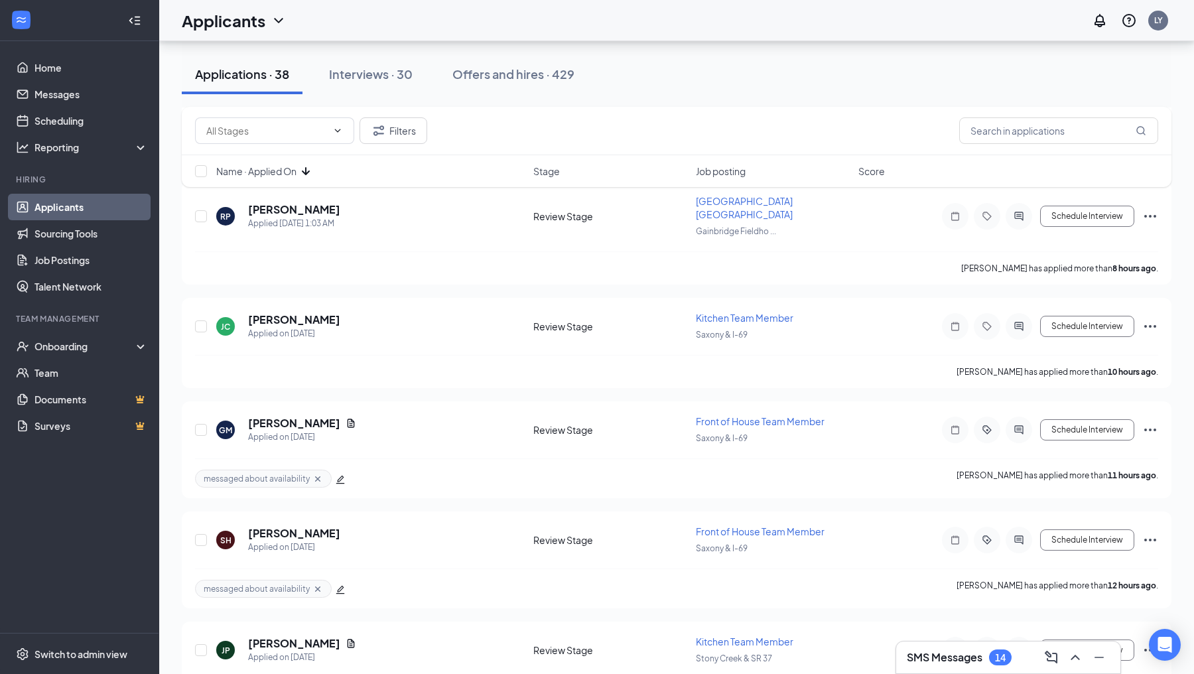
click at [736, 24] on div "Applicants LY" at bounding box center [676, 20] width 1035 height 41
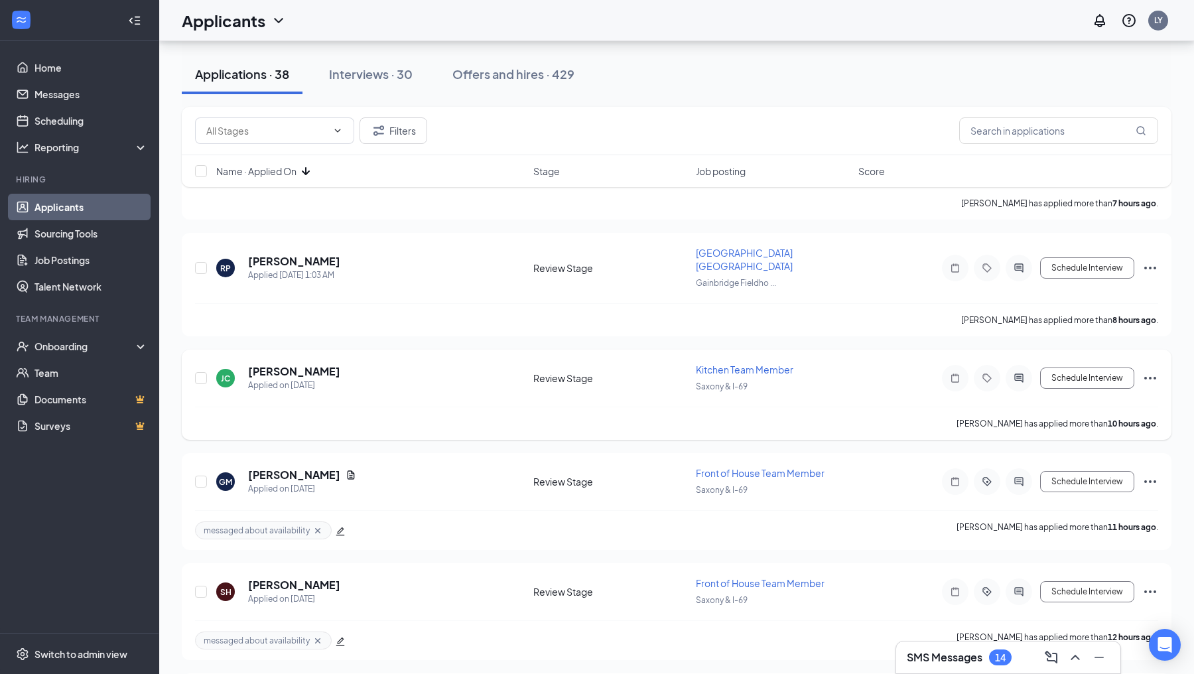
scroll to position [565, 0]
click at [1020, 376] on icon "ActiveChat" at bounding box center [1018, 380] width 9 height 9
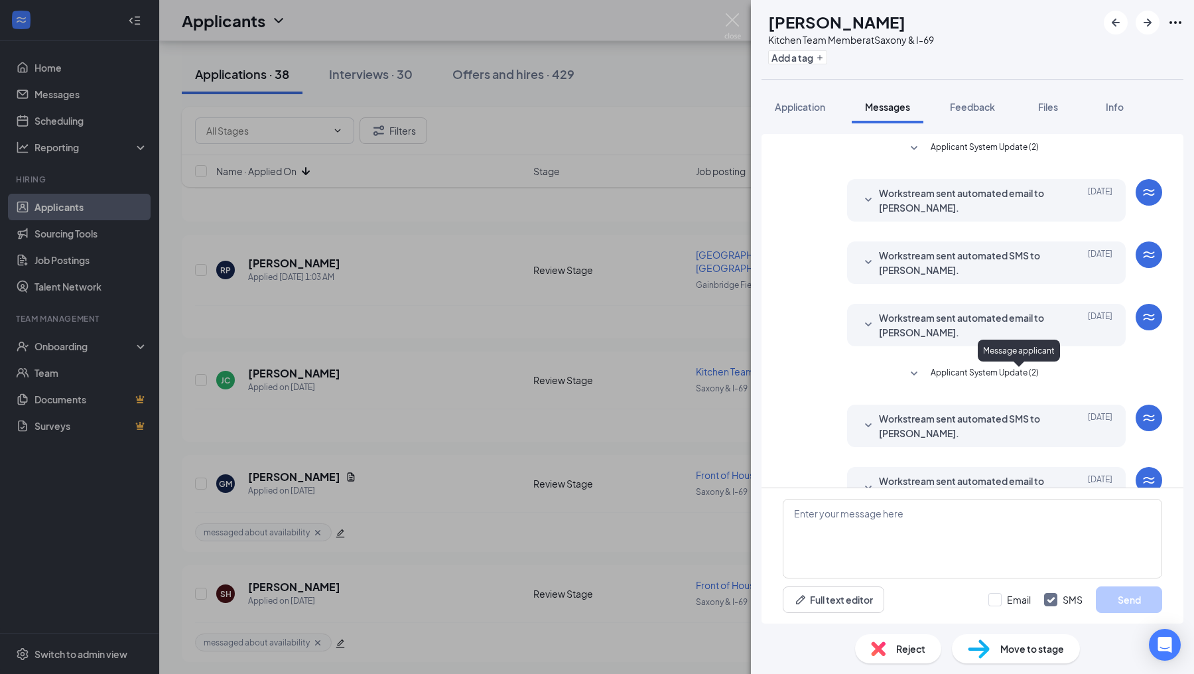
scroll to position [34, 0]
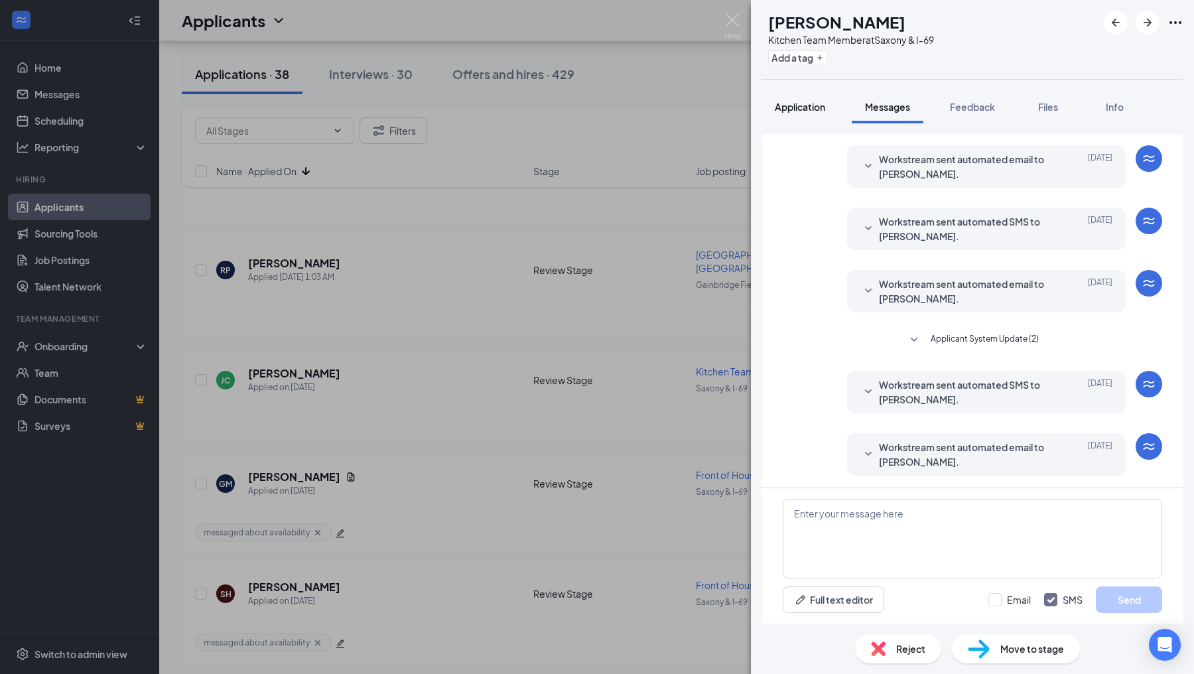
click at [789, 110] on span "Application" at bounding box center [800, 107] width 50 height 12
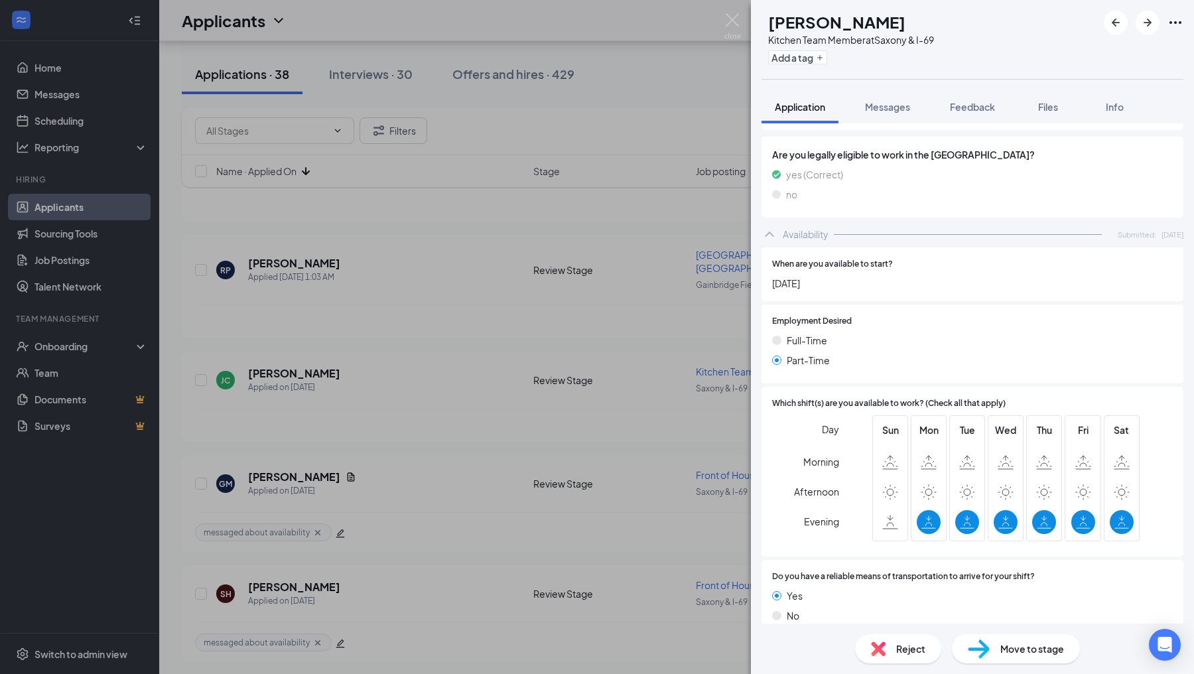
scroll to position [590, 0]
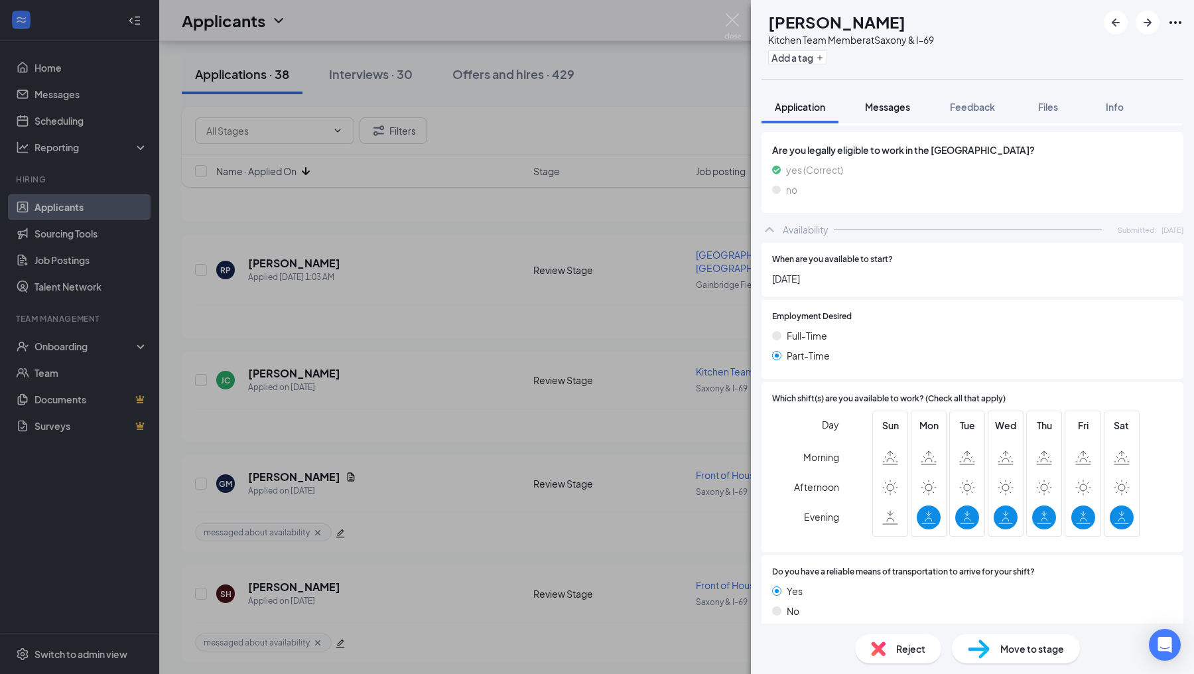
click at [896, 107] on span "Messages" at bounding box center [887, 107] width 45 height 12
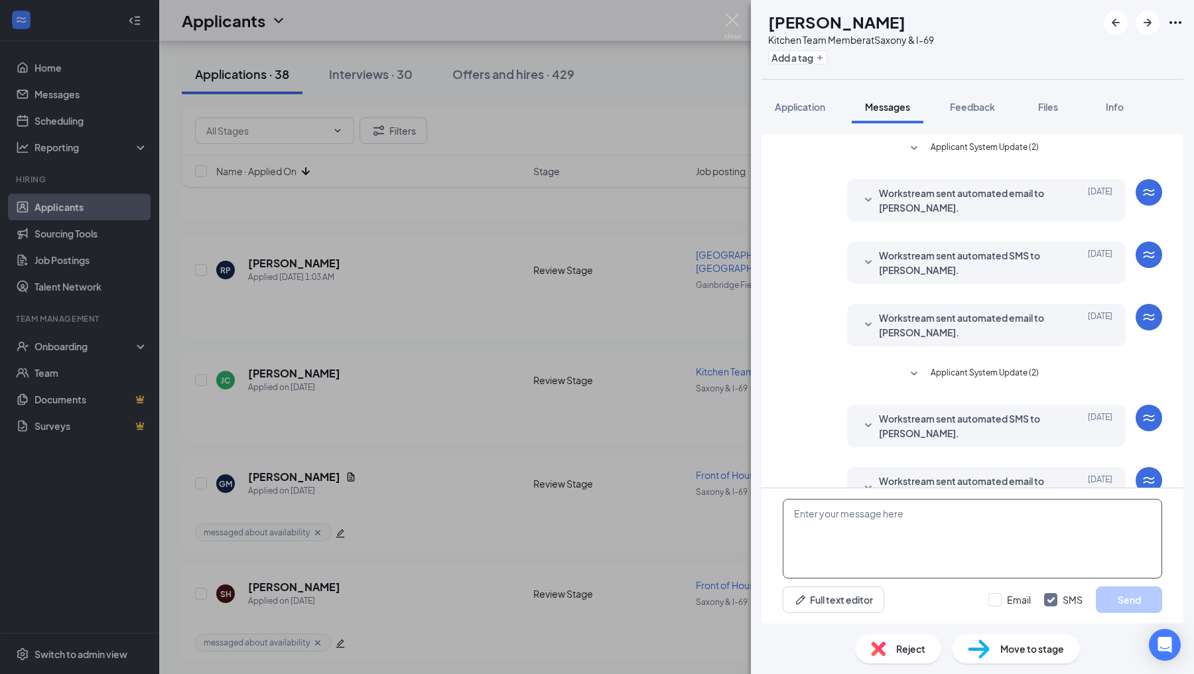
scroll to position [34, 0]
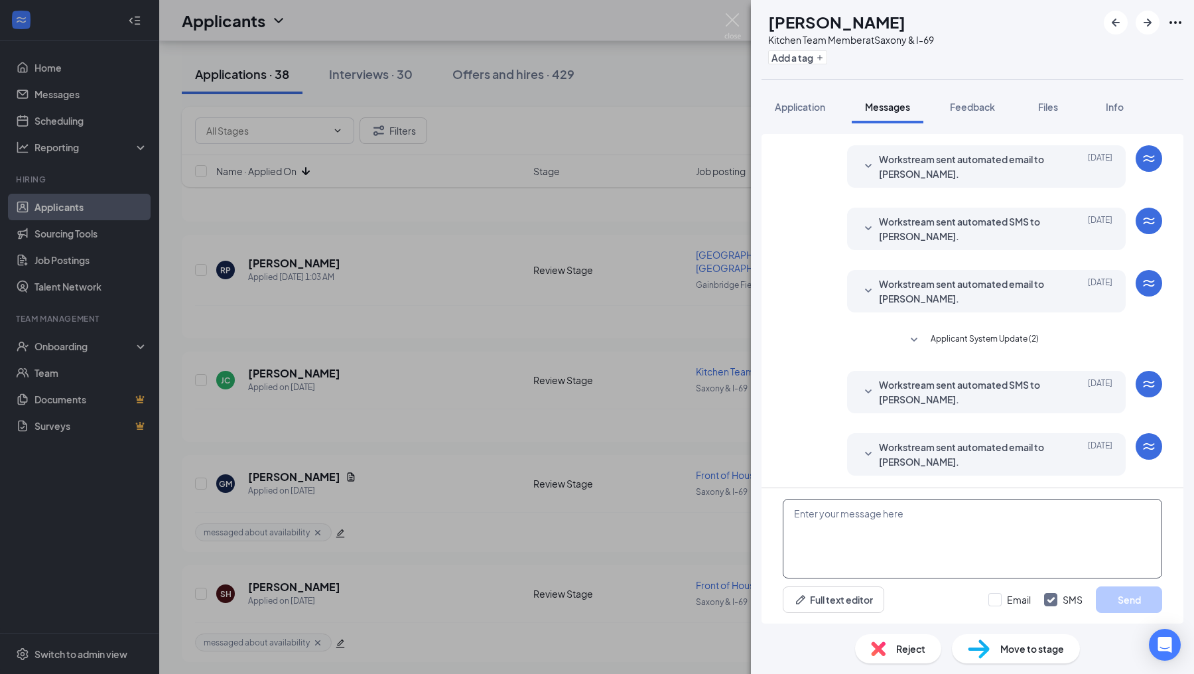
paste textarea "Hello! I wanted to reach out and see what your availability would be. Will you …"
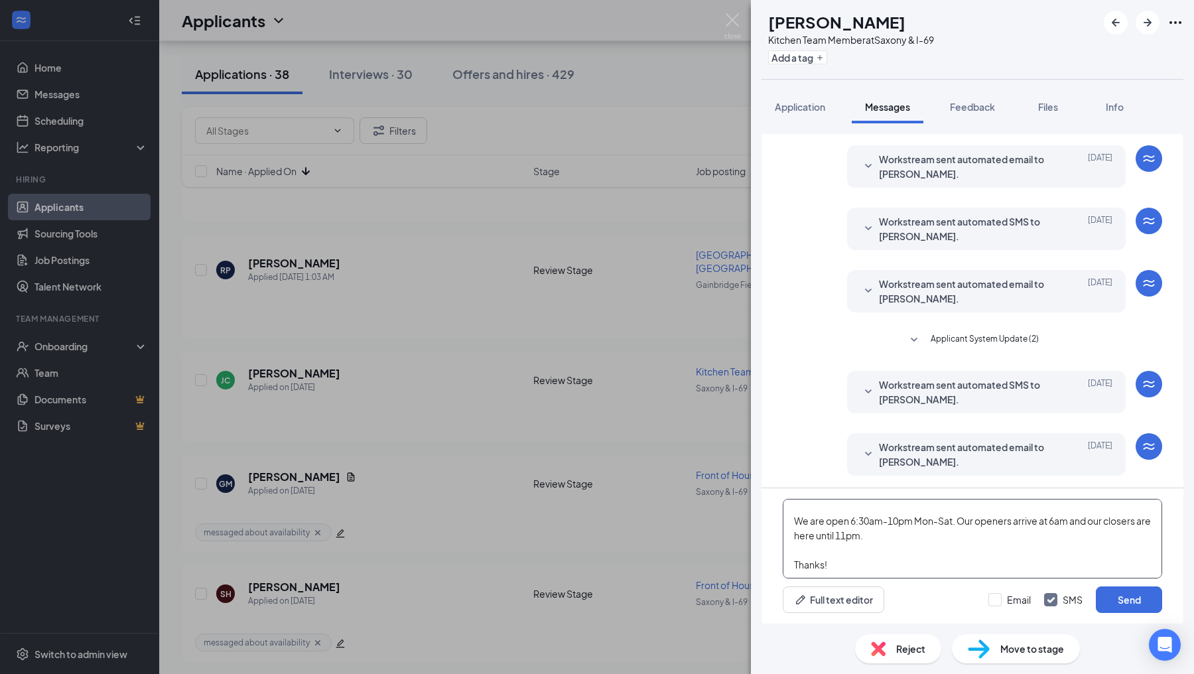
scroll to position [0, 0]
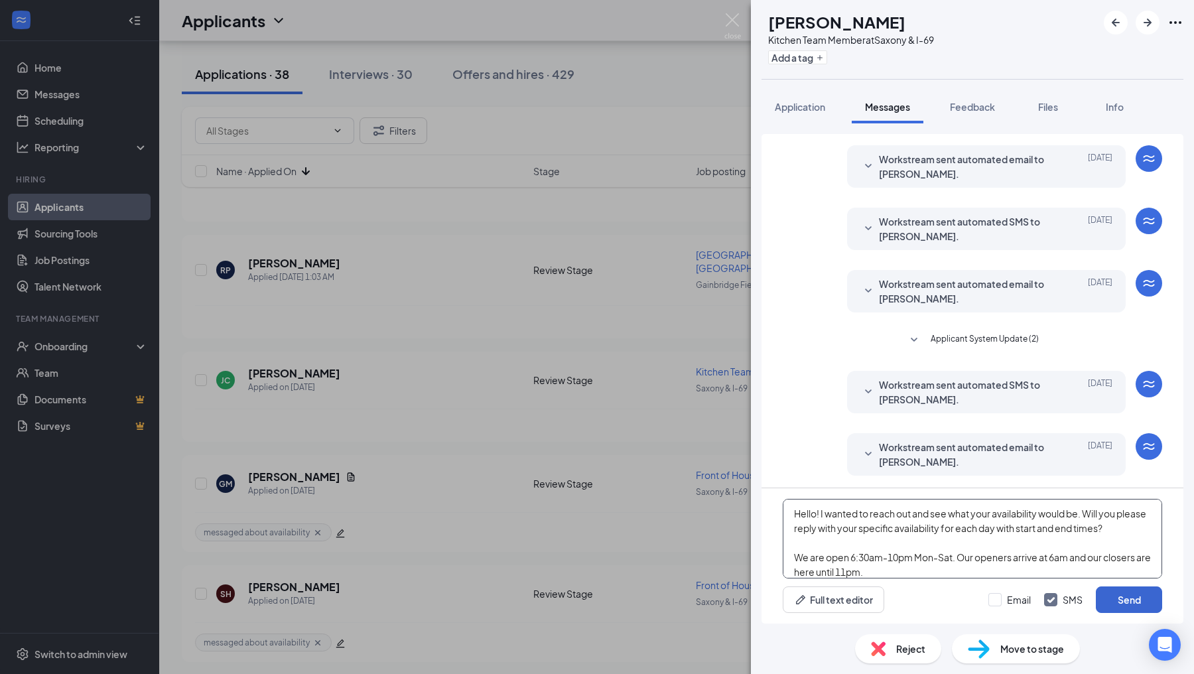
type textarea "Hello! I wanted to reach out and see what your availability would be. Will you …"
click at [1107, 596] on button "Send" at bounding box center [1129, 599] width 66 height 27
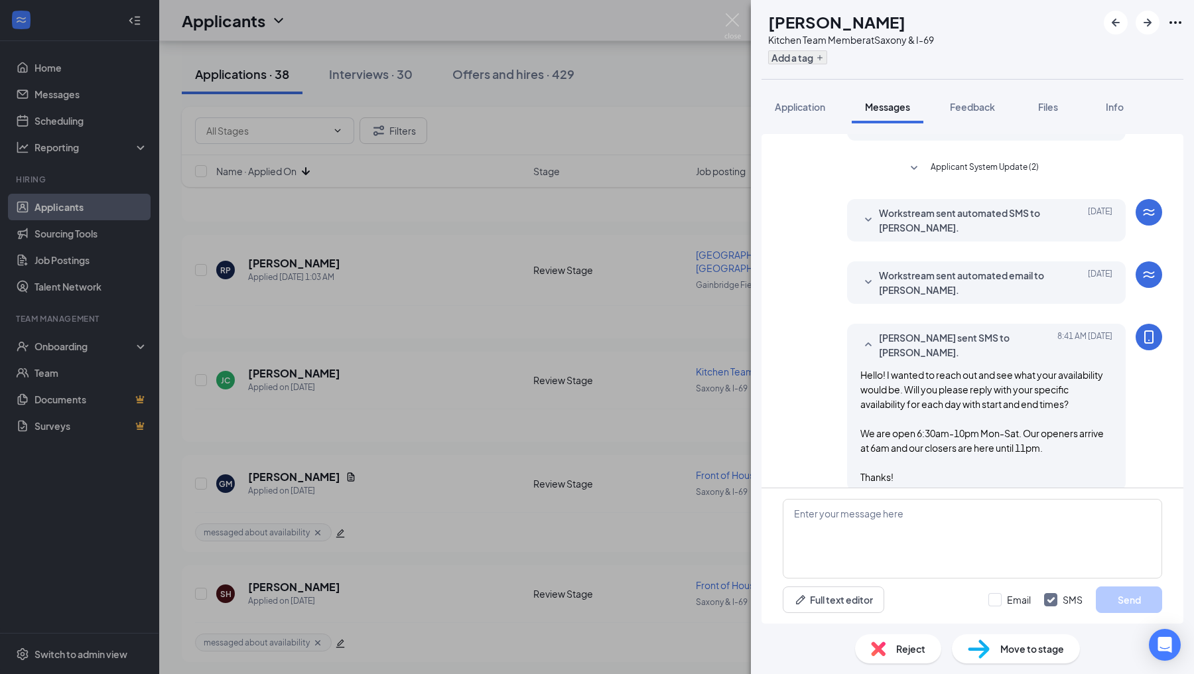
scroll to position [221, 0]
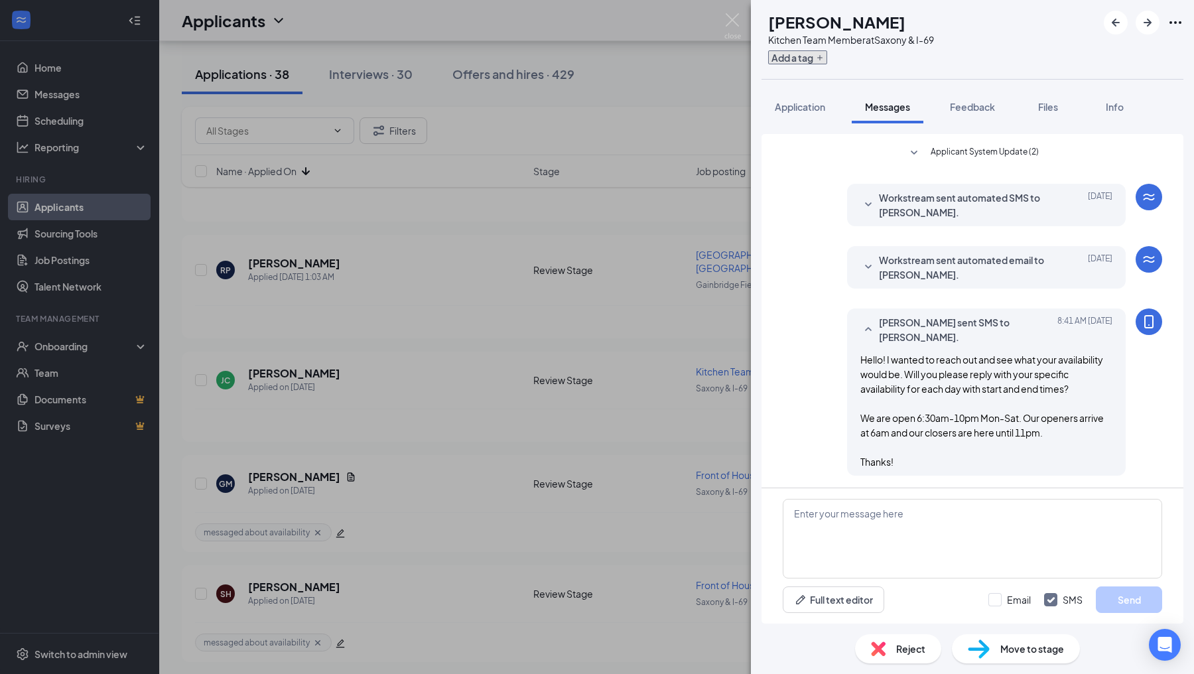
click at [815, 62] on button "Add a tag" at bounding box center [797, 57] width 59 height 14
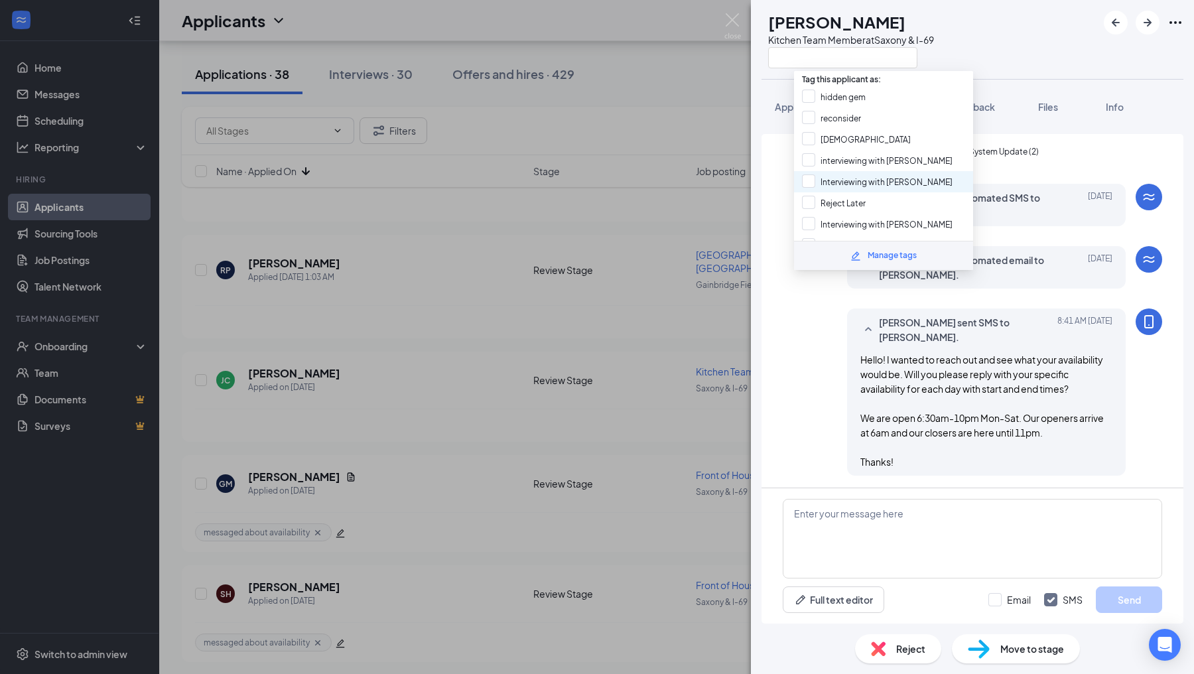
scroll to position [210, 0]
click at [807, 198] on input "messaged about availability" at bounding box center [864, 205] width 125 height 15
checkbox input "true"
click at [795, 343] on div "[PERSON_NAME] sent SMS to [PERSON_NAME]. [DATE] 8:41 AM Hello! I wanted to reac…" at bounding box center [972, 395] width 379 height 174
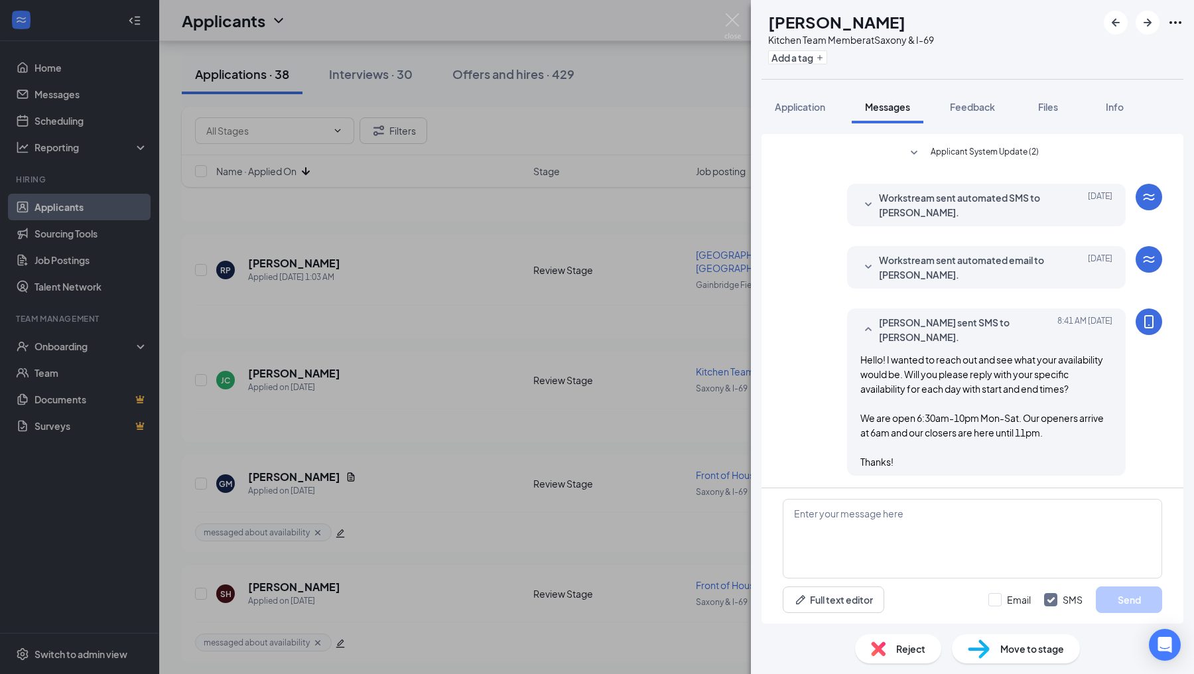
click at [705, 412] on div "[PERSON_NAME] [PERSON_NAME] Kitchen Team Member at [GEOGRAPHIC_DATA] & I-69 Add…" at bounding box center [597, 337] width 1194 height 674
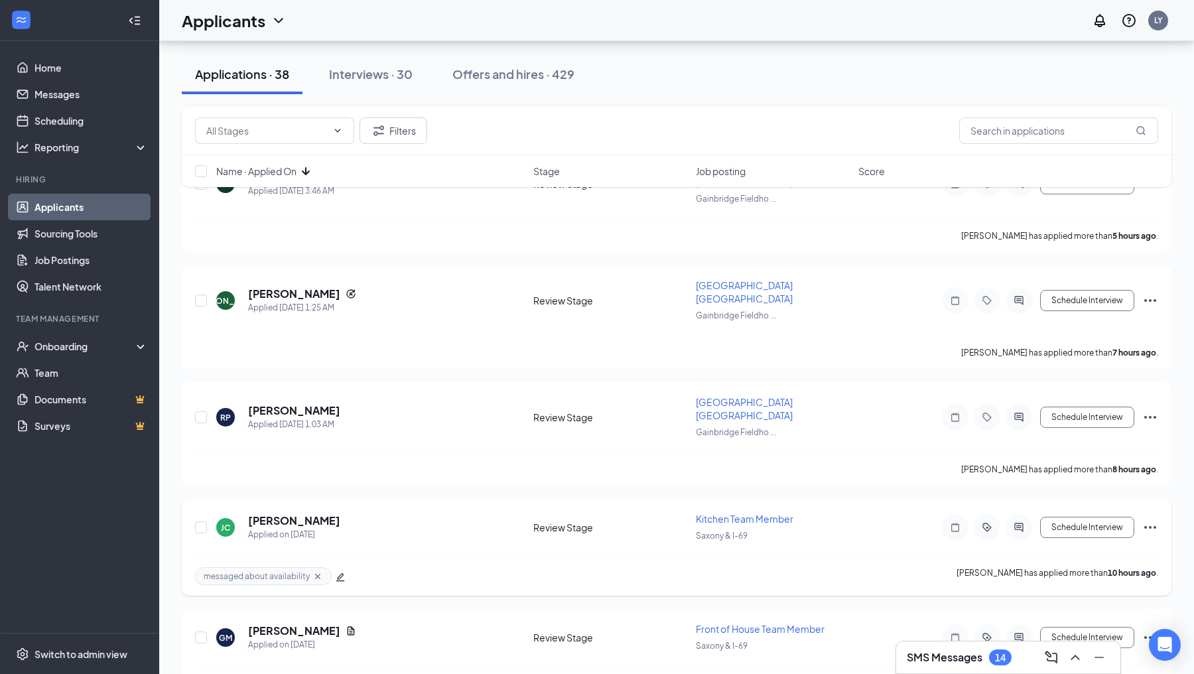
scroll to position [383, 0]
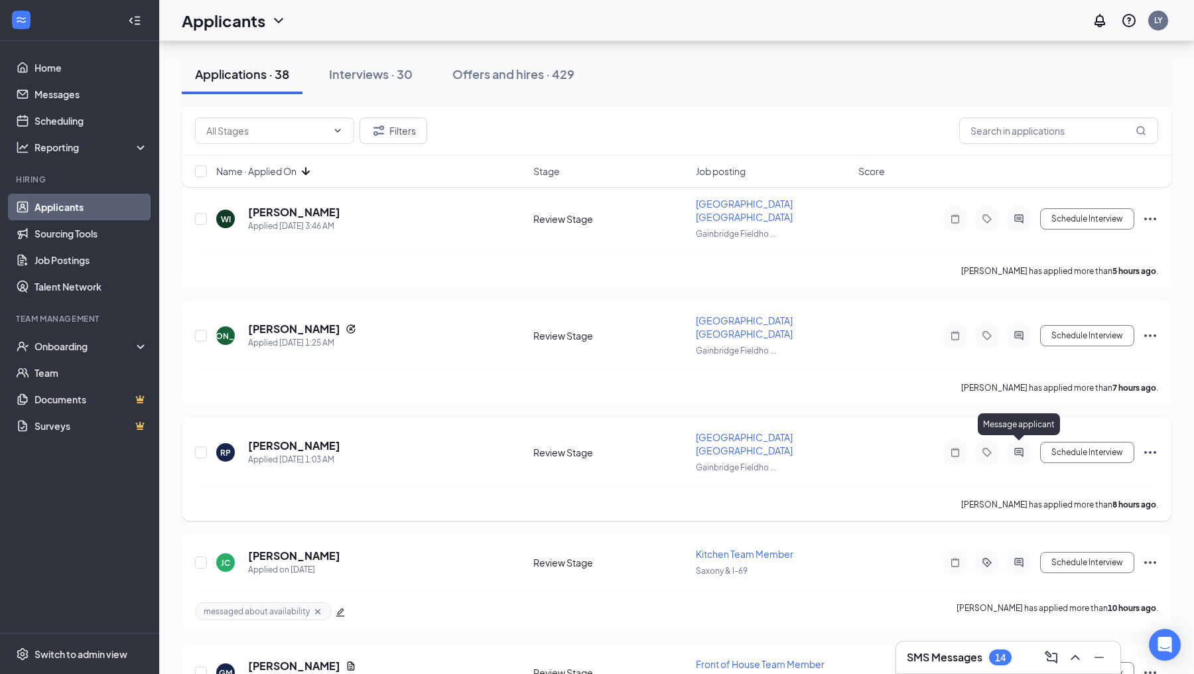
click at [1018, 450] on icon "ActiveChat" at bounding box center [1019, 452] width 16 height 11
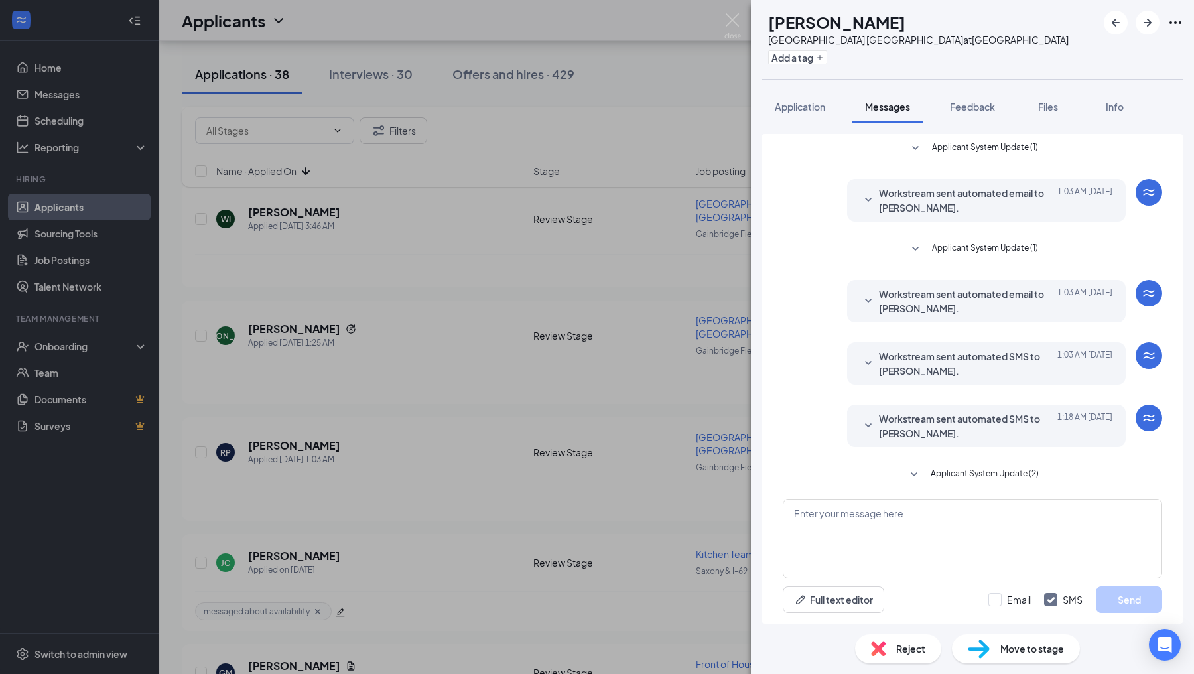
scroll to position [135, 0]
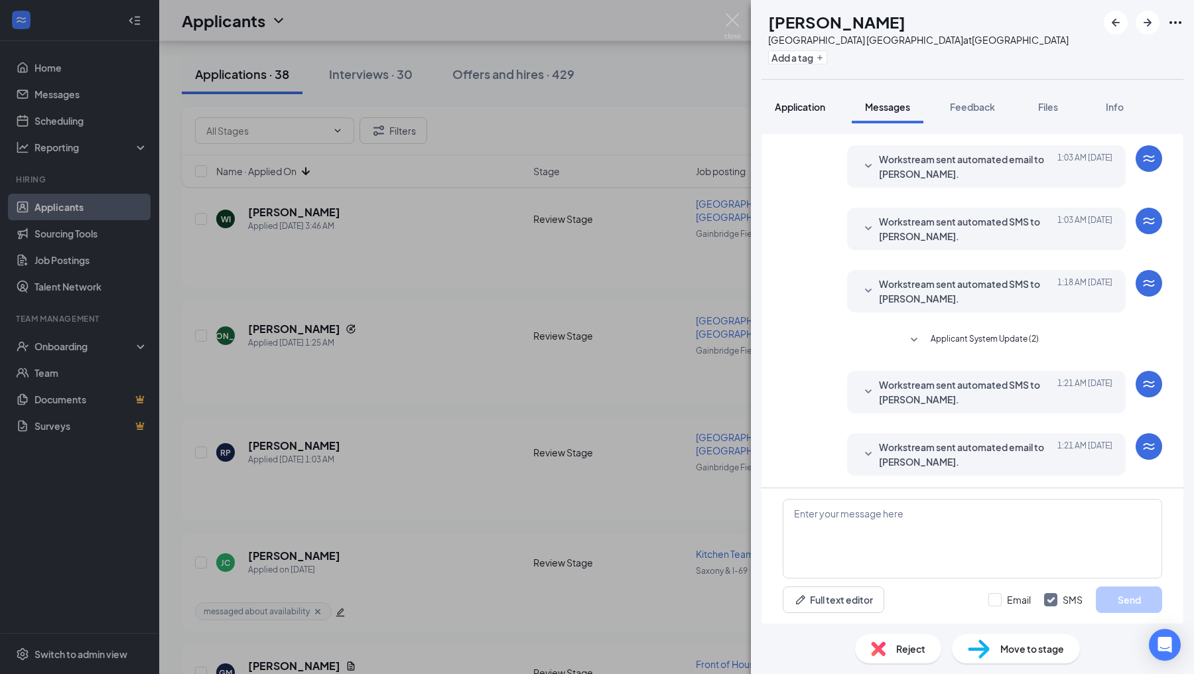
click at [807, 103] on span "Application" at bounding box center [800, 107] width 50 height 12
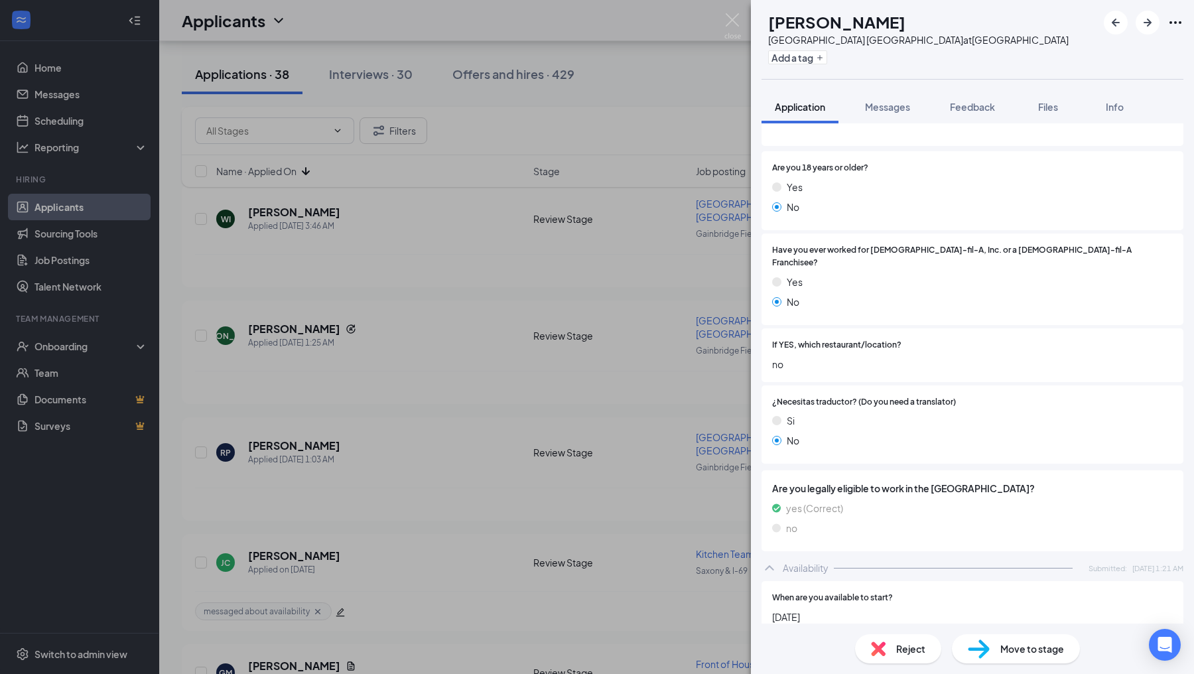
scroll to position [506, 0]
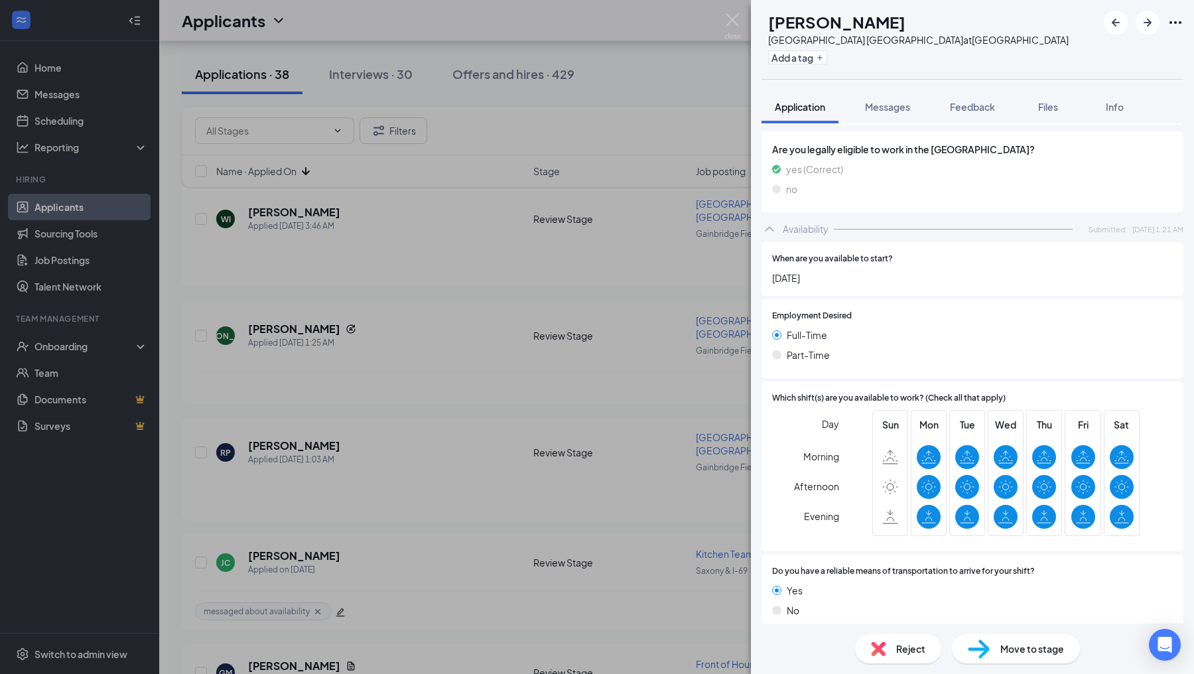
click at [893, 651] on div "Reject" at bounding box center [898, 648] width 86 height 29
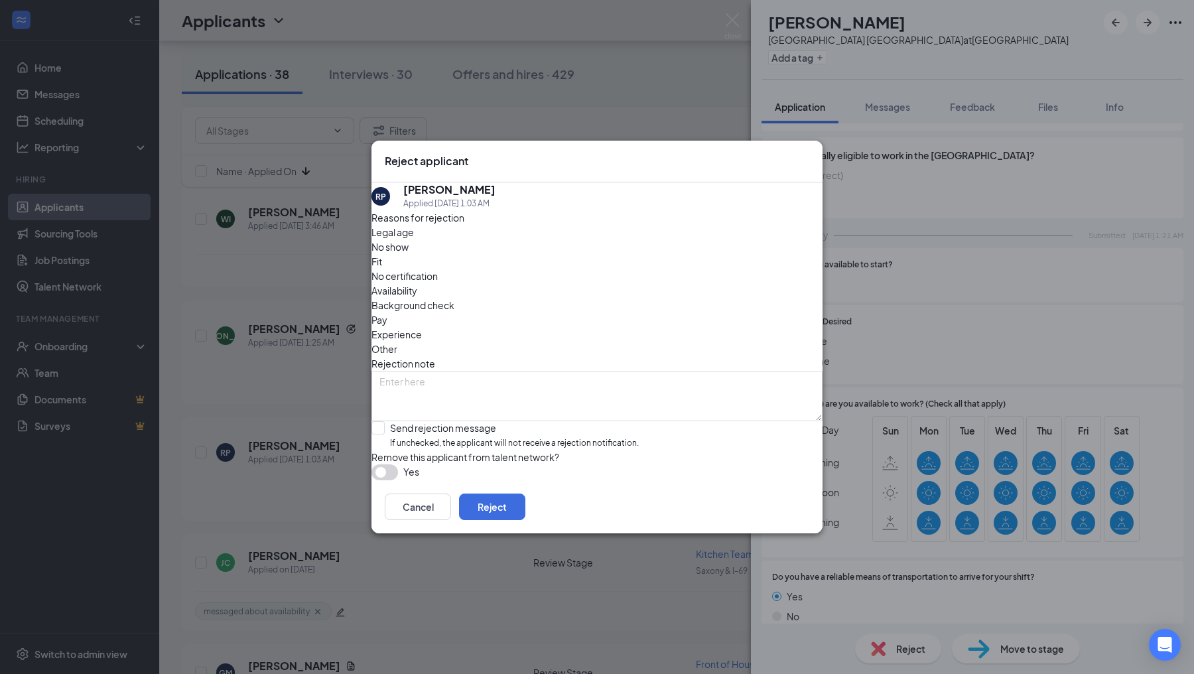
click at [414, 240] on span "Legal age" at bounding box center [393, 232] width 42 height 15
click at [525, 520] on button "Reject" at bounding box center [492, 507] width 66 height 27
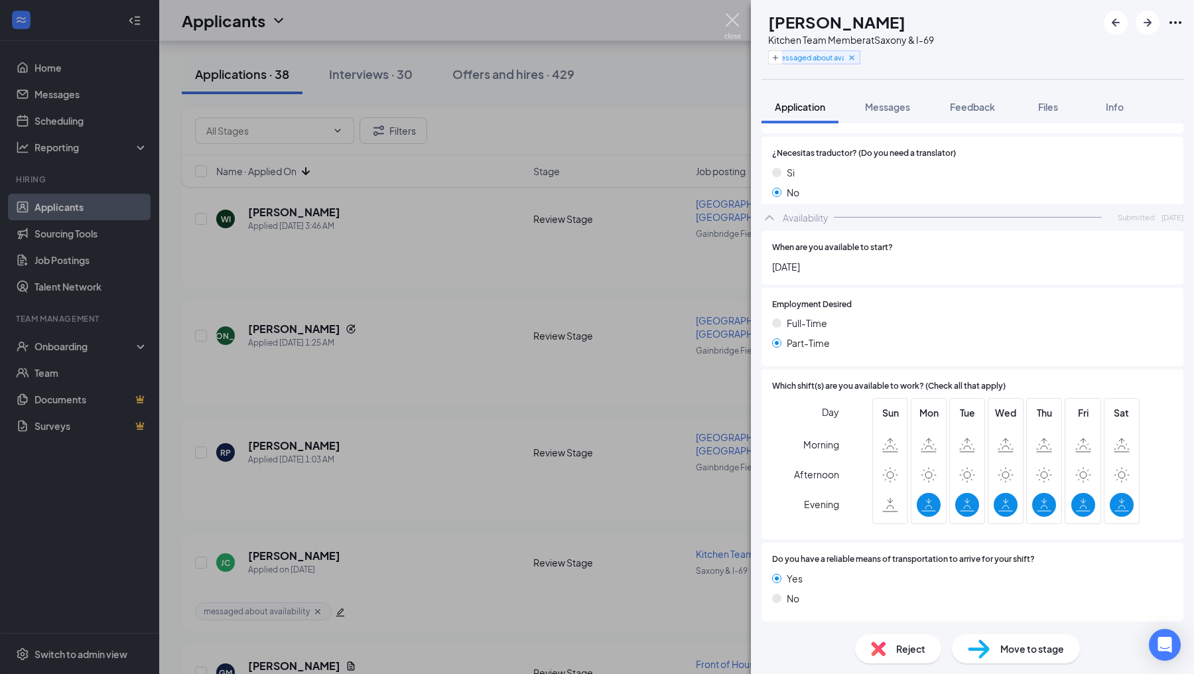
click at [731, 21] on img at bounding box center [732, 26] width 17 height 26
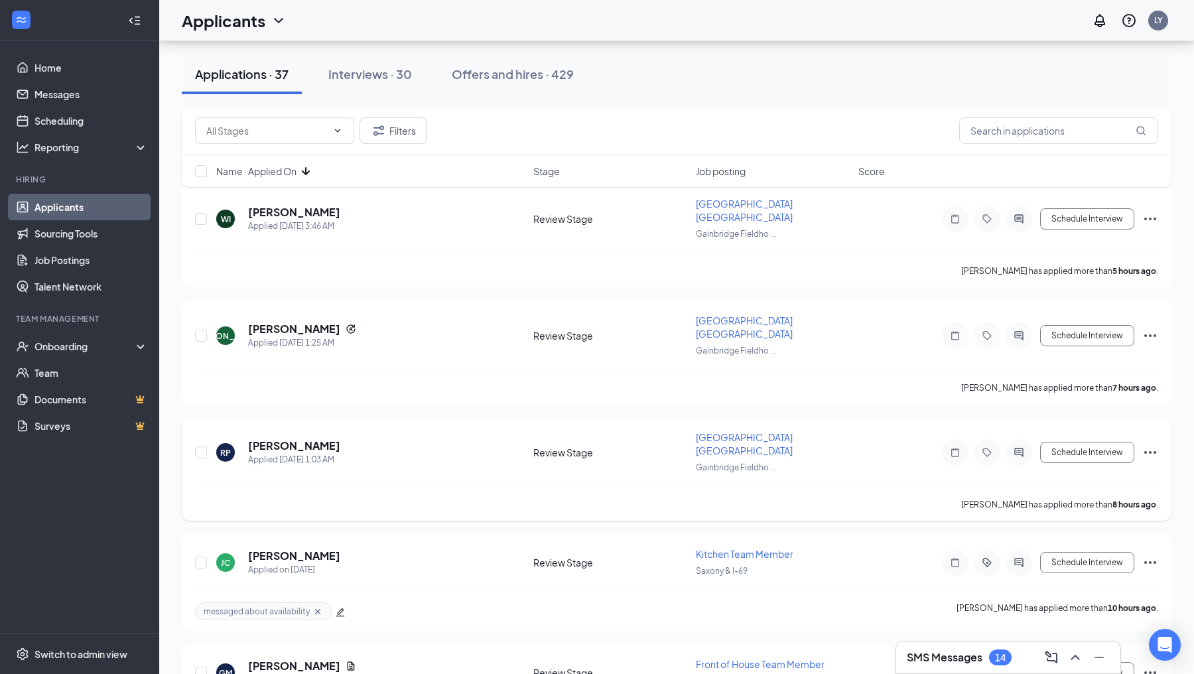
scroll to position [362, 0]
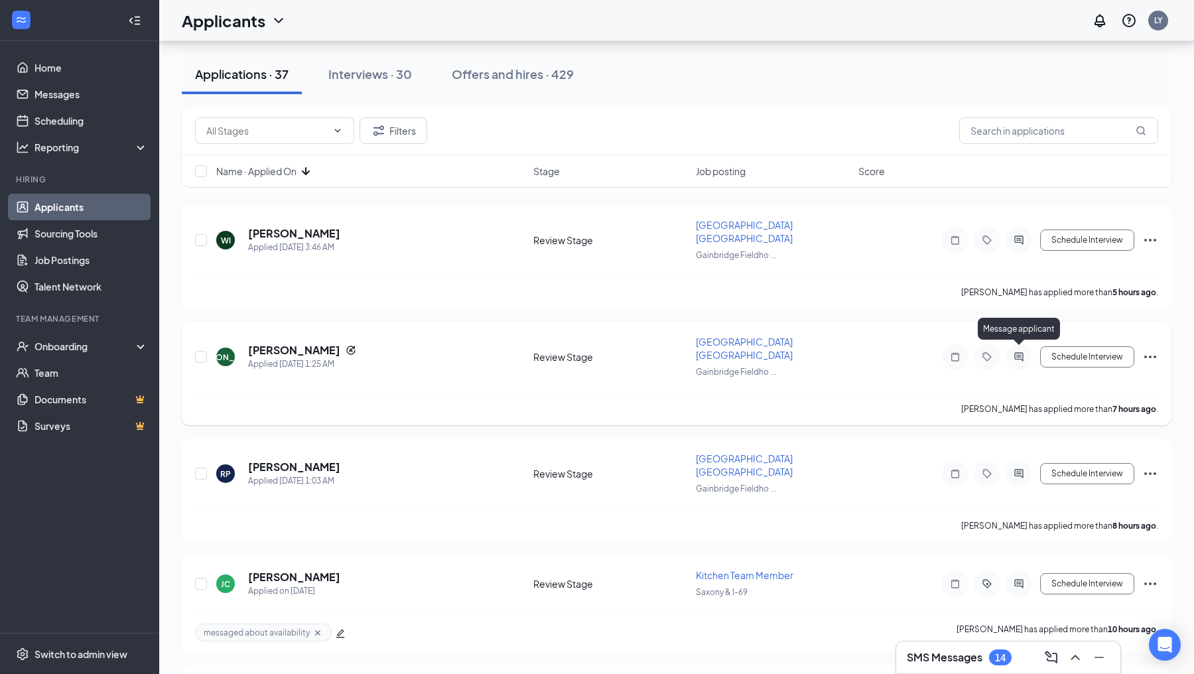
click at [1019, 353] on icon "ActiveChat" at bounding box center [1019, 357] width 16 height 11
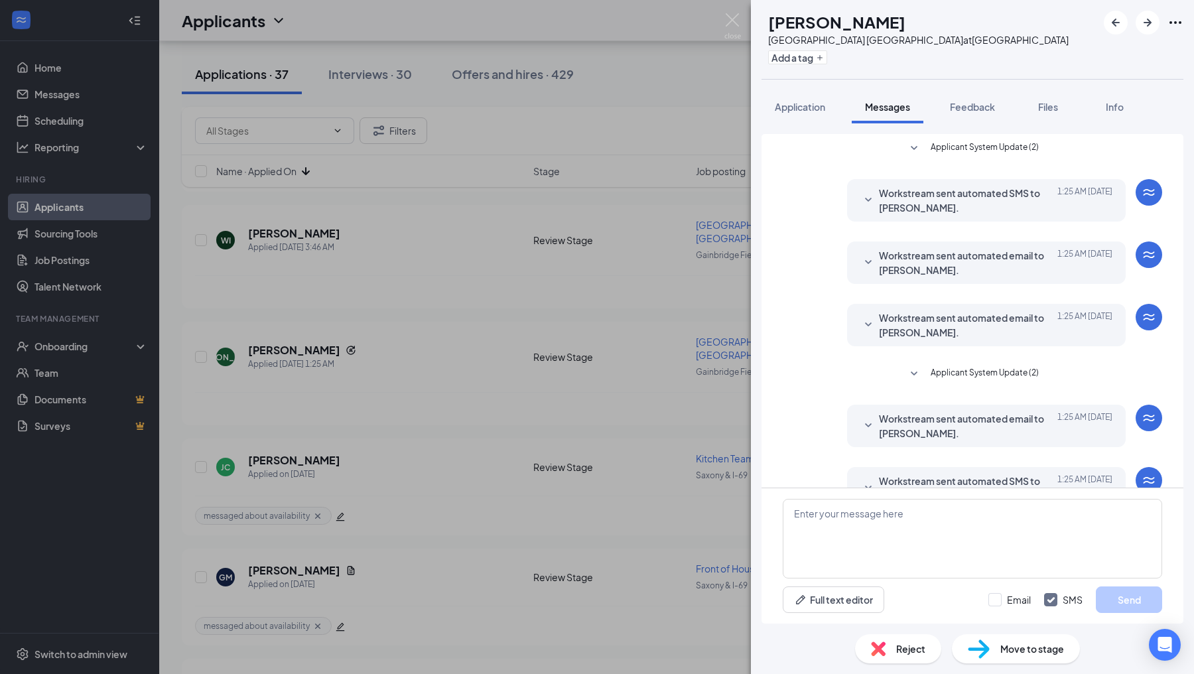
scroll to position [34, 0]
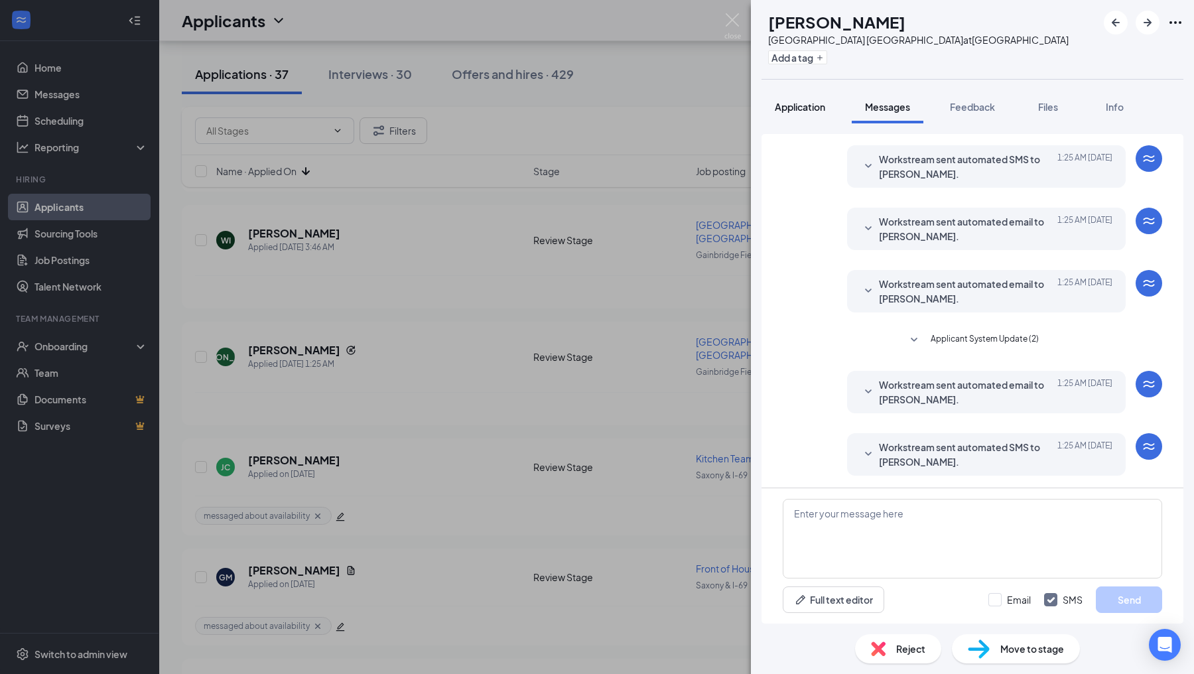
click at [796, 113] on div "Application" at bounding box center [800, 106] width 50 height 13
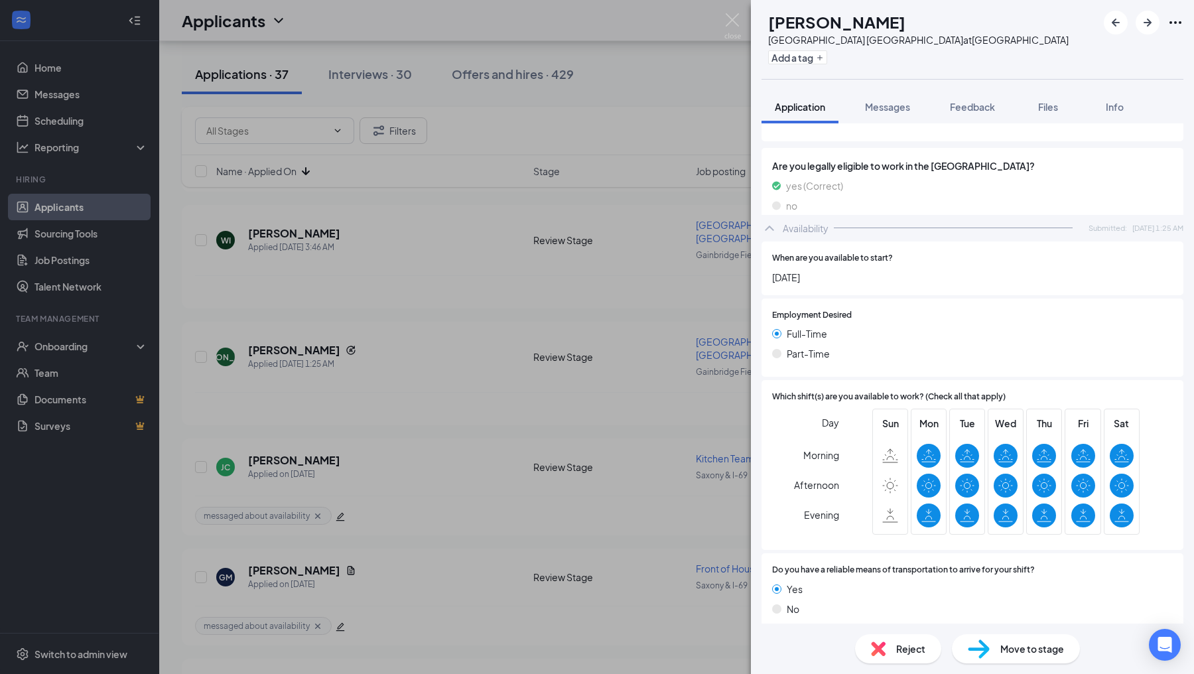
scroll to position [681, 0]
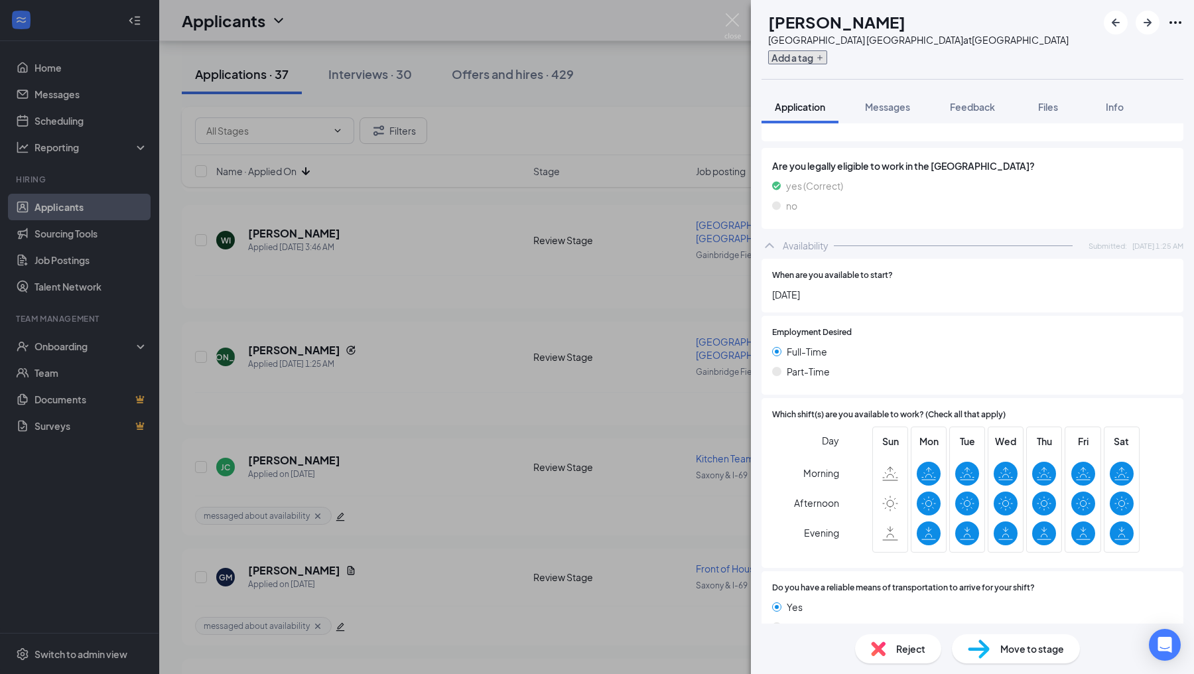
click at [825, 57] on button "Add a tag" at bounding box center [797, 57] width 59 height 14
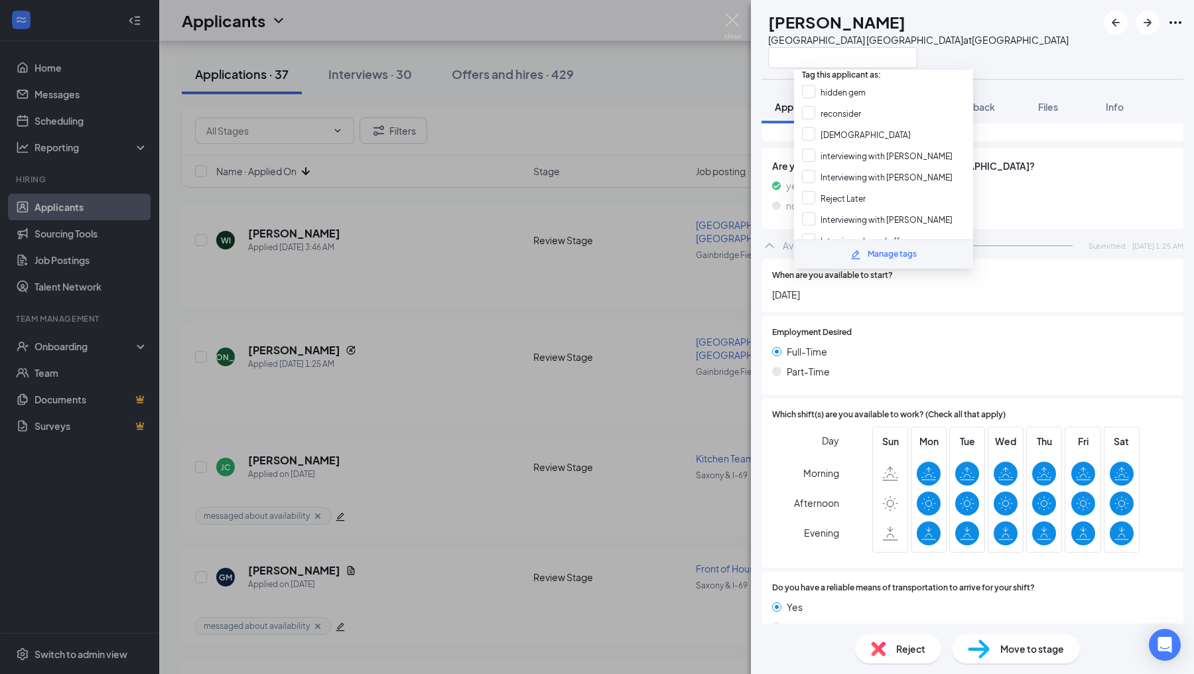
scroll to position [210, 0]
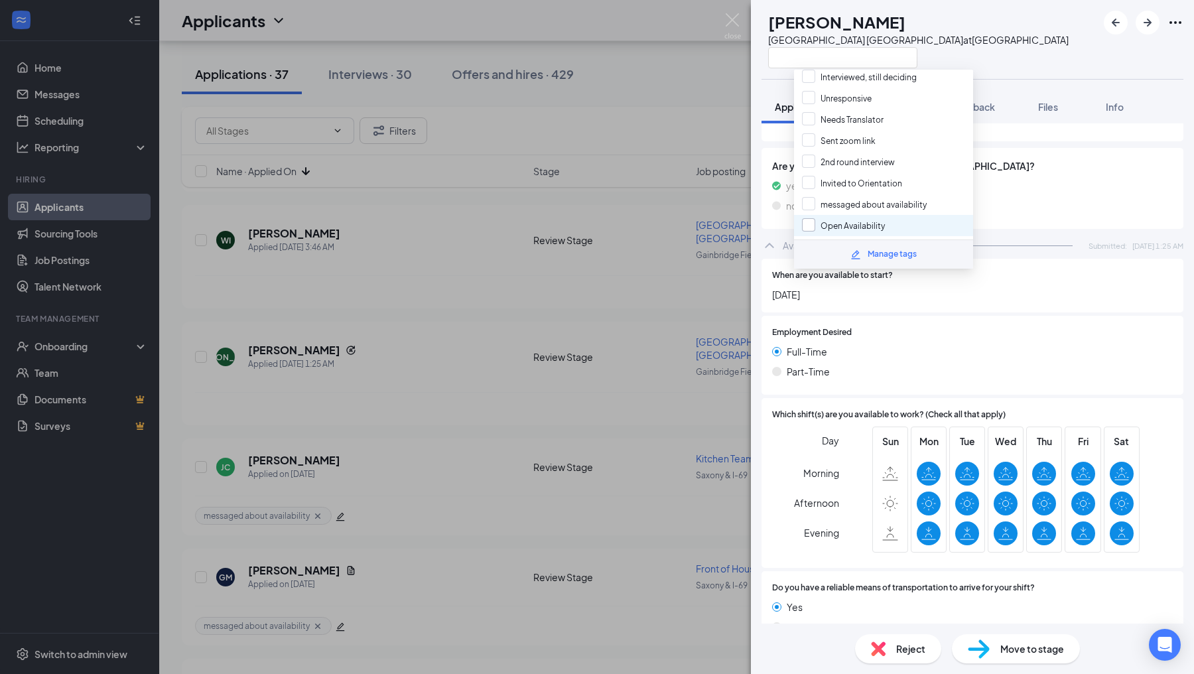
click at [811, 218] on input "Open Availability" at bounding box center [843, 225] width 83 height 15
checkbox input "true"
click at [957, 398] on div "Which shift(s) are you available to work? (Check all that apply) Day Morning Af…" at bounding box center [973, 483] width 422 height 170
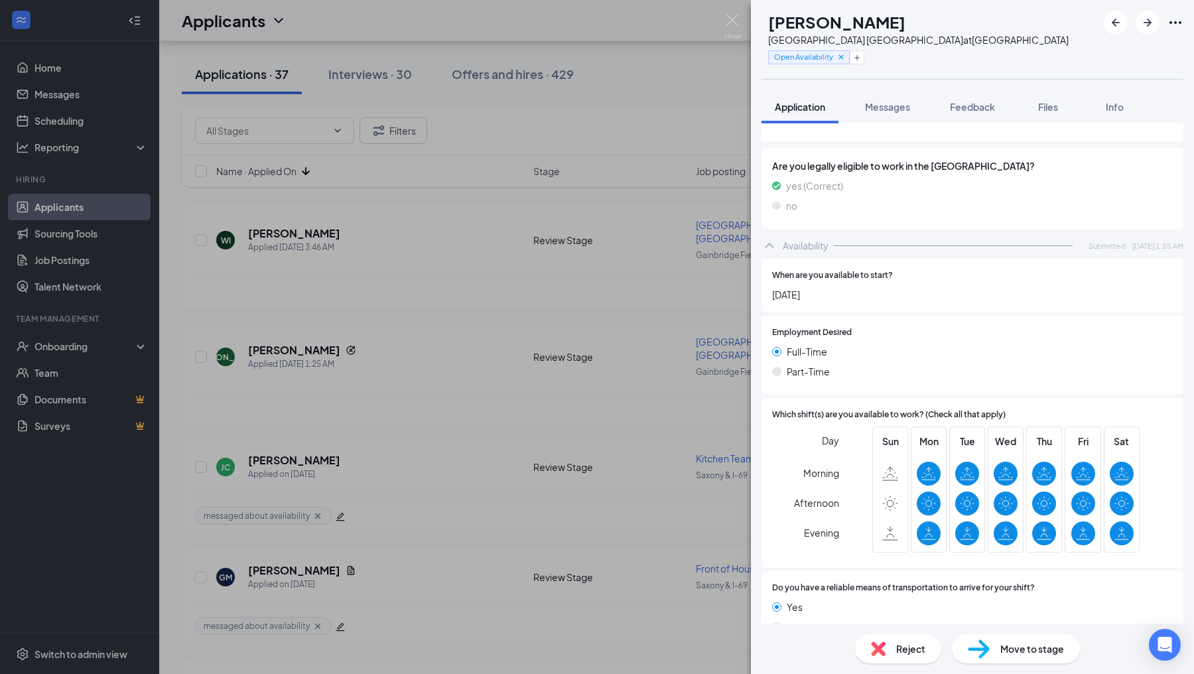
click at [698, 289] on div "JA [PERSON_NAME] [GEOGRAPHIC_DATA] Pacers Downtown at [GEOGRAPHIC_DATA] Open Av…" at bounding box center [597, 337] width 1194 height 674
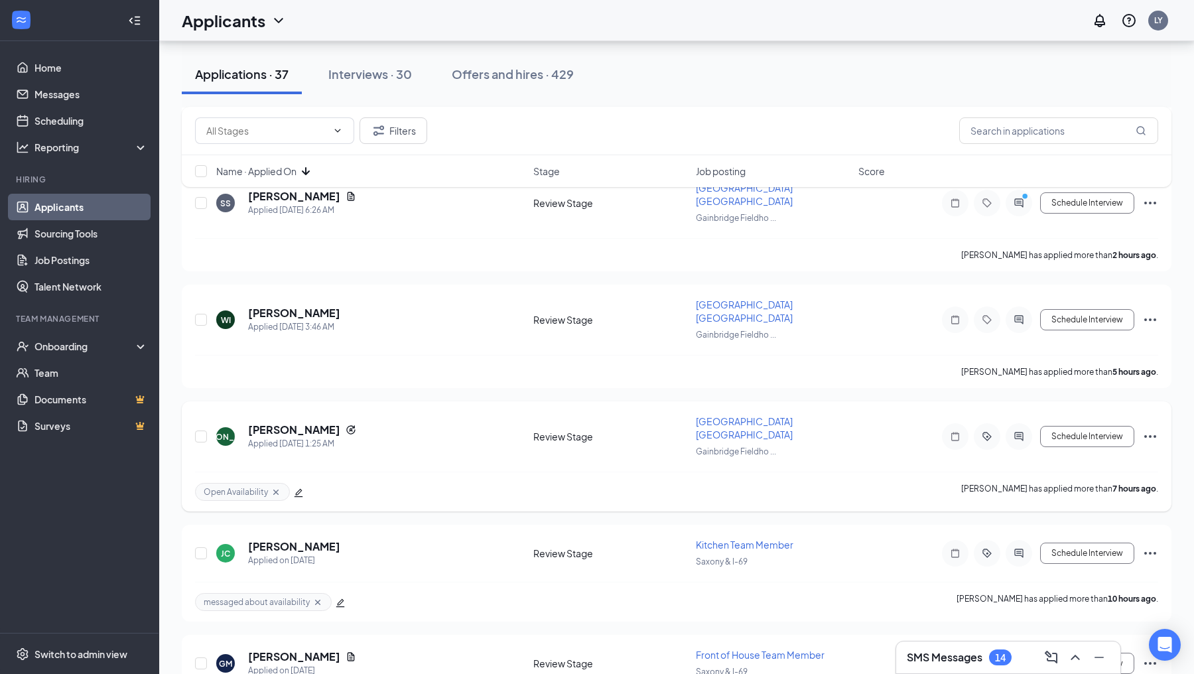
scroll to position [257, 0]
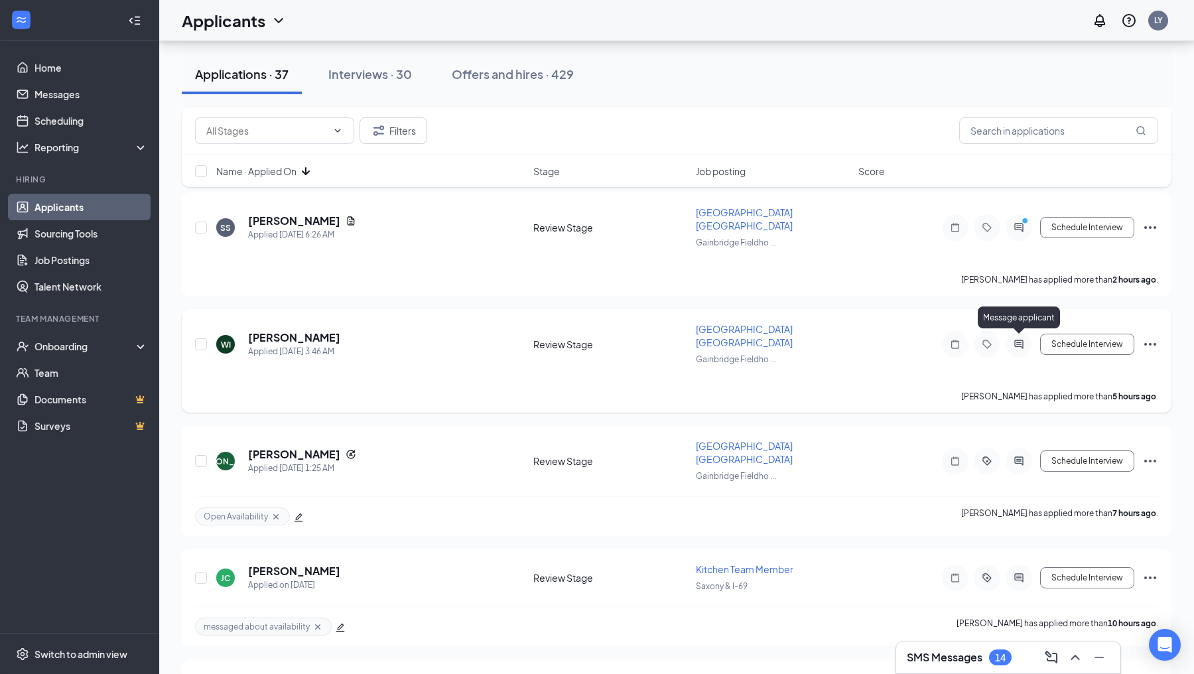
click at [1017, 339] on icon "ActiveChat" at bounding box center [1019, 344] width 16 height 11
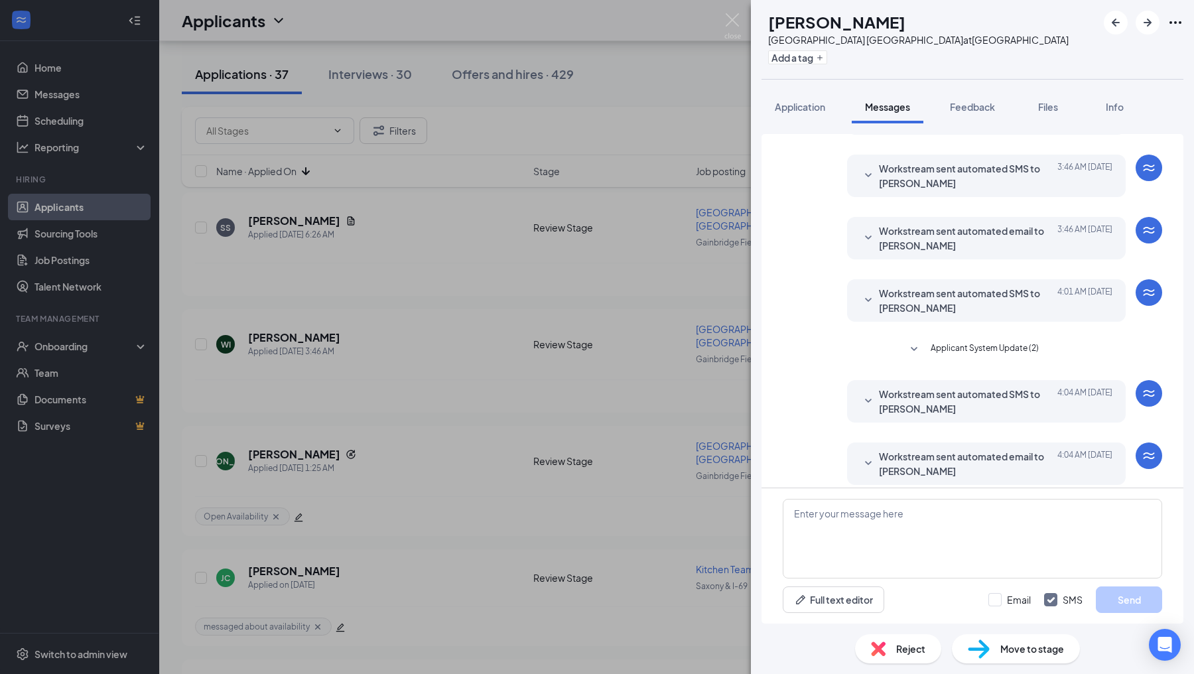
scroll to position [96, 0]
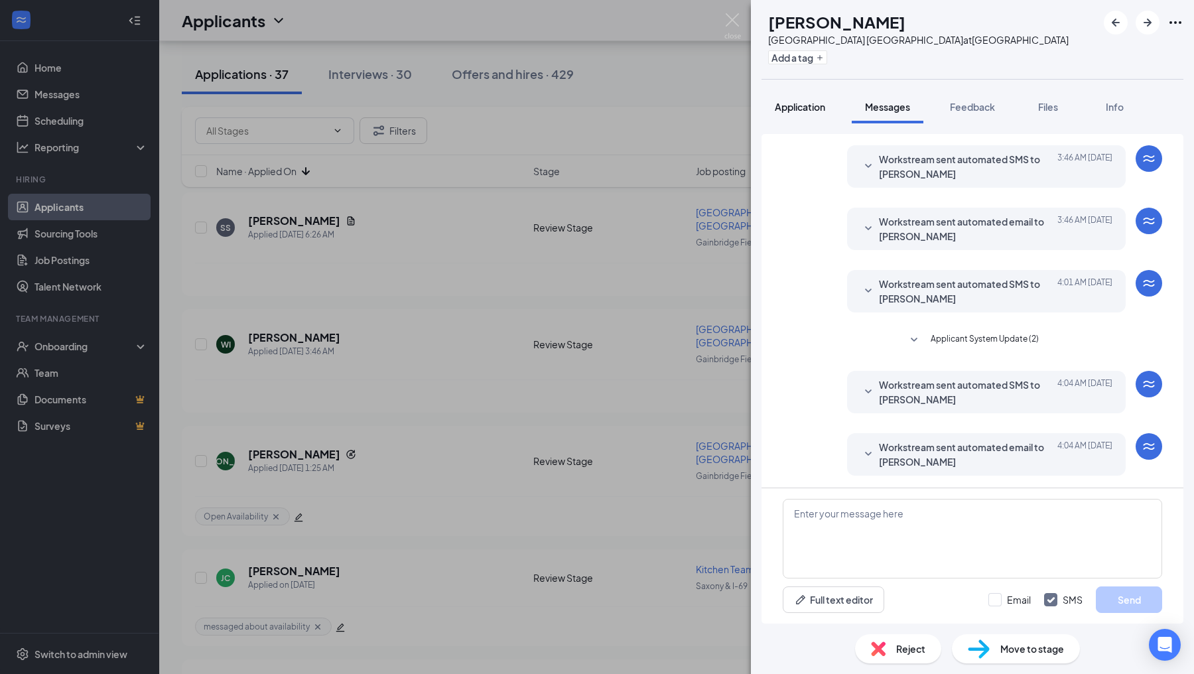
click at [788, 100] on div "Application" at bounding box center [800, 106] width 50 height 13
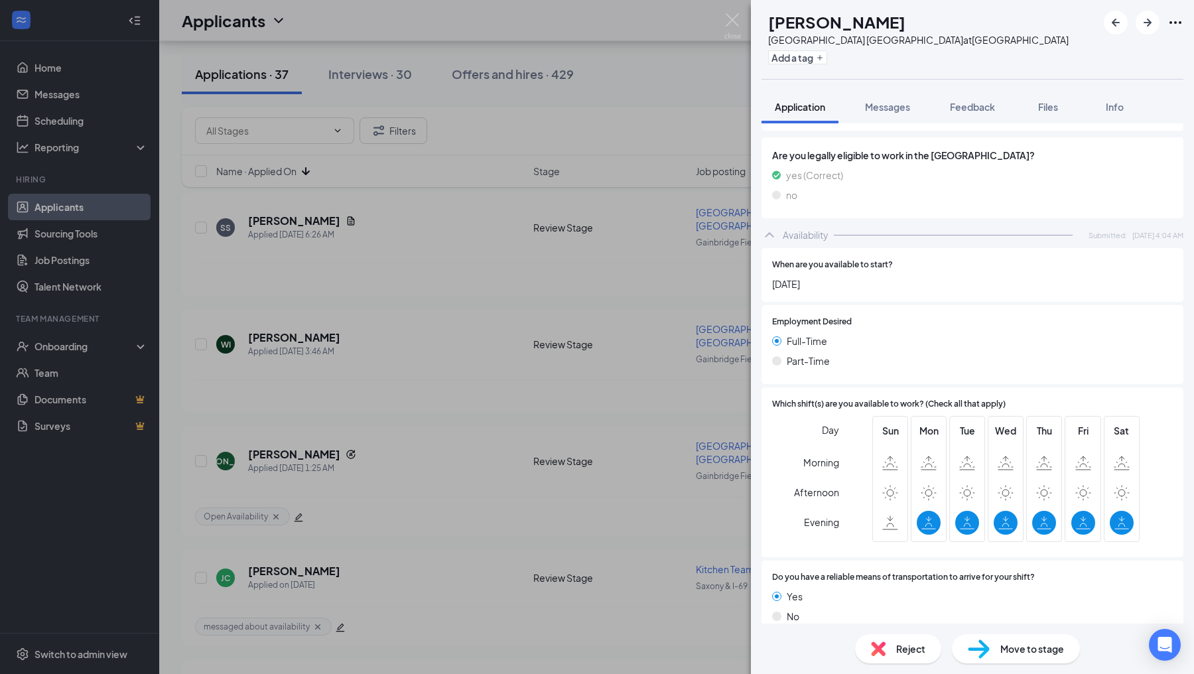
scroll to position [614, 0]
click at [894, 113] on div "Messages" at bounding box center [887, 106] width 45 height 13
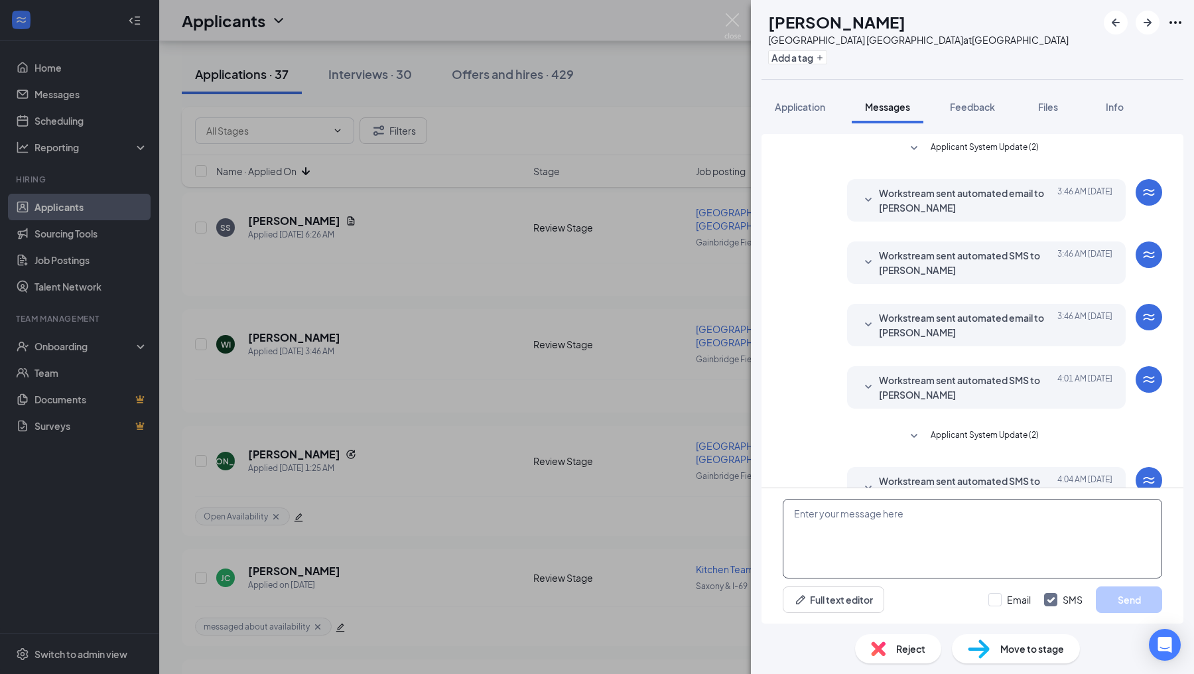
scroll to position [96, 0]
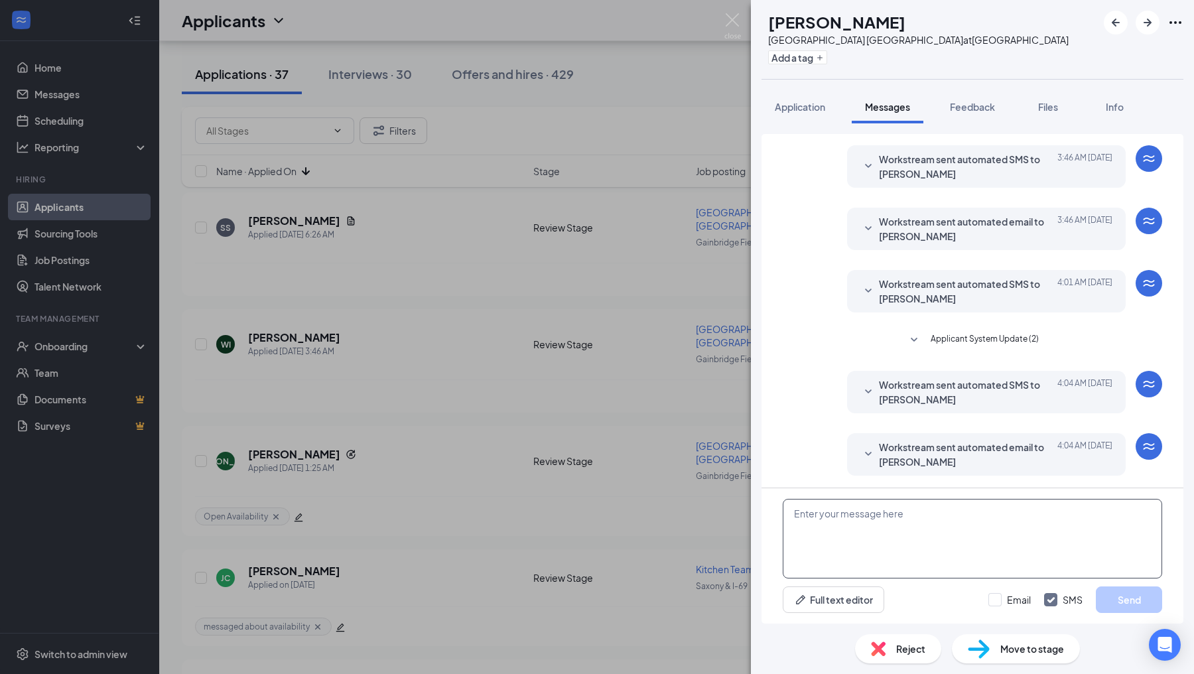
paste textarea "Hello! I wanted to reach out and see what your availability would be. Will you …"
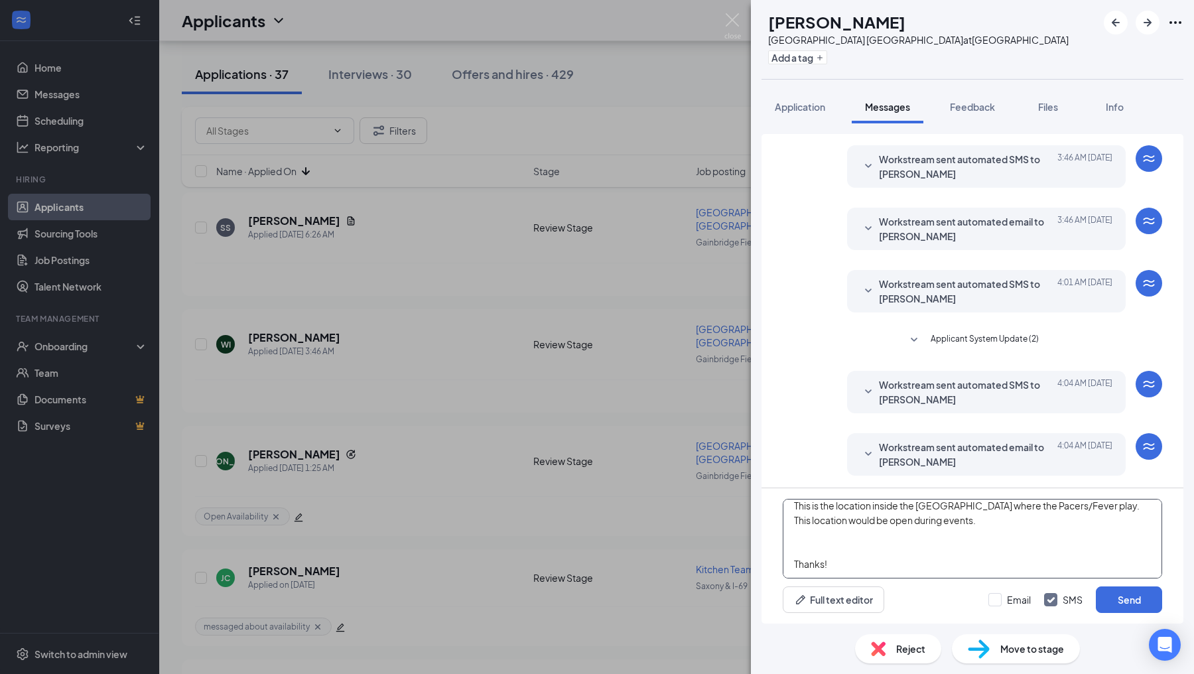
scroll to position [0, 0]
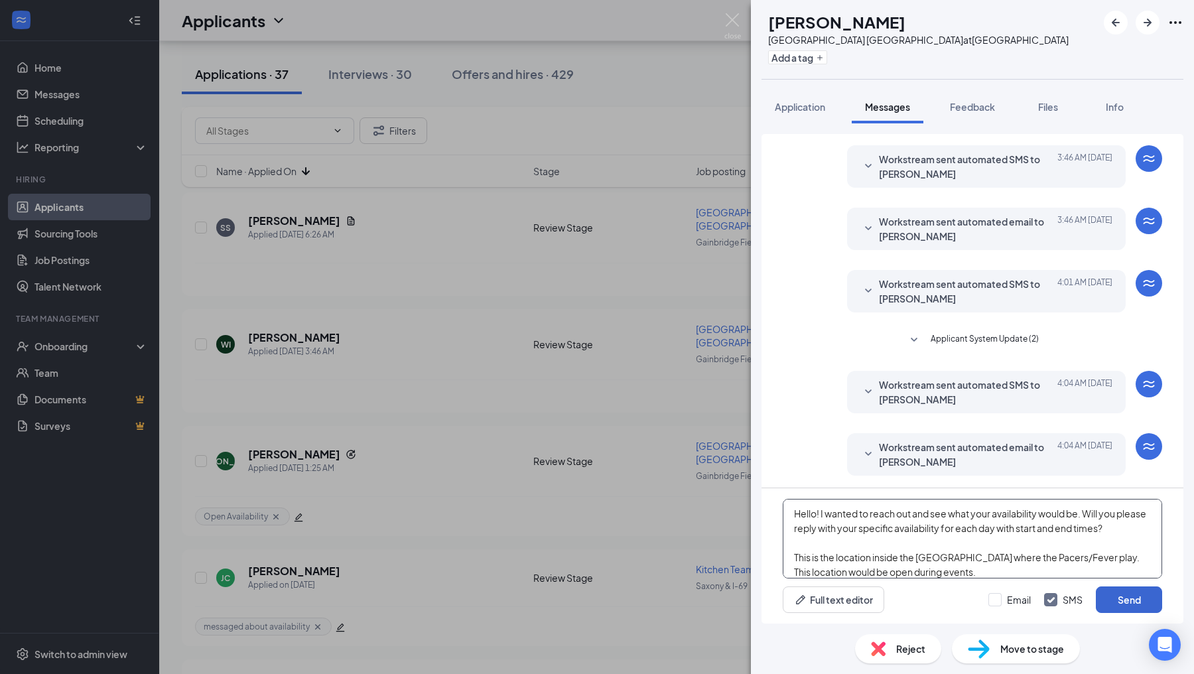
type textarea "Hello! I wanted to reach out and see what your availability would be. Will you …"
click at [1127, 605] on button "Send" at bounding box center [1129, 599] width 66 height 27
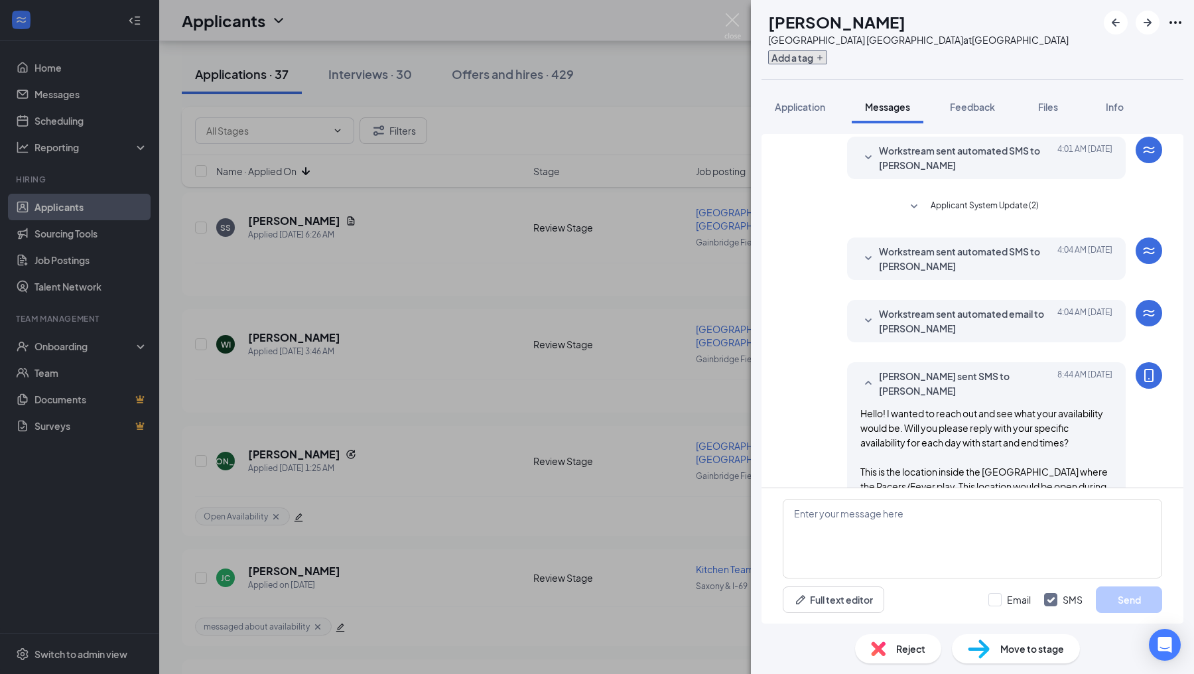
scroll to position [312, 0]
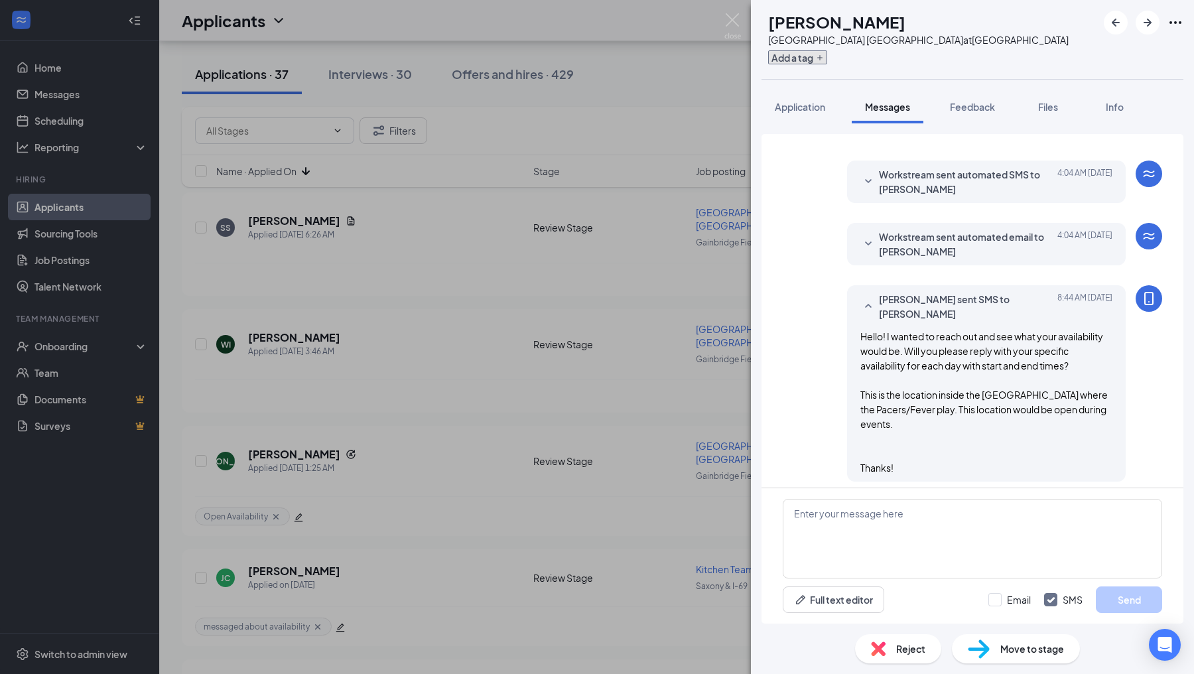
click at [815, 62] on button "Add a tag" at bounding box center [797, 57] width 59 height 14
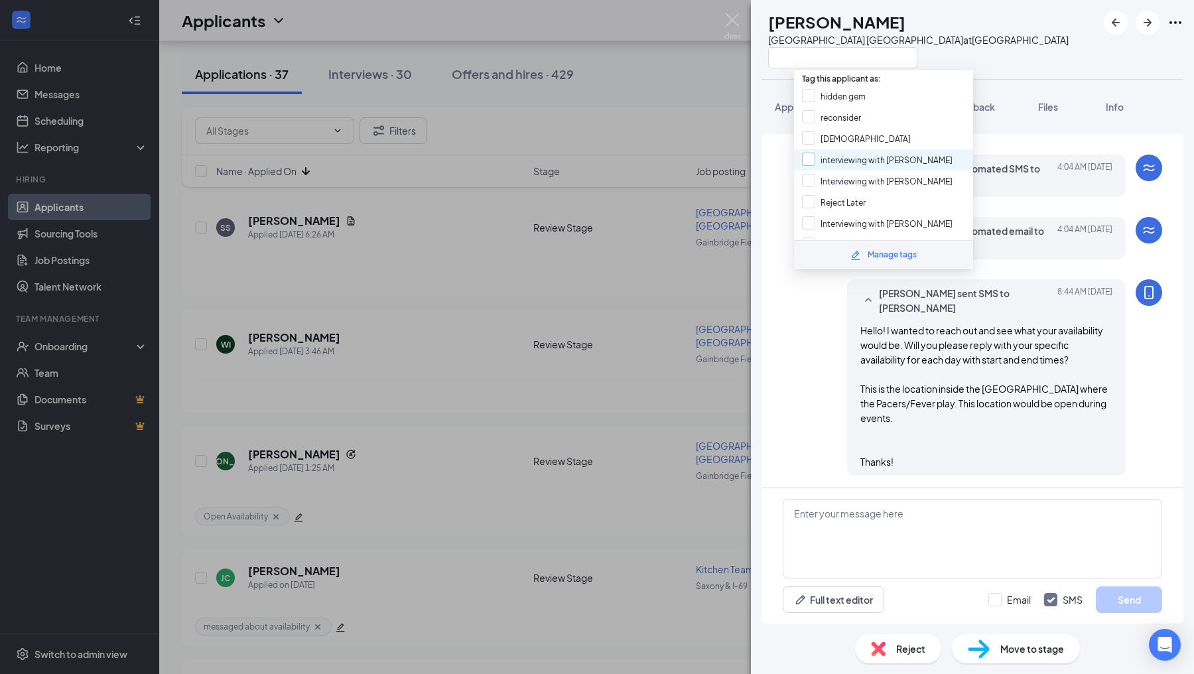
scroll to position [210, 0]
click at [808, 198] on input "messaged about availability" at bounding box center [864, 205] width 125 height 15
checkbox input "true"
click at [784, 376] on div "[PERSON_NAME] sent SMS to [PERSON_NAME] [DATE] 8:44 AM Hello! I wanted to reach…" at bounding box center [972, 380] width 379 height 203
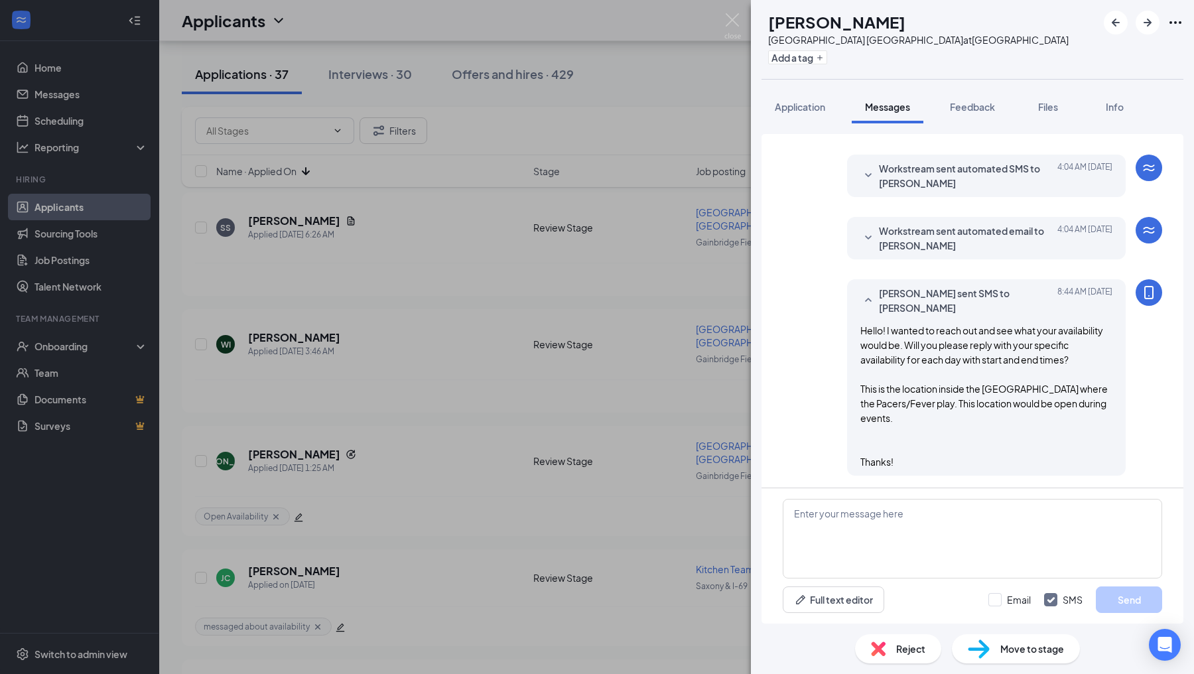
click at [730, 379] on div "WI [PERSON_NAME] [GEOGRAPHIC_DATA] Pacers Downtown at [GEOGRAPHIC_DATA] Add a t…" at bounding box center [597, 337] width 1194 height 674
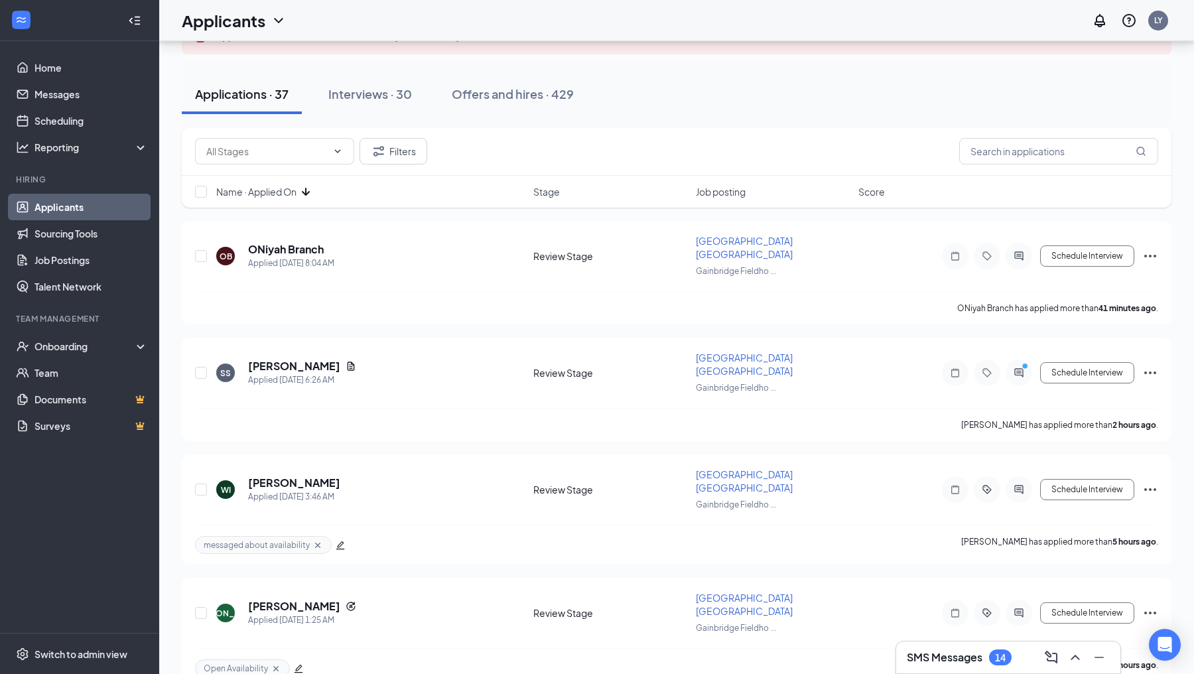
scroll to position [88, 0]
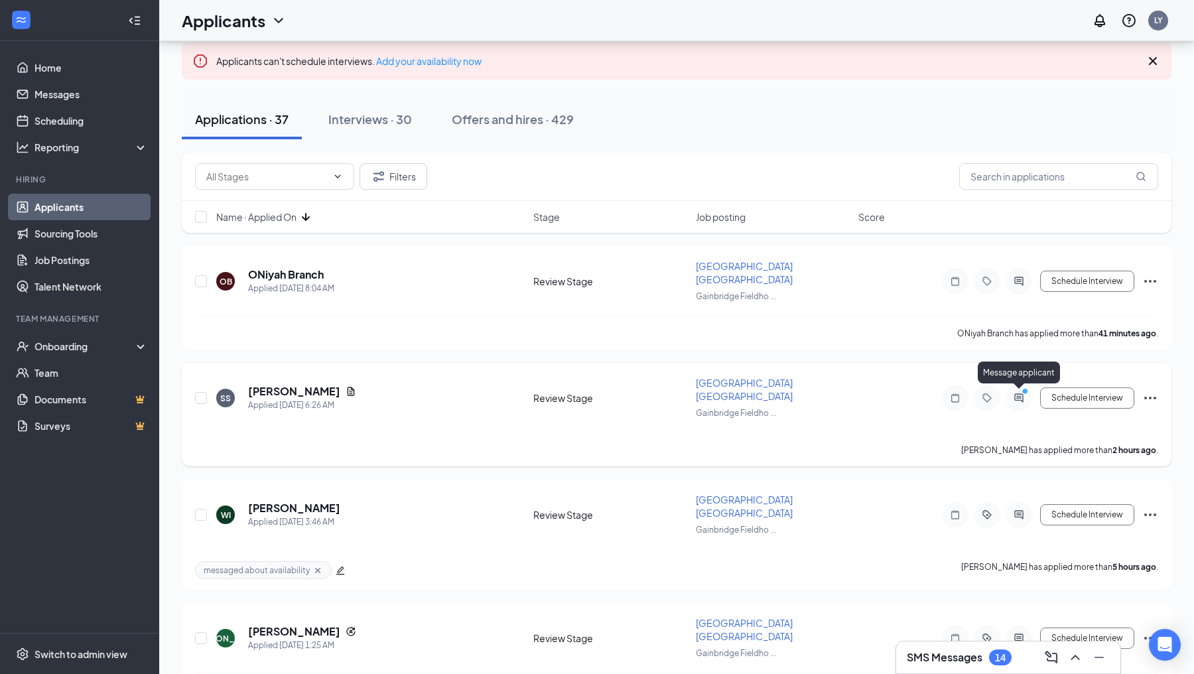
click at [1016, 393] on icon "ActiveChat" at bounding box center [1019, 398] width 16 height 11
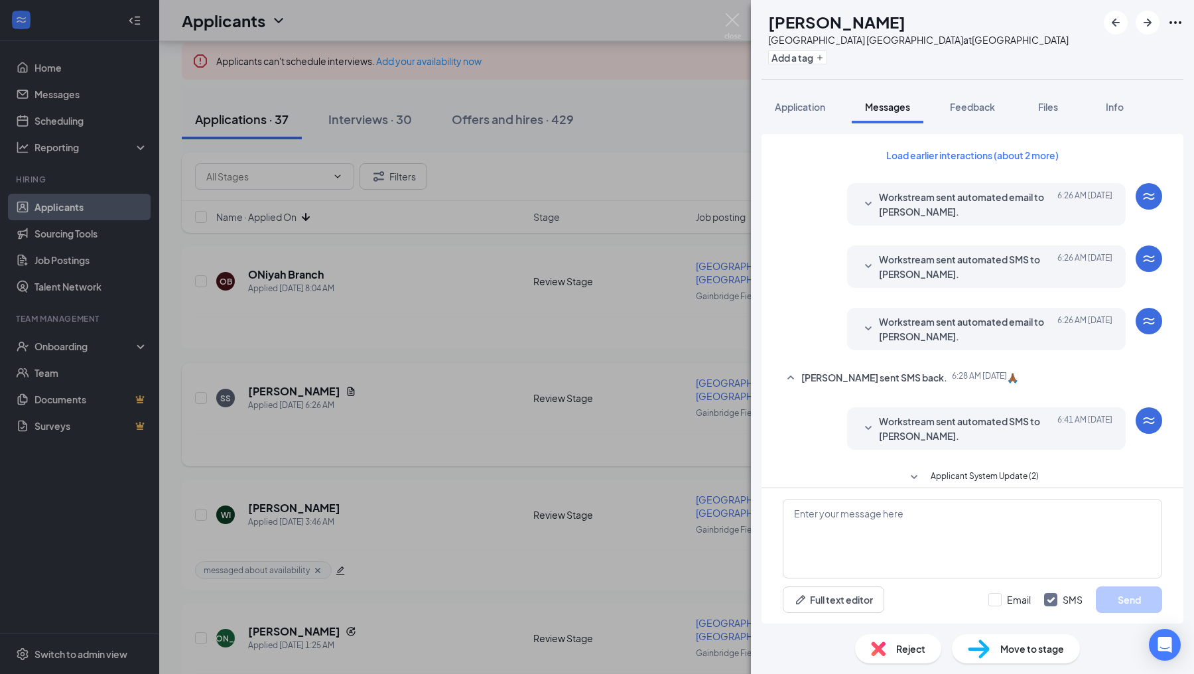
scroll to position [273, 0]
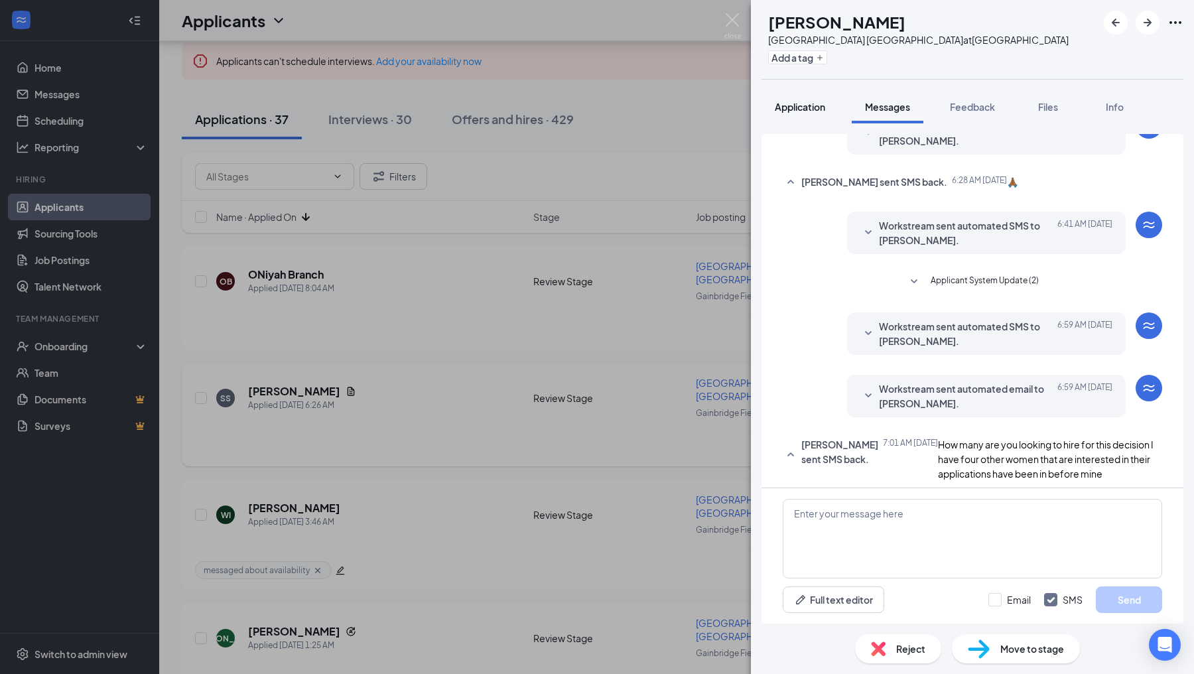
click at [796, 102] on span "Application" at bounding box center [800, 107] width 50 height 12
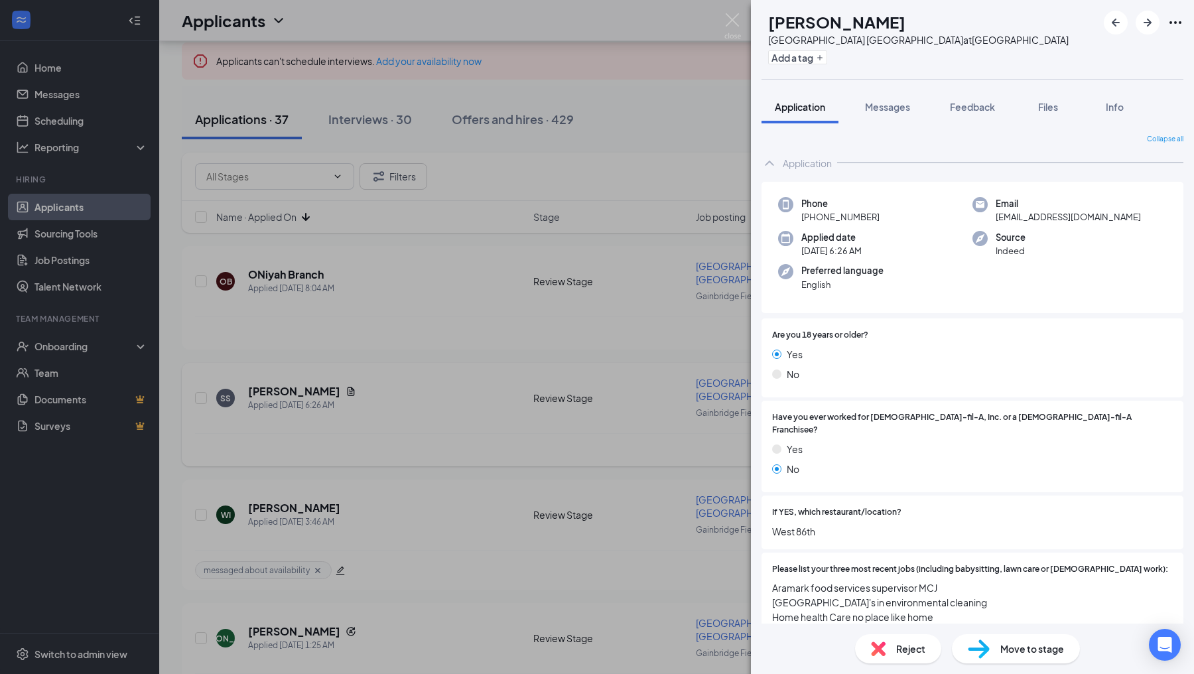
scroll to position [664, 0]
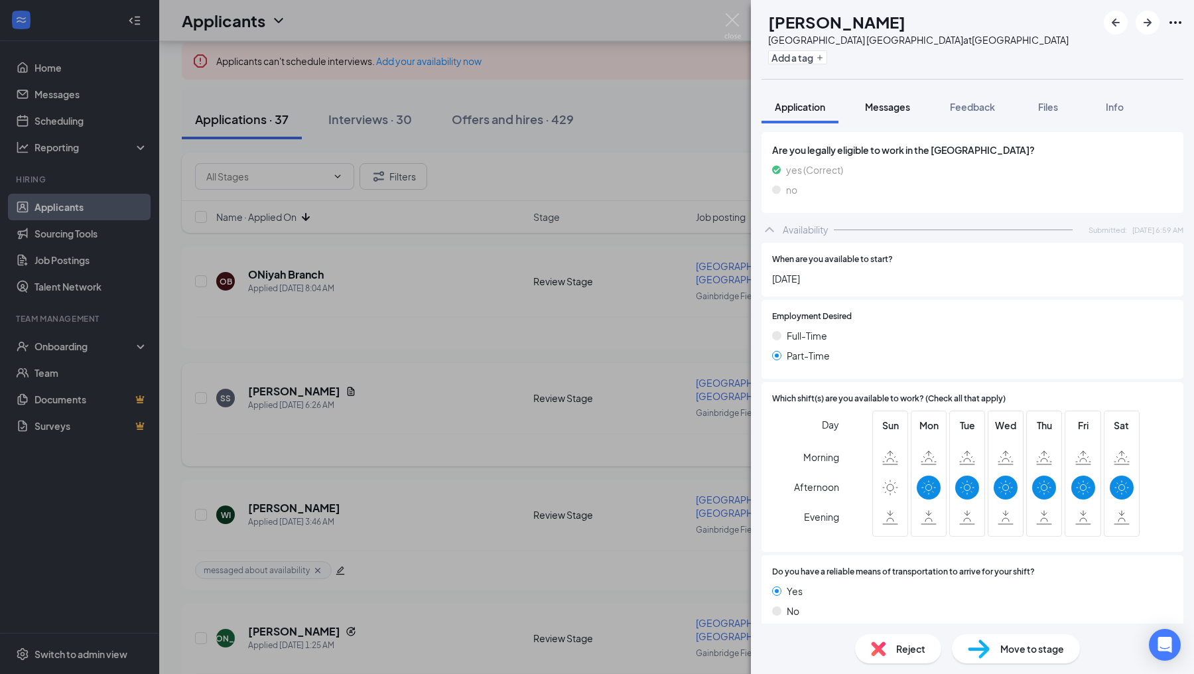
click at [888, 107] on span "Messages" at bounding box center [887, 107] width 45 height 12
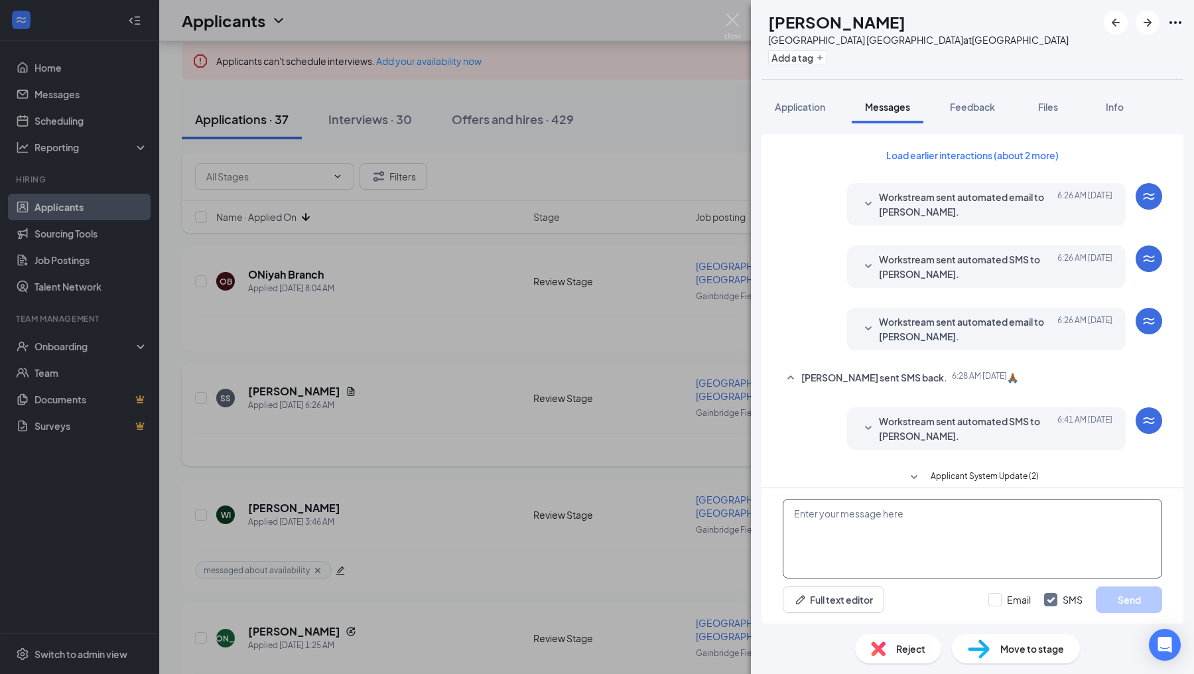
scroll to position [273, 0]
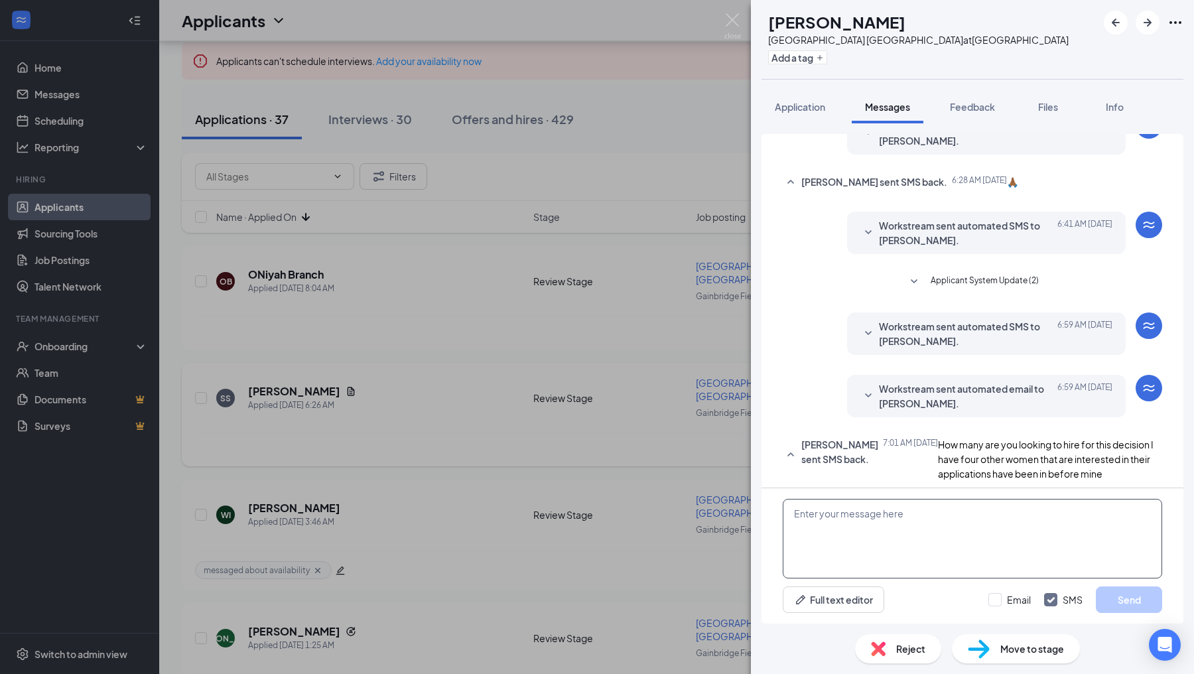
paste textarea "Hello! I wanted to reach out and see what your availability would be. Will you …"
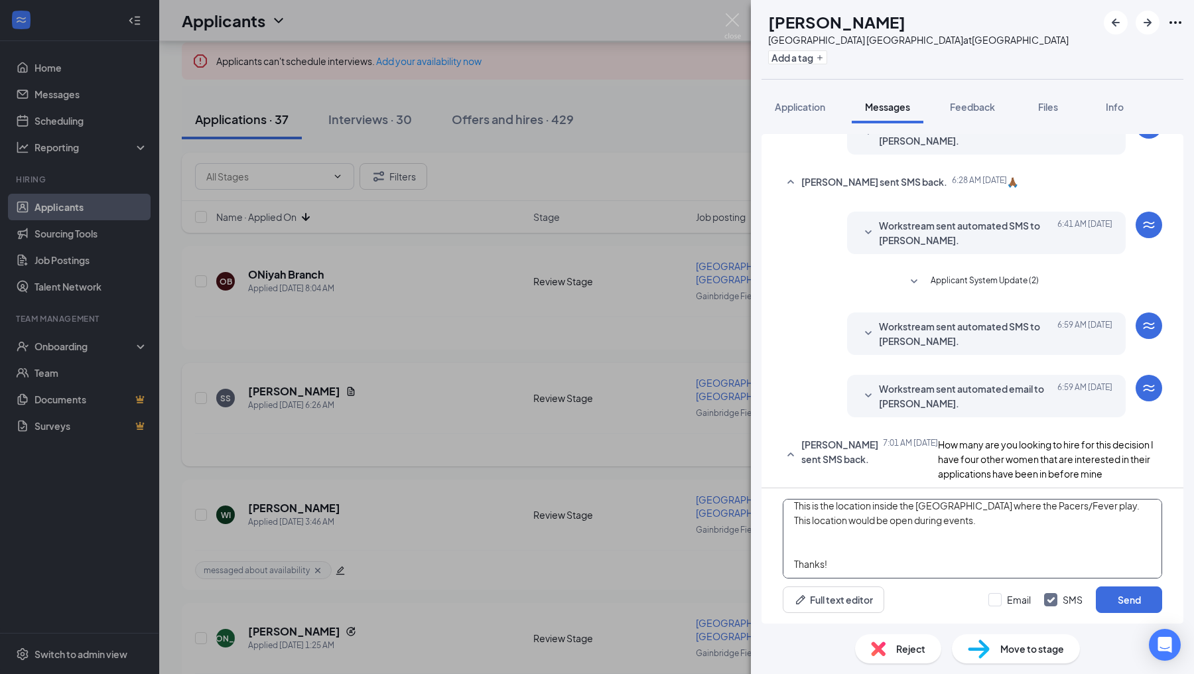
scroll to position [0, 0]
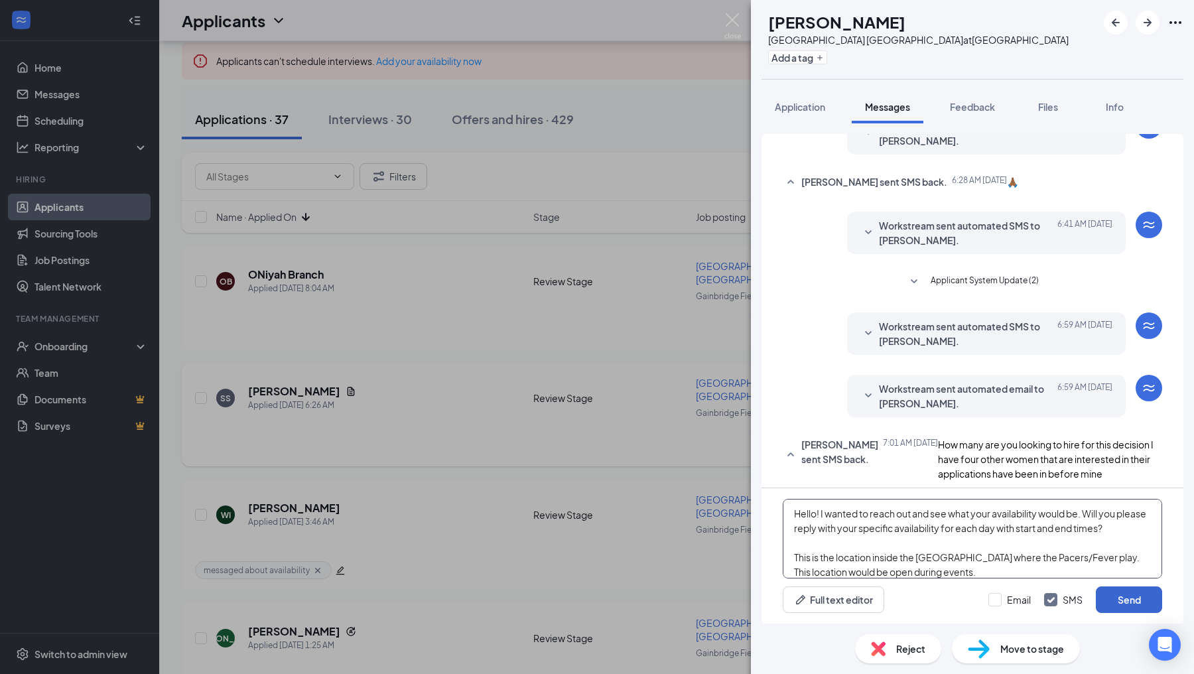
type textarea "Hello! I wanted to reach out and see what your availability would be. Will you …"
click at [1117, 608] on button "Send" at bounding box center [1129, 599] width 66 height 27
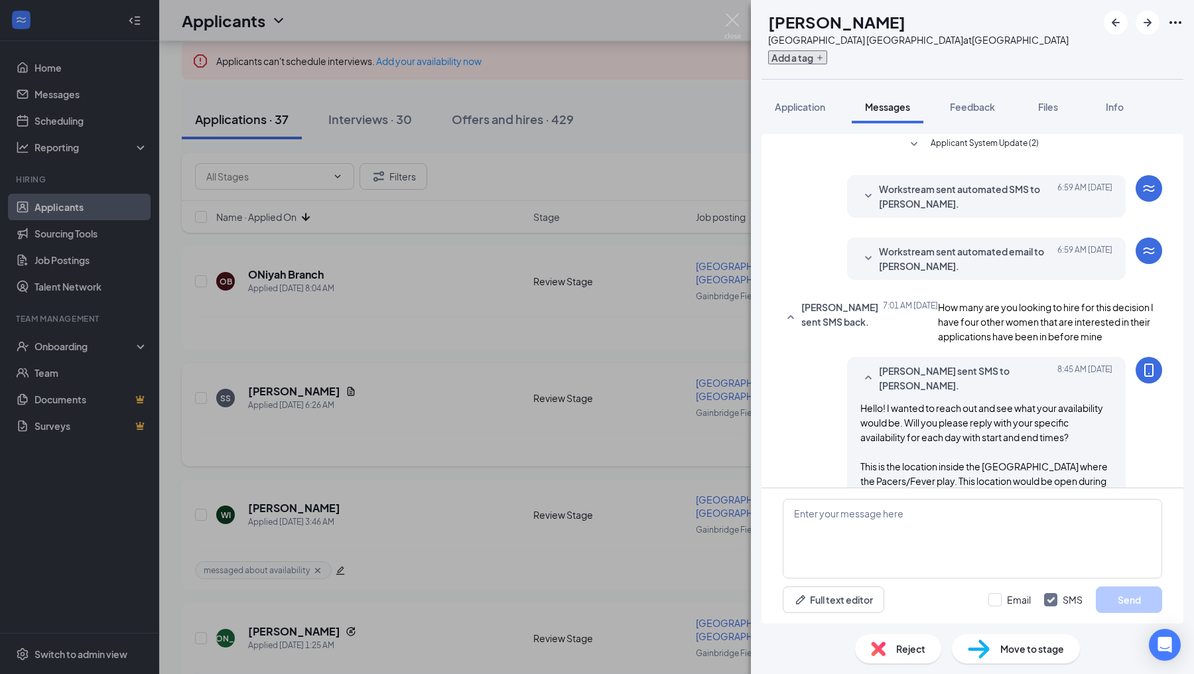
click at [819, 53] on button "Add a tag" at bounding box center [797, 57] width 59 height 14
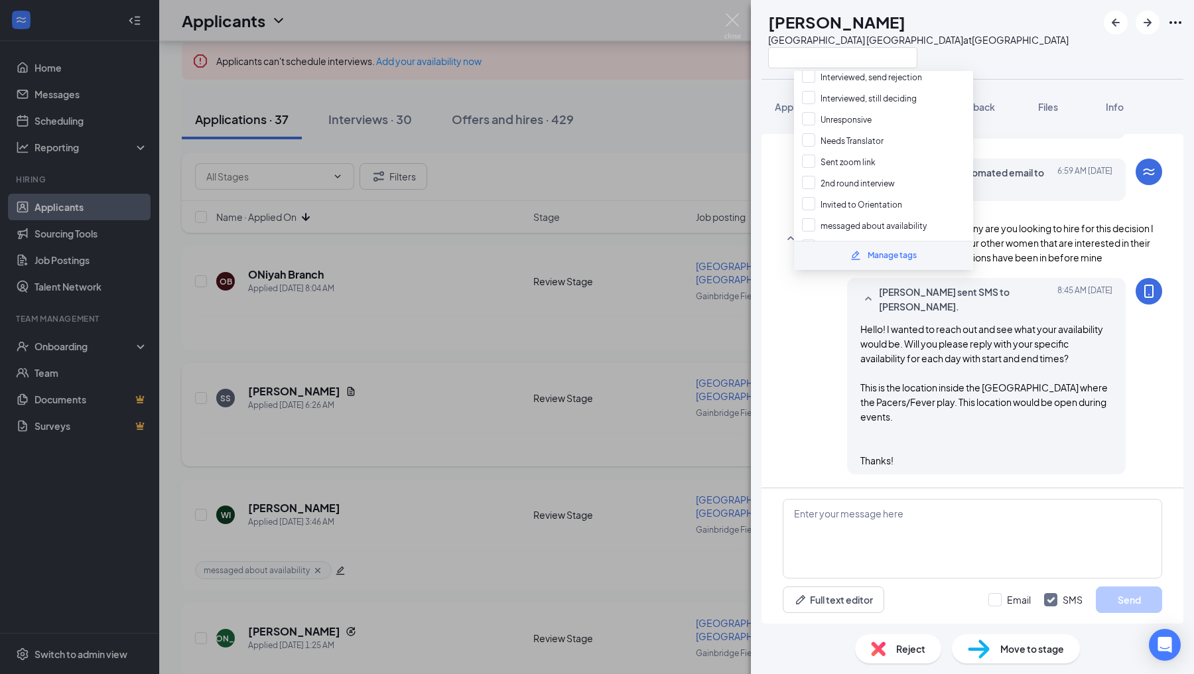
scroll to position [210, 0]
click at [812, 198] on input "messaged about availability" at bounding box center [864, 205] width 125 height 15
checkbox input "true"
click at [807, 367] on div "[PERSON_NAME] sent SMS to [PERSON_NAME]. [DATE] 8:45 AM Hello! I wanted to reac…" at bounding box center [972, 379] width 379 height 203
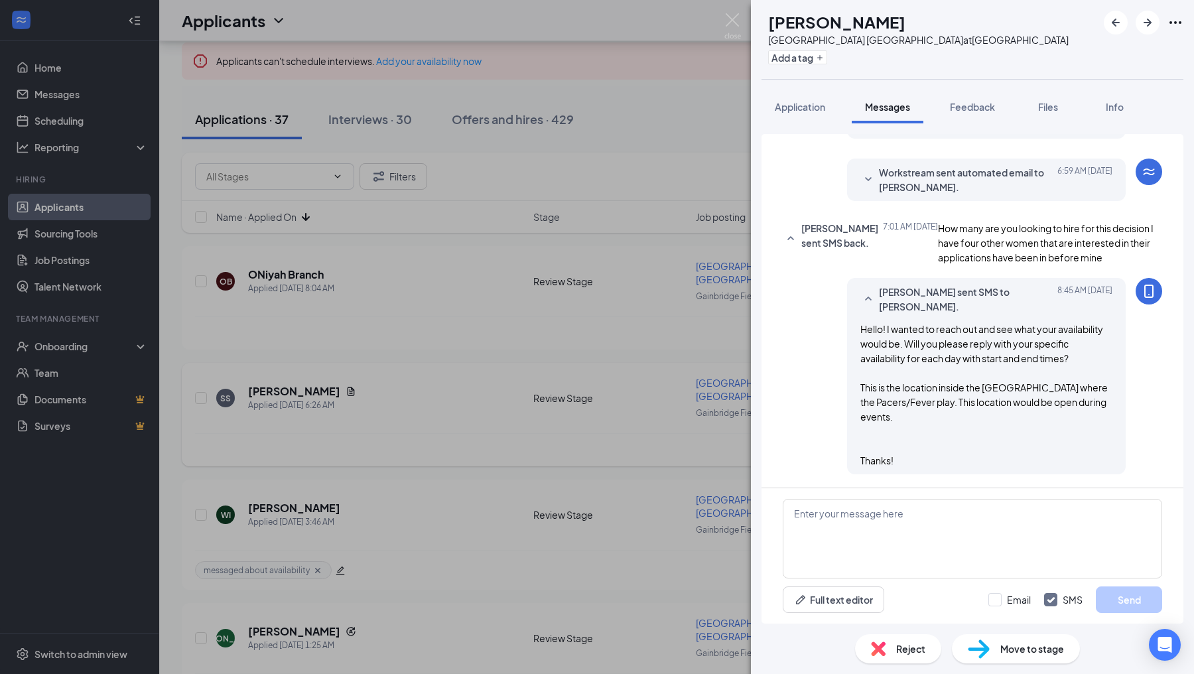
click at [719, 343] on div "SS [PERSON_NAME] [GEOGRAPHIC_DATA] Pacers Downtown at [GEOGRAPHIC_DATA] Add a t…" at bounding box center [597, 337] width 1194 height 674
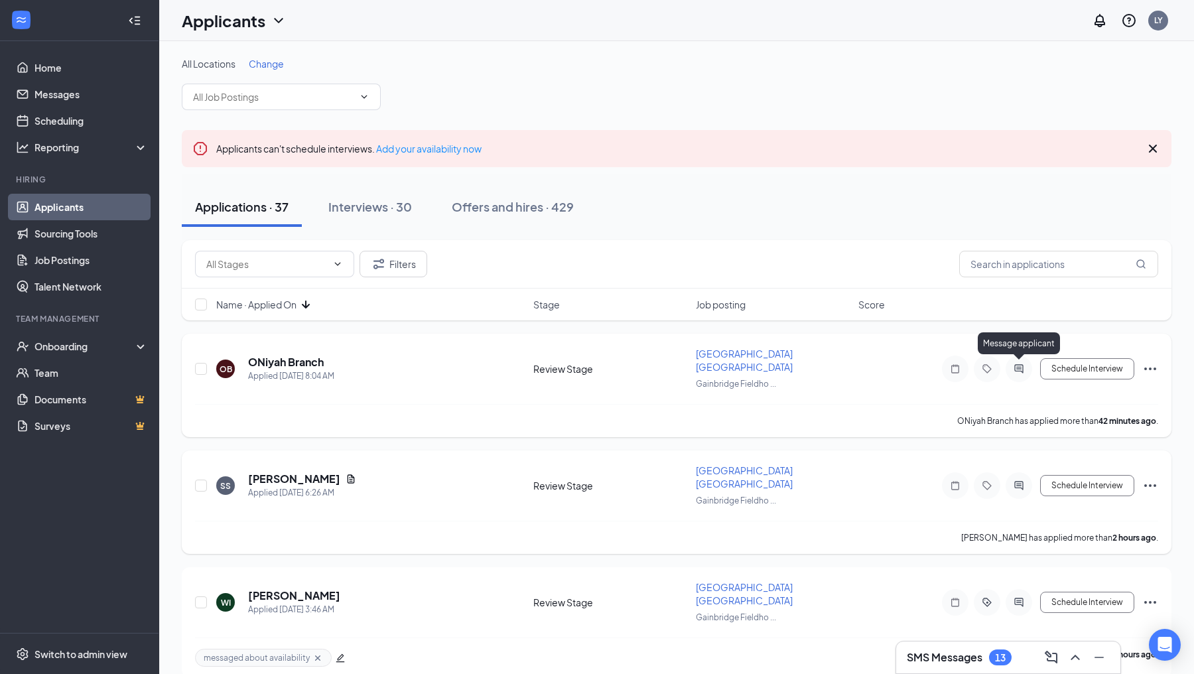
click at [1024, 364] on icon "ActiveChat" at bounding box center [1019, 369] width 16 height 11
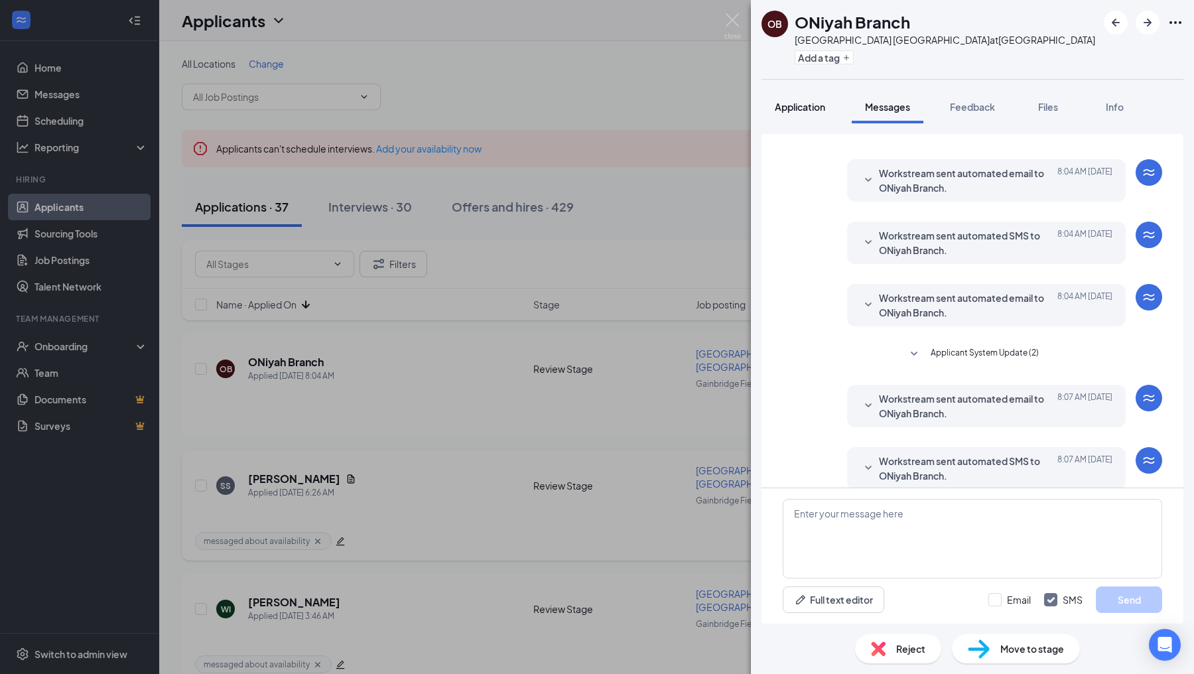
scroll to position [34, 0]
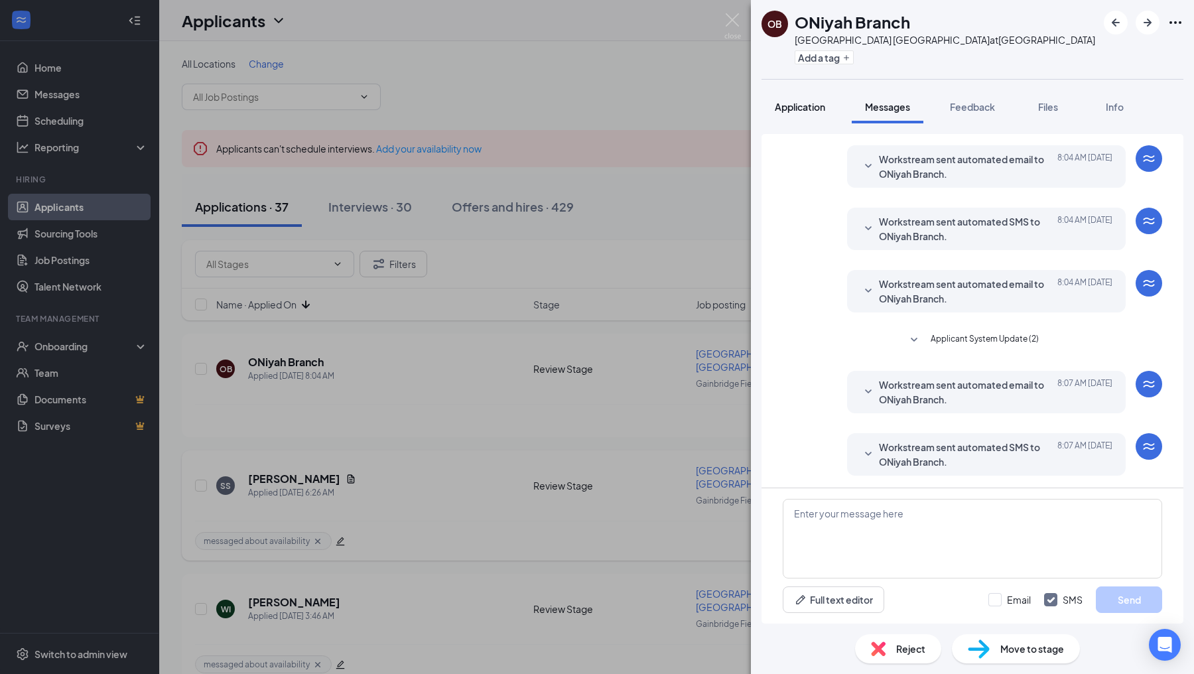
click at [817, 105] on span "Application" at bounding box center [800, 107] width 50 height 12
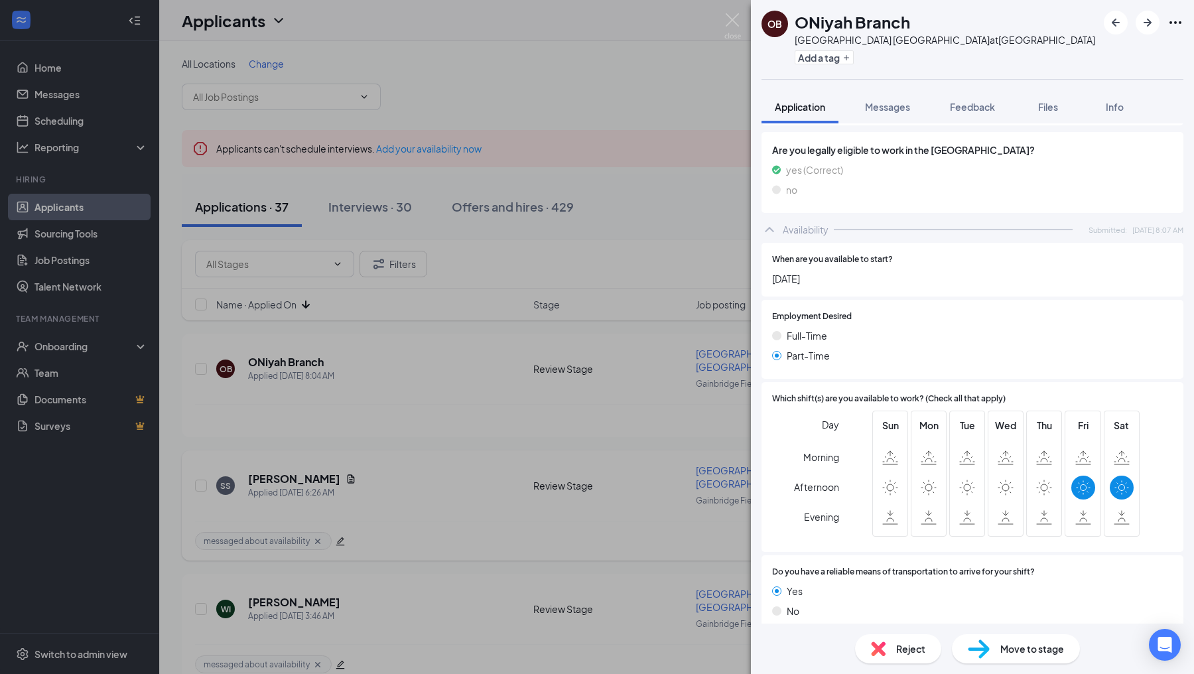
click at [902, 639] on div "Reject" at bounding box center [898, 648] width 86 height 29
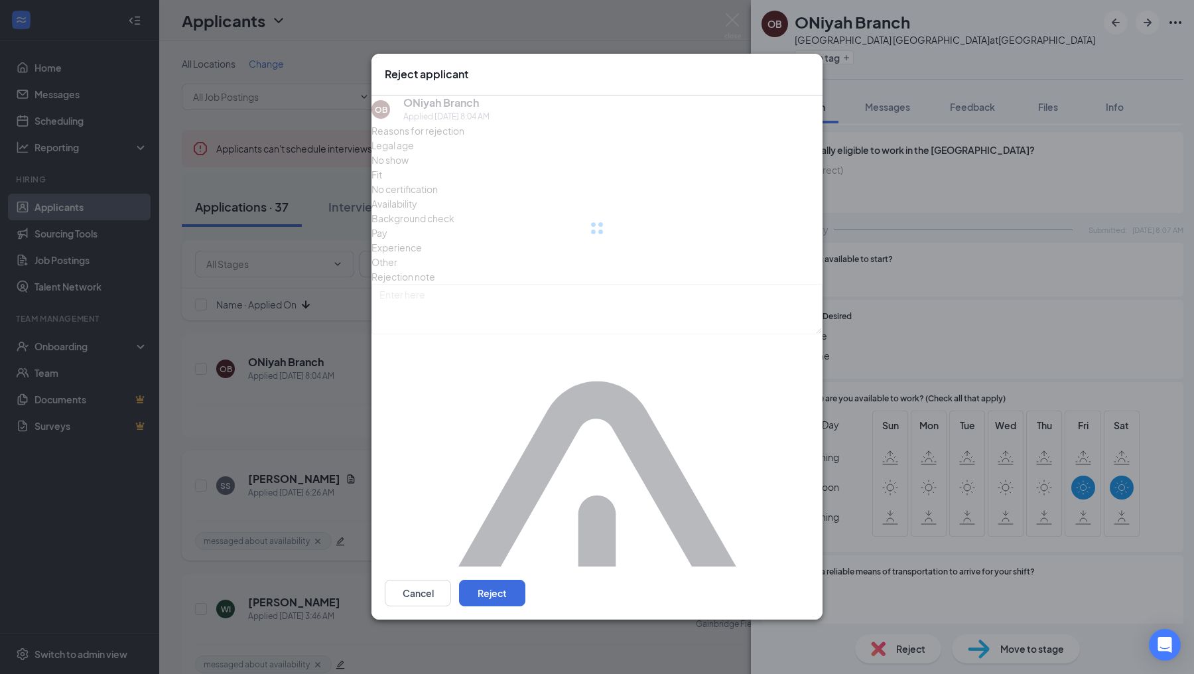
scroll to position [614, 0]
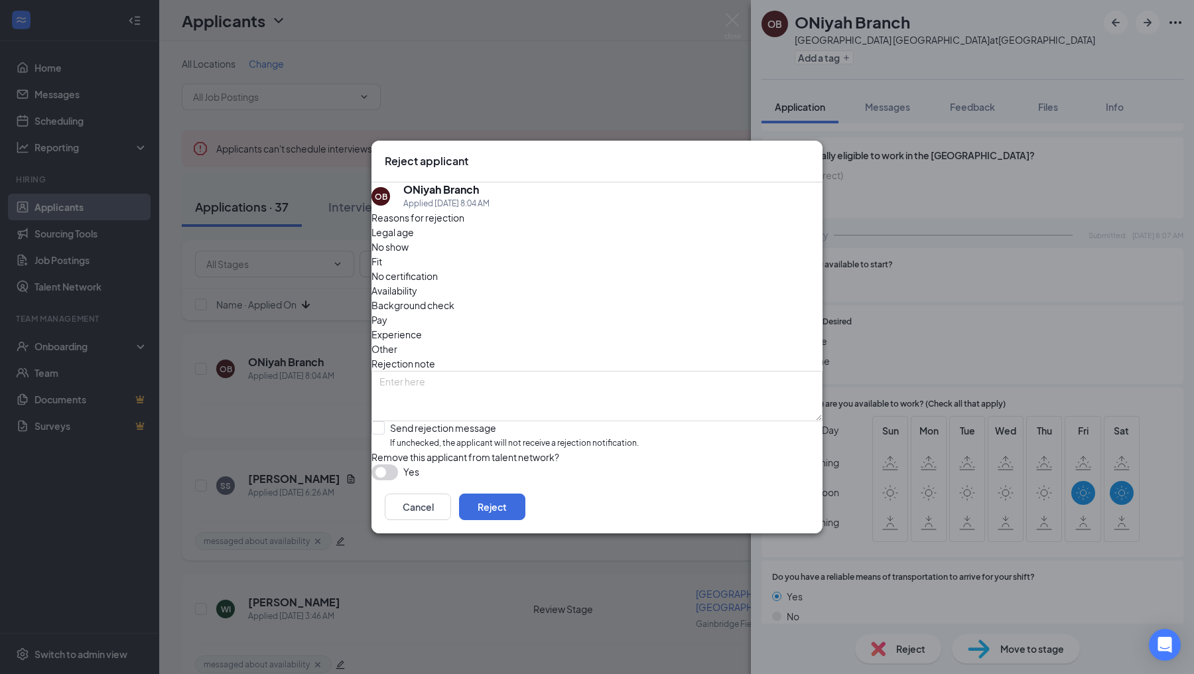
click at [414, 240] on span "Legal age" at bounding box center [393, 232] width 42 height 15
click at [525, 520] on button "Reject" at bounding box center [492, 507] width 66 height 27
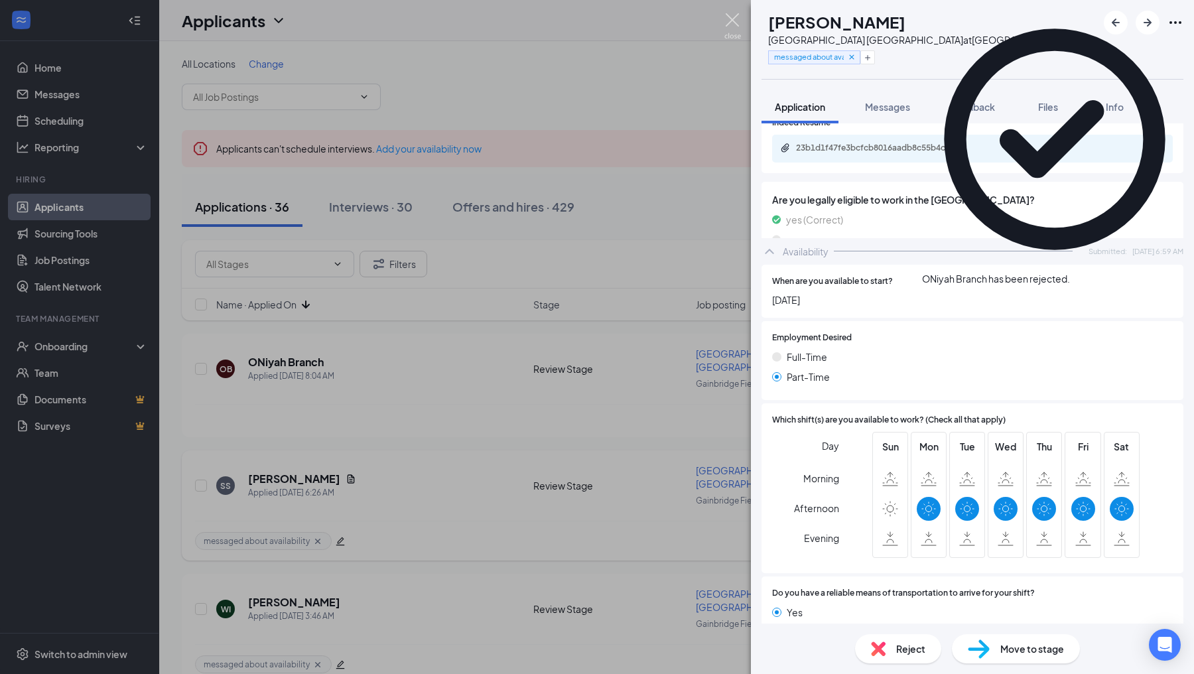
click at [732, 21] on img at bounding box center [732, 26] width 17 height 26
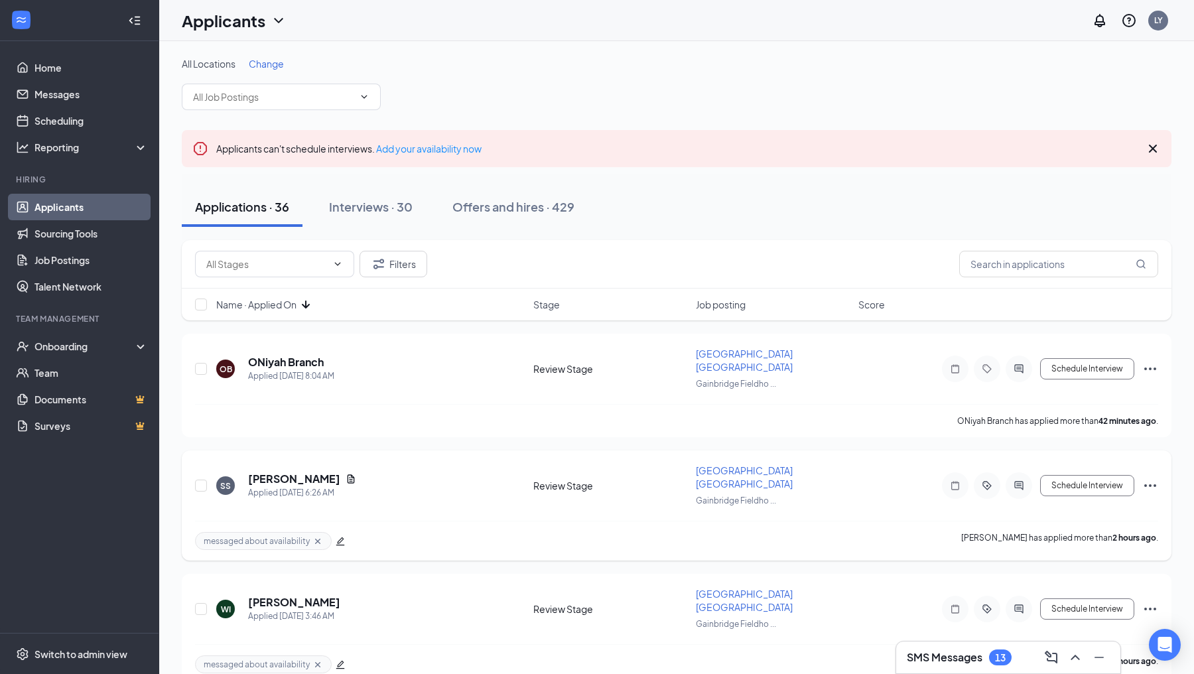
click at [927, 673] on div "SMS Messages 13" at bounding box center [1009, 657] width 226 height 33
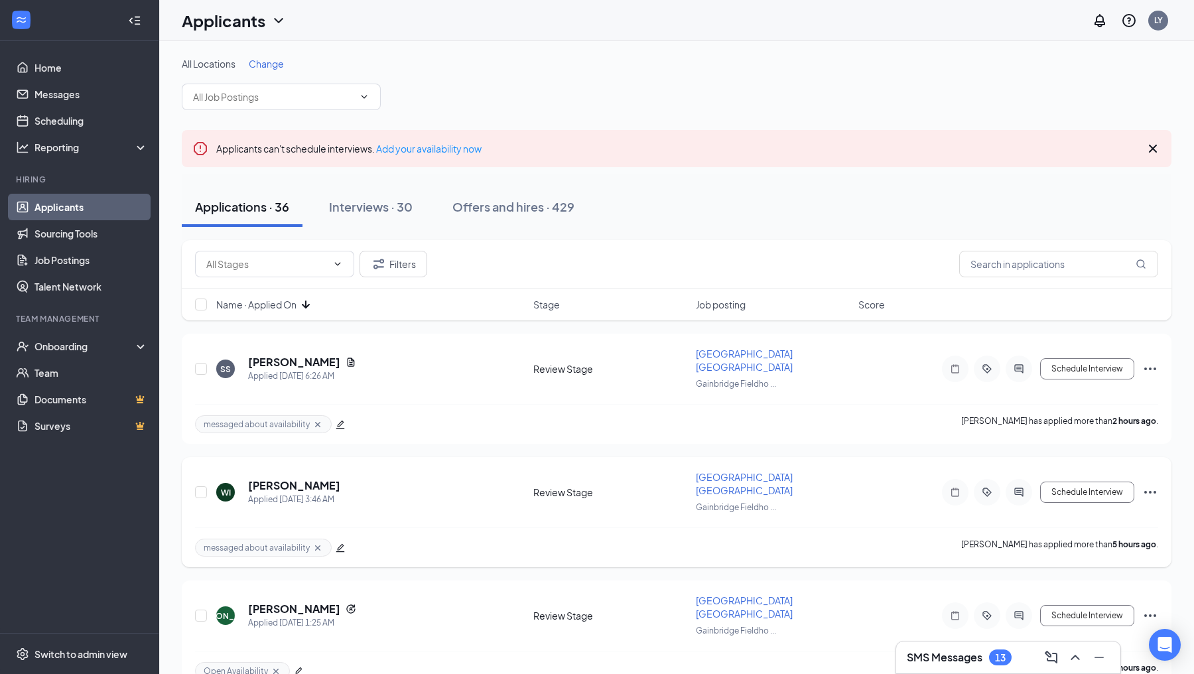
click at [961, 666] on div "SMS Messages 13" at bounding box center [1008, 657] width 203 height 21
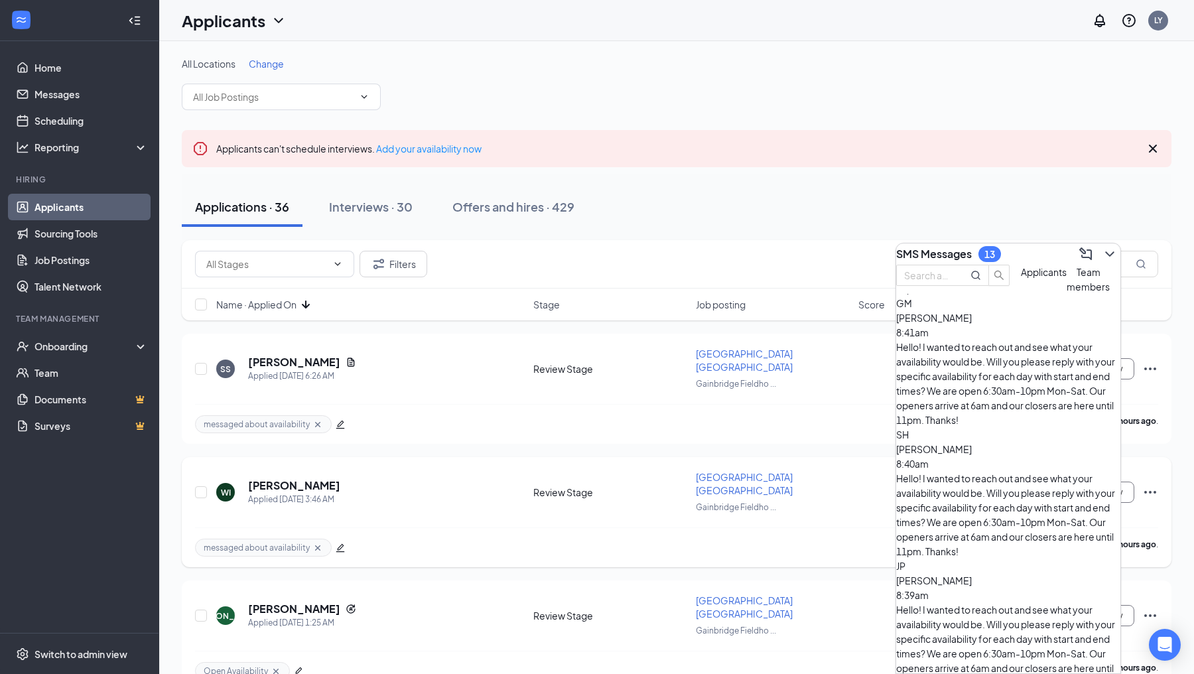
scroll to position [397, 0]
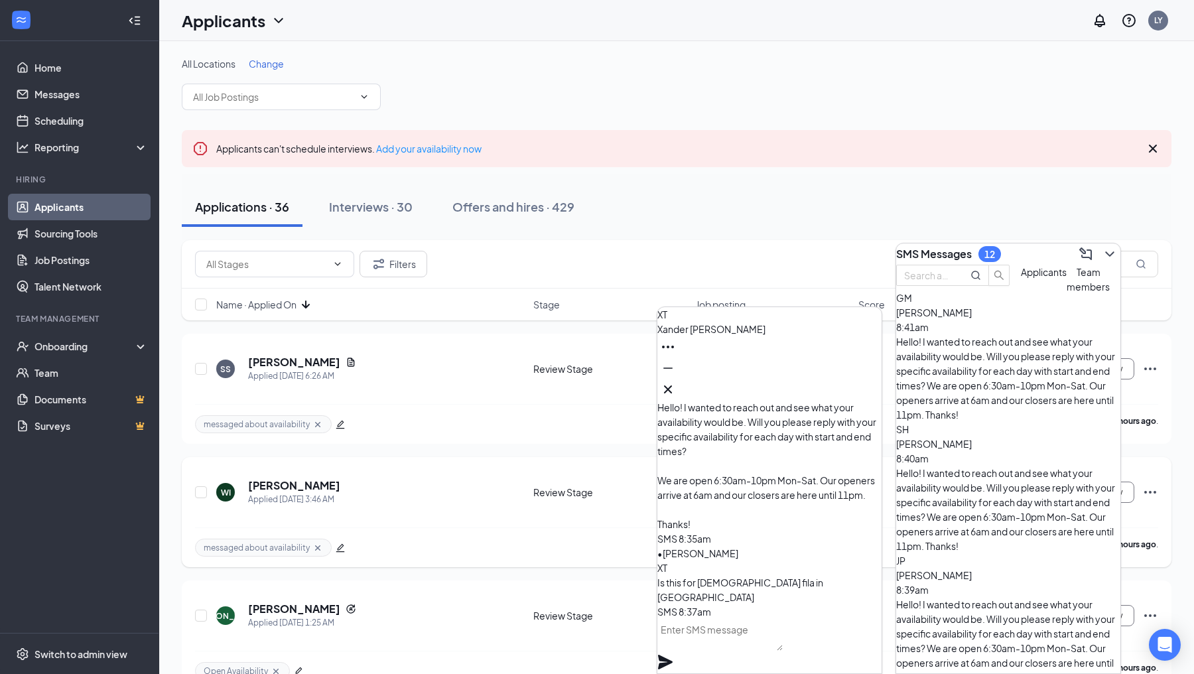
click at [775, 651] on textarea at bounding box center [719, 635] width 125 height 32
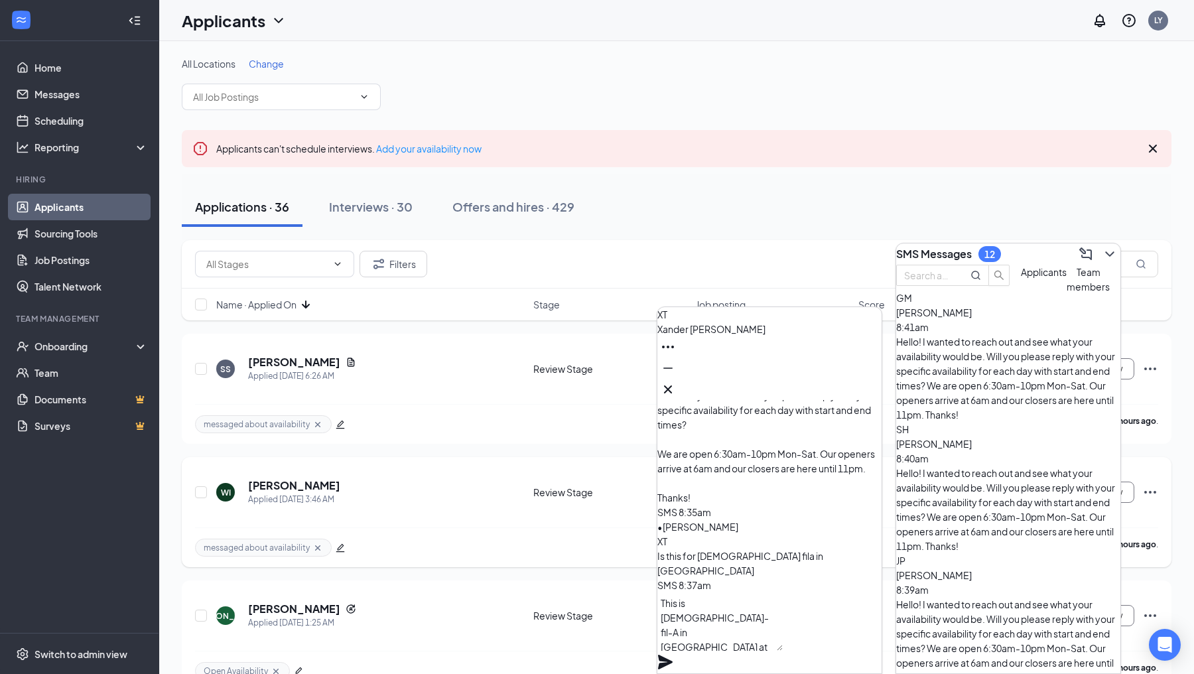
type textarea "This is [DEMOGRAPHIC_DATA]-fil-A in [GEOGRAPHIC_DATA] at [GEOGRAPHIC_DATA] and …"
click at [673, 654] on icon "Plane" at bounding box center [665, 662] width 16 height 16
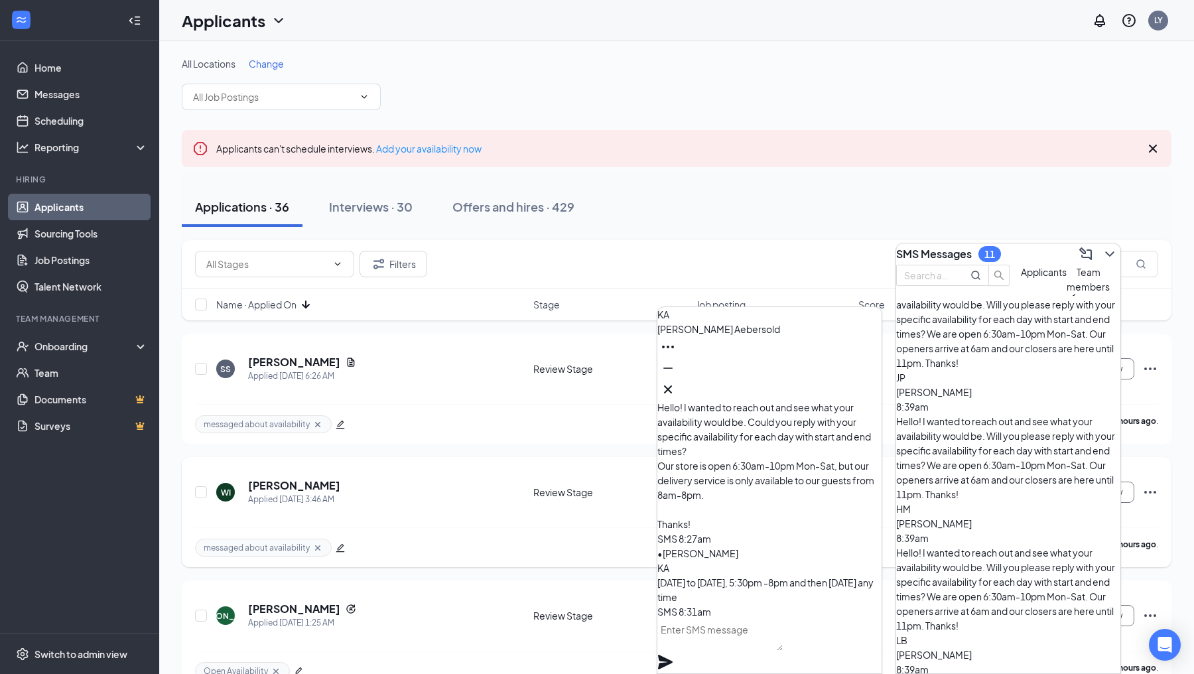
scroll to position [800, 0]
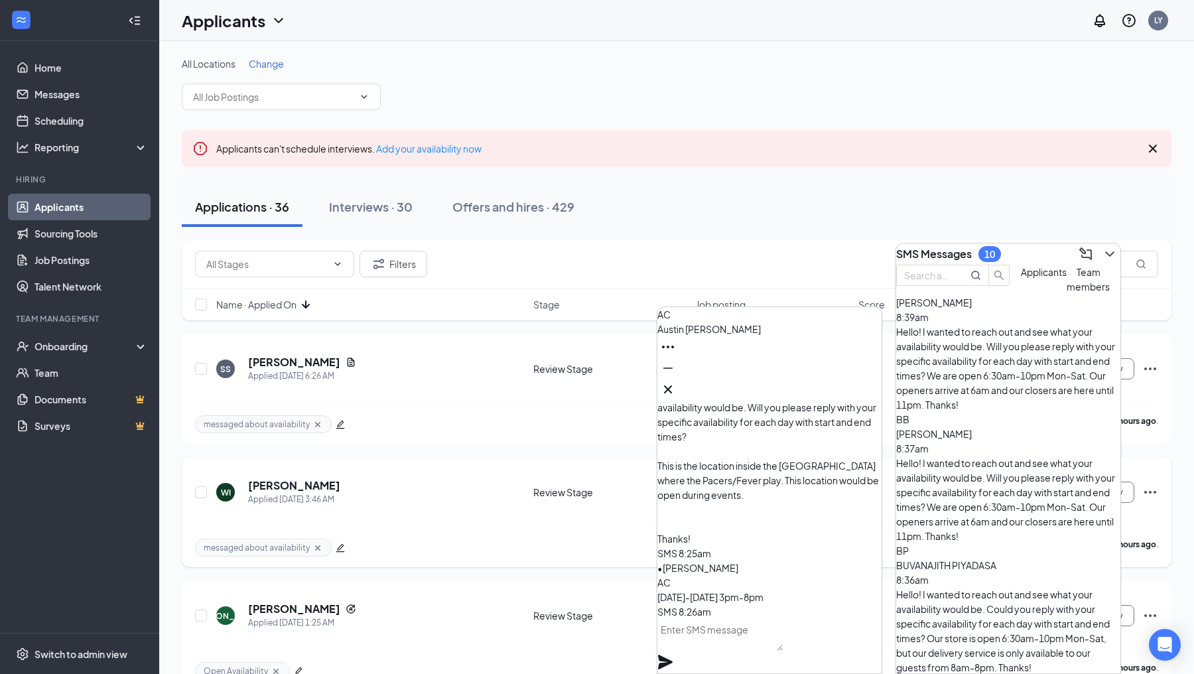
scroll to position [1075, 0]
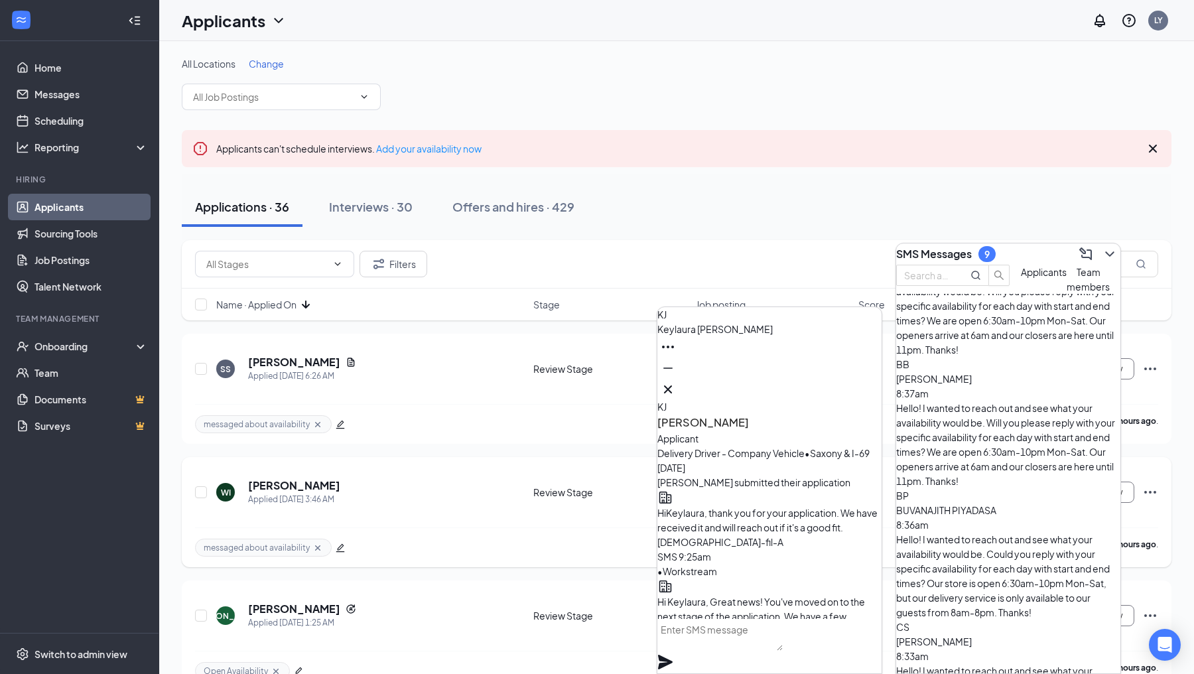
scroll to position [-1414, 0]
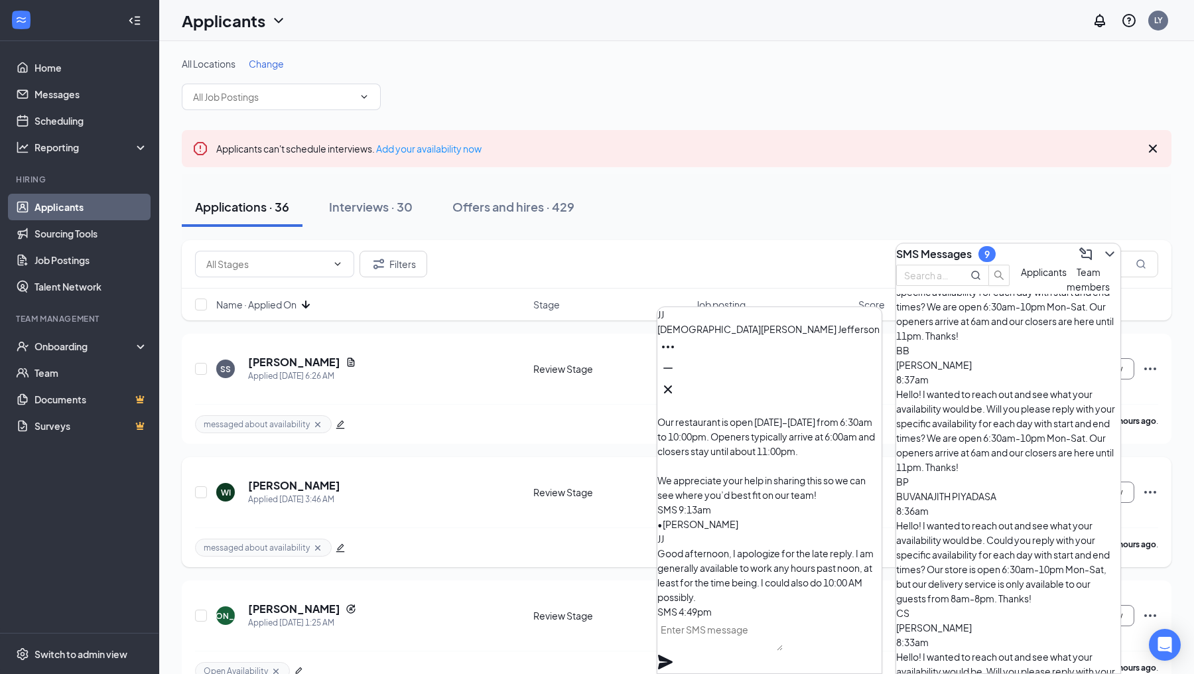
scroll to position [1432, 0]
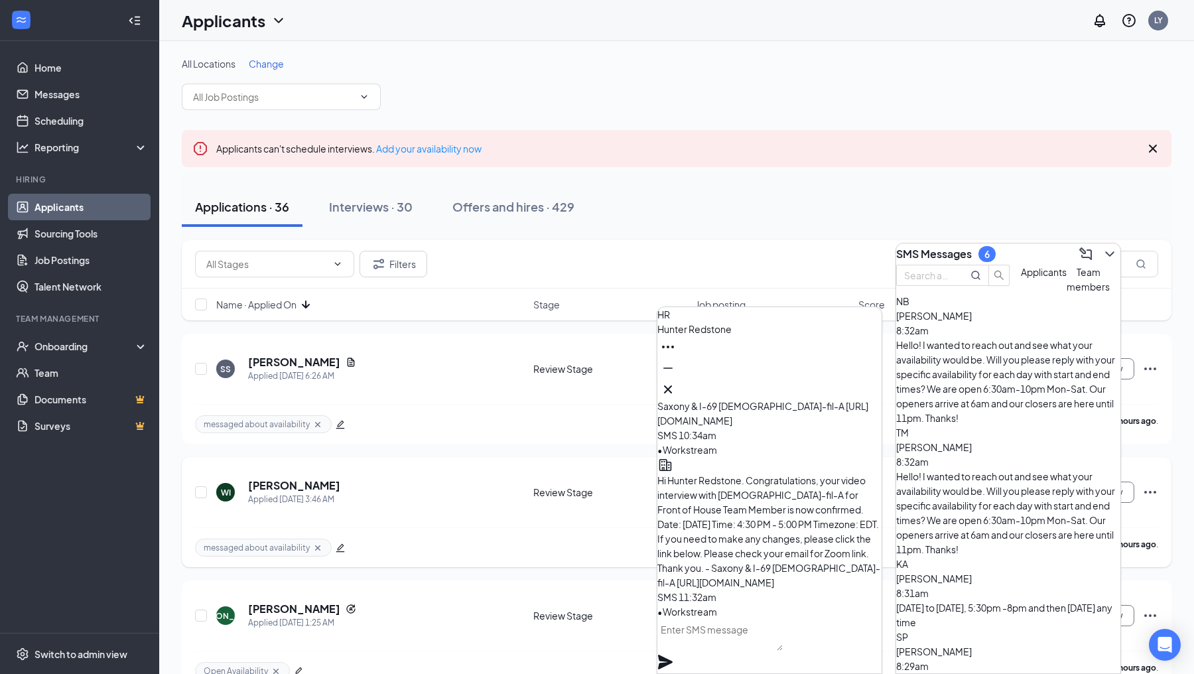
scroll to position [1651, 0]
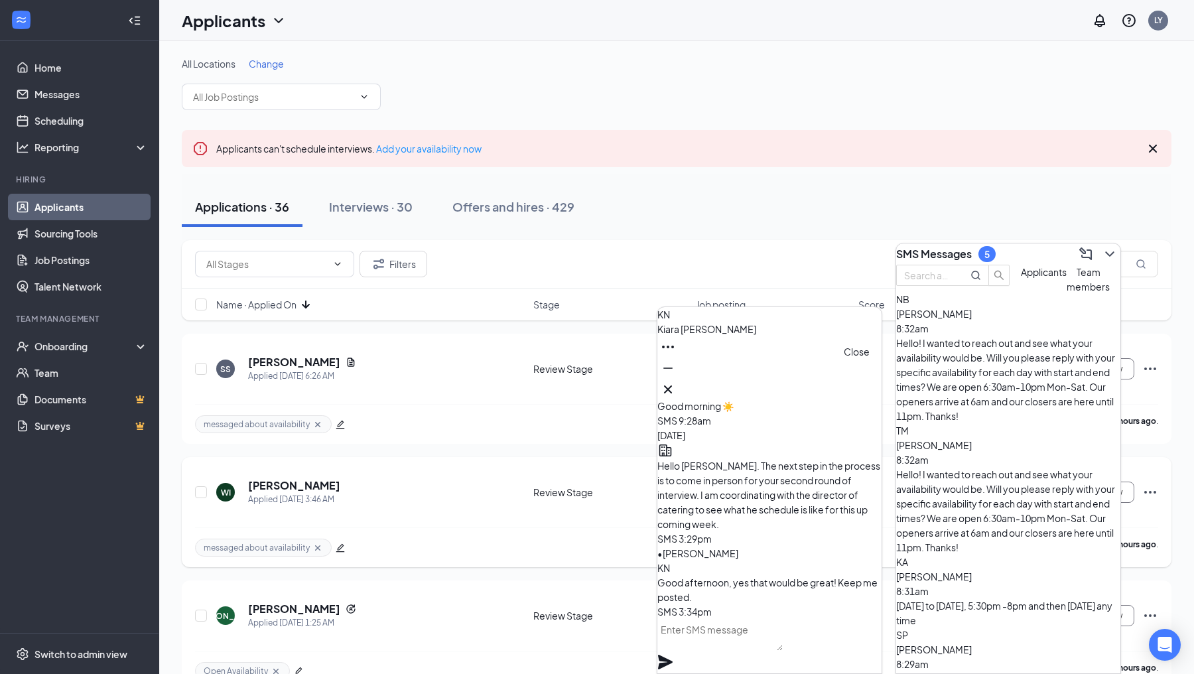
click at [676, 390] on icon "Cross" at bounding box center [668, 389] width 16 height 16
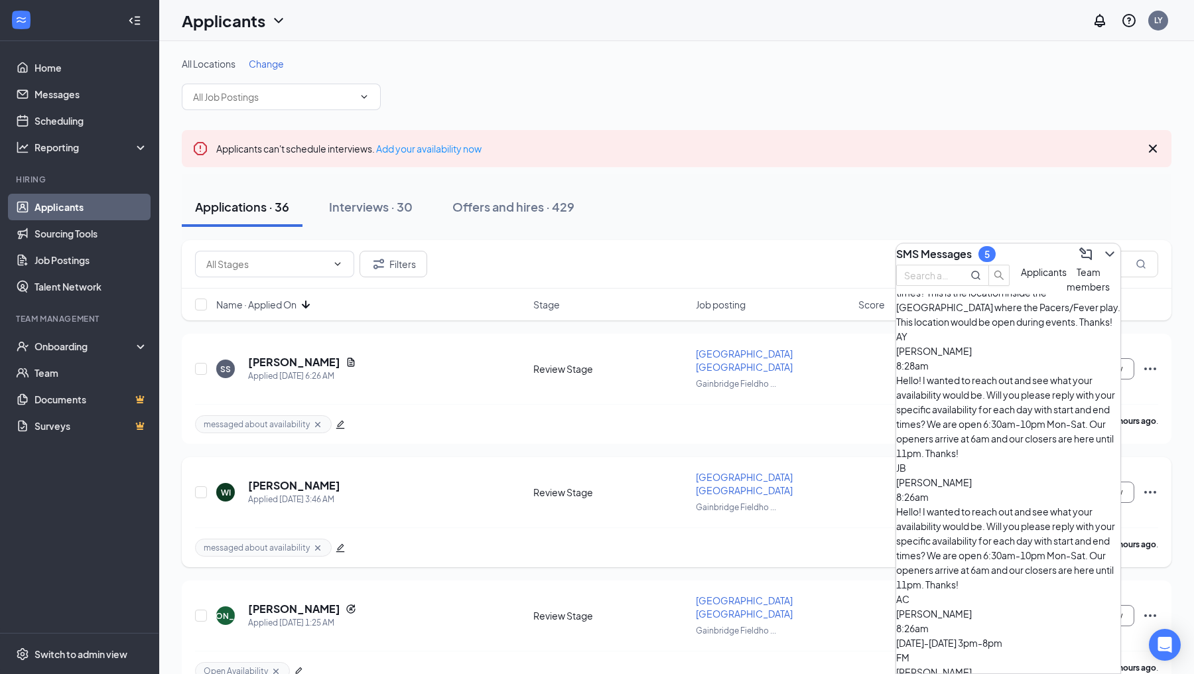
scroll to position [2313, 0]
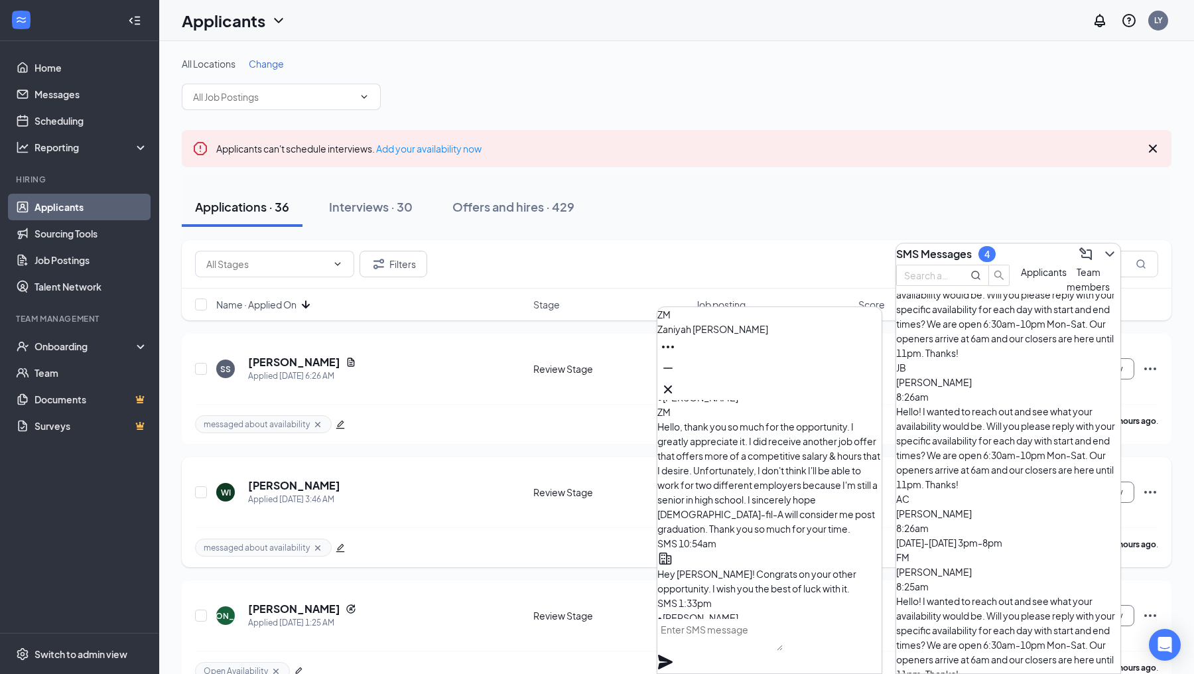
scroll to position [-75, 0]
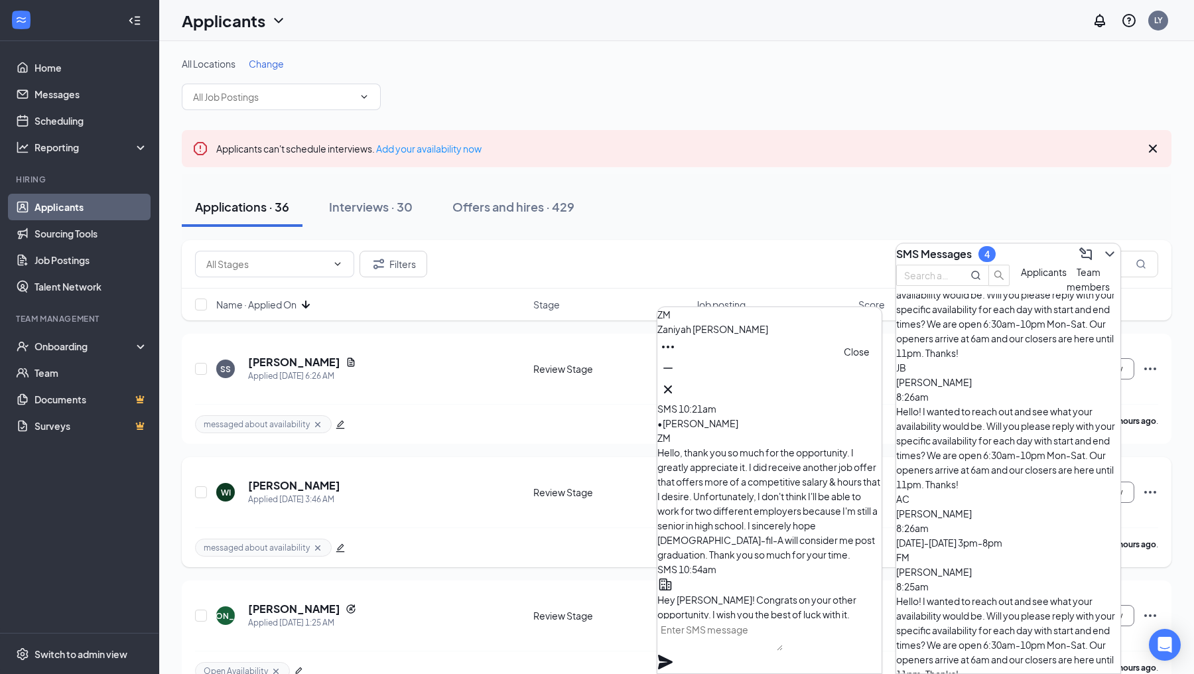
click at [676, 381] on icon "Cross" at bounding box center [668, 389] width 16 height 16
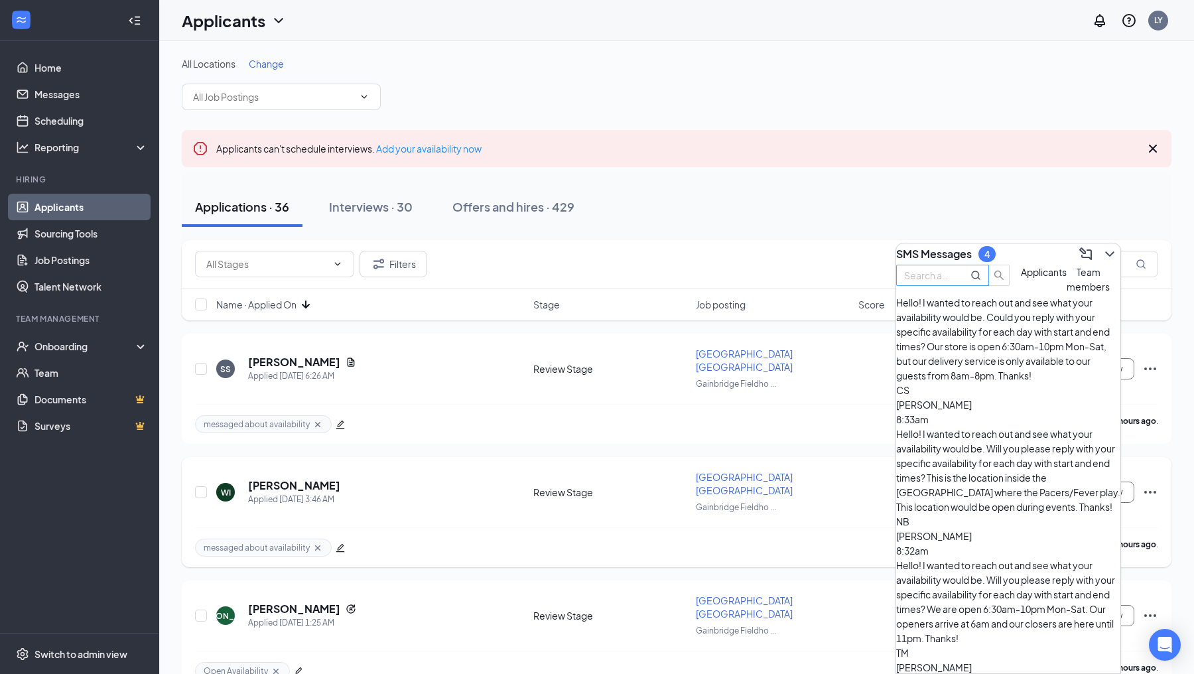
scroll to position [1424, 0]
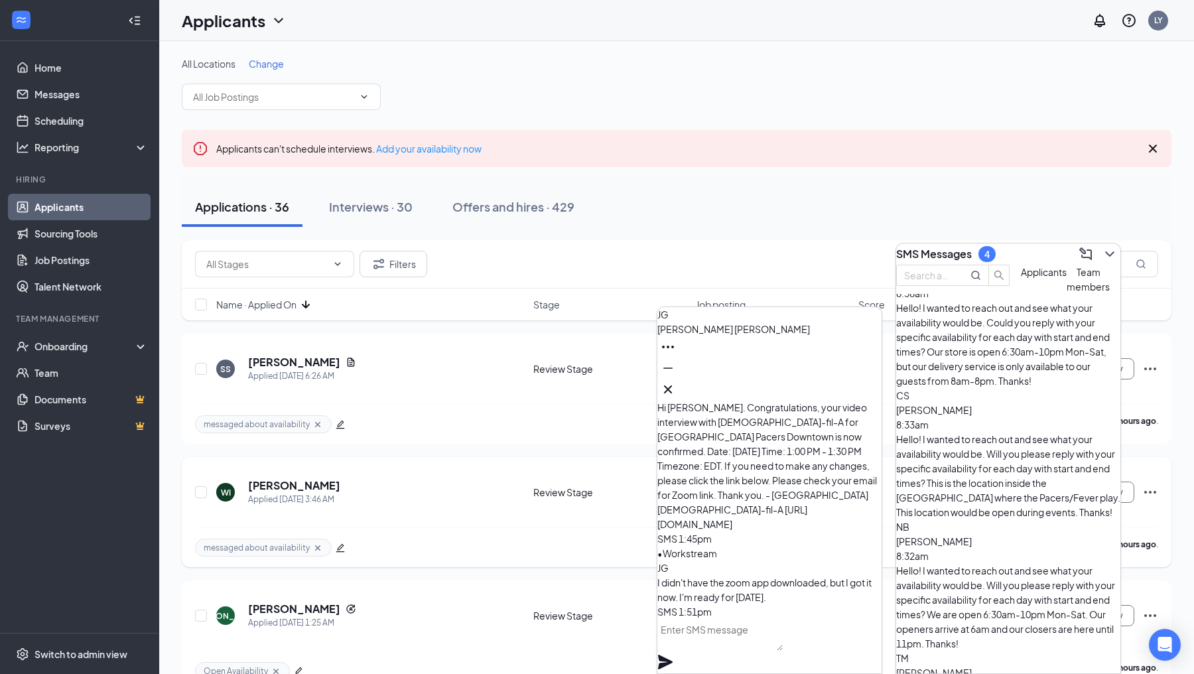
scroll to position [1246, 0]
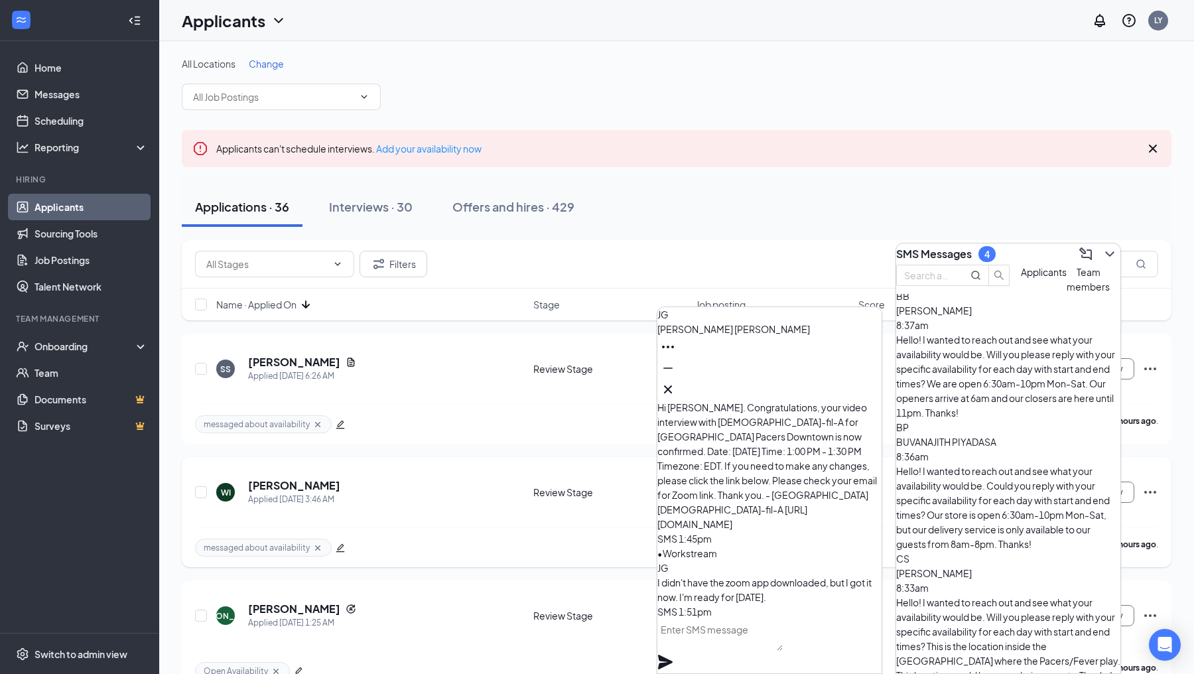
click at [676, 382] on icon "Cross" at bounding box center [668, 389] width 16 height 16
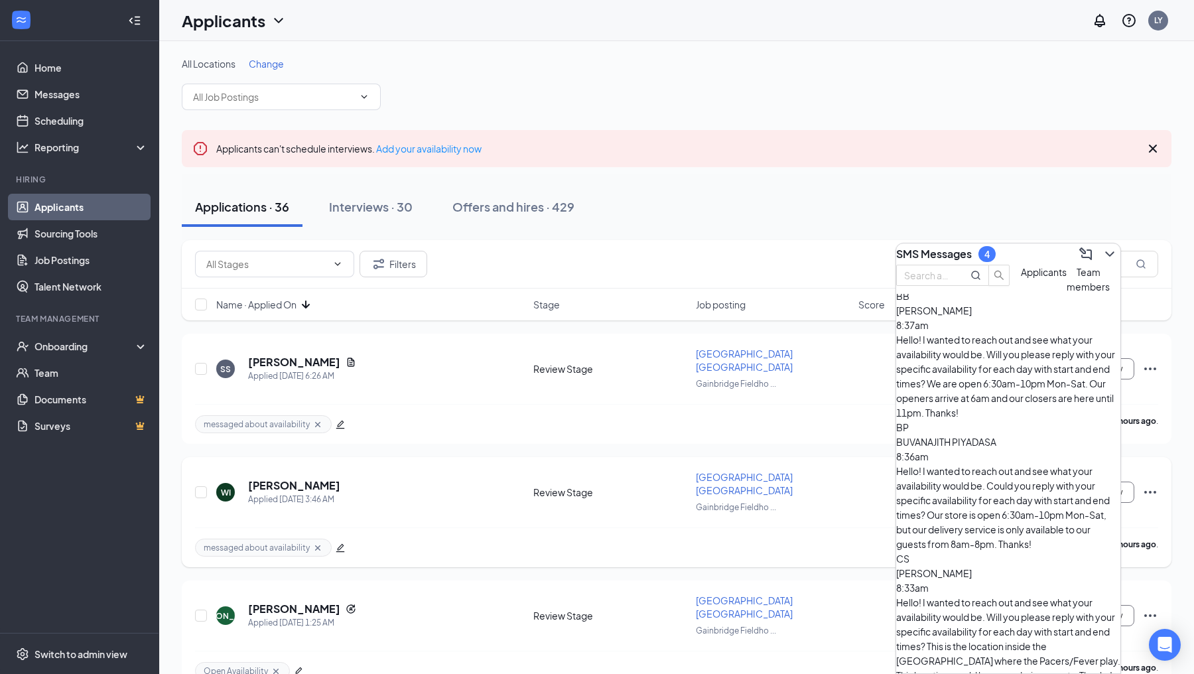
scroll to position [0, 0]
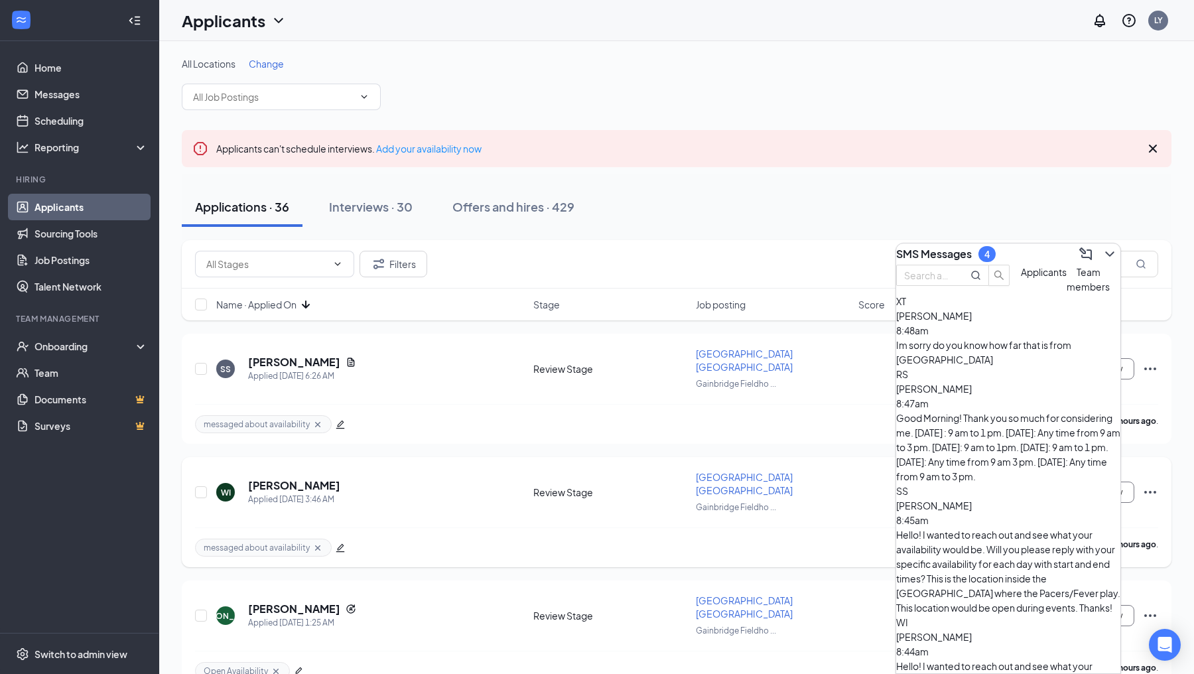
click at [966, 414] on div "Good Morning! Thank you so much for considering me. [DATE] : 9 am to 1 pm. [DAT…" at bounding box center [1008, 447] width 224 height 73
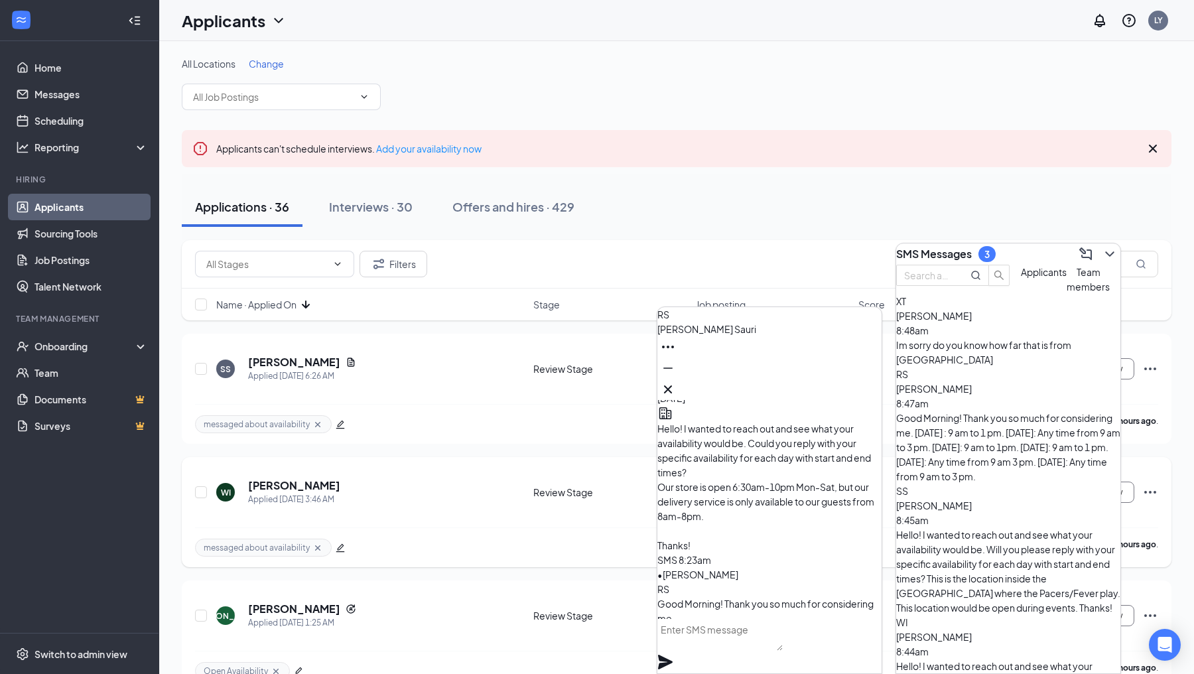
scroll to position [-140, 0]
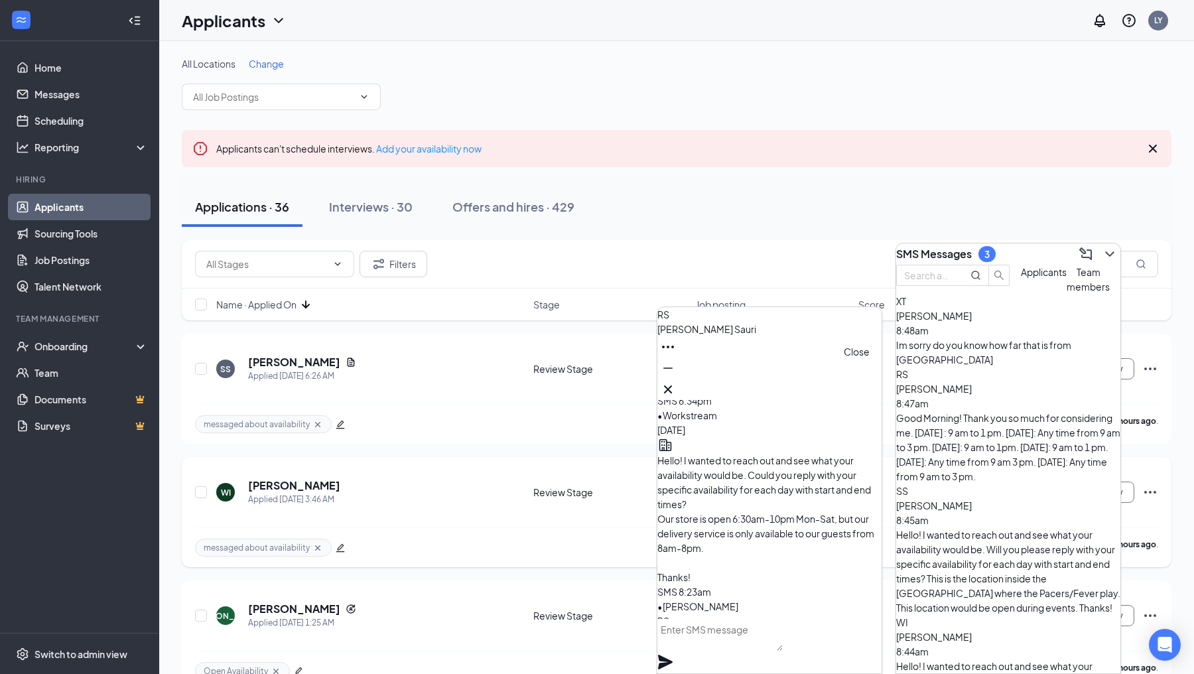
click at [676, 390] on icon "Cross" at bounding box center [668, 389] width 16 height 16
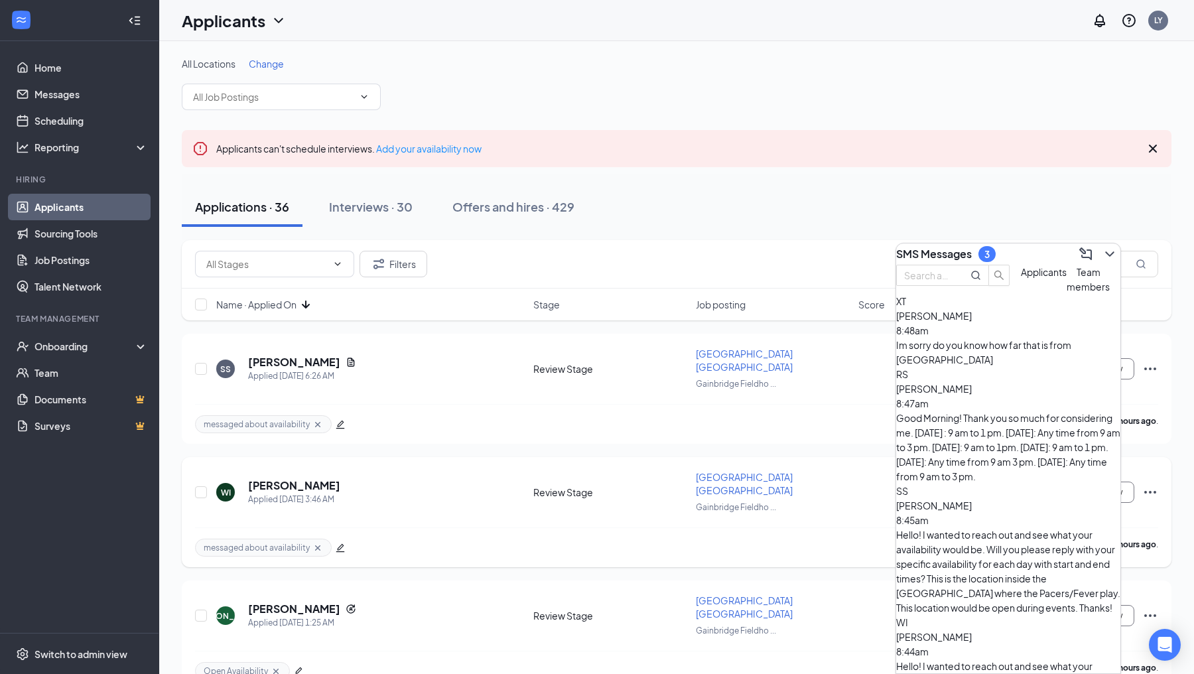
click at [994, 367] on div "Im sorry do you know how far that is from [GEOGRAPHIC_DATA]" at bounding box center [1008, 352] width 224 height 29
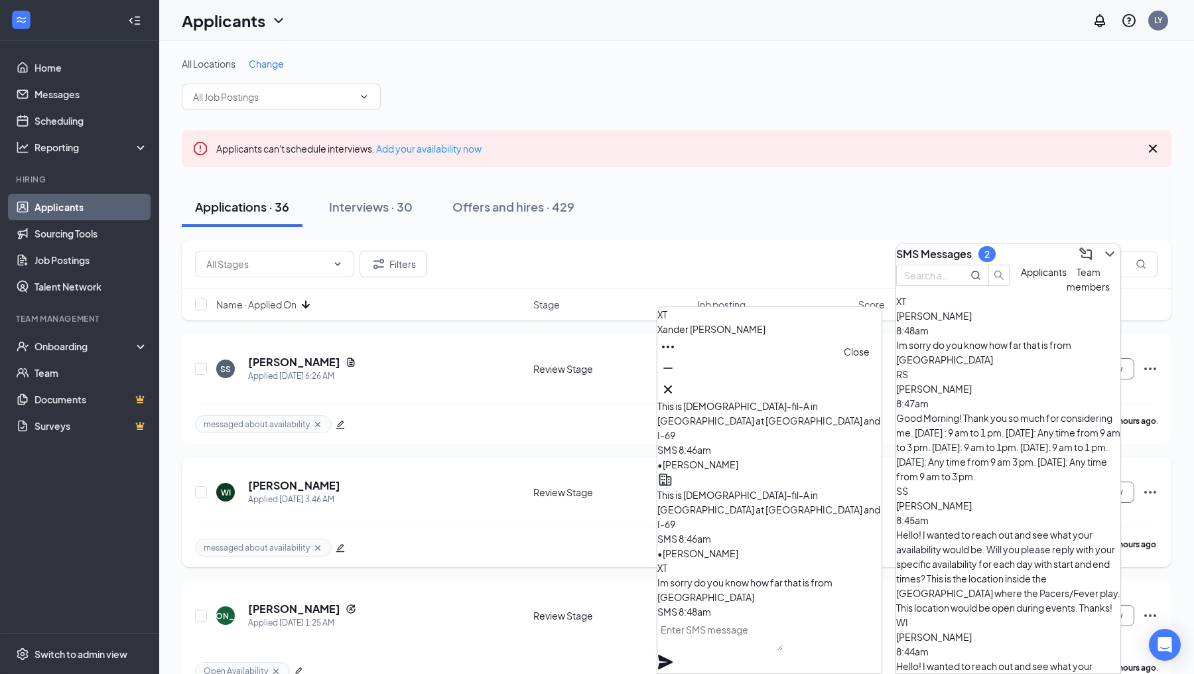
click at [672, 385] on icon "Cross" at bounding box center [668, 389] width 8 height 8
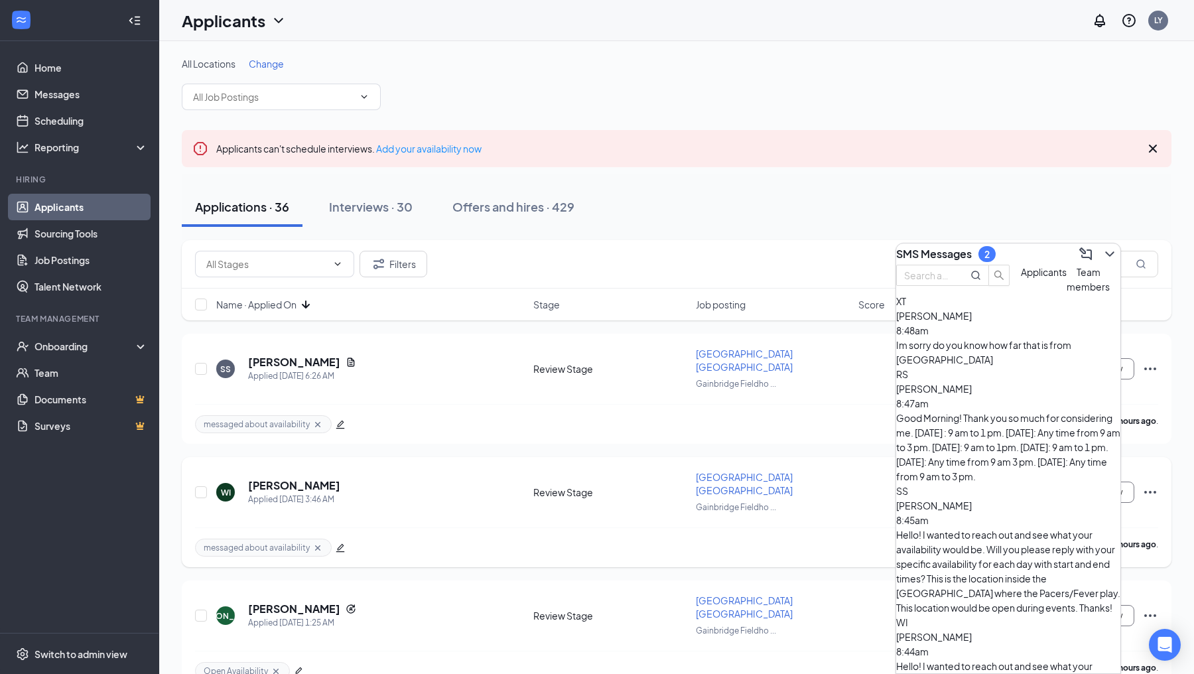
click at [961, 263] on div "SMS Messages 2" at bounding box center [1008, 253] width 224 height 21
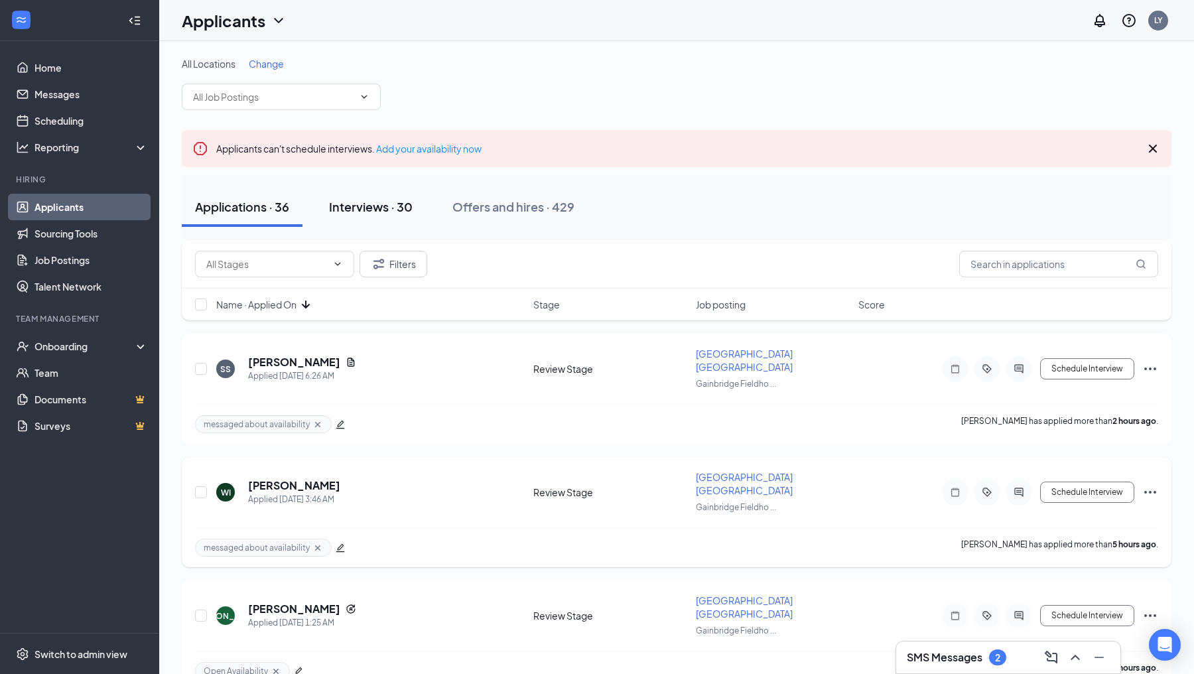
click at [404, 202] on div "Interviews · 30" at bounding box center [371, 206] width 84 height 17
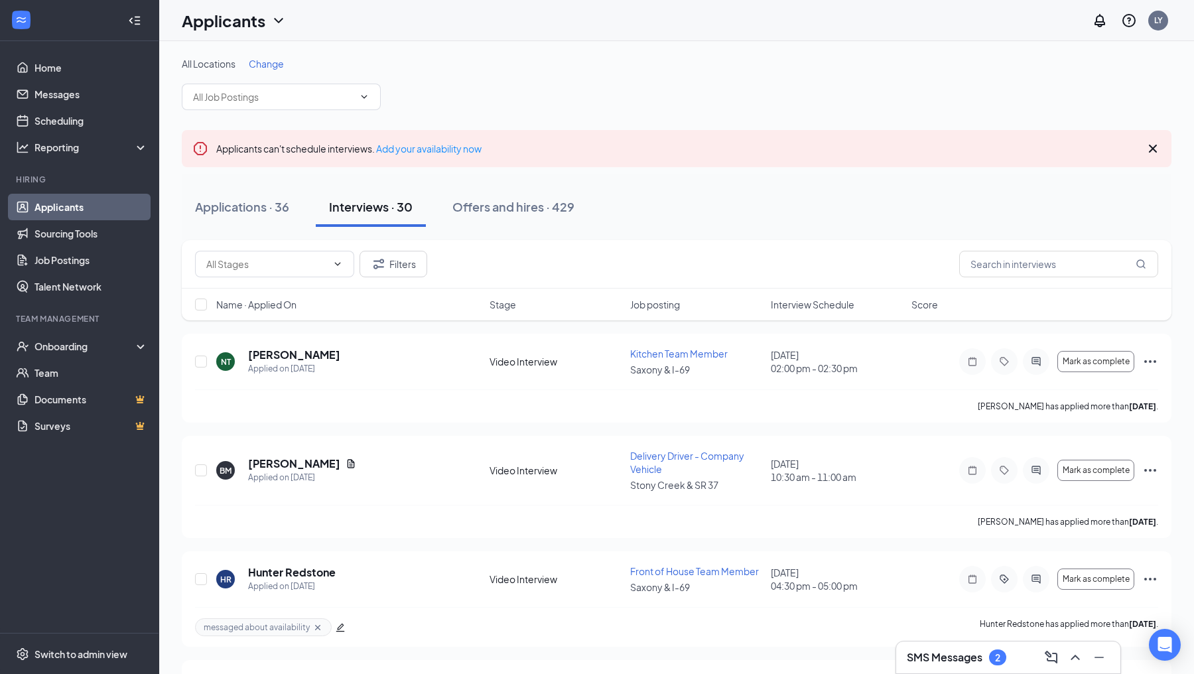
click at [799, 312] on div "Name · Applied On Stage Job posting Interview Schedule Score" at bounding box center [677, 305] width 990 height 32
click at [799, 310] on div "Name · Applied On Stage Job posting Interview Schedule Score" at bounding box center [677, 305] width 990 height 32
click at [799, 307] on span "Interview Schedule" at bounding box center [813, 304] width 84 height 13
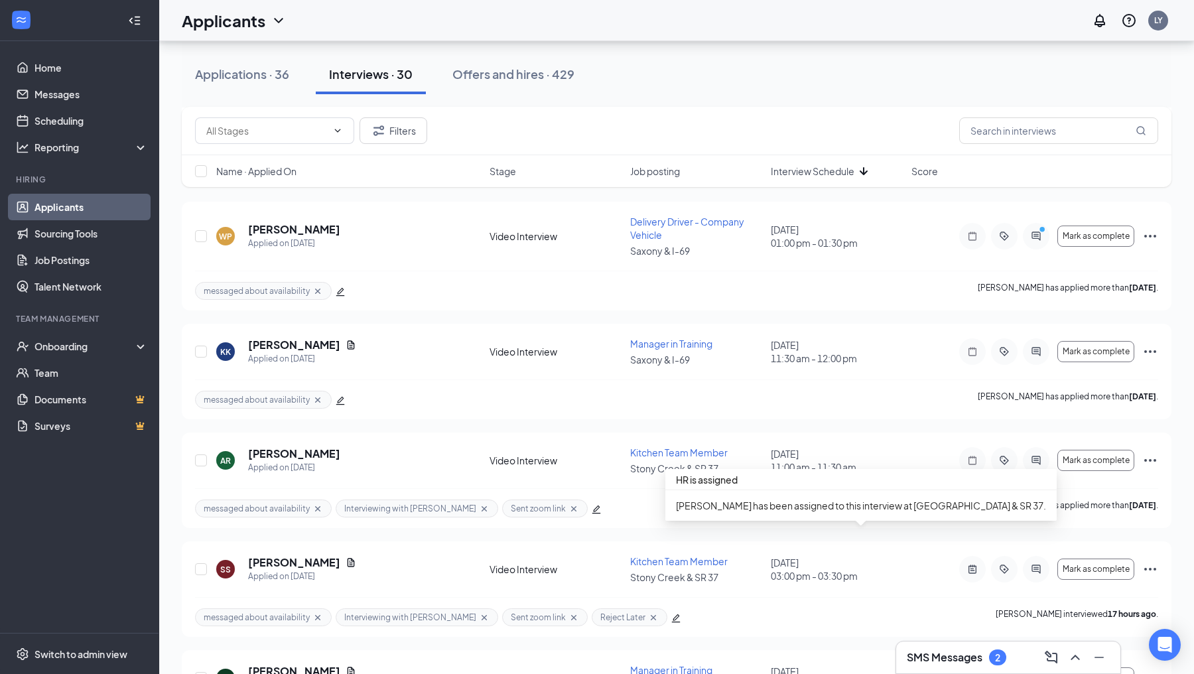
scroll to position [878, 0]
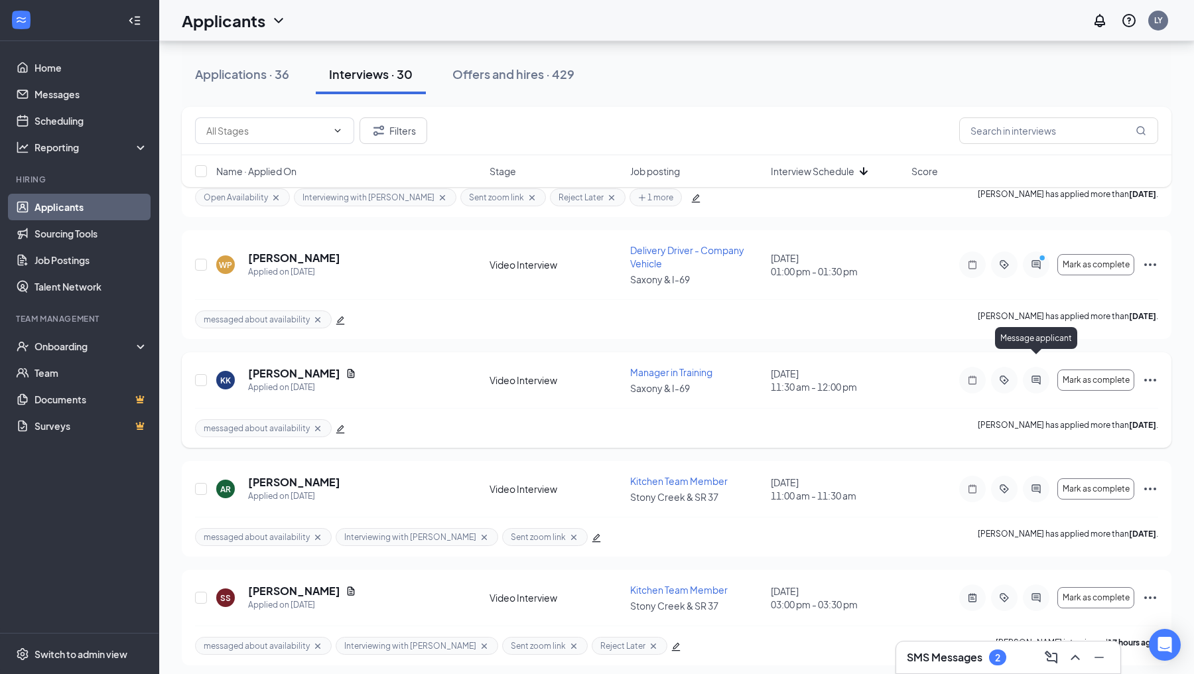
click at [1041, 375] on icon "ActiveChat" at bounding box center [1036, 380] width 16 height 11
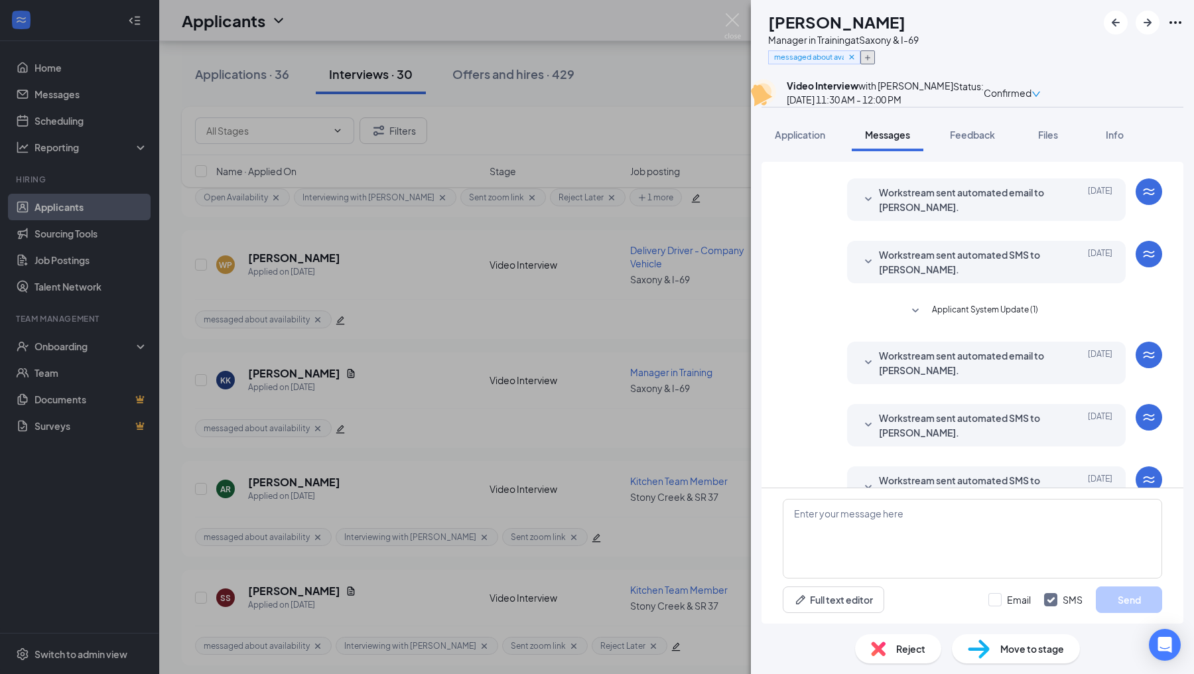
click at [872, 58] on icon "Plus" at bounding box center [868, 58] width 8 height 8
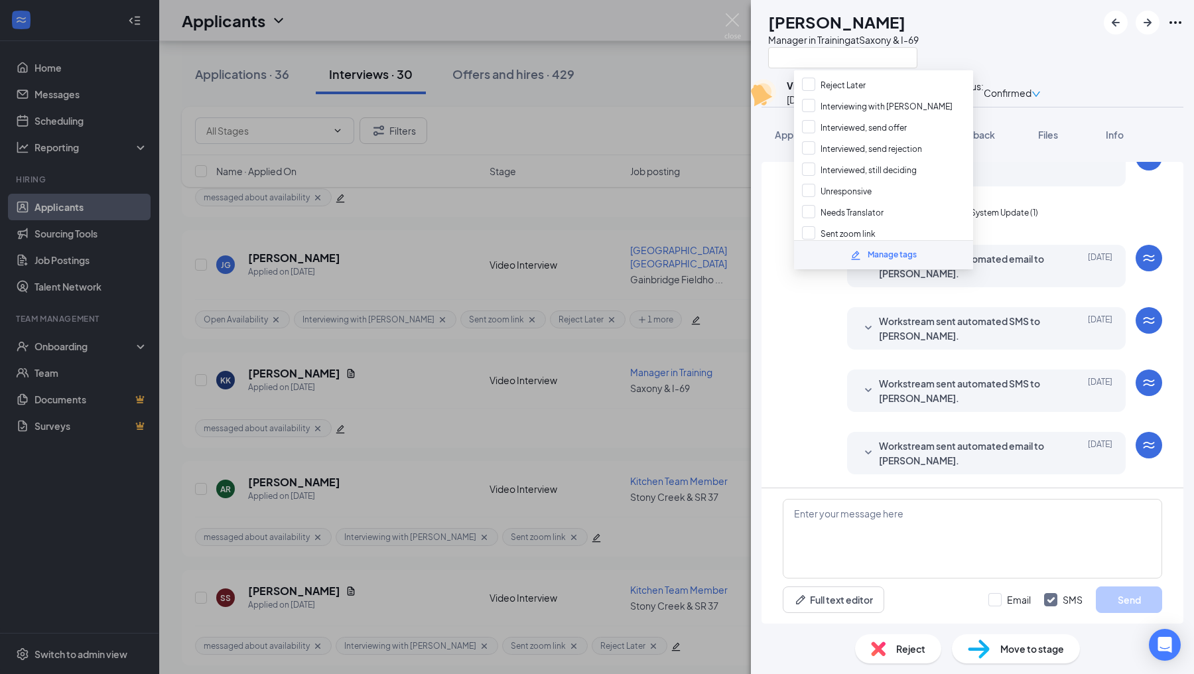
scroll to position [210, 0]
click at [809, 101] on input "Interviewing with [PERSON_NAME]" at bounding box center [877, 108] width 151 height 15
checkbox input "true"
click at [772, 357] on div "Load earlier interactions (about 11 more) [PERSON_NAME] sent SMS to [PERSON_NAM…" at bounding box center [973, 325] width 422 height 326
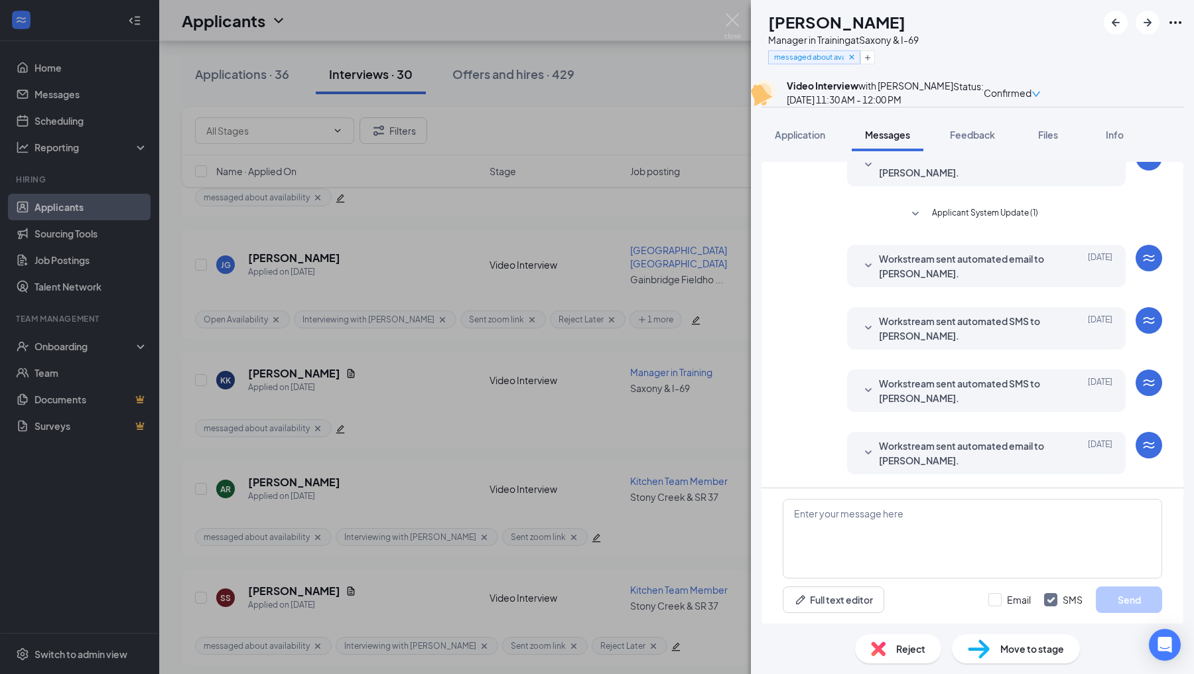
click at [726, 387] on div "KK [PERSON_NAME] Manager in Training at [GEOGRAPHIC_DATA] & I-69 messaged about…" at bounding box center [597, 337] width 1194 height 674
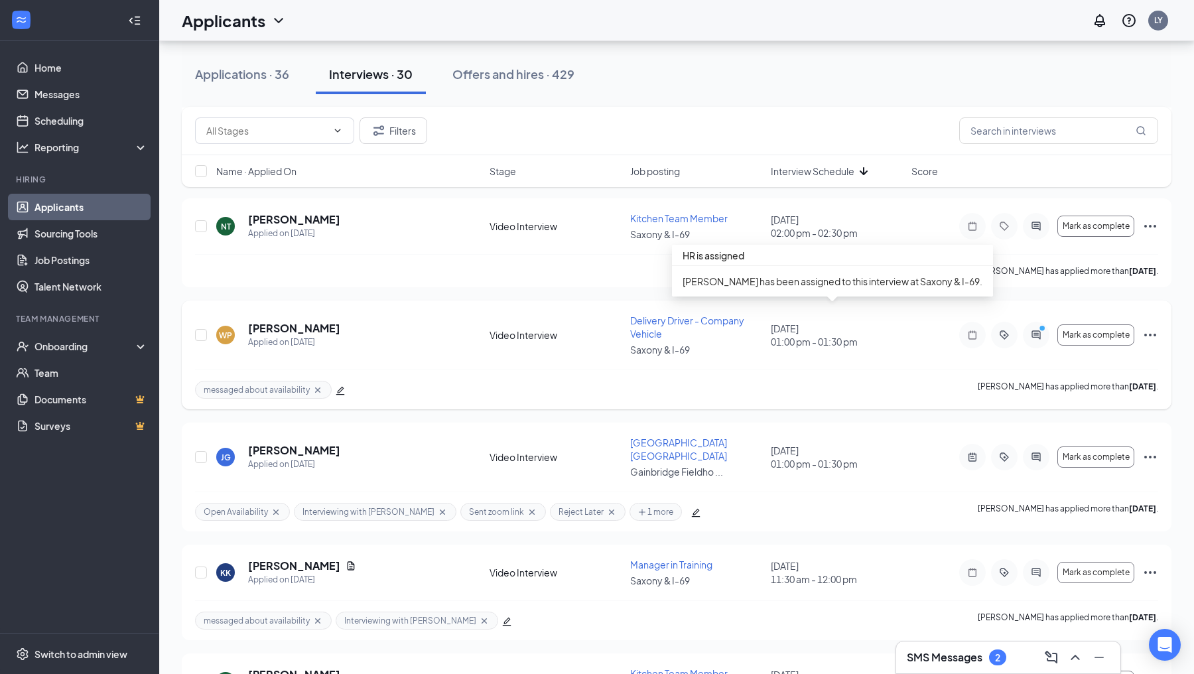
scroll to position [681, 0]
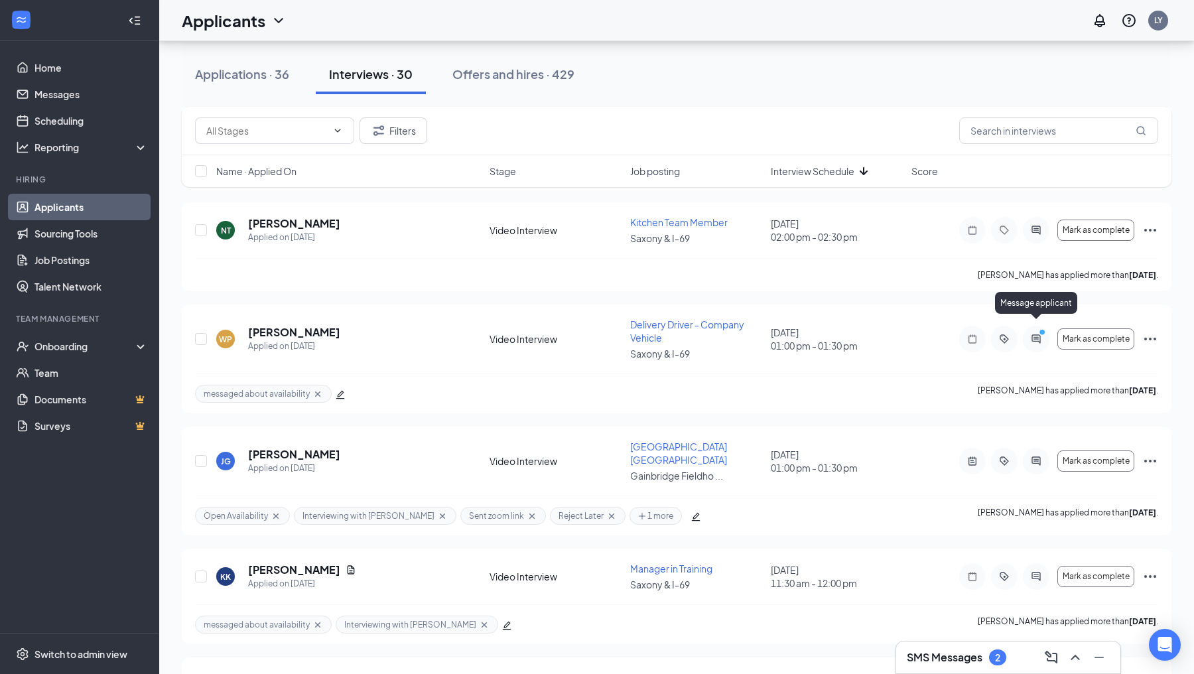
click at [1028, 314] on div "Message applicant" at bounding box center [1036, 305] width 82 height 27
click at [1036, 335] on icon "ActiveChat" at bounding box center [1036, 339] width 9 height 9
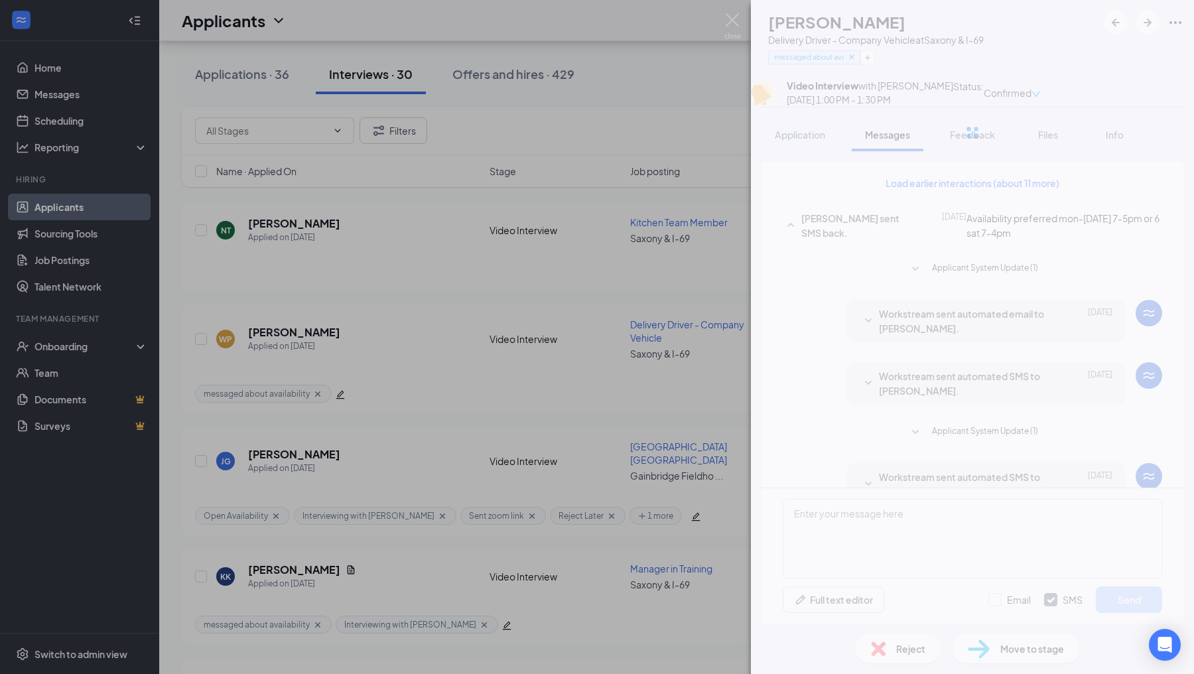
scroll to position [397, 0]
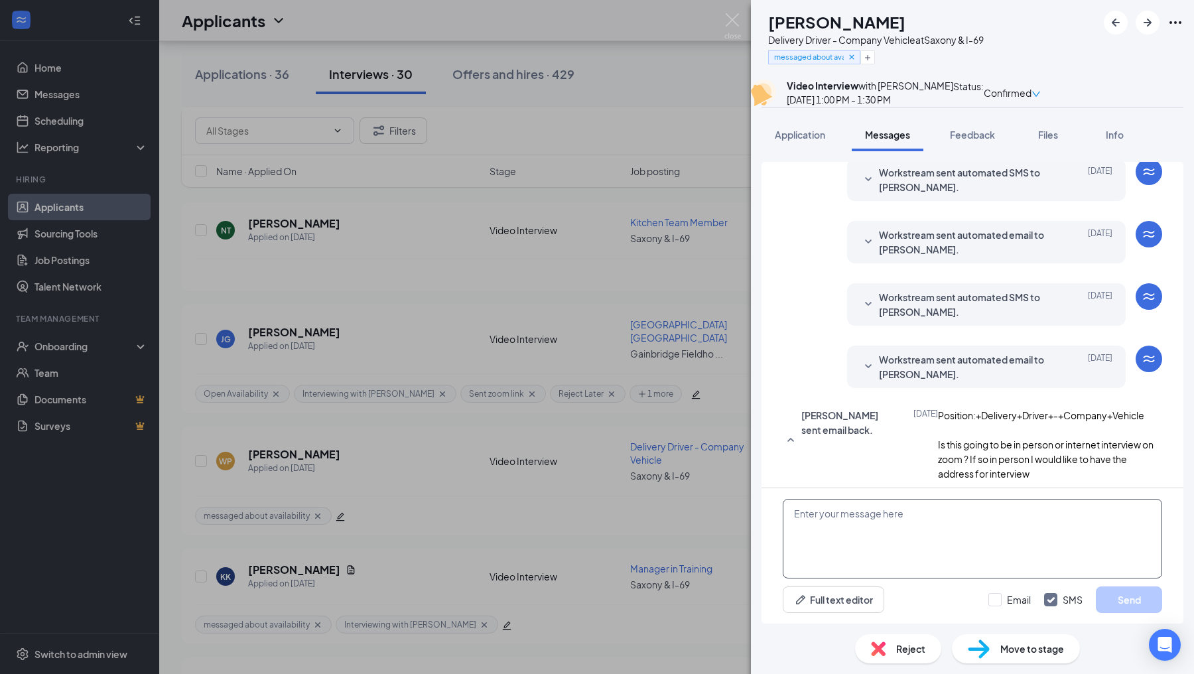
click at [841, 544] on textarea at bounding box center [972, 539] width 379 height 80
type textarea "This will be a zoom interview. The interviewer will send you a link prior to th…"
click at [1101, 604] on button "Send" at bounding box center [1129, 599] width 66 height 27
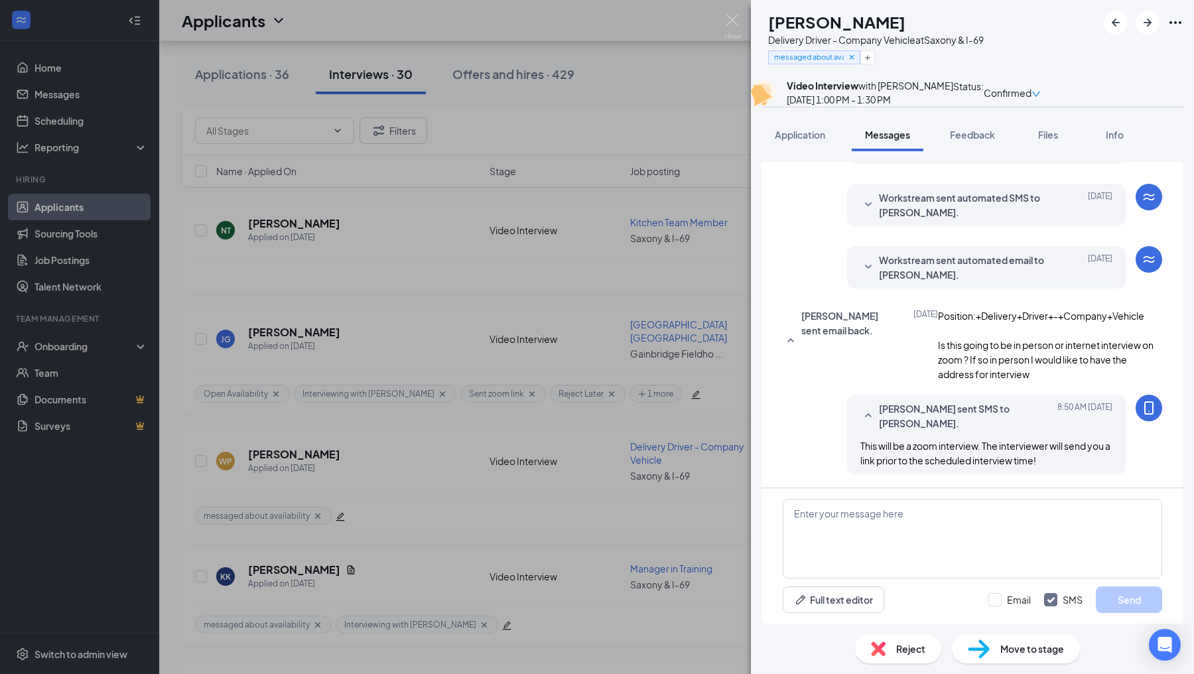
scroll to position [496, 0]
click at [872, 56] on icon "Plus" at bounding box center [868, 58] width 8 height 8
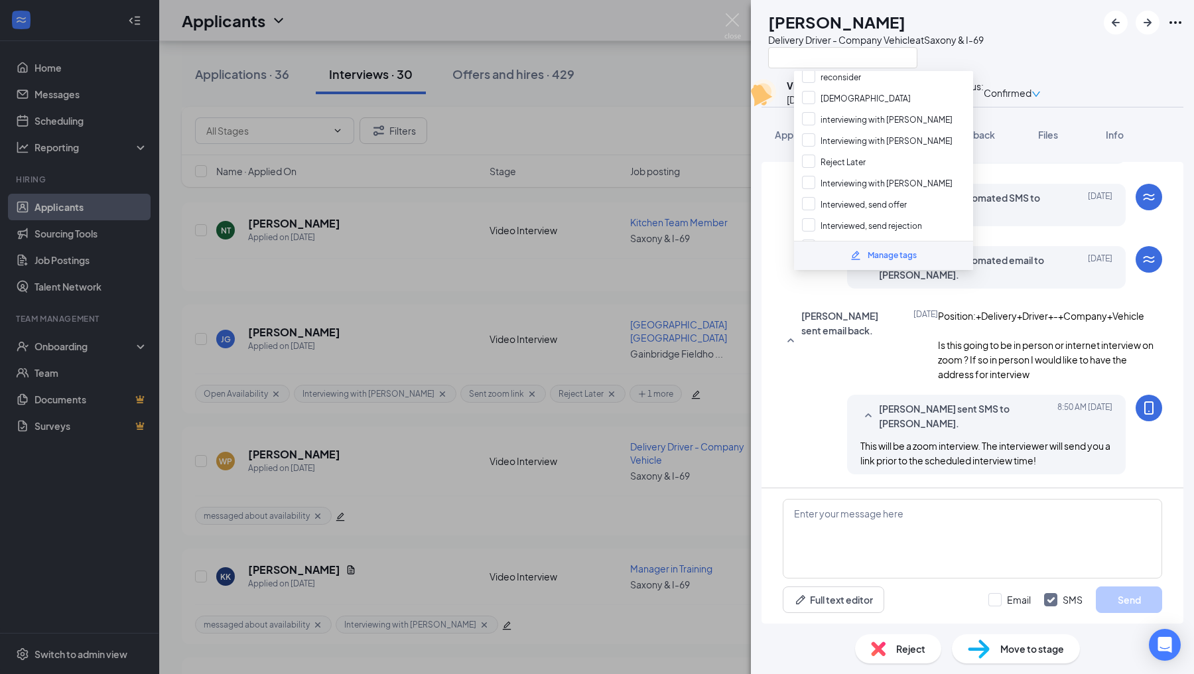
scroll to position [0, 0]
click at [810, 213] on div "Interviewing with [PERSON_NAME]" at bounding box center [883, 223] width 179 height 21
checkbox input "true"
click at [803, 366] on div "WP [PERSON_NAME] sent email back. [DATE] Position:+Delivery+Driver+-+Company+Ve…" at bounding box center [972, 344] width 379 height 73
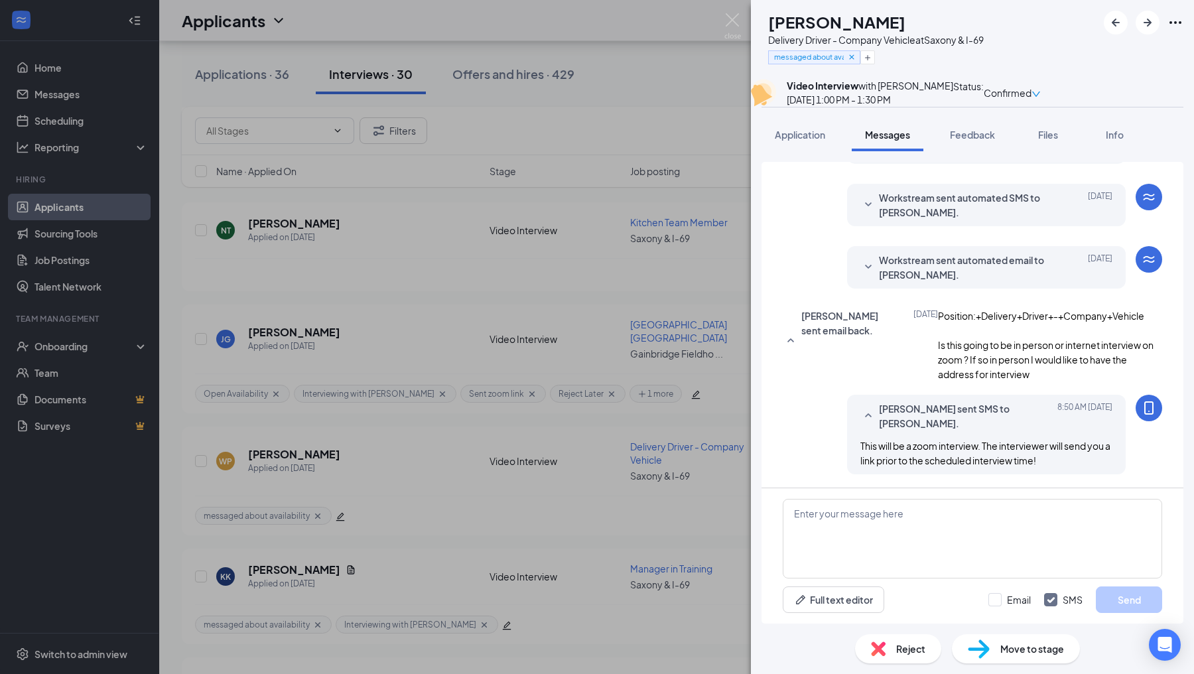
click at [734, 366] on div "WP [PERSON_NAME] Delivery Driver - Company Vehicle at [GEOGRAPHIC_DATA] & I-69 …" at bounding box center [597, 337] width 1194 height 674
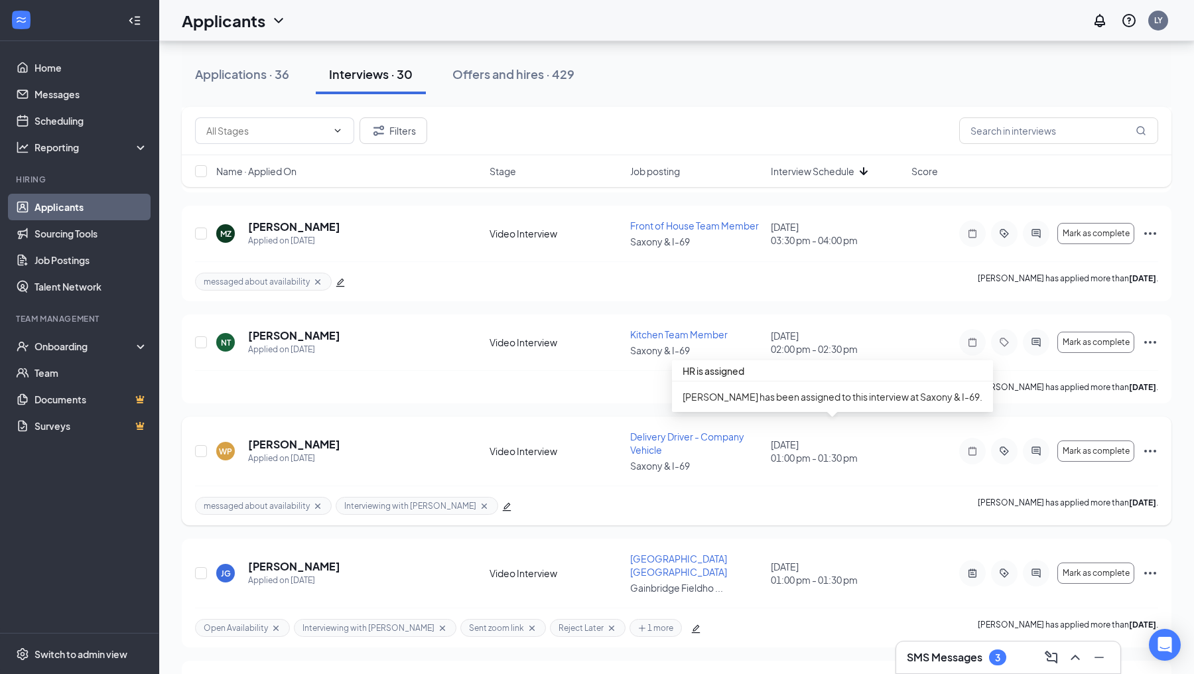
scroll to position [568, 0]
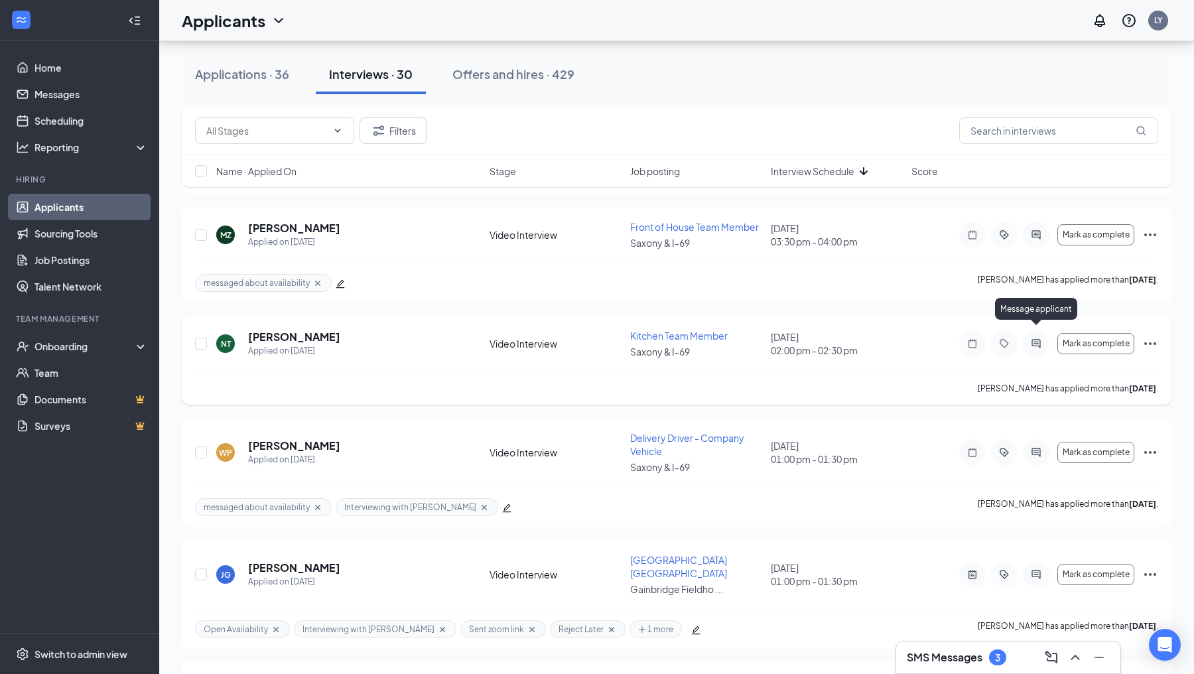
click at [1034, 340] on icon "ActiveChat" at bounding box center [1036, 344] width 9 height 9
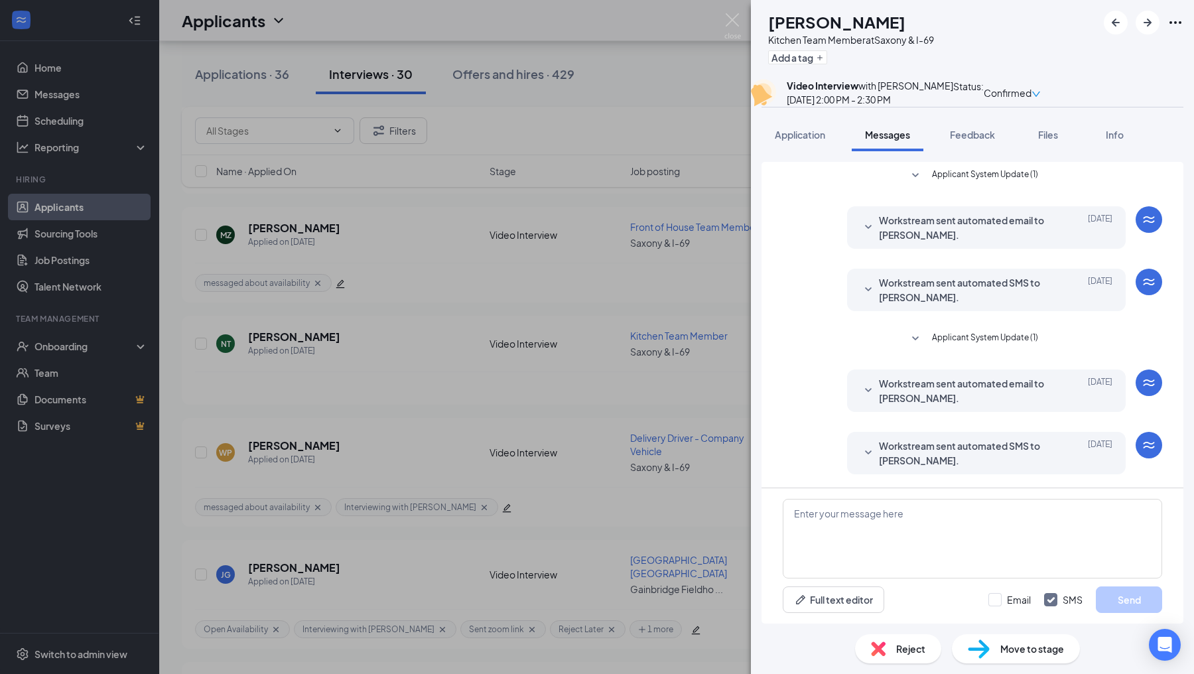
scroll to position [234, 0]
click at [805, 151] on button "Application" at bounding box center [800, 134] width 77 height 33
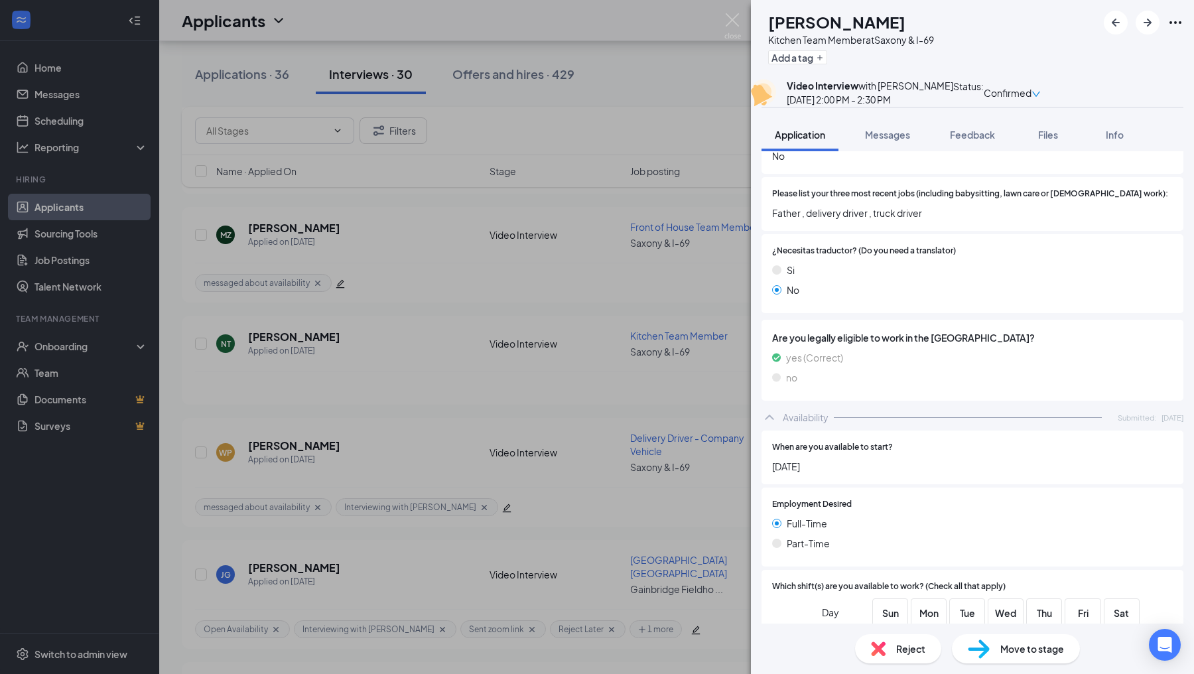
scroll to position [713, 0]
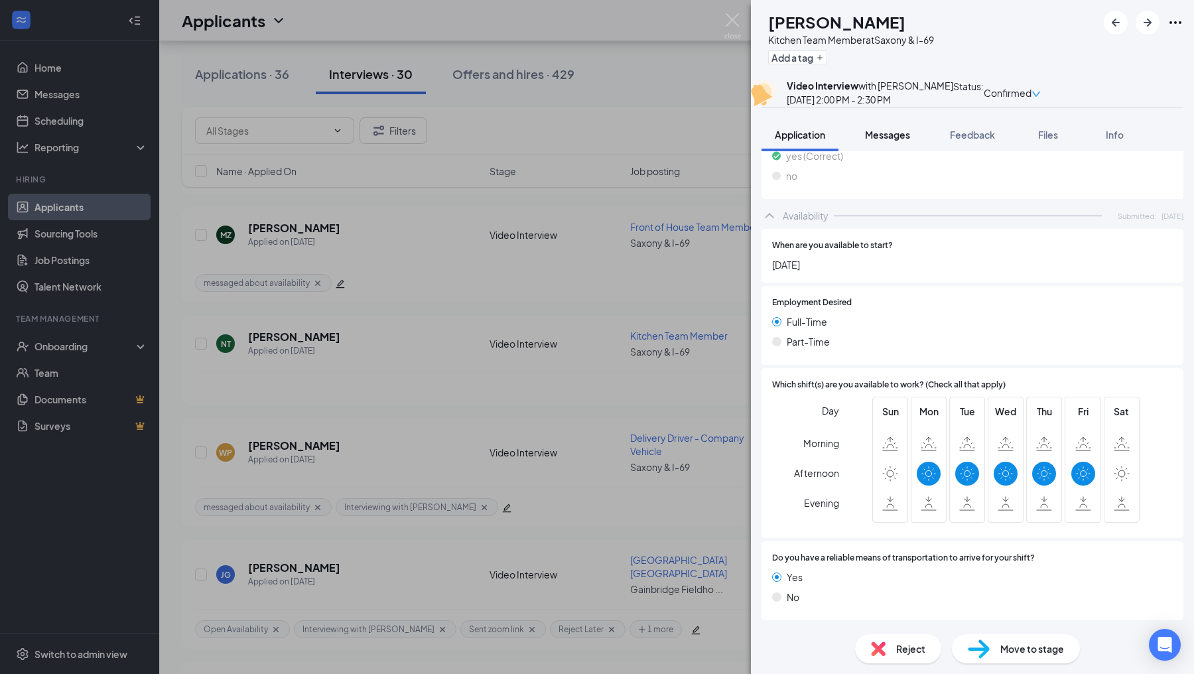
click at [892, 151] on button "Messages" at bounding box center [888, 134] width 72 height 33
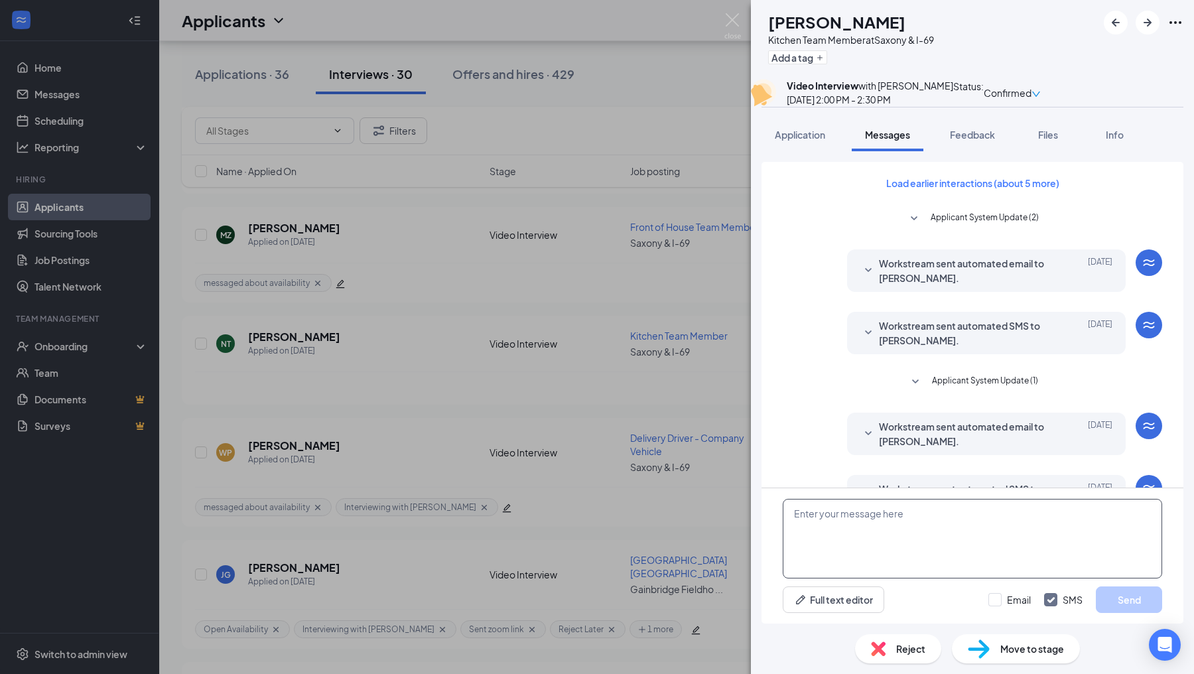
scroll to position [234, 0]
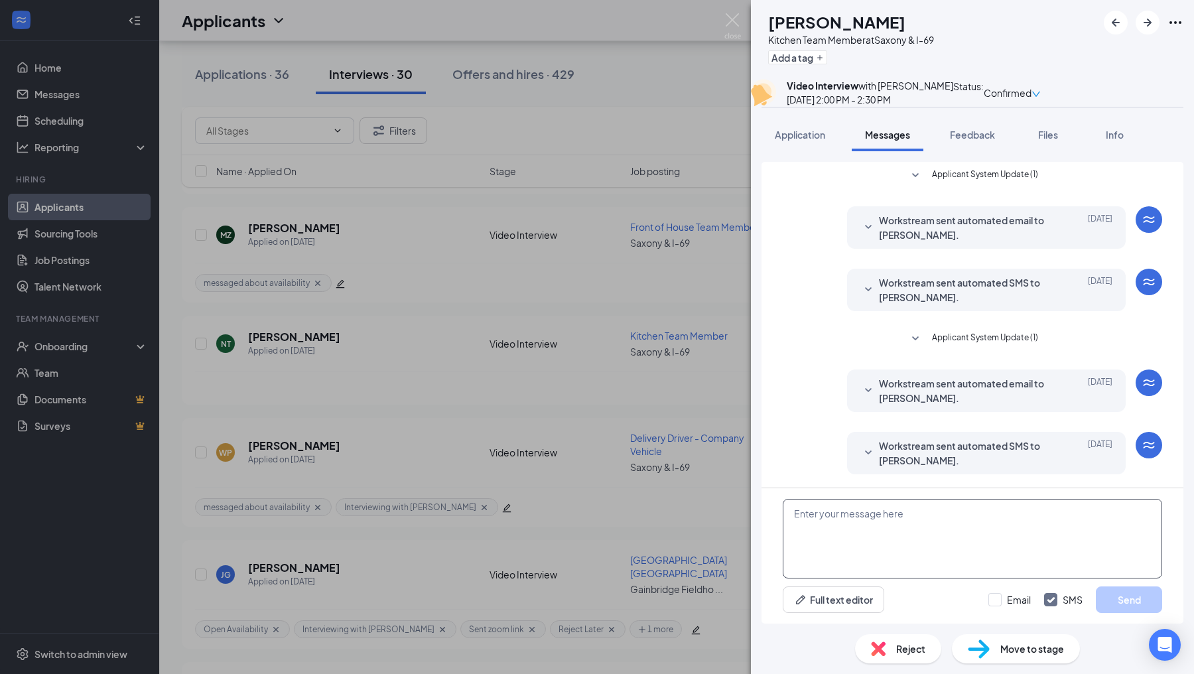
paste textarea "Hello! You can use this zoom link for your upcoming interview. Thank you! Join …"
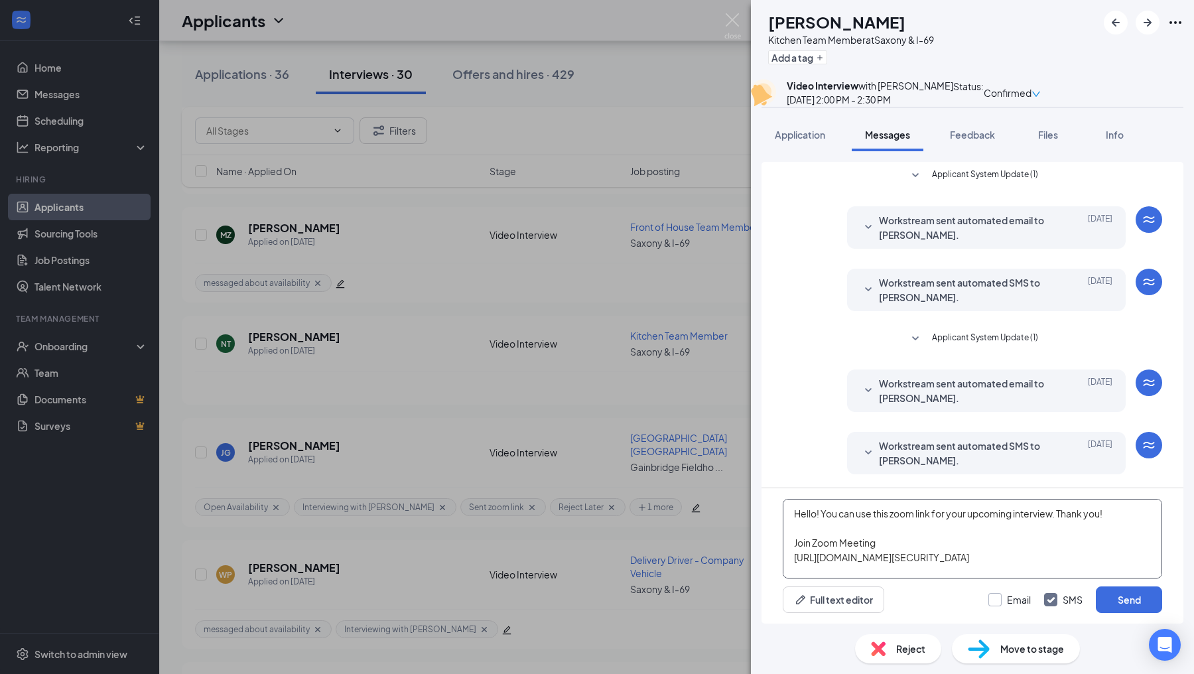
type textarea "Hello! You can use this zoom link for your upcoming interview. Thank you! Join …"
click at [993, 600] on input "Email" at bounding box center [1010, 599] width 42 height 13
checkbox input "true"
click at [1095, 598] on div "Email SMS Send" at bounding box center [1076, 599] width 174 height 27
click at [1104, 600] on button "Send" at bounding box center [1129, 599] width 66 height 27
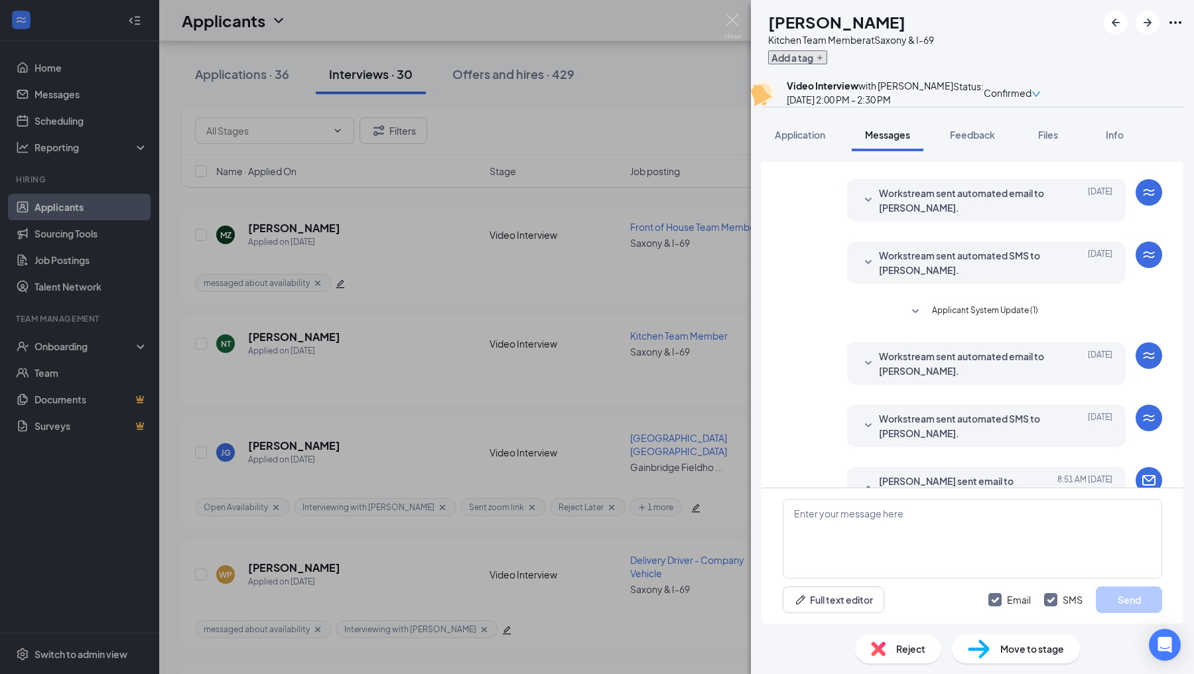
click at [827, 62] on button "Add a tag" at bounding box center [797, 57] width 59 height 14
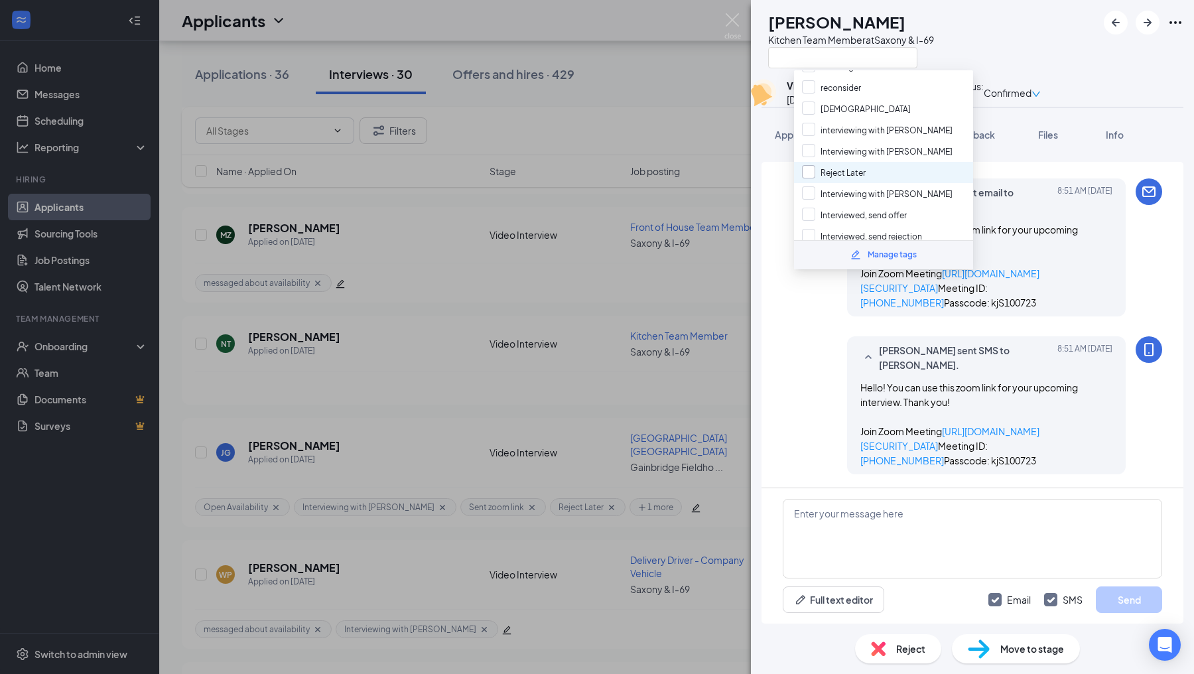
scroll to position [31, 0]
click at [804, 121] on input "interviewing with [PERSON_NAME]" at bounding box center [877, 128] width 151 height 15
checkbox input "true"
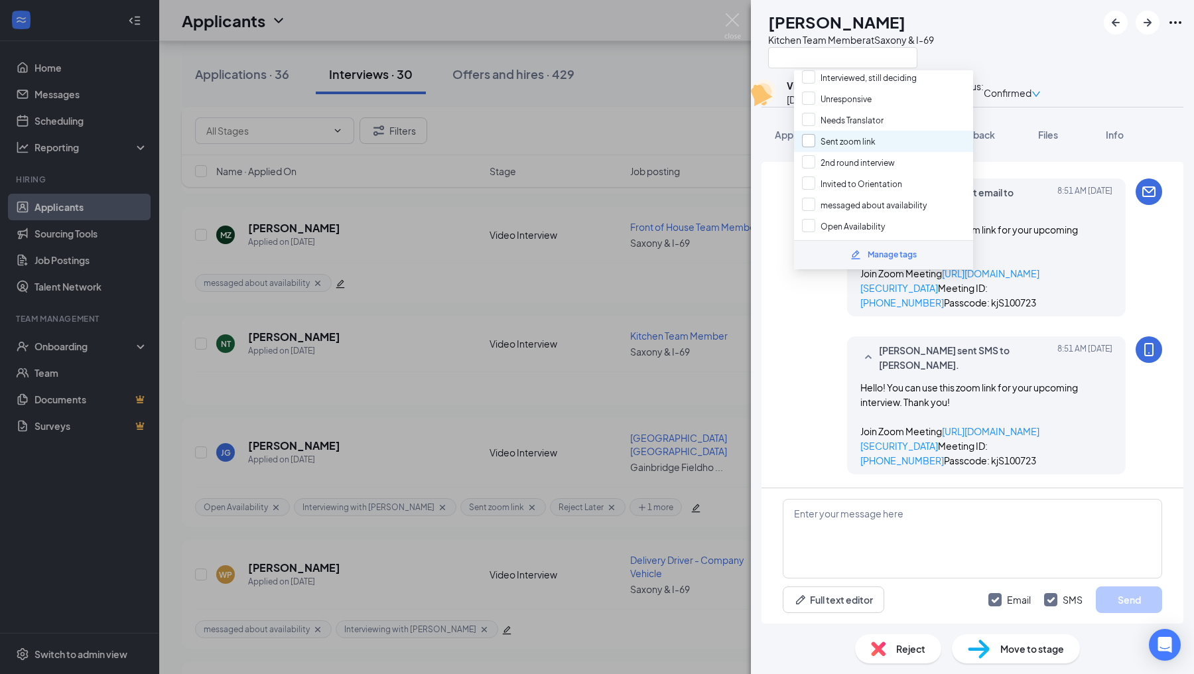
click at [802, 134] on input "Sent zoom link" at bounding box center [839, 141] width 74 height 15
checkbox input "true"
click at [784, 347] on div "[PERSON_NAME] sent SMS to [PERSON_NAME]. [DATE] 8:51 AM Hello! You can use this…" at bounding box center [972, 408] width 379 height 145
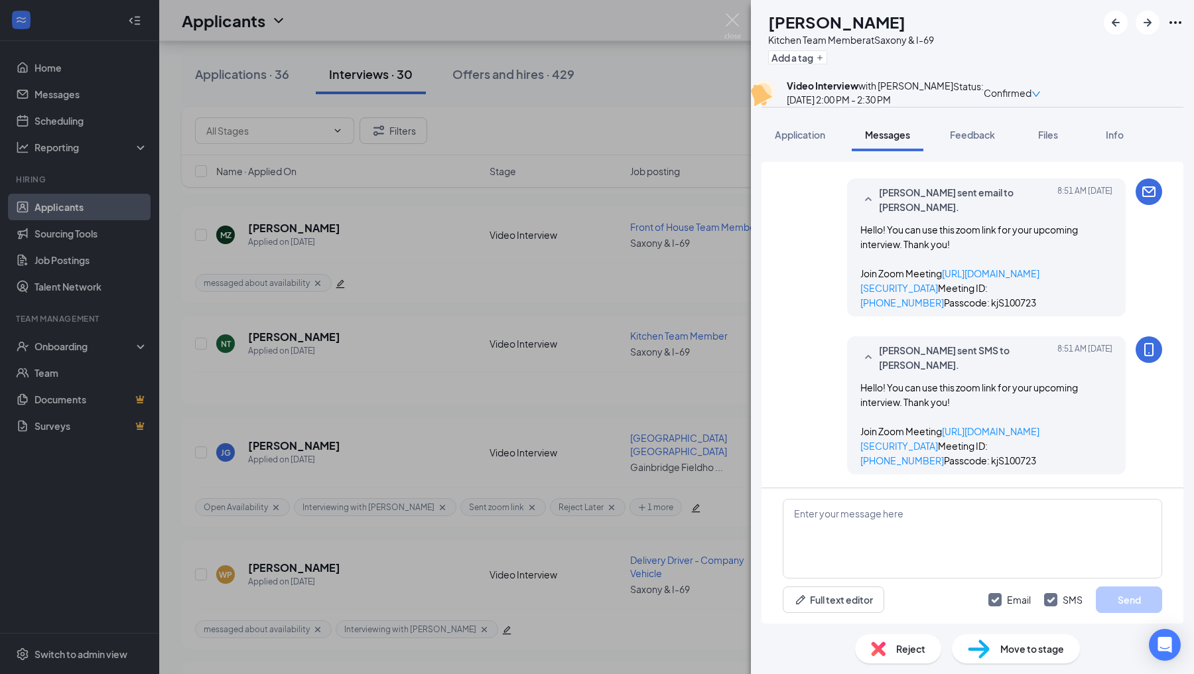
click at [717, 365] on div "NT [PERSON_NAME] Kitchen Team Member at [GEOGRAPHIC_DATA] & I-69 Add a tag Vide…" at bounding box center [597, 337] width 1194 height 674
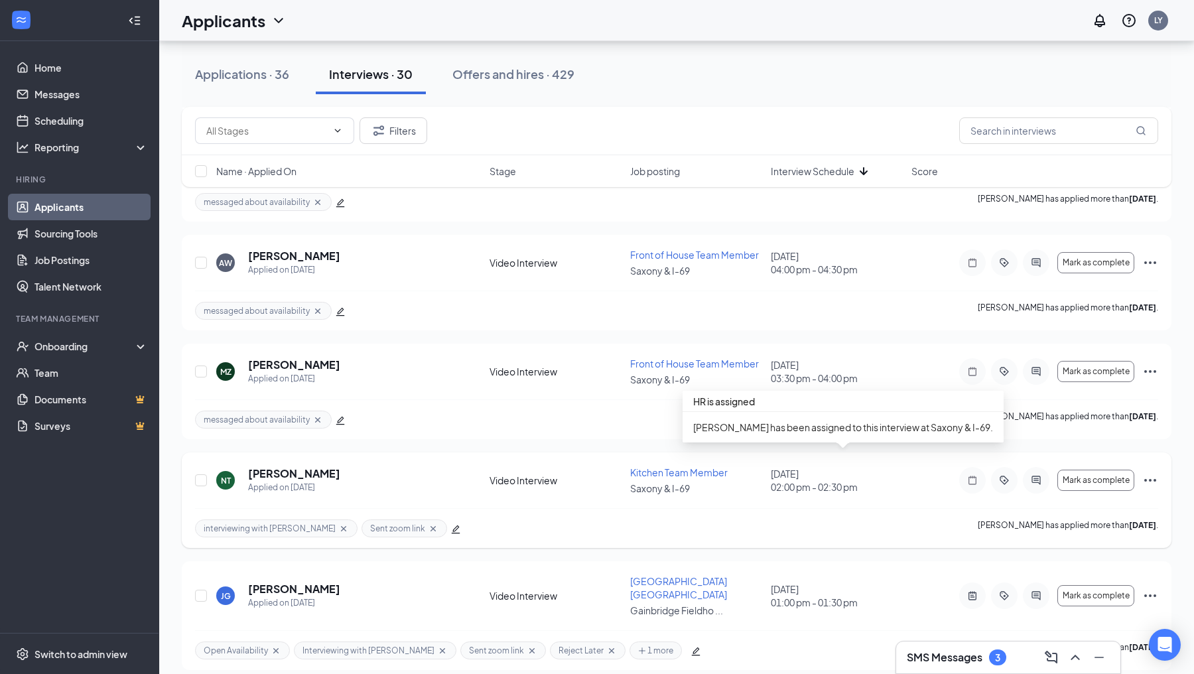
scroll to position [423, 0]
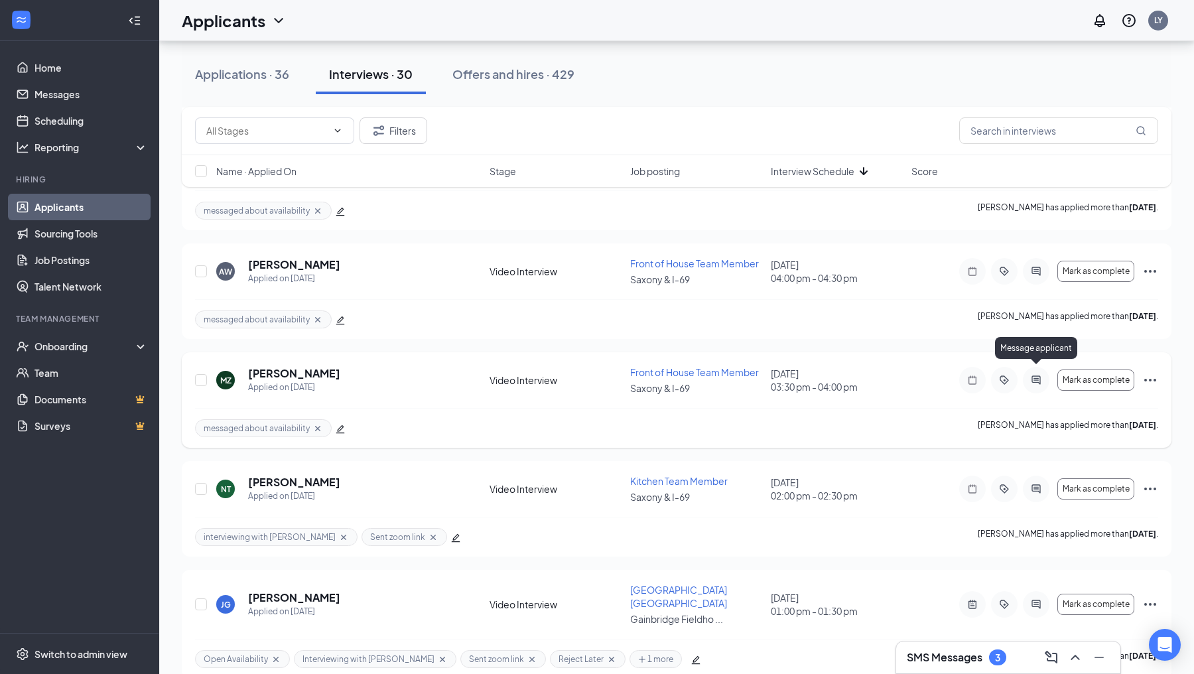
click at [1036, 376] on icon "ActiveChat" at bounding box center [1036, 380] width 9 height 9
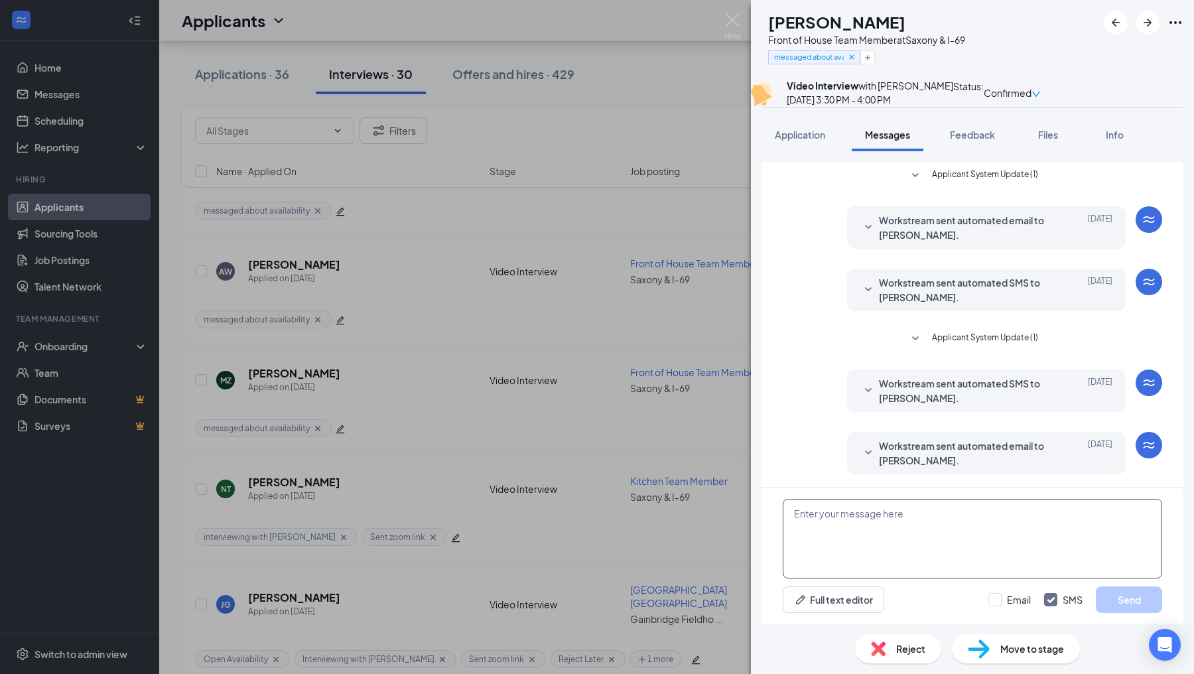
scroll to position [496, 0]
paste textarea "Hello! You can use this zoom link for your upcoming interview. Thank you! Join …"
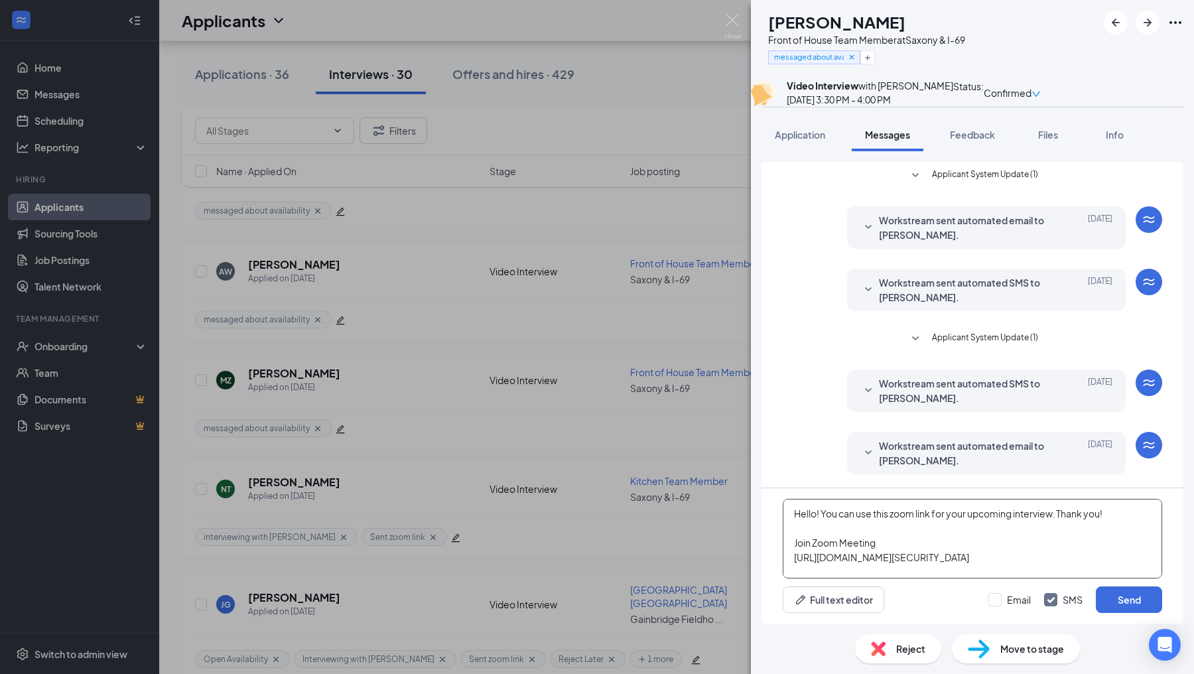
scroll to position [43, 0]
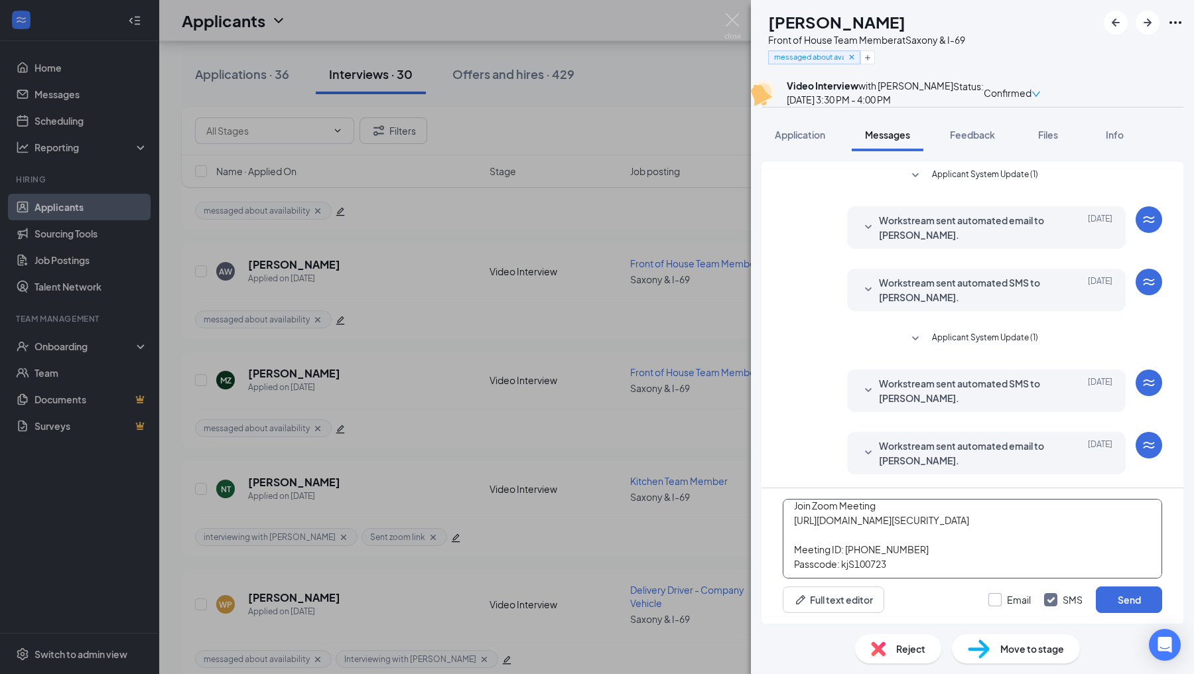
type textarea "Hello! You can use this zoom link for your upcoming interview. Thank you! Join …"
click at [996, 600] on input "Email" at bounding box center [1010, 599] width 42 height 13
checkbox input "true"
click at [1124, 604] on button "Send" at bounding box center [1129, 599] width 66 height 27
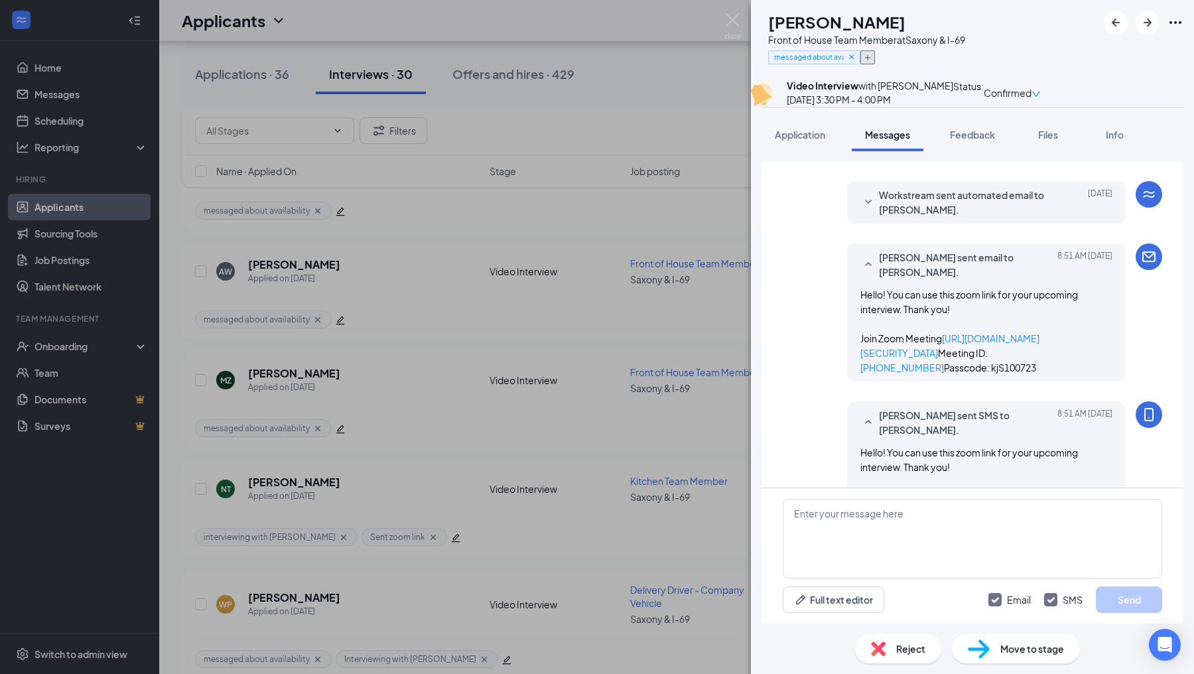
click at [870, 55] on icon "Plus" at bounding box center [867, 57] width 5 height 5
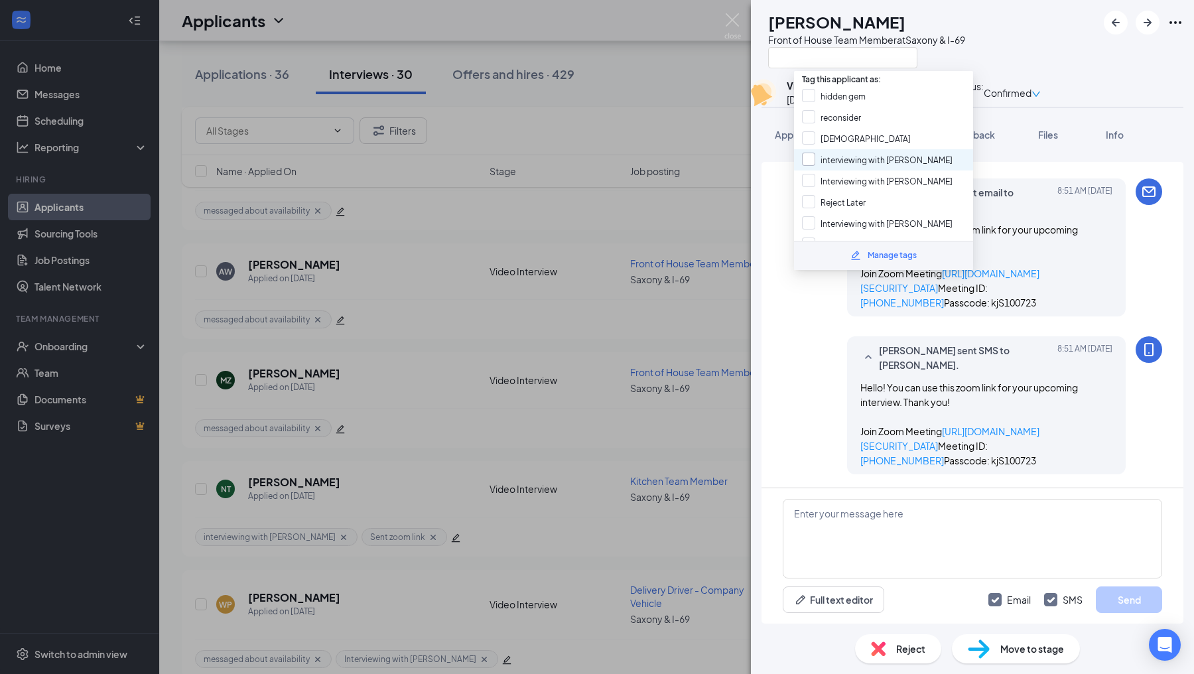
scroll to position [210, 0]
click at [810, 134] on input "Sent zoom link" at bounding box center [839, 141] width 74 height 15
checkbox input "true"
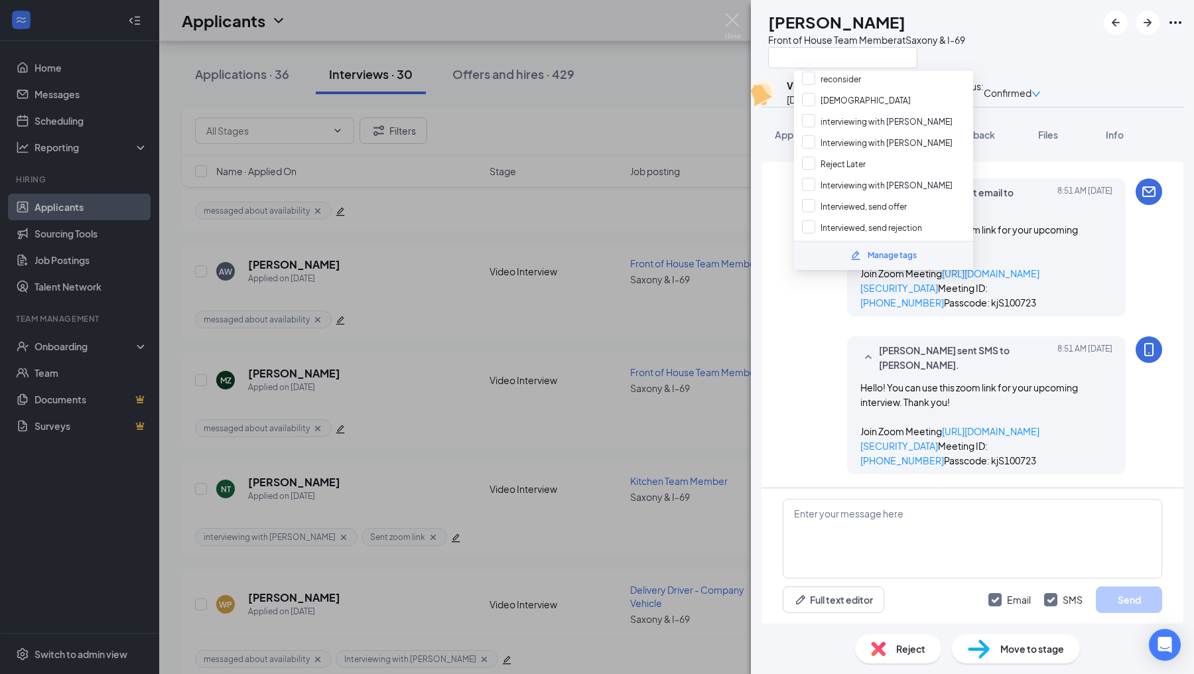
scroll to position [24, 0]
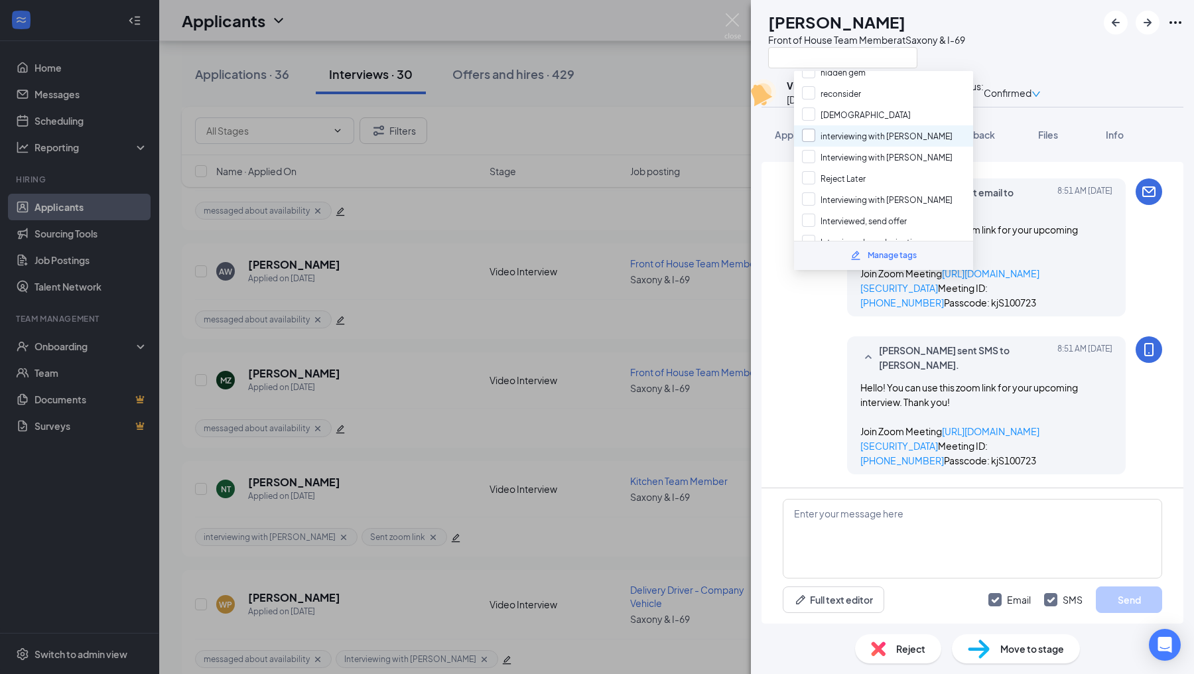
click at [809, 130] on input "interviewing with [PERSON_NAME]" at bounding box center [877, 136] width 151 height 15
checkbox input "true"
click at [795, 367] on div "[PERSON_NAME] sent SMS to [PERSON_NAME]. [DATE] 8:51 AM Hello! You can use this…" at bounding box center [972, 408] width 379 height 145
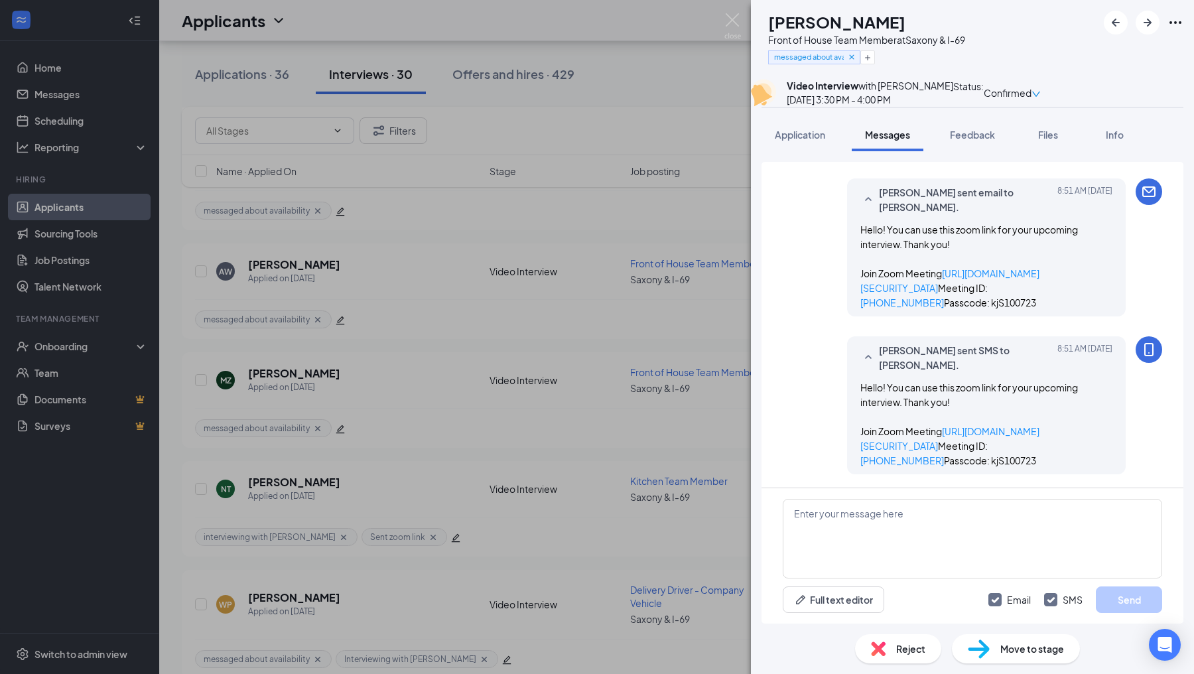
click at [715, 424] on div "MZ [PERSON_NAME] Front of House Team Member at [GEOGRAPHIC_DATA] & I-69 message…" at bounding box center [597, 337] width 1194 height 674
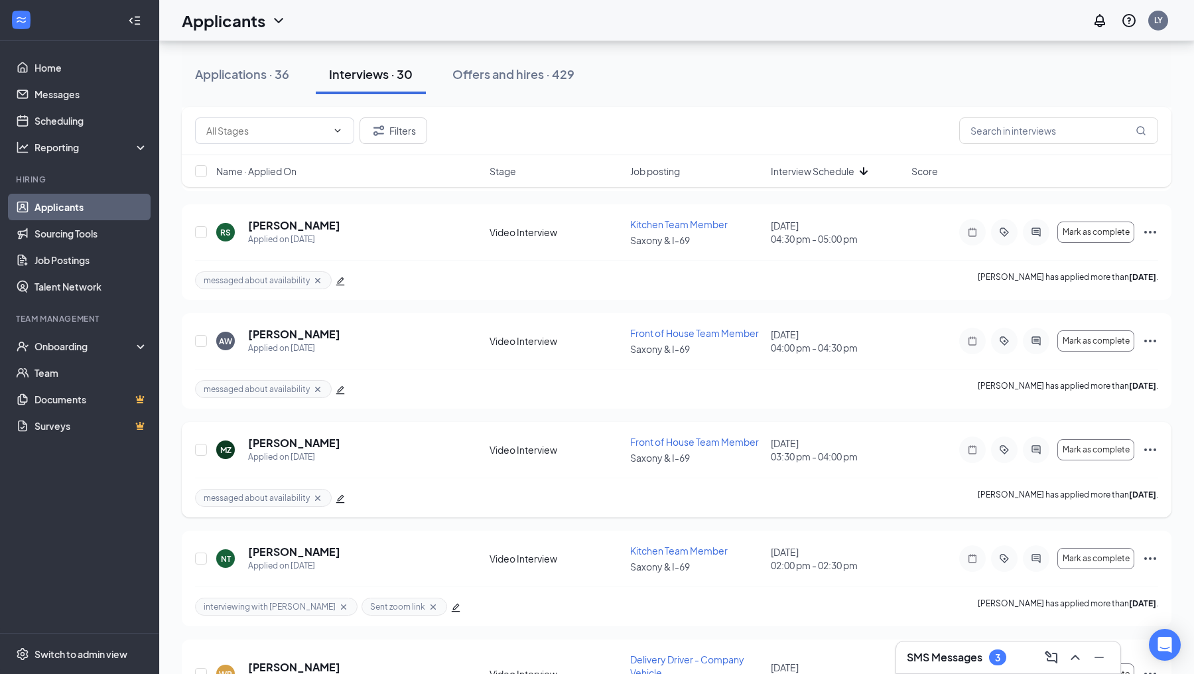
scroll to position [350, 0]
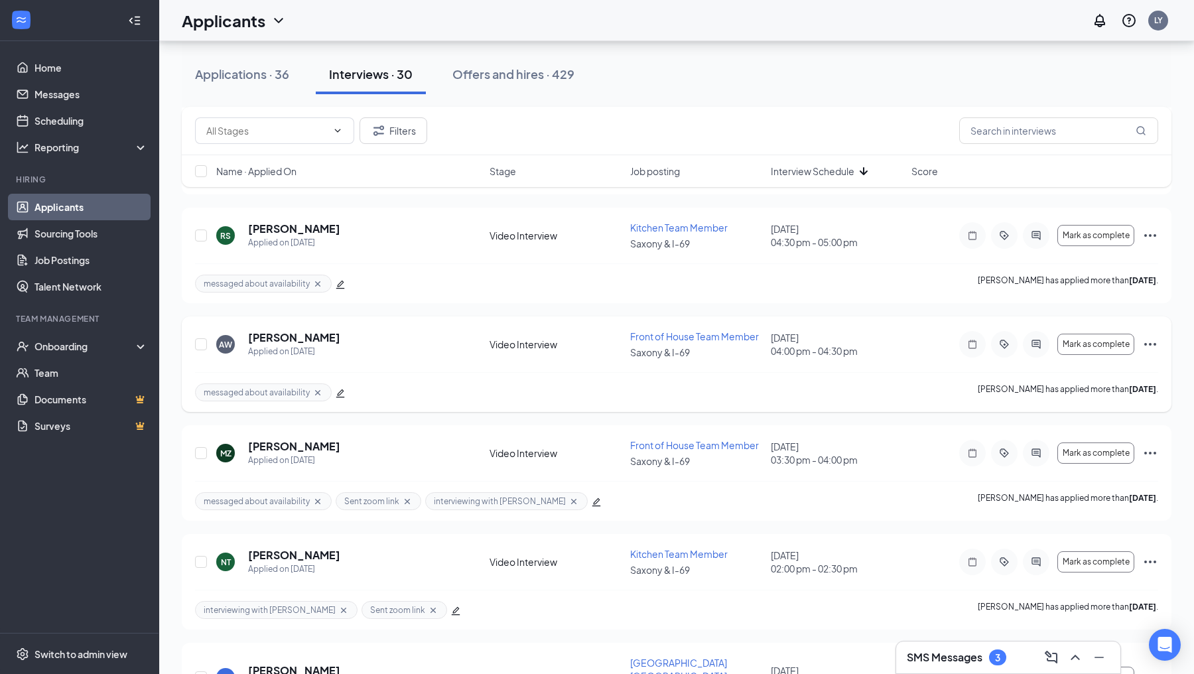
click at [1040, 340] on icon "ActiveChat" at bounding box center [1036, 344] width 9 height 9
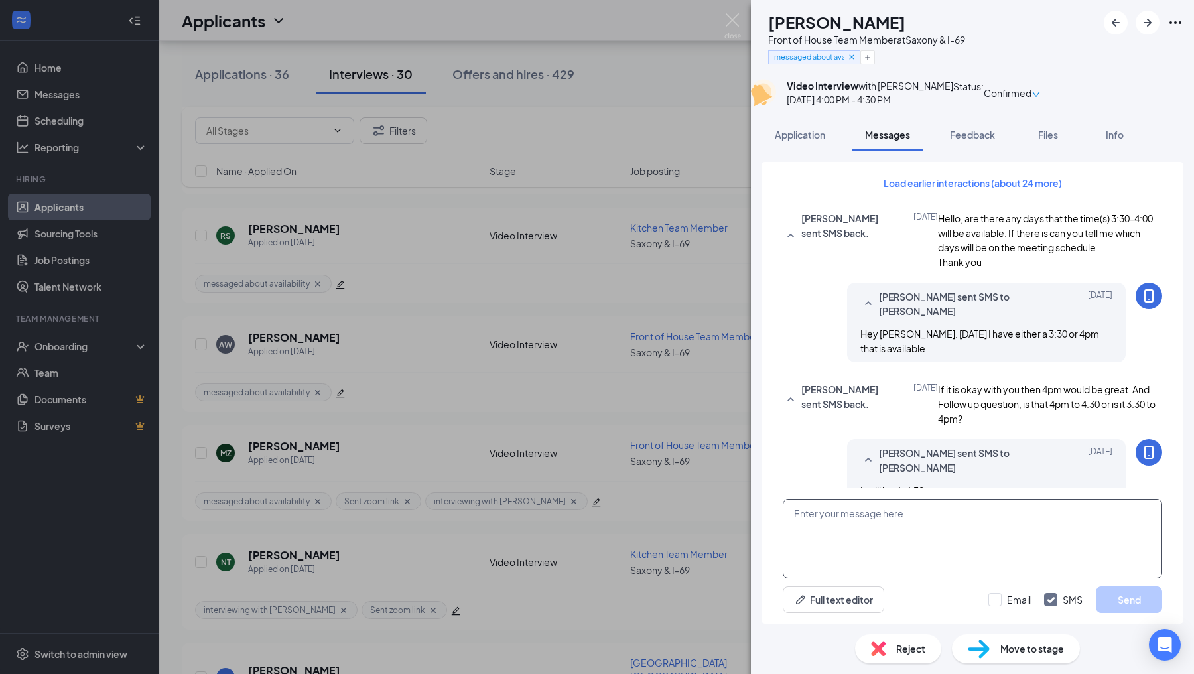
click at [835, 510] on textarea at bounding box center [972, 539] width 379 height 80
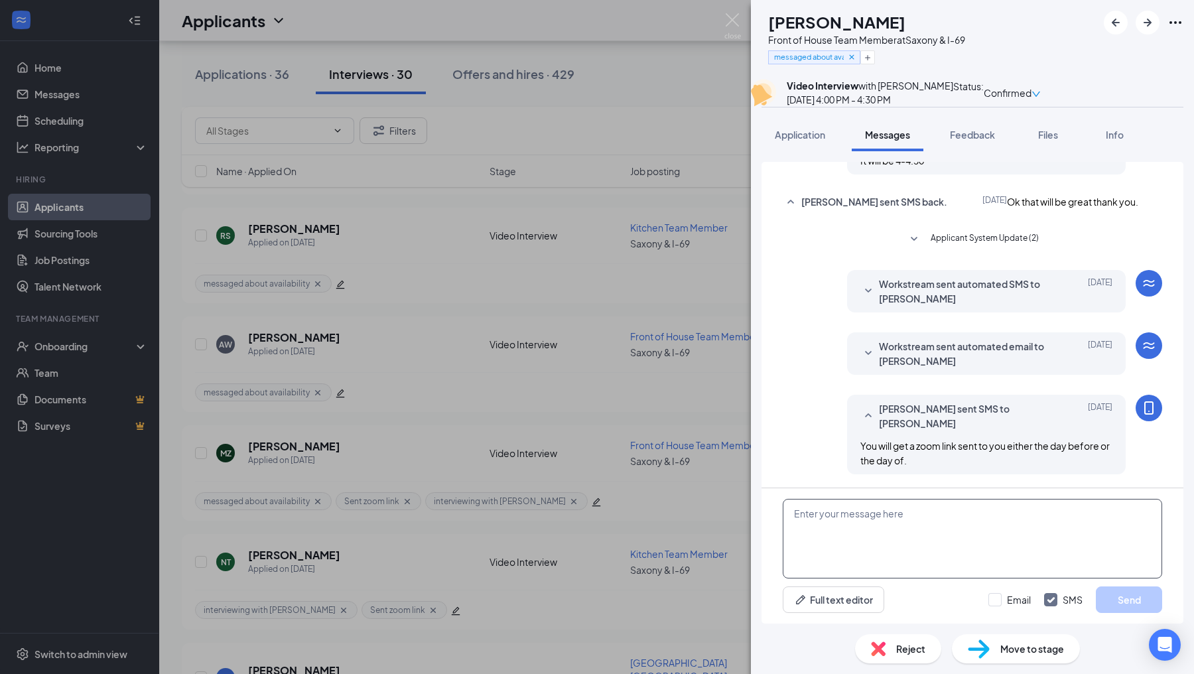
scroll to position [464, 0]
paste textarea "Hello! You can use this zoom link for your upcoming interview. Thank you! Join …"
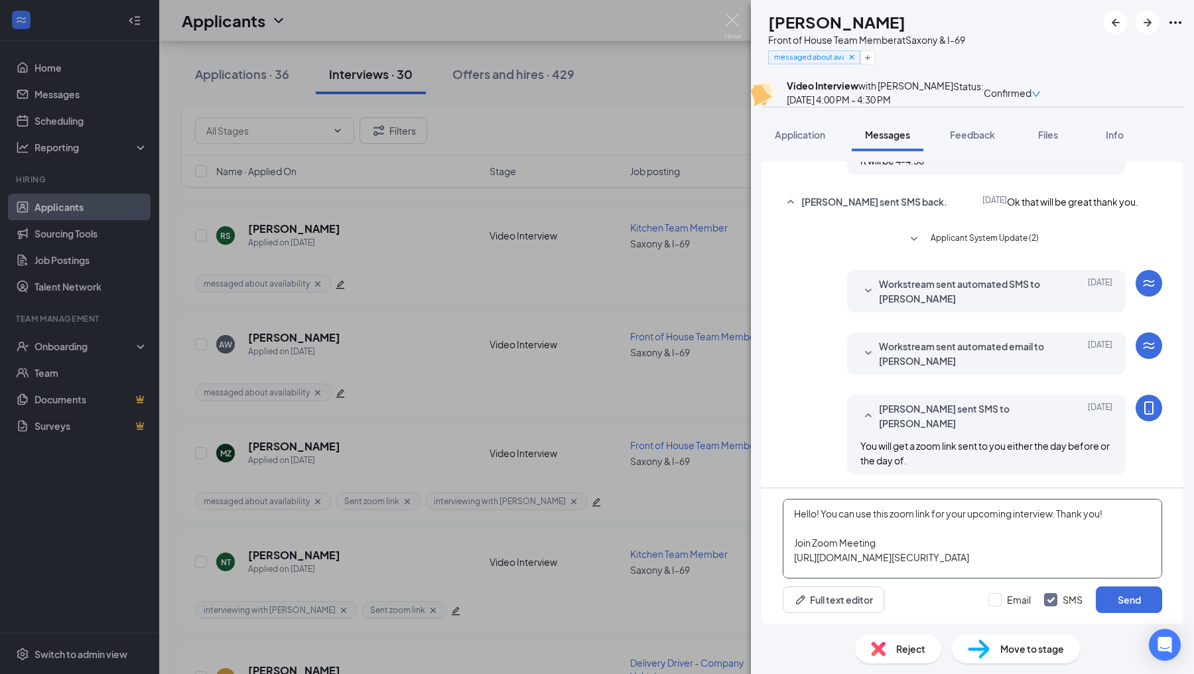
scroll to position [0, 0]
type textarea "Hello! You can use this zoom link for your upcoming interview. Thank you! Join …"
click at [996, 601] on input "Email" at bounding box center [1010, 599] width 42 height 13
checkbox input "true"
click at [1096, 602] on button "Send" at bounding box center [1129, 599] width 66 height 27
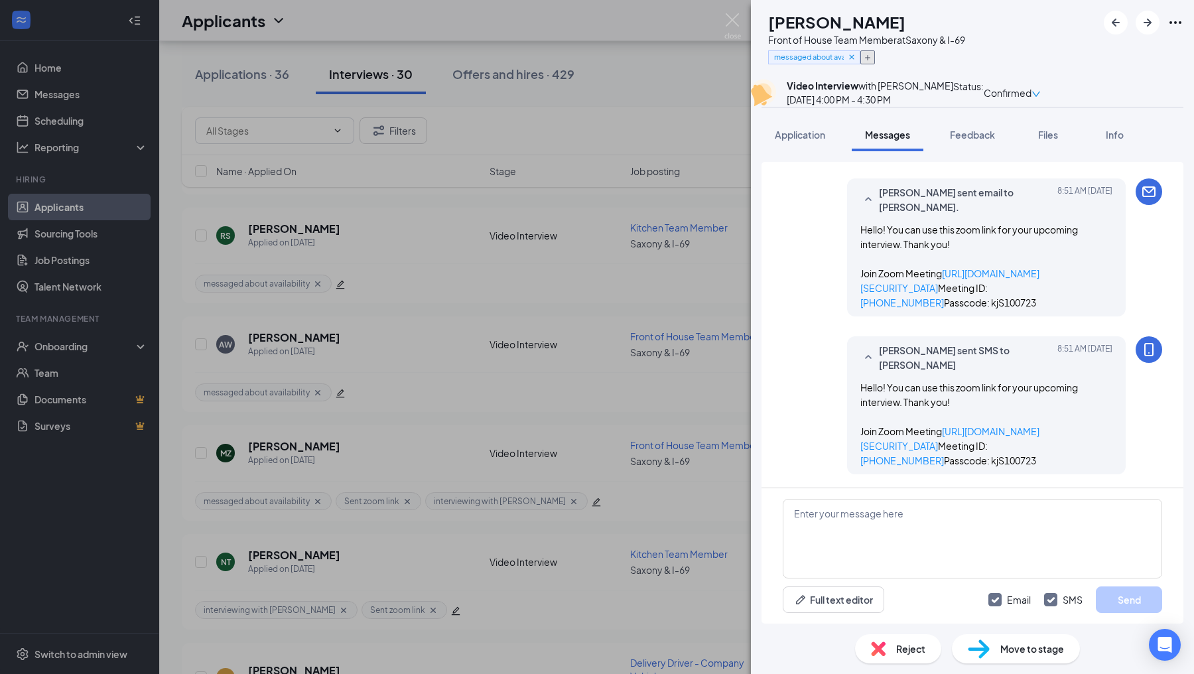
click at [872, 58] on icon "Plus" at bounding box center [868, 58] width 8 height 8
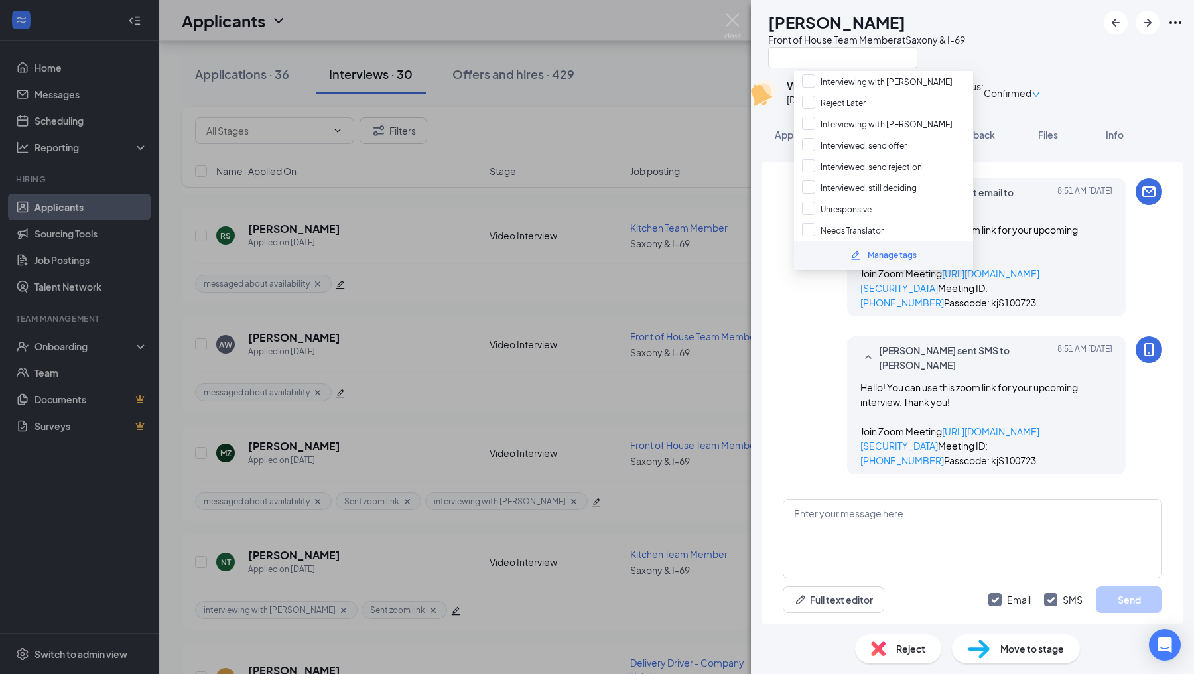
scroll to position [62, 0]
click at [811, 94] on input "interviewing with [PERSON_NAME]" at bounding box center [877, 98] width 151 height 15
checkbox input "true"
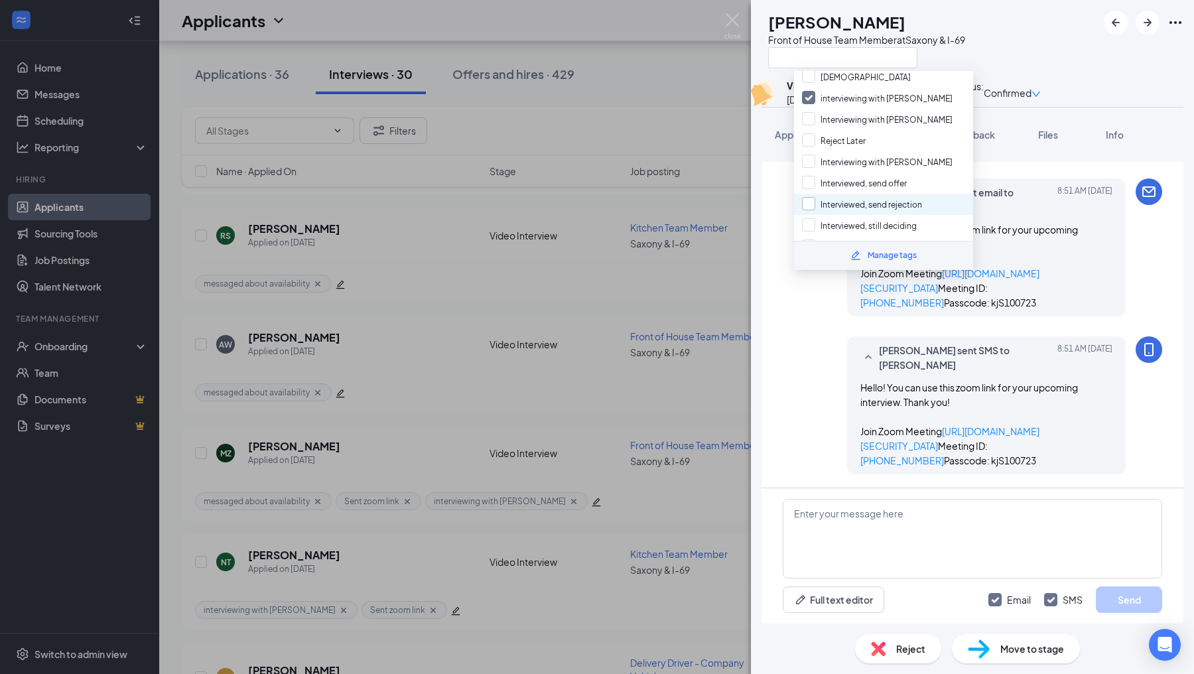
scroll to position [210, 0]
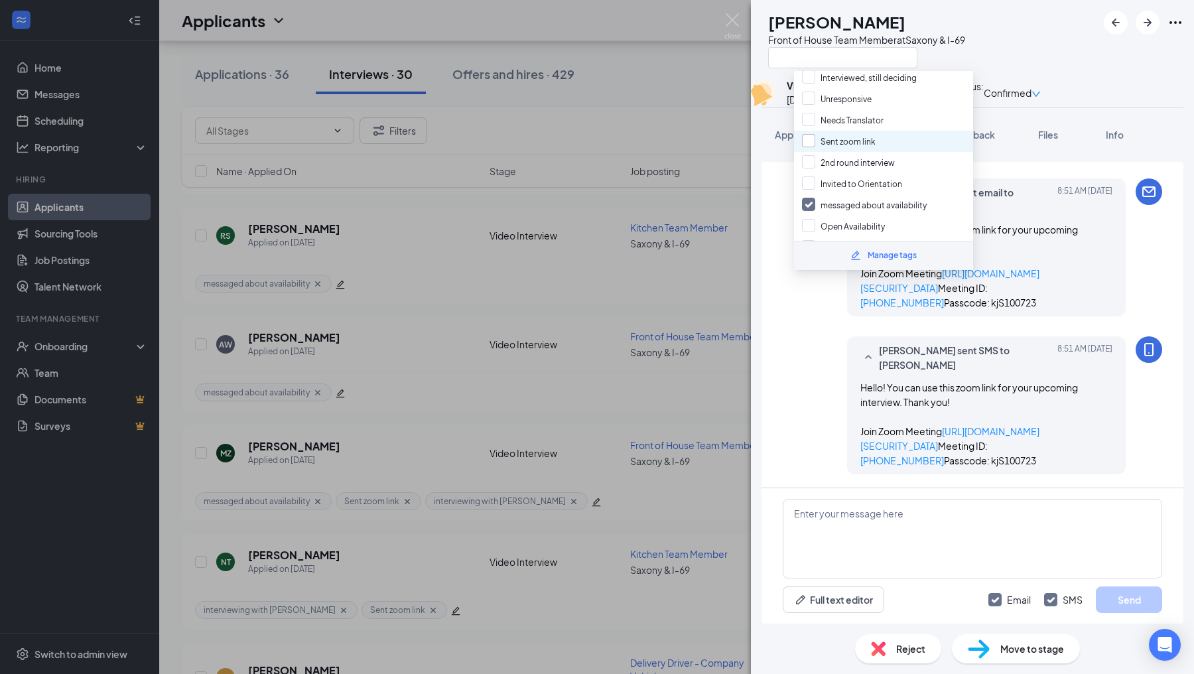
click at [805, 134] on input "Sent zoom link" at bounding box center [839, 141] width 74 height 15
checkbox input "true"
click at [801, 342] on div "[PERSON_NAME] sent SMS to [PERSON_NAME] [DATE] 8:51 AM Hello! You can use this …" at bounding box center [972, 408] width 379 height 145
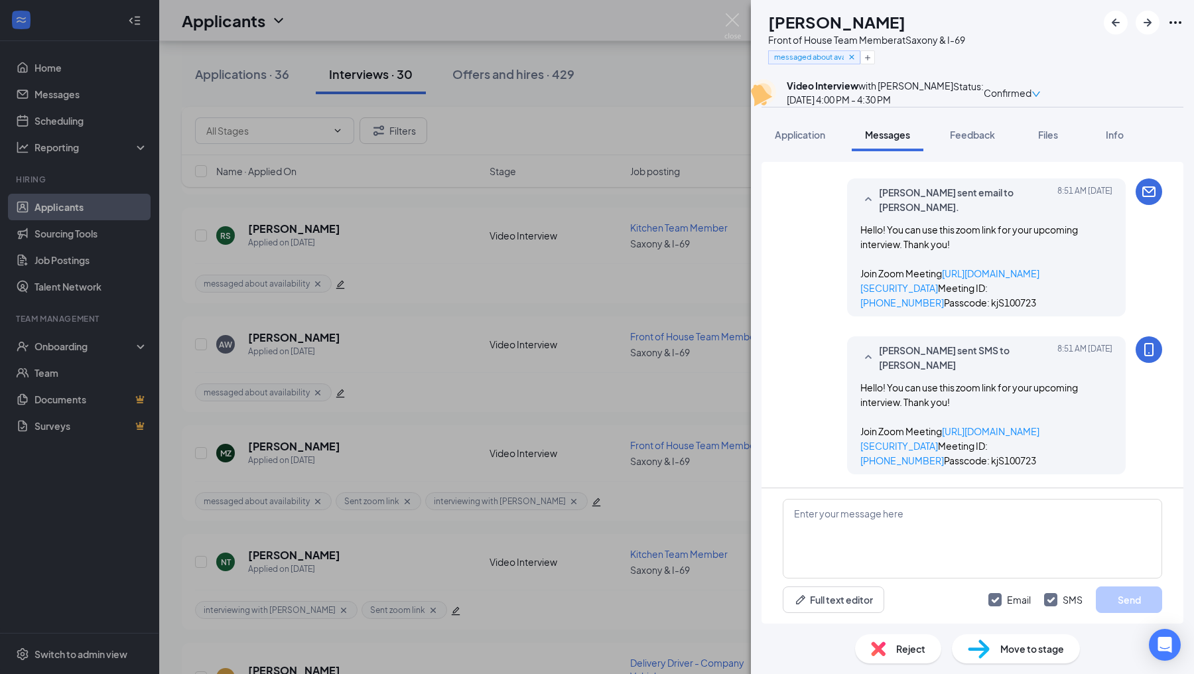
click at [729, 377] on div "[PERSON_NAME] Front of House Team Member at [GEOGRAPHIC_DATA] & I-69 messaged a…" at bounding box center [597, 337] width 1194 height 674
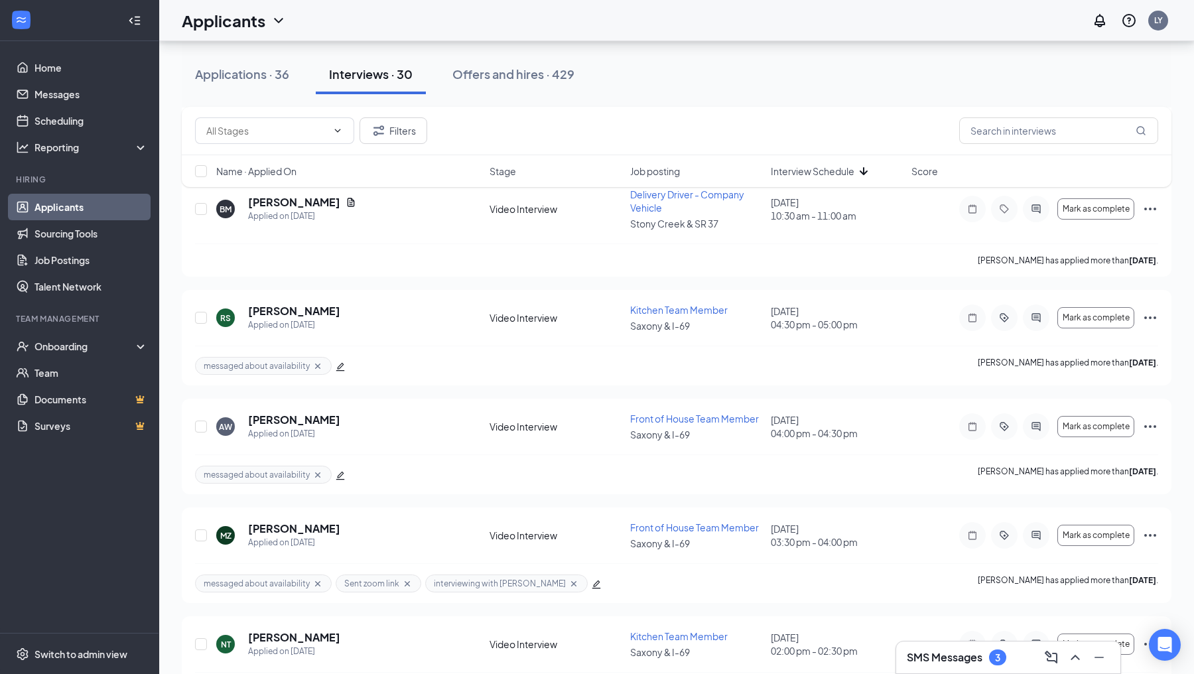
scroll to position [249, 0]
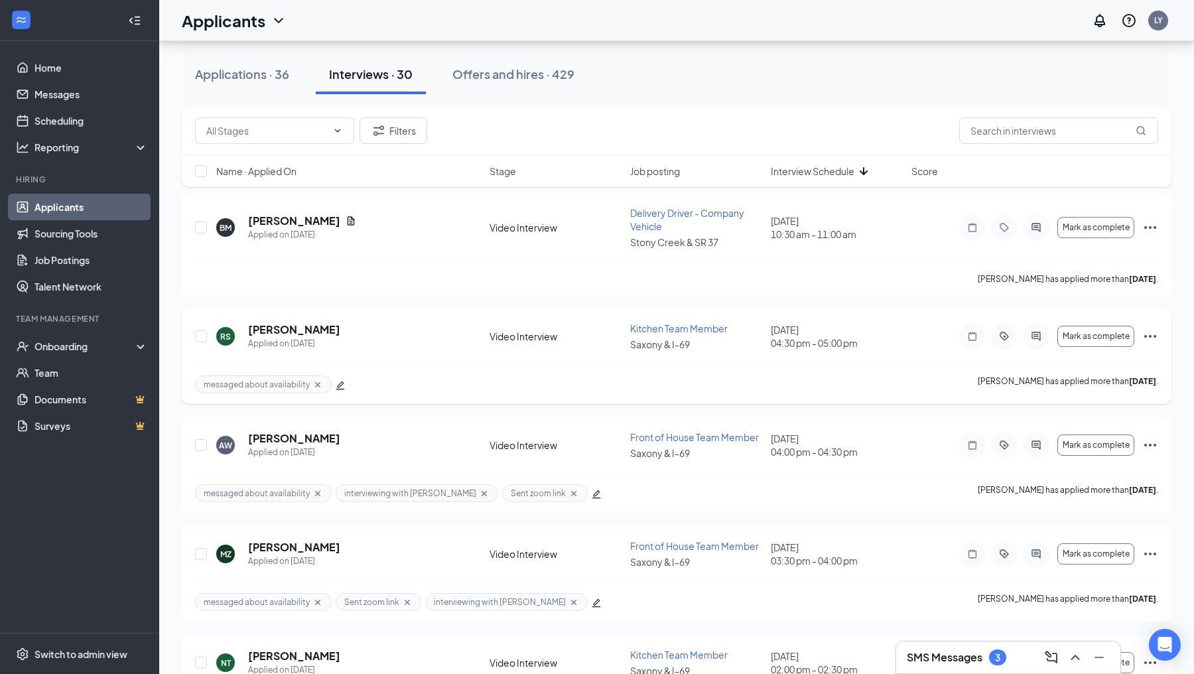
click at [1039, 324] on div at bounding box center [1036, 336] width 27 height 27
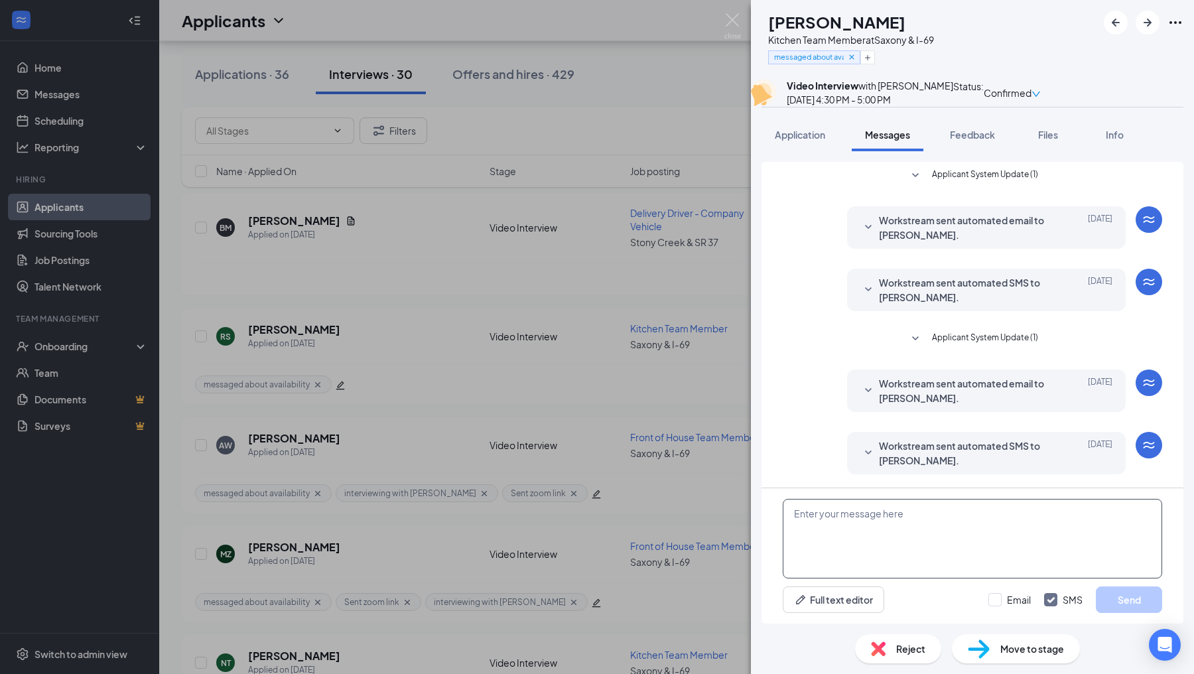
scroll to position [463, 0]
paste textarea "Hello! You can use this zoom link for your upcoming interview. Thank you! Join …"
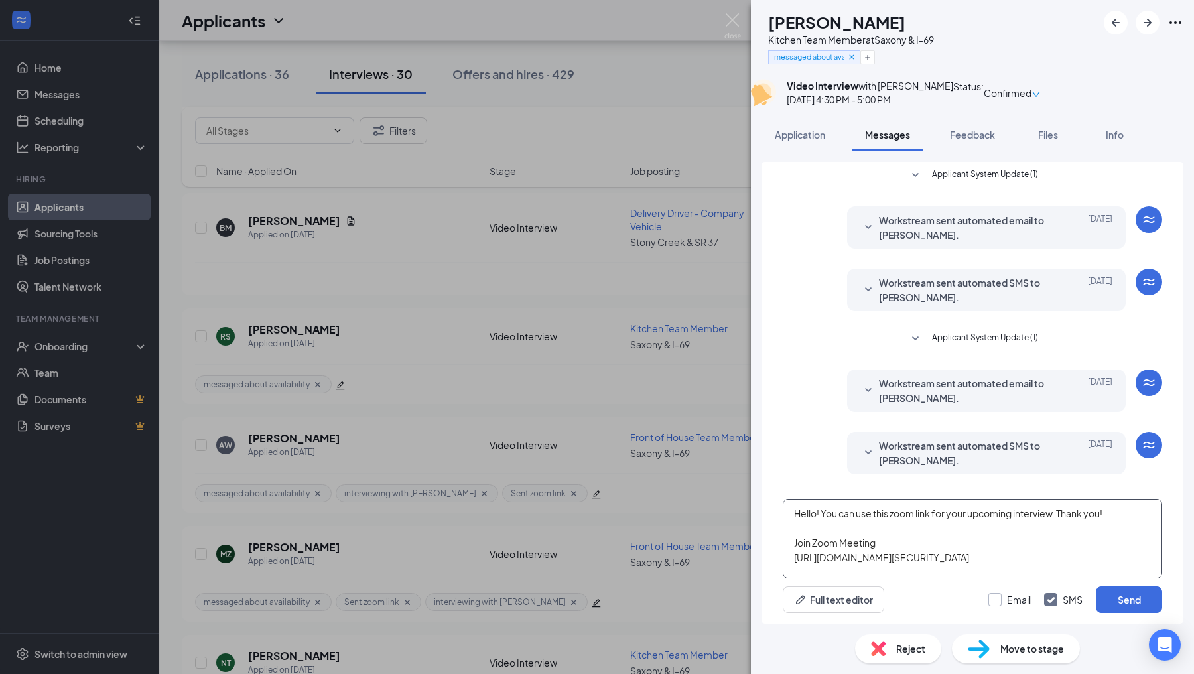
type textarea "Hello! You can use this zoom link for your upcoming interview. Thank you! Join …"
click at [1000, 602] on input "Email" at bounding box center [1010, 599] width 42 height 13
checkbox input "true"
click at [1126, 595] on button "Send" at bounding box center [1129, 599] width 66 height 27
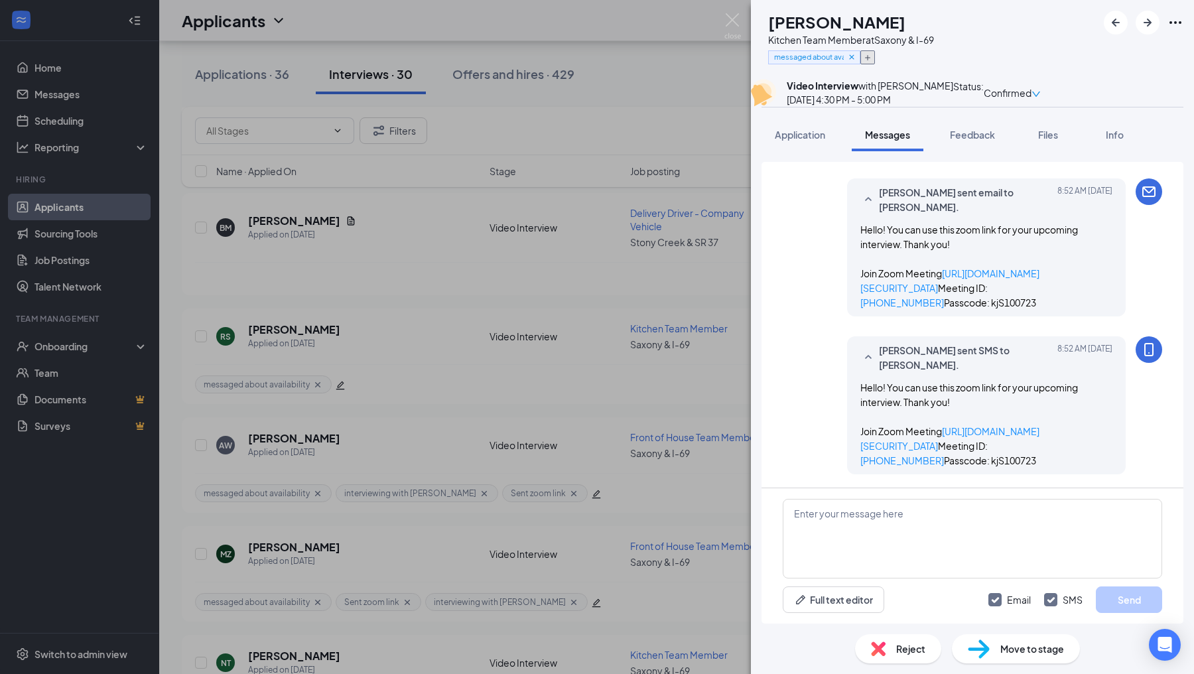
click at [872, 58] on icon "Plus" at bounding box center [868, 58] width 8 height 8
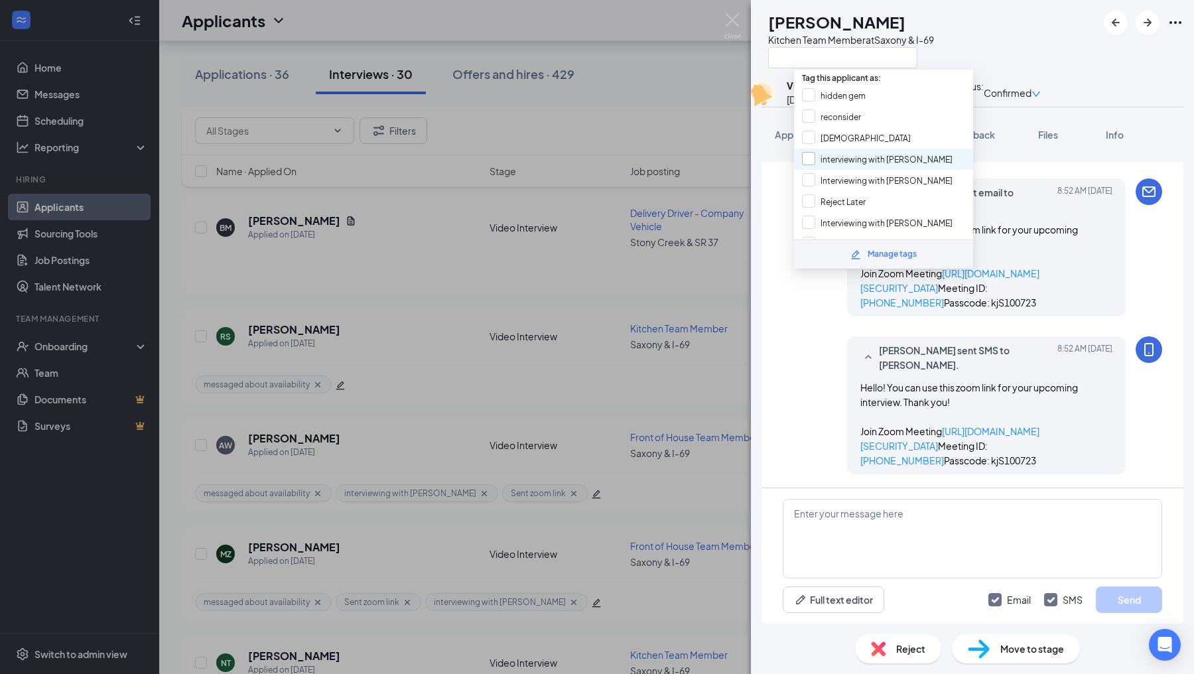
click at [812, 155] on input "interviewing with [PERSON_NAME]" at bounding box center [877, 159] width 151 height 15
checkbox input "true"
click at [807, 133] on input "Sent zoom link" at bounding box center [839, 140] width 74 height 15
checkbox input "true"
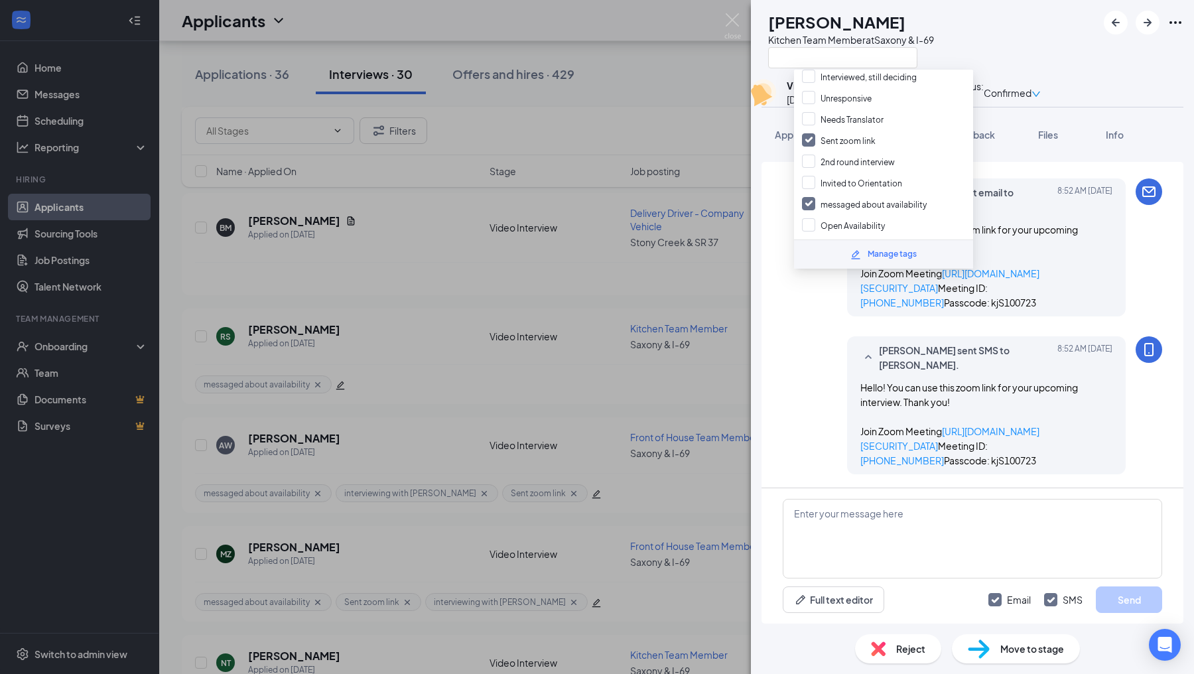
click at [800, 372] on div "[PERSON_NAME] sent SMS to [PERSON_NAME]. [DATE] 8:52 AM Hello! You can use this…" at bounding box center [972, 408] width 379 height 145
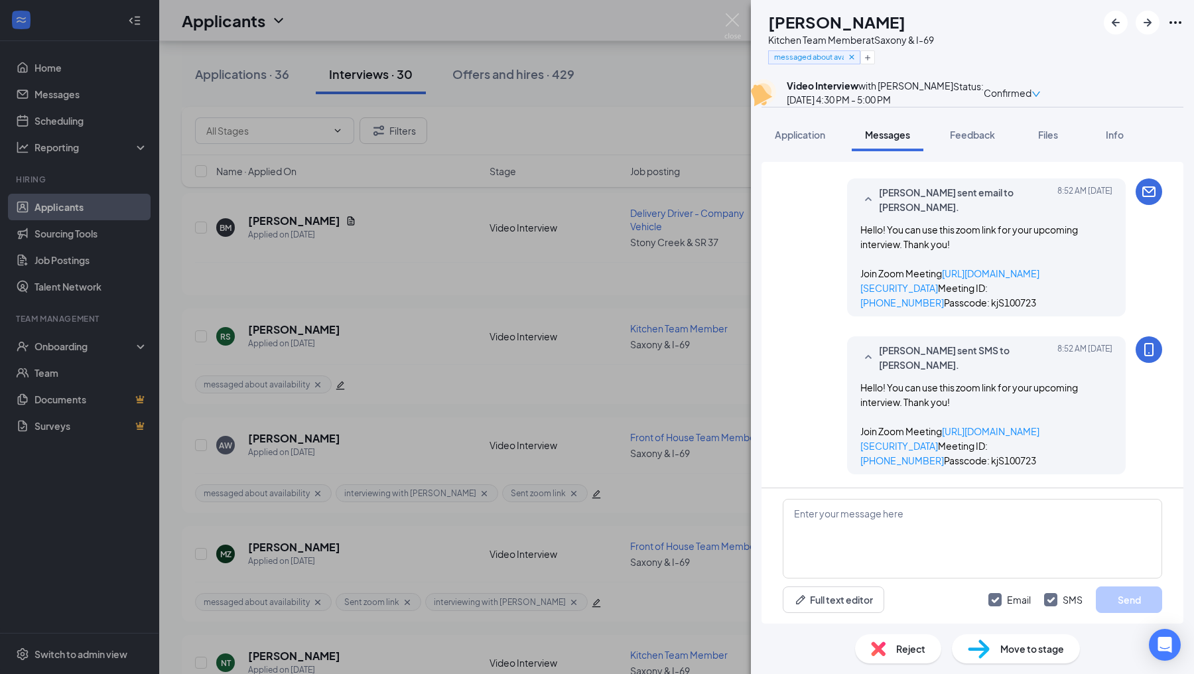
click at [731, 374] on div "RS [PERSON_NAME] Kitchen Team Member at [GEOGRAPHIC_DATA] & I-69 messaged about…" at bounding box center [597, 337] width 1194 height 674
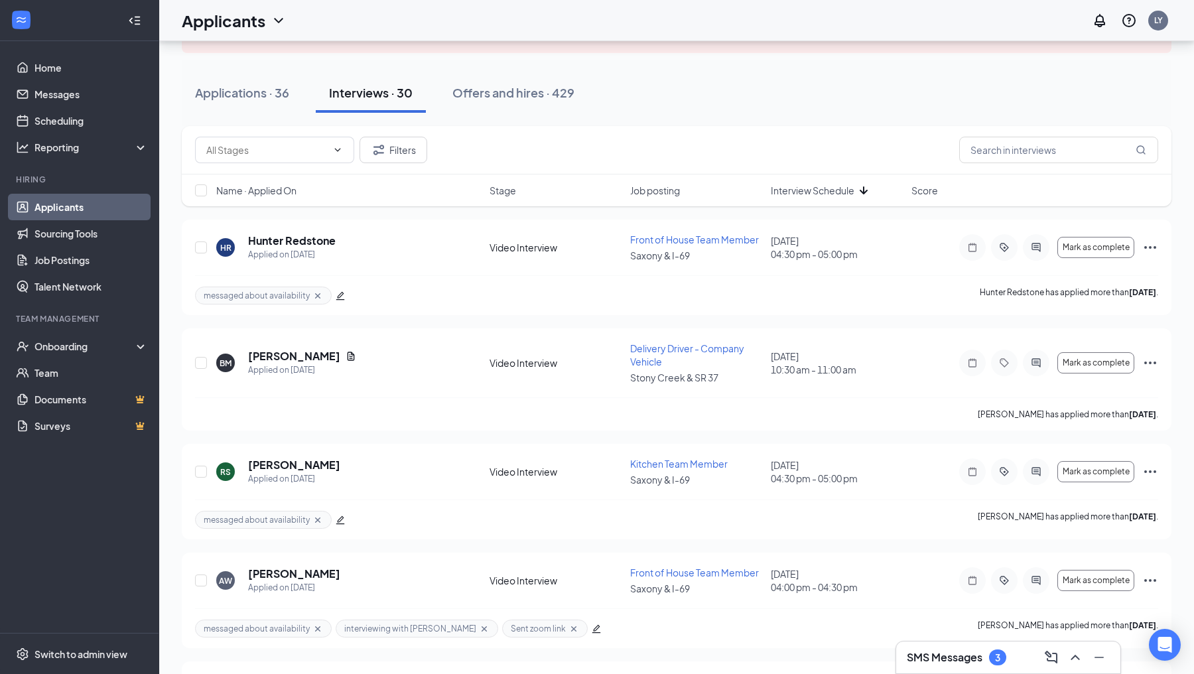
scroll to position [111, 0]
